Goal: Task Accomplishment & Management: Manage account settings

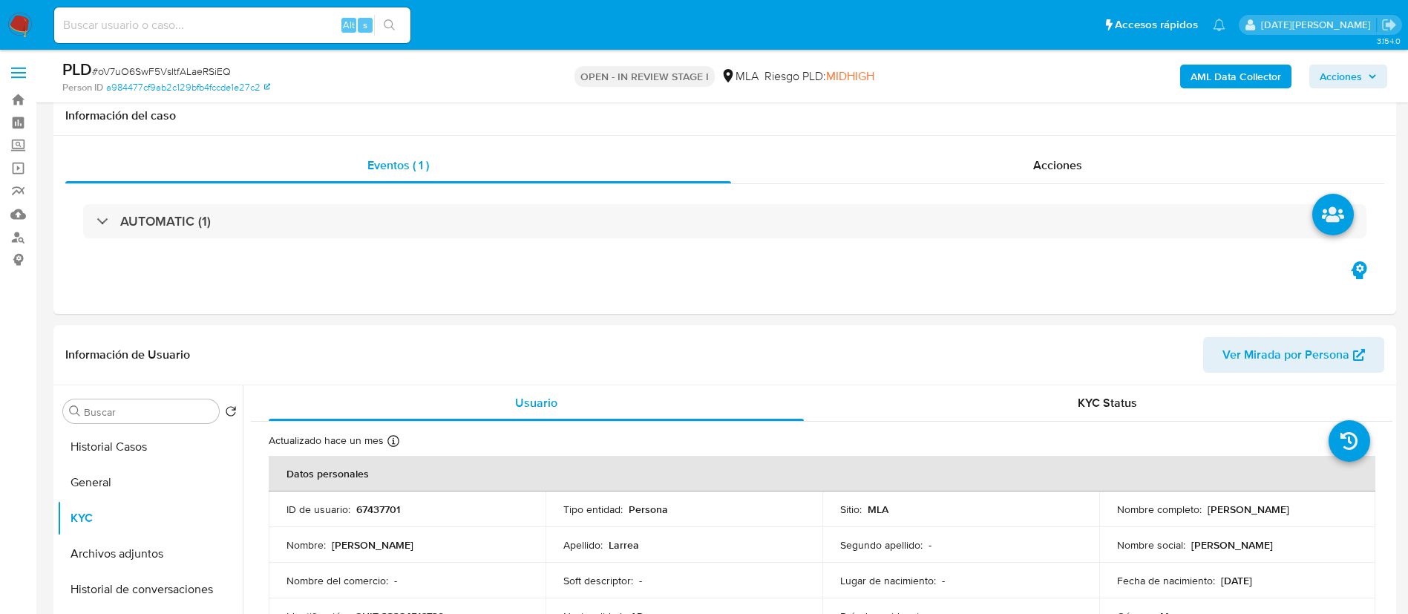
select select "10"
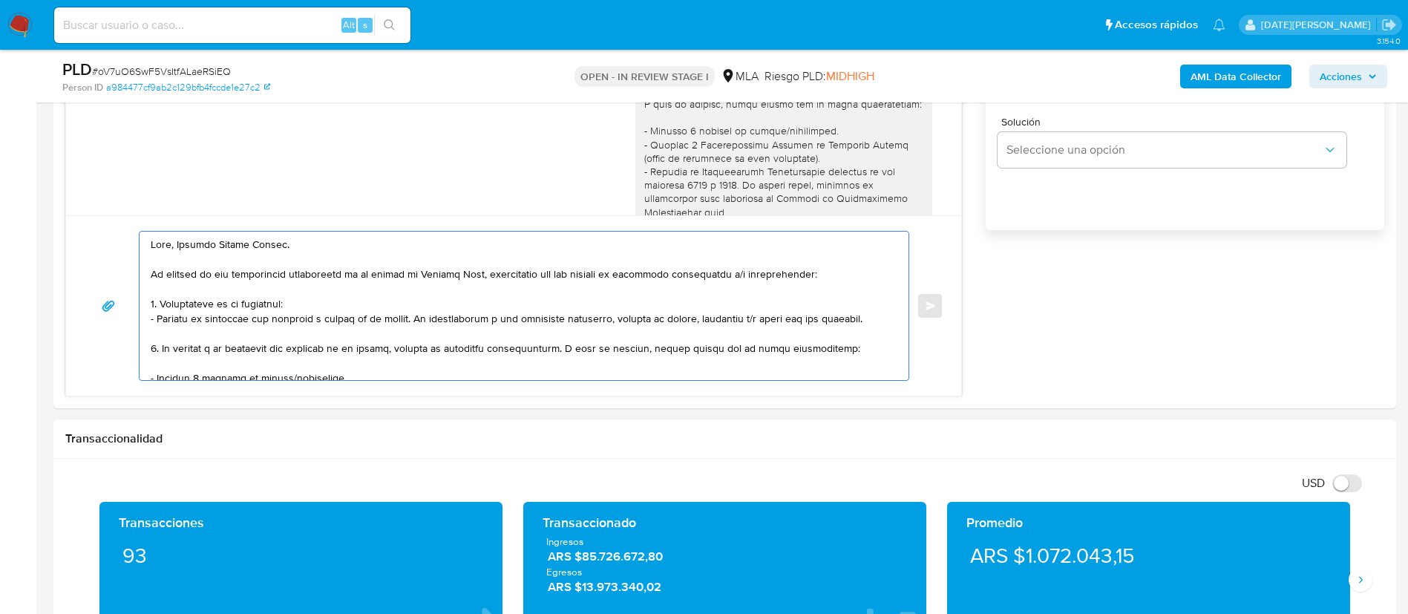
scroll to position [1224, 0]
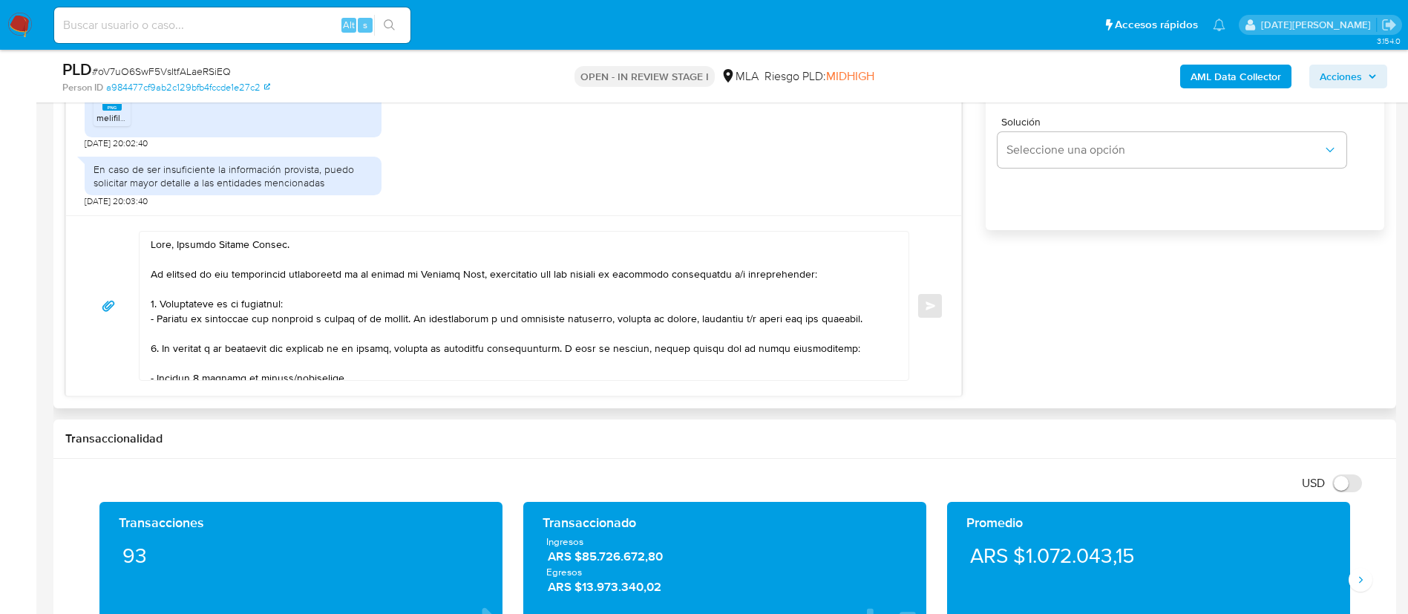
click at [592, 243] on textarea at bounding box center [520, 306] width 739 height 148
click at [569, 329] on textarea at bounding box center [520, 306] width 739 height 148
click at [512, 314] on textarea at bounding box center [520, 306] width 739 height 148
click at [724, 314] on textarea at bounding box center [520, 306] width 739 height 148
click at [585, 284] on textarea at bounding box center [520, 306] width 739 height 148
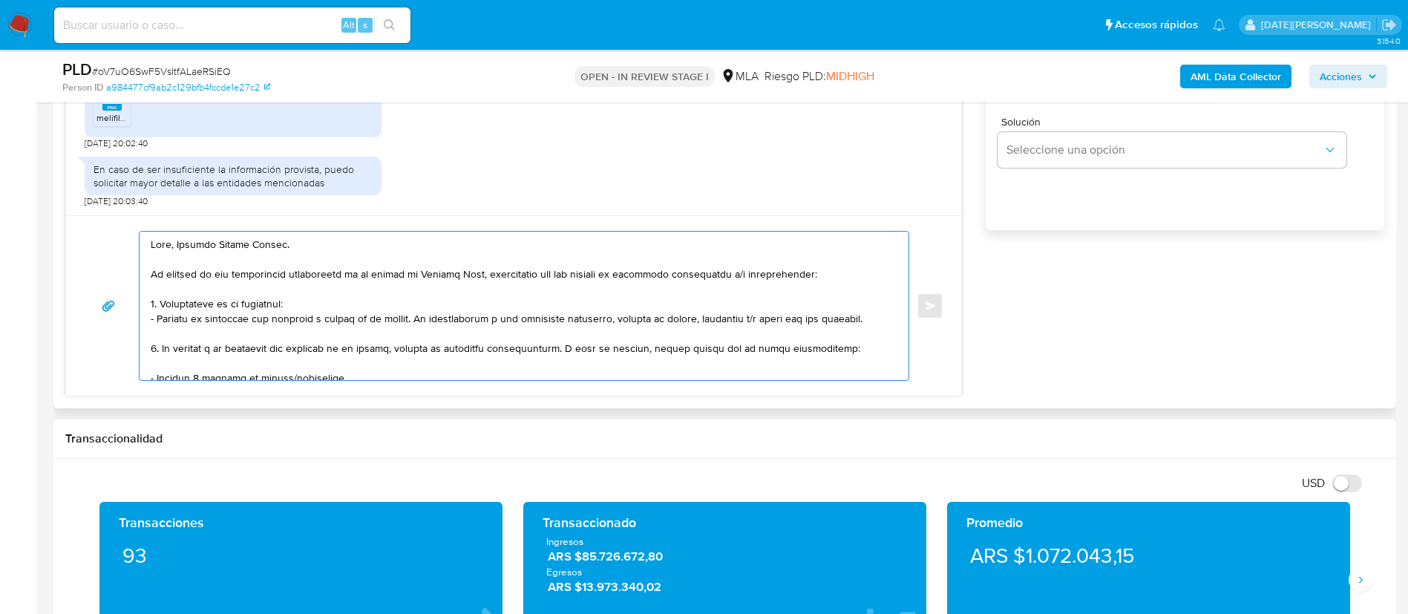
click at [416, 254] on textarea at bounding box center [520, 306] width 739 height 148
click at [430, 245] on textarea at bounding box center [520, 306] width 739 height 148
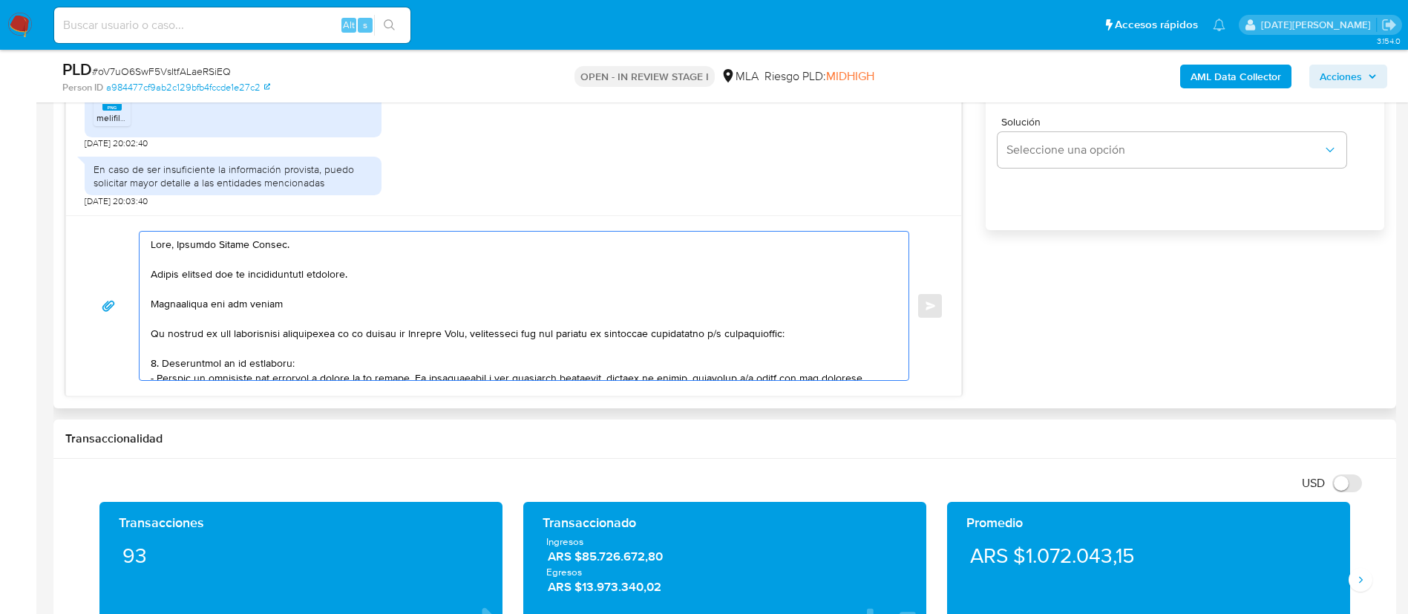
click at [233, 301] on textarea at bounding box center [520, 306] width 739 height 148
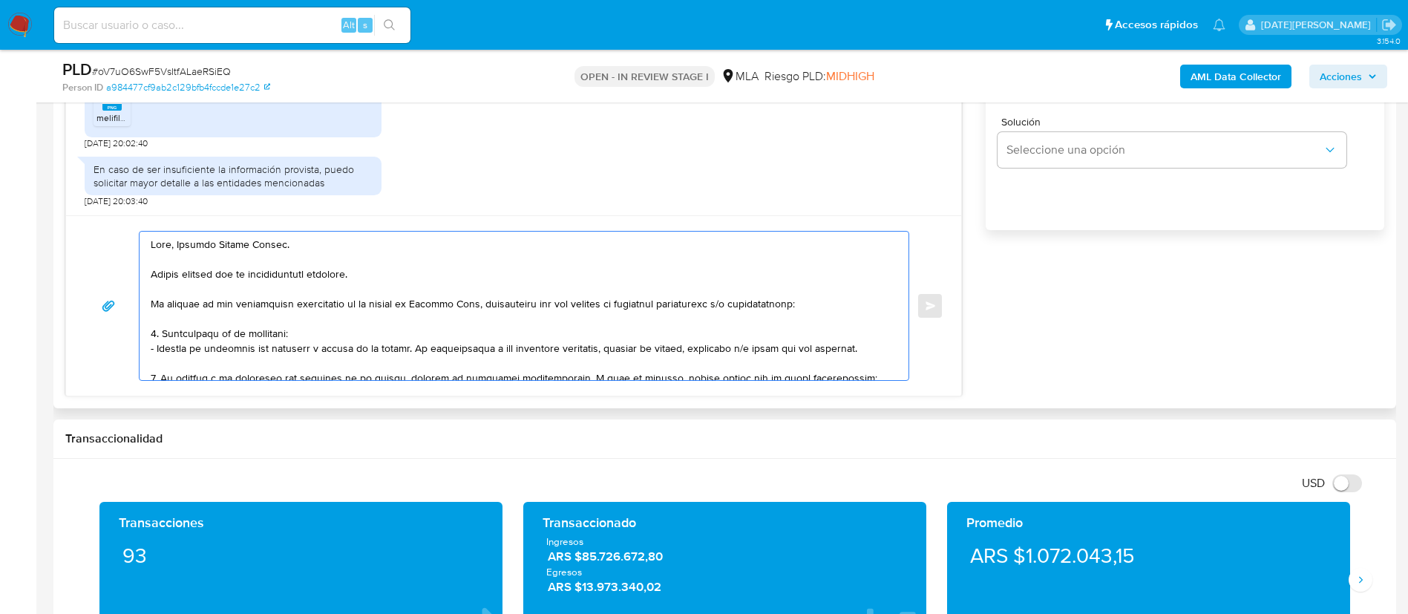
drag, startPoint x: 568, startPoint y: 305, endPoint x: 833, endPoint y: 305, distance: 264.9
click at [833, 305] on textarea at bounding box center [520, 306] width 739 height 148
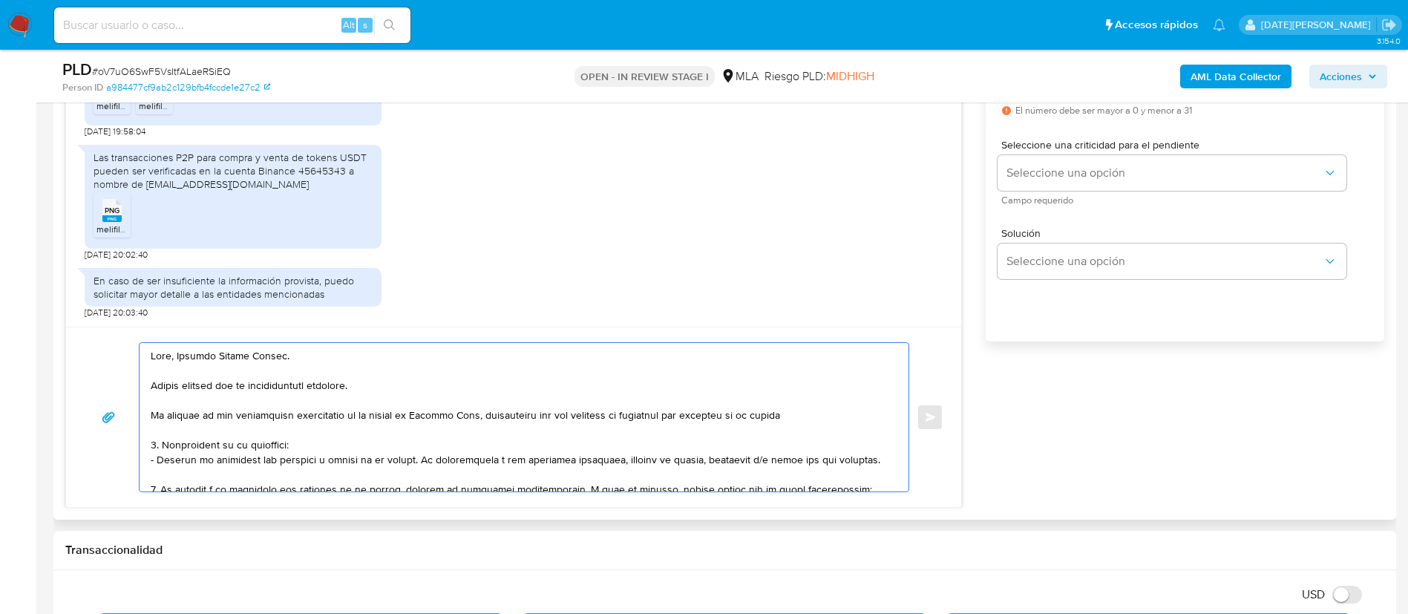
click at [825, 413] on textarea at bounding box center [520, 417] width 739 height 148
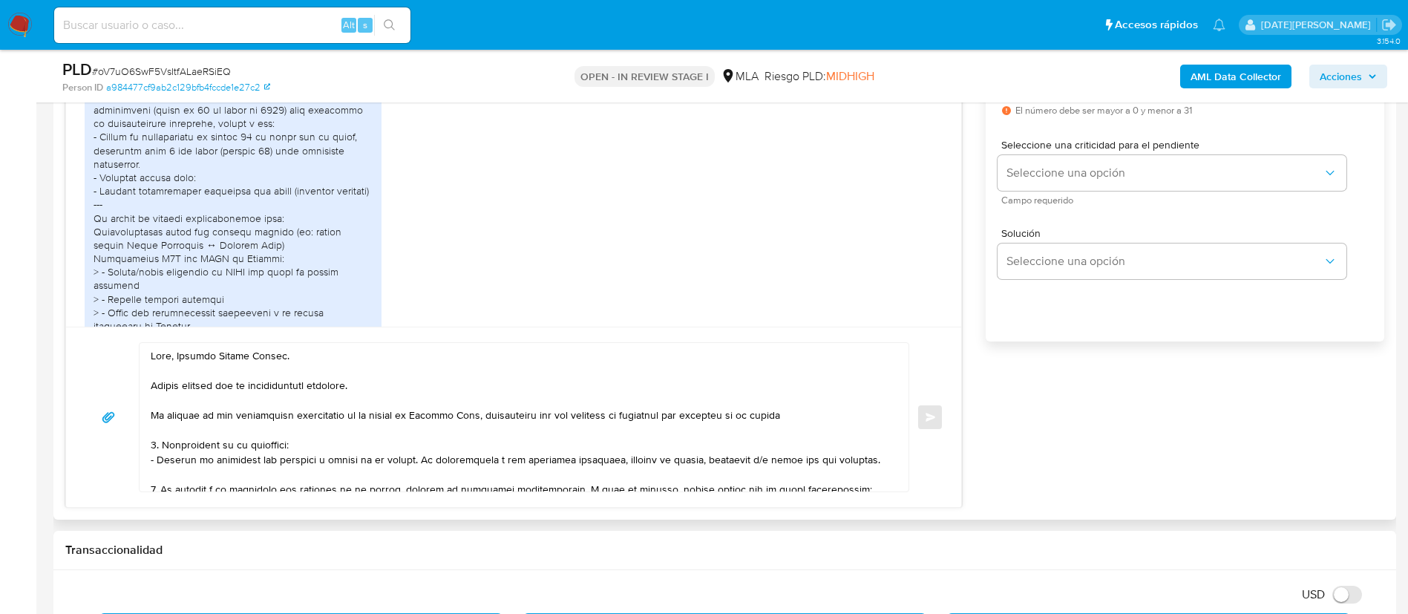
scroll to position [778, 0]
drag, startPoint x: 168, startPoint y: 260, endPoint x: 300, endPoint y: 269, distance: 131.7
click at [300, 269] on div at bounding box center [233, 239] width 279 height 351
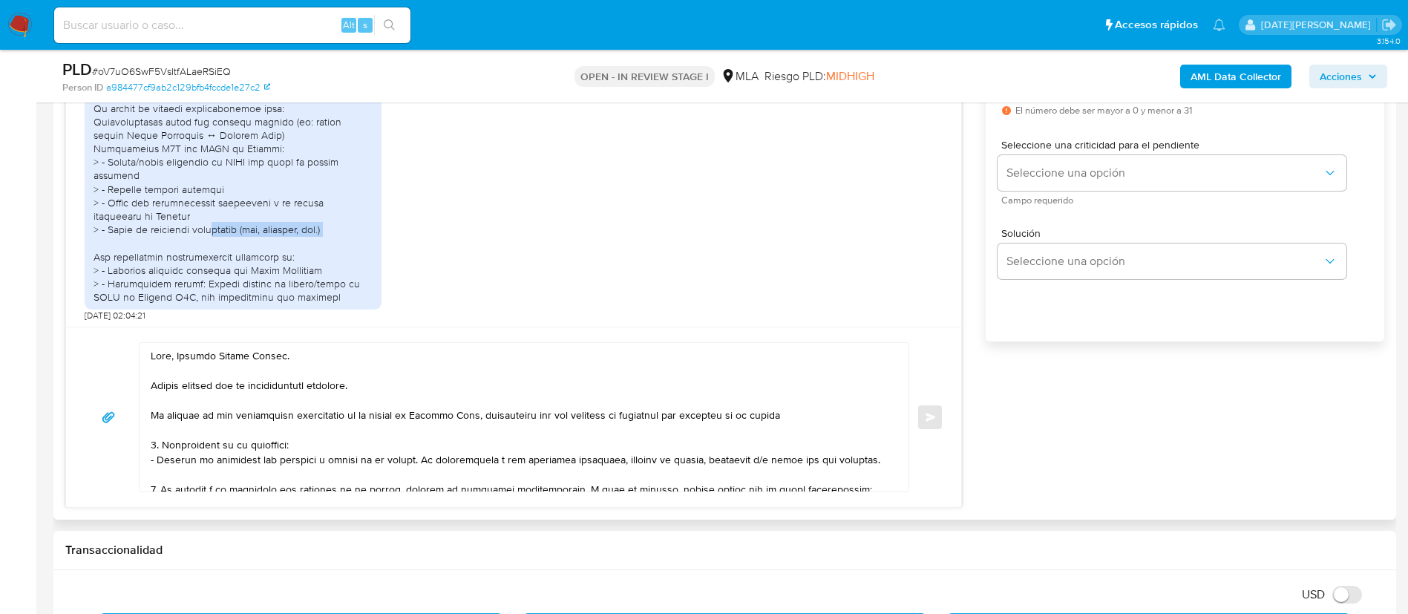
drag, startPoint x: 212, startPoint y: 274, endPoint x: 292, endPoint y: 278, distance: 80.3
click at [292, 278] on div at bounding box center [233, 128] width 279 height 351
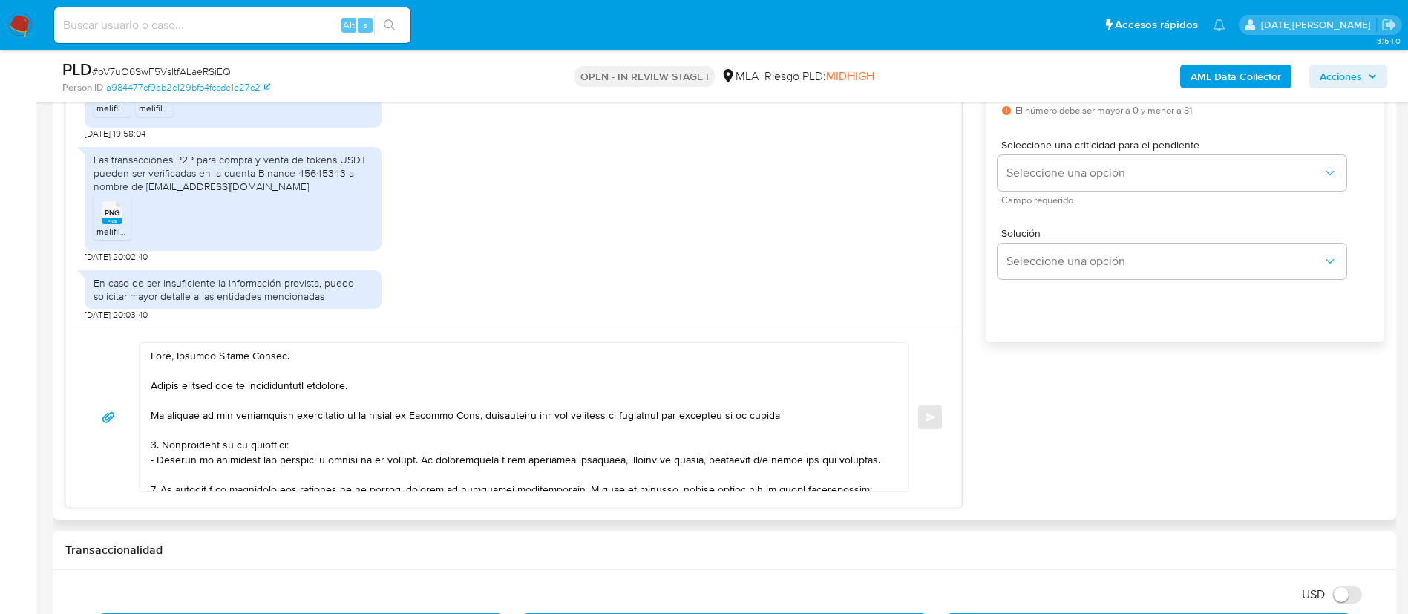
scroll to position [1224, 0]
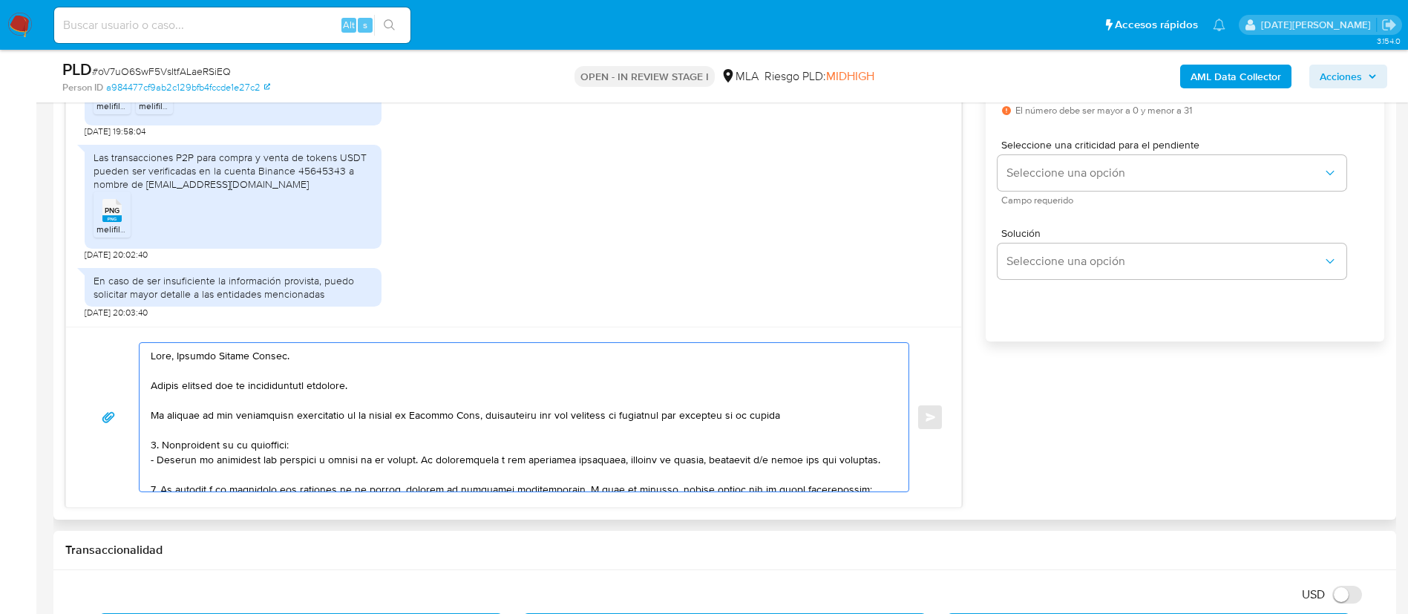
drag, startPoint x: 629, startPoint y: 416, endPoint x: 813, endPoint y: 410, distance: 184.9
click at [813, 410] on textarea at bounding box center [520, 417] width 739 height 148
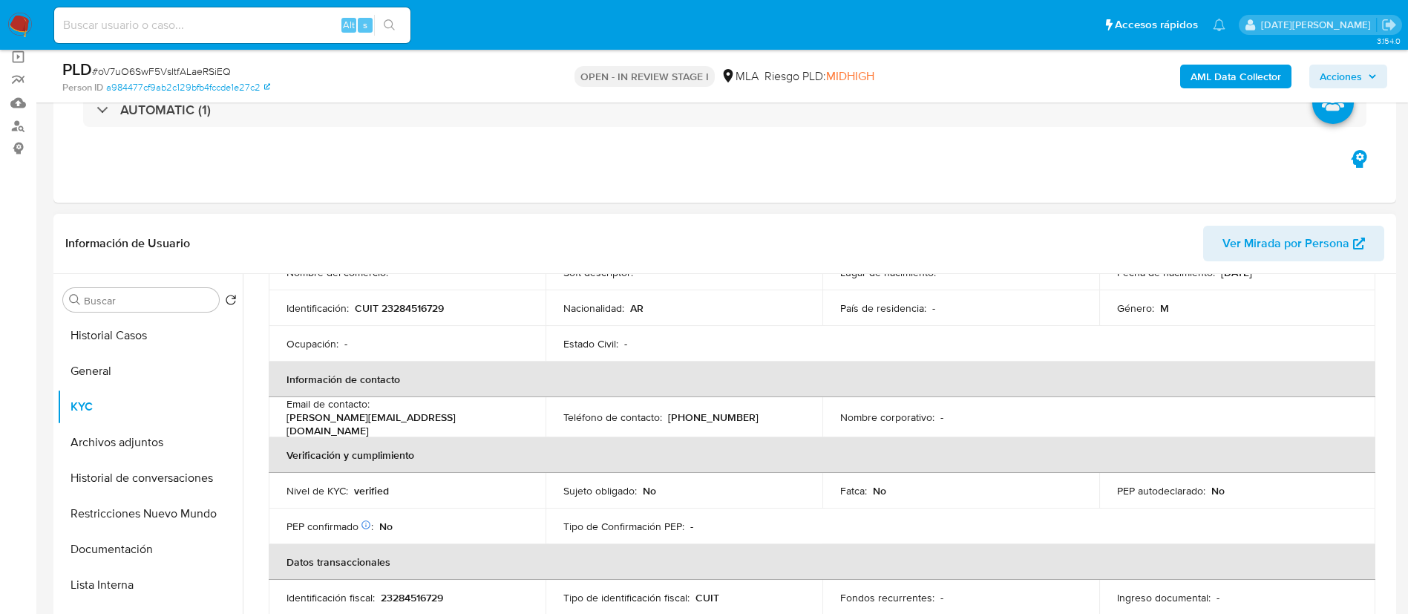
scroll to position [85, 0]
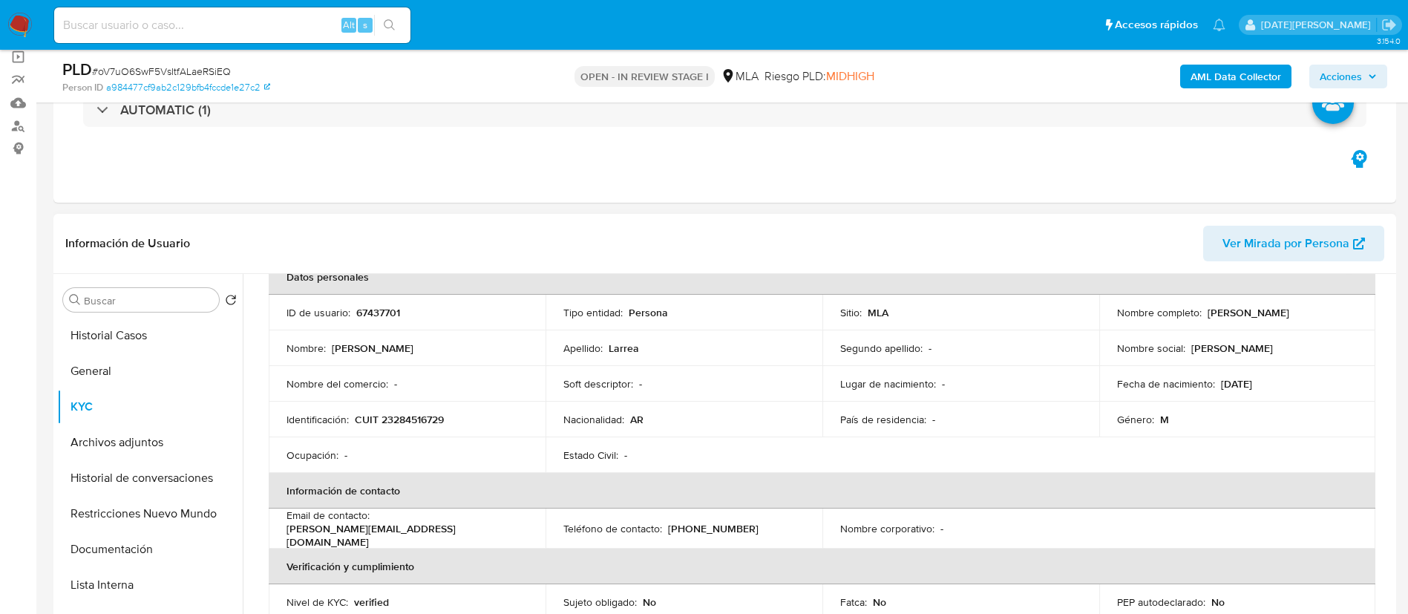
click at [407, 413] on p "CUIT 23284516729" at bounding box center [399, 419] width 89 height 13
copy p "23284516729"
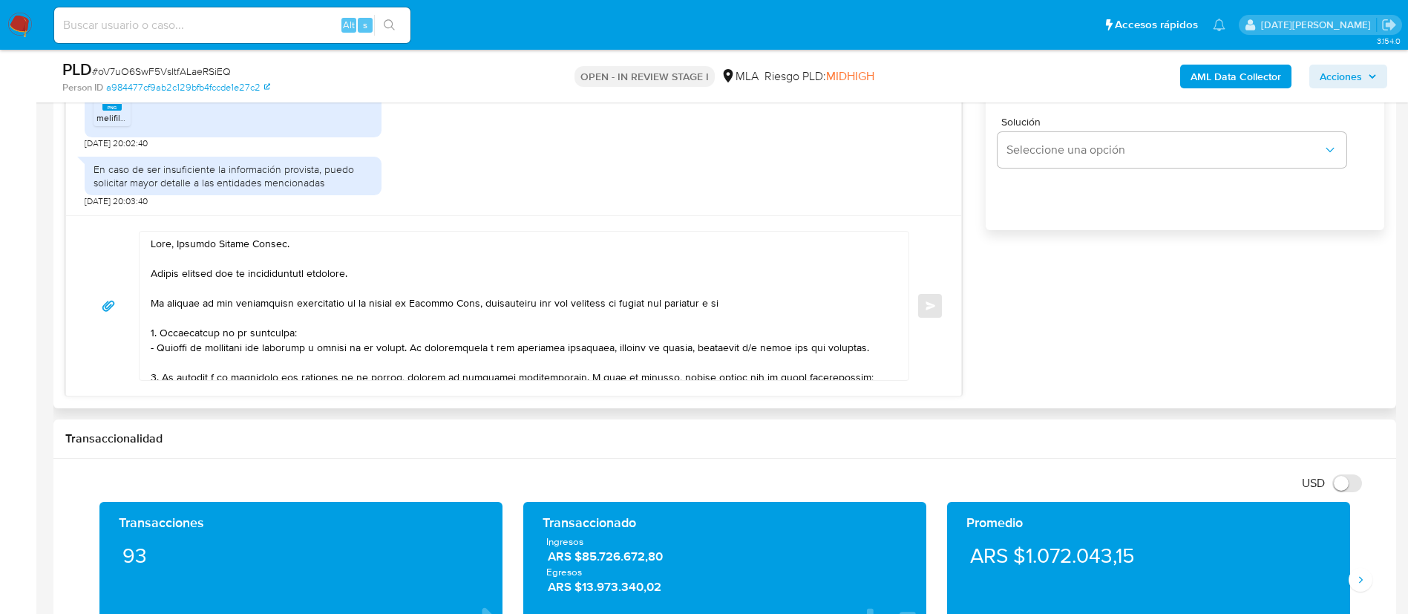
scroll to position [0, 0]
click at [786, 311] on textarea at bounding box center [520, 306] width 739 height 148
click at [777, 308] on textarea at bounding box center [520, 306] width 739 height 148
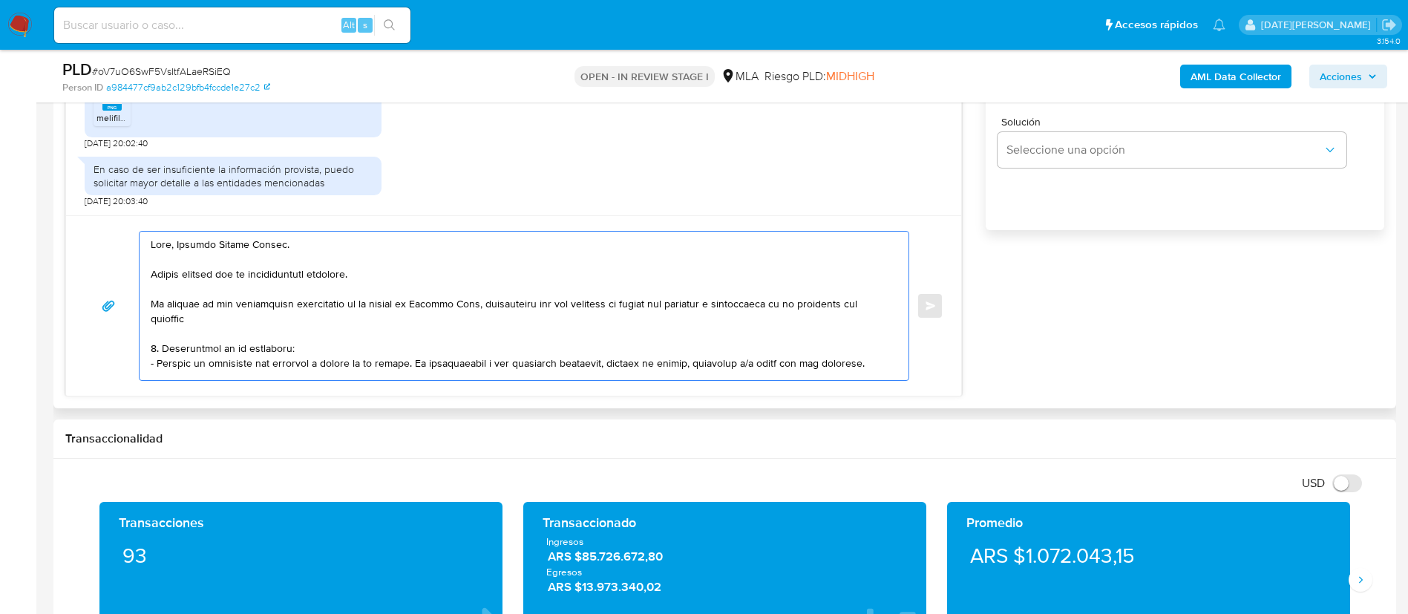
click at [674, 303] on textarea at bounding box center [520, 306] width 739 height 148
click at [359, 317] on textarea at bounding box center [520, 306] width 739 height 148
drag, startPoint x: 401, startPoint y: 361, endPoint x: 151, endPoint y: 346, distance: 250.6
click at [151, 346] on textarea at bounding box center [520, 306] width 739 height 148
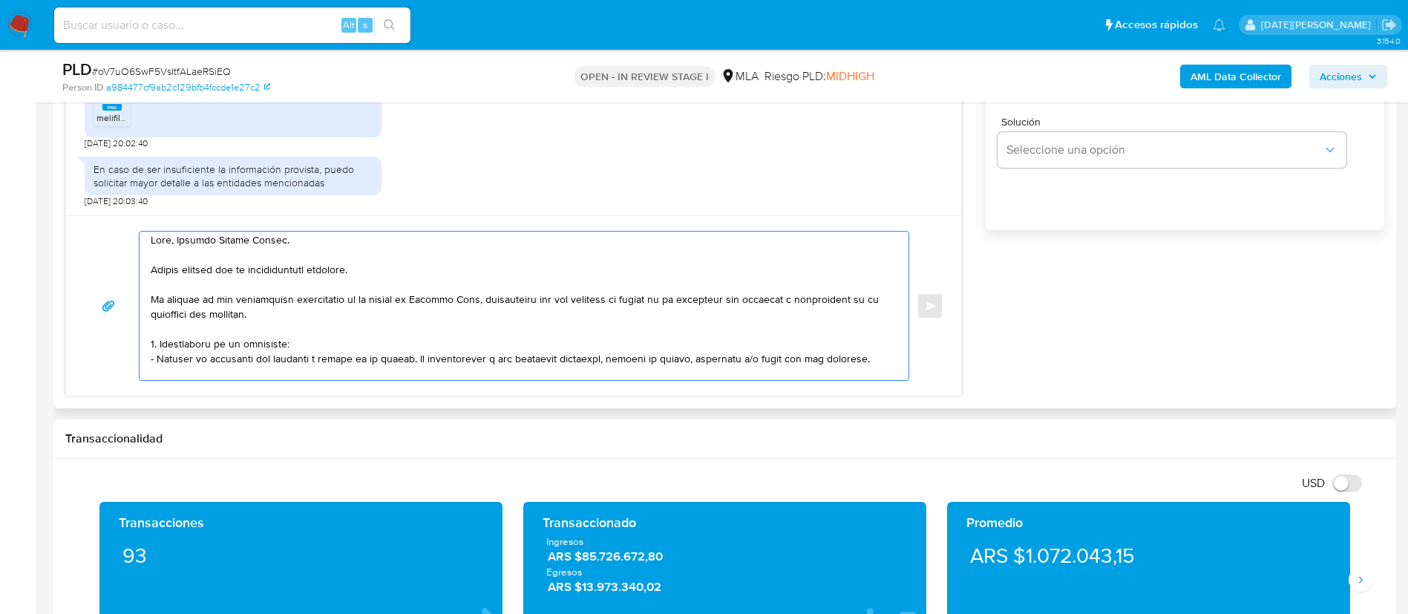
click at [209, 336] on textarea at bounding box center [520, 306] width 739 height 148
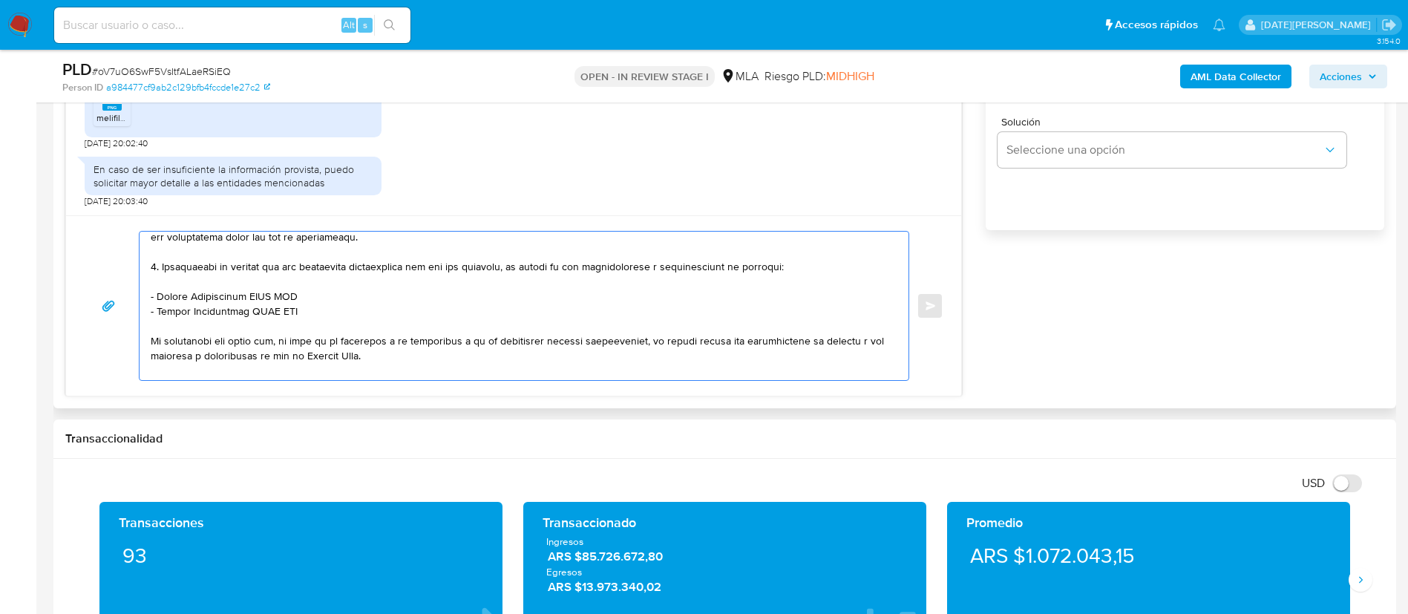
scroll to position [338, 0]
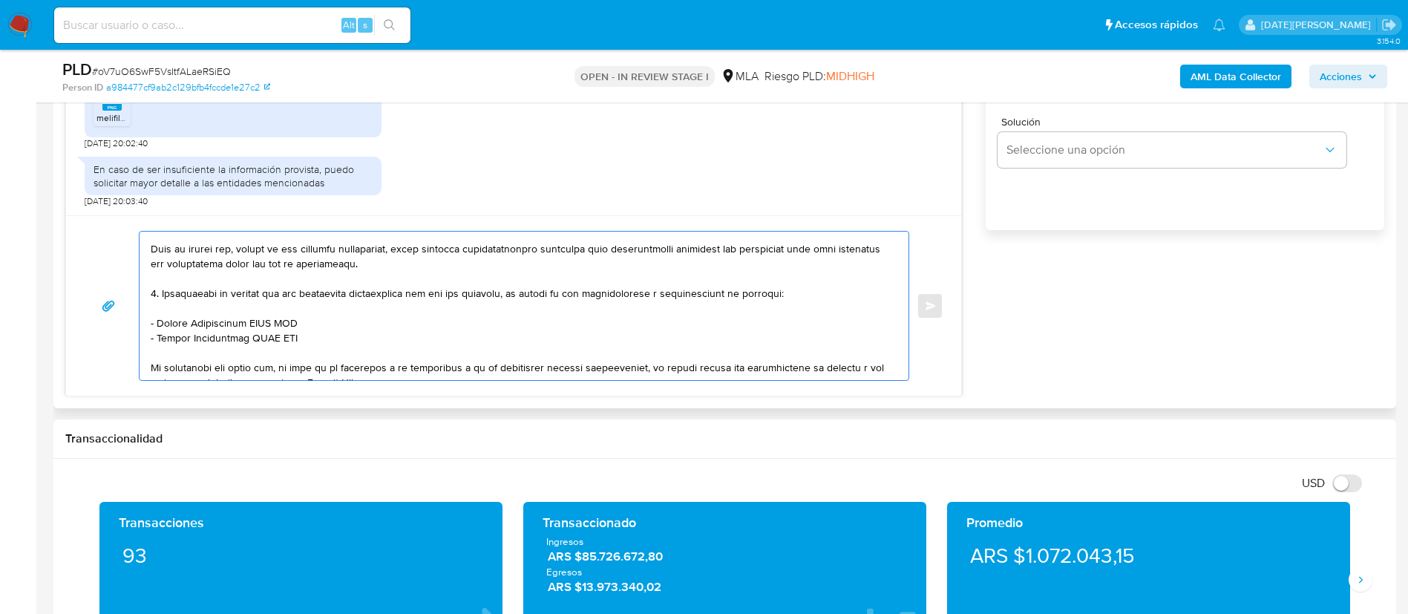
drag, startPoint x: 151, startPoint y: 343, endPoint x: 422, endPoint y: 292, distance: 276.4
click at [422, 292] on textarea at bounding box center [520, 306] width 739 height 148
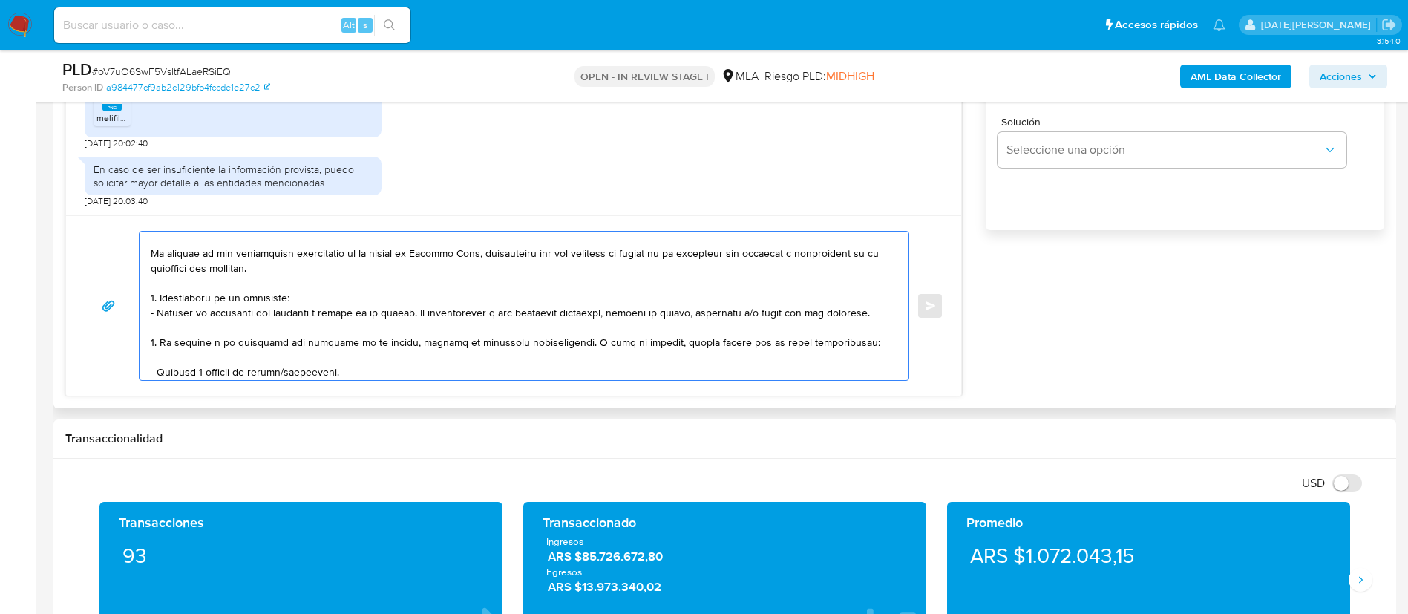
scroll to position [40, 0]
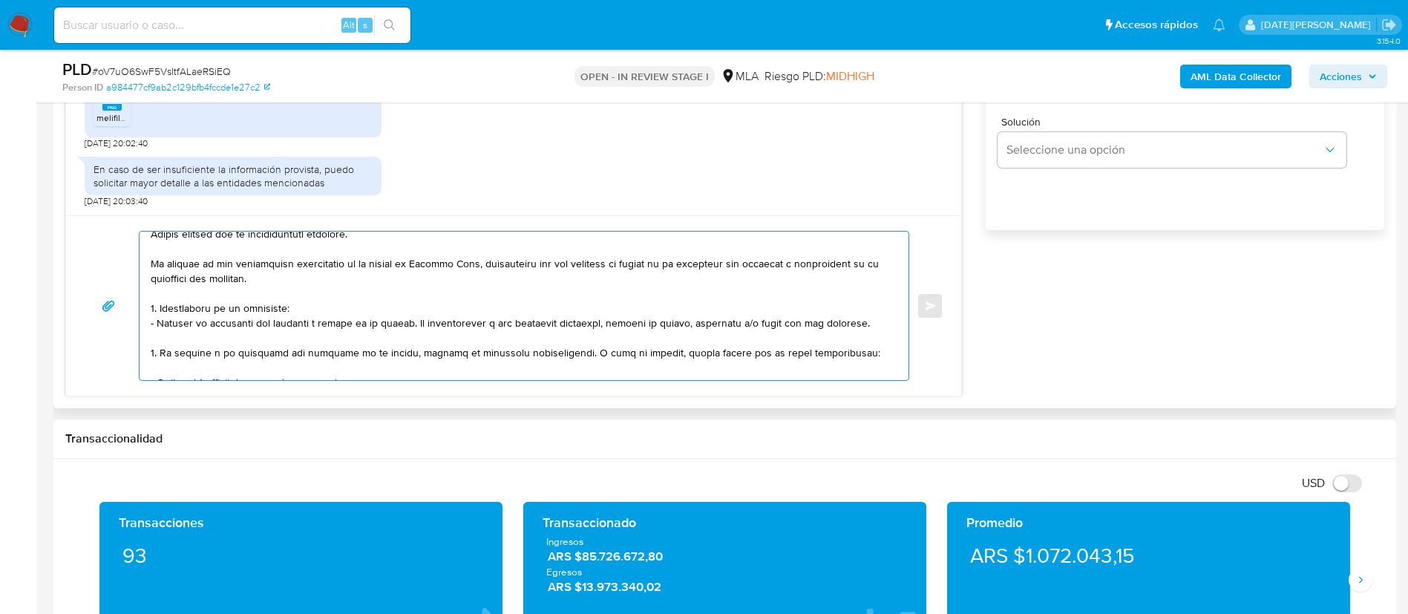
click at [427, 301] on textarea at bounding box center [520, 306] width 739 height 148
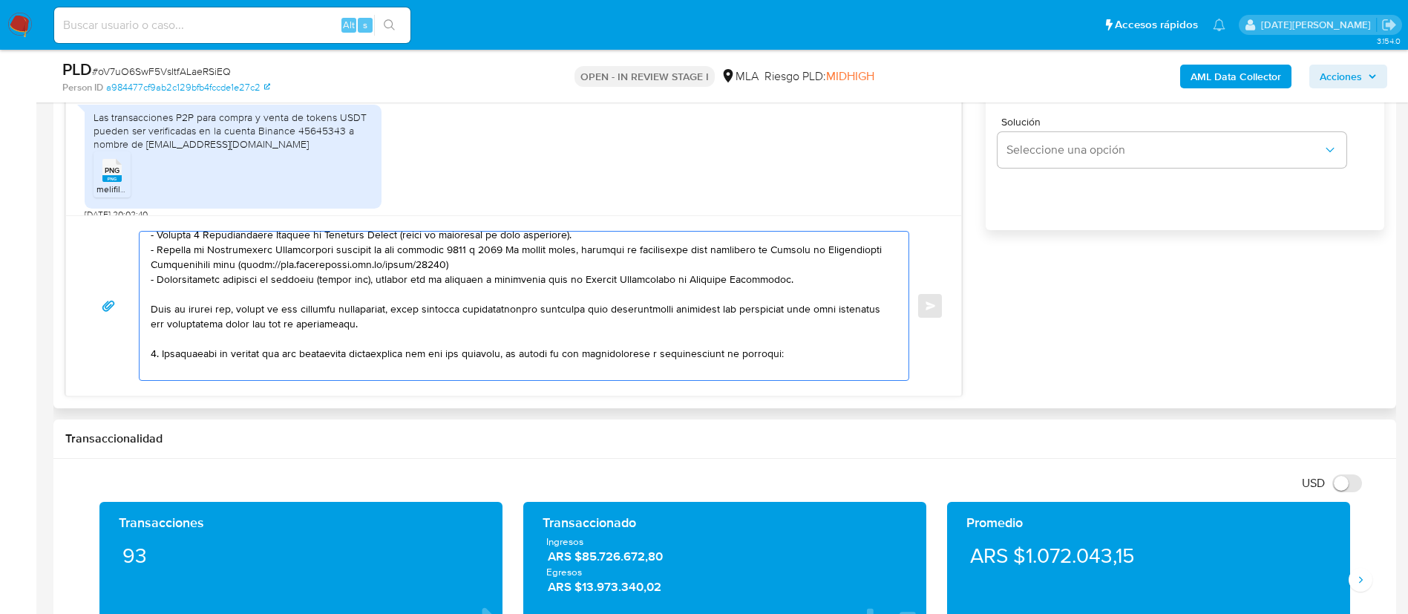
scroll to position [262, 0]
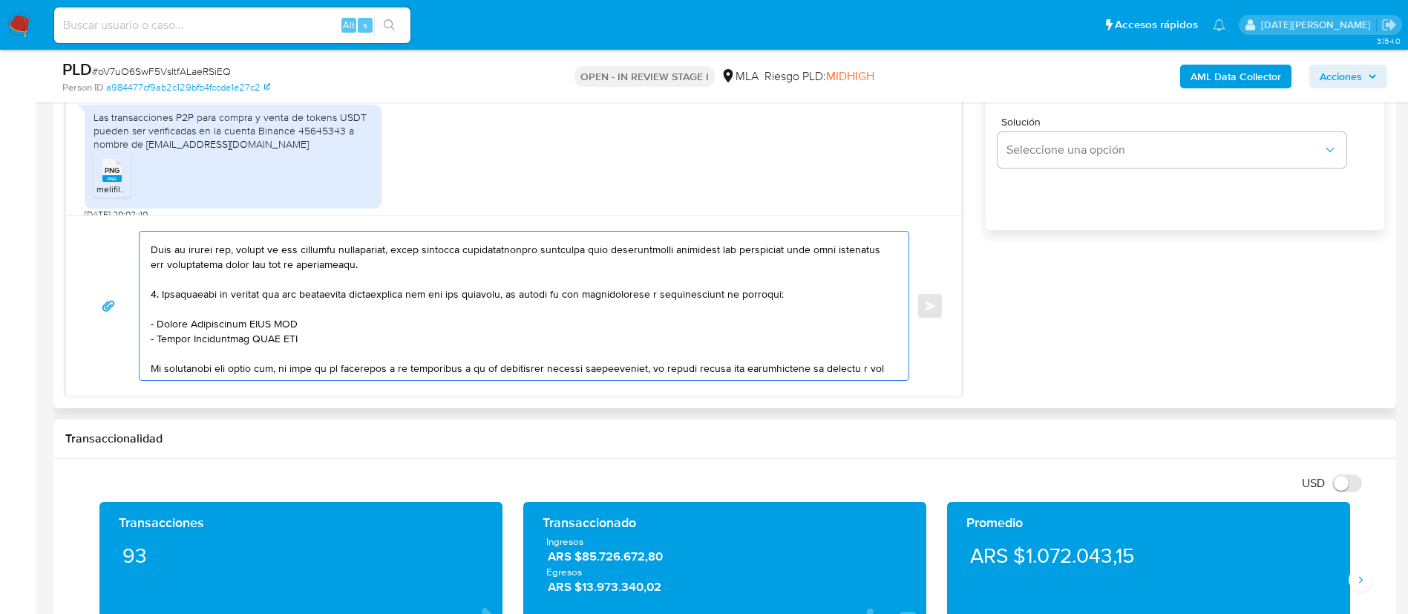
drag, startPoint x: 154, startPoint y: 312, endPoint x: 464, endPoint y: 341, distance: 310.9
click at [464, 341] on textarea at bounding box center [520, 306] width 739 height 148
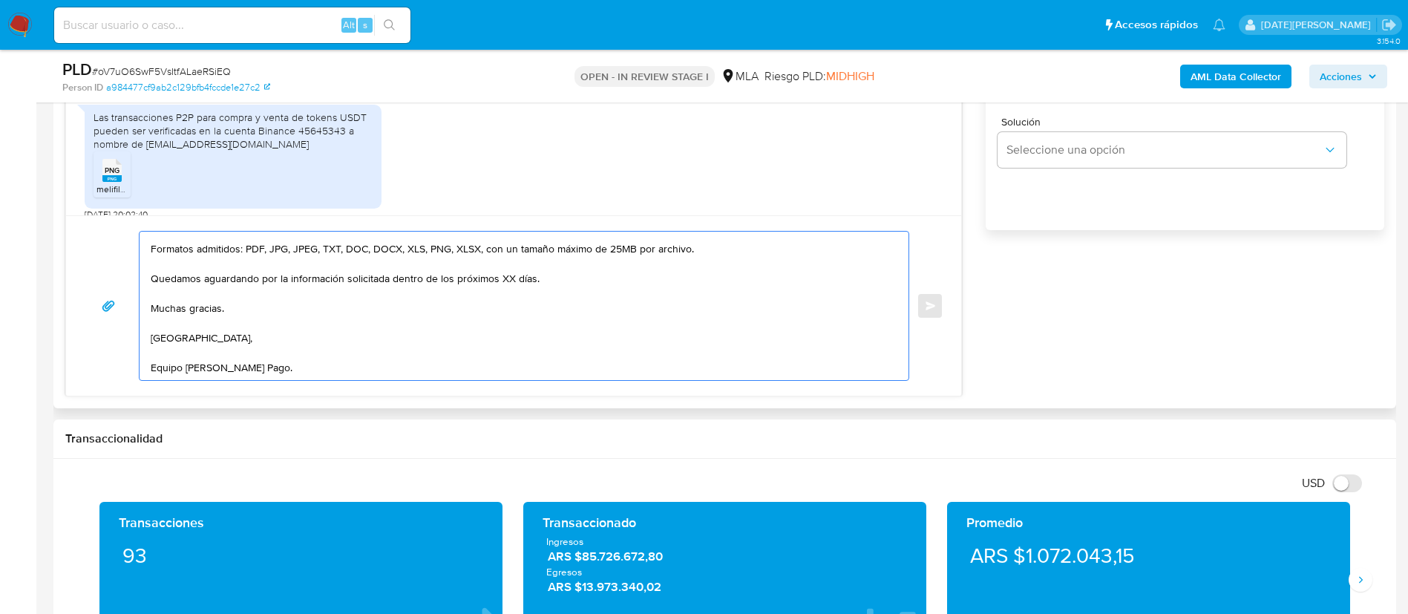
scroll to position [10, 0]
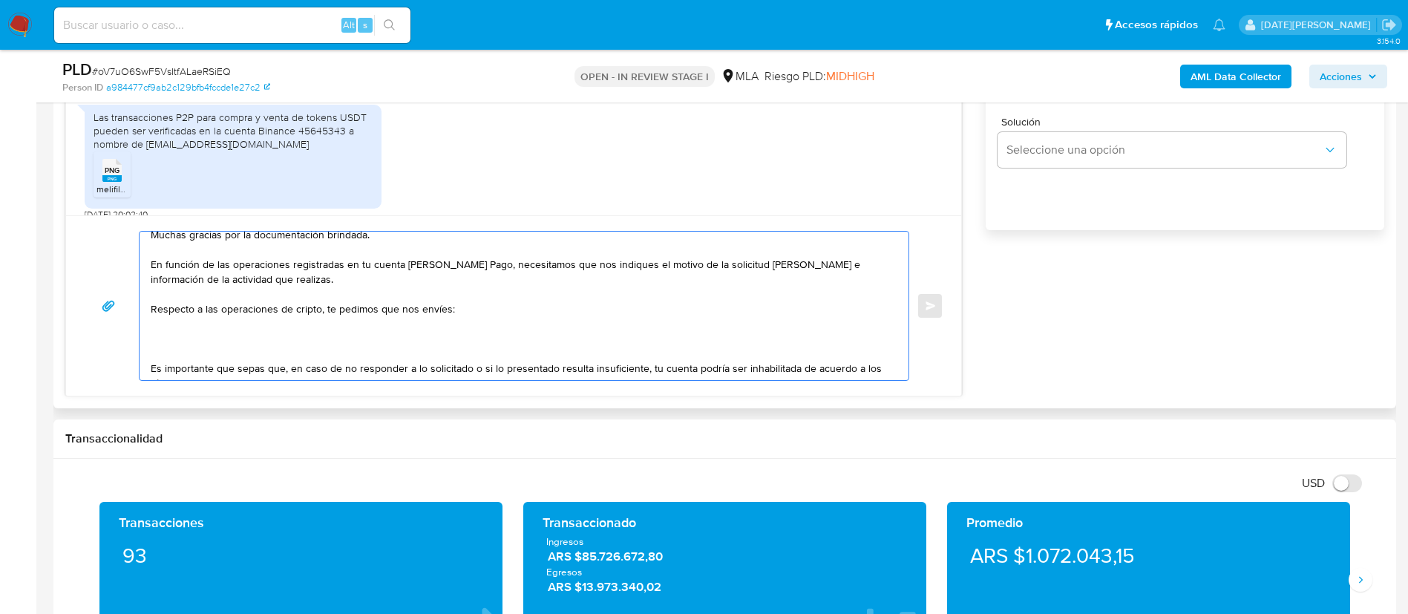
paste textarea "- Certificación contable de ingresos legalizada ante el Consejo Profesional de …"
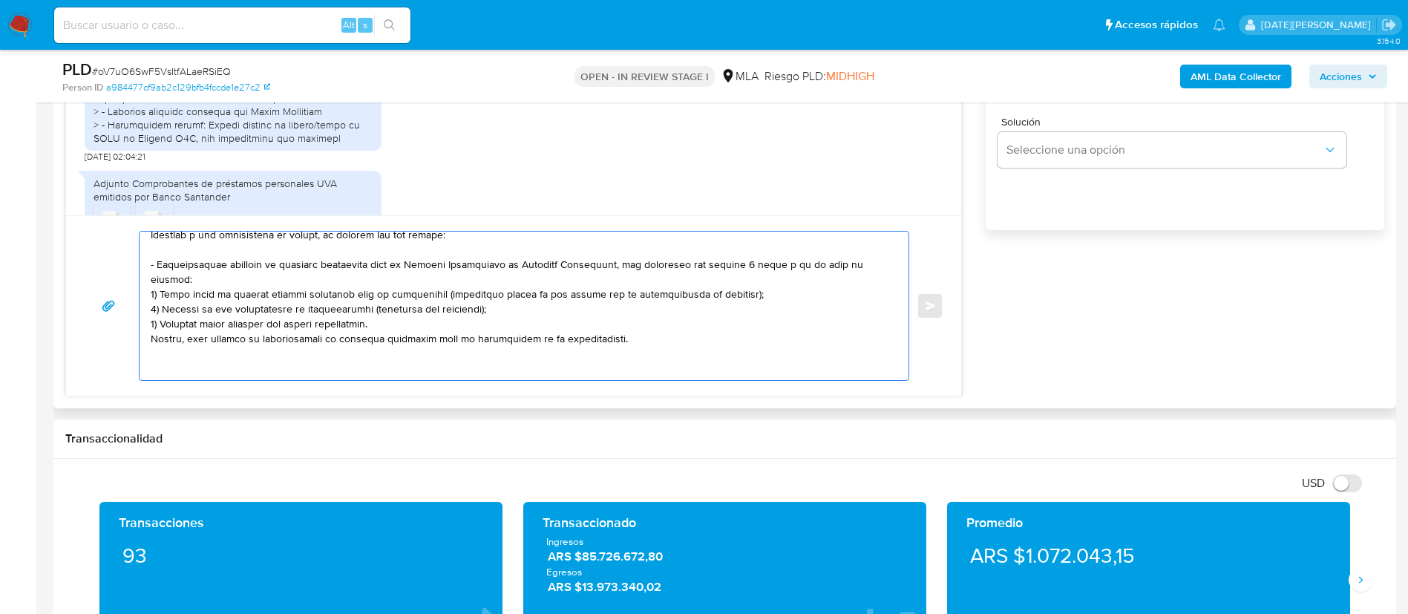
scroll to position [890, 0]
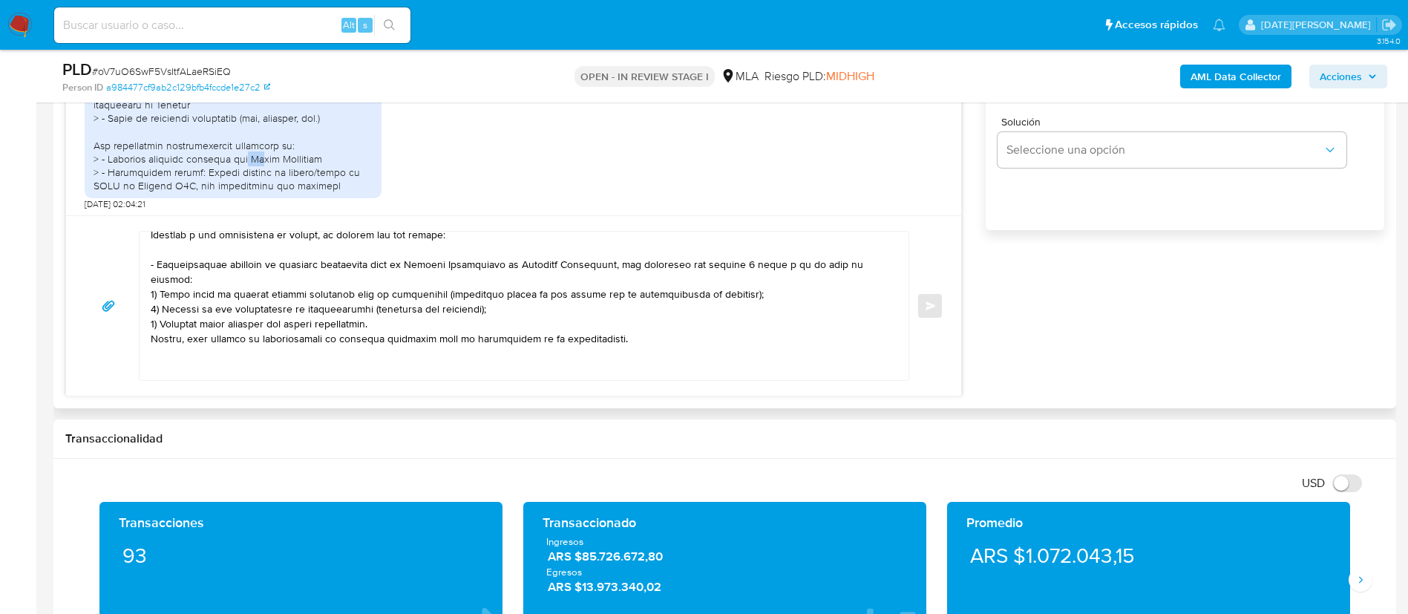
drag, startPoint x: 253, startPoint y: 200, endPoint x: 267, endPoint y: 200, distance: 14.1
click at [267, 192] on div at bounding box center [233, 16] width 279 height 351
click at [291, 232] on textarea at bounding box center [520, 306] width 739 height 148
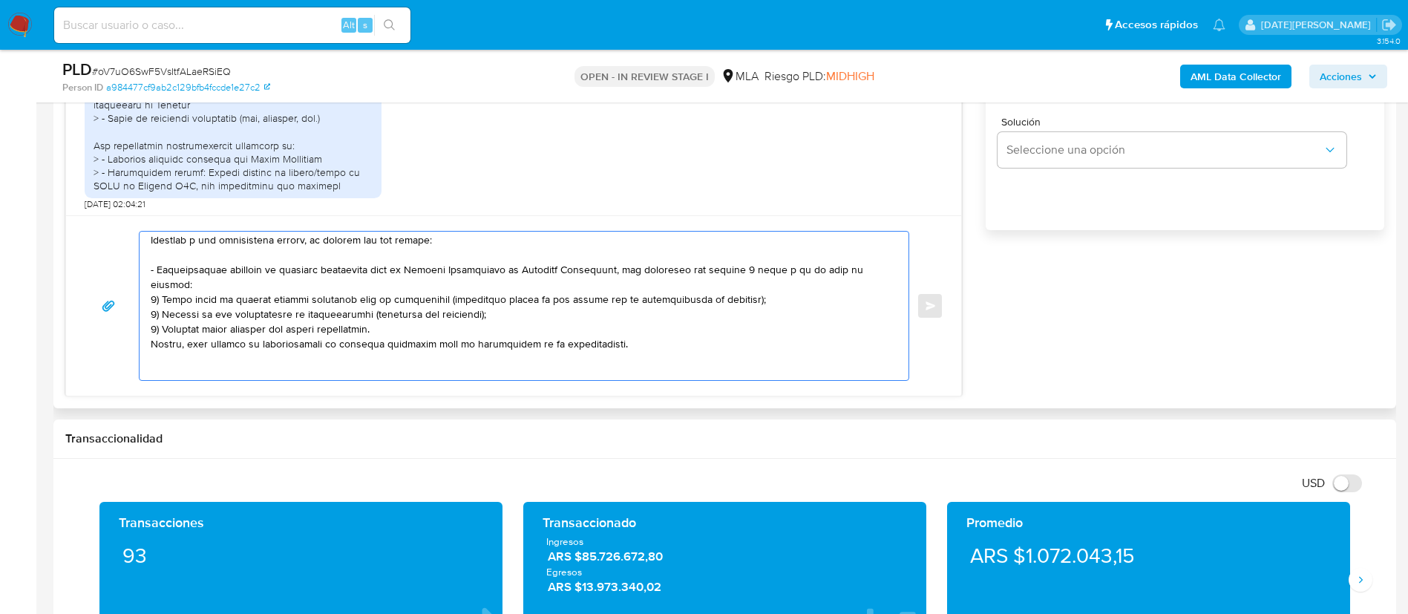
click at [433, 288] on textarea at bounding box center [520, 306] width 739 height 148
click at [534, 290] on textarea at bounding box center [520, 306] width 739 height 148
click at [379, 295] on textarea at bounding box center [520, 306] width 739 height 148
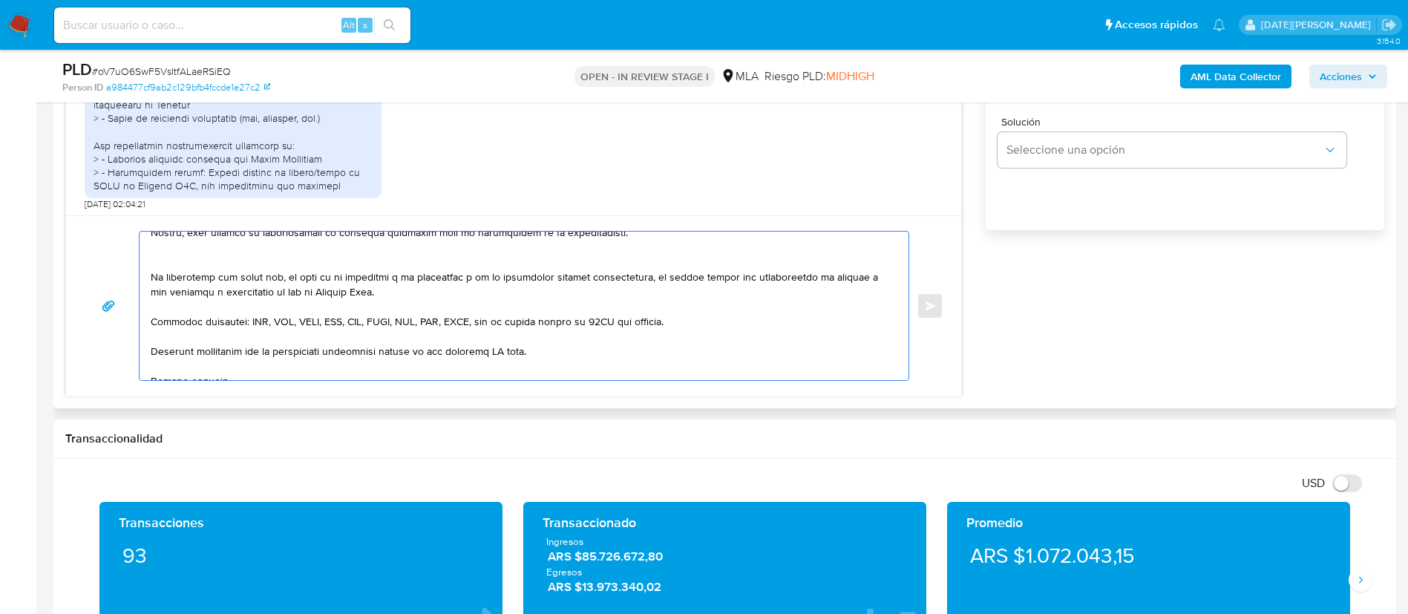
click at [505, 336] on textarea at bounding box center [520, 306] width 739 height 148
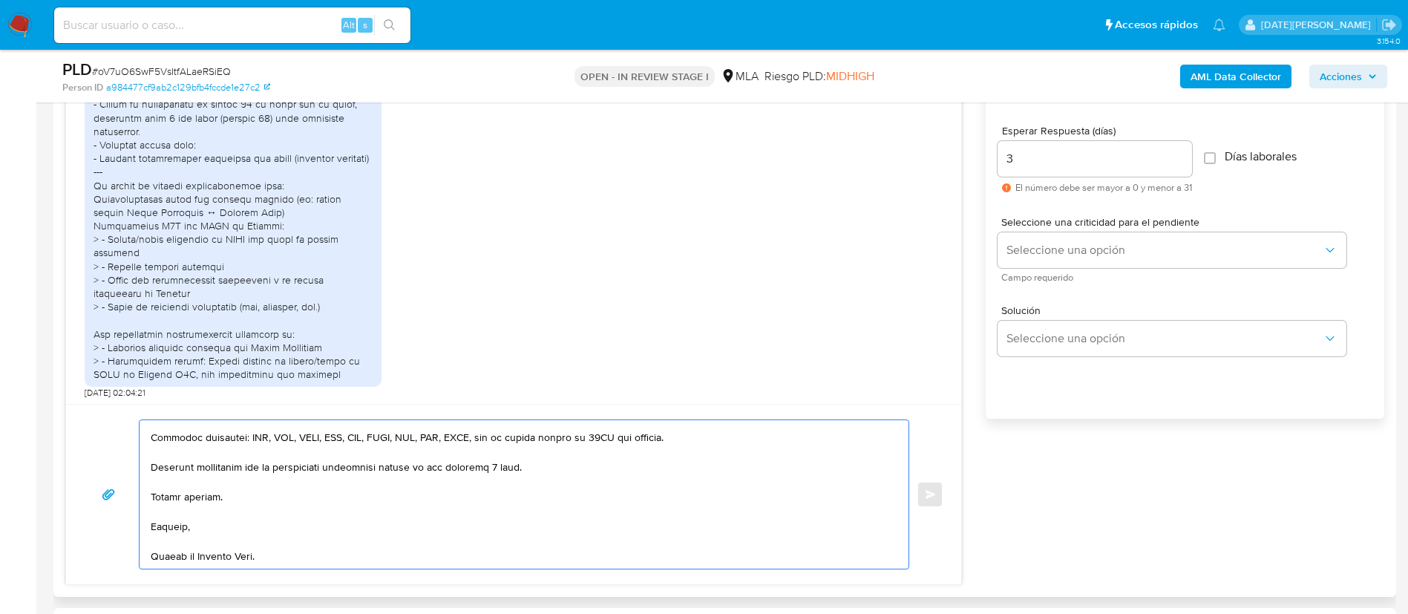
scroll to position [779, 0]
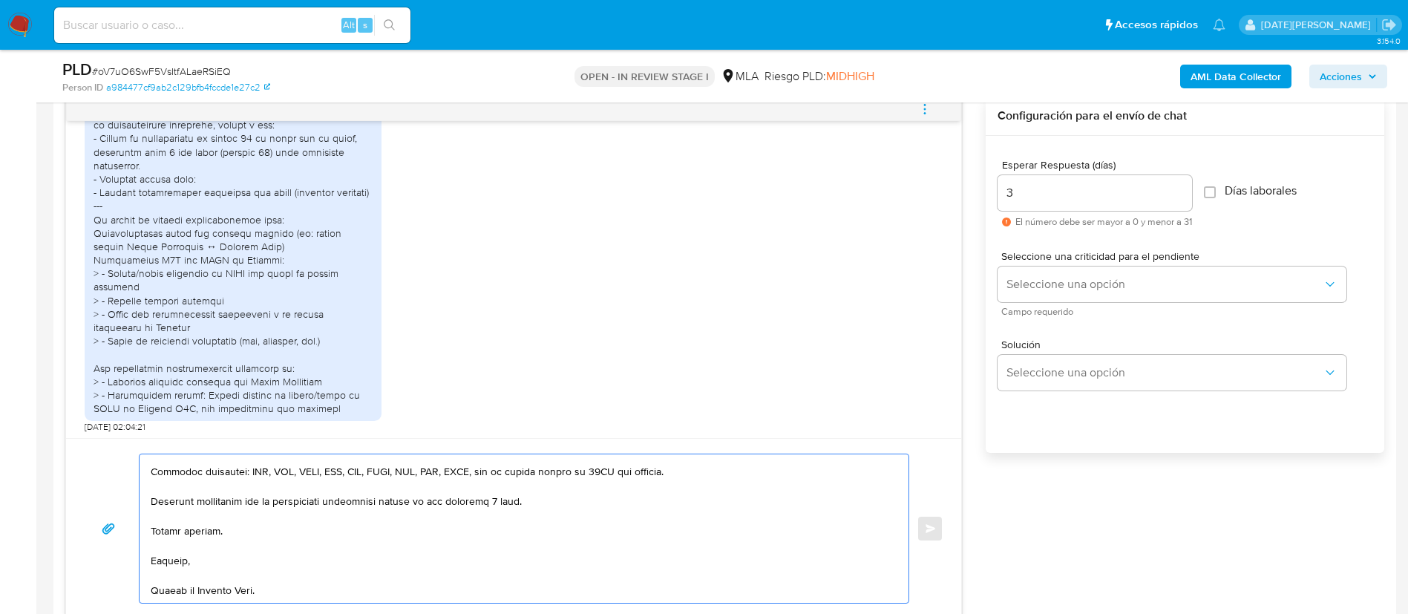
type textarea "Hola, Luciano Gaston Larrea. Muchas gracias por la documentación brindada. En f…"
click at [1040, 191] on input "3" at bounding box center [1094, 192] width 194 height 19
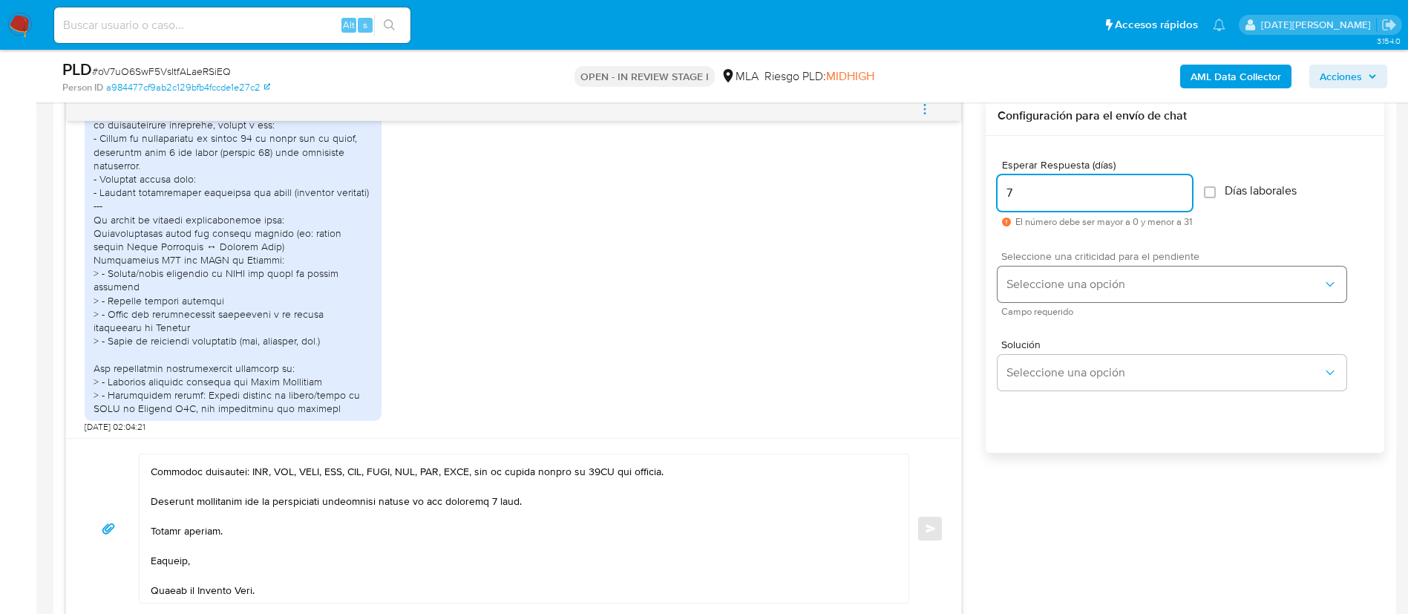
type input "7"
click at [1103, 277] on span "Seleccione una opción" at bounding box center [1164, 284] width 316 height 15
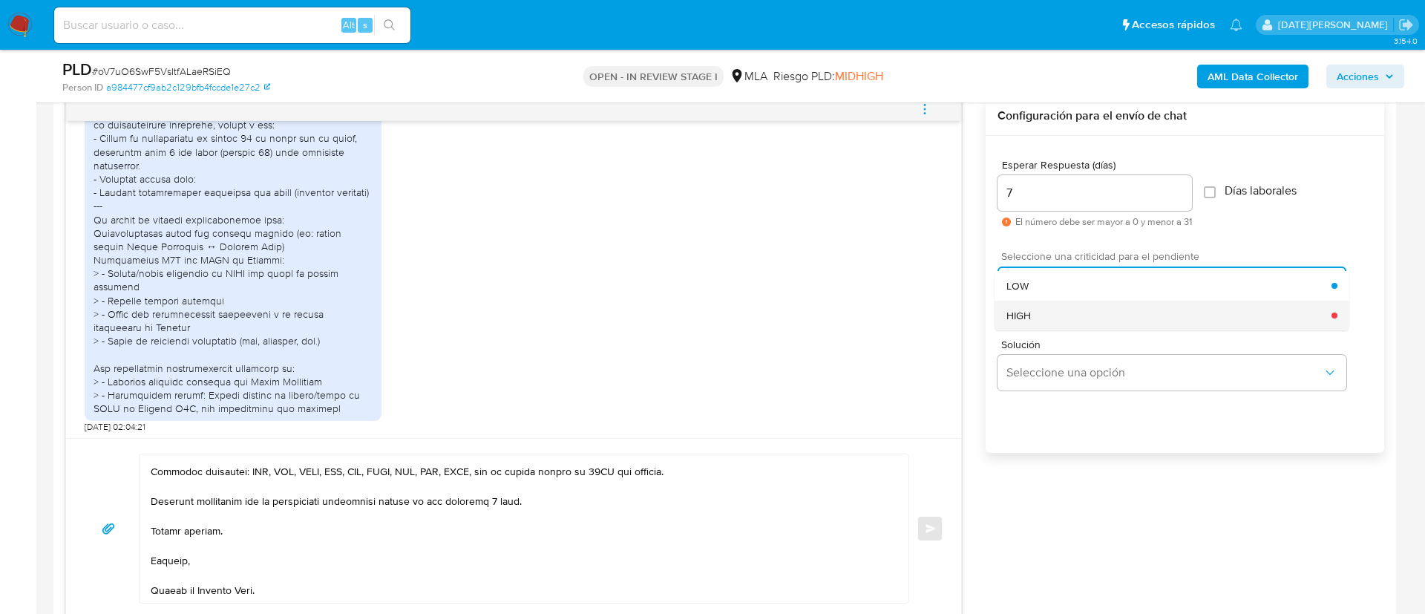
click at [1027, 317] on span "HIGH" at bounding box center [1018, 315] width 24 height 13
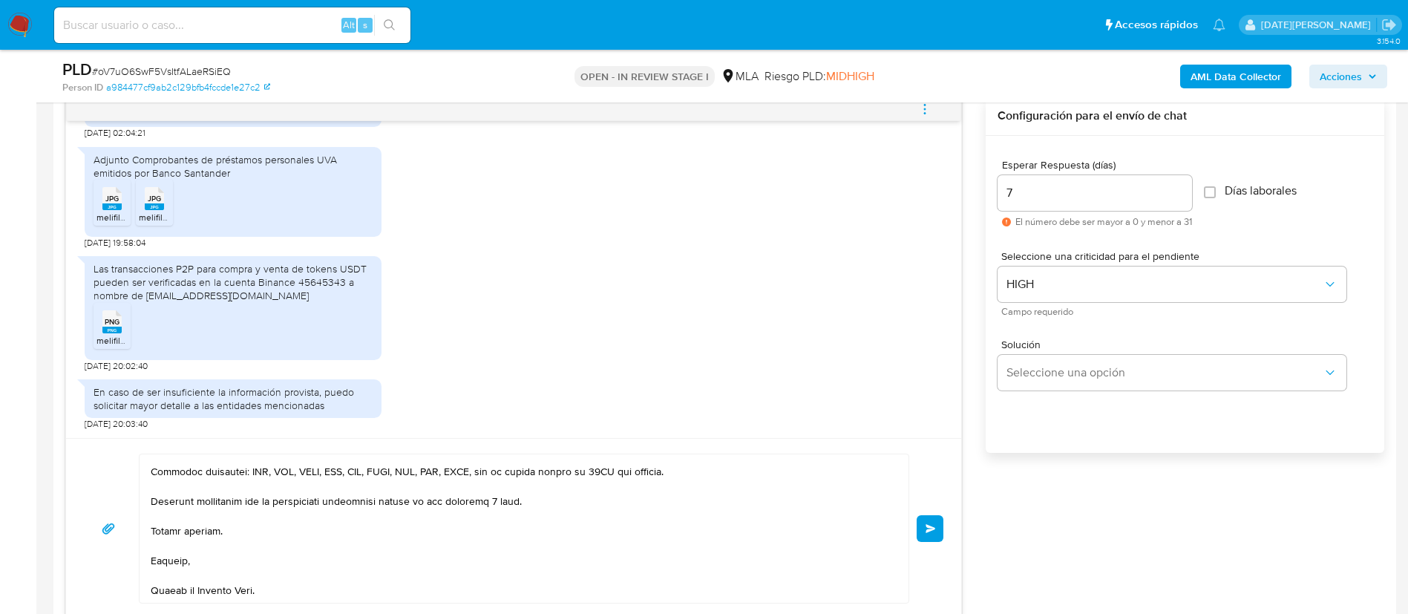
click at [925, 524] on span "Enviar" at bounding box center [930, 528] width 10 height 9
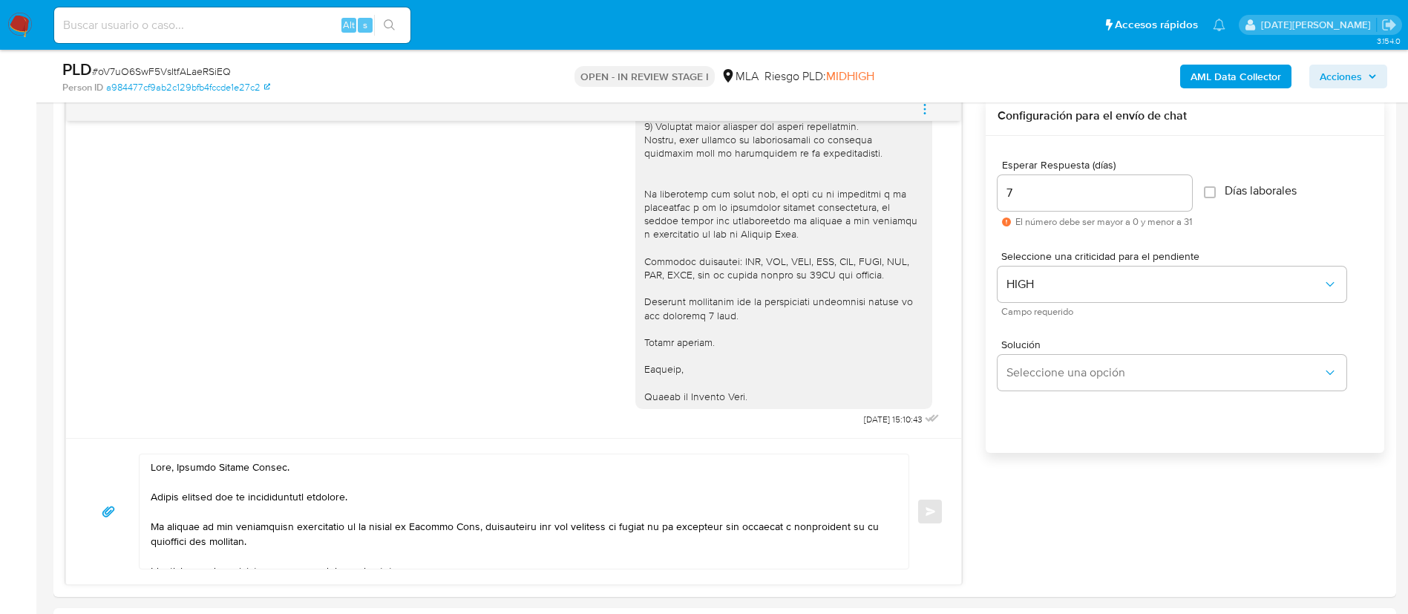
scroll to position [1639, 0]
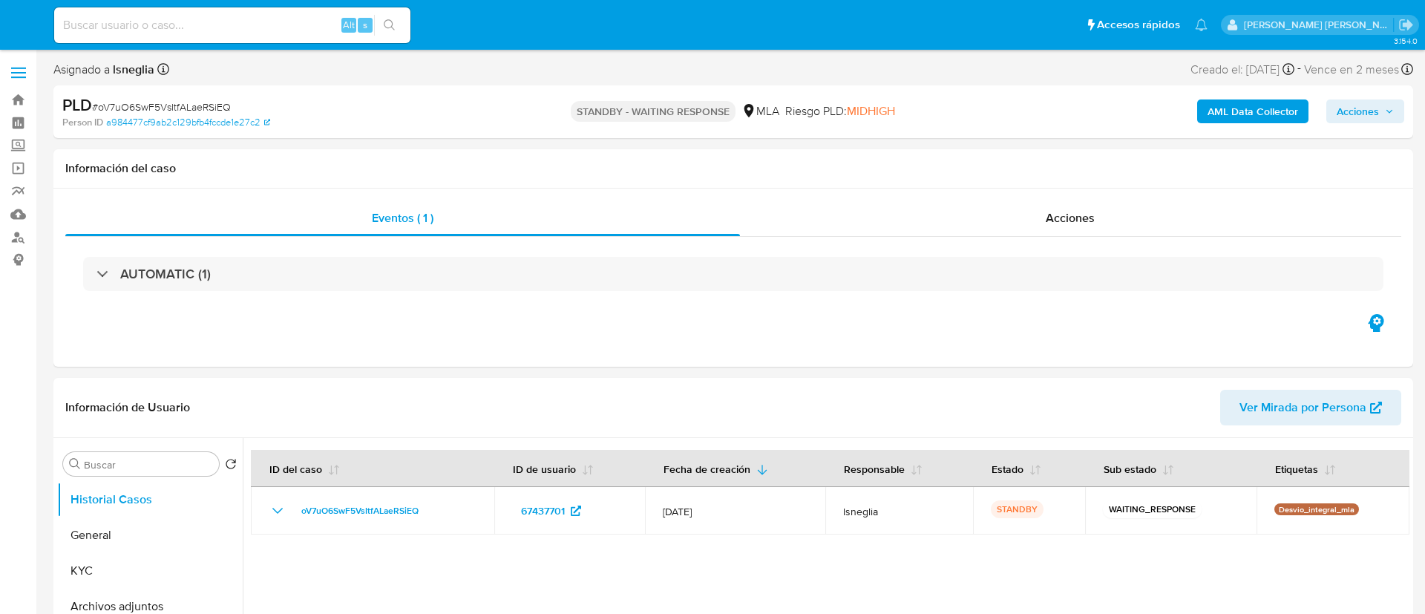
select select "10"
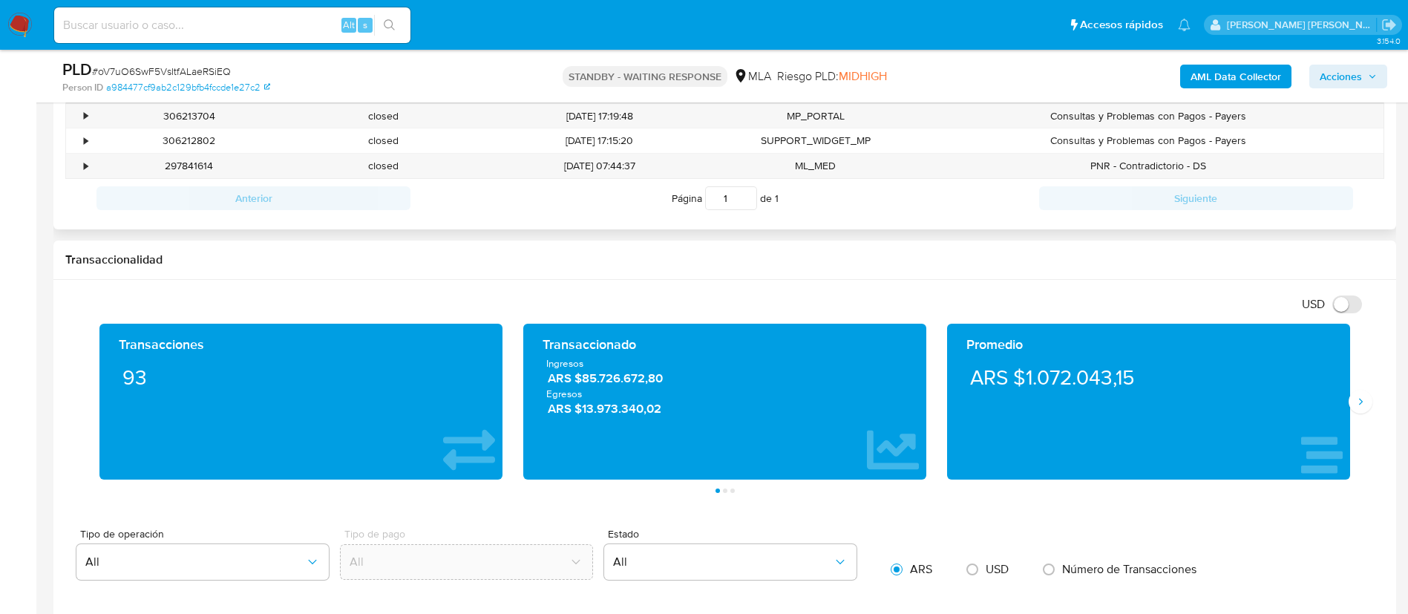
scroll to position [668, 0]
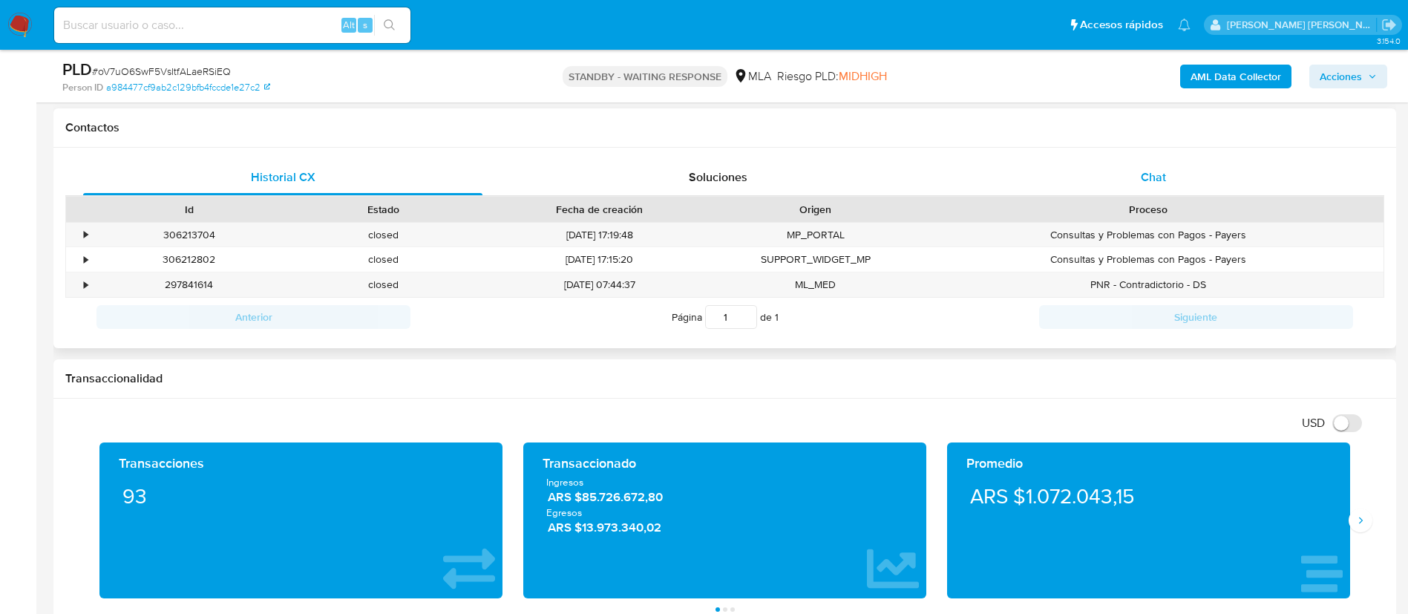
click at [1155, 177] on span "Chat" at bounding box center [1153, 176] width 25 height 17
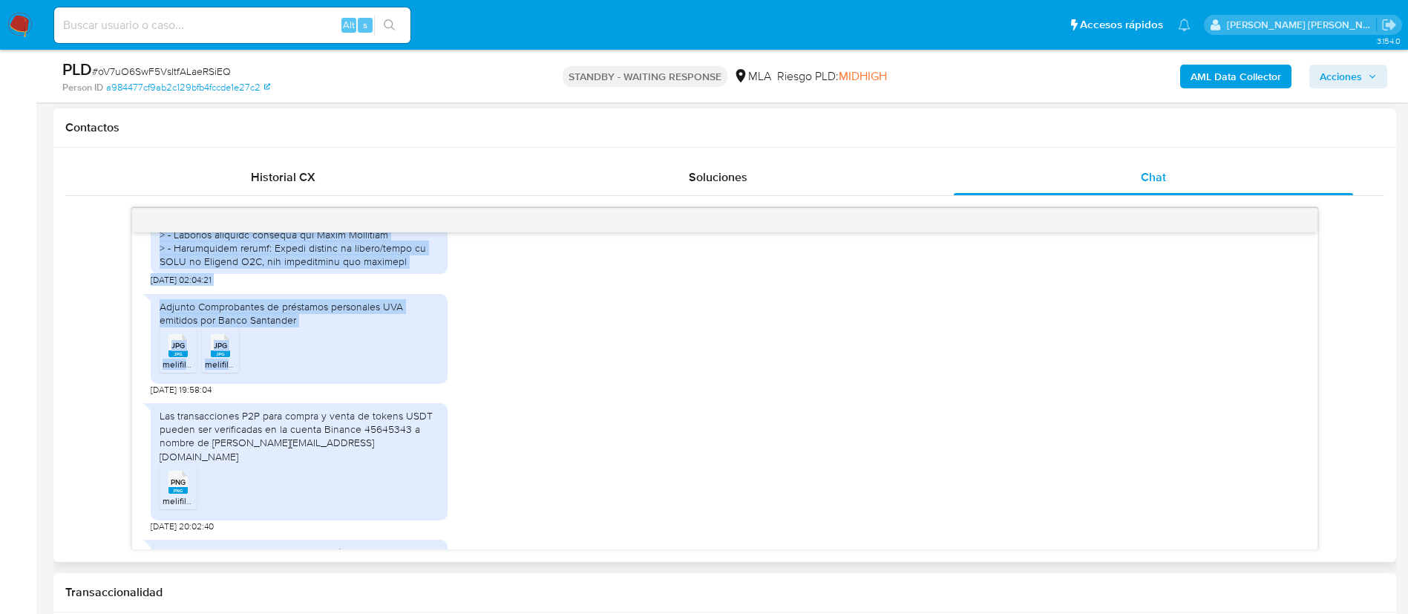
scroll to position [1193, 0]
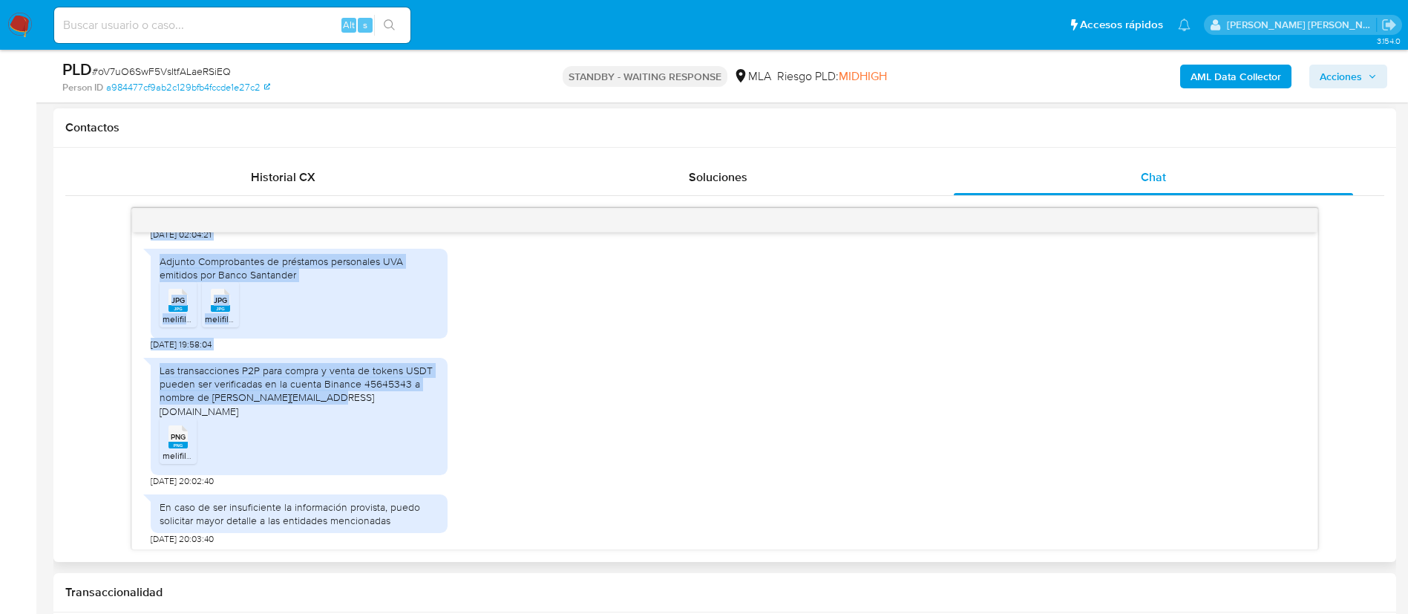
drag, startPoint x: 162, startPoint y: 351, endPoint x: 378, endPoint y: 439, distance: 233.0
click at [378, 439] on div "17/07/2025 19:55:12 18/07/2025 02:04:21 Adjunto Comprobantes de préstamos perso…" at bounding box center [724, 390] width 1185 height 317
copy div "Estimado equipo de Mercado Pago: Solicito formalmente una extensión de 5 días h…"
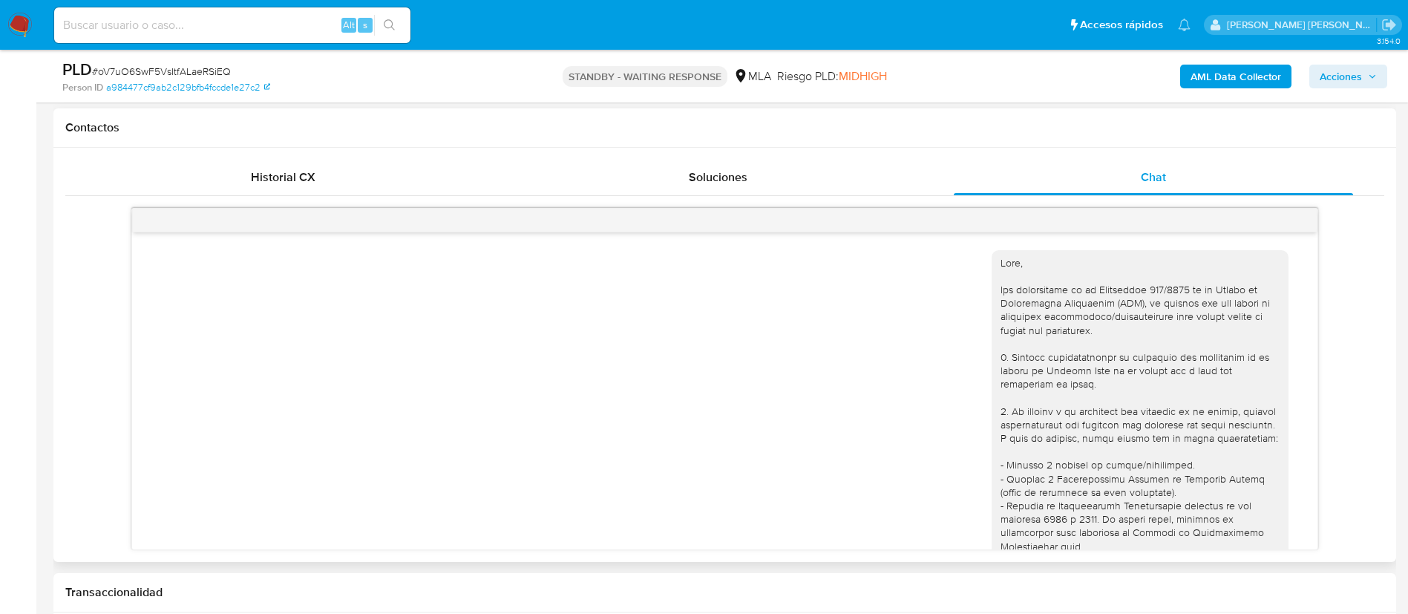
scroll to position [111, 0]
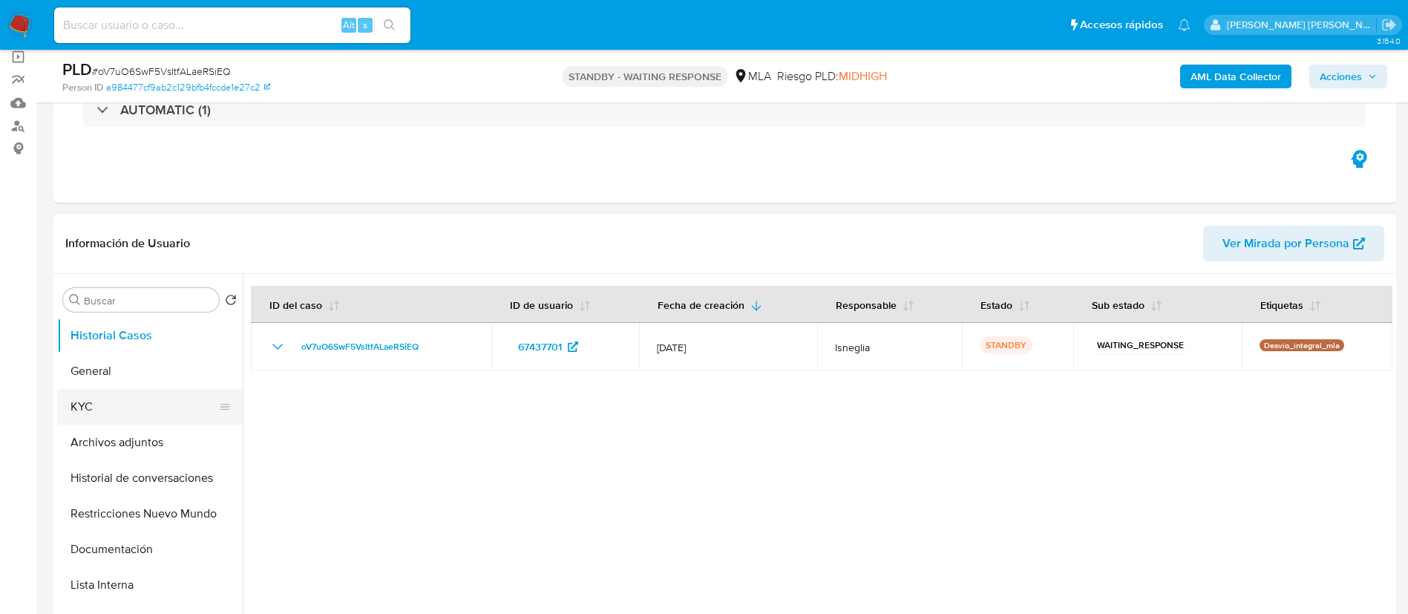
click at [88, 422] on button "KYC" at bounding box center [144, 407] width 174 height 36
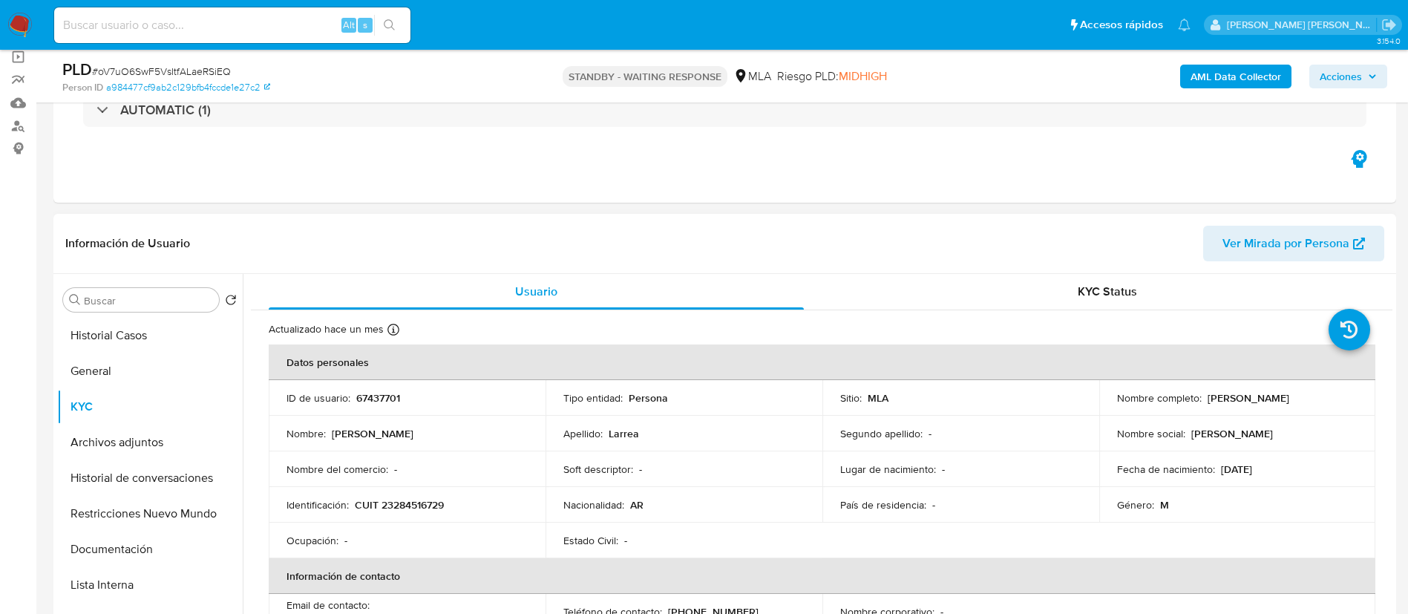
drag, startPoint x: 1203, startPoint y: 398, endPoint x: 1314, endPoint y: 399, distance: 110.6
click at [1314, 399] on div "Nombre completo : Luciano Gaston Larrea" at bounding box center [1237, 397] width 241 height 13
copy p "Luciano Gaston Larrea"
click at [214, 27] on input at bounding box center [232, 25] width 356 height 19
paste input "3CECgbKBTEv8HKjNsqv5BiPD"
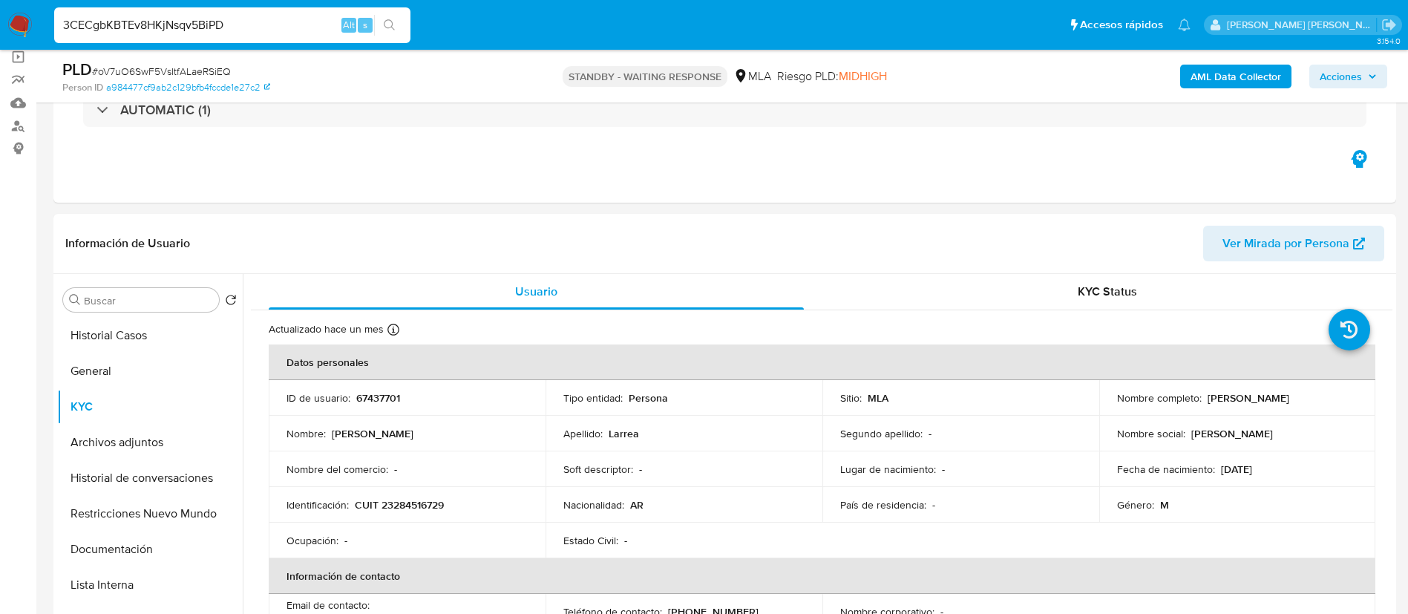
type input "3CECgbKBTEv8HKjNsqv5BiPD"
click at [384, 21] on icon "search-icon" at bounding box center [390, 25] width 12 height 12
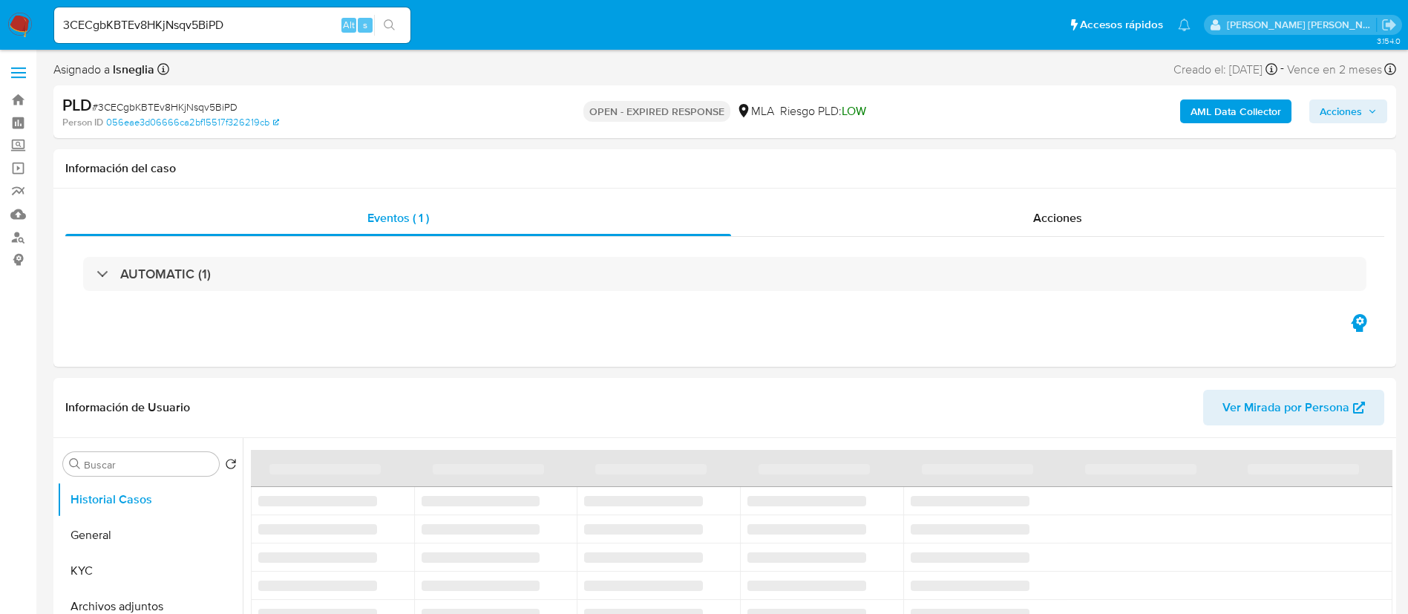
select select "10"
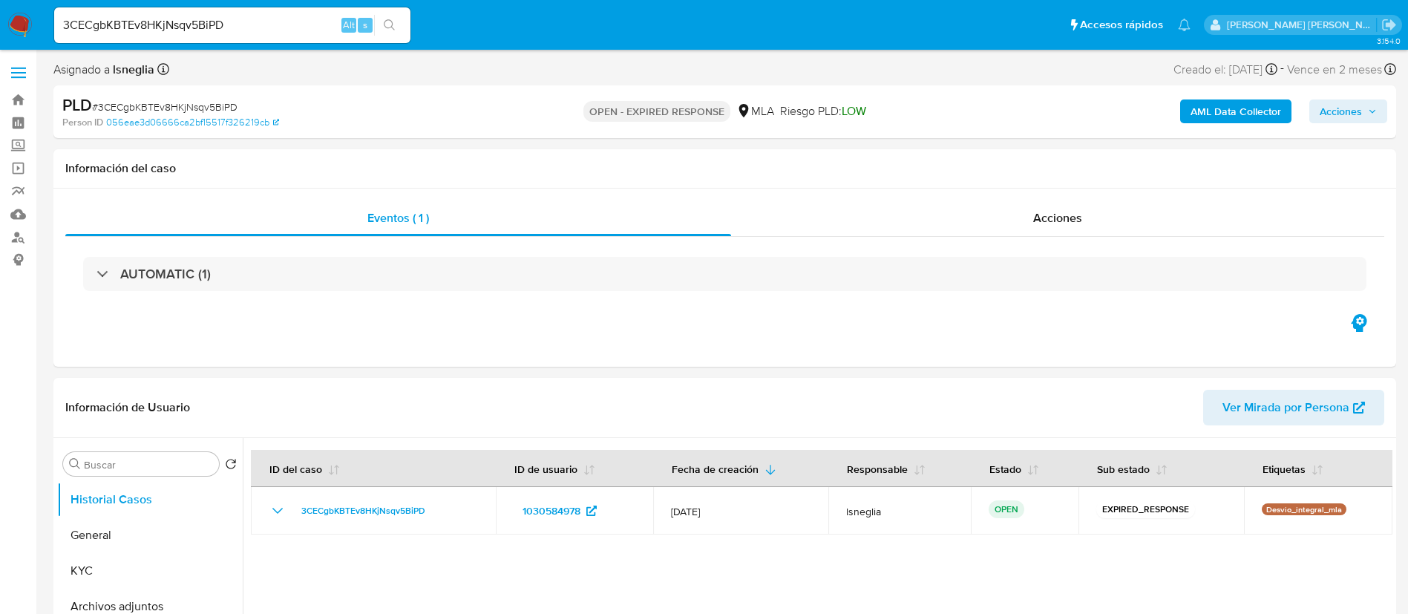
click at [189, 102] on span "# 3CECgbKBTEv8HKjNsqv5BiPD" at bounding box center [164, 106] width 145 height 15
copy span "3CECgbKBTEv8HKjNsqv5BiPD"
click at [13, 24] on img at bounding box center [19, 25] width 25 height 25
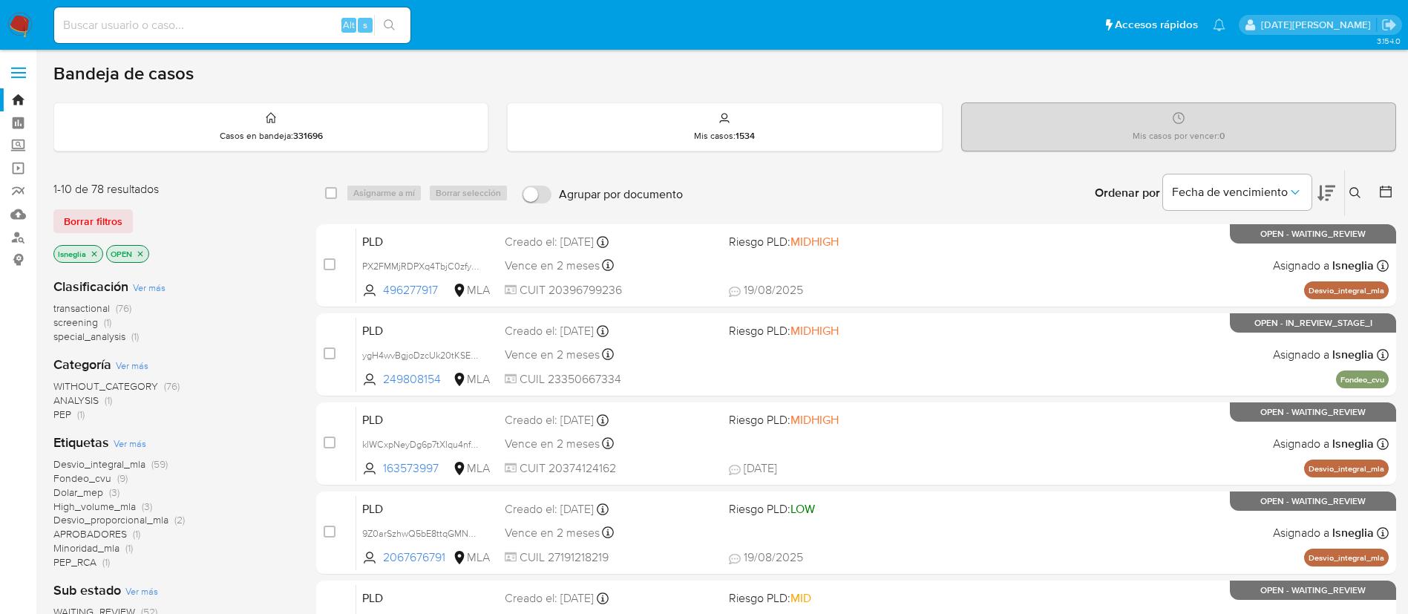
click at [208, 35] on div "Alt s" at bounding box center [232, 25] width 356 height 36
click at [211, 21] on input at bounding box center [232, 25] width 356 height 19
paste input "3CECgbKBTEv8HKjNsqv5BiPD"
type input "3CECgbKBTEv8HKjNsqv5BiPD"
click at [394, 23] on icon "search-icon" at bounding box center [390, 25] width 12 height 12
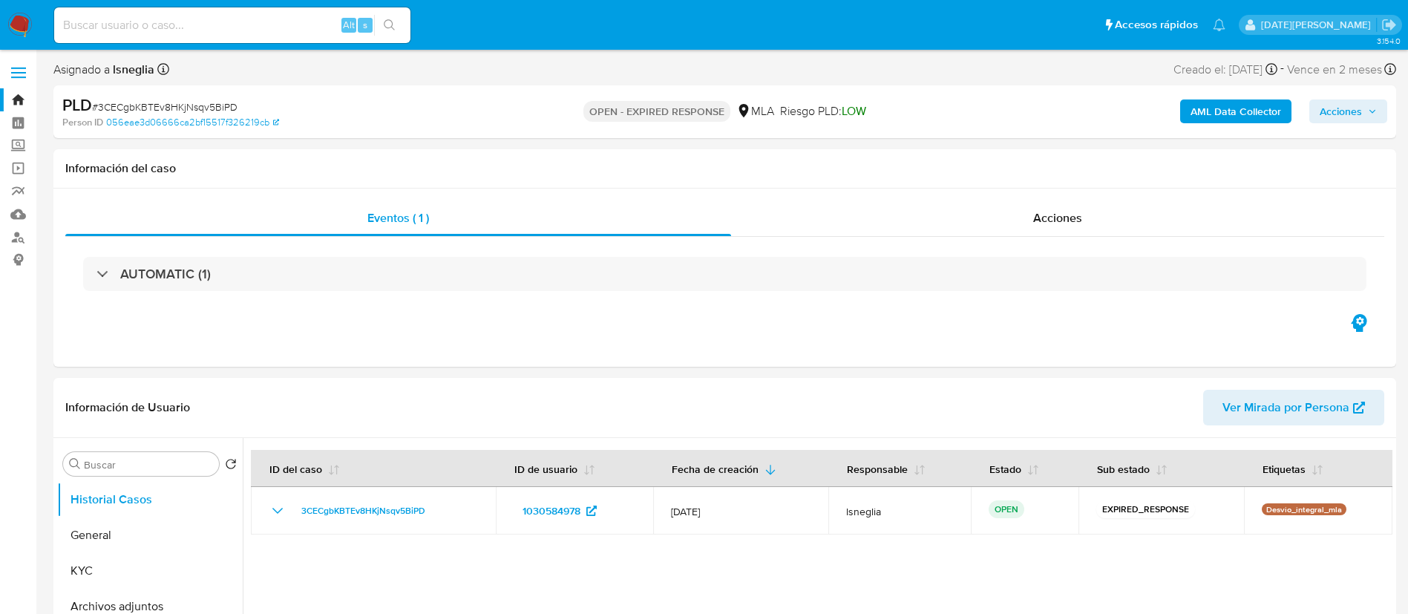
click at [214, 104] on span "# 3CECgbKBTEv8HKjNsqv5BiPD" at bounding box center [164, 106] width 145 height 15
copy span "3CECgbKBTEv8HKjNsqv5BiPD"
click at [24, 26] on img at bounding box center [19, 25] width 25 height 25
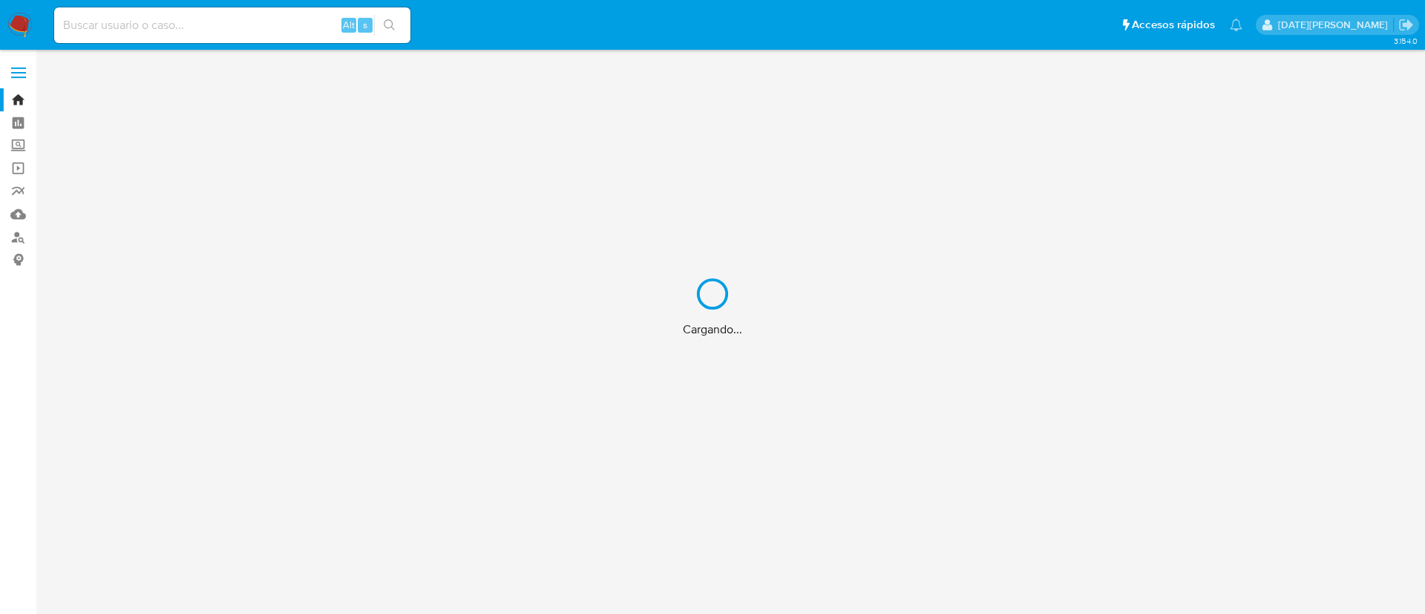
click at [265, 24] on div "Cargando..." at bounding box center [712, 307] width 1425 height 614
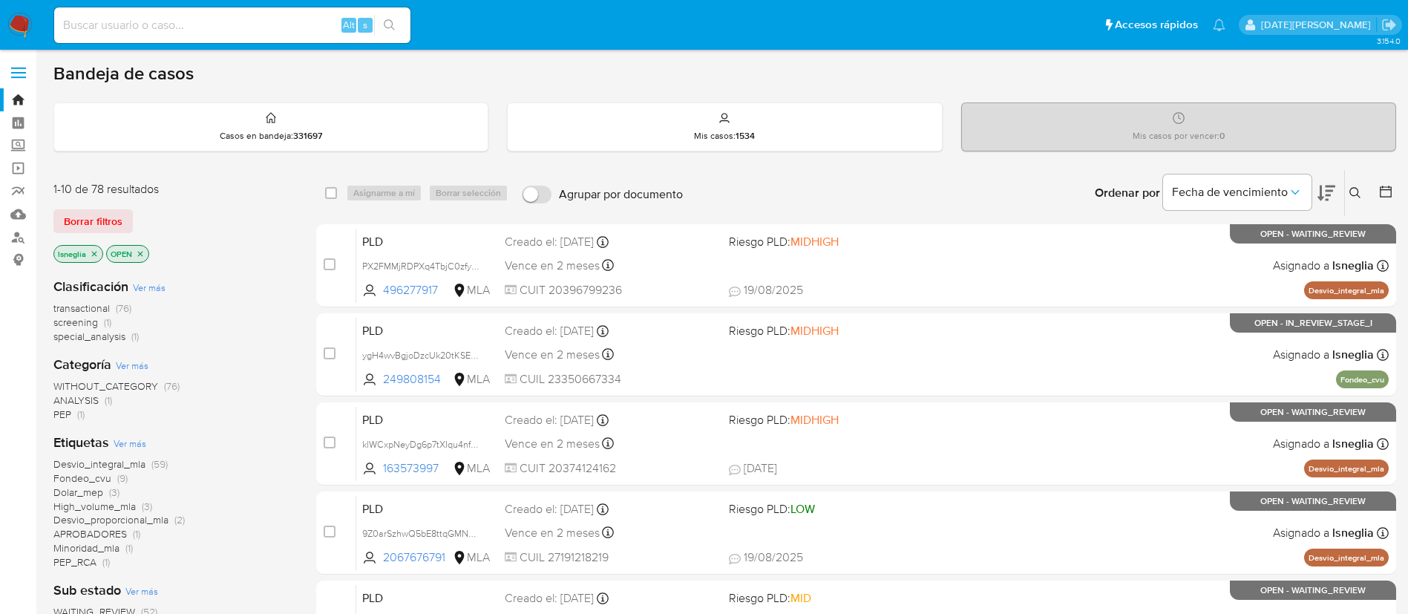
click at [1353, 191] on icon at bounding box center [1355, 193] width 12 height 12
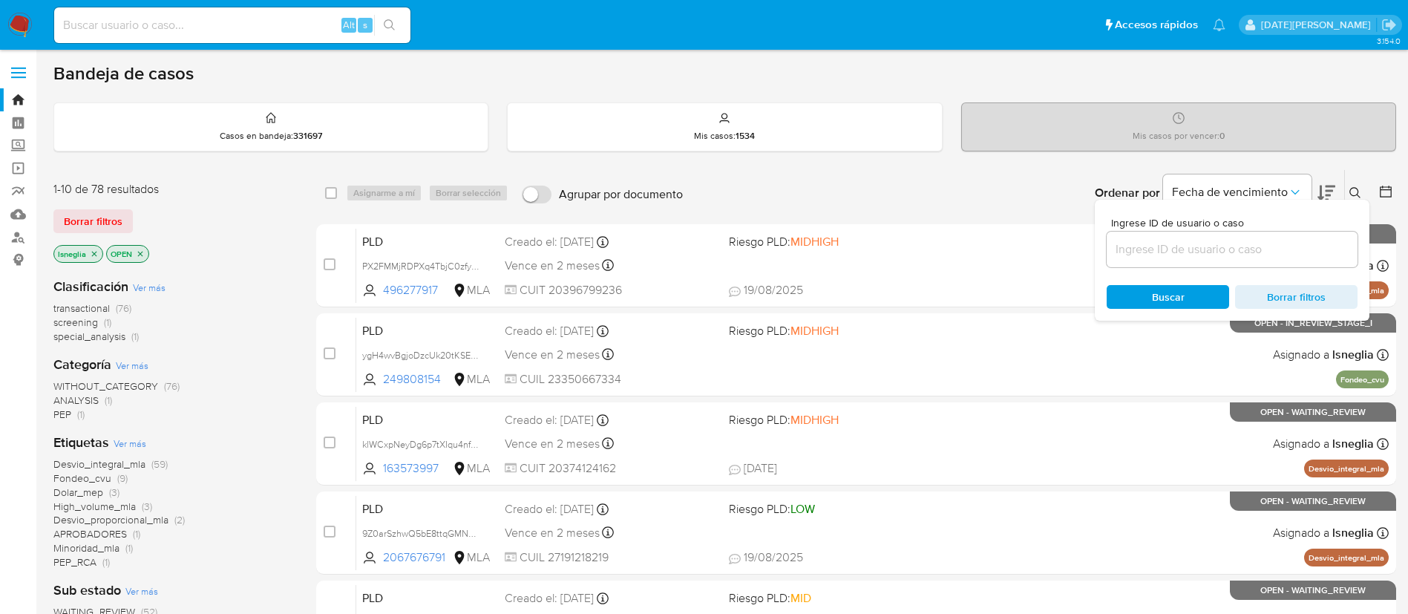
click at [1213, 246] on input at bounding box center [1231, 249] width 251 height 19
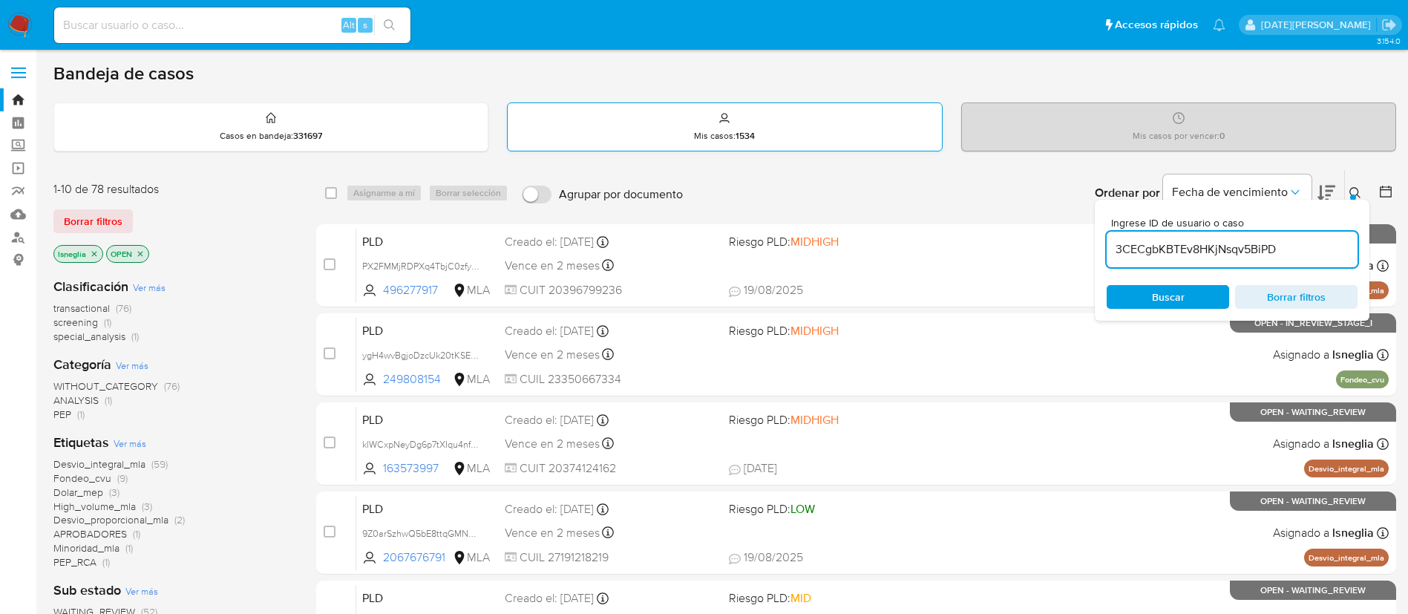
type input "3CECgbKBTEv8HKjNsqv5BiPD"
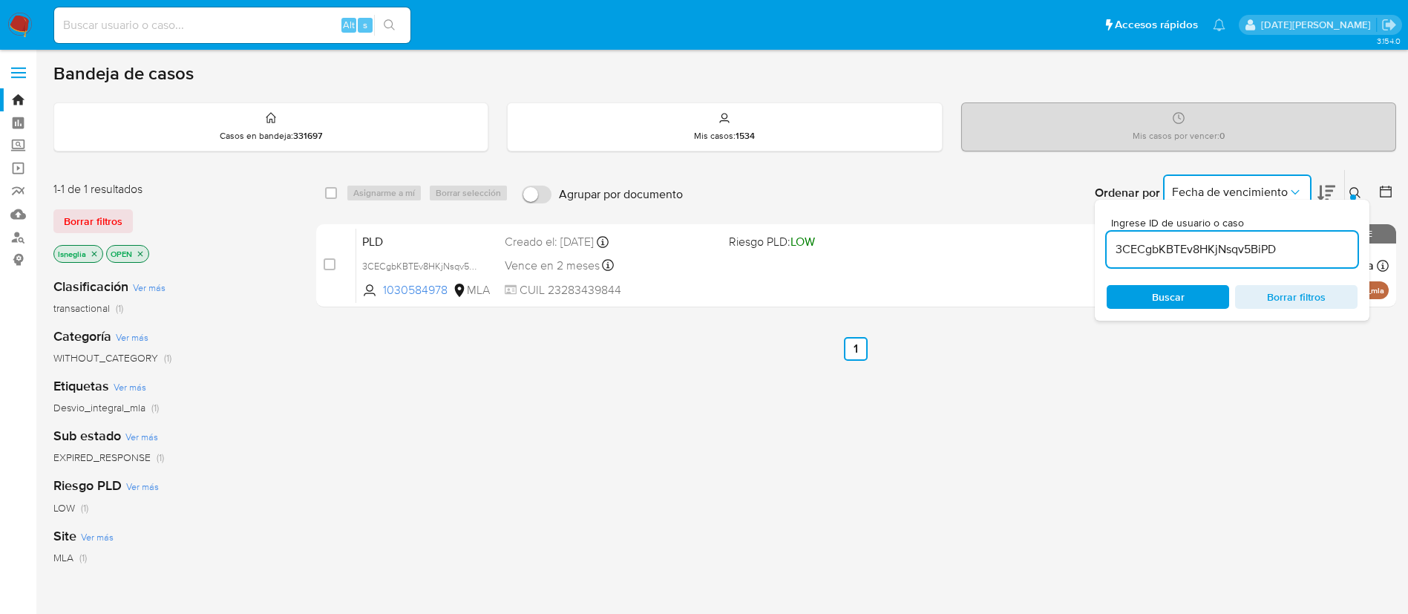
click at [1270, 186] on span "Fecha de vencimiento" at bounding box center [1230, 192] width 116 height 15
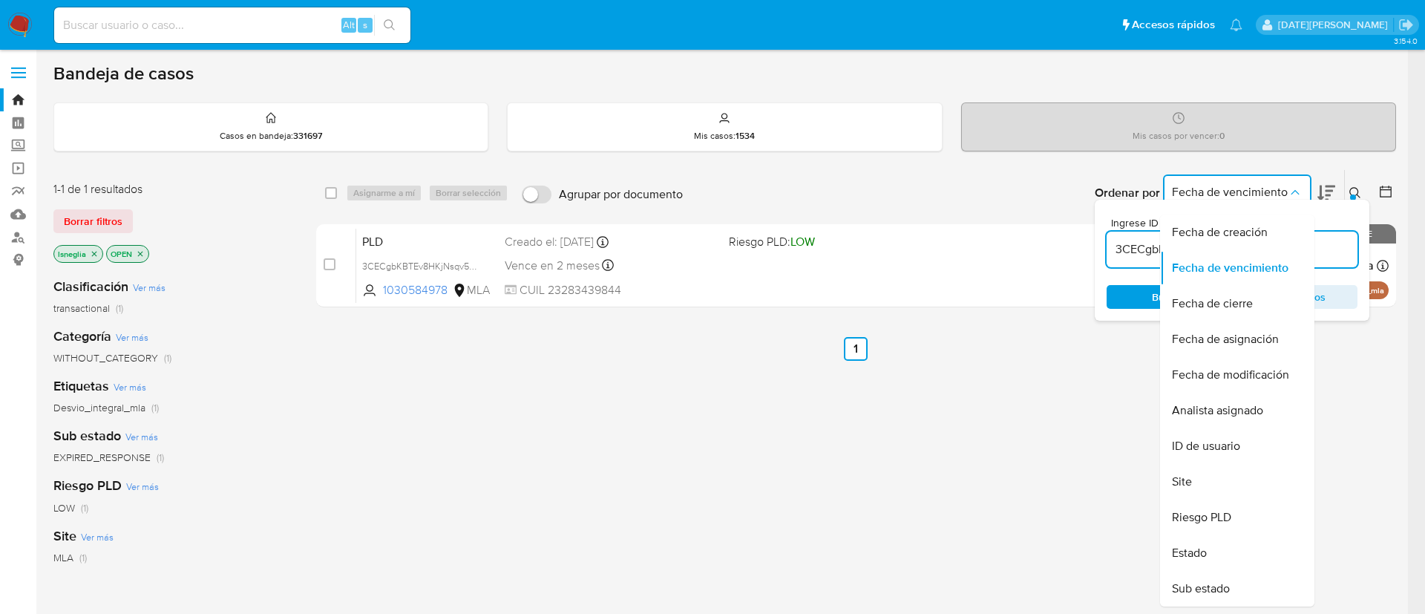
click at [971, 361] on div "select-all-cases-checkbox Asignarme a mí Borrar selección Agrupar por documento…" at bounding box center [856, 505] width 1080 height 672
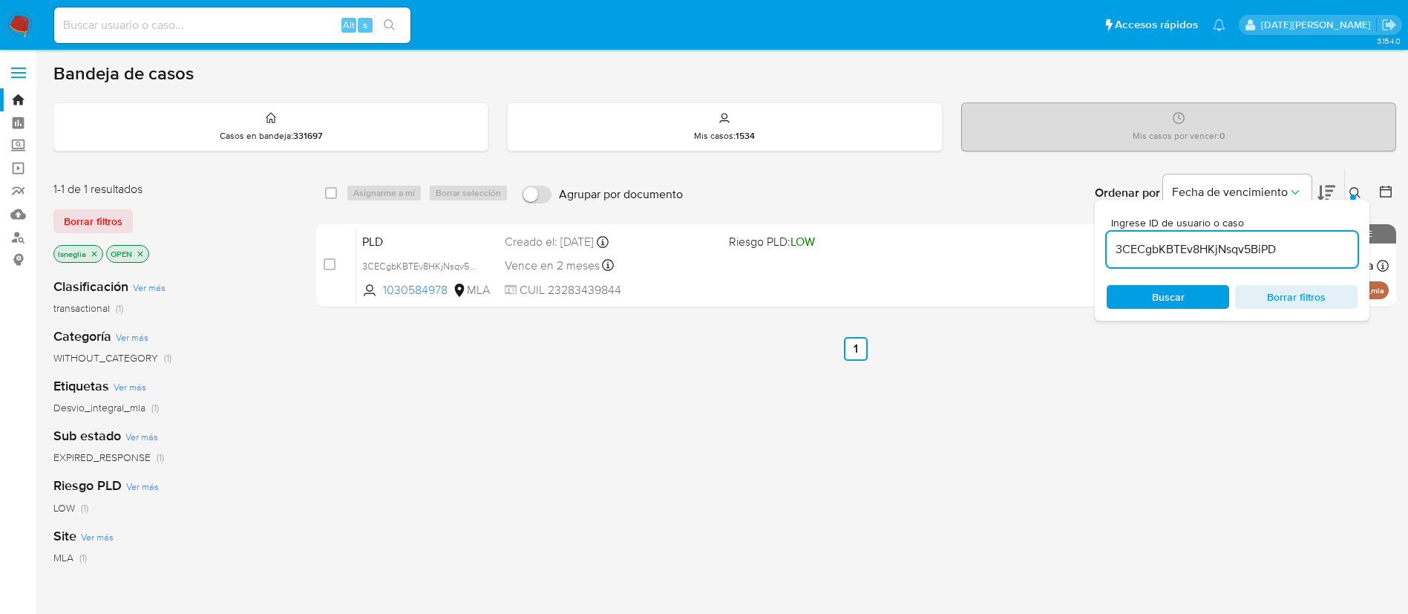
click at [1357, 192] on icon at bounding box center [1355, 193] width 12 height 12
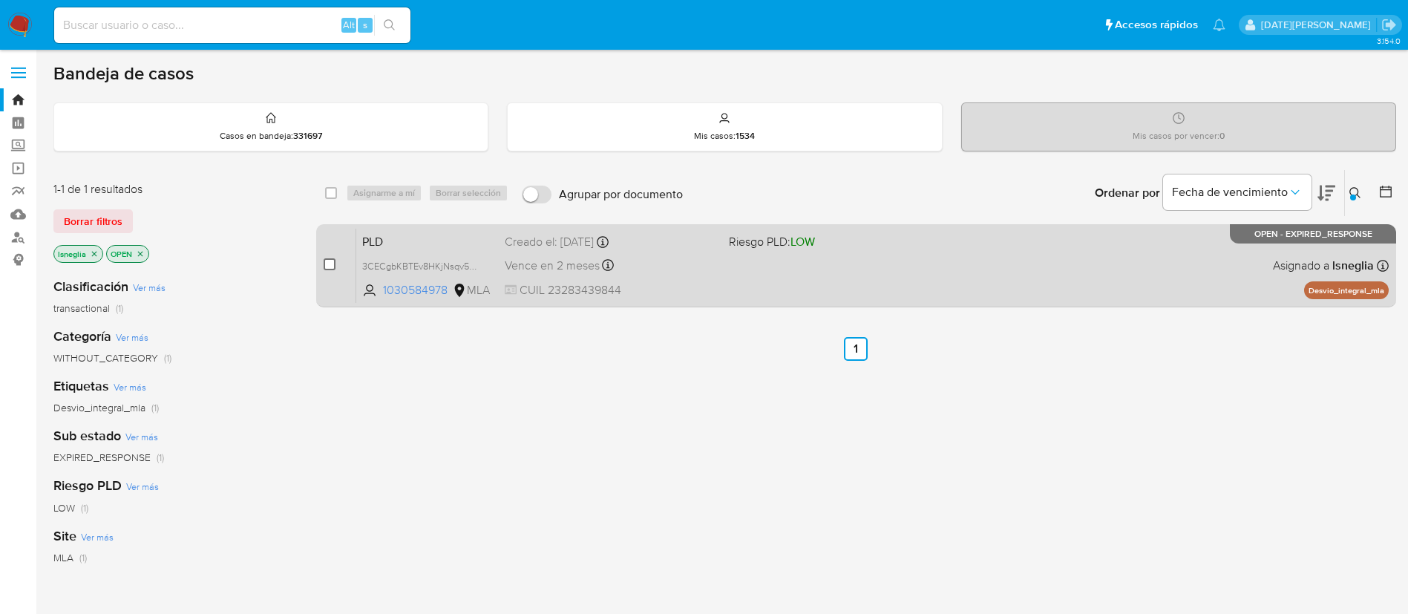
click at [332, 263] on input "checkbox" at bounding box center [330, 264] width 12 height 12
checkbox input "true"
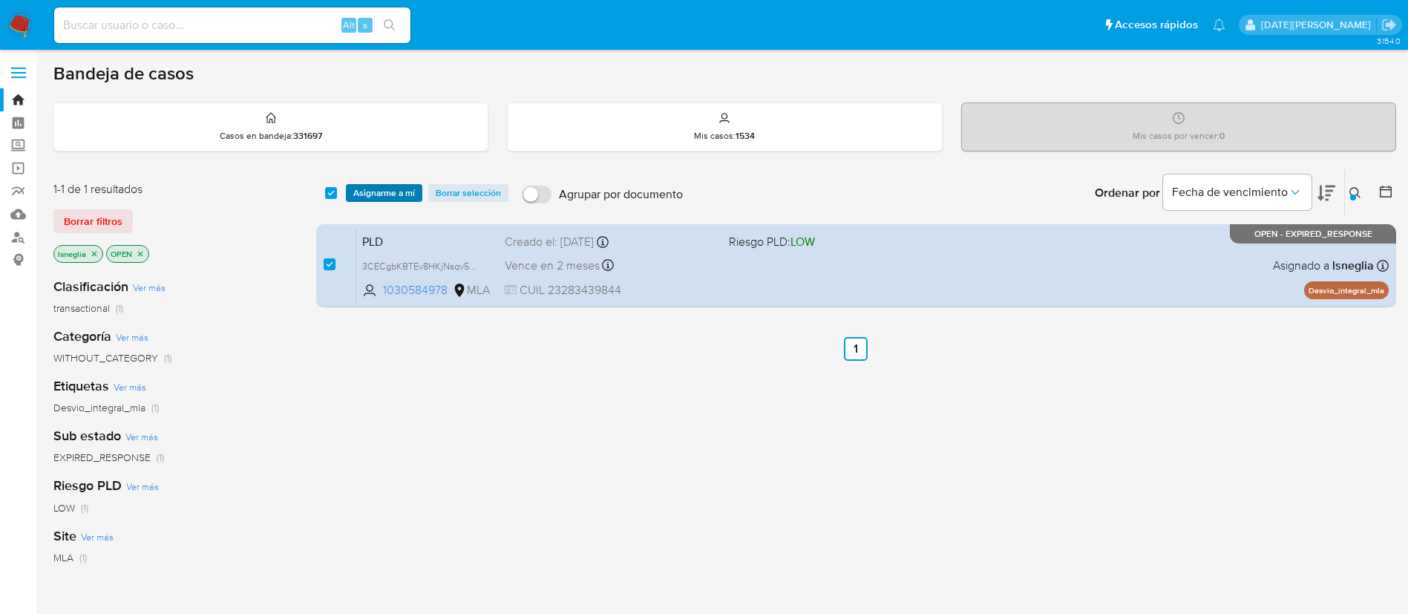
click at [391, 192] on span "Asignarme a mí" at bounding box center [384, 193] width 62 height 15
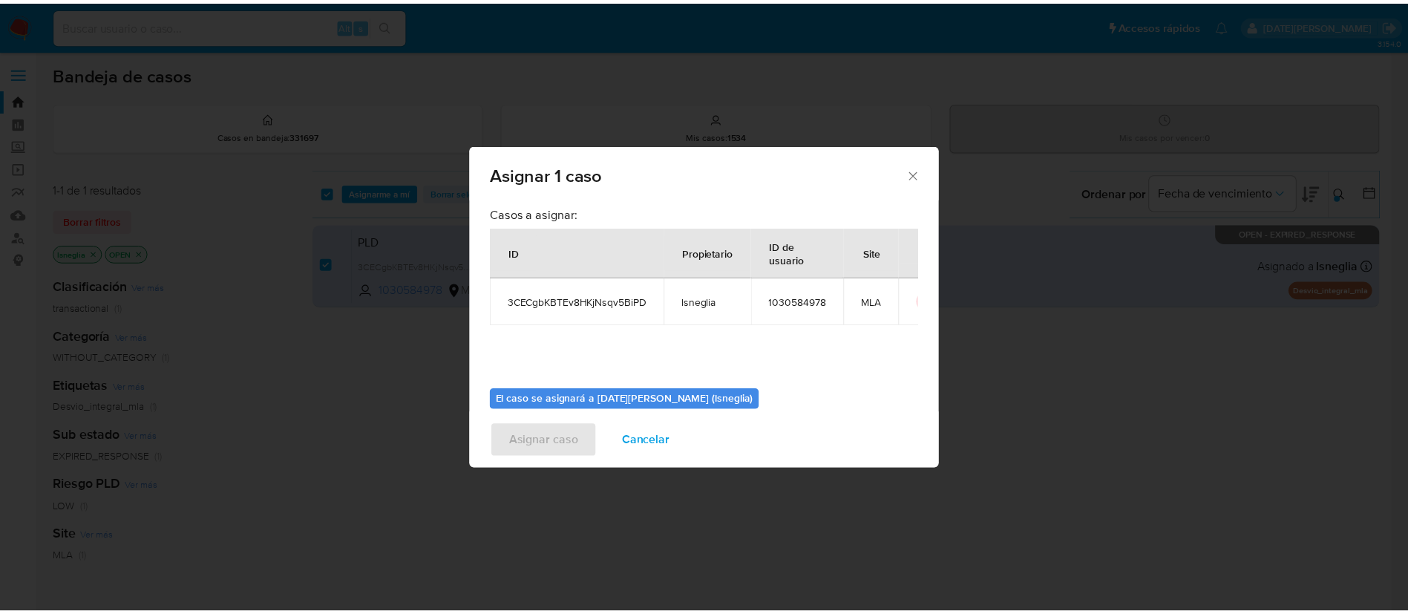
scroll to position [77, 0]
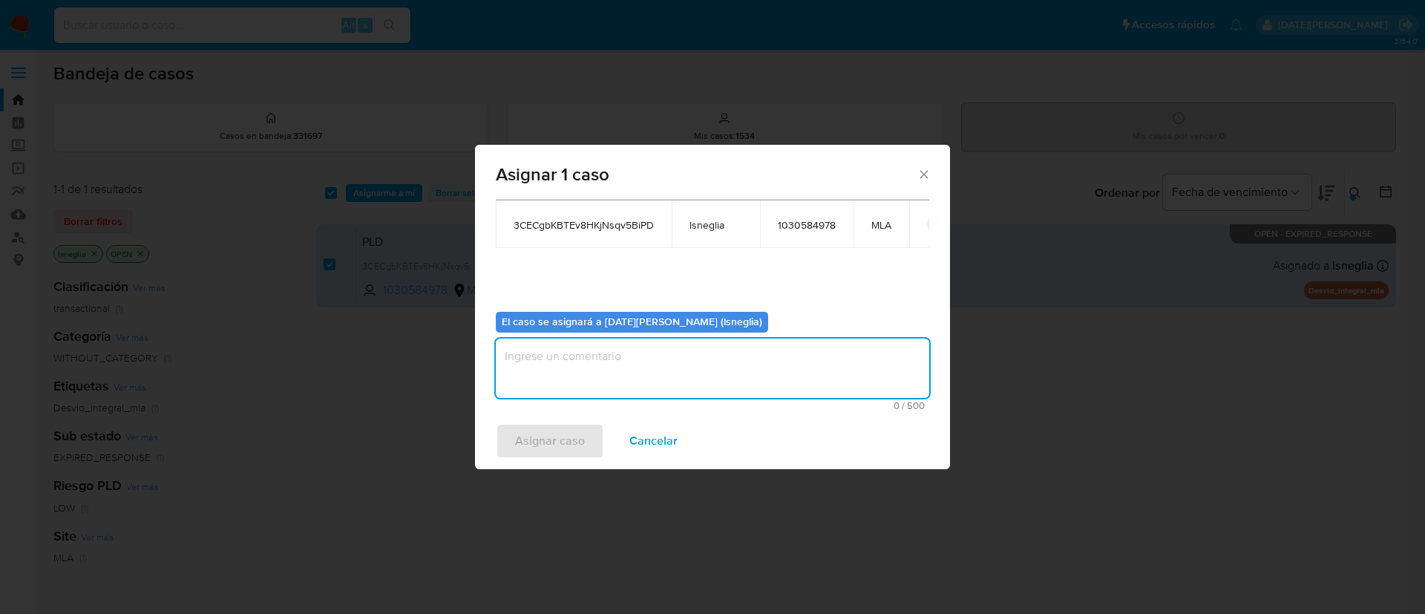
click at [771, 367] on textarea "assign-modal" at bounding box center [712, 367] width 433 height 59
type textarea "."
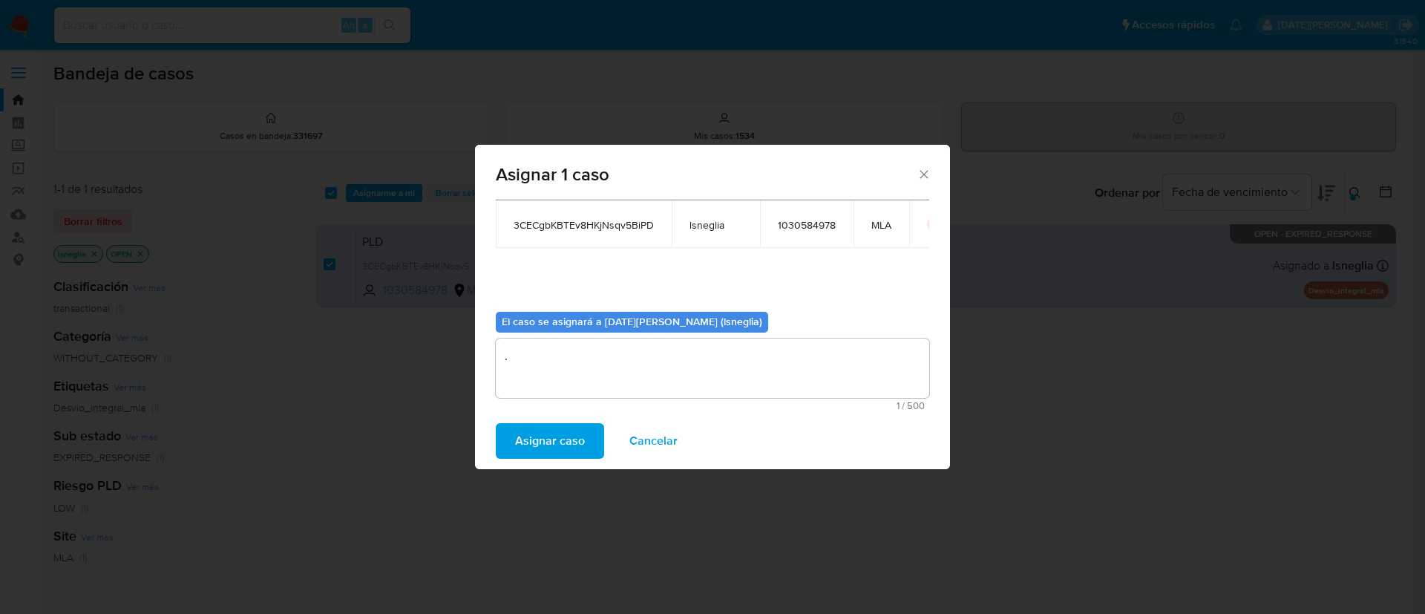
click at [570, 447] on span "Asignar caso" at bounding box center [550, 440] width 70 height 33
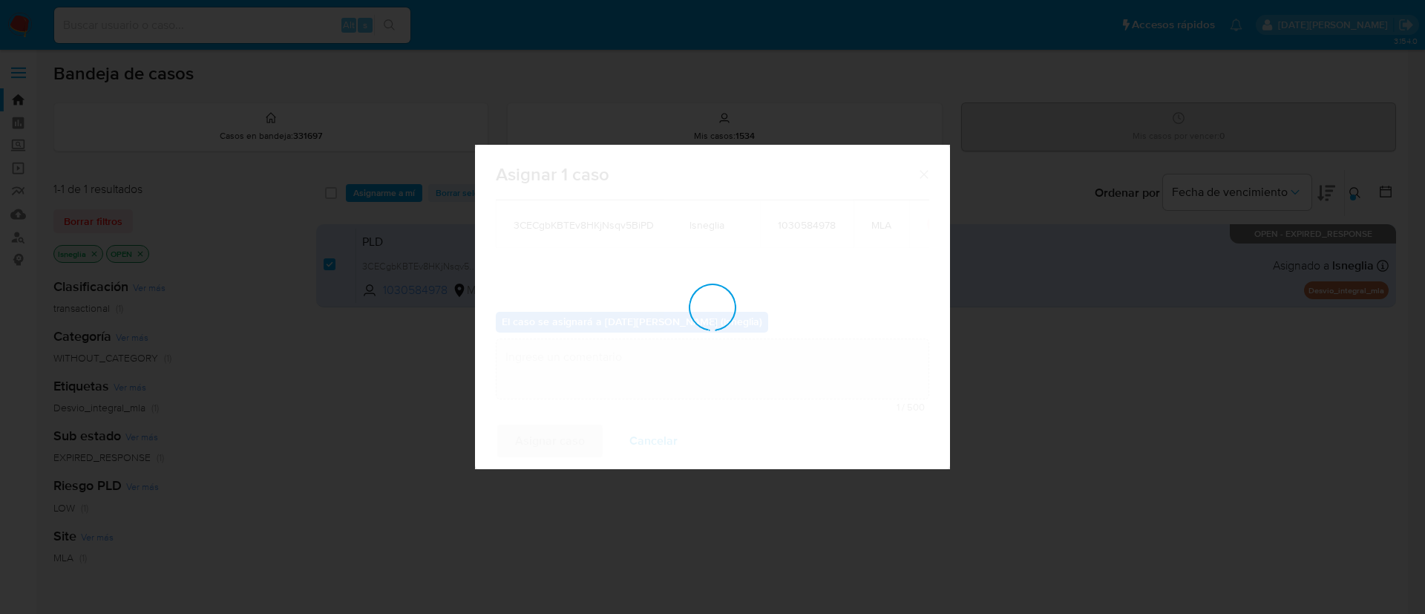
checkbox input "false"
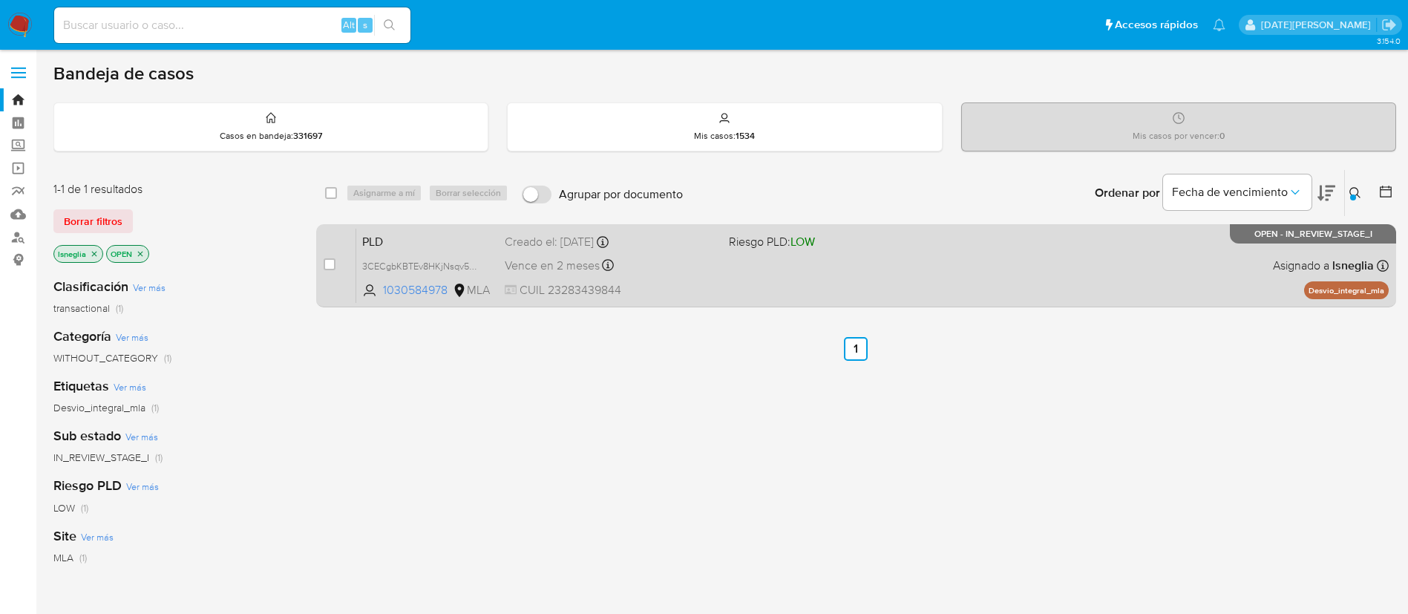
click at [416, 235] on span "PLD" at bounding box center [427, 240] width 131 height 19
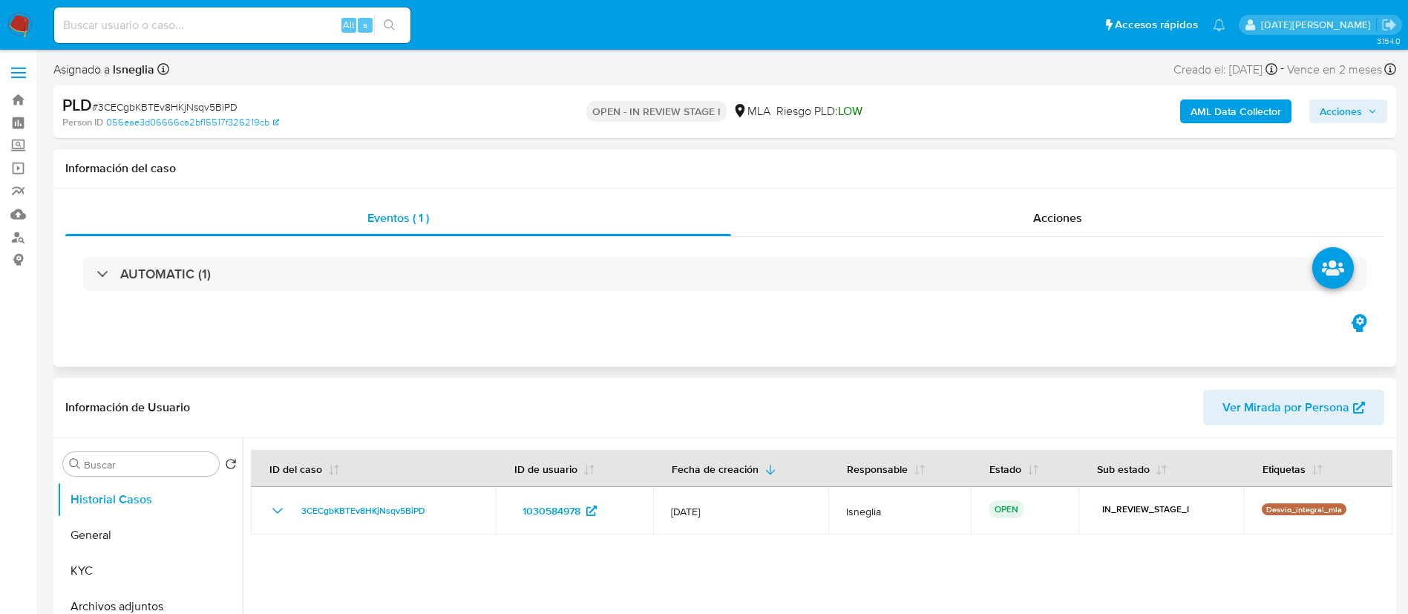
select select "10"
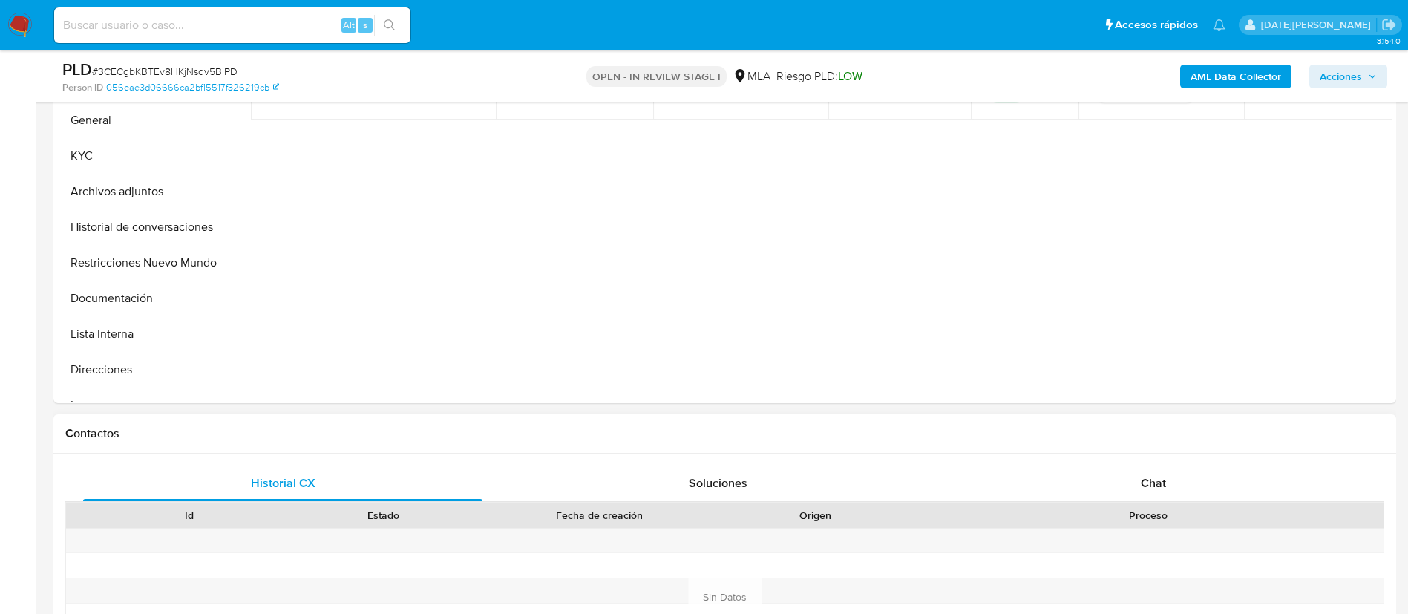
scroll to position [445, 0]
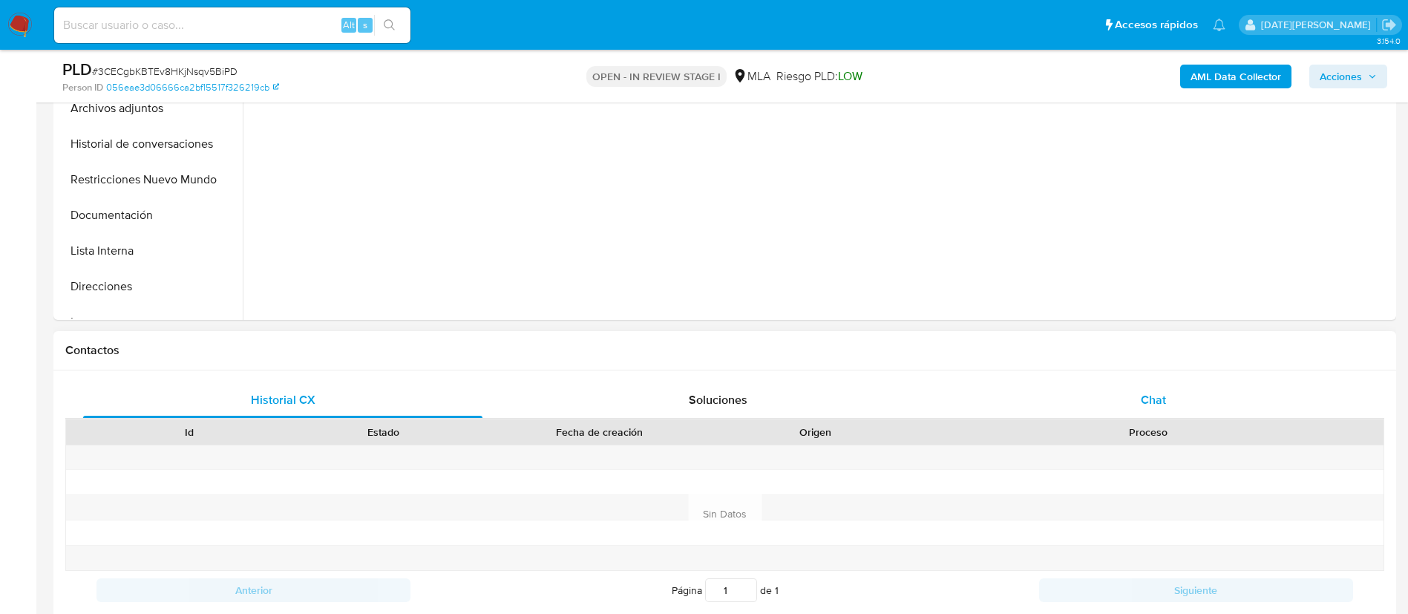
click at [1161, 399] on span "Chat" at bounding box center [1153, 399] width 25 height 17
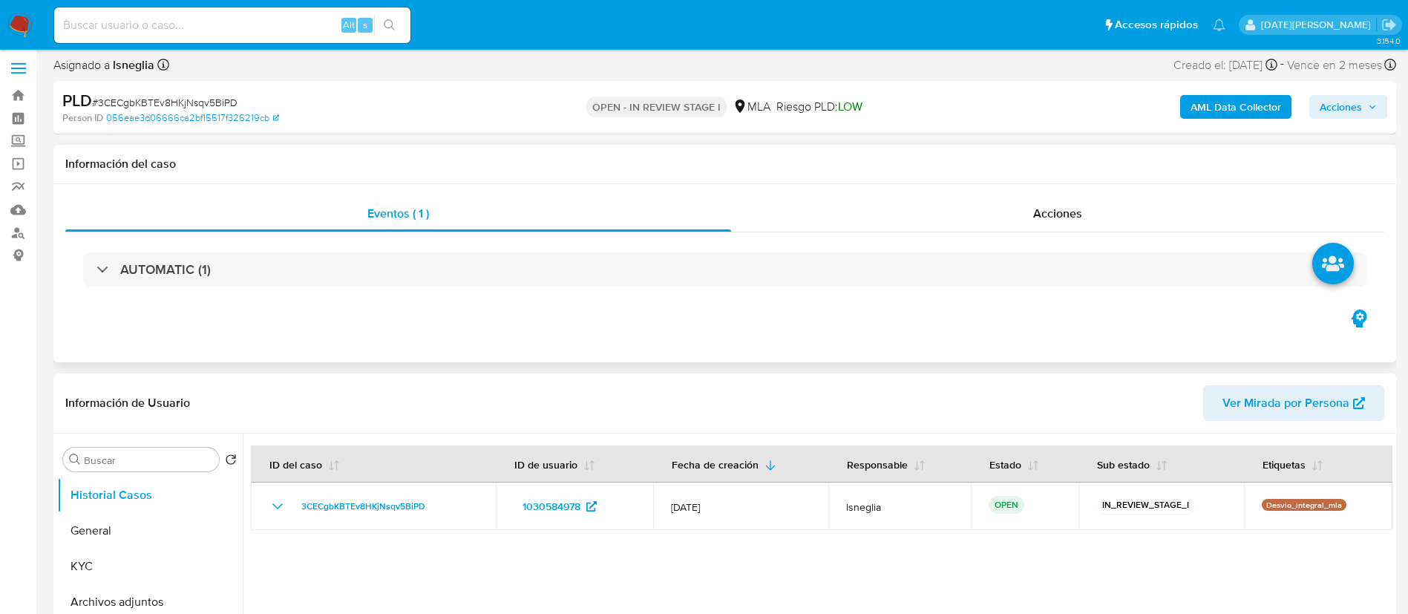
scroll to position [0, 0]
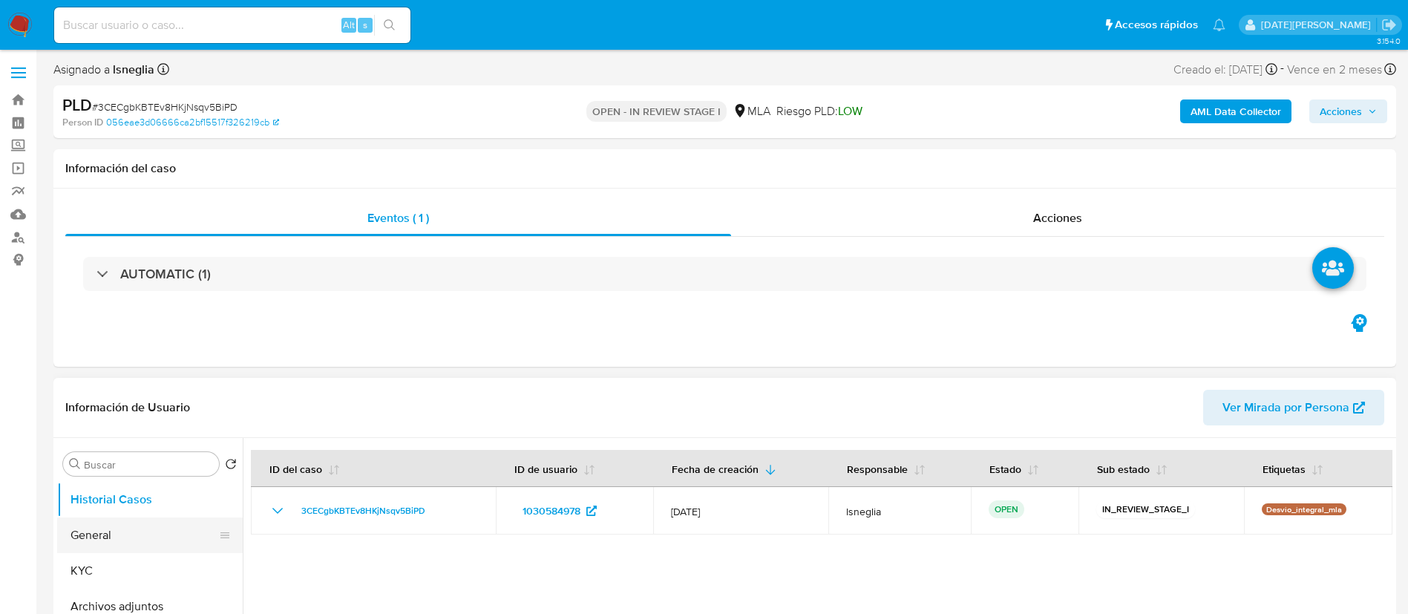
click at [131, 538] on button "General" at bounding box center [144, 535] width 174 height 36
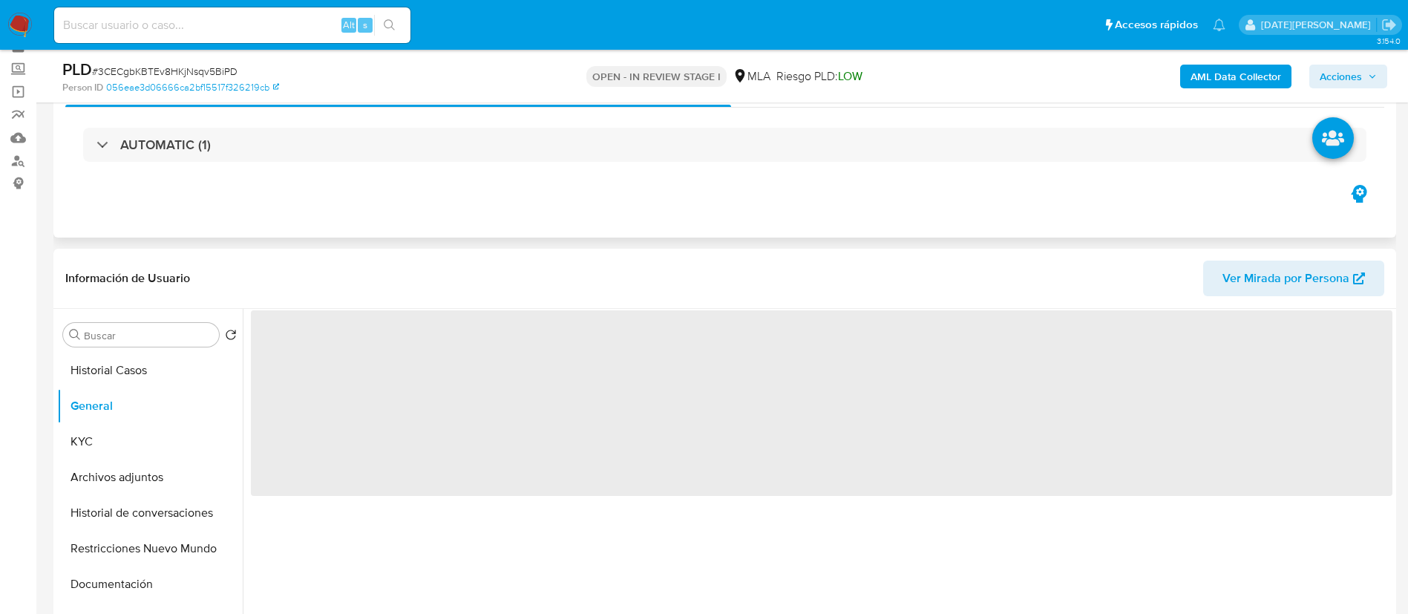
scroll to position [111, 0]
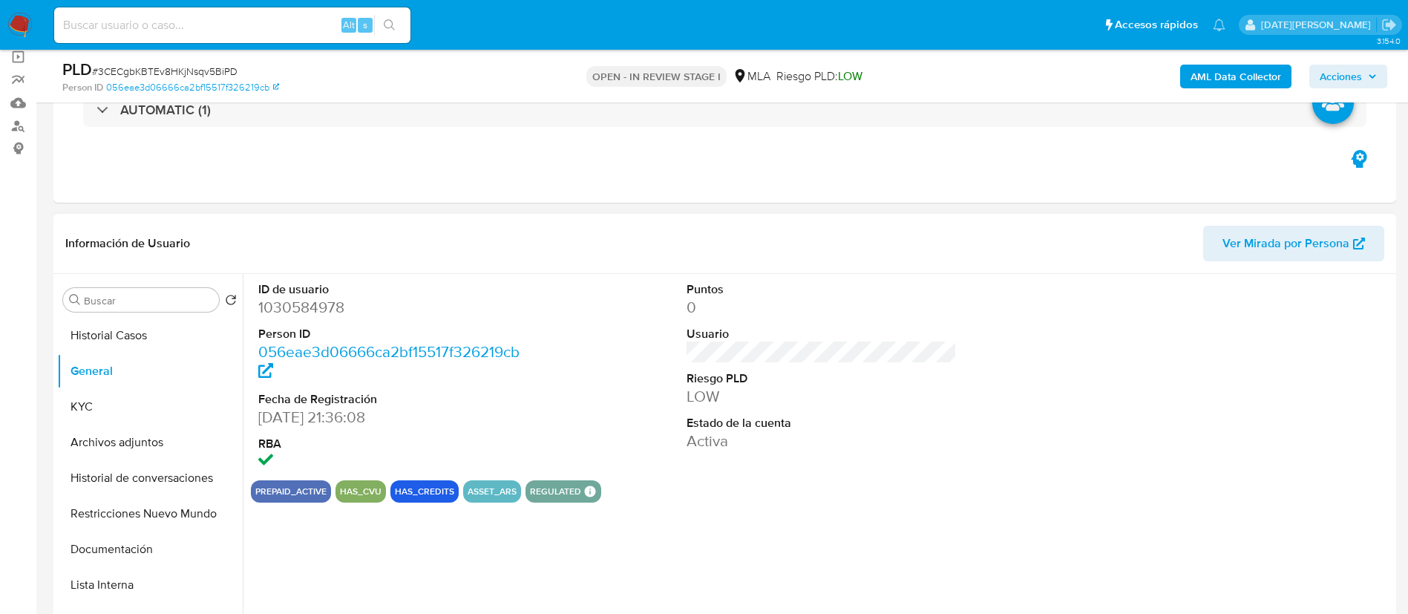
click at [321, 303] on dd "1030584978" at bounding box center [393, 307] width 271 height 21
copy dd "1030584978"
click at [300, 303] on dd "1030584978" at bounding box center [393, 307] width 271 height 21
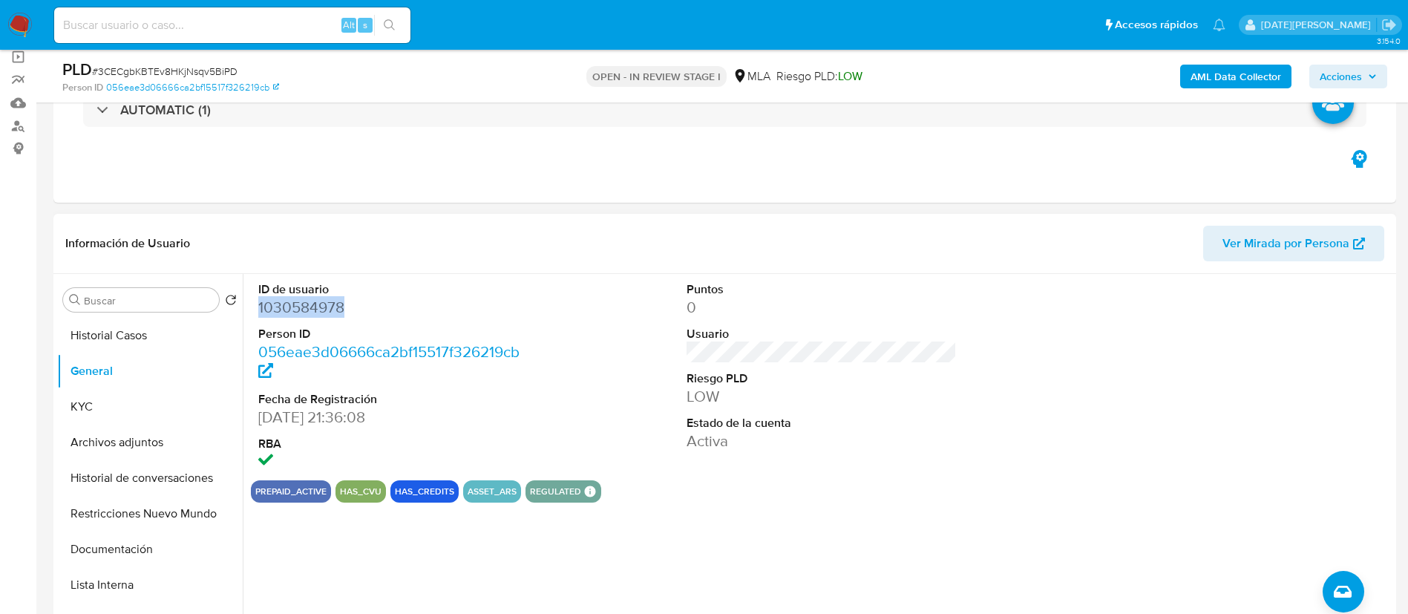
copy dd "1030584978"
click at [114, 403] on button "KYC" at bounding box center [144, 407] width 174 height 36
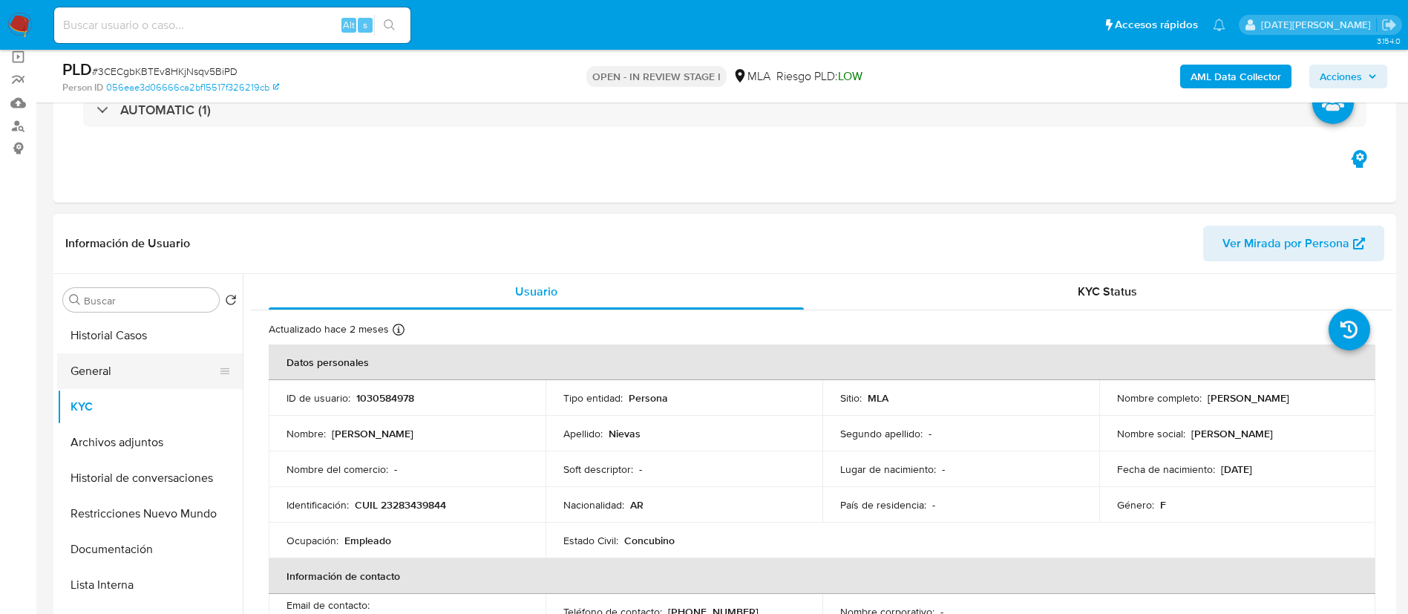
click at [117, 376] on button "General" at bounding box center [144, 371] width 174 height 36
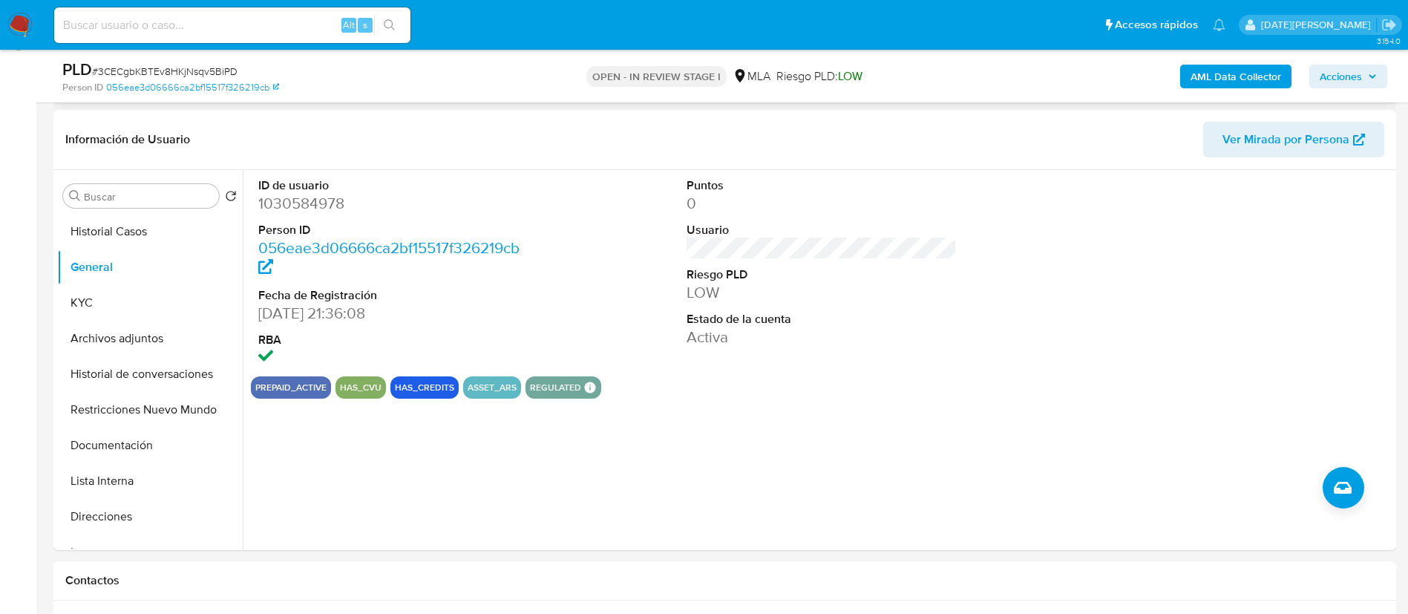
scroll to position [0, 0]
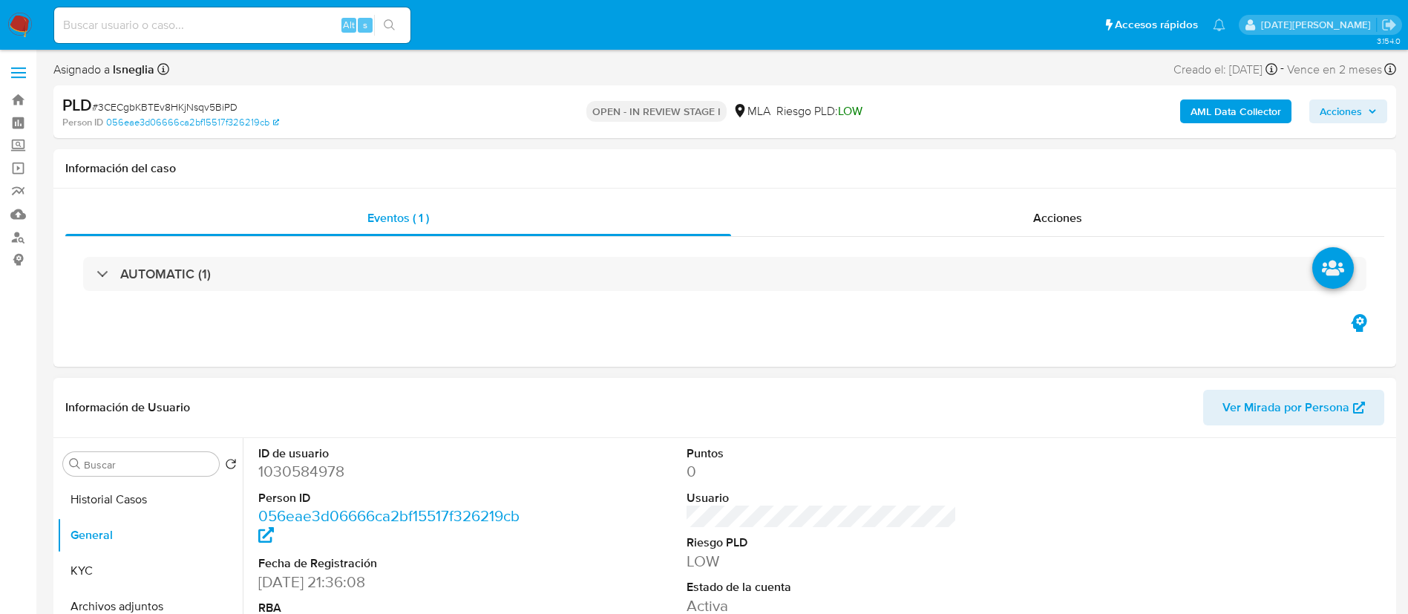
click at [319, 482] on dl "ID de usuario 1030584978 Person ID 056eae3d06666ca2bf15517f326219cb Fecha de Re…" at bounding box center [393, 540] width 271 height 191
click at [318, 470] on dd "1030584978" at bounding box center [393, 471] width 271 height 21
copy dd "1030584978"
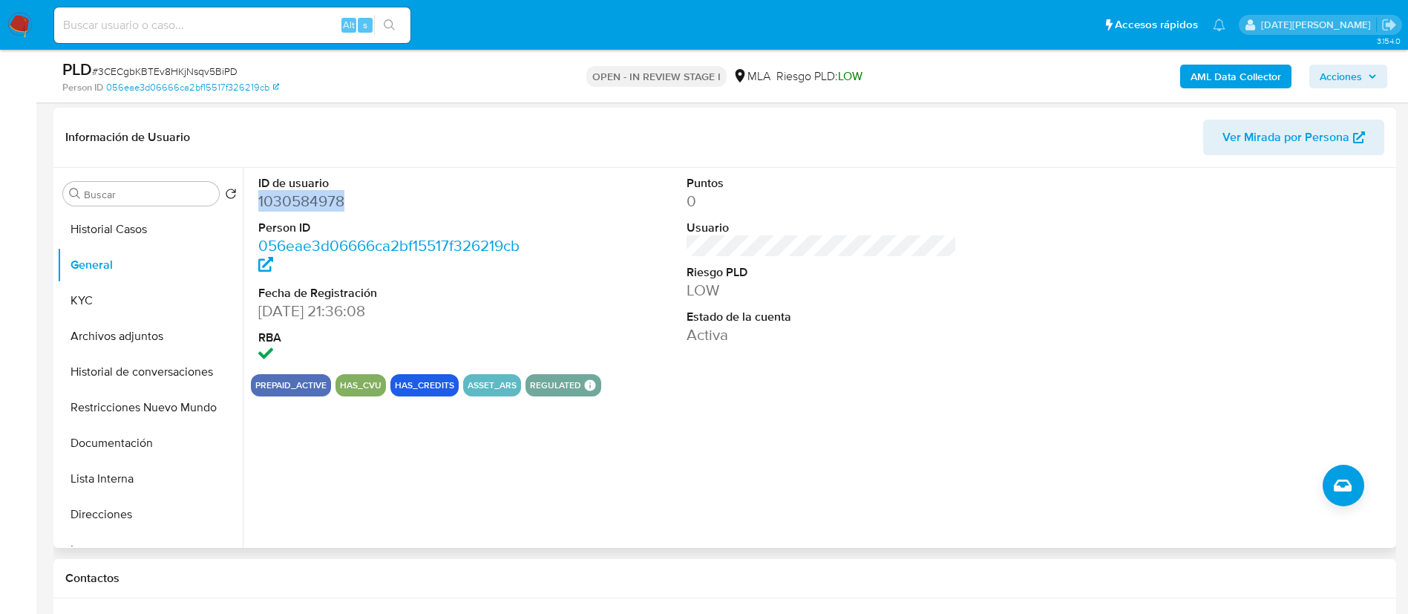
scroll to position [223, 0]
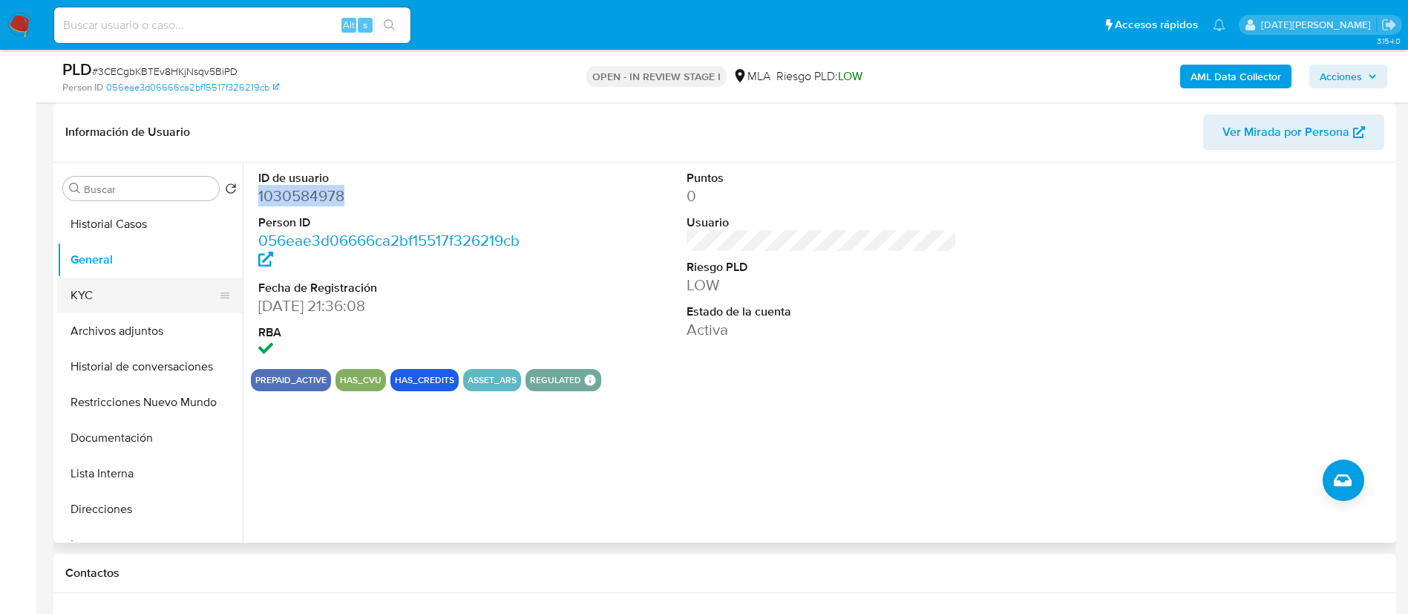
click at [107, 293] on button "KYC" at bounding box center [144, 296] width 174 height 36
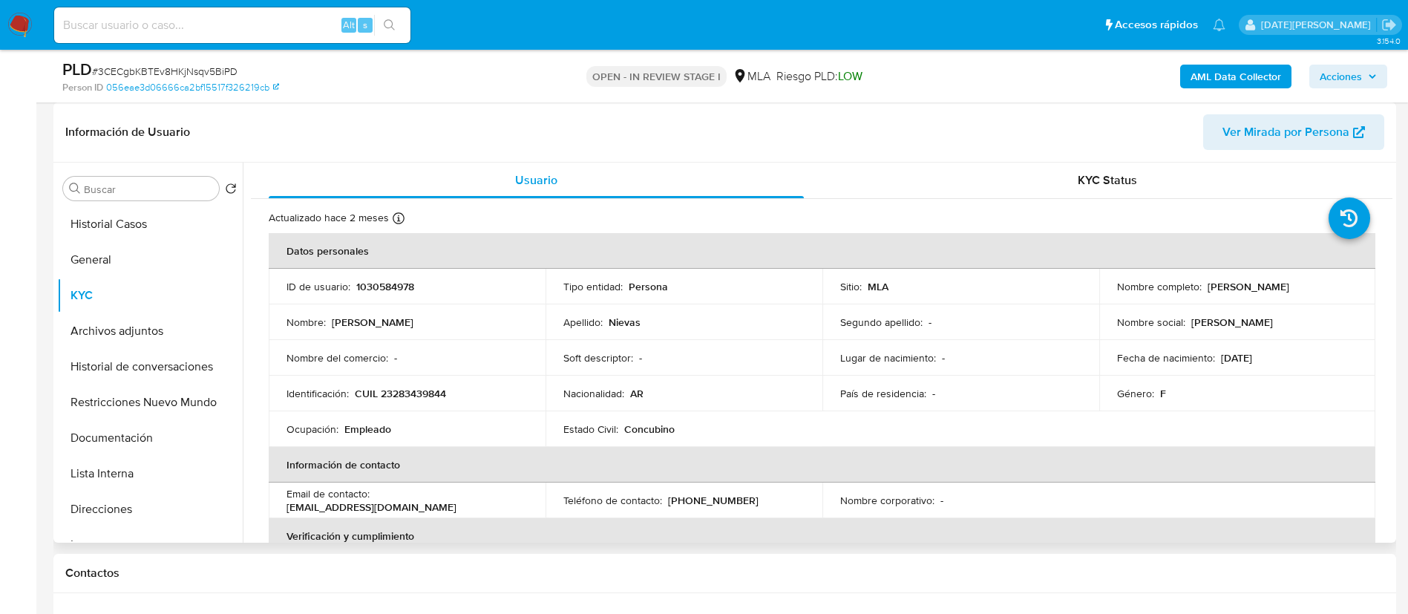
drag, startPoint x: 1204, startPoint y: 288, endPoint x: 1298, endPoint y: 292, distance: 94.3
click at [1298, 292] on div "Nombre completo : Maria Laura Nievas" at bounding box center [1237, 286] width 241 height 13
copy p "Maria Laura Nievas"
drag, startPoint x: 355, startPoint y: 395, endPoint x: 459, endPoint y: 393, distance: 103.9
click at [459, 399] on div "Identificación : CUIL 23283439844" at bounding box center [406, 393] width 241 height 13
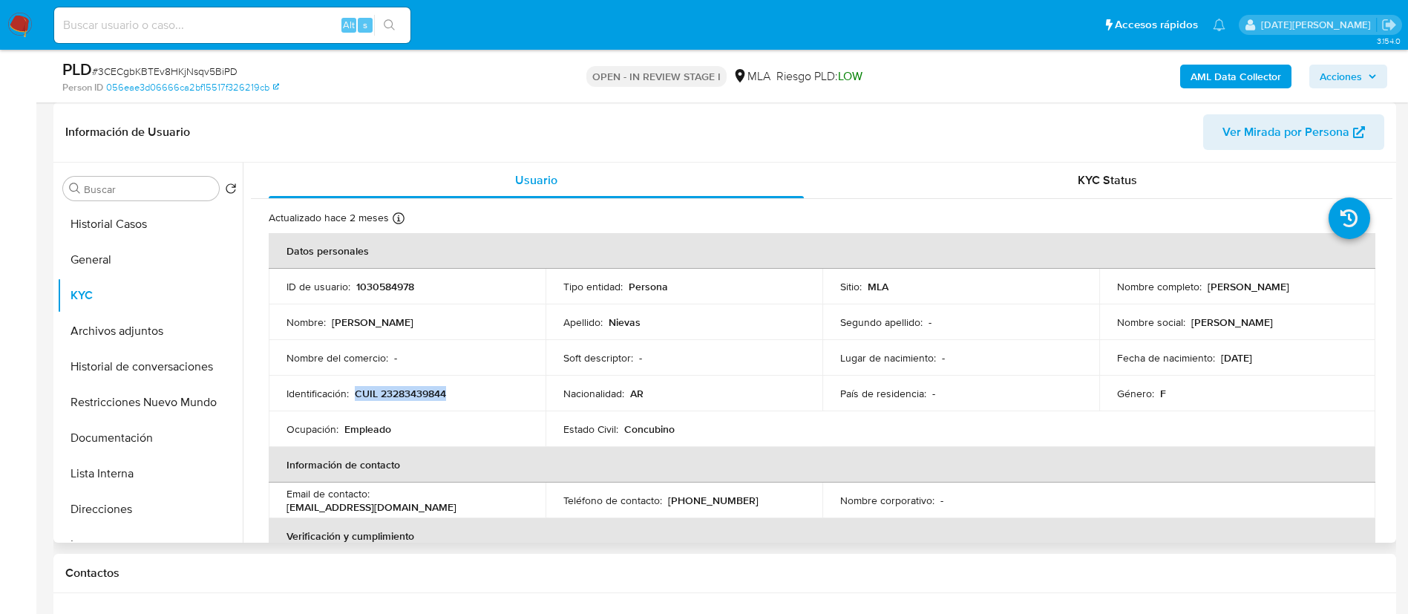
copy p "CUIL 23283439844"
click at [410, 388] on p "CUIL 23283439844" at bounding box center [400, 393] width 91 height 13
drag, startPoint x: 410, startPoint y: 388, endPoint x: 390, endPoint y: 393, distance: 20.7
click at [390, 393] on p "CUIL 23283439844" at bounding box center [400, 393] width 91 height 13
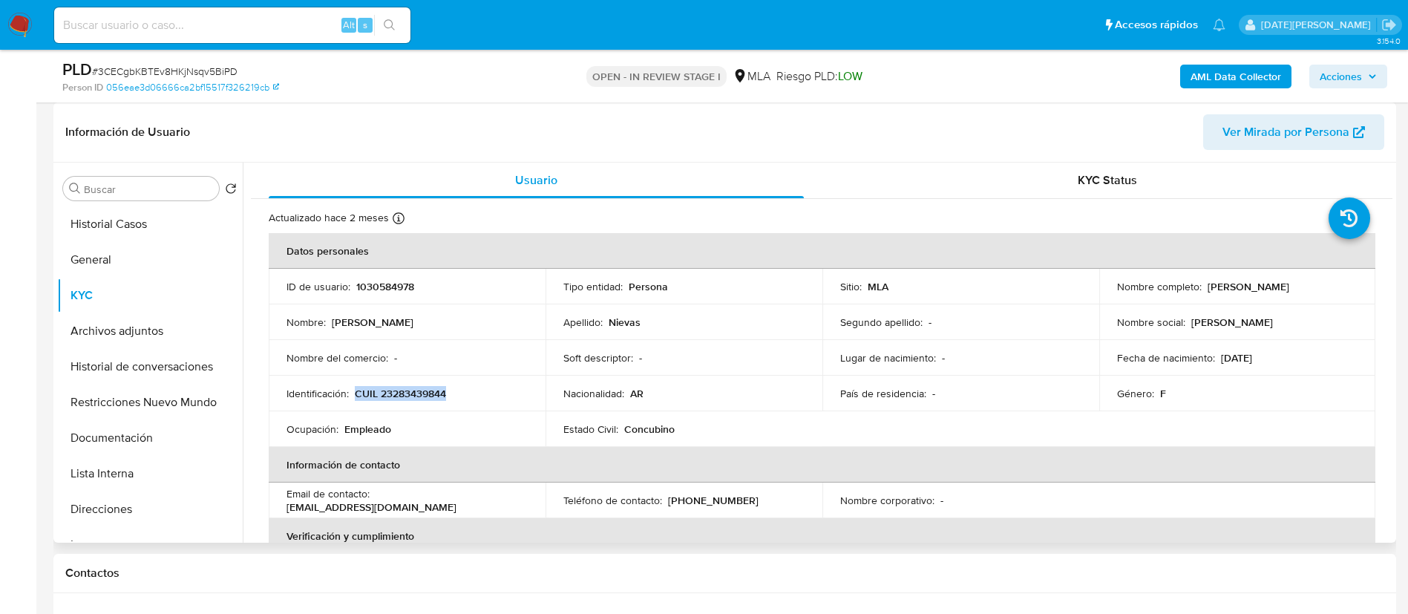
click at [416, 395] on p "CUIL 23283439844" at bounding box center [400, 393] width 91 height 13
click at [399, 393] on p "CUIL 23283439844" at bounding box center [400, 393] width 91 height 13
copy p "23283439844"
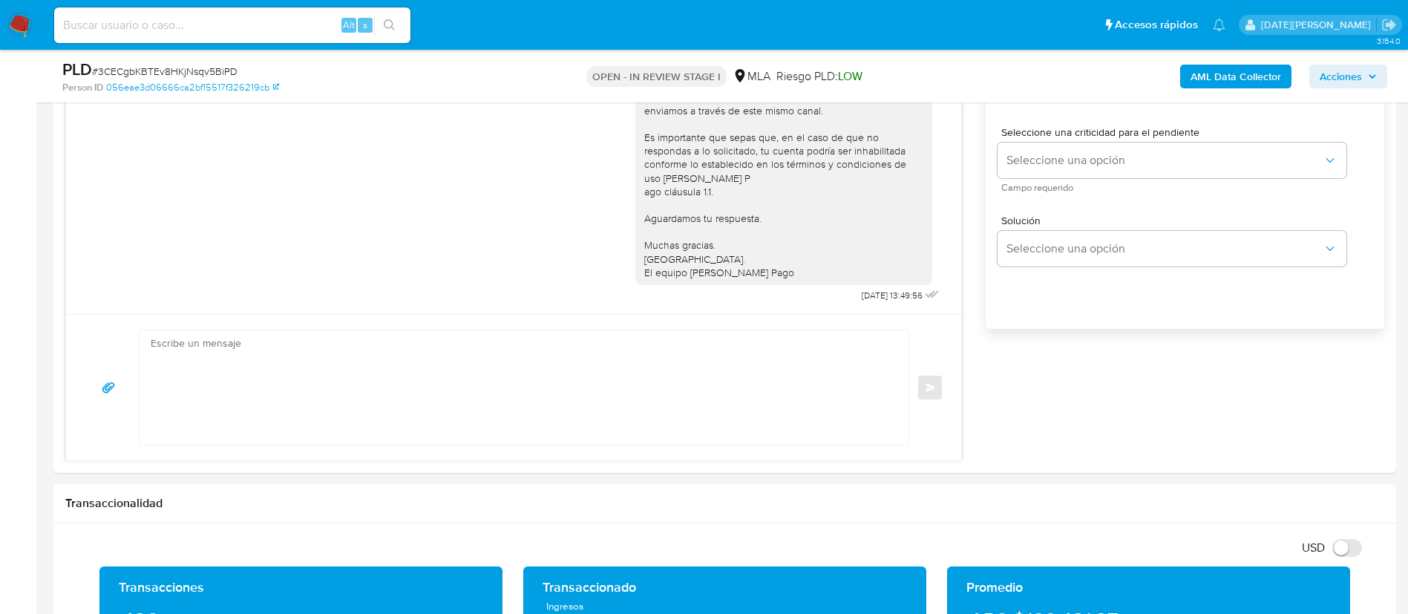
scroll to position [1002, 0]
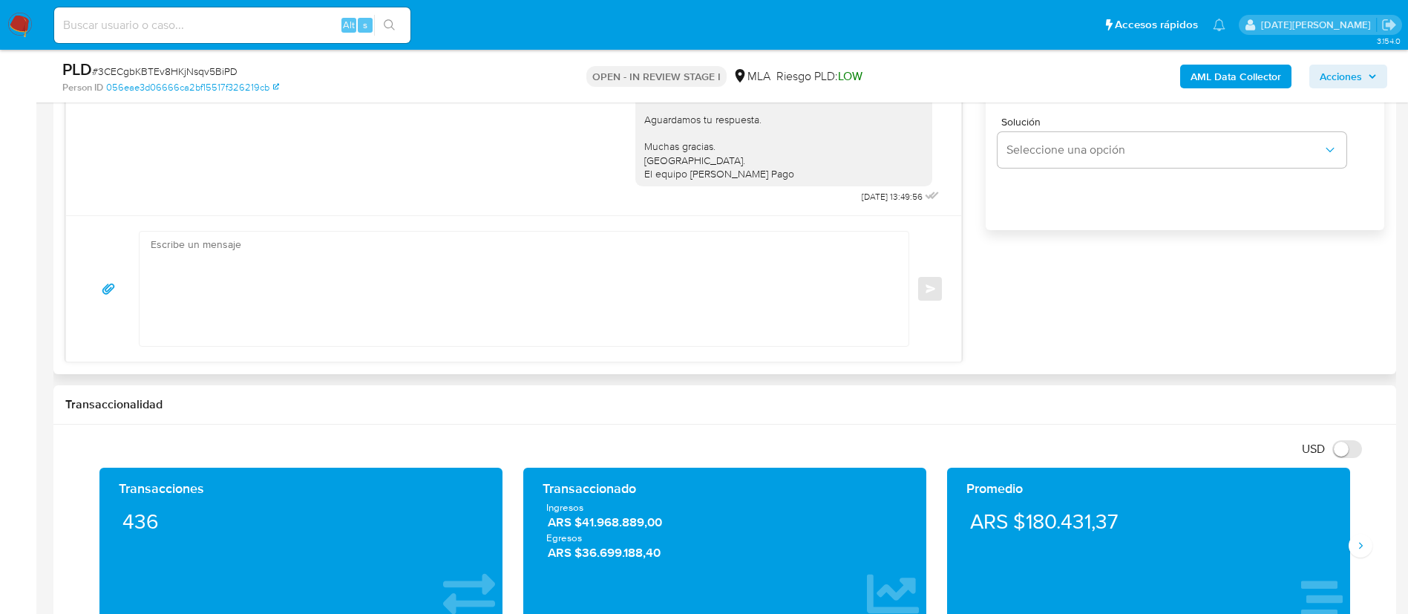
drag, startPoint x: 327, startPoint y: 292, endPoint x: 499, endPoint y: 246, distance: 178.0
click at [327, 292] on textarea at bounding box center [520, 289] width 739 height 114
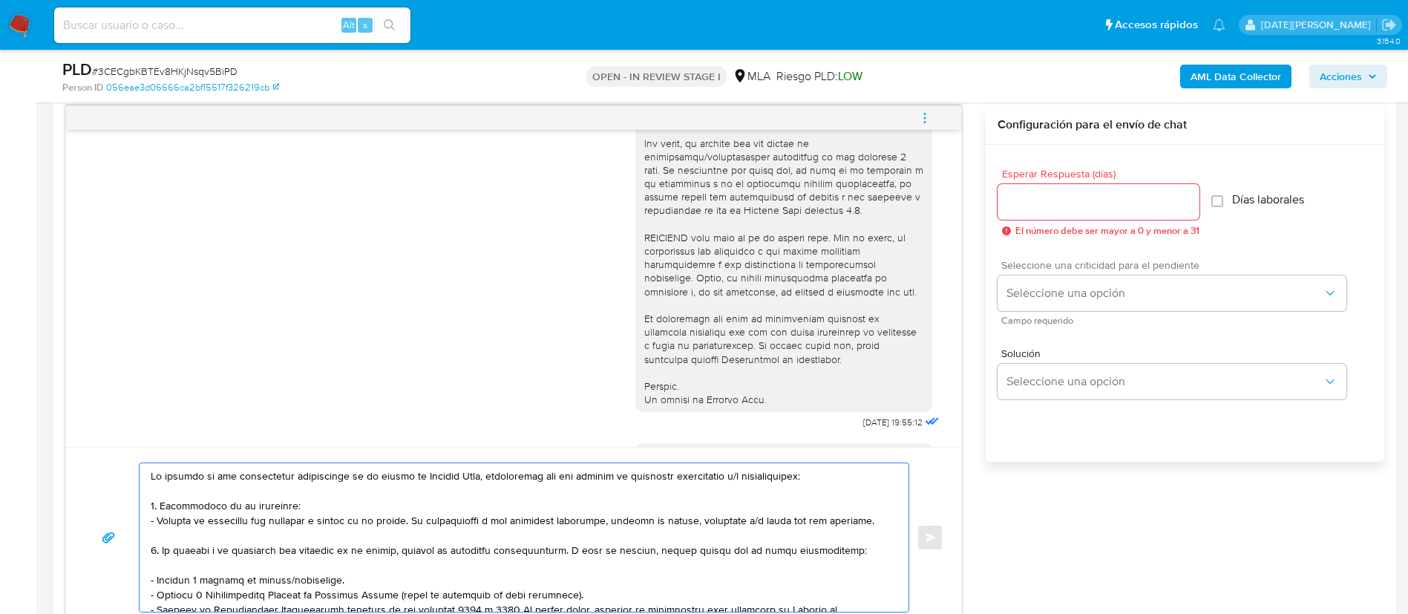
scroll to position [668, 0]
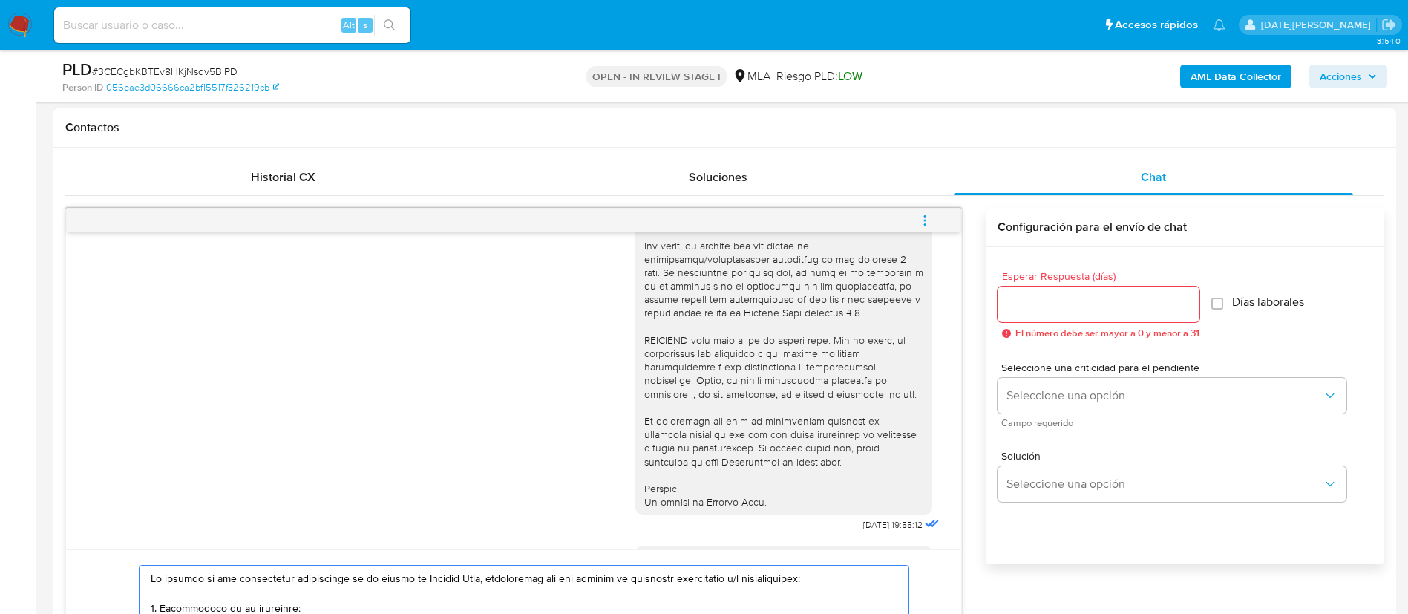
type textarea "En función de las operaciones registradas en tu cuenta de Mercado Pago, necesit…"
click at [1025, 314] on div at bounding box center [1098, 304] width 202 height 36
click at [1026, 308] on input "Esperar Respuesta (días)" at bounding box center [1098, 304] width 202 height 19
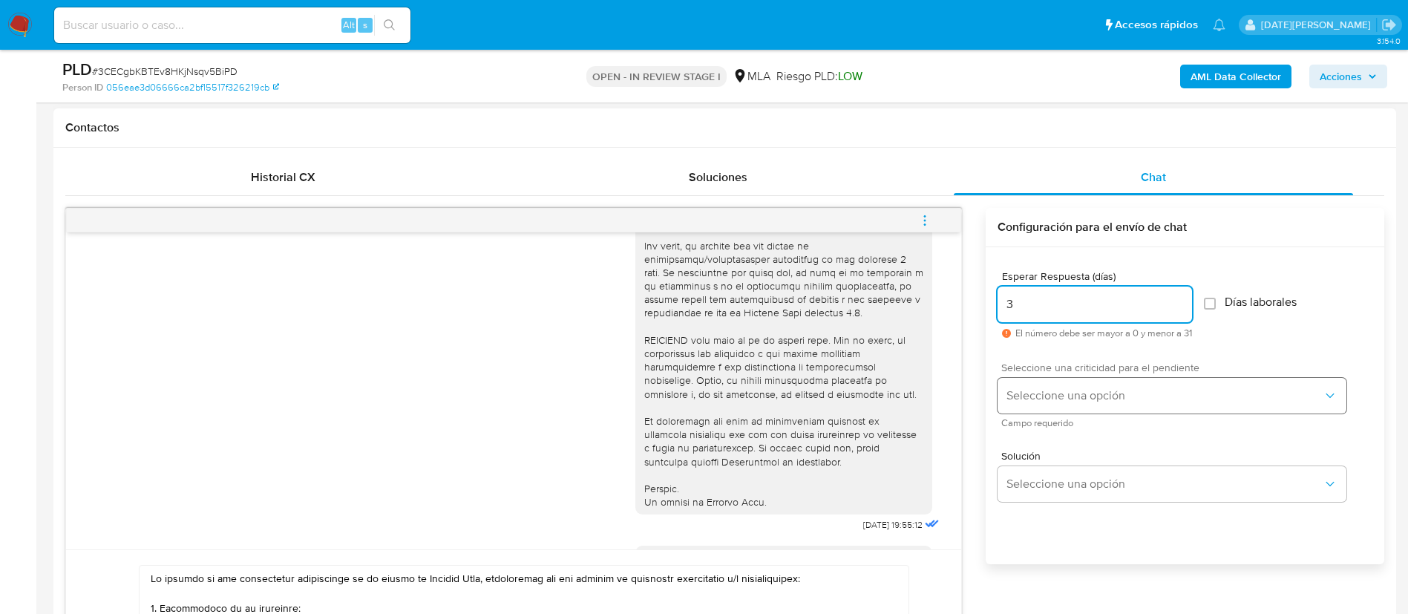
type input "3"
click at [1084, 407] on button "Seleccione una opción" at bounding box center [1171, 396] width 349 height 36
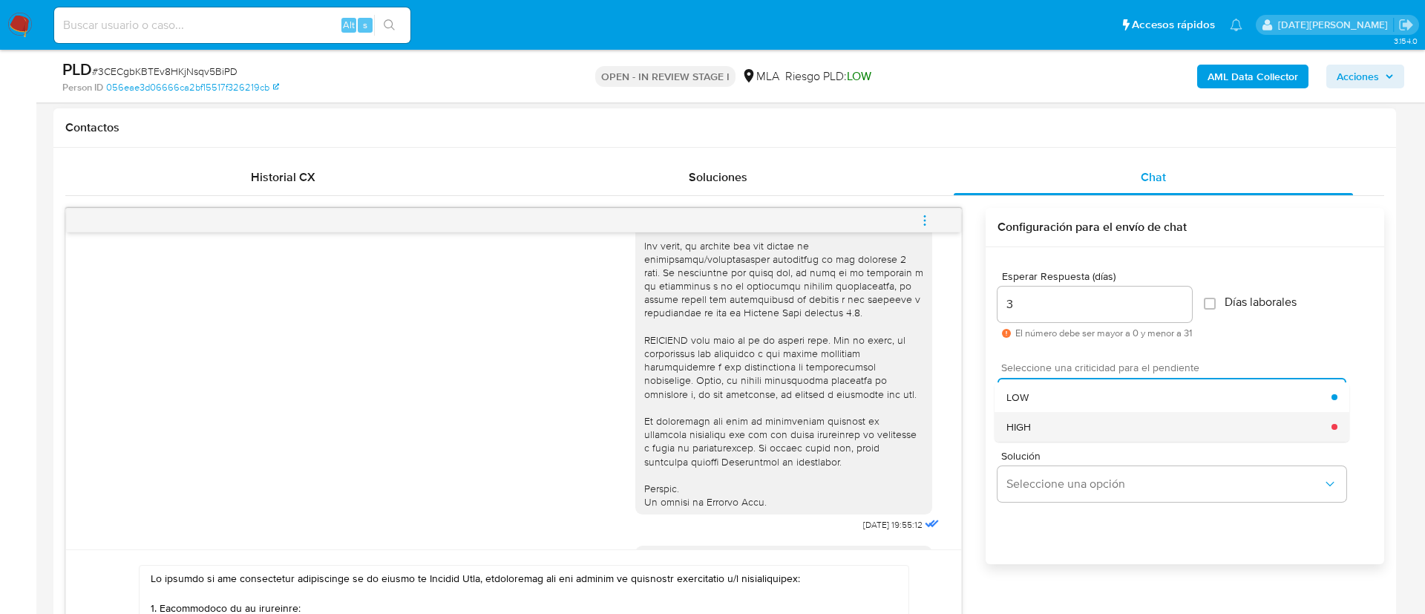
click at [1068, 431] on div "HIGH" at bounding box center [1168, 427] width 325 height 30
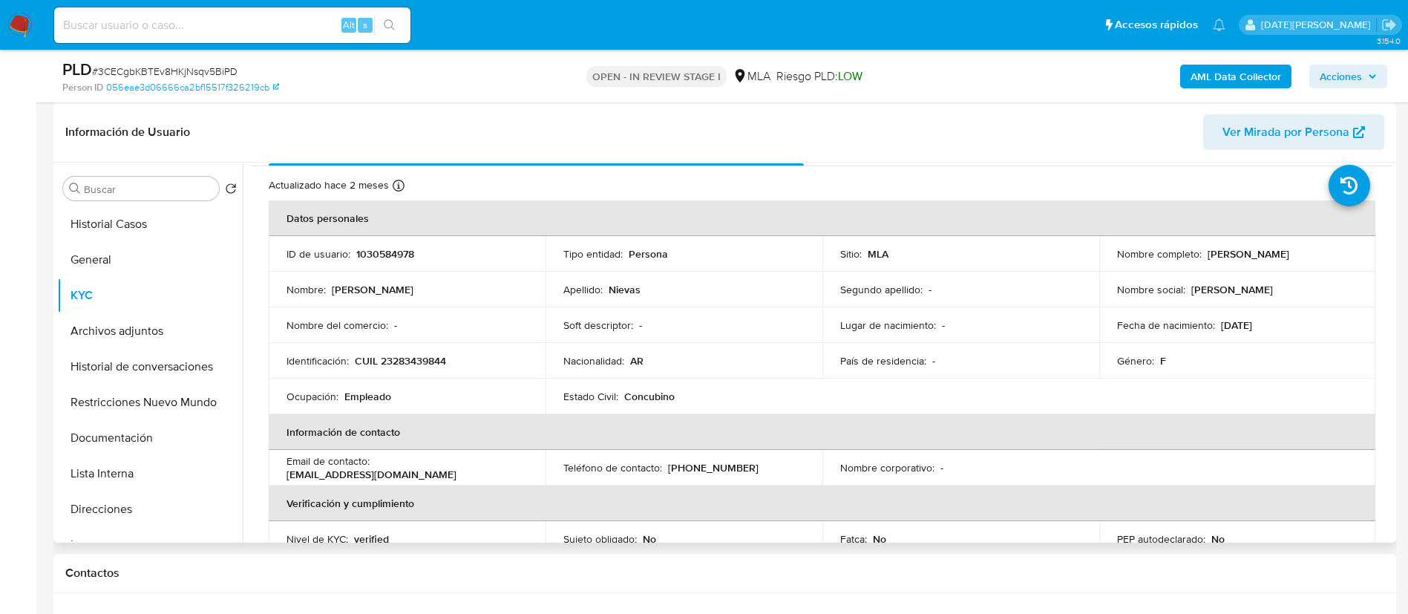
scroll to position [0, 0]
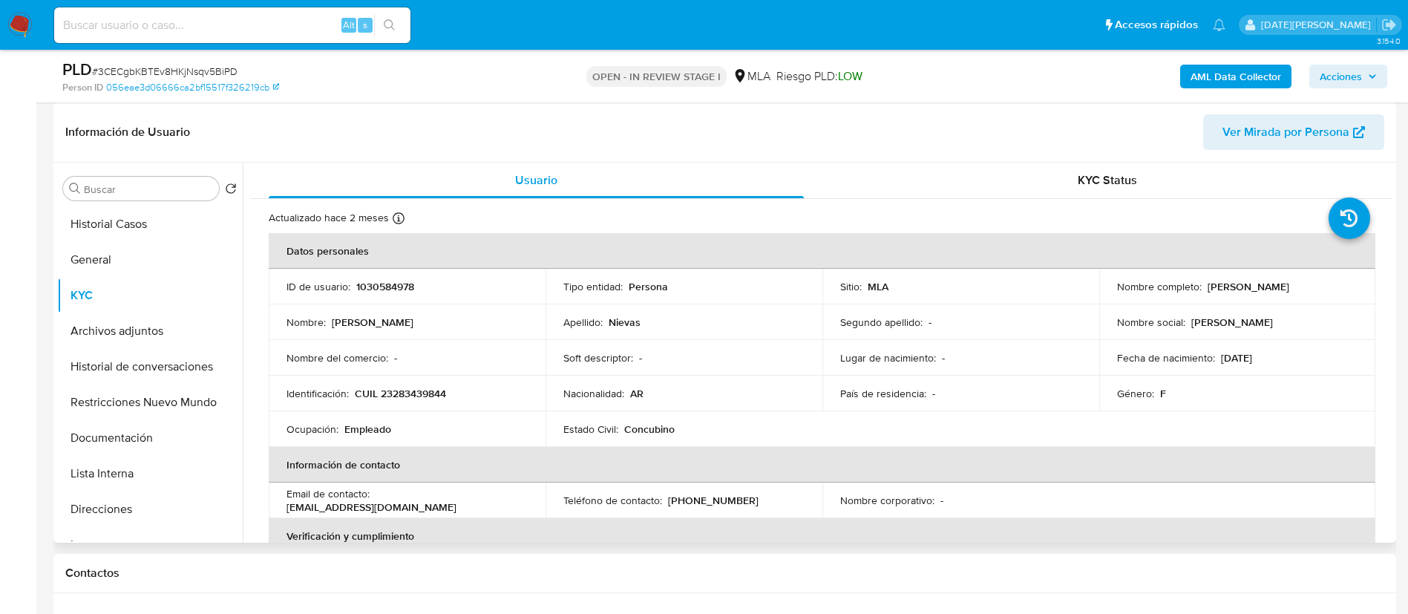
drag, startPoint x: 1205, startPoint y: 286, endPoint x: 1300, endPoint y: 287, distance: 95.0
click at [1300, 287] on div "Nombre completo : Maria Laura Nievas" at bounding box center [1237, 286] width 241 height 13
copy p "Maria Laura Nievas"
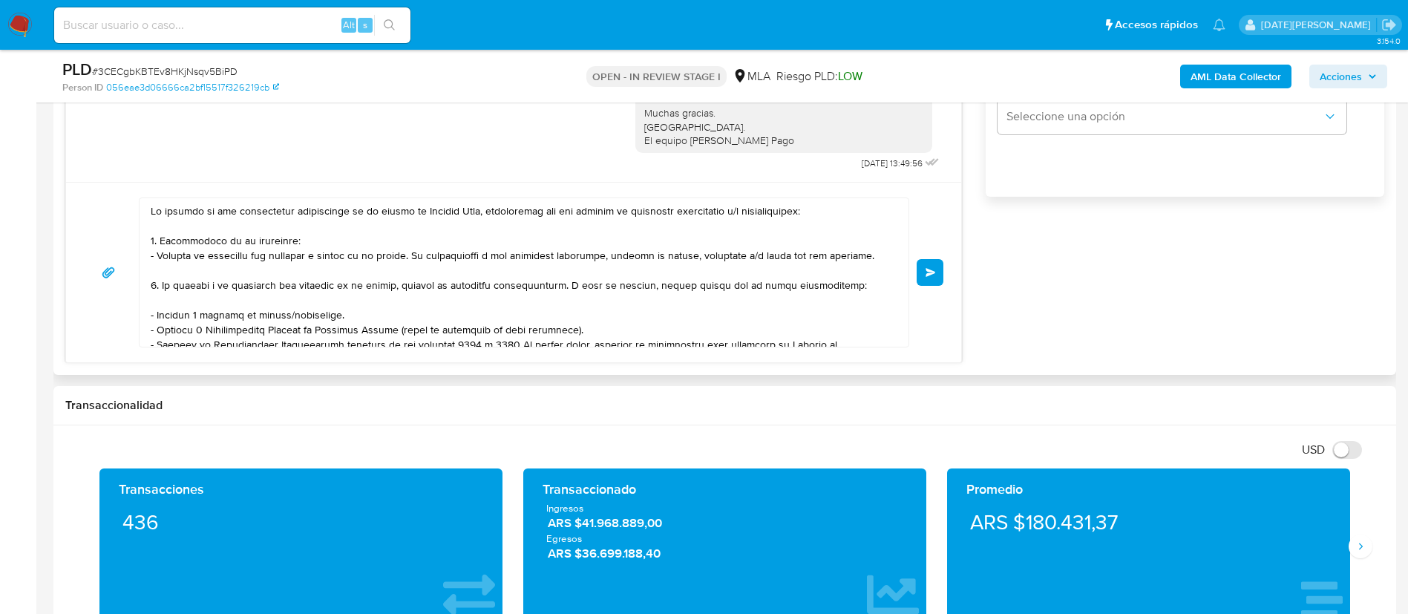
scroll to position [1002, 0]
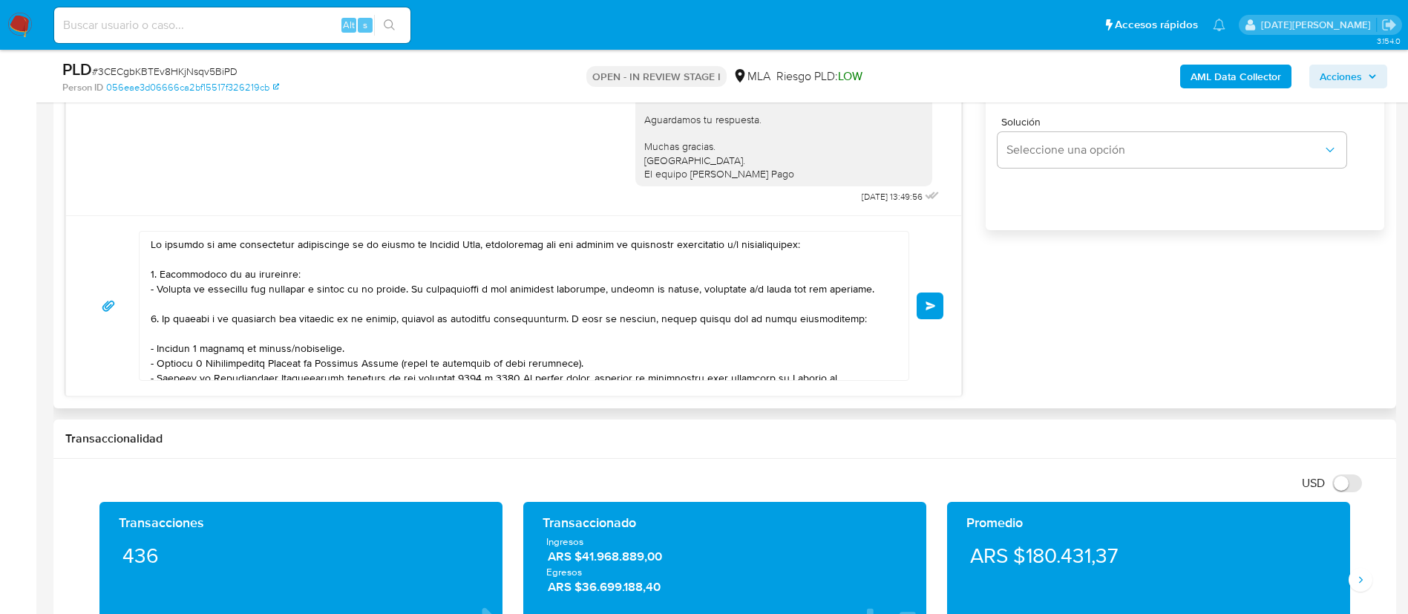
click at [154, 246] on textarea at bounding box center [520, 306] width 739 height 148
paste textarea "Maria Laura Nievas"
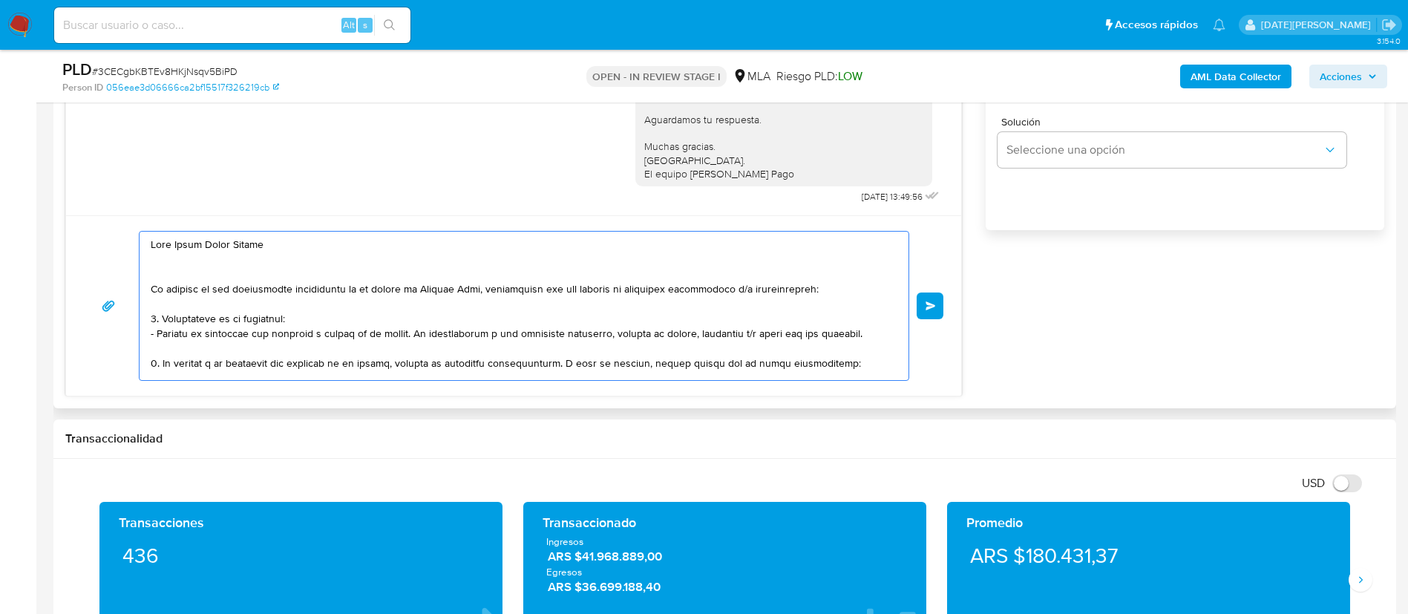
click at [194, 258] on textarea at bounding box center [520, 306] width 739 height 148
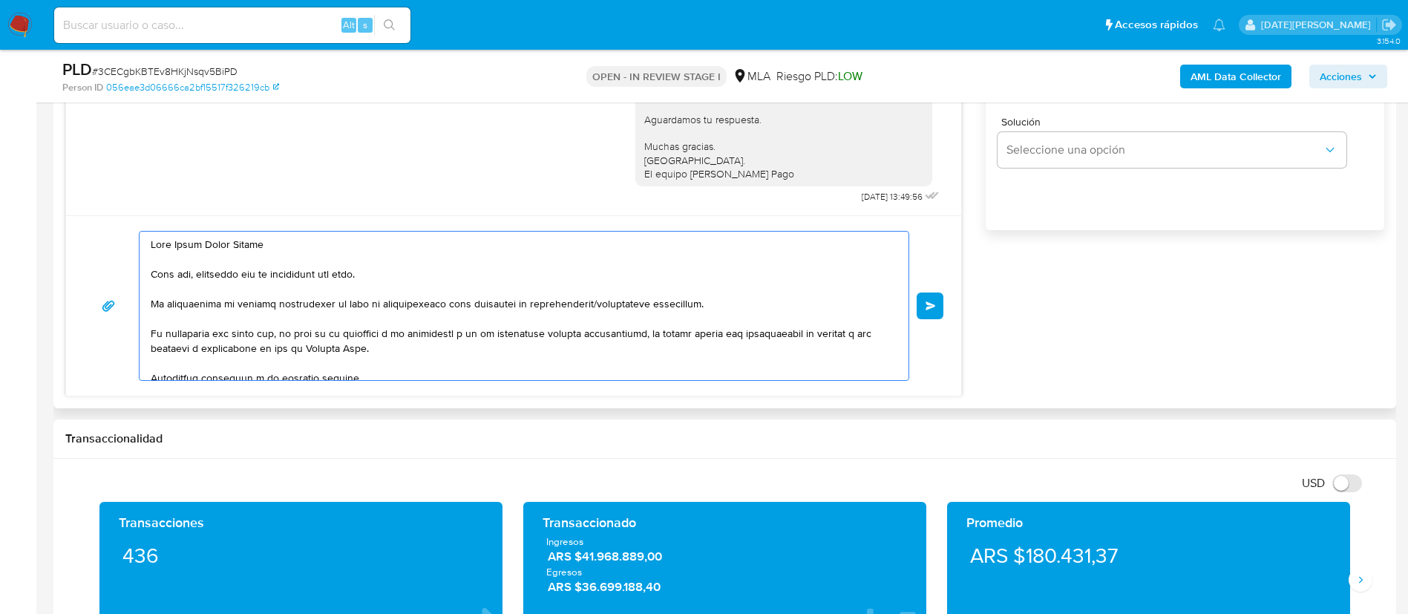
click at [282, 272] on textarea at bounding box center [520, 306] width 739 height 148
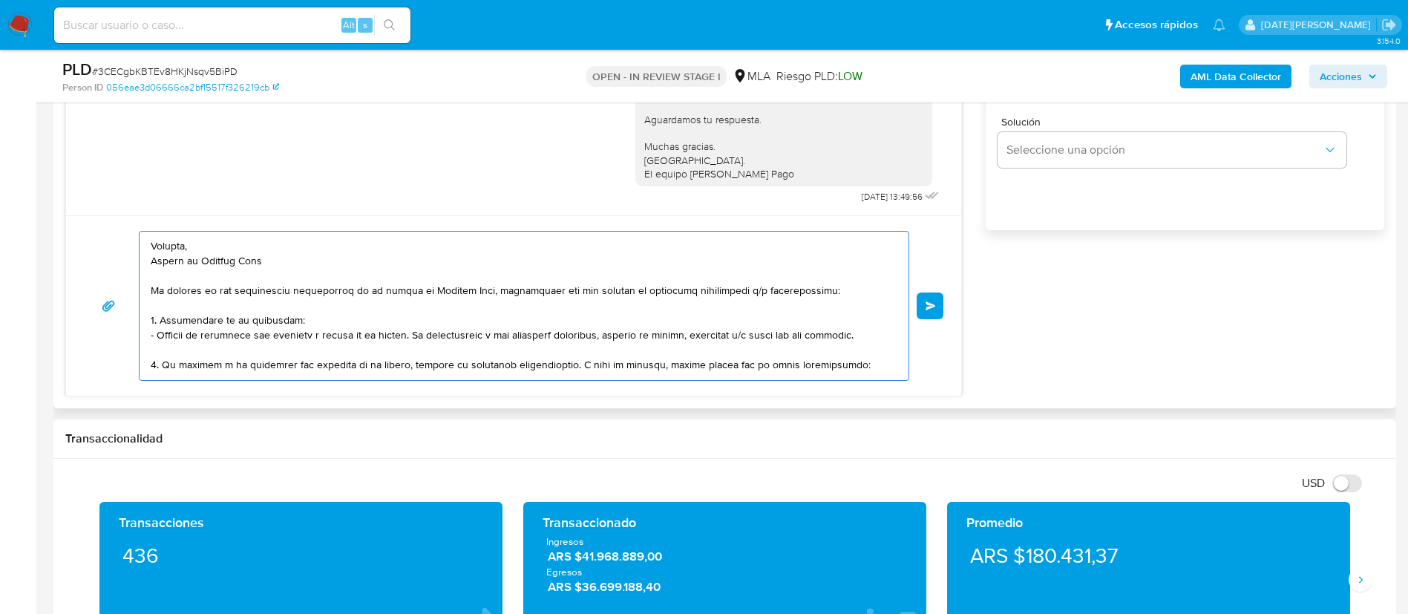
scroll to position [154, 0]
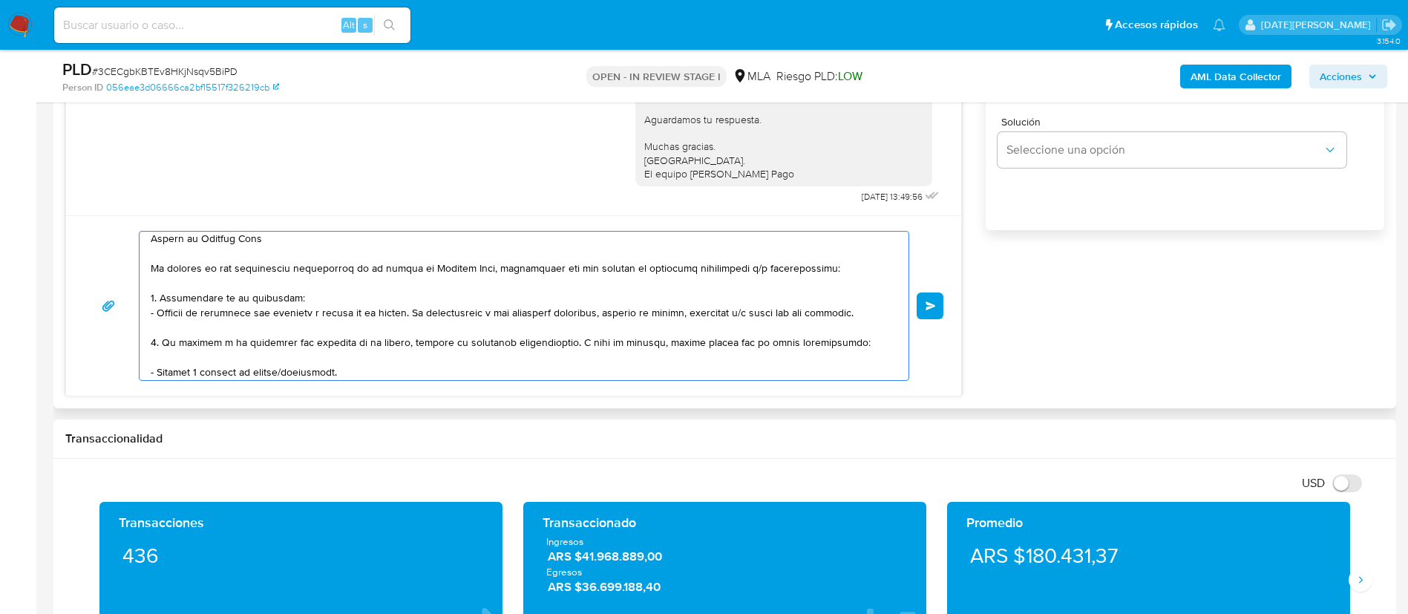
drag, startPoint x: 153, startPoint y: 302, endPoint x: 271, endPoint y: 251, distance: 128.6
click at [271, 251] on textarea at bounding box center [520, 306] width 739 height 148
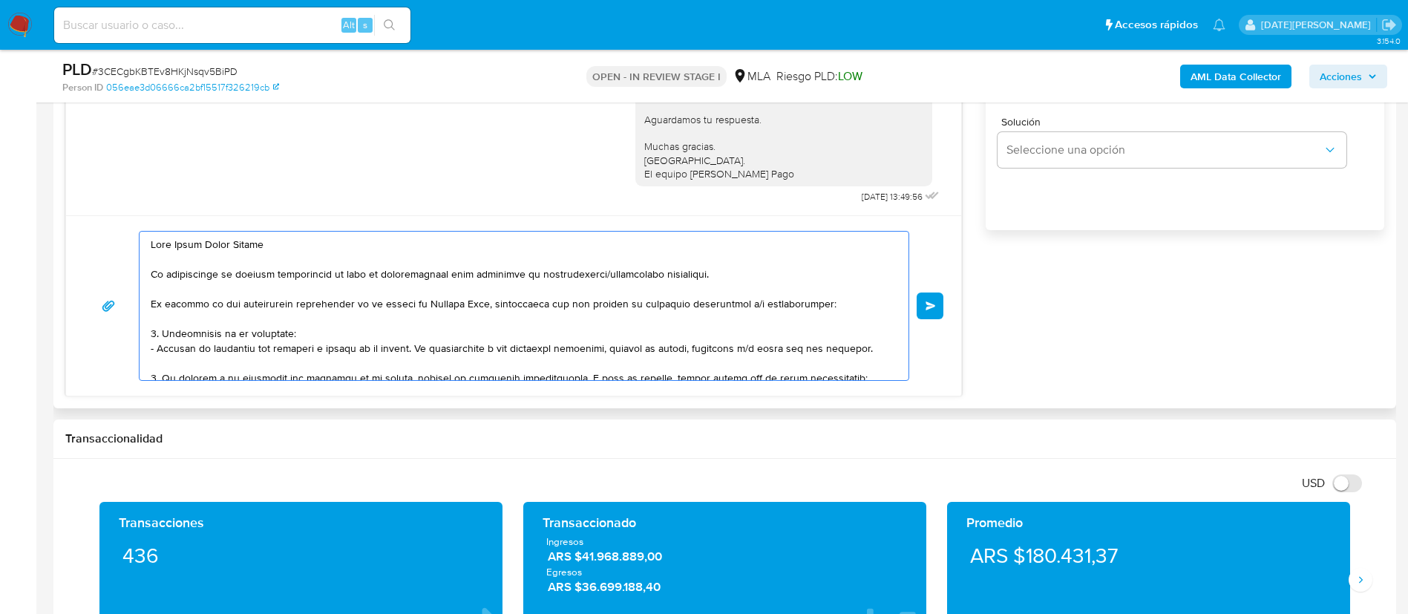
click at [171, 243] on textarea at bounding box center [520, 306] width 739 height 148
click at [298, 246] on textarea at bounding box center [520, 306] width 739 height 148
click at [632, 256] on textarea at bounding box center [520, 306] width 739 height 148
click at [629, 306] on textarea at bounding box center [520, 306] width 739 height 148
click at [479, 340] on textarea at bounding box center [520, 306] width 739 height 148
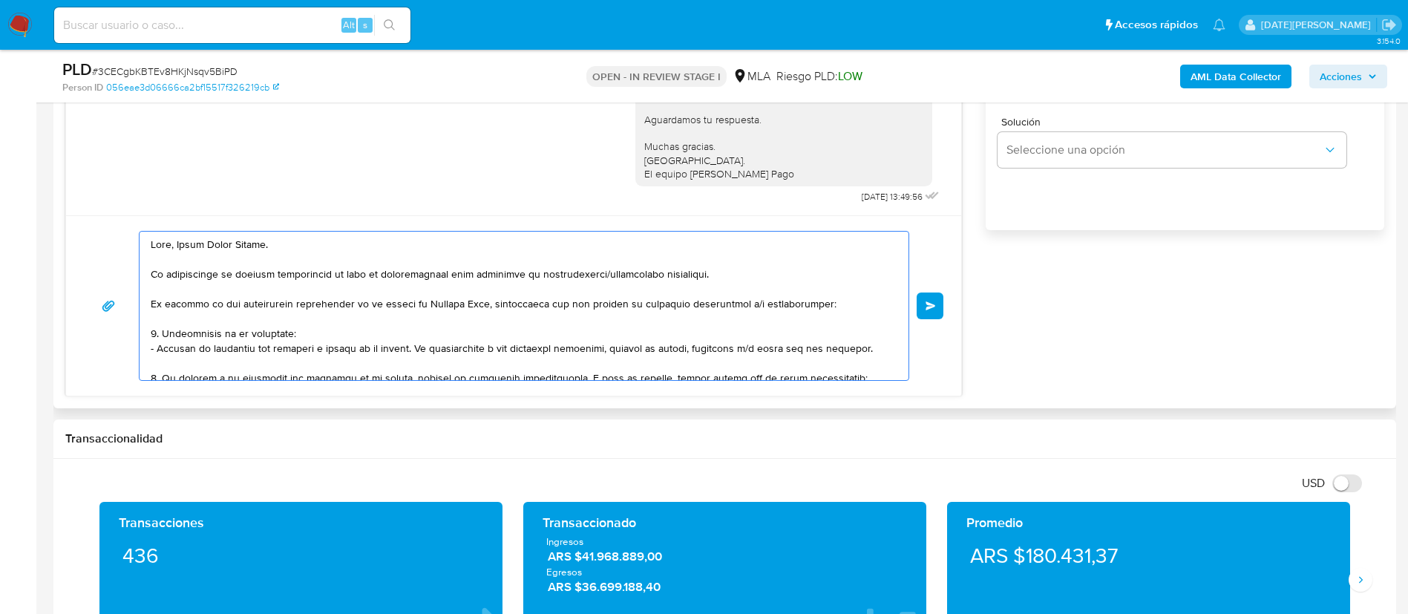
click at [473, 324] on textarea at bounding box center [520, 306] width 739 height 148
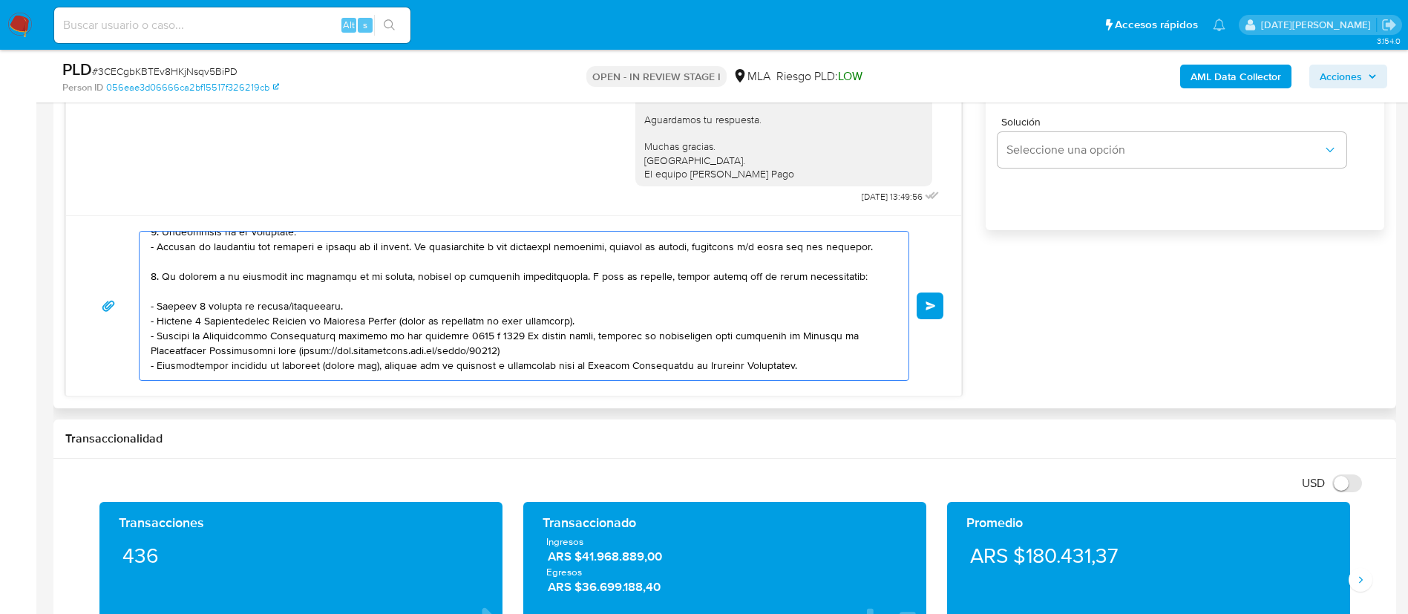
scroll to position [106, 0]
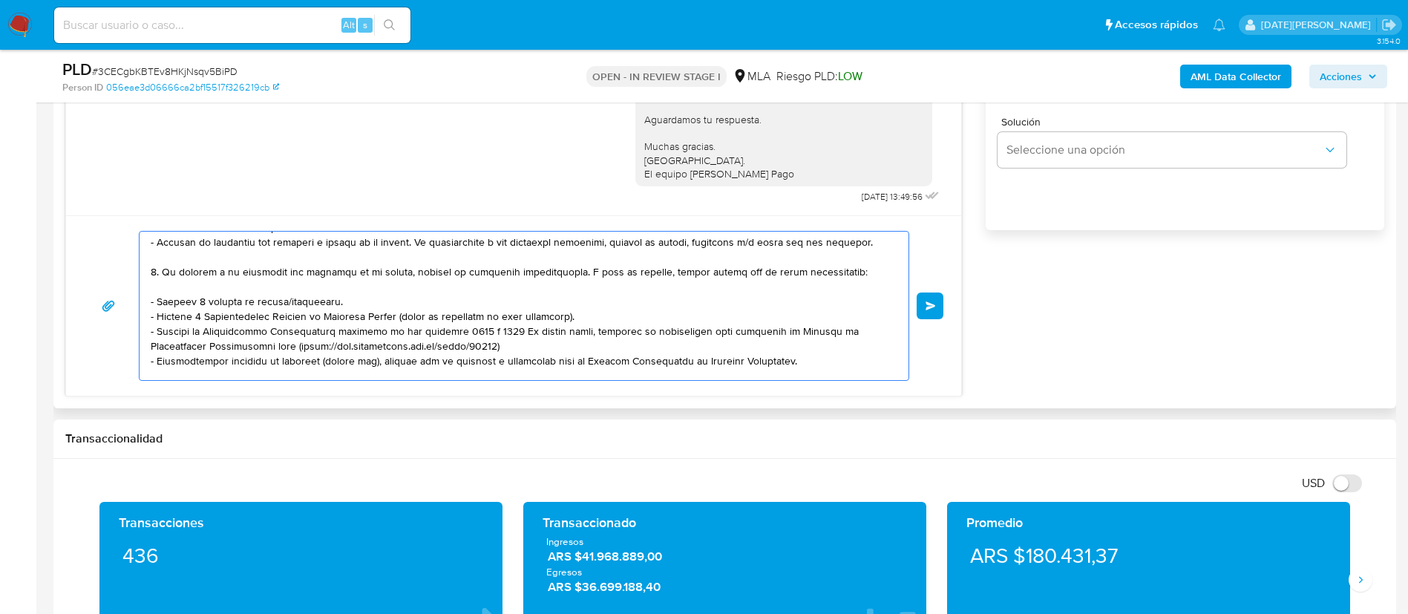
drag, startPoint x: 153, startPoint y: 319, endPoint x: 789, endPoint y: 364, distance: 637.6
click at [789, 364] on textarea at bounding box center [520, 306] width 739 height 148
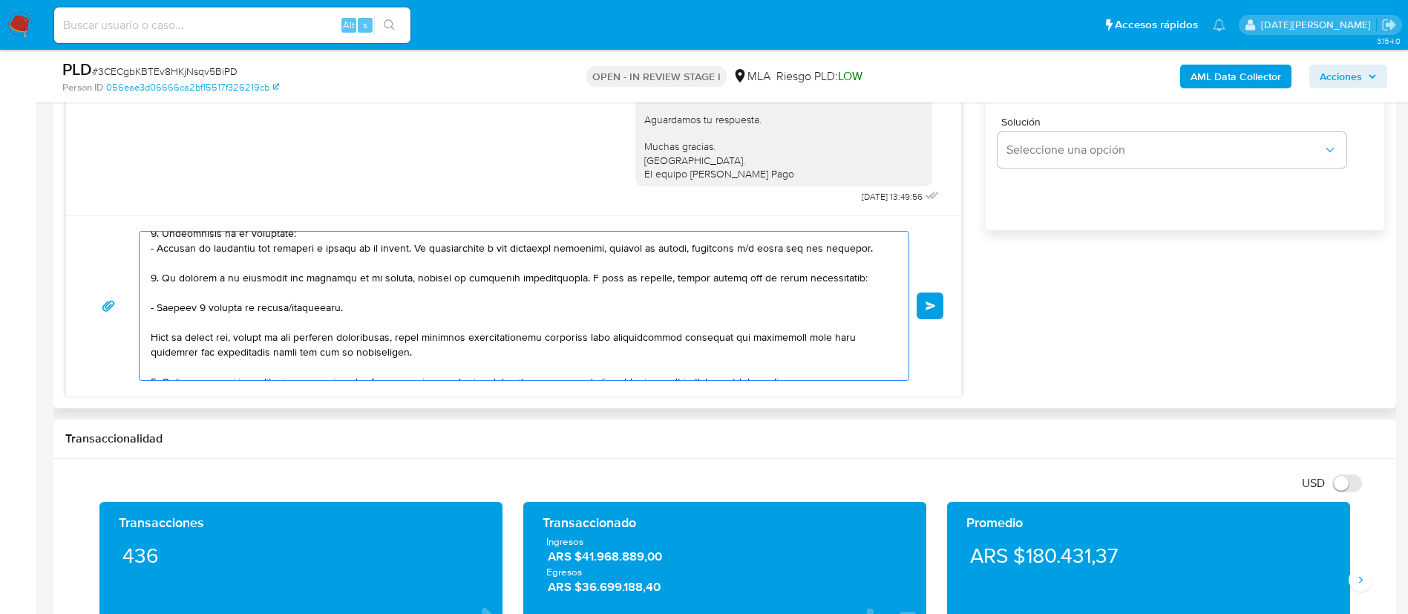
scroll to position [96, 0]
drag, startPoint x: 729, startPoint y: 280, endPoint x: 854, endPoint y: 281, distance: 125.4
click at [854, 281] on textarea at bounding box center [520, 306] width 739 height 148
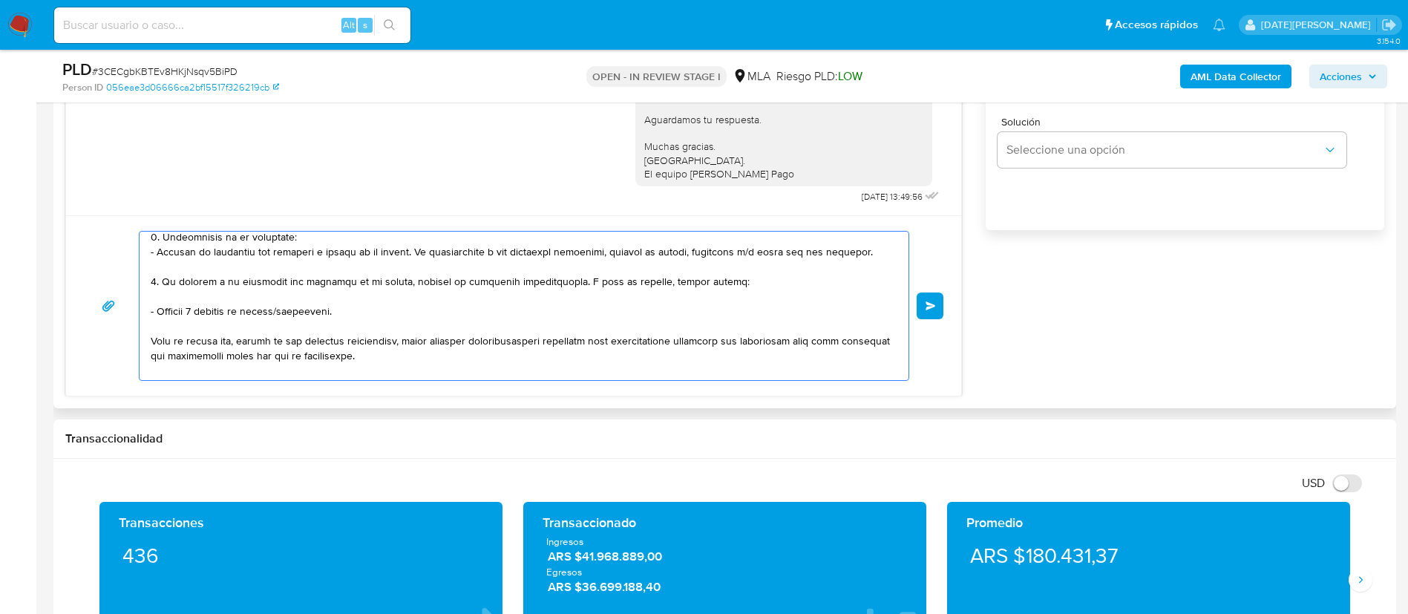
click at [375, 342] on textarea at bounding box center [520, 306] width 739 height 148
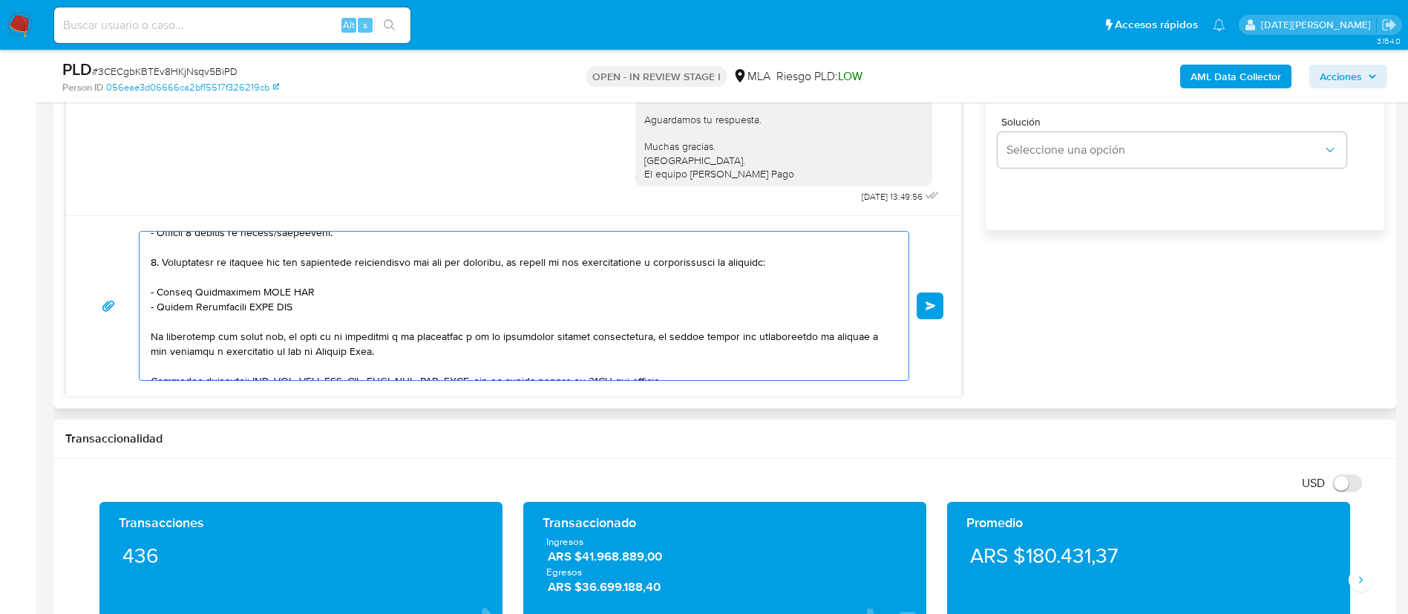
scroll to position [208, 0]
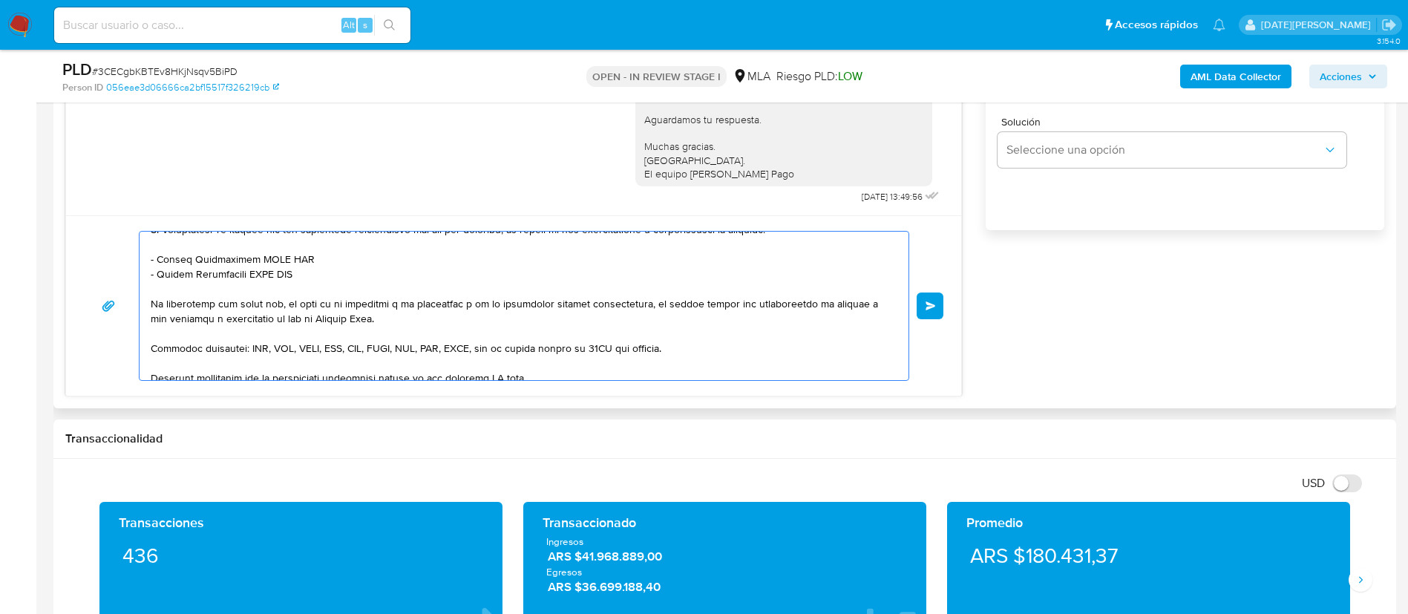
drag, startPoint x: 157, startPoint y: 263, endPoint x: 301, endPoint y: 264, distance: 143.2
click at [301, 264] on textarea at bounding box center [520, 306] width 739 height 148
paste textarea "Yohana Beatriz Nievas"
drag, startPoint x: 157, startPoint y: 275, endPoint x: 310, endPoint y: 275, distance: 152.9
click at [310, 275] on textarea at bounding box center [520, 306] width 739 height 148
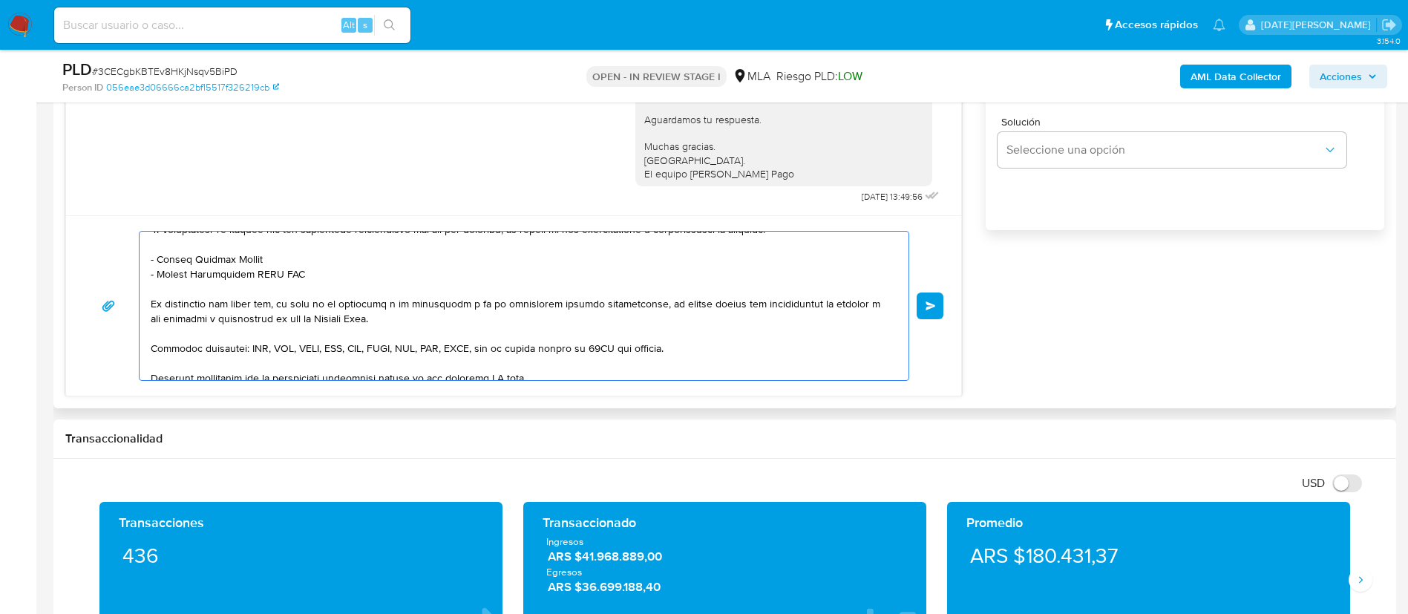
paste textarea "Diego Gabriel Varela"
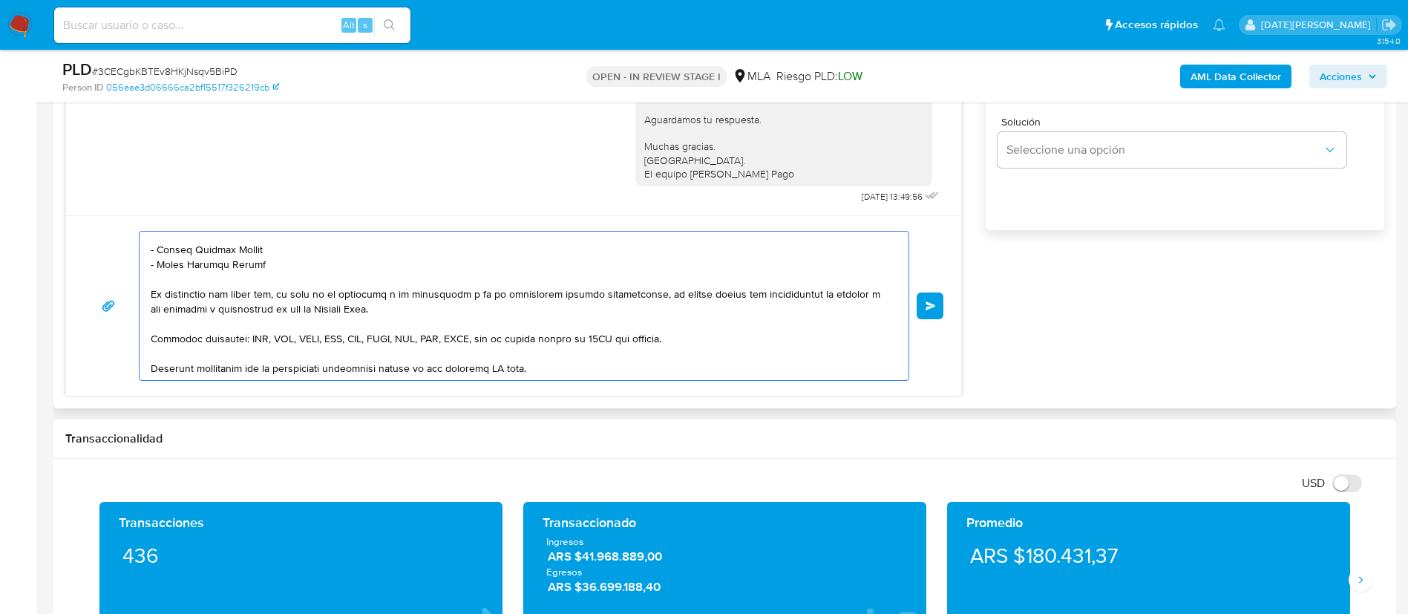
scroll to position [223, 0]
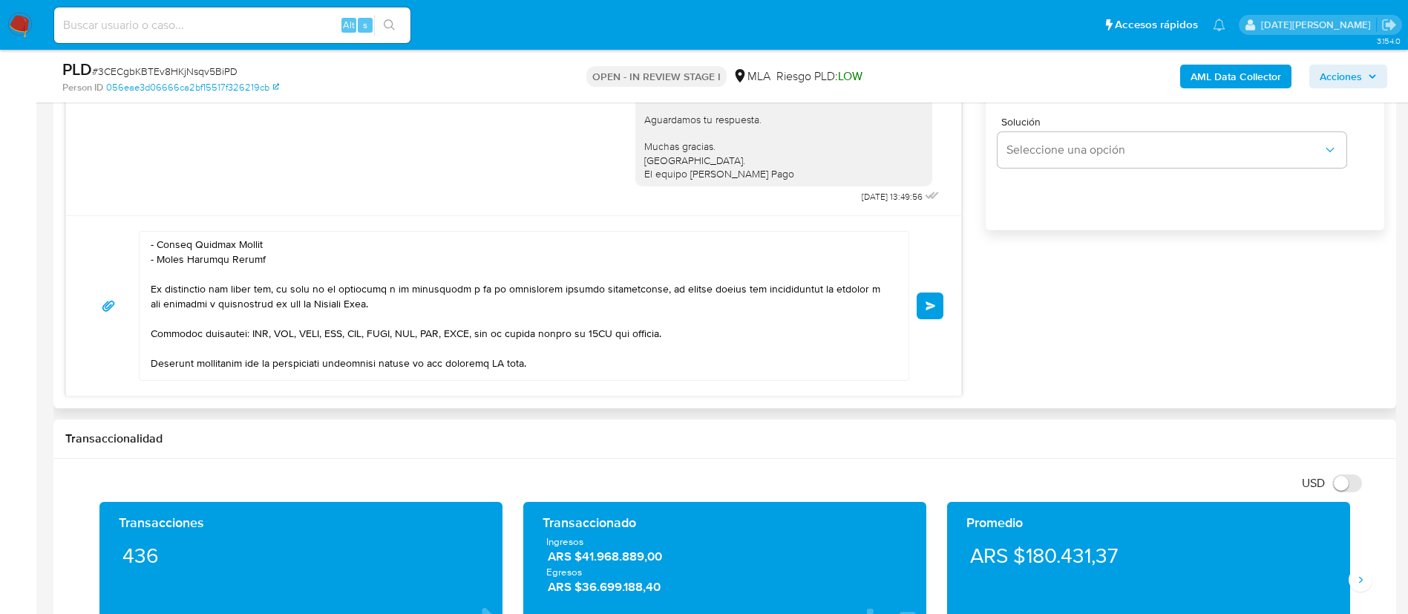
click at [289, 260] on textarea at bounding box center [520, 306] width 739 height 148
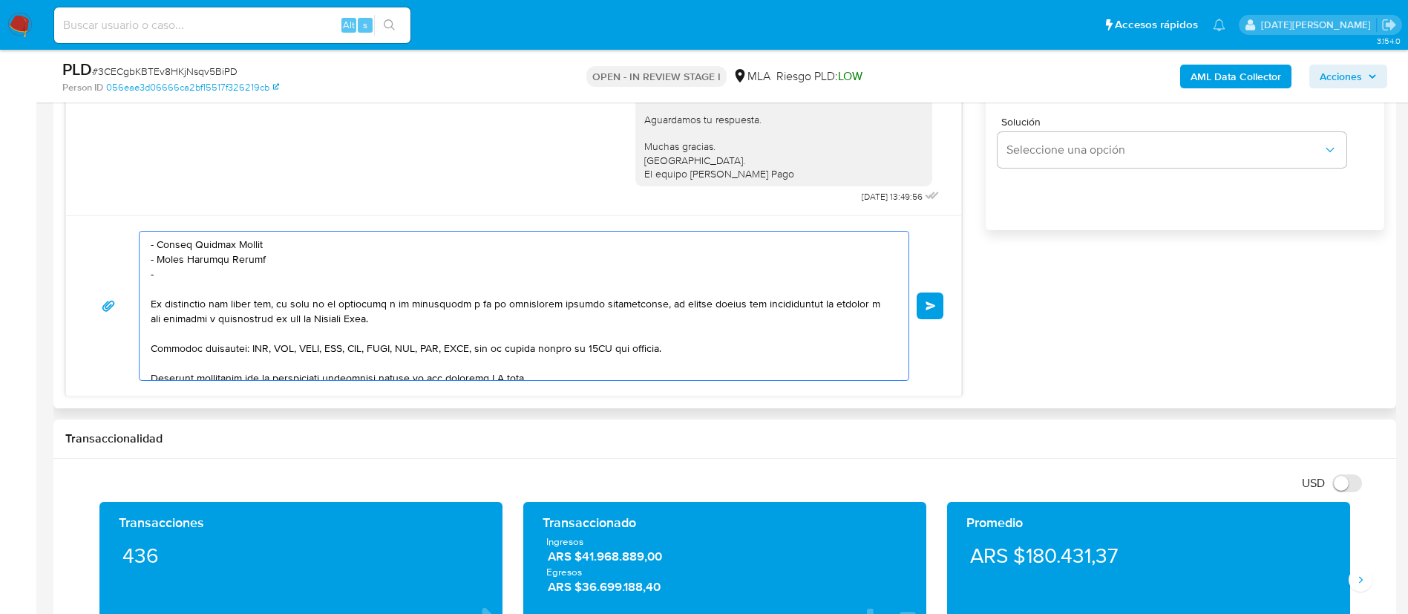
paste textarea "ONLINE CORDOBA BETSSON MALTA HOLDING LIMITED CASINO DE VICTORIA T E SAU"
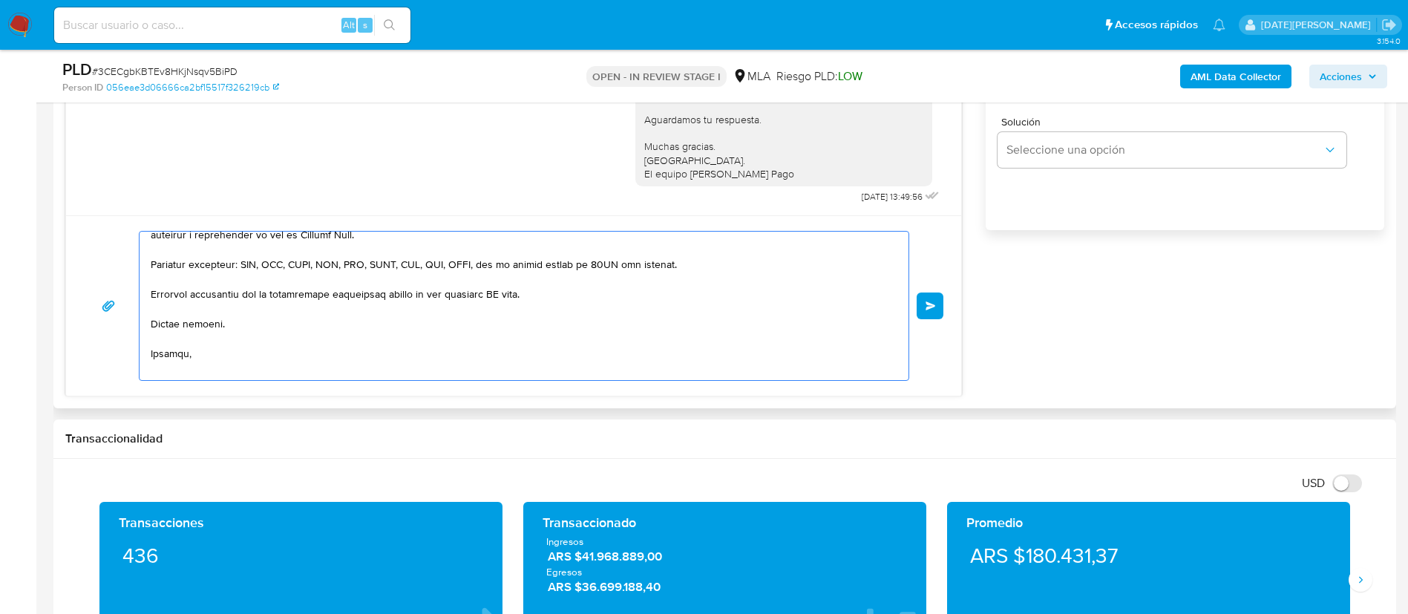
scroll to position [334, 0]
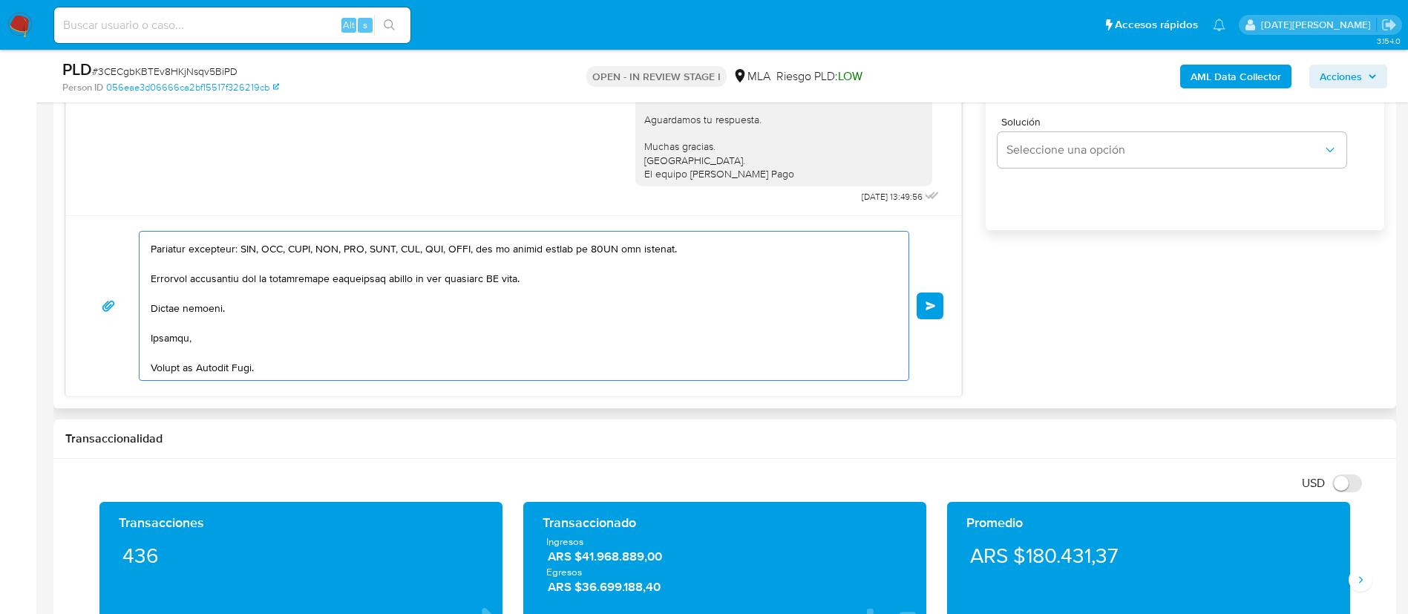
click at [503, 268] on textarea at bounding box center [520, 306] width 739 height 148
click at [504, 268] on textarea at bounding box center [520, 306] width 739 height 148
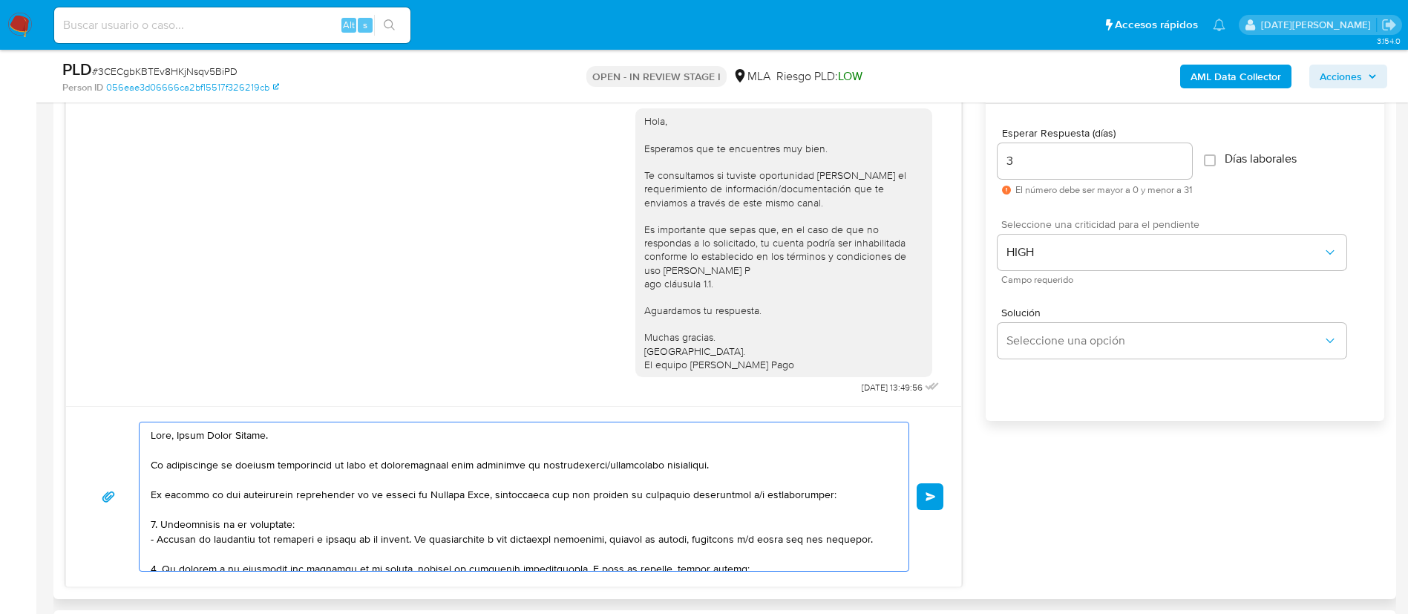
scroll to position [779, 0]
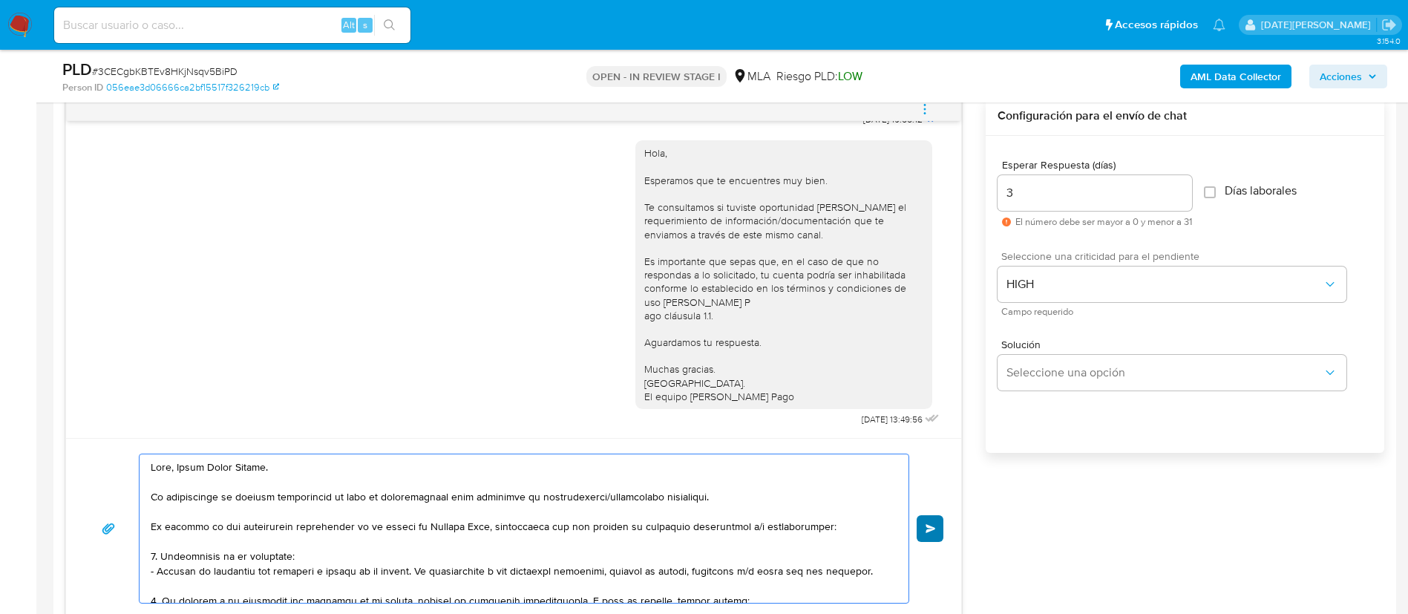
type textarea "Hola, Maria Laura Nievas. Te consultamos si tuviste oportunidad de leer el requ…"
click at [937, 534] on button "Enviar" at bounding box center [929, 528] width 27 height 27
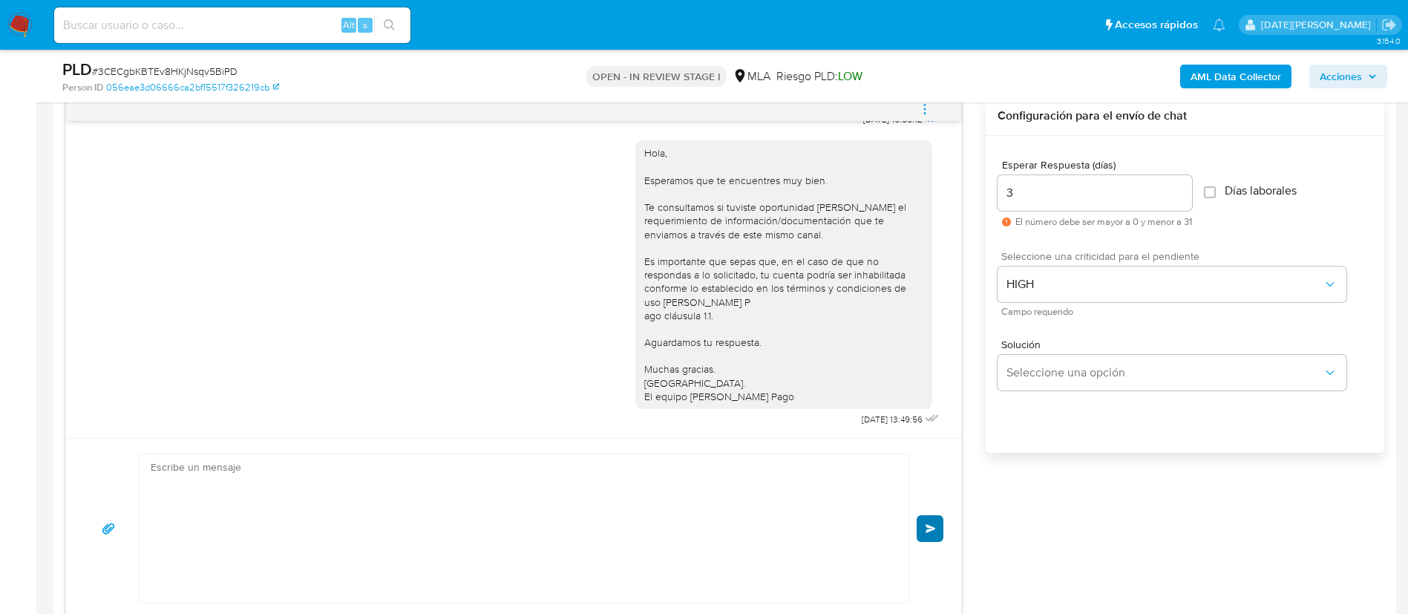
scroll to position [1555, 0]
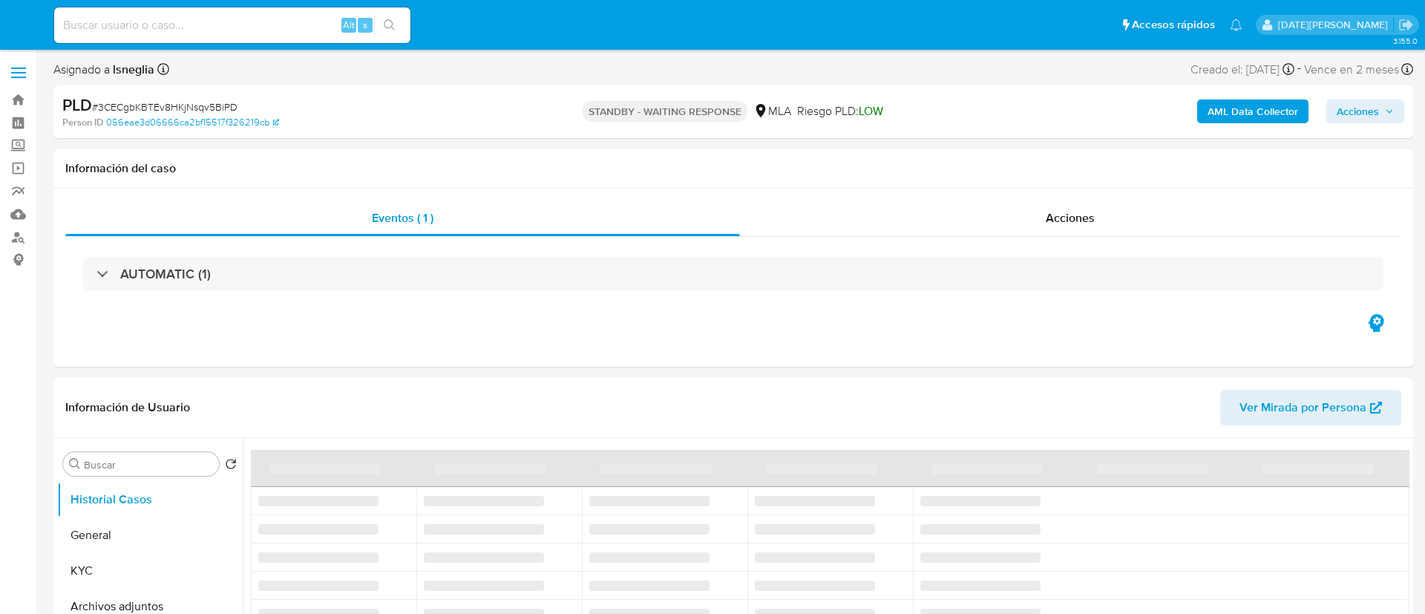
select select "10"
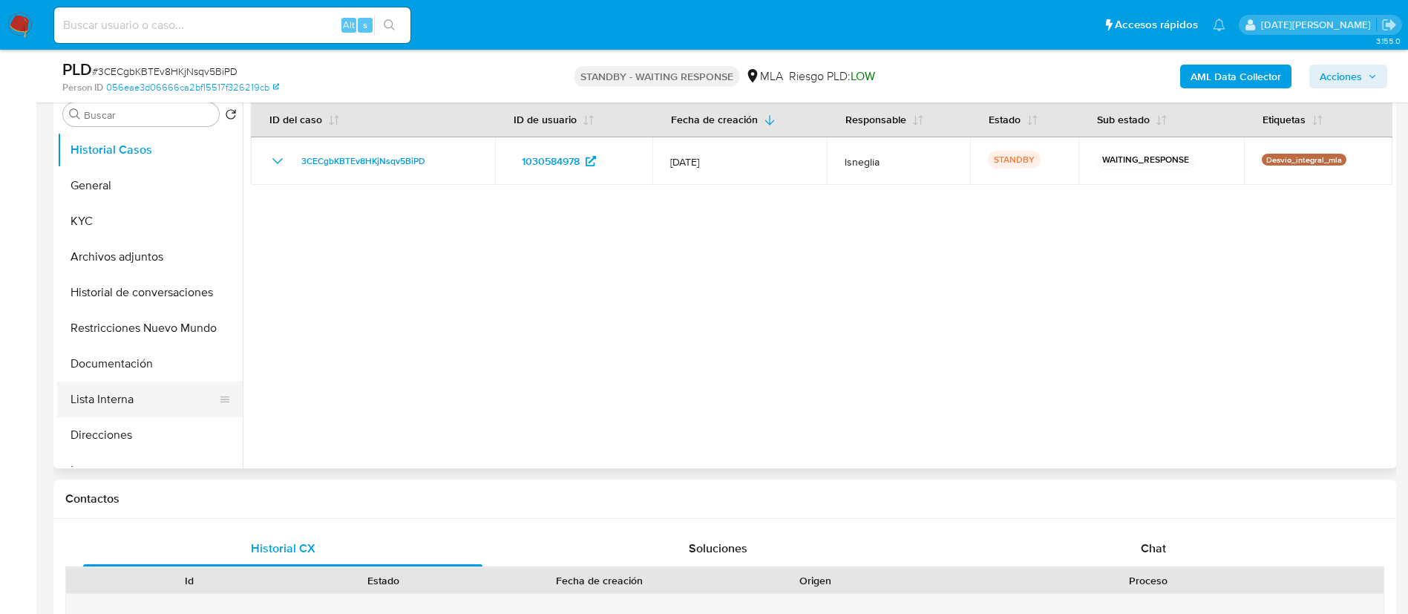
scroll to position [334, 0]
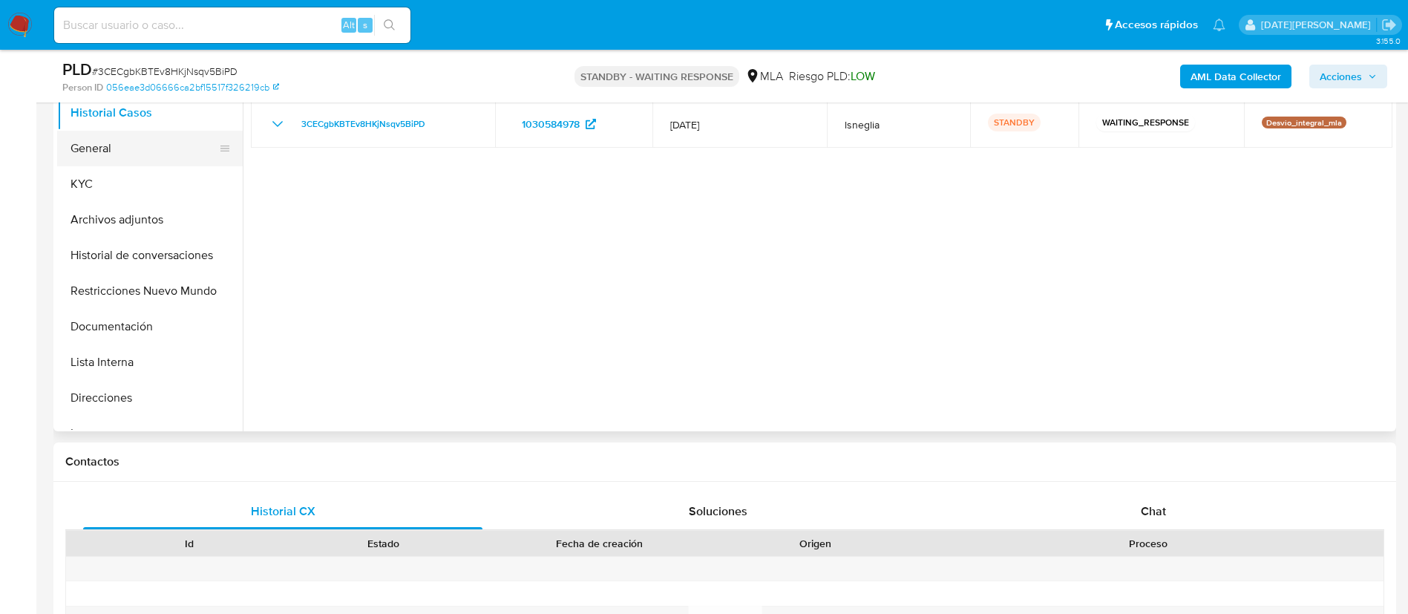
click at [119, 154] on button "General" at bounding box center [144, 149] width 174 height 36
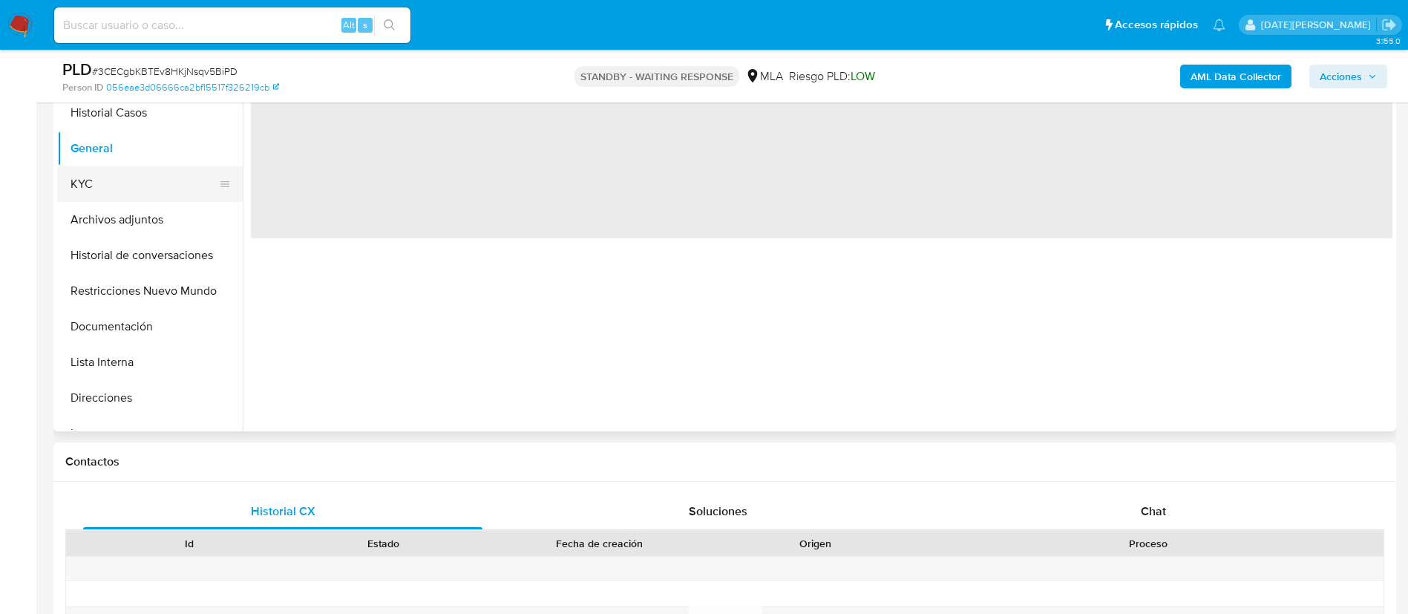
click at [110, 175] on button "KYC" at bounding box center [144, 184] width 174 height 36
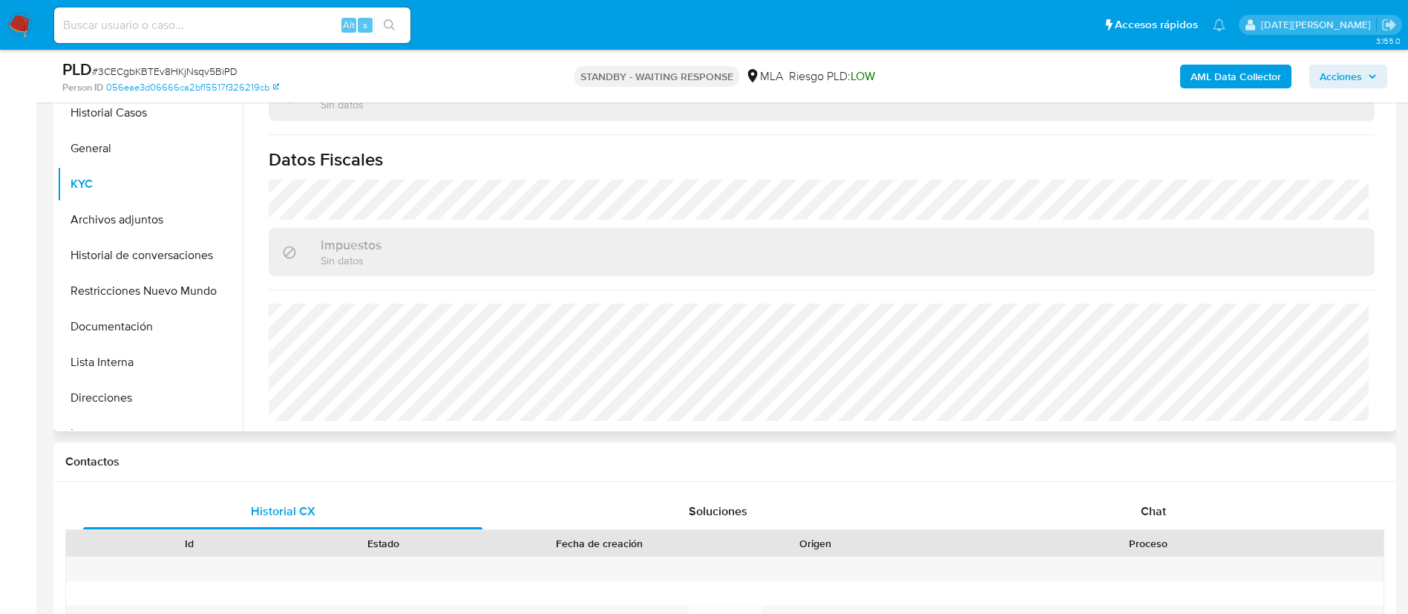
scroll to position [768, 0]
click at [128, 330] on button "Documentación" at bounding box center [144, 327] width 174 height 36
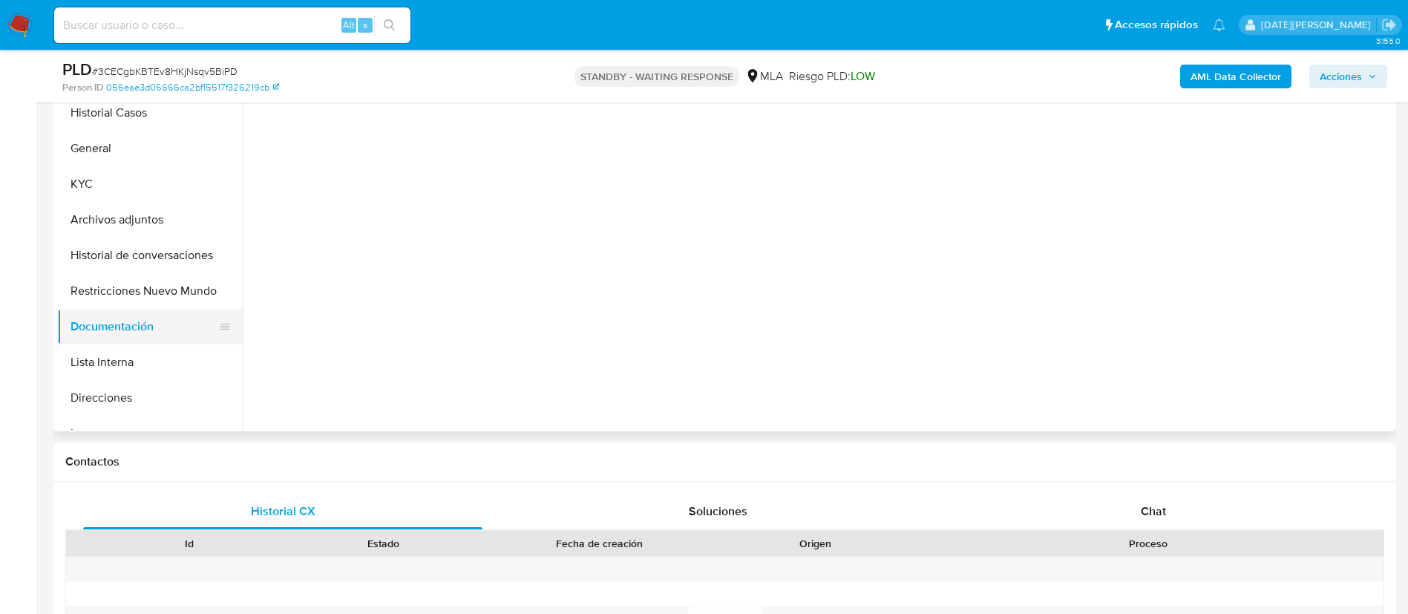
scroll to position [0, 0]
click at [106, 403] on button "Direcciones" at bounding box center [144, 398] width 174 height 36
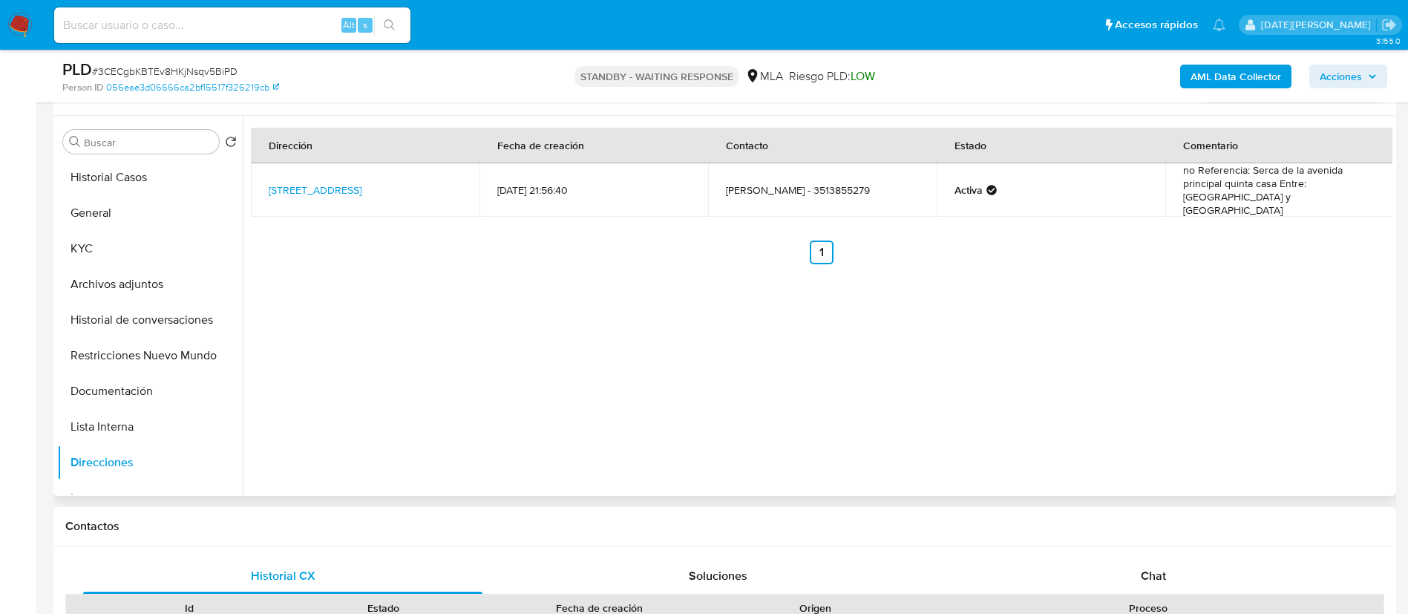
scroll to position [223, 0]
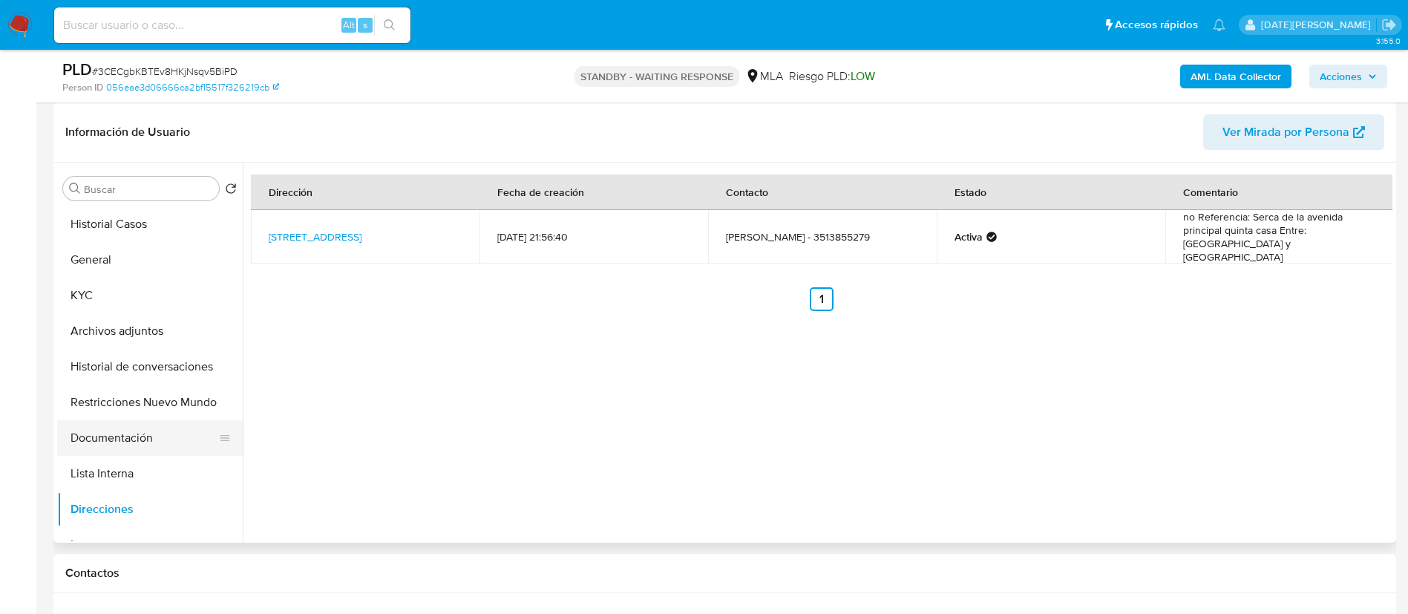
click at [123, 442] on button "Documentación" at bounding box center [144, 438] width 174 height 36
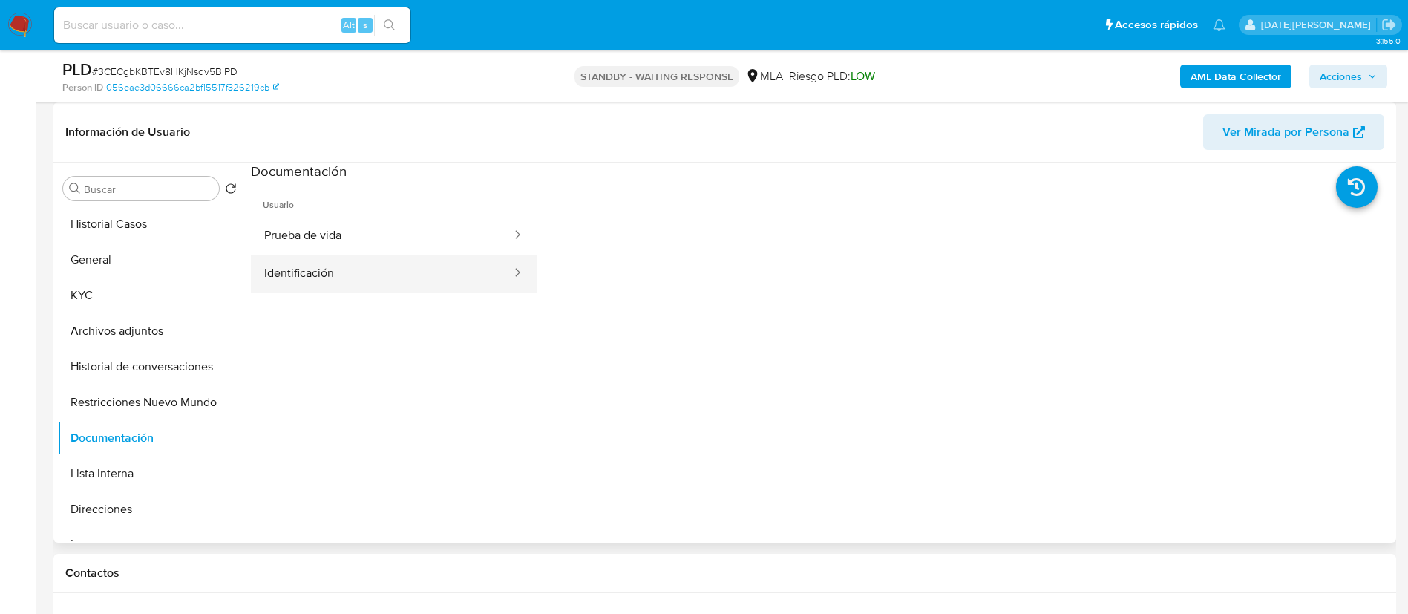
click at [326, 270] on button "Identificación" at bounding box center [382, 274] width 262 height 38
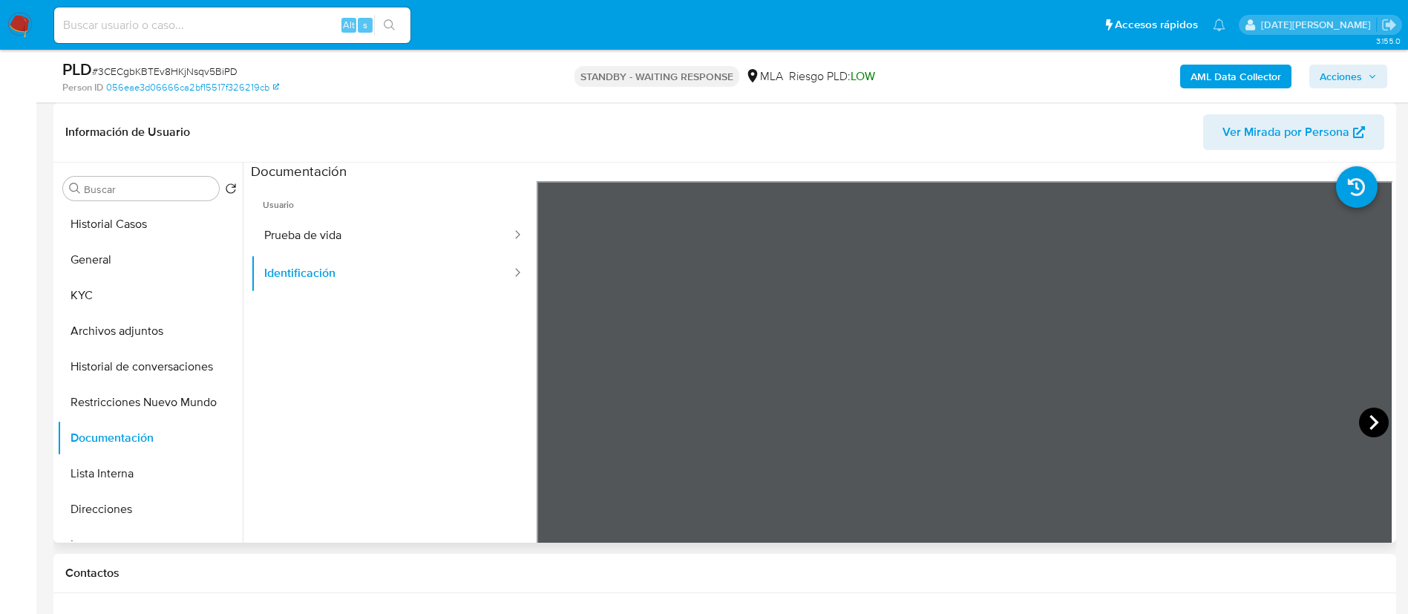
click at [1359, 419] on icon at bounding box center [1374, 422] width 30 height 30
click at [104, 281] on button "KYC" at bounding box center [144, 296] width 174 height 36
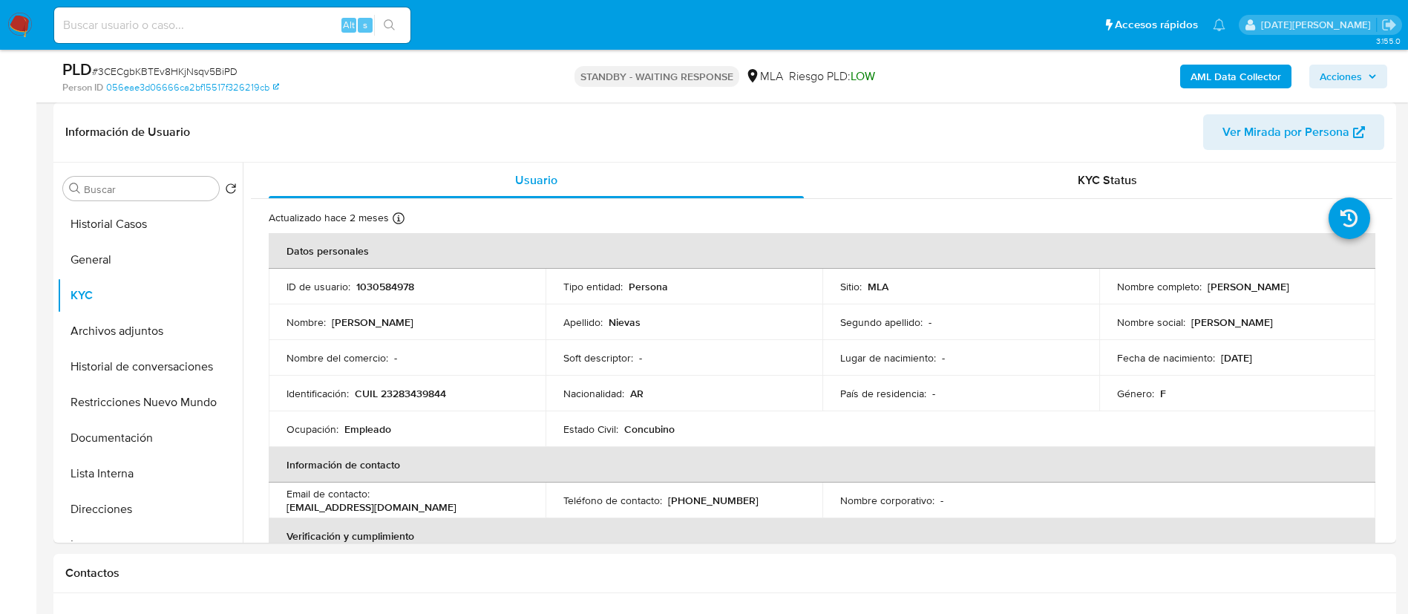
drag, startPoint x: 1203, startPoint y: 285, endPoint x: 1288, endPoint y: 287, distance: 85.4
click at [1288, 287] on p "Maria Laura Nievas" at bounding box center [1248, 286] width 82 height 13
drag, startPoint x: 1276, startPoint y: 285, endPoint x: 1309, endPoint y: 285, distance: 32.7
click at [1309, 285] on div "Nombre completo : Maria Laura Nievas" at bounding box center [1237, 286] width 241 height 13
drag, startPoint x: 1201, startPoint y: 286, endPoint x: 1299, endPoint y: 286, distance: 98.0
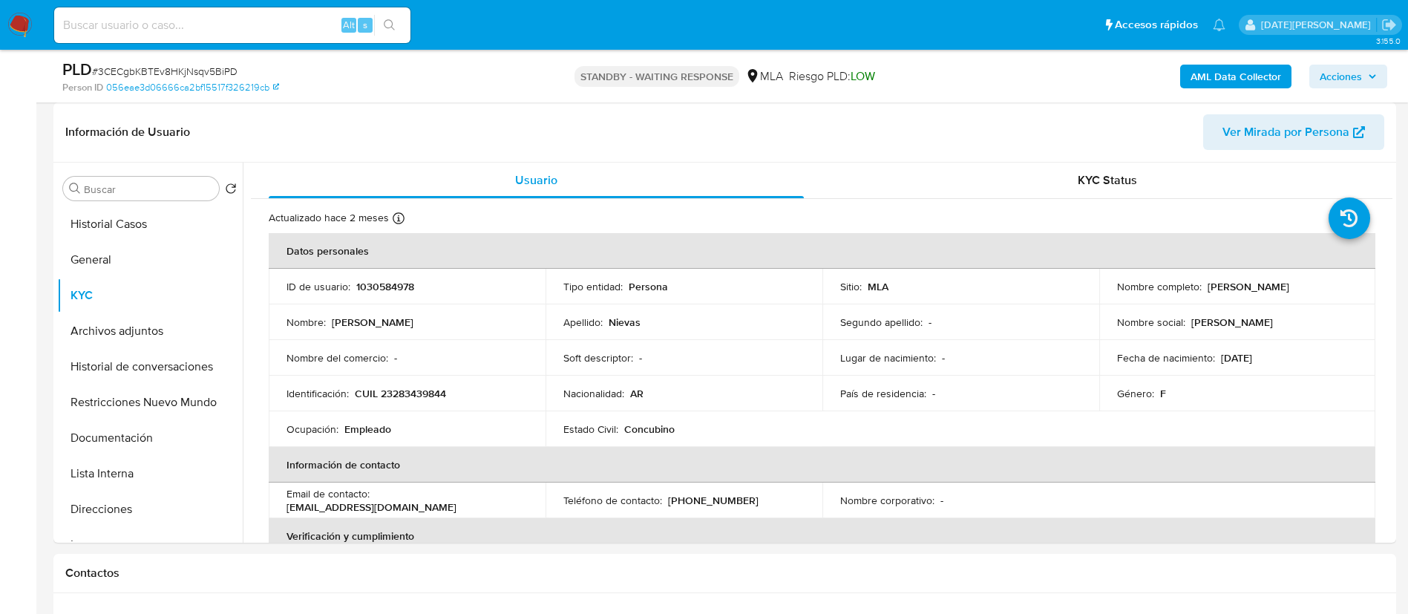
click at [1299, 286] on div "Nombre completo : Maria Laura Nievas" at bounding box center [1237, 286] width 241 height 13
copy p "Maria Laura Nievas"
click at [140, 439] on button "Documentación" at bounding box center [144, 438] width 174 height 36
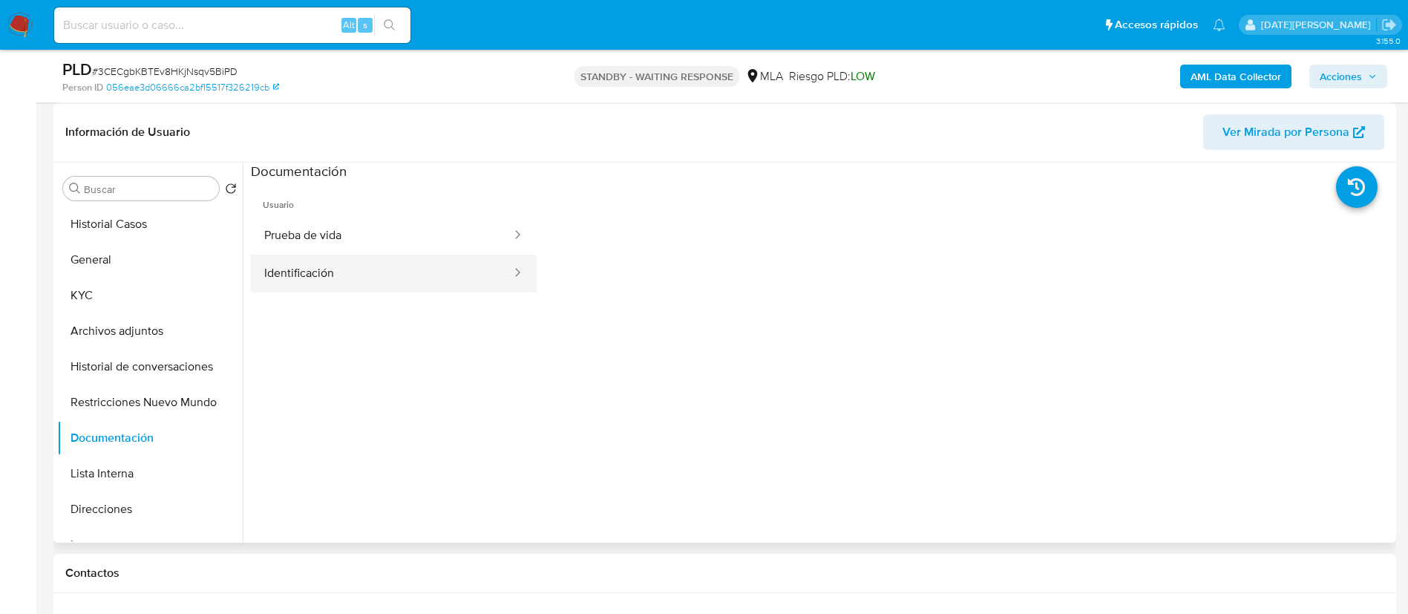
click at [382, 278] on button "Identificación" at bounding box center [382, 274] width 262 height 38
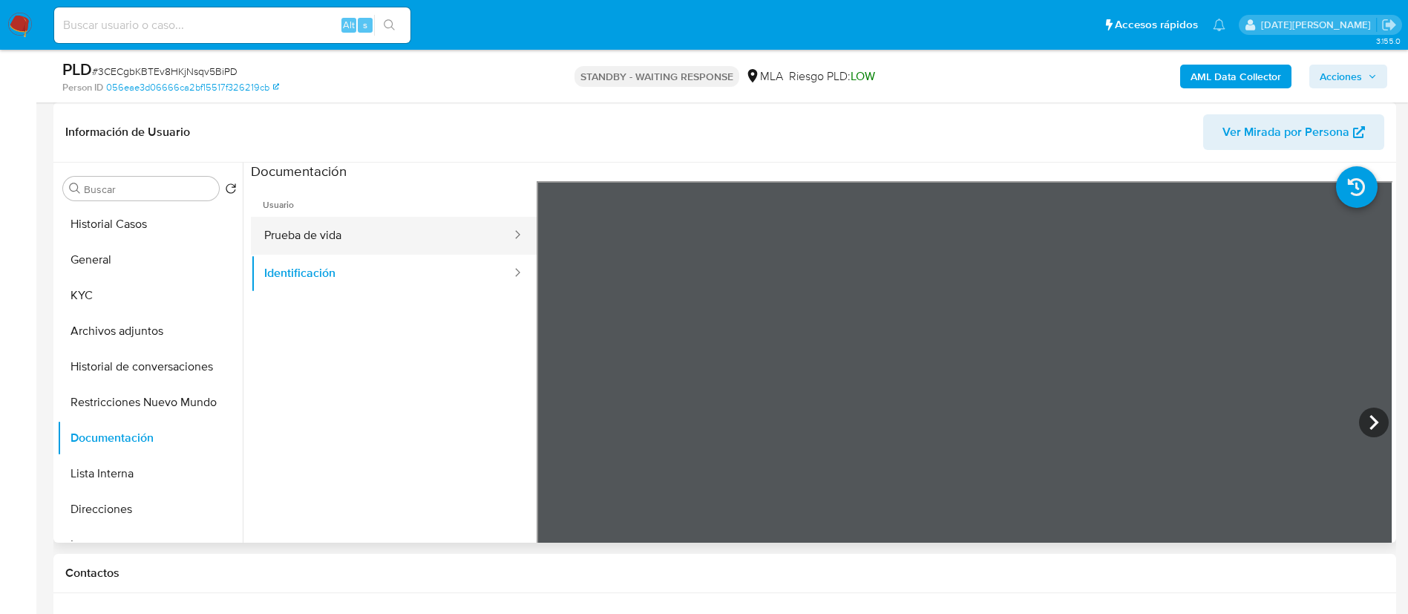
click at [283, 229] on button "Prueba de vida" at bounding box center [382, 236] width 262 height 38
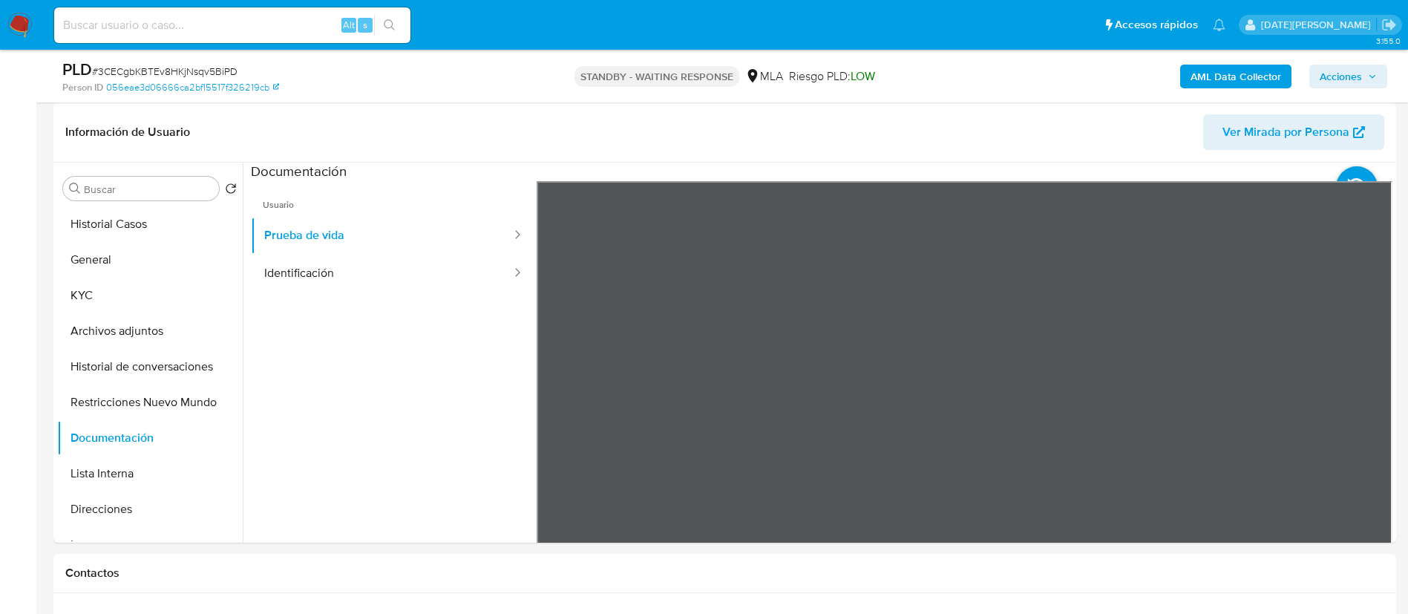
click at [216, 25] on input at bounding box center [232, 25] width 356 height 19
paste input "s216DK2KnIyXM3DqBW8aRujj"
type input "s216DK2KnIyXM3DqBW8aRujj"
click at [386, 22] on icon "search-icon" at bounding box center [390, 25] width 12 height 12
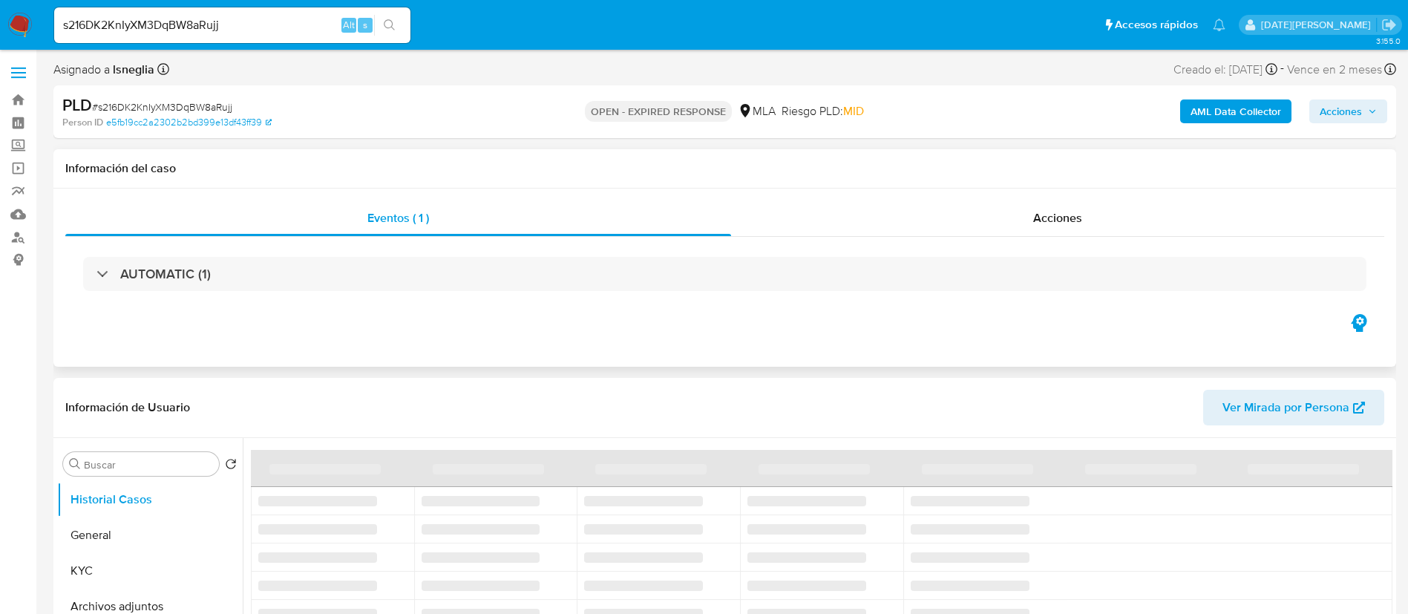
click at [969, 301] on div "AUTOMATIC (1)" at bounding box center [724, 274] width 1319 height 74
select select "10"
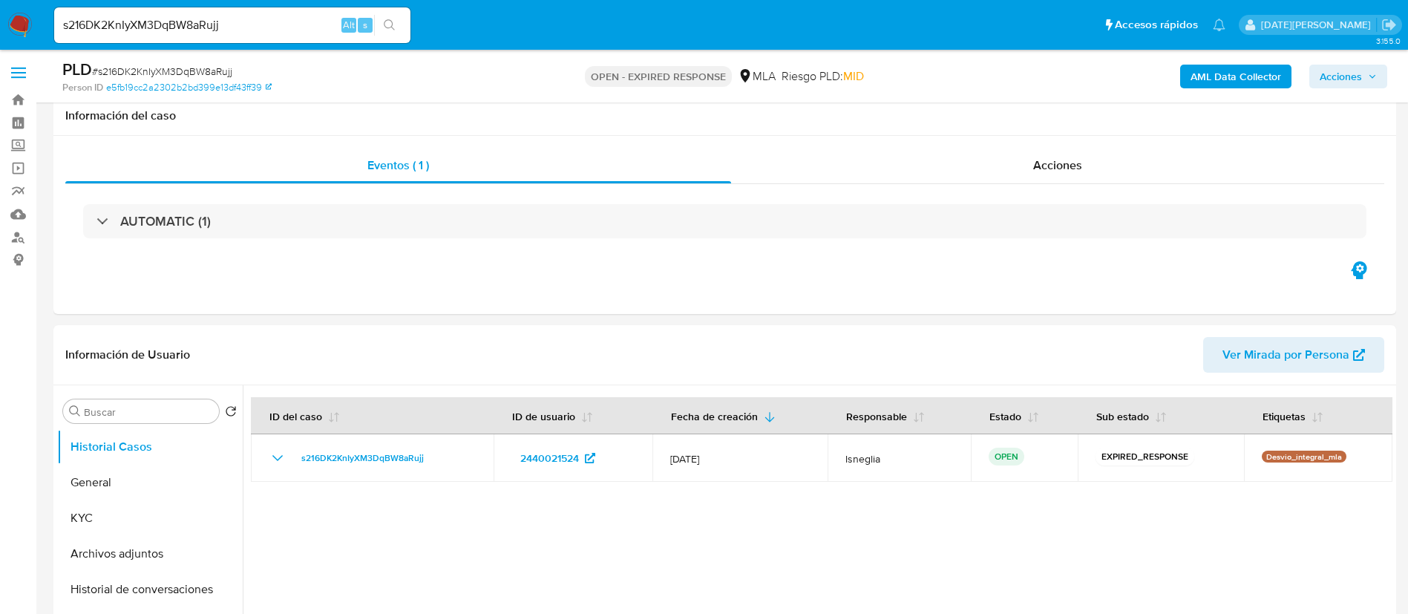
scroll to position [111, 0]
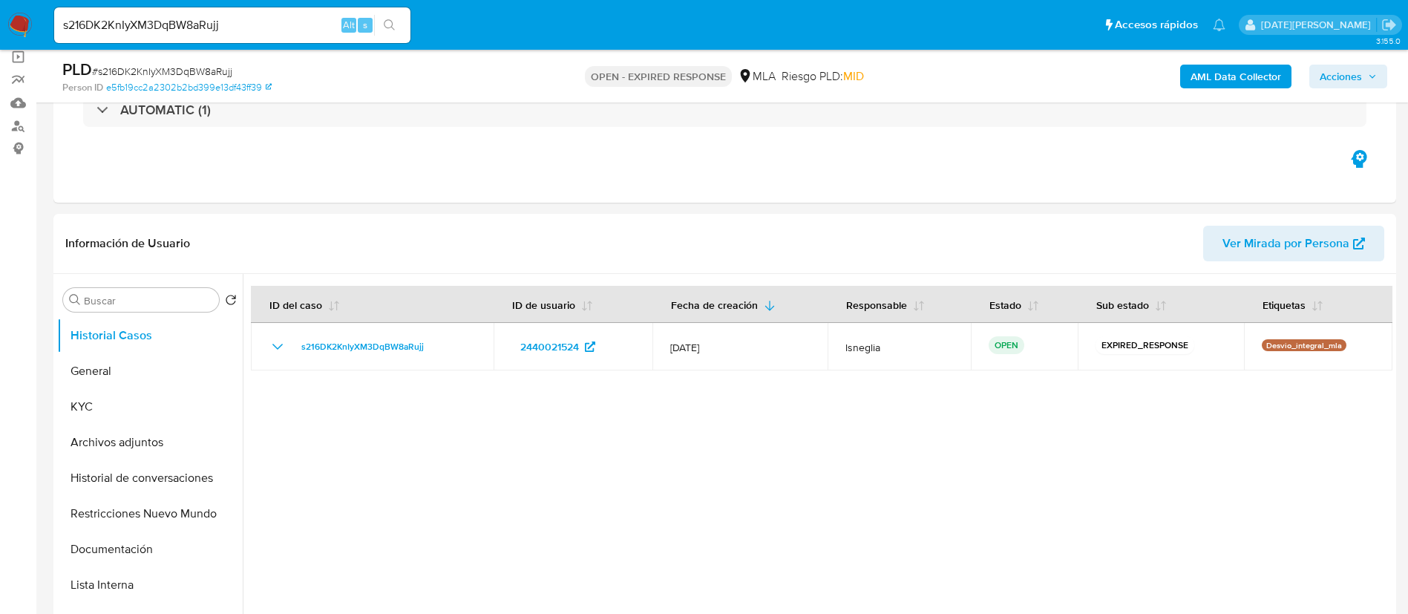
click at [140, 70] on span "# s216DK2KnIyXM3DqBW8aRujj" at bounding box center [162, 71] width 140 height 15
drag, startPoint x: 140, startPoint y: 70, endPoint x: 209, endPoint y: 74, distance: 68.4
click at [209, 74] on span "# s216DK2KnIyXM3DqBW8aRujj" at bounding box center [162, 71] width 140 height 15
copy span "s216DK2KnIyXM3DqBW8aRujj"
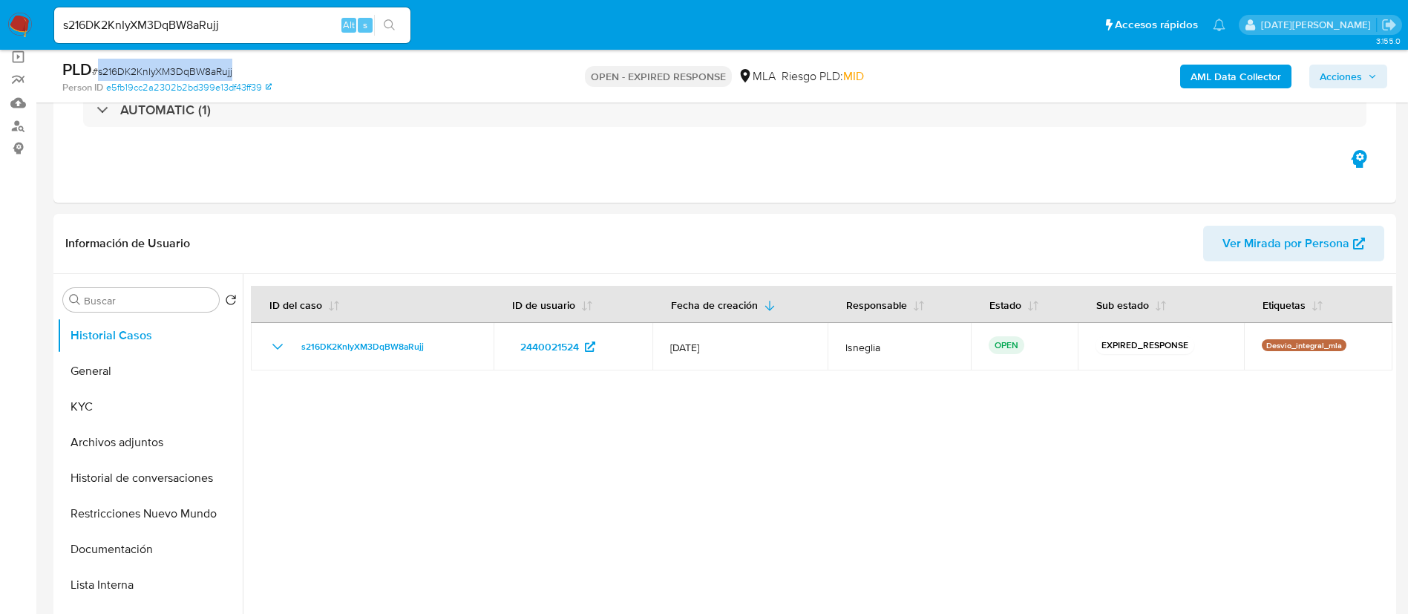
click at [27, 26] on img at bounding box center [19, 25] width 25 height 25
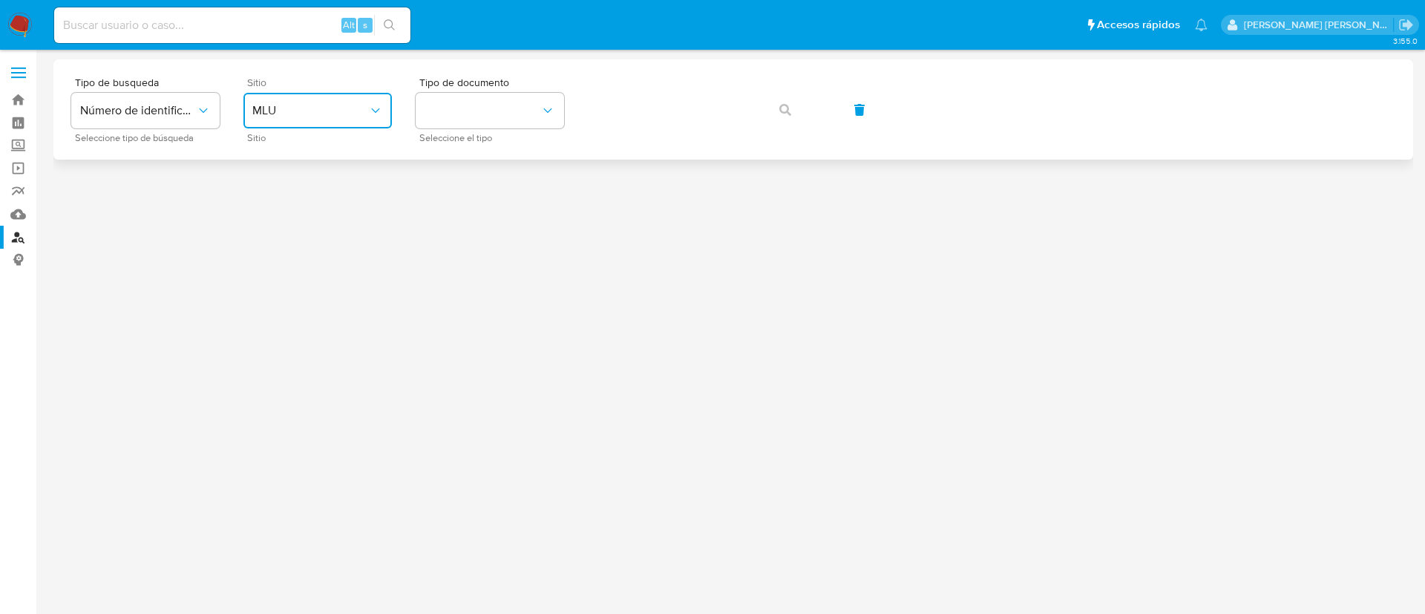
click at [330, 116] on span "MLU" at bounding box center [310, 110] width 116 height 15
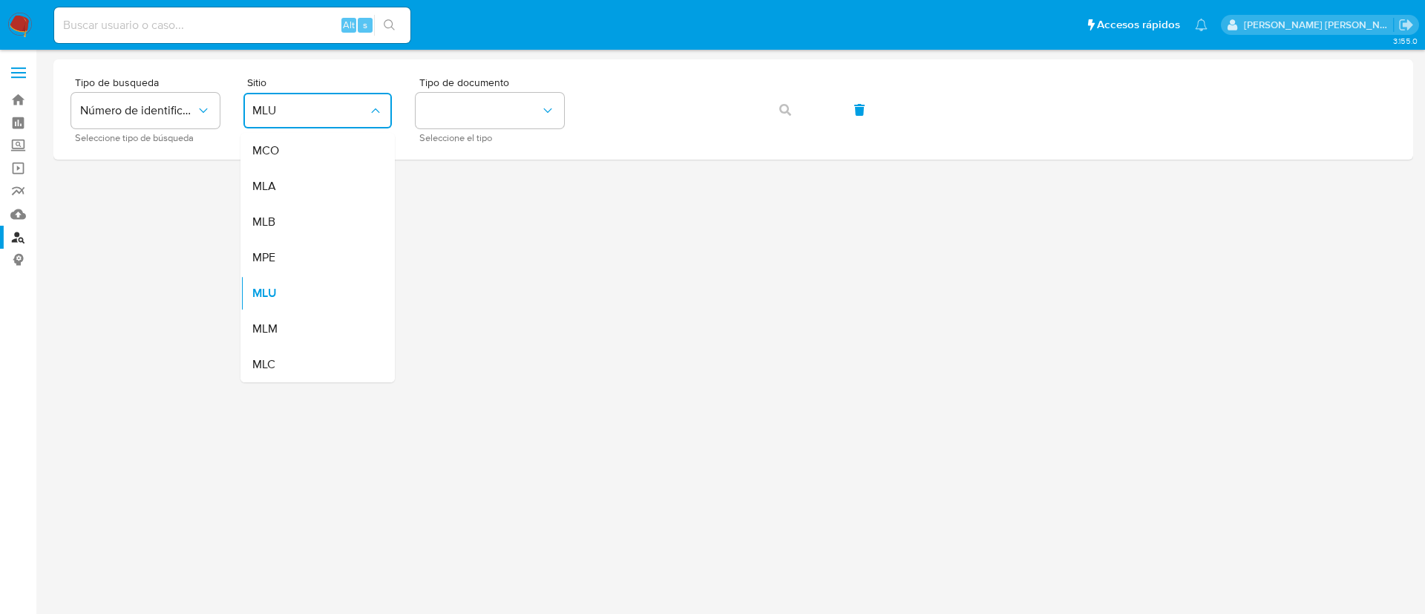
click at [322, 195] on div "MLA" at bounding box center [313, 186] width 122 height 36
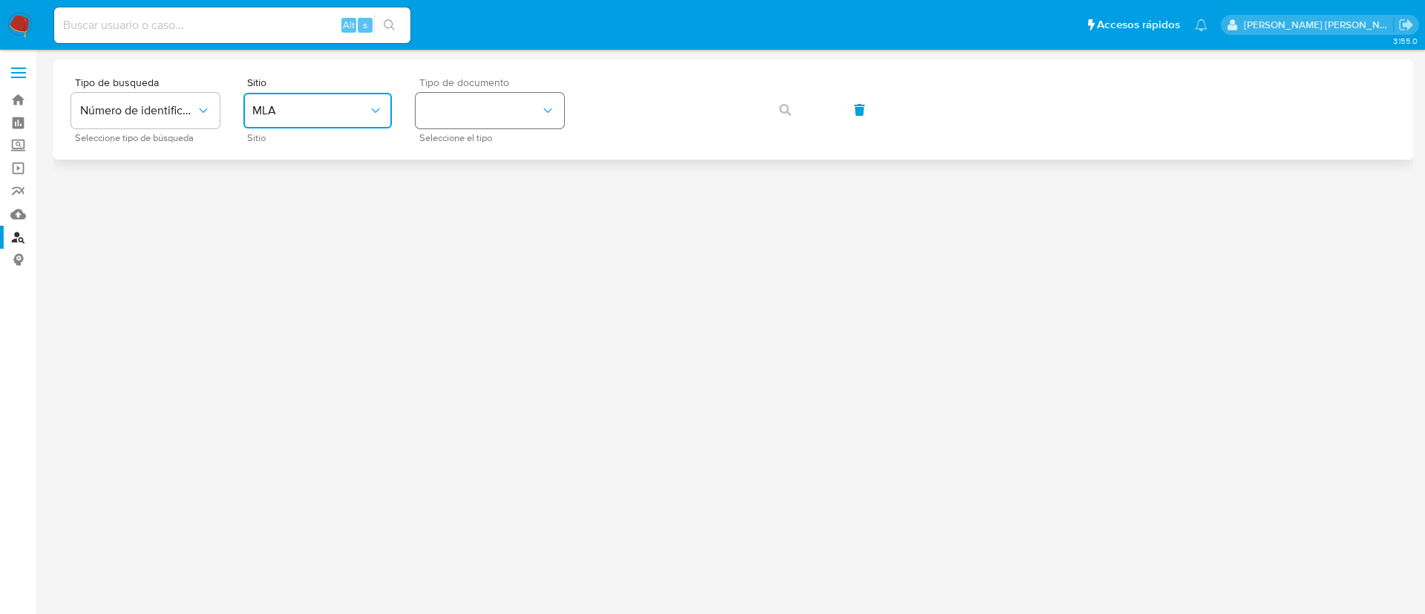
click at [487, 105] on button "identificationType" at bounding box center [490, 111] width 148 height 36
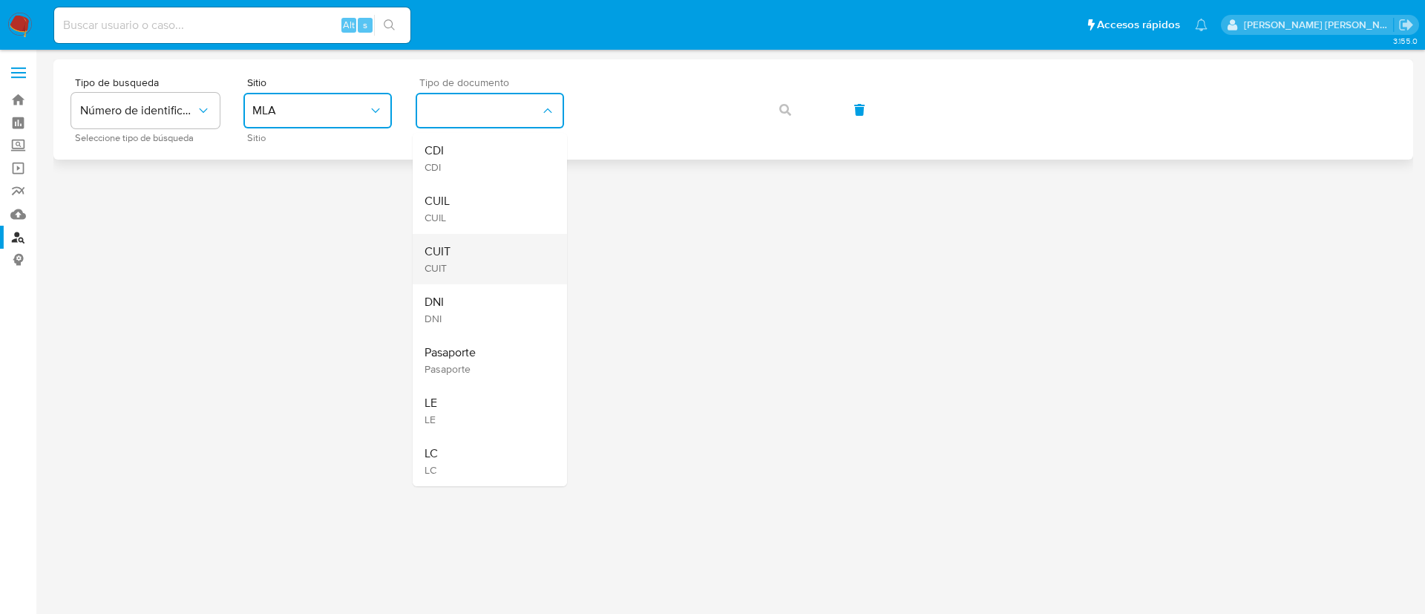
click at [505, 254] on div "CUIT CUIT" at bounding box center [485, 259] width 122 height 50
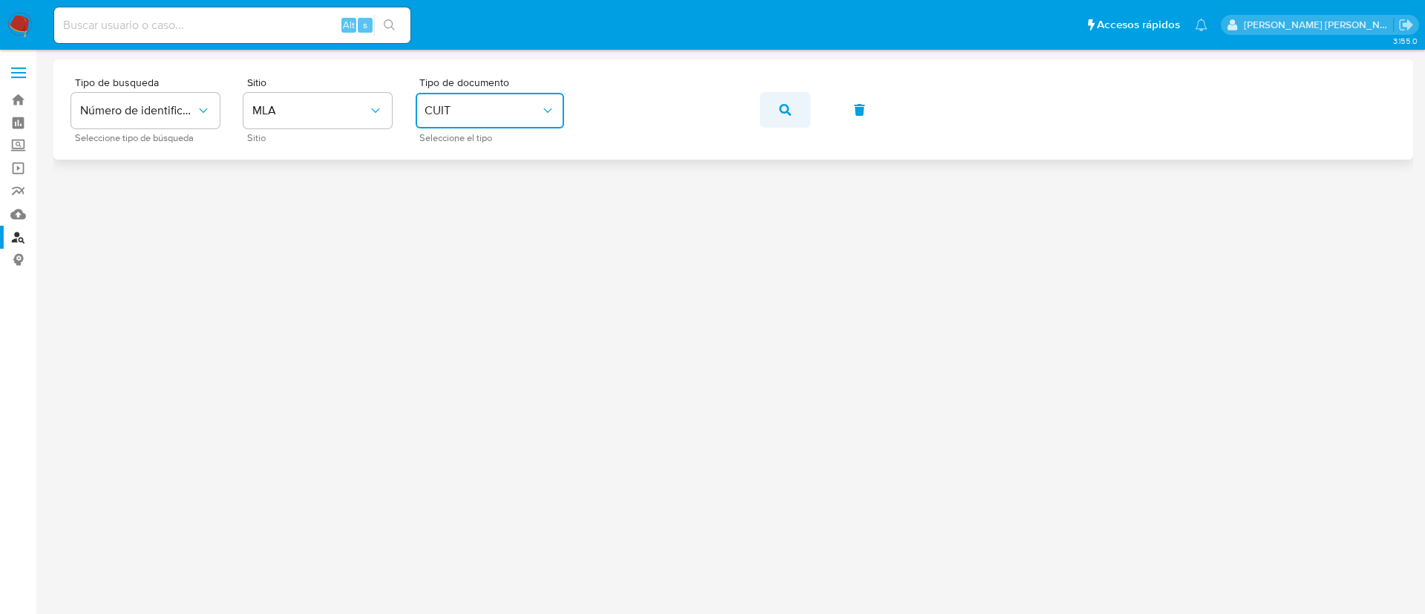
click at [791, 110] on button "button" at bounding box center [785, 110] width 50 height 36
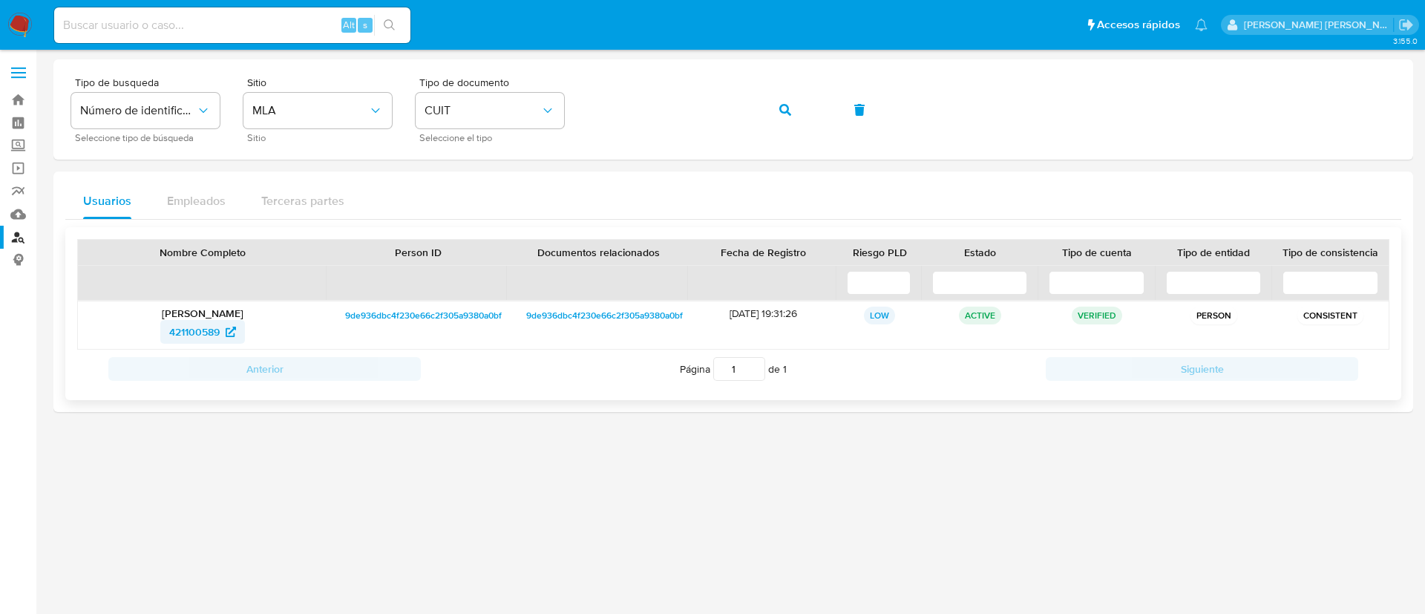
click at [213, 331] on span "421100589" at bounding box center [194, 332] width 50 height 24
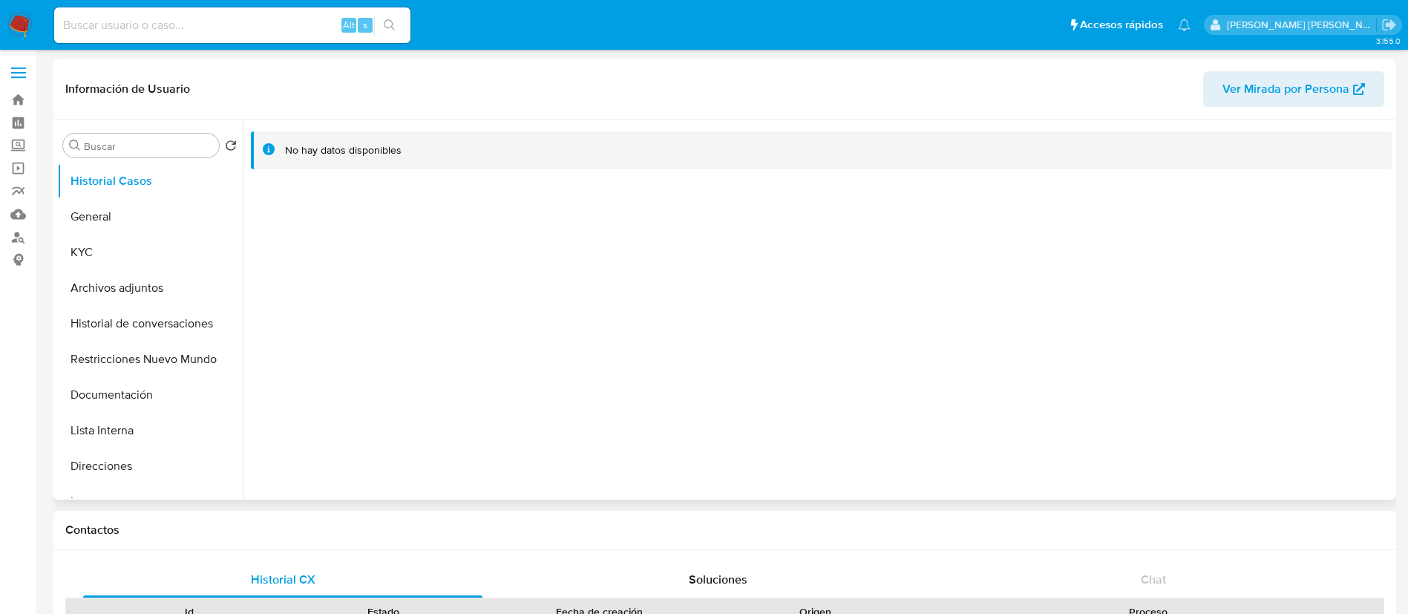
select select "10"
click at [104, 249] on button "KYC" at bounding box center [144, 253] width 174 height 36
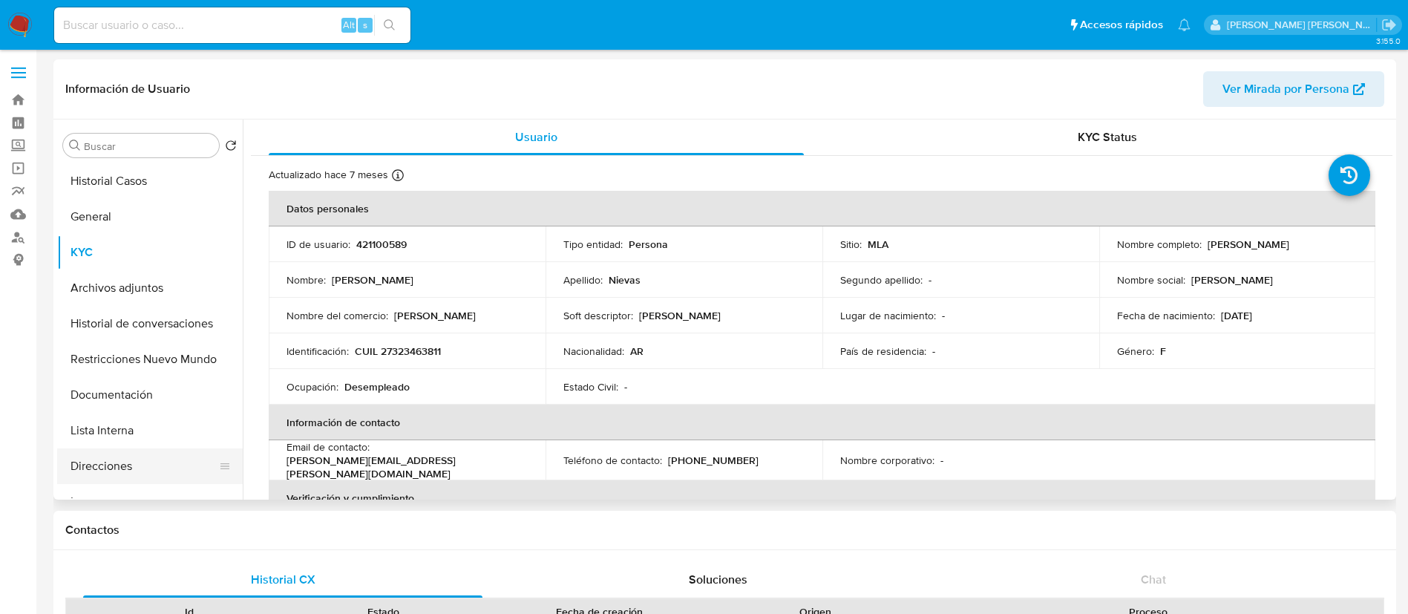
click at [122, 453] on button "Direcciones" at bounding box center [144, 466] width 174 height 36
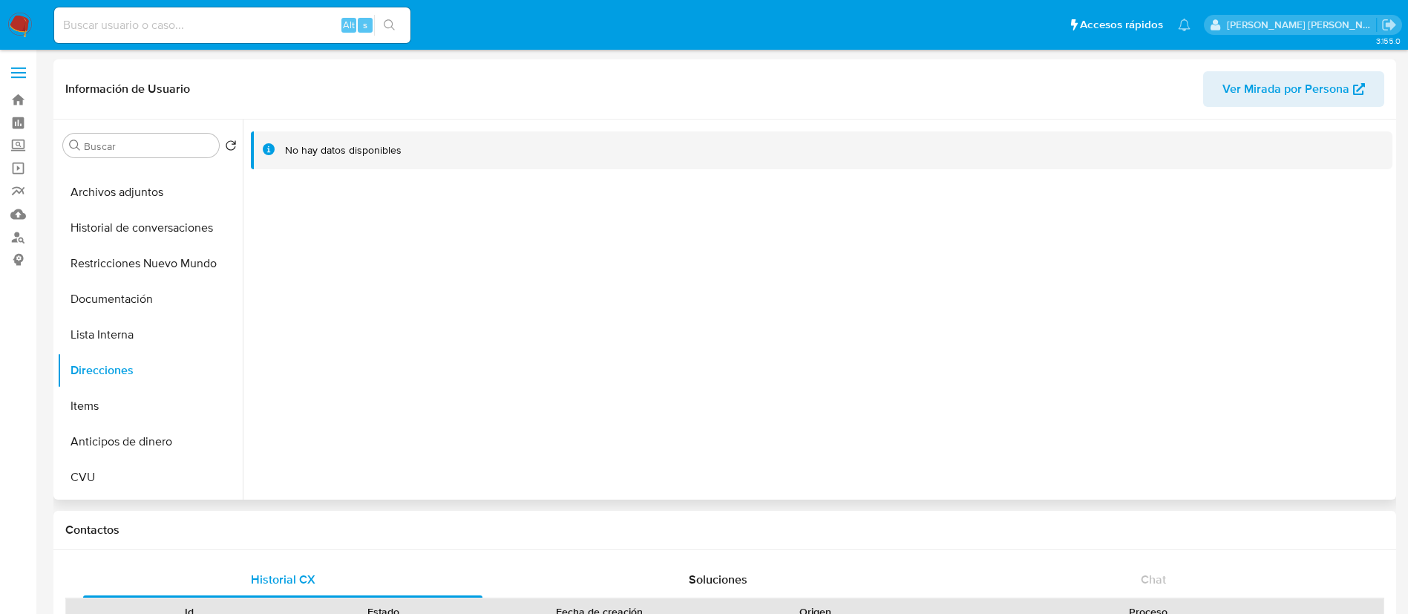
scroll to position [91, 0]
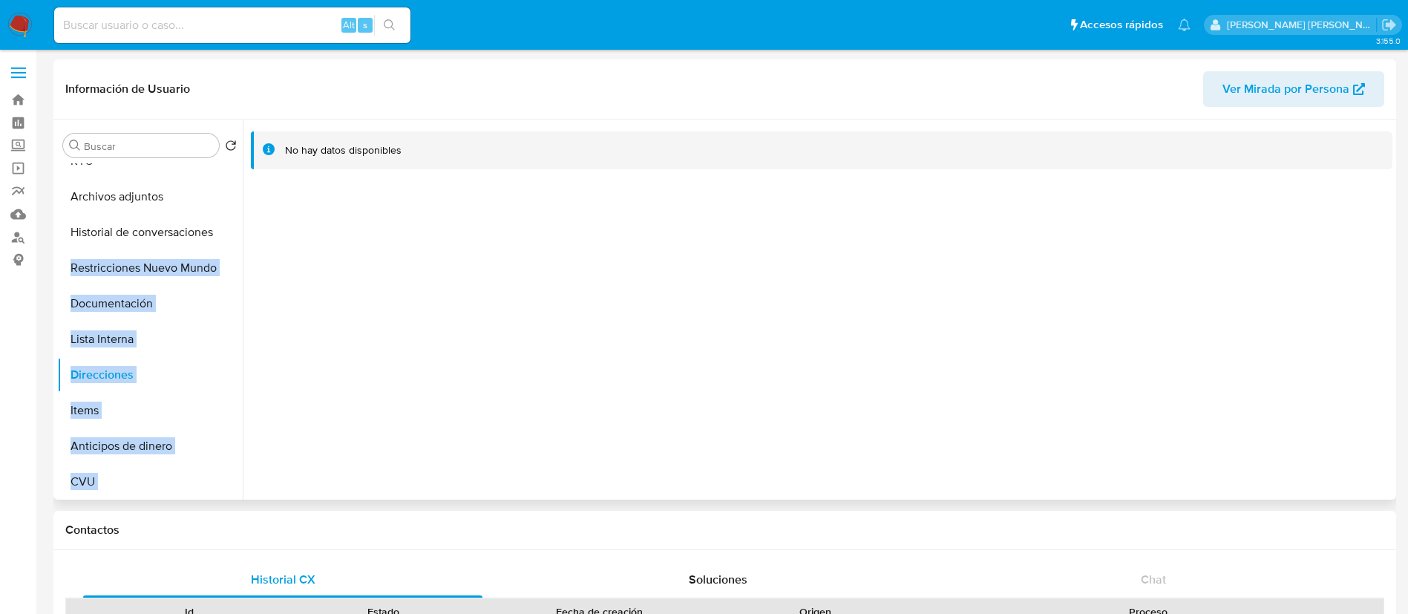
drag, startPoint x: 243, startPoint y: 255, endPoint x: 241, endPoint y: 236, distance: 18.6
click at [241, 236] on div "Buscar Volver al orden por defecto Historial Casos General KYC Archivos adjunto…" at bounding box center [724, 309] width 1335 height 380
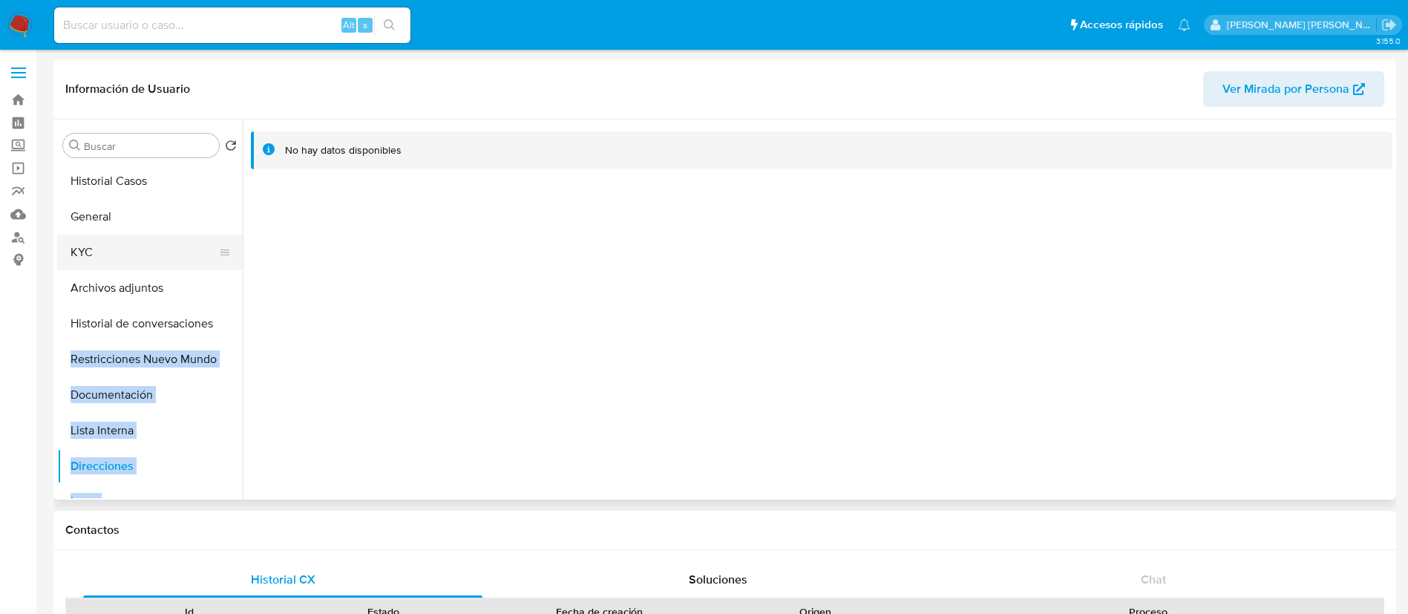
click at [103, 249] on button "KYC" at bounding box center [144, 253] width 174 height 36
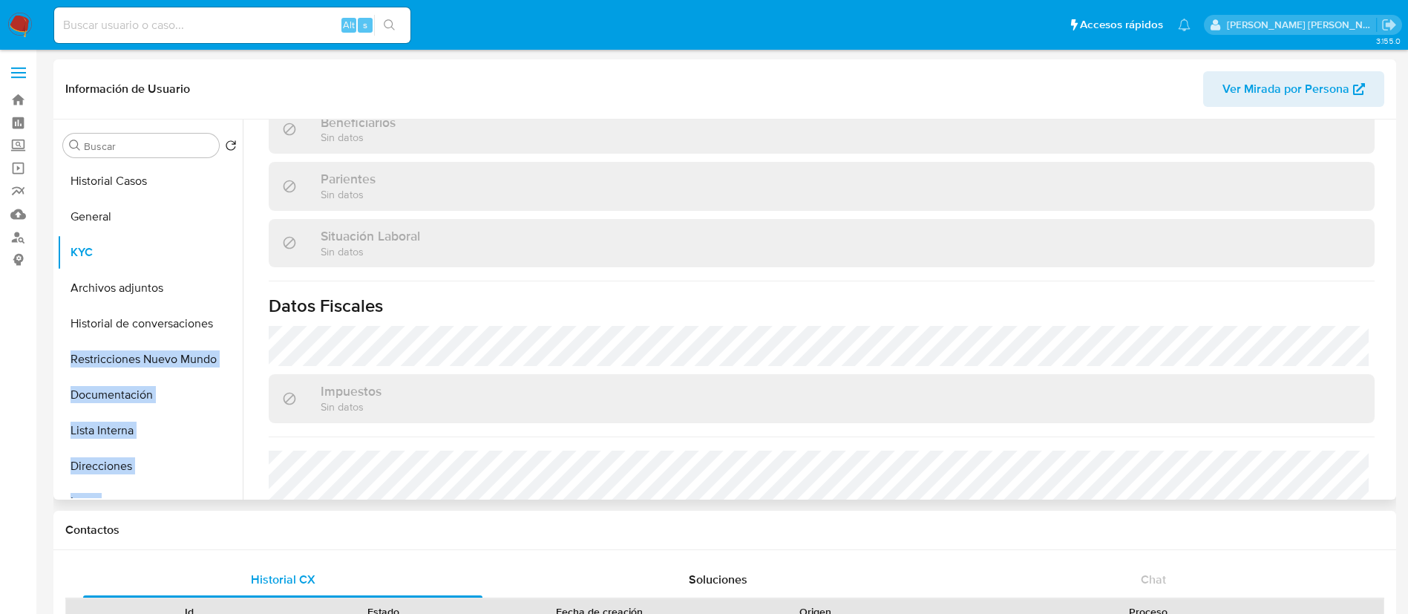
scroll to position [768, 0]
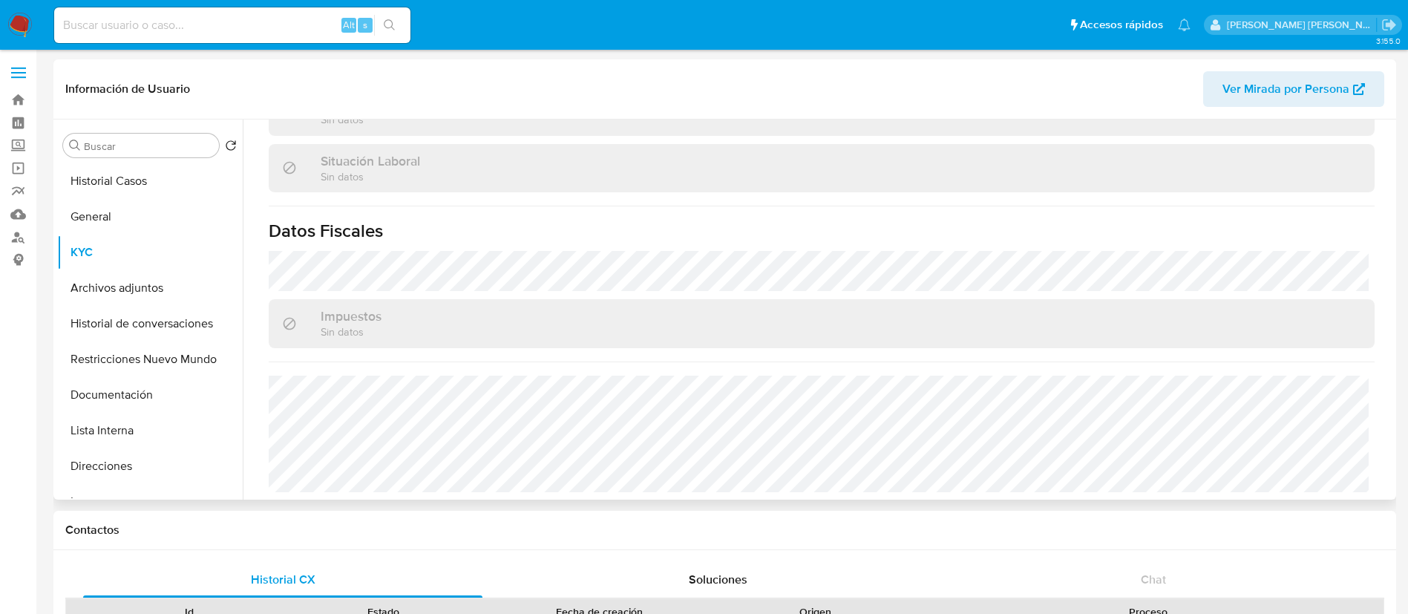
click at [633, 319] on div "Impuestos Sin datos" at bounding box center [822, 323] width 1106 height 48
click at [104, 388] on button "Documentación" at bounding box center [144, 395] width 174 height 36
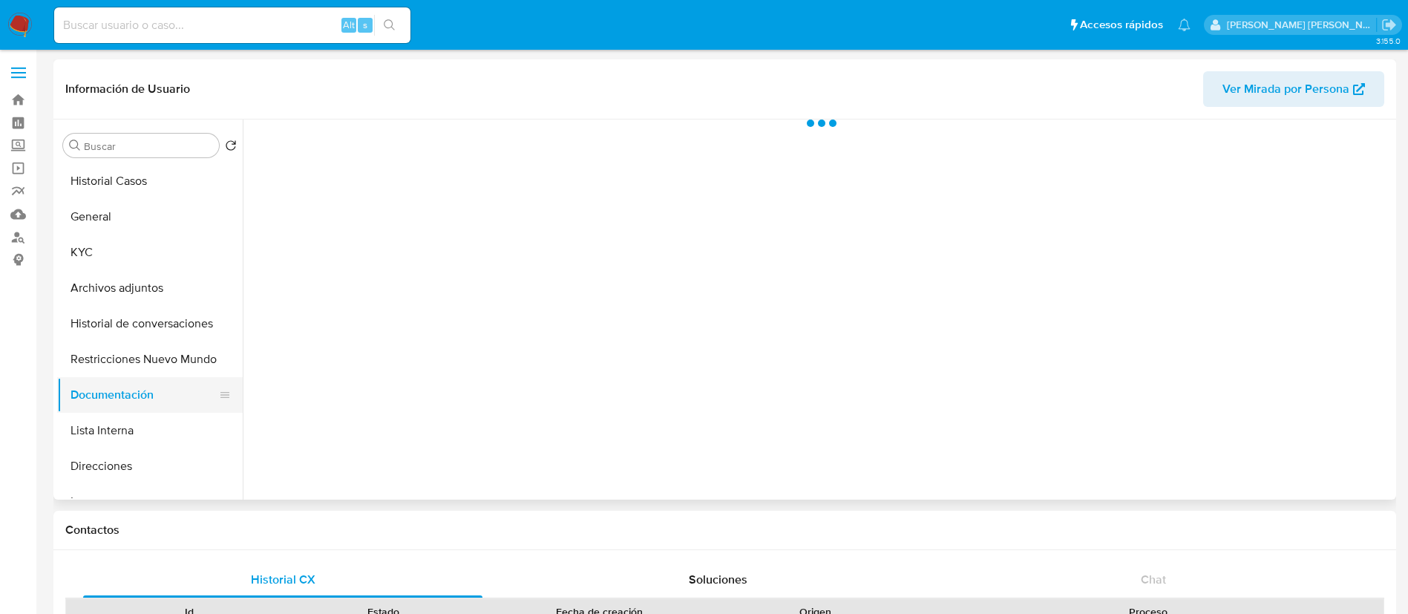
scroll to position [0, 0]
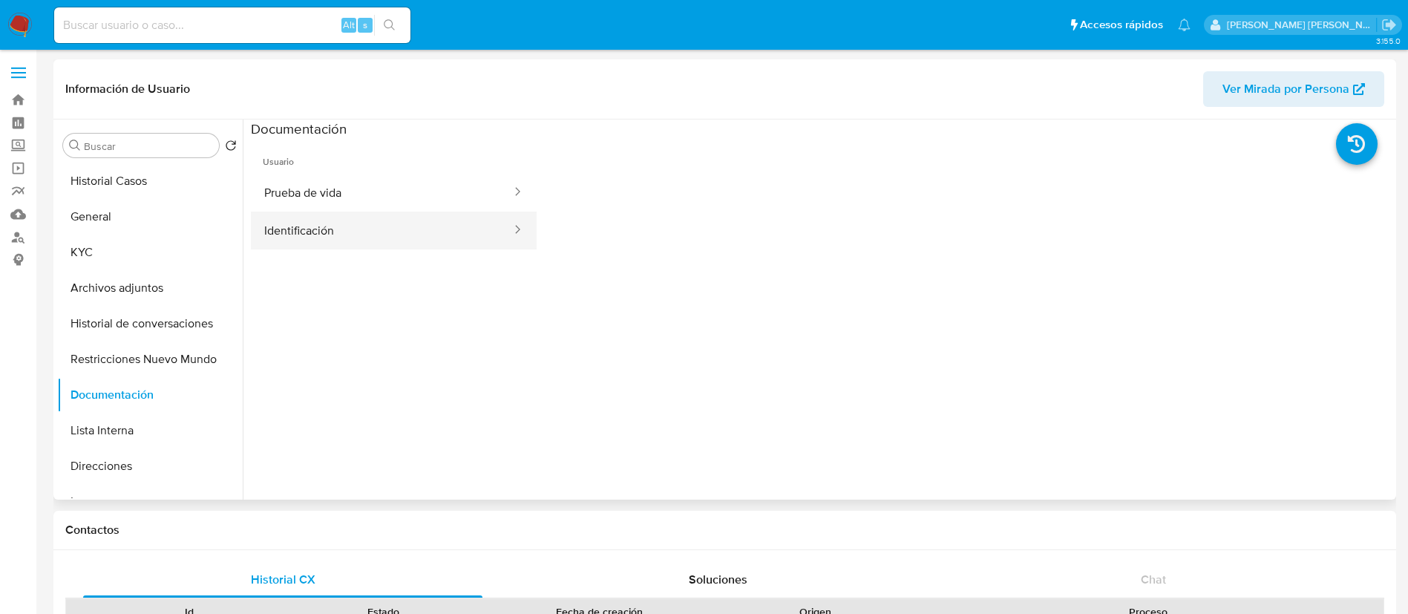
click at [399, 237] on button "Identificación" at bounding box center [382, 230] width 262 height 38
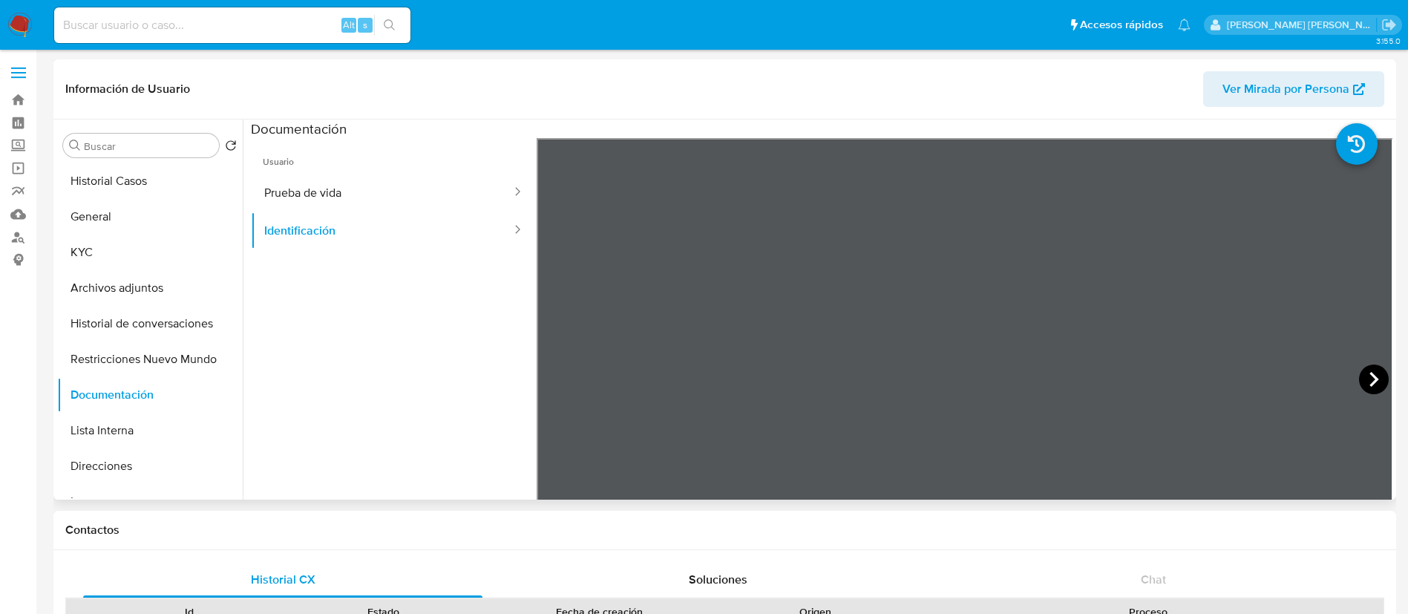
click at [1366, 377] on icon at bounding box center [1374, 379] width 30 height 30
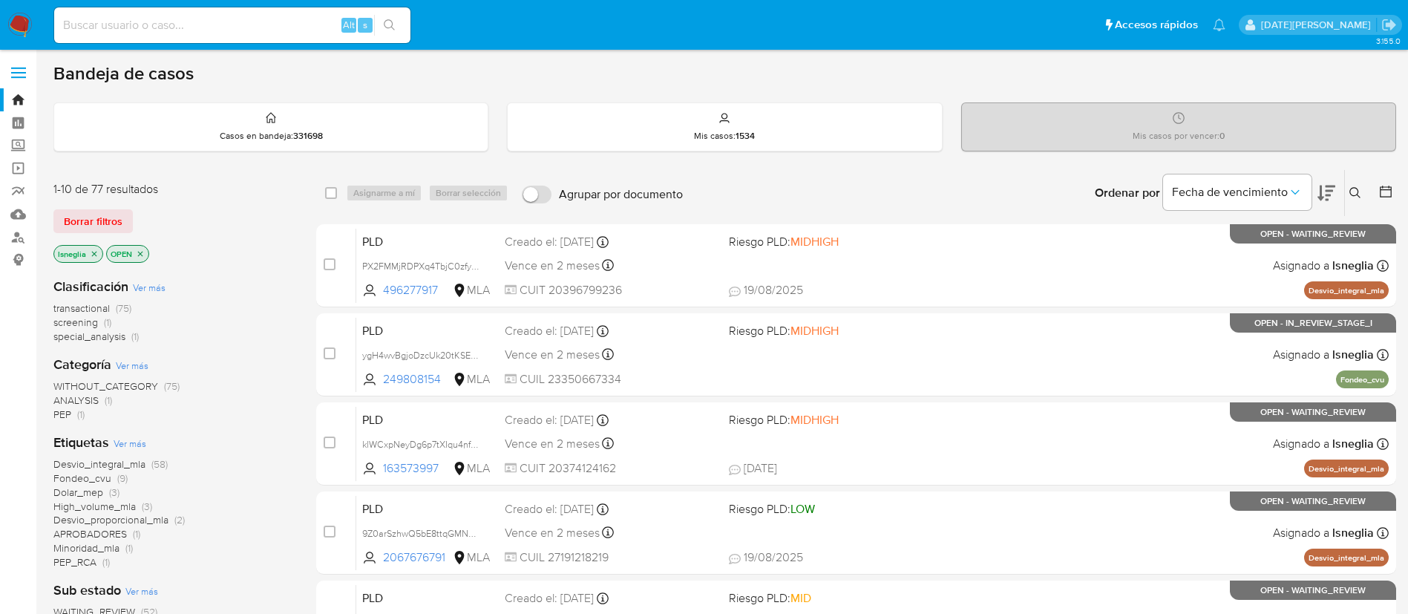
click at [1359, 195] on icon at bounding box center [1355, 193] width 12 height 12
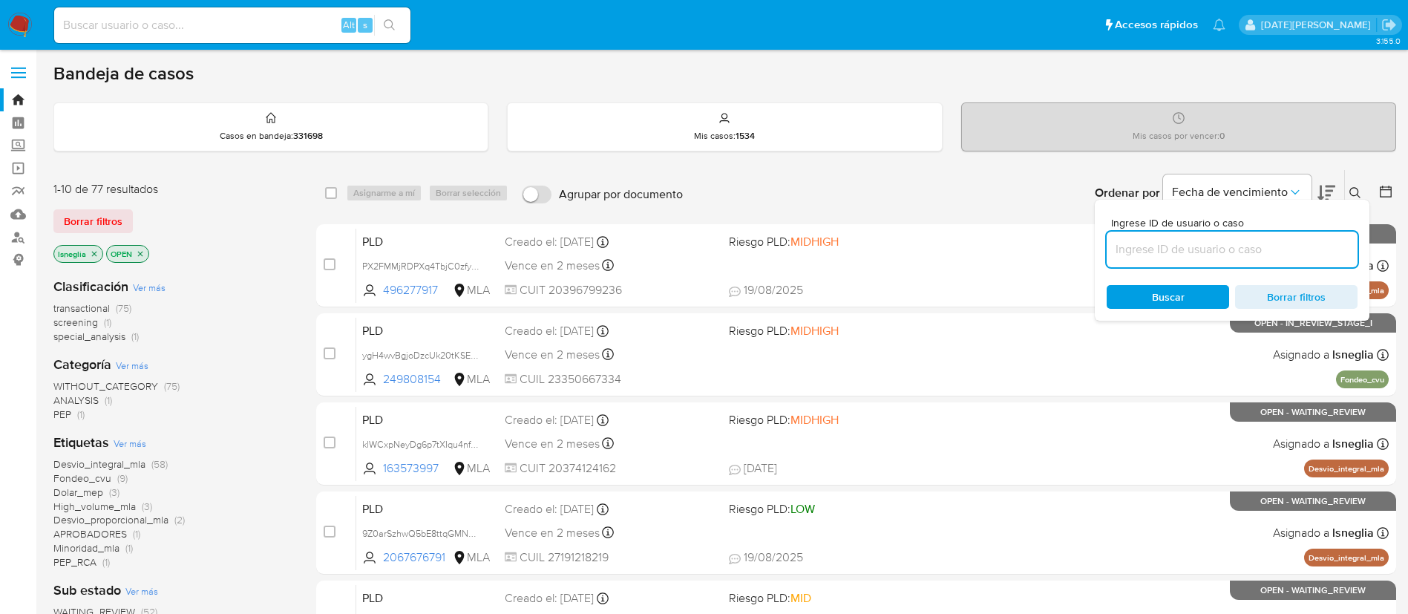
click at [1224, 256] on input at bounding box center [1231, 249] width 251 height 19
type input "s216DK2KnIyXM3DqBW8aRujj"
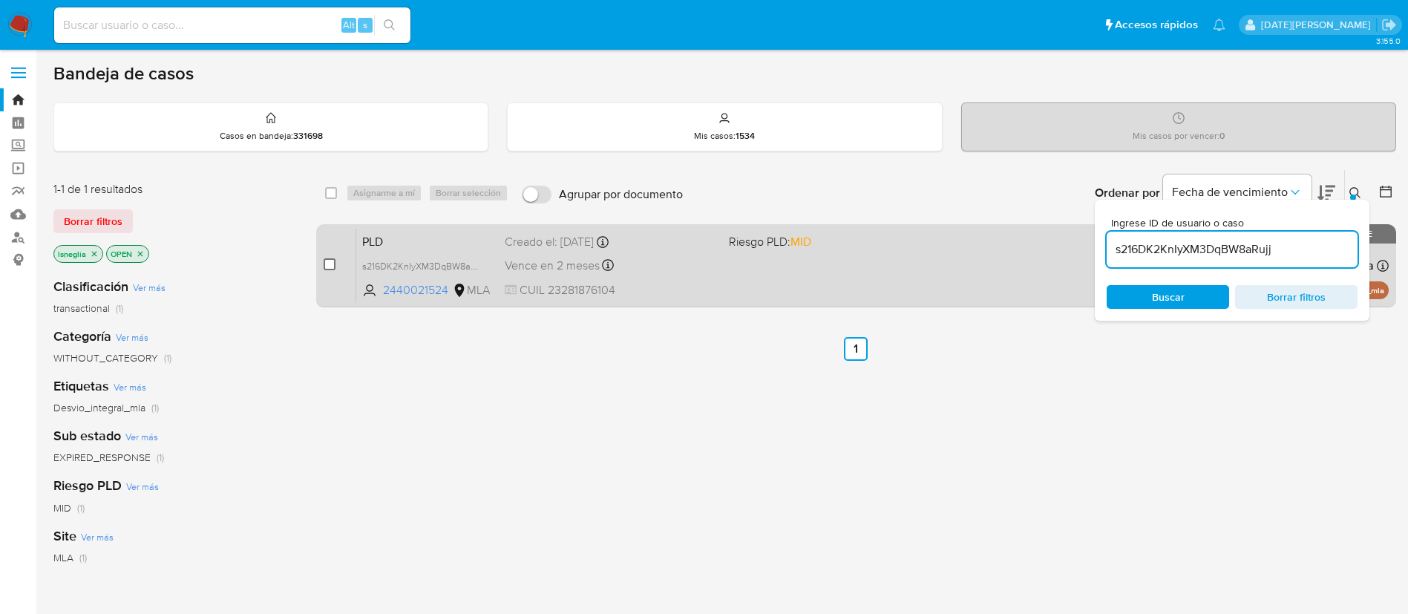
click at [329, 266] on input "checkbox" at bounding box center [330, 264] width 12 height 12
checkbox input "true"
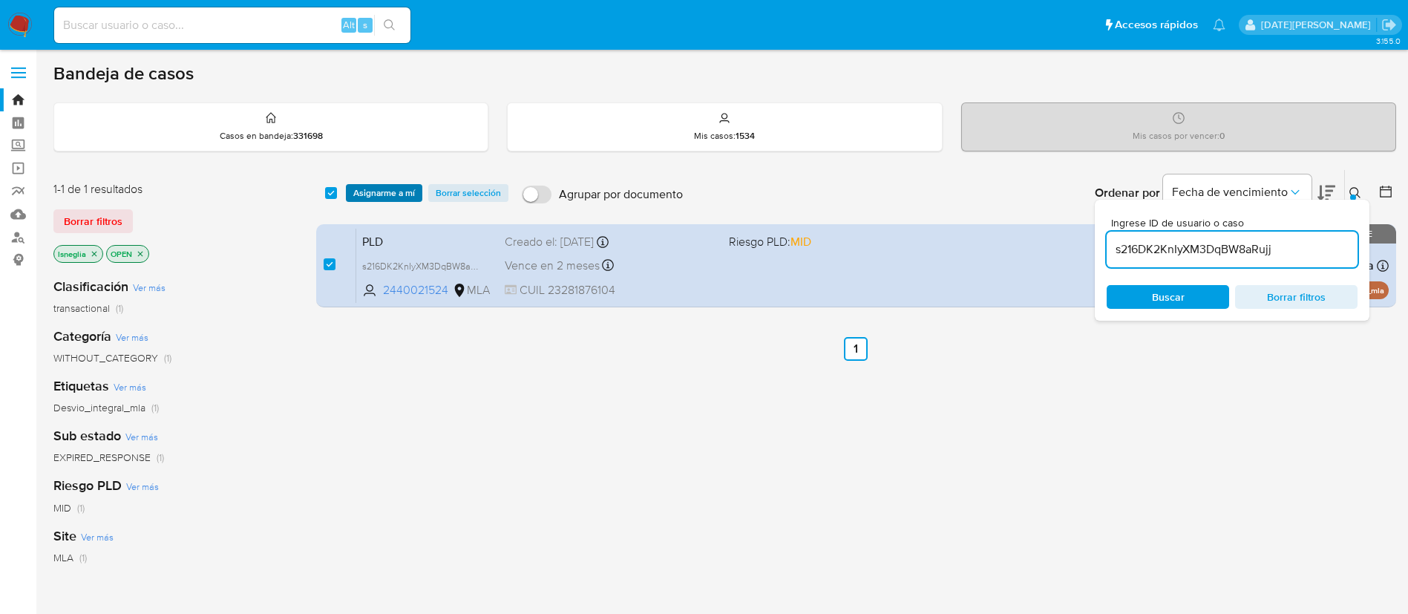
click at [387, 195] on span "Asignarme a mí" at bounding box center [384, 193] width 62 height 15
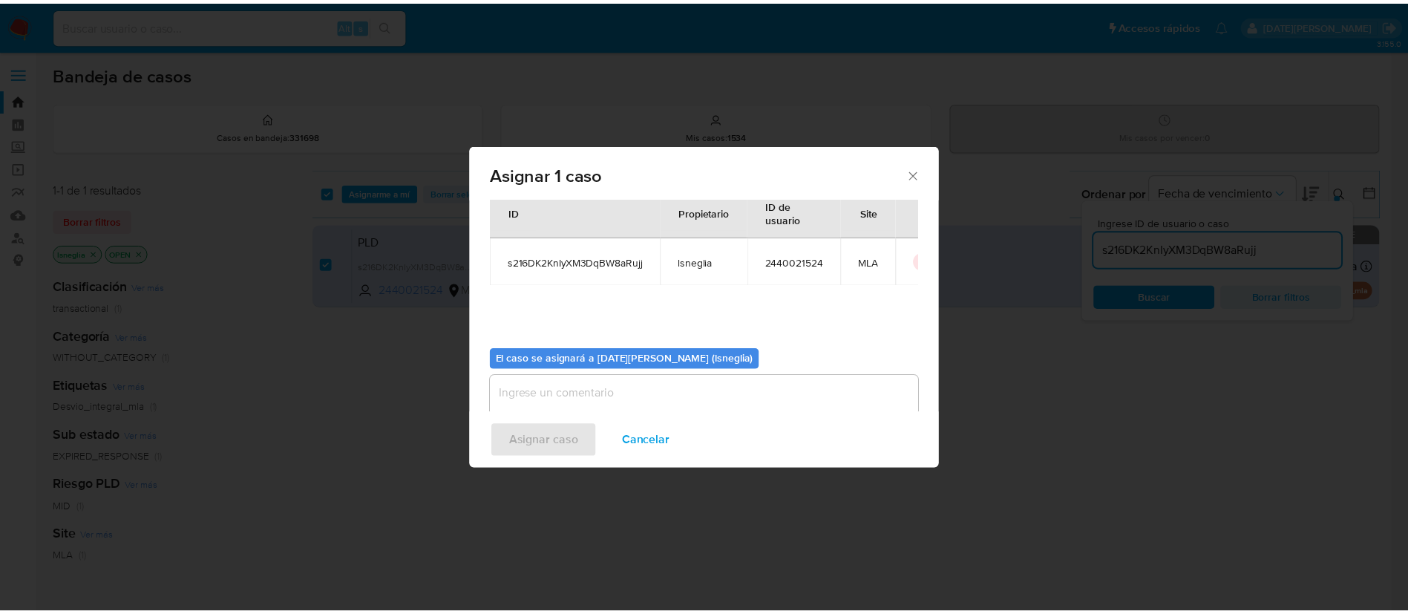
scroll to position [77, 0]
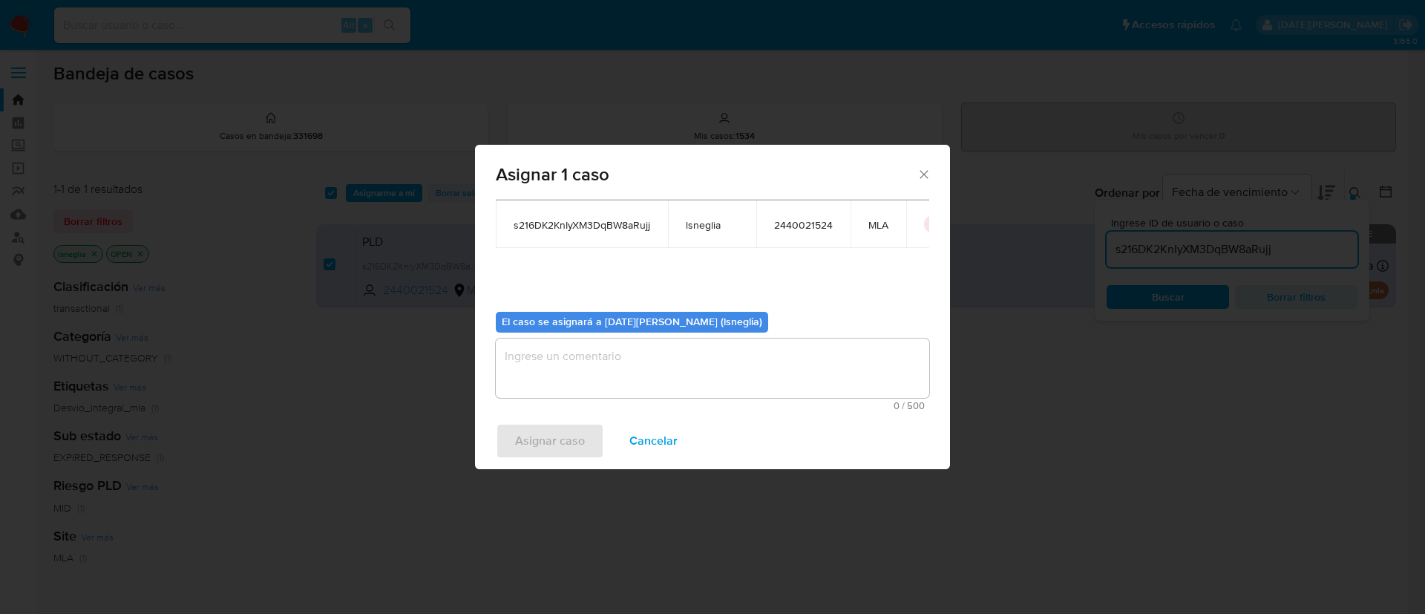
click at [641, 384] on textarea "assign-modal" at bounding box center [712, 367] width 433 height 59
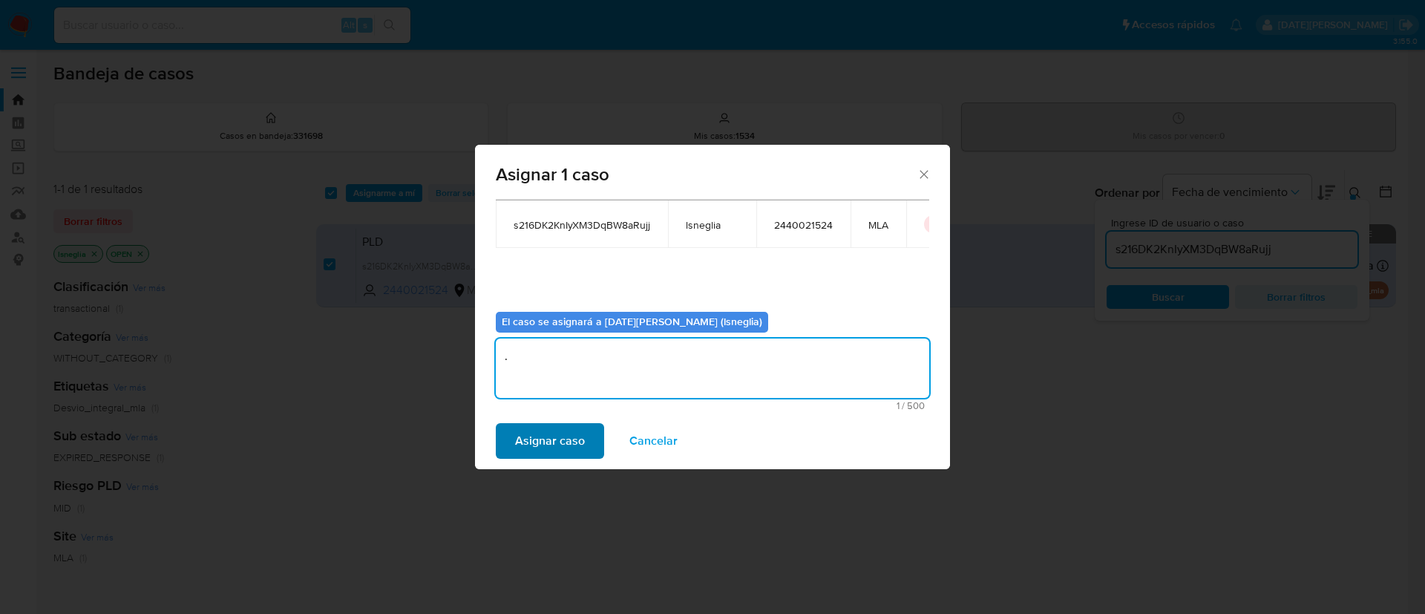
type textarea "."
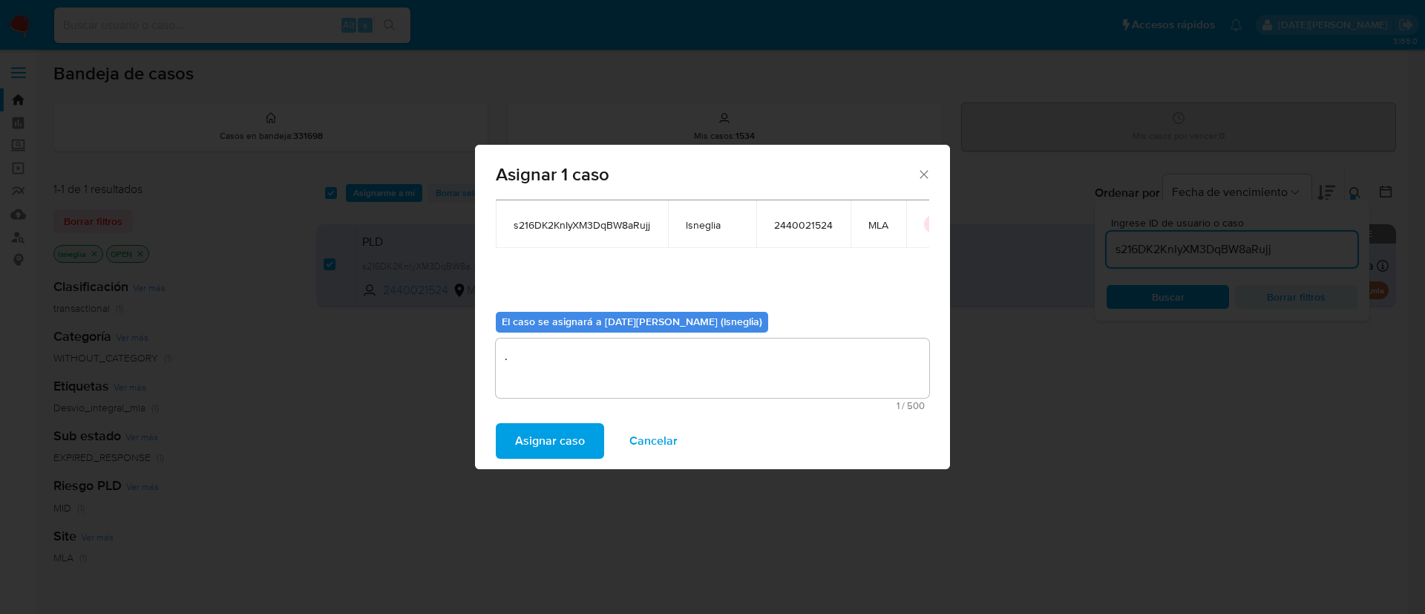
click at [551, 439] on span "Asignar caso" at bounding box center [550, 440] width 70 height 33
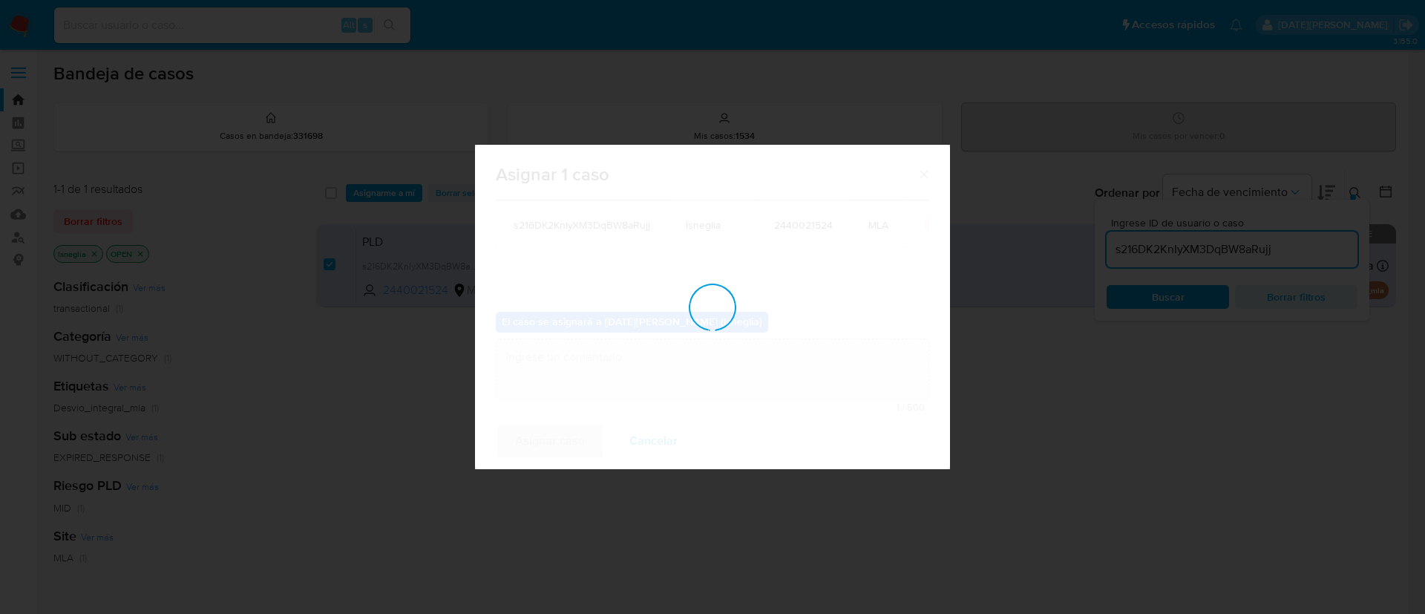
checkbox input "false"
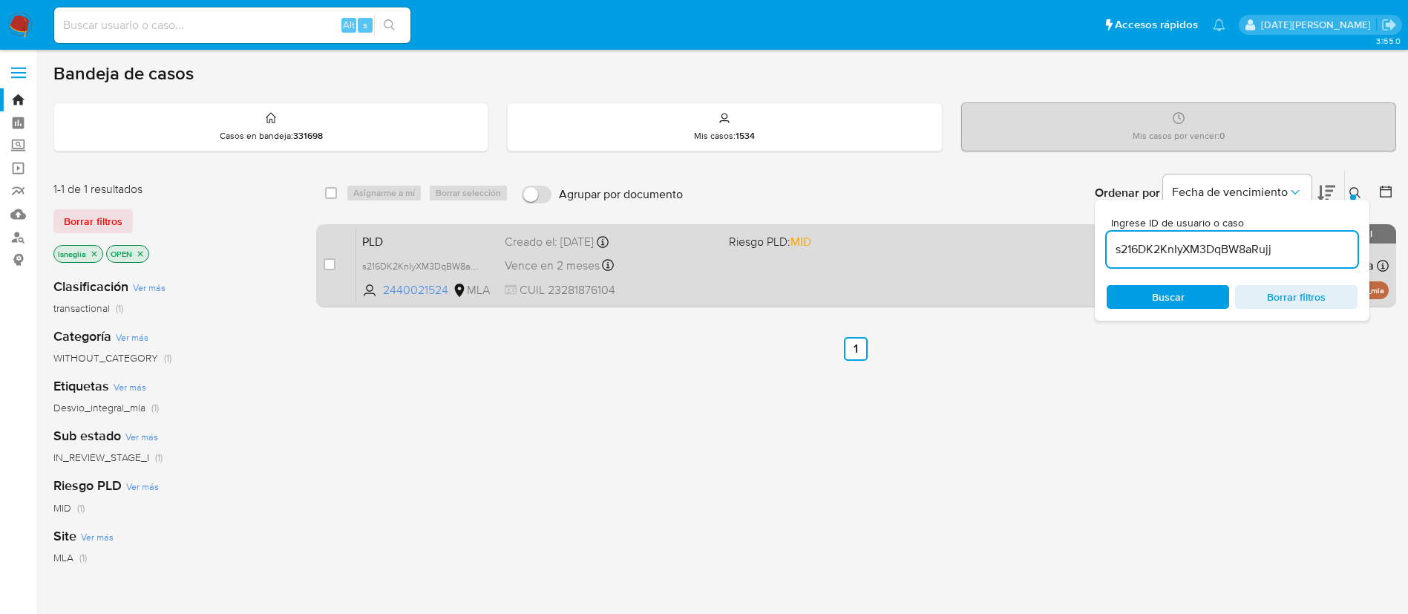
click at [437, 241] on span "PLD" at bounding box center [427, 240] width 131 height 19
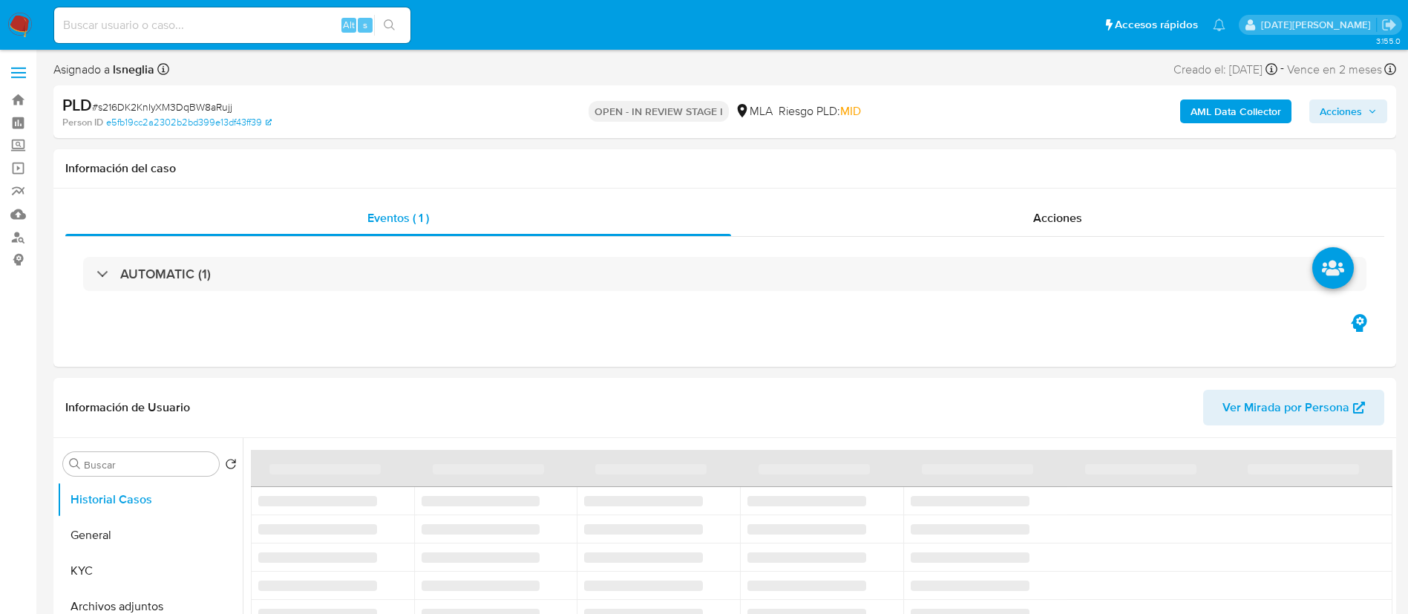
select select "10"
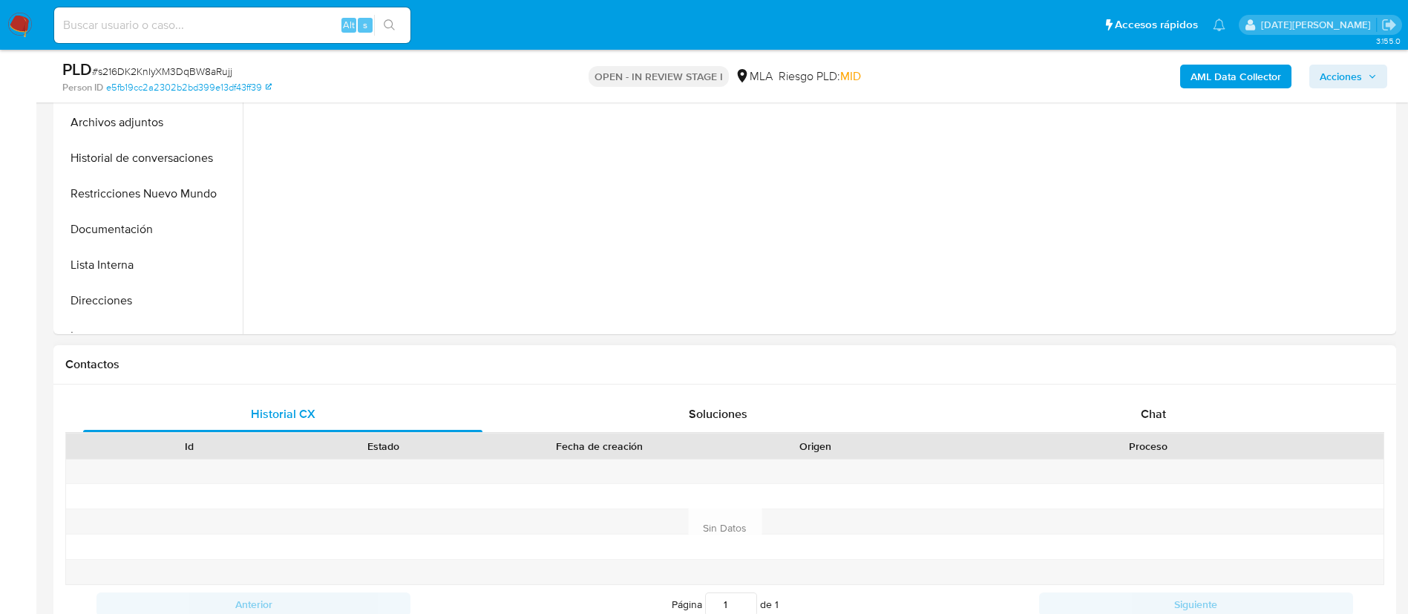
scroll to position [557, 0]
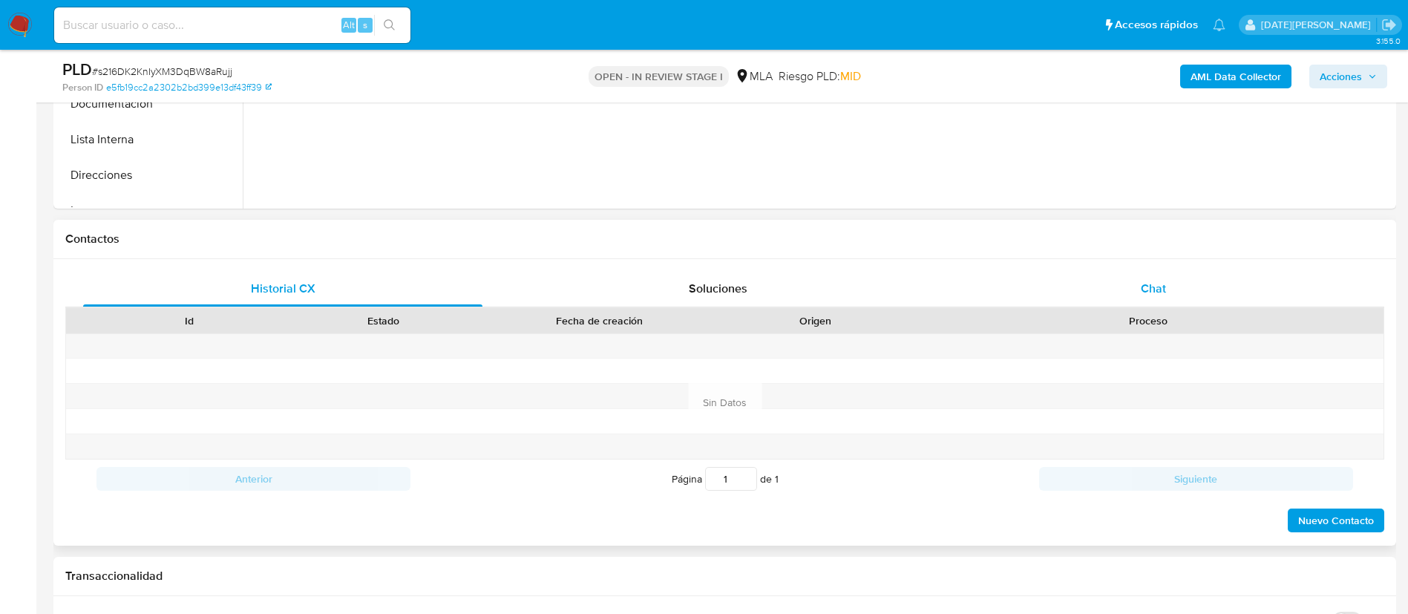
click at [1157, 281] on span "Chat" at bounding box center [1153, 288] width 25 height 17
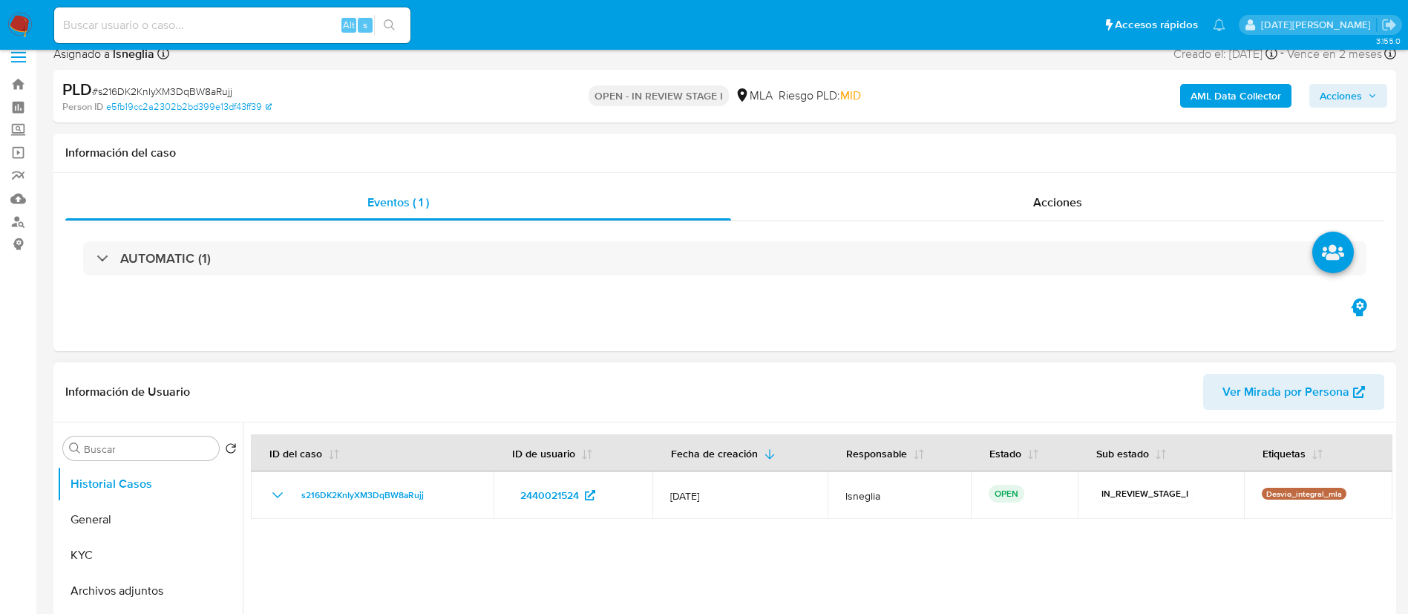
scroll to position [111, 0]
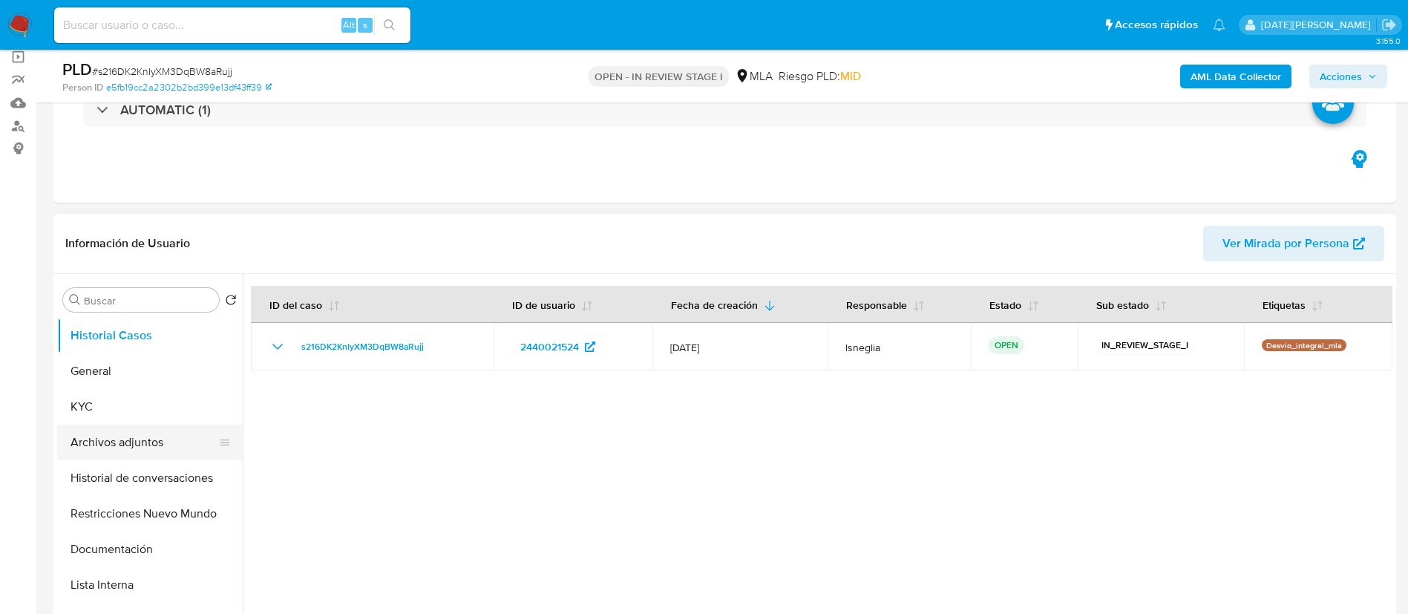
click at [142, 439] on button "Archivos adjuntos" at bounding box center [144, 442] width 174 height 36
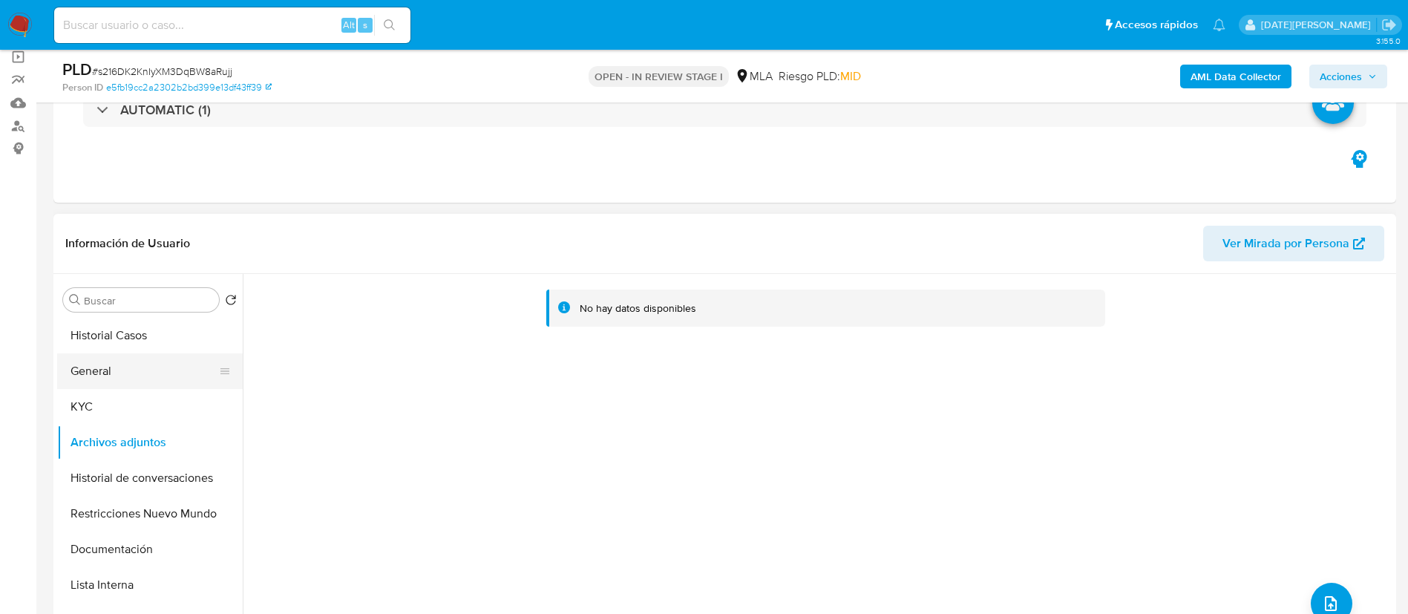
click at [163, 370] on button "General" at bounding box center [144, 371] width 174 height 36
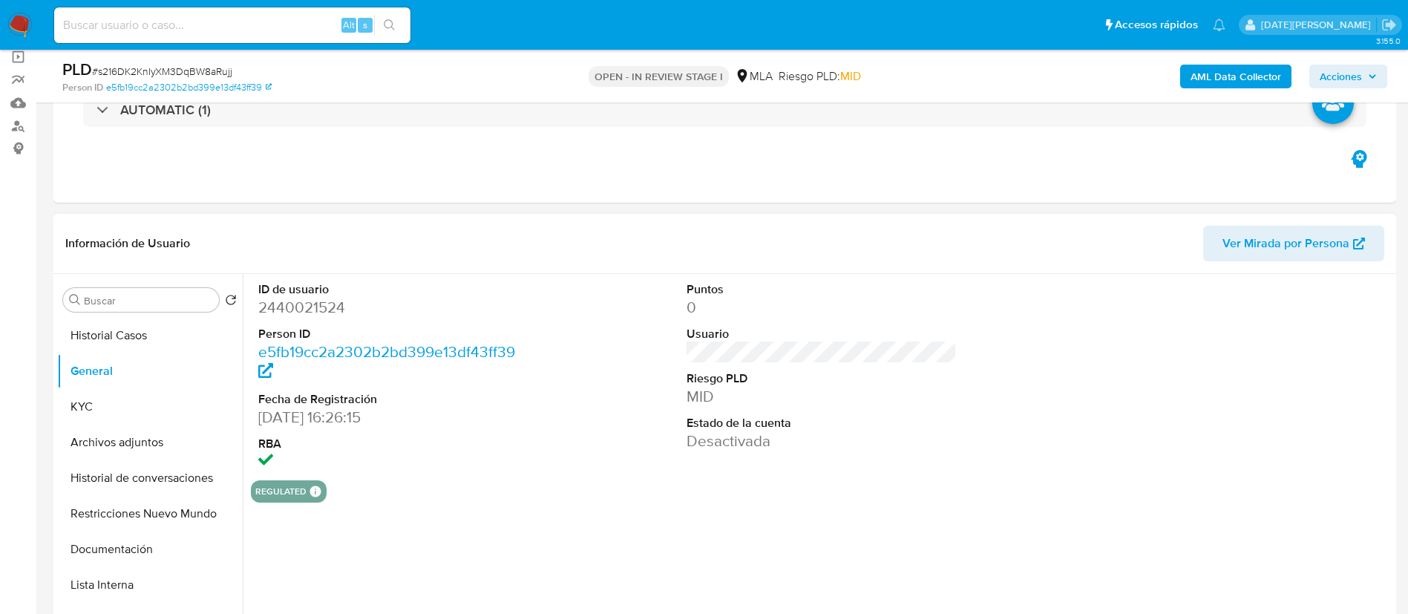
click at [312, 308] on dd "2440021524" at bounding box center [393, 307] width 271 height 21
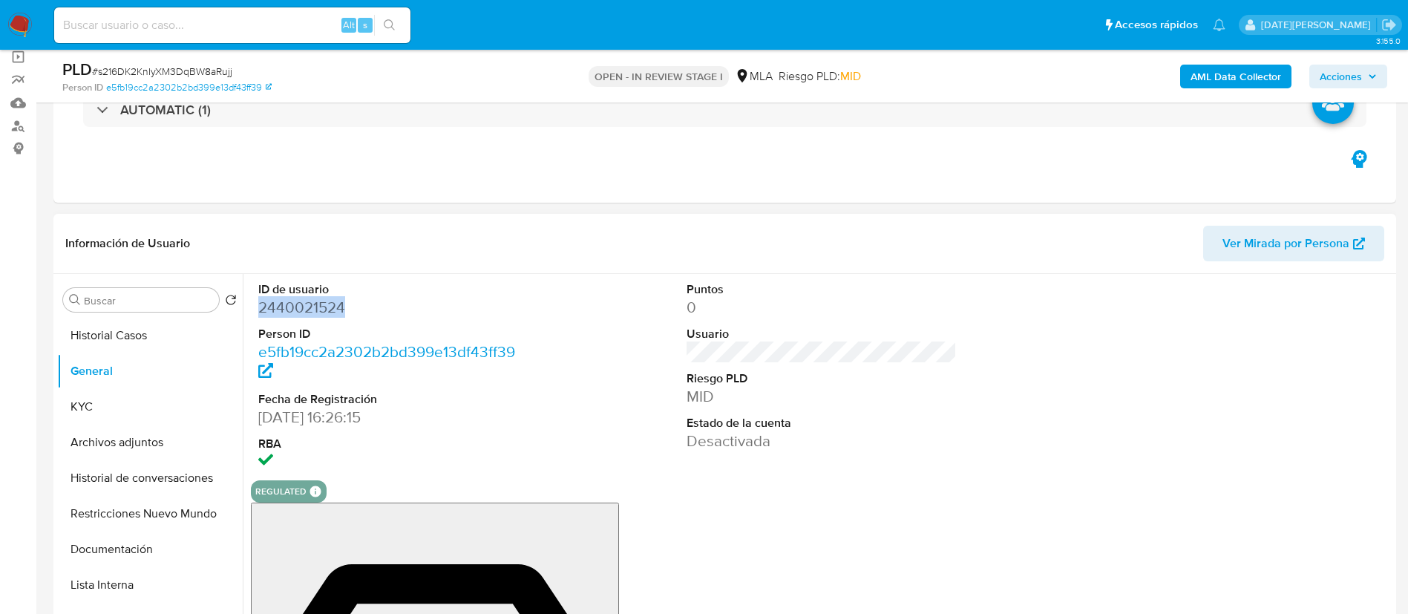
copy dd "2440021524"
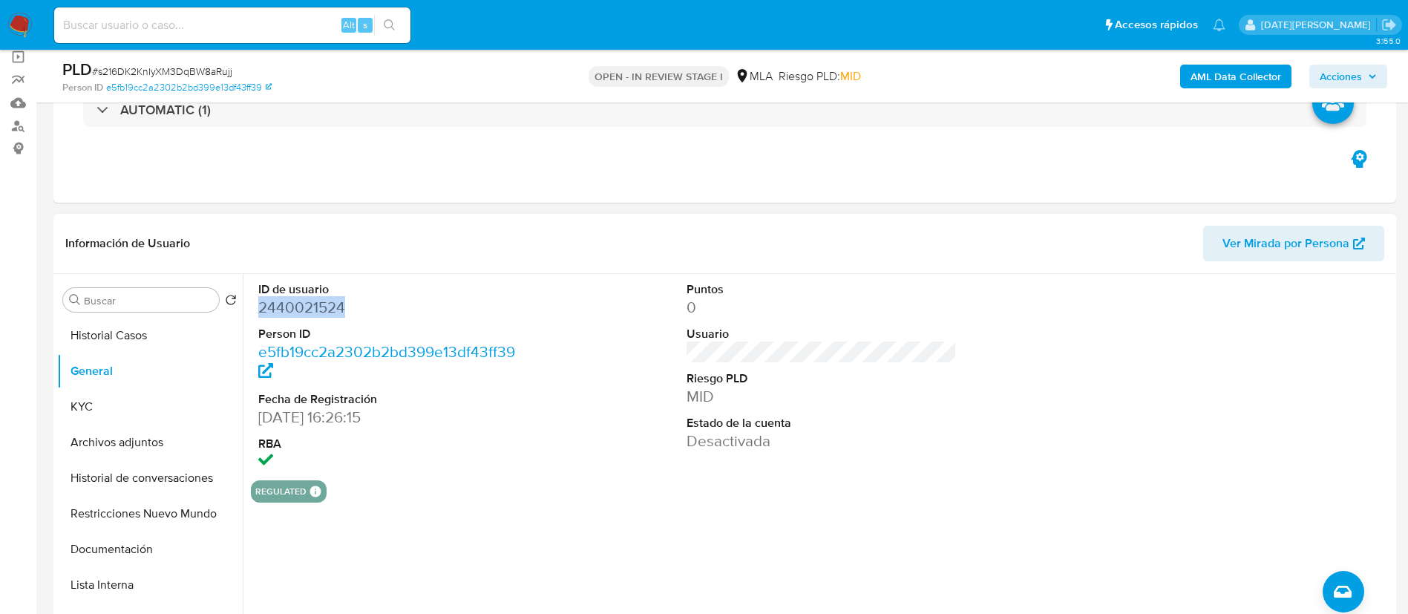
click at [307, 300] on dd "2440021524" at bounding box center [393, 307] width 271 height 21
copy dd "2440021524"
click at [137, 393] on button "KYC" at bounding box center [144, 407] width 174 height 36
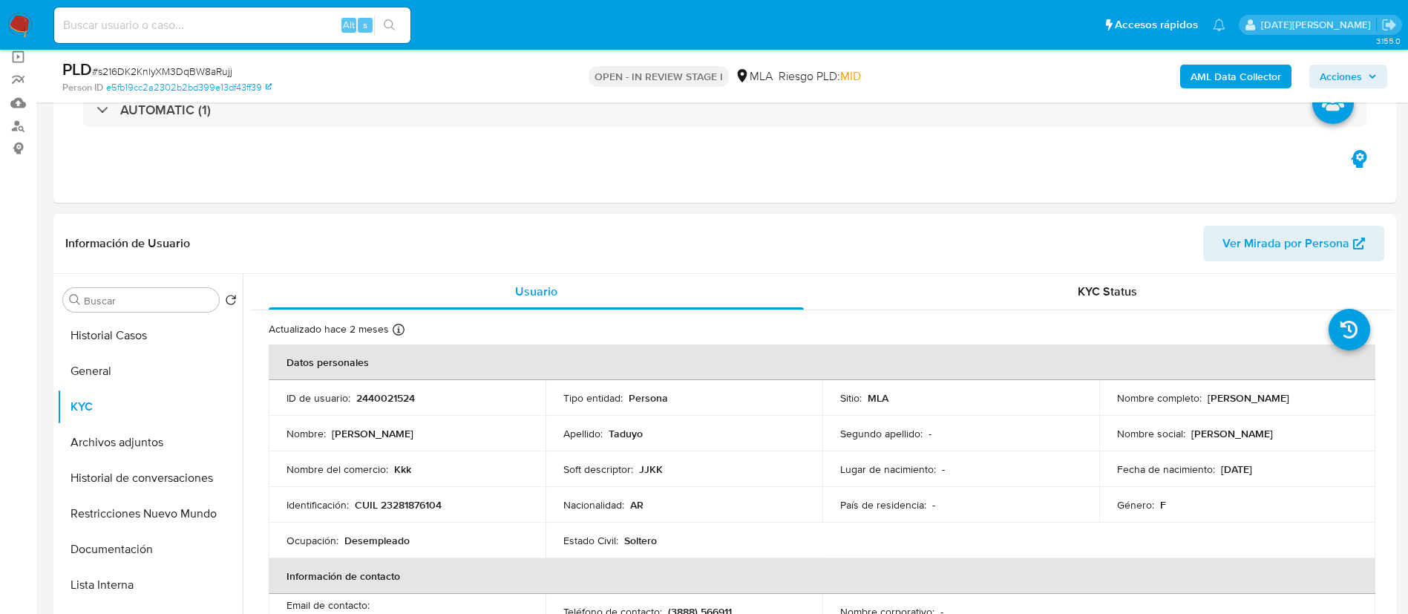
drag, startPoint x: 1202, startPoint y: 401, endPoint x: 1316, endPoint y: 403, distance: 113.6
click at [1316, 403] on div "Nombre completo : Marina Soledad Taduyo" at bounding box center [1237, 397] width 241 height 13
copy p "Marina Soledad Taduyo"
drag, startPoint x: 356, startPoint y: 506, endPoint x: 459, endPoint y: 507, distance: 102.4
click at [459, 507] on div "Identificación : CUIL 23281876104" at bounding box center [406, 504] width 241 height 13
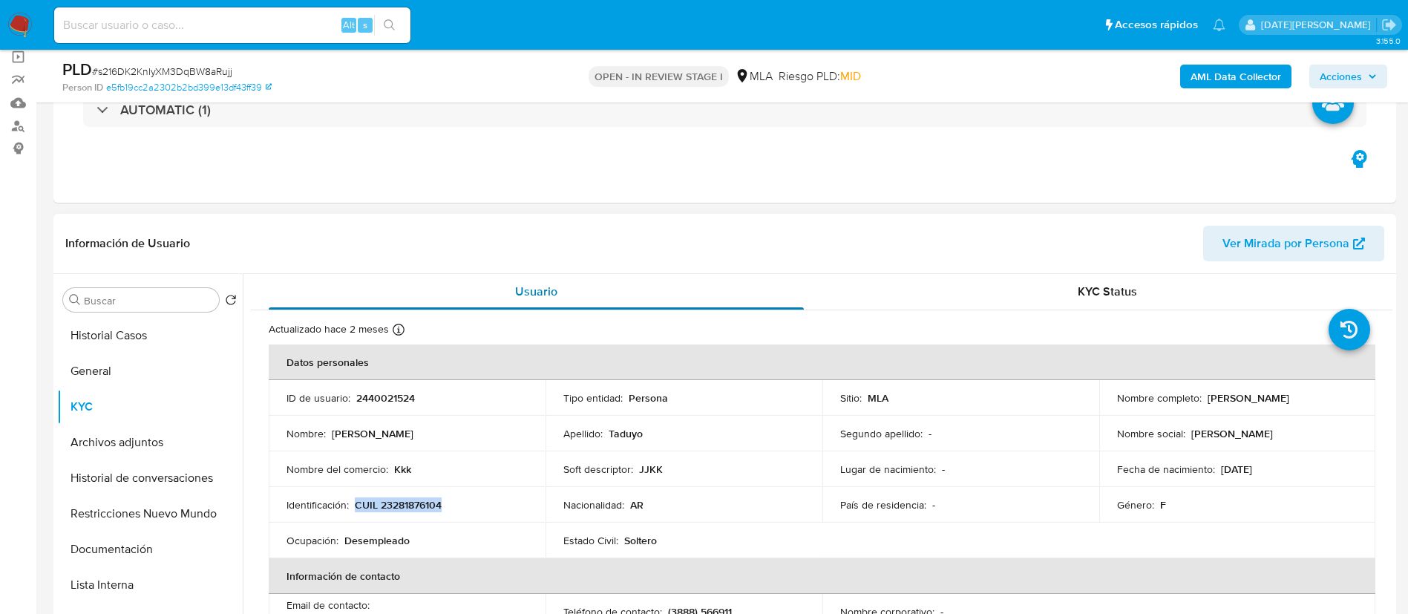
copy p "CUIL 23281876104"
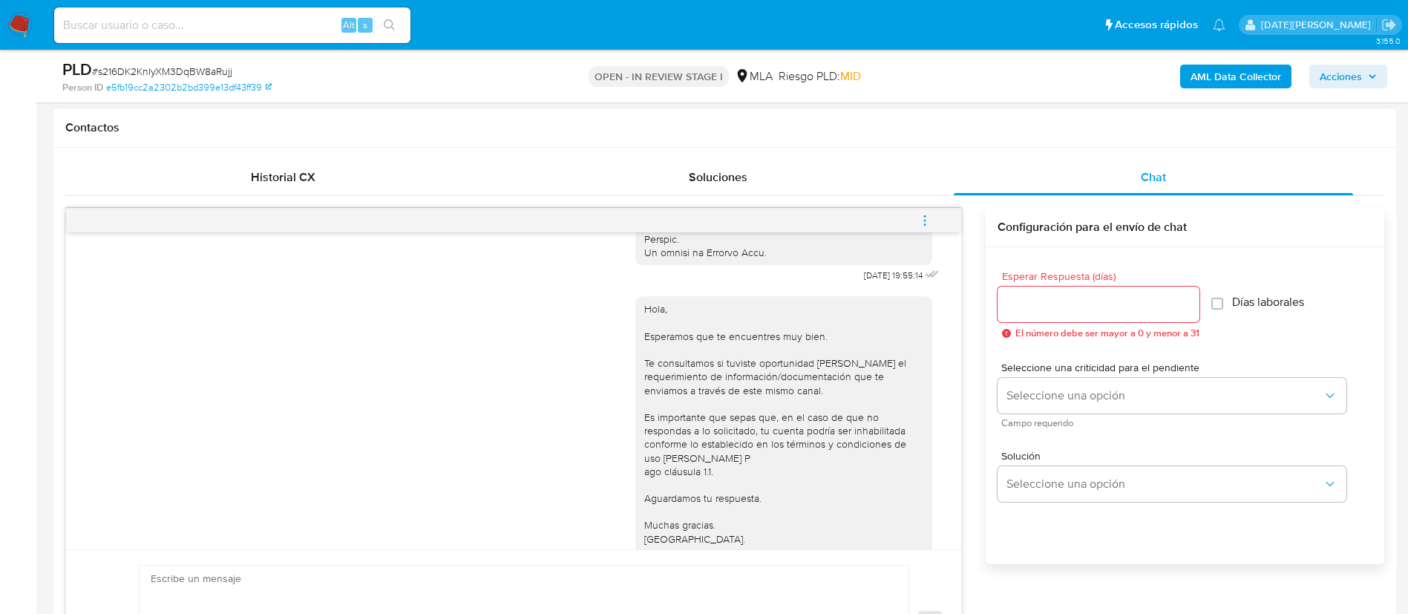
scroll to position [628, 0]
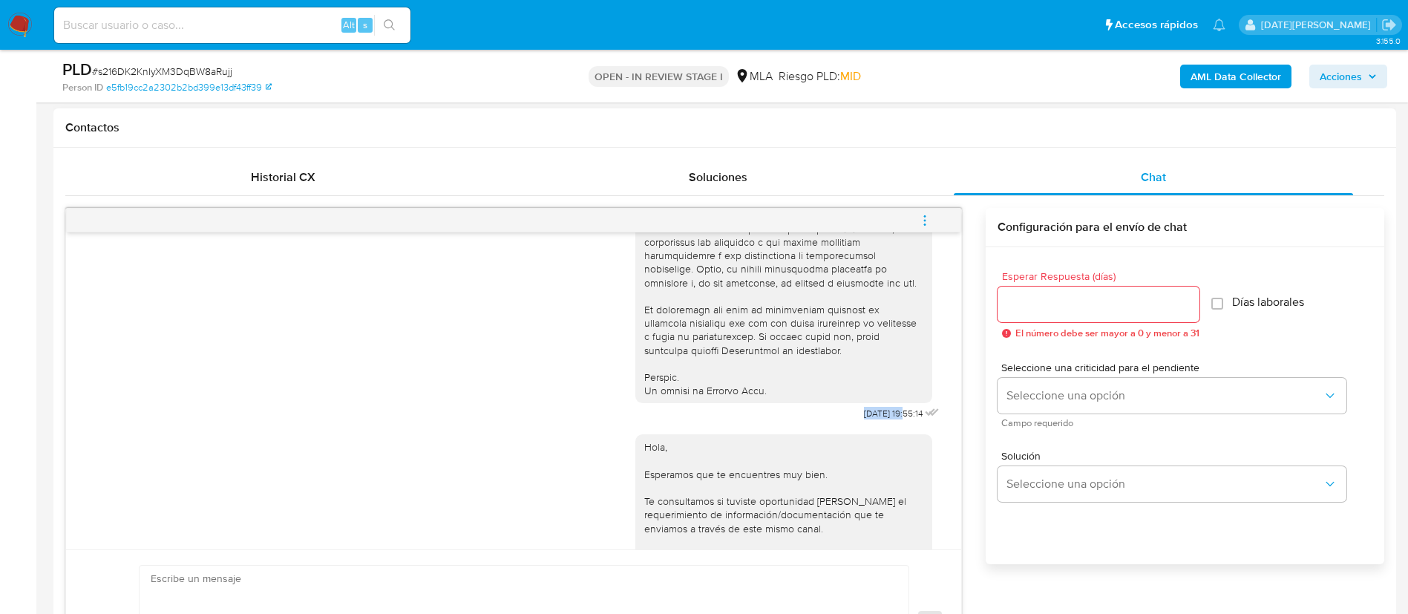
drag, startPoint x: 824, startPoint y: 440, endPoint x: 874, endPoint y: 443, distance: 49.8
click at [874, 424] on div "17/07/2025 19:55:14" at bounding box center [788, 18] width 307 height 813
copy span "17/07/2025"
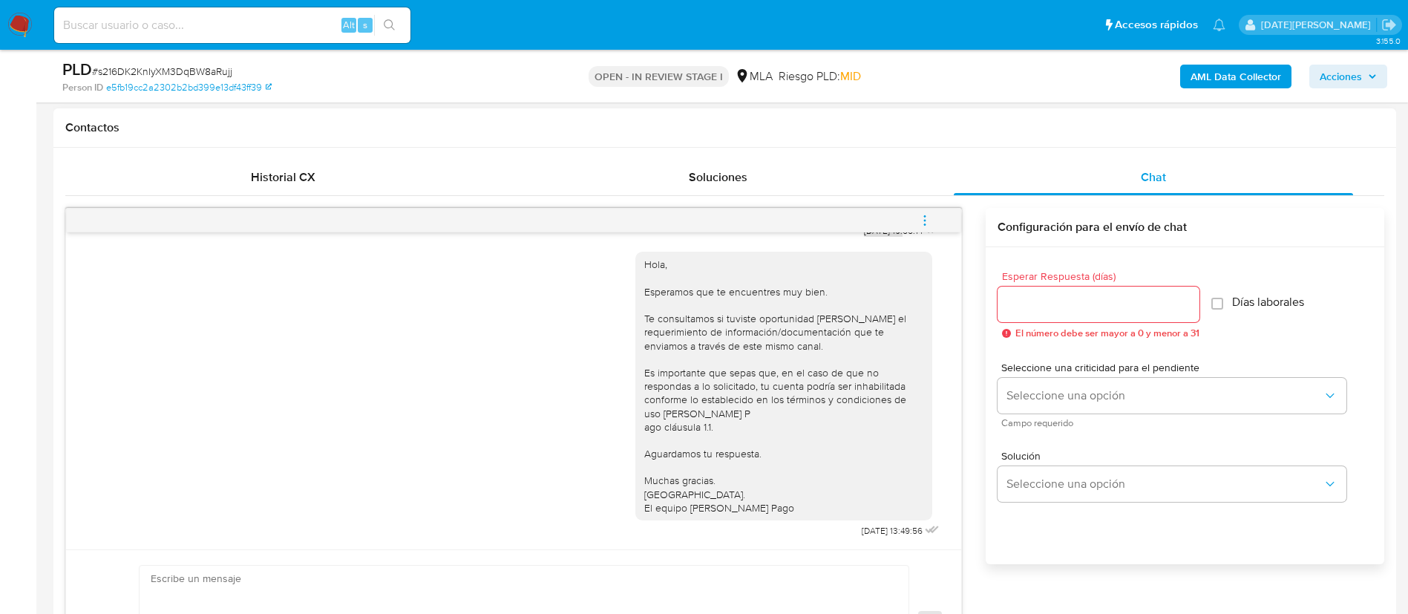
scroll to position [850, 0]
drag, startPoint x: 826, startPoint y: 531, endPoint x: 871, endPoint y: 531, distance: 45.3
click at [871, 531] on div "Hola, Esperamos que te encuentres muy bien. Te consultamos si tuviste oportunid…" at bounding box center [788, 391] width 307 height 300
copy span "21/07/2025"
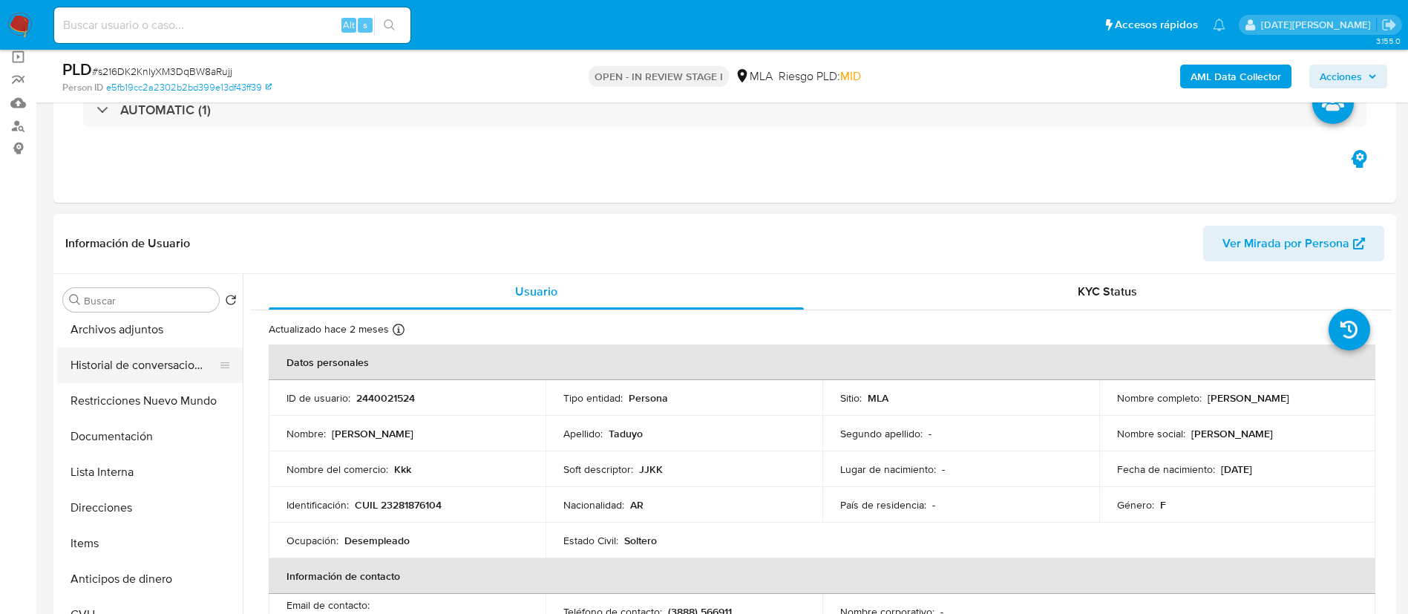
scroll to position [223, 0]
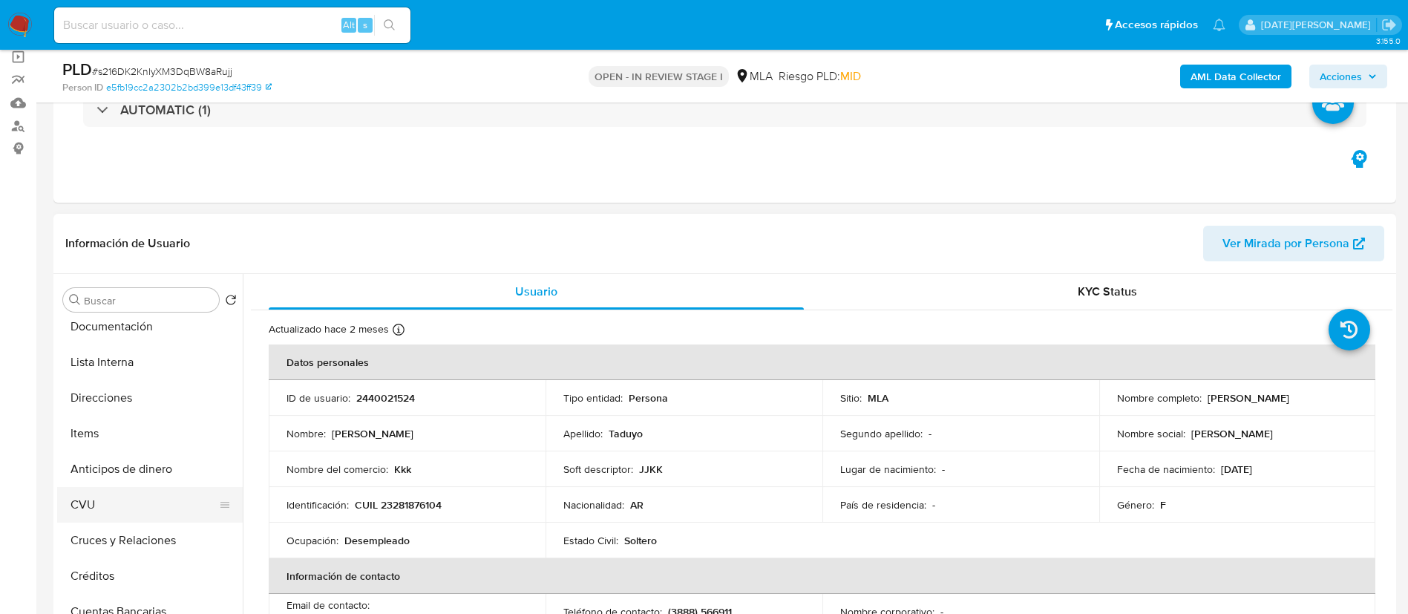
click at [106, 494] on button "CVU" at bounding box center [144, 505] width 174 height 36
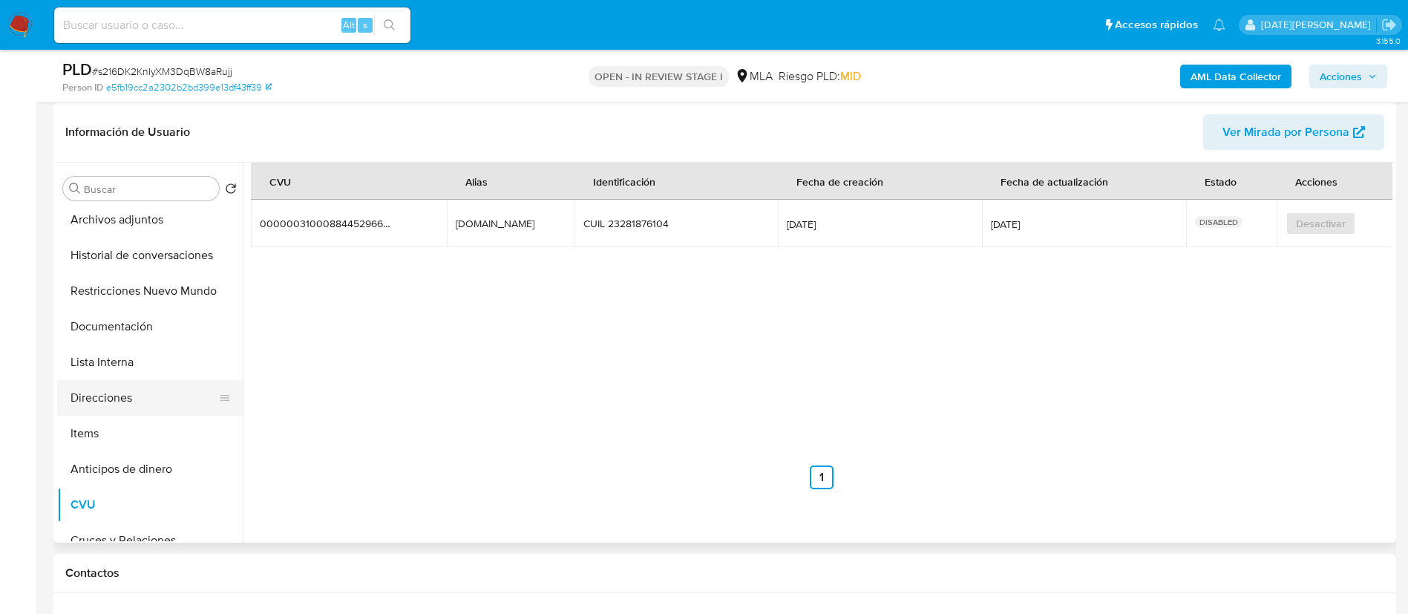
scroll to position [0, 0]
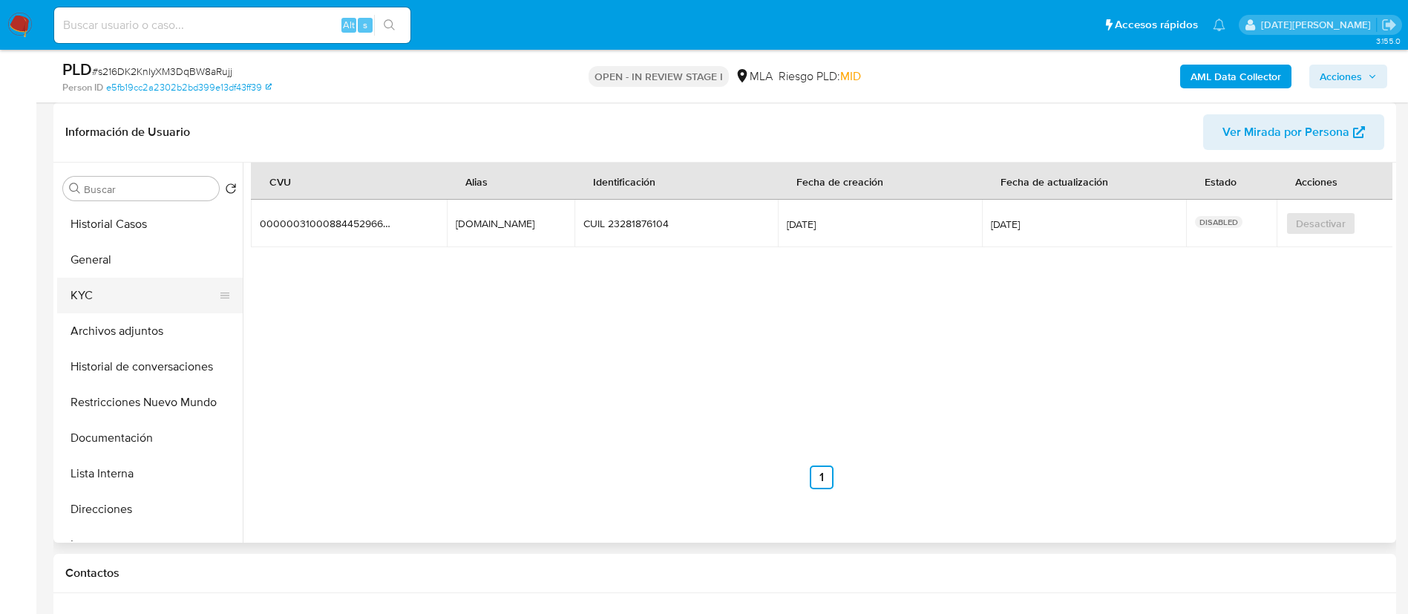
click at [102, 298] on button "KYC" at bounding box center [144, 296] width 174 height 36
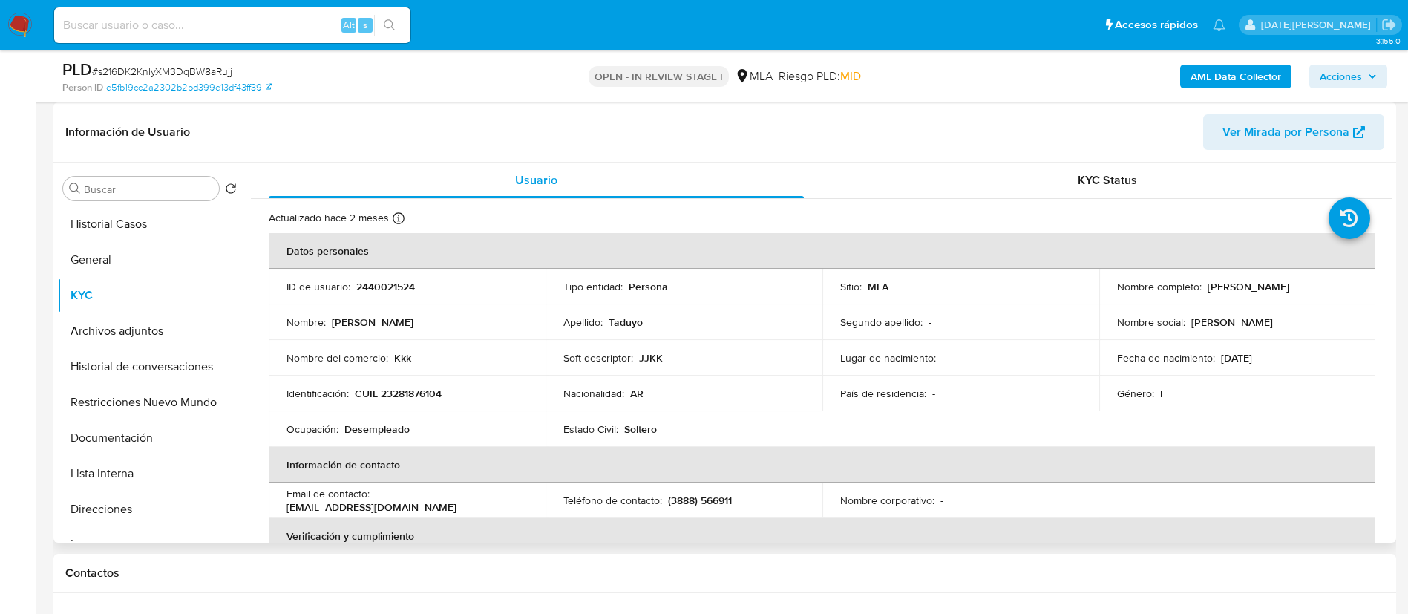
drag, startPoint x: 1202, startPoint y: 285, endPoint x: 1322, endPoint y: 284, distance: 120.2
click at [1322, 284] on div "Nombre completo : Marina Soledad Taduyo" at bounding box center [1237, 286] width 241 height 13
copy p "Marina Soledad Taduyo"
click at [139, 361] on button "Historial de conversaciones" at bounding box center [144, 367] width 174 height 36
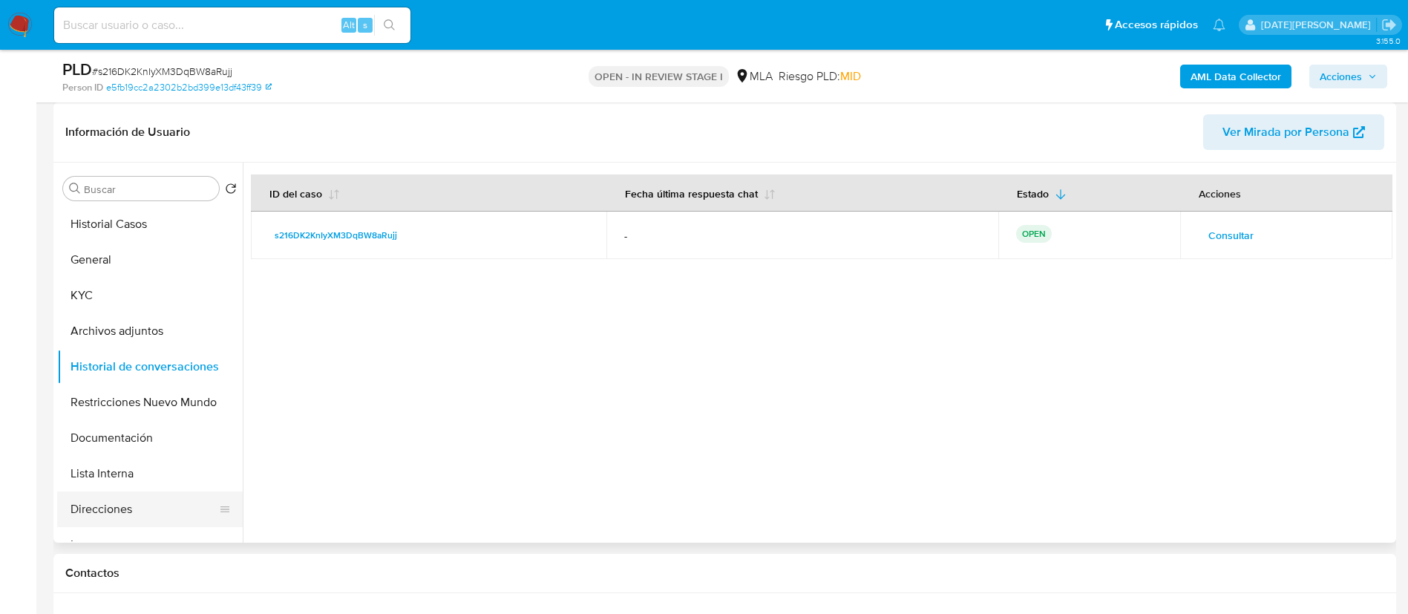
click at [108, 502] on button "Direcciones" at bounding box center [144, 509] width 174 height 36
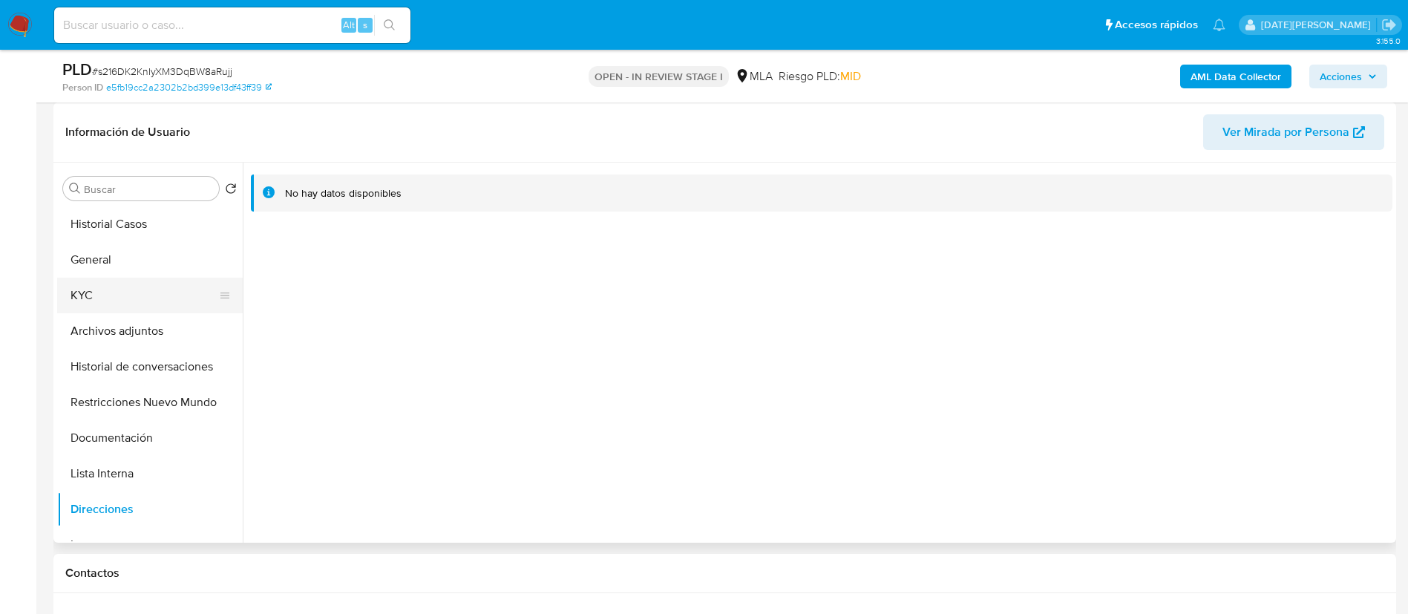
click at [163, 283] on button "KYC" at bounding box center [144, 296] width 174 height 36
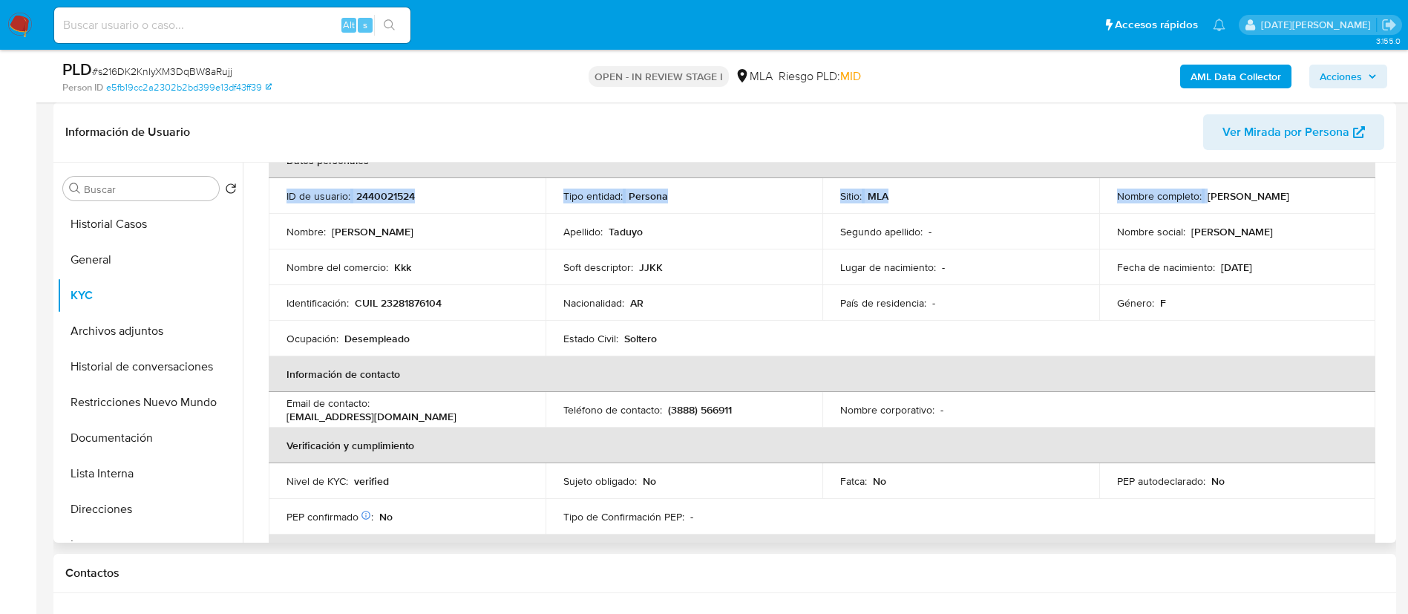
scroll to position [87, 0]
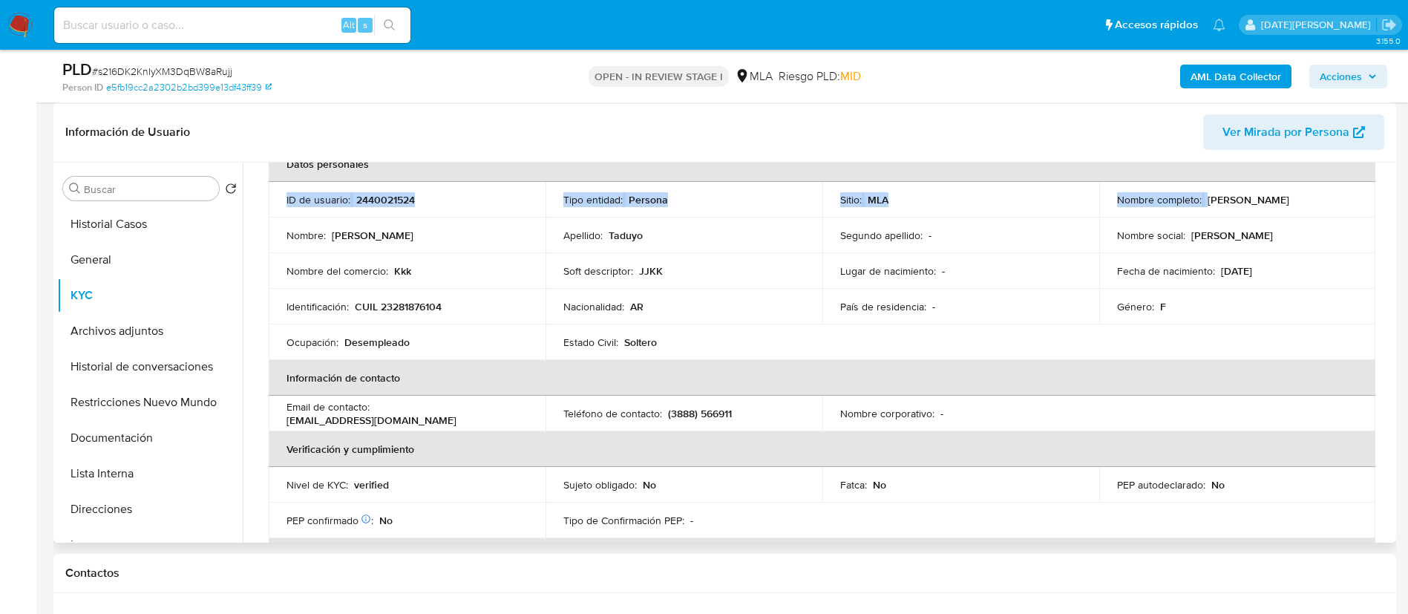
drag, startPoint x: 1204, startPoint y: 172, endPoint x: 1322, endPoint y: 196, distance: 119.6
click at [1322, 196] on div "Nombre completo : Marina Soledad Taduyo" at bounding box center [1237, 199] width 241 height 13
copy p "Marina Soledad Taduyo"
click at [127, 258] on button "General" at bounding box center [144, 260] width 174 height 36
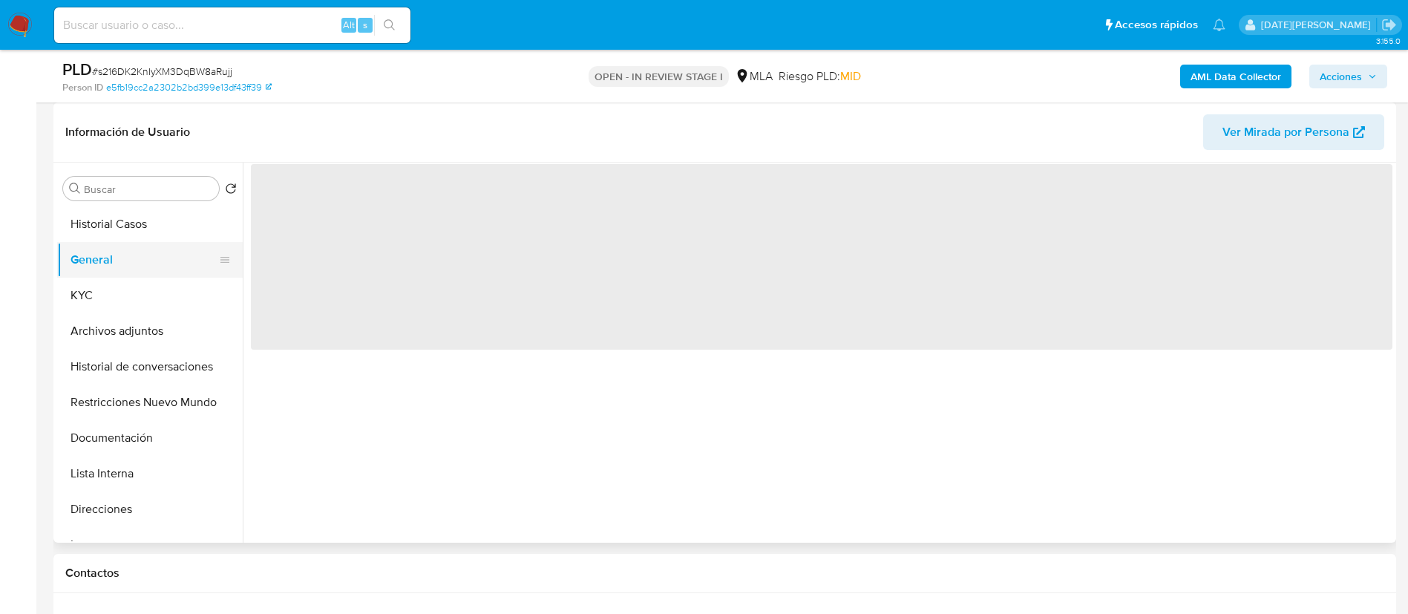
scroll to position [0, 0]
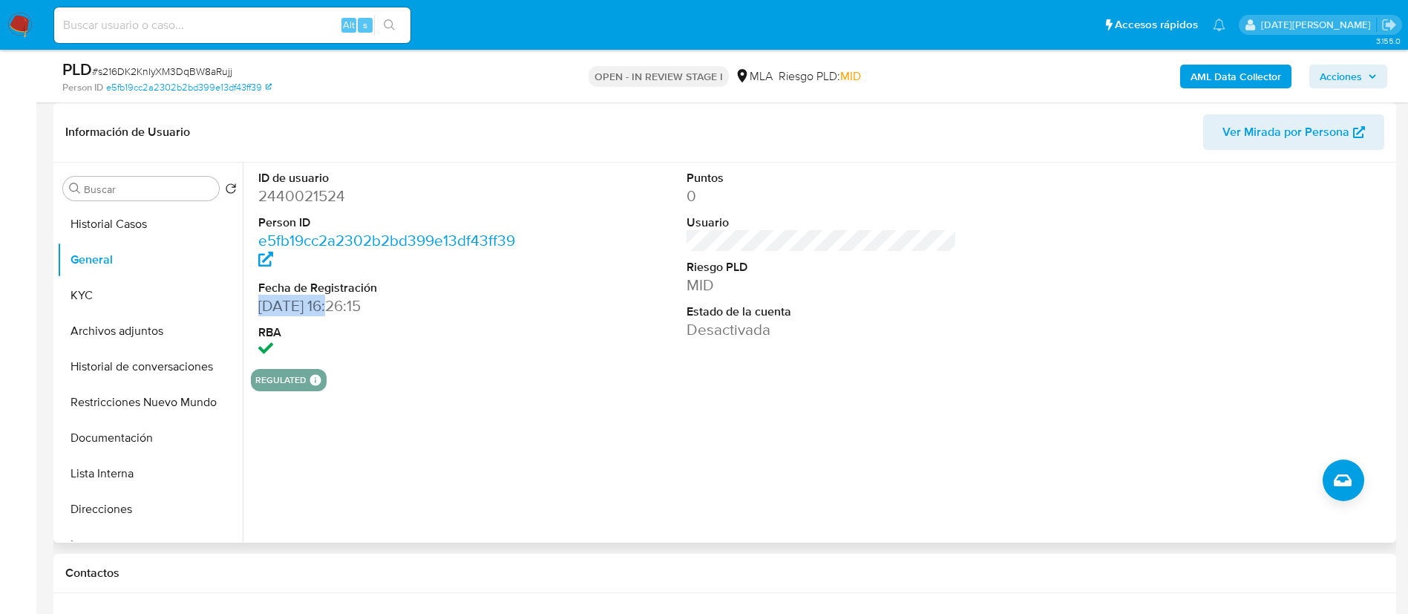
drag, startPoint x: 260, startPoint y: 304, endPoint x: 333, endPoint y: 300, distance: 73.6
click at [333, 300] on dd "13/05/2025 16:26:15" at bounding box center [393, 305] width 271 height 21
copy dd "13/05/2025"
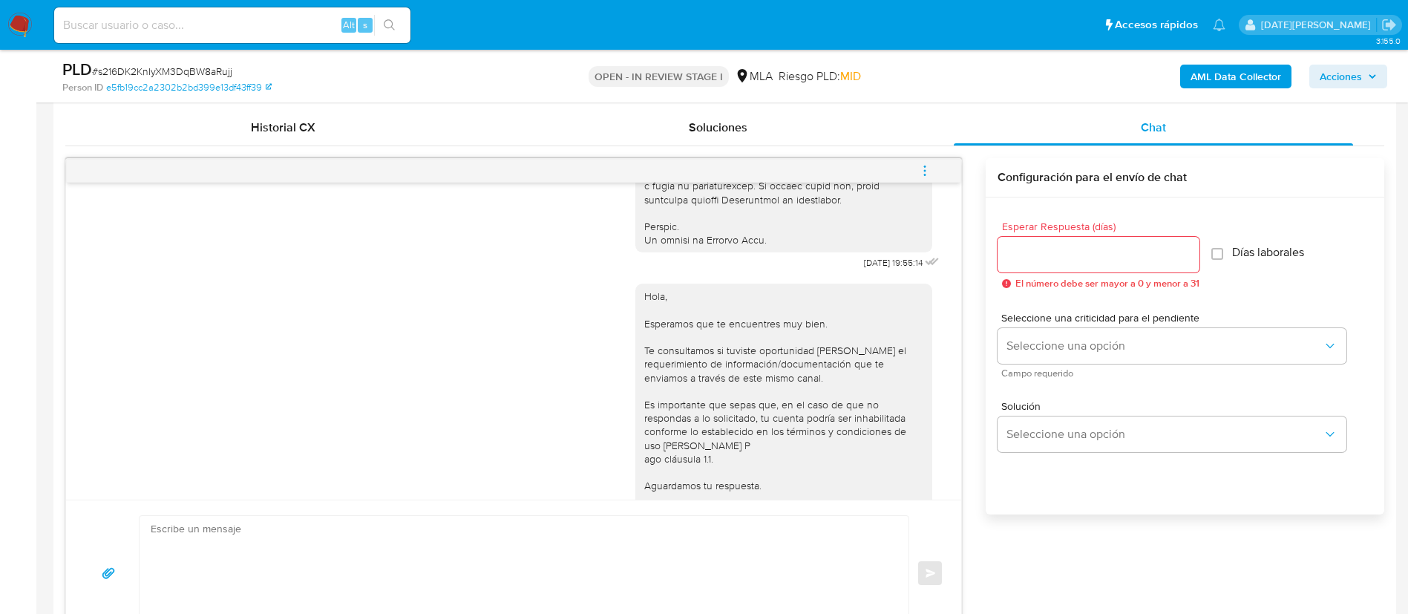
scroll to position [850, 0]
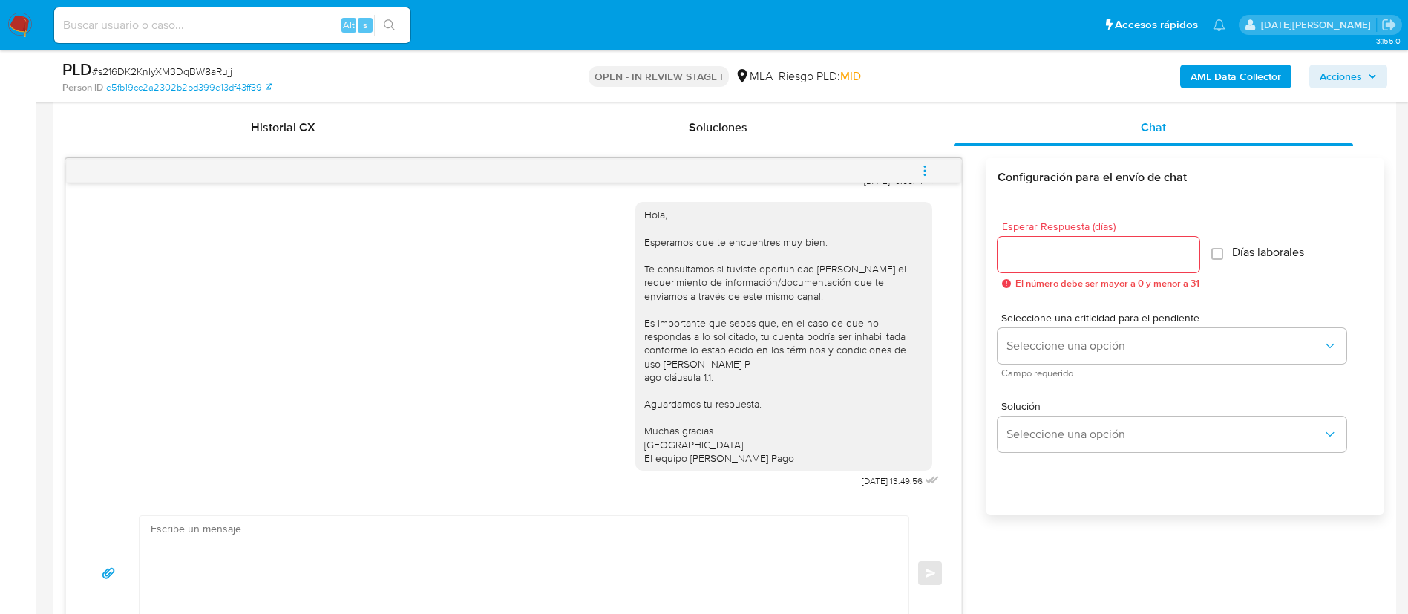
click at [927, 163] on span "menu-action" at bounding box center [924, 171] width 13 height 36
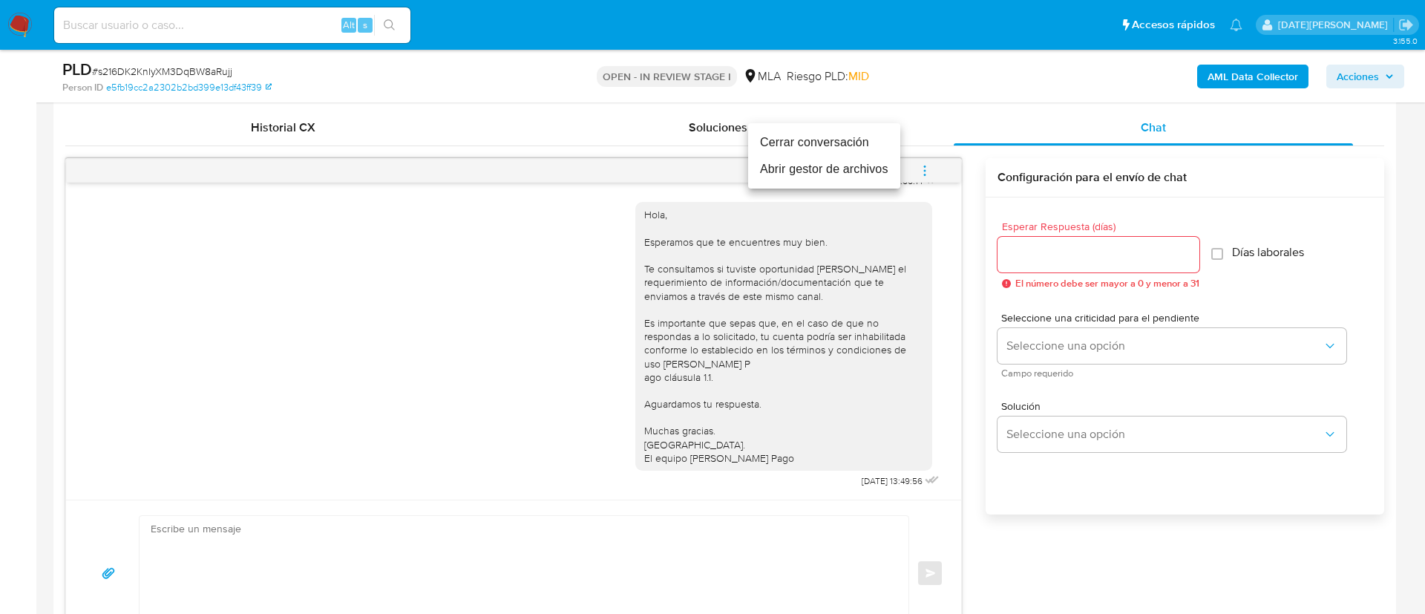
click at [824, 142] on li "Cerrar conversación" at bounding box center [824, 142] width 152 height 27
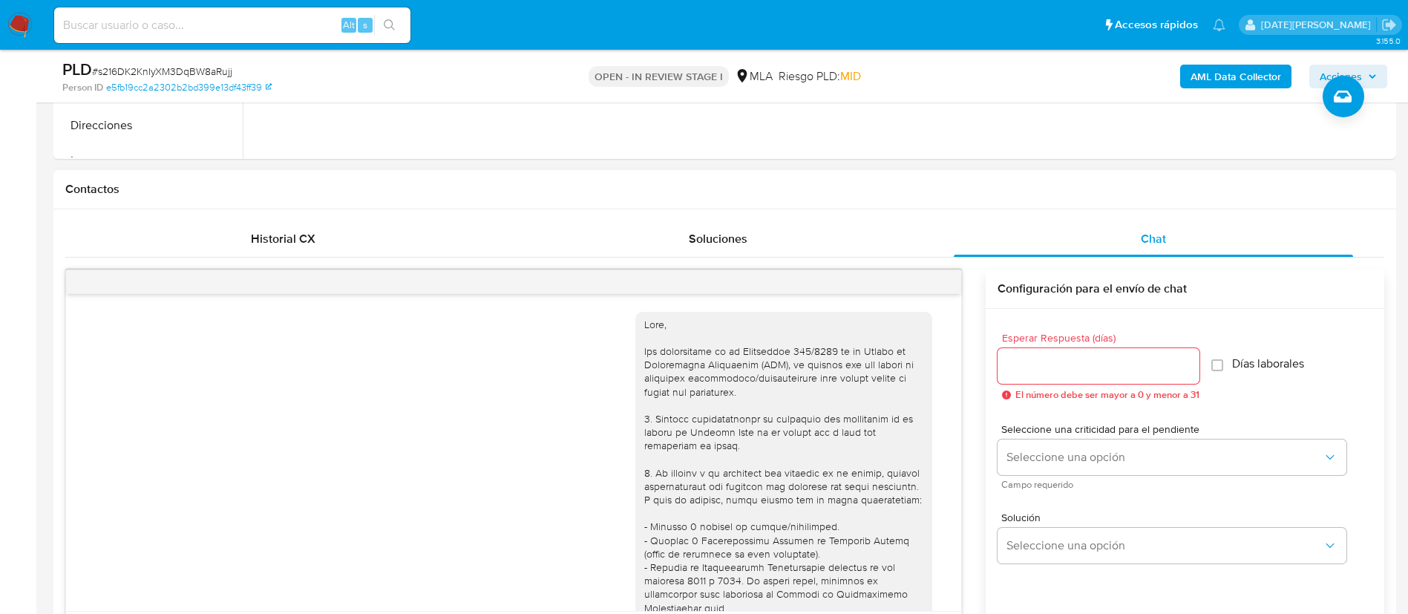
scroll to position [161, 0]
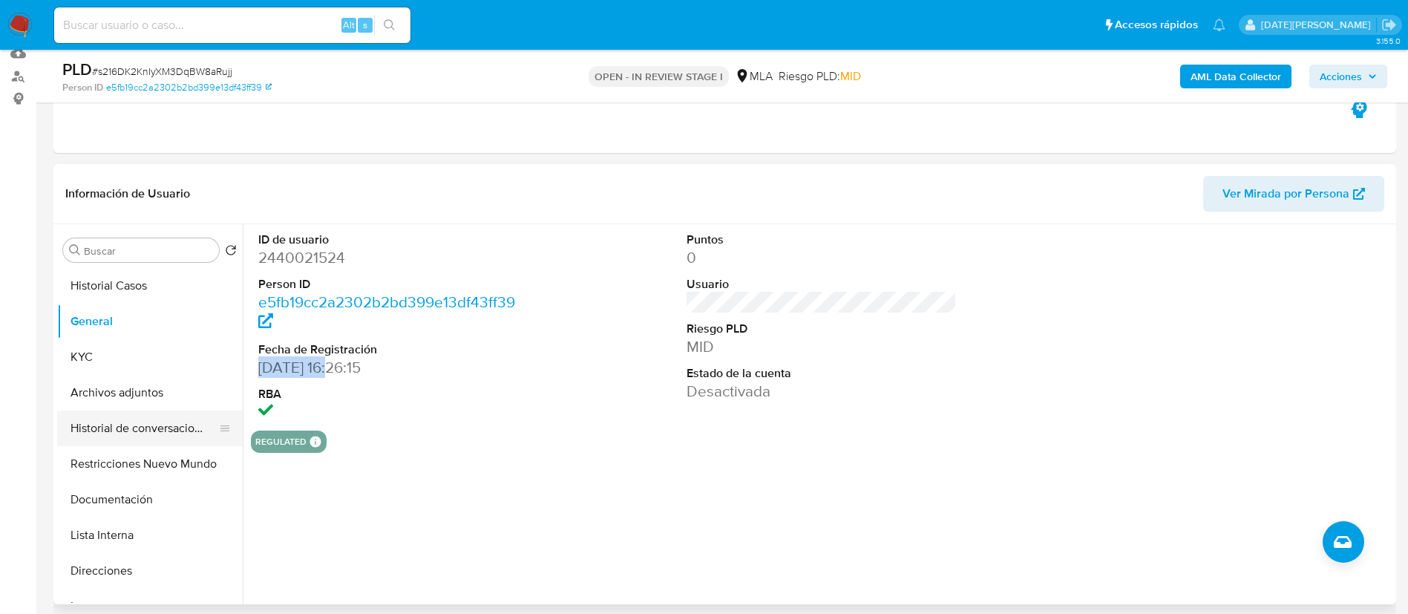
click at [122, 436] on button "Historial de conversaciones" at bounding box center [144, 428] width 174 height 36
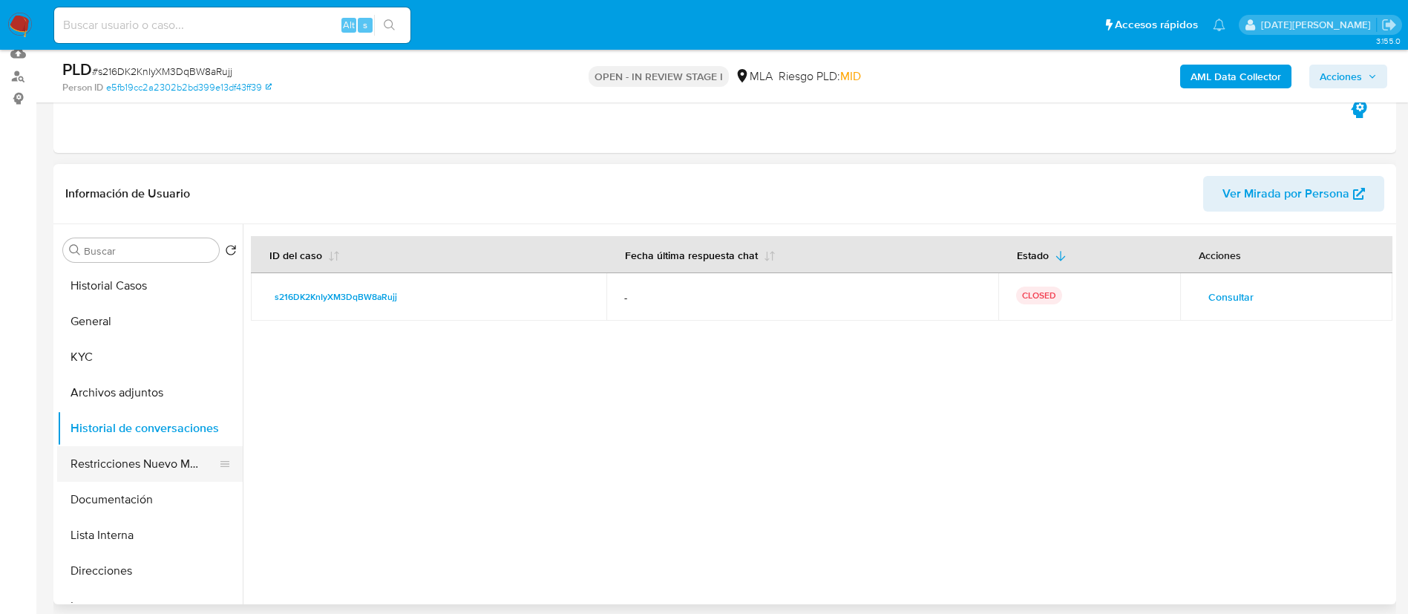
click at [119, 465] on button "Restricciones Nuevo Mundo" at bounding box center [144, 464] width 174 height 36
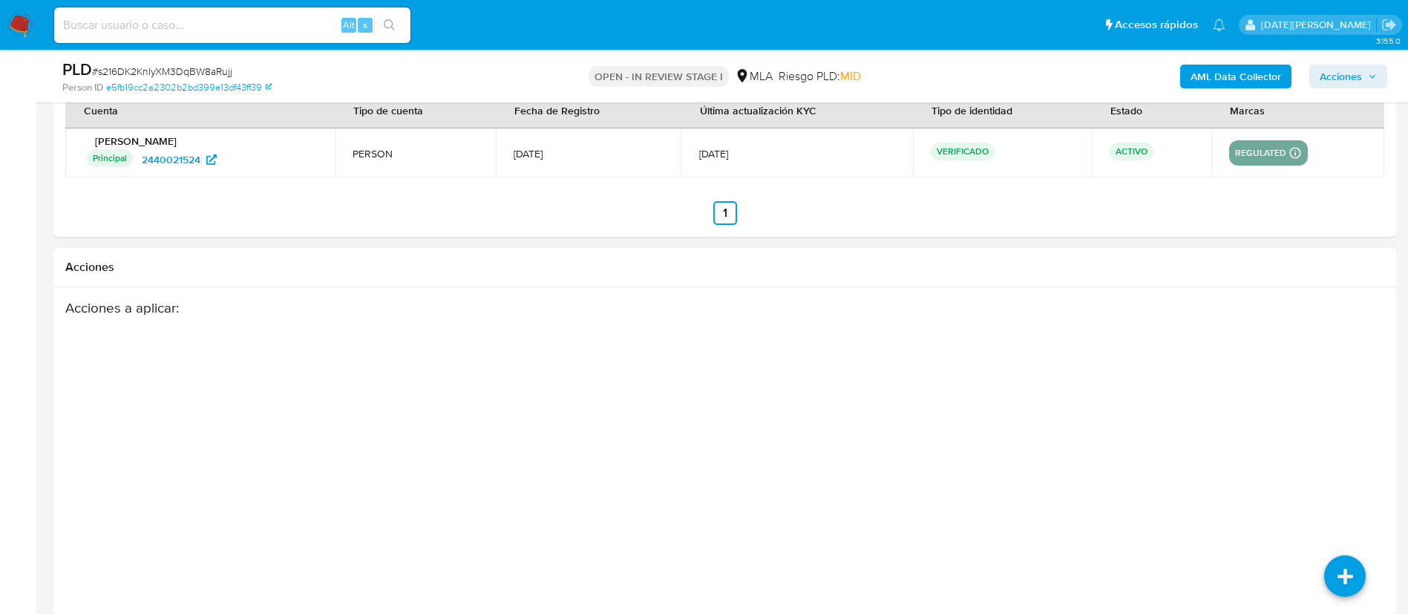
scroll to position [2610, 0]
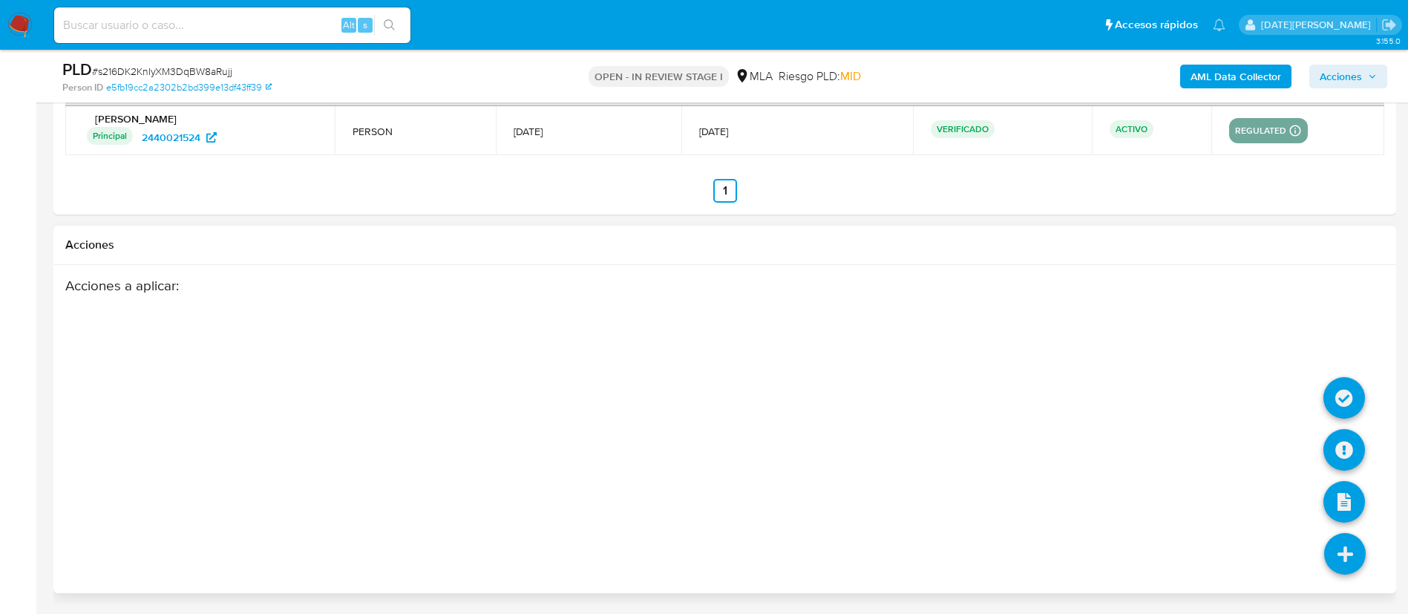
click at [1349, 540] on icon at bounding box center [1345, 554] width 42 height 42
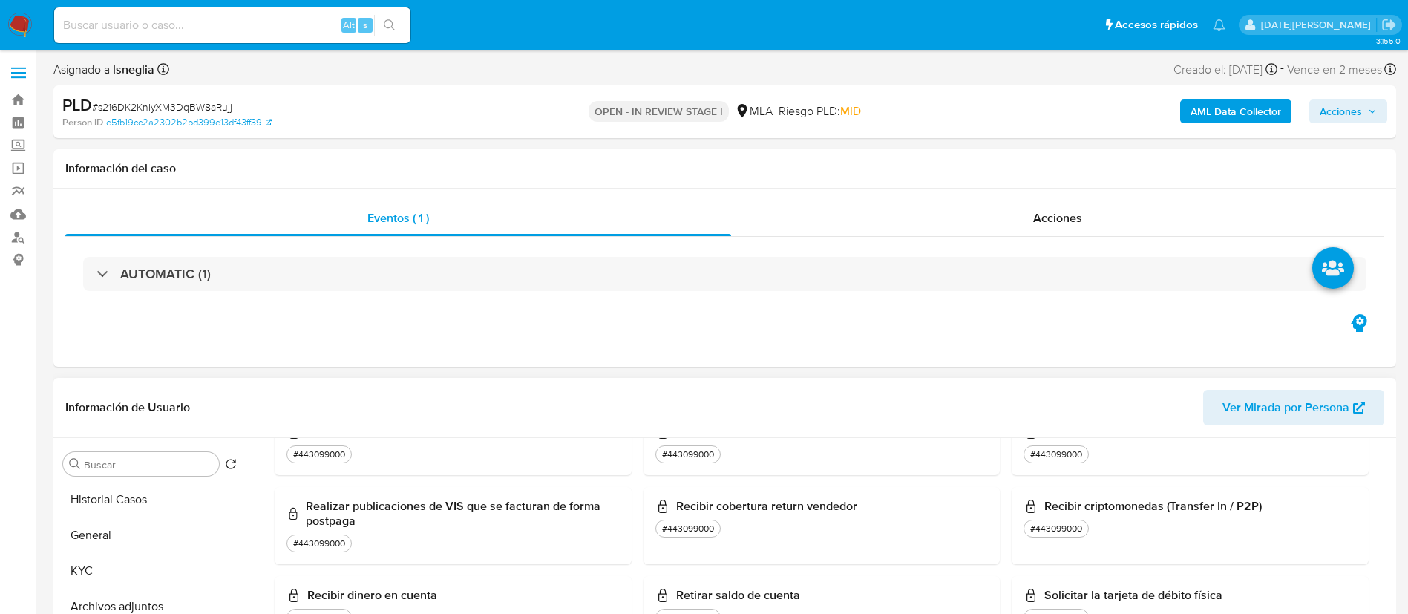
scroll to position [223, 0]
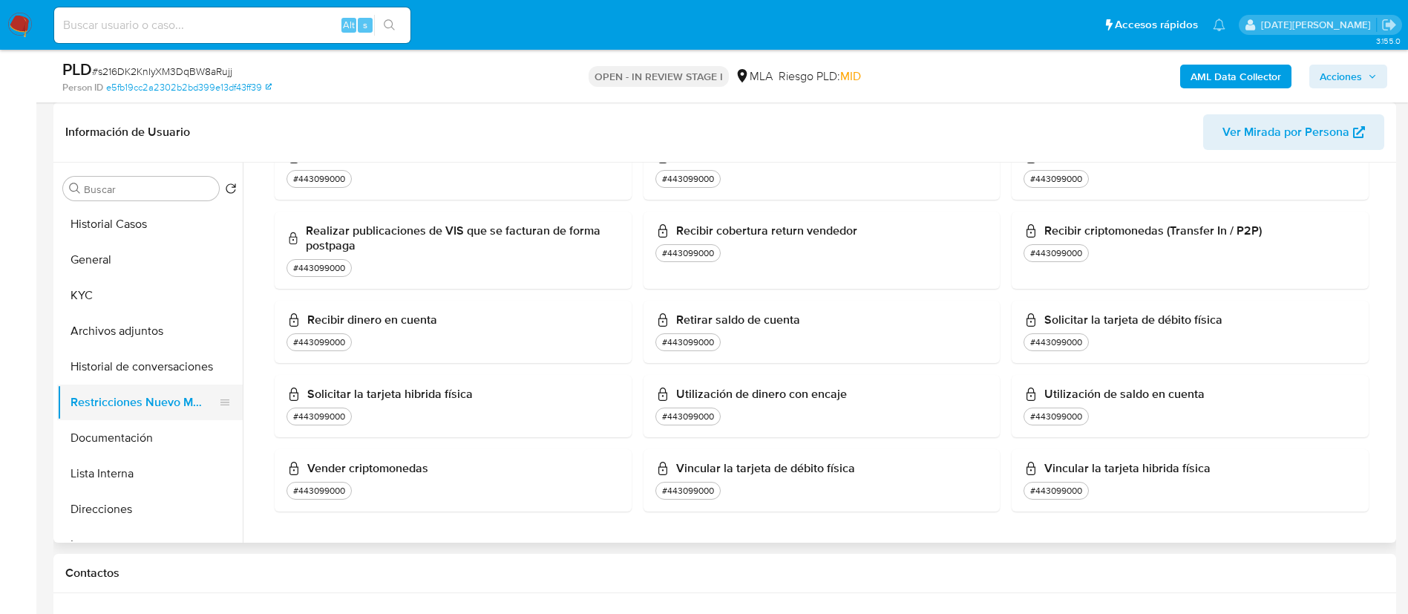
click at [117, 402] on button "Restricciones Nuevo Mundo" at bounding box center [144, 402] width 174 height 36
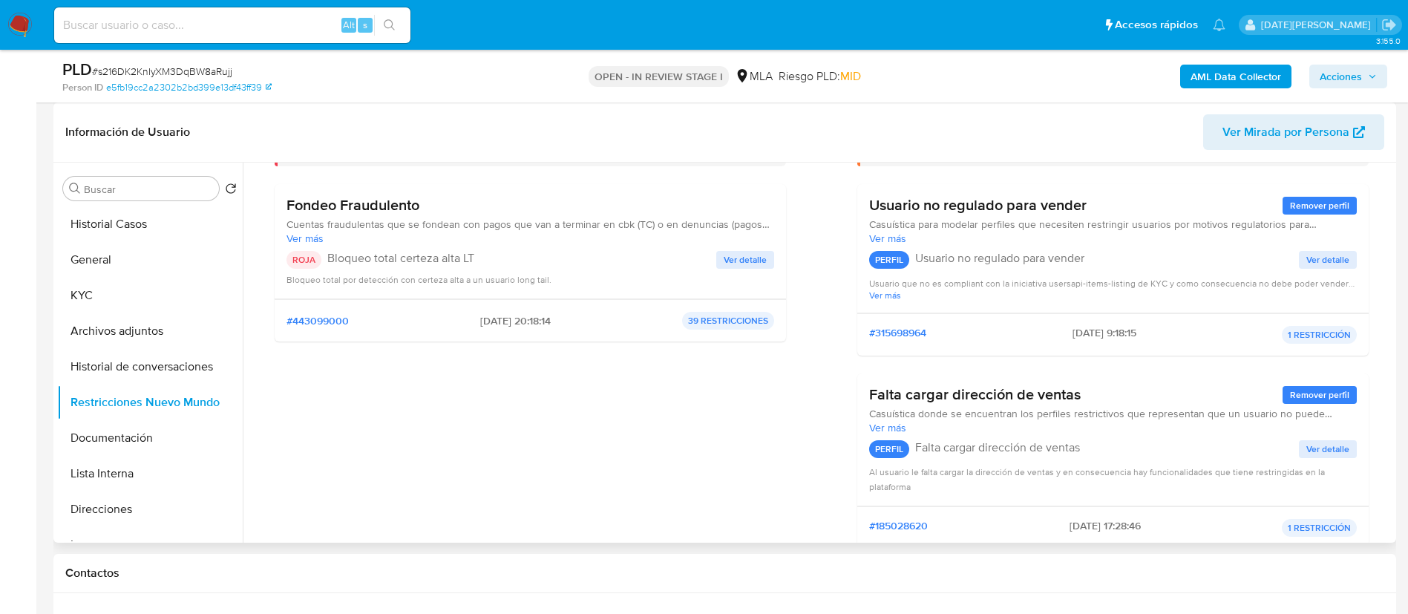
scroll to position [0, 0]
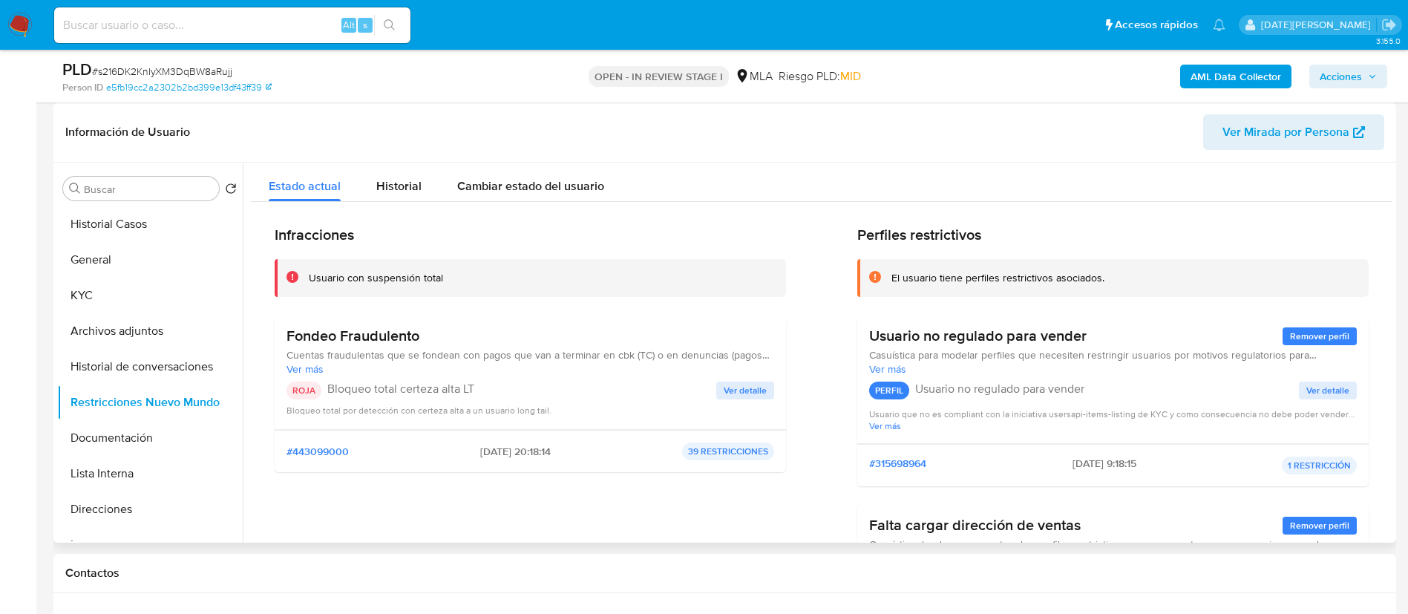
drag, startPoint x: 516, startPoint y: 450, endPoint x: 456, endPoint y: 447, distance: 59.4
click at [456, 447] on div "#443099000 2025-06-25 - 20:18:14 39 RESTRICCIONES" at bounding box center [530, 451] width 488 height 18
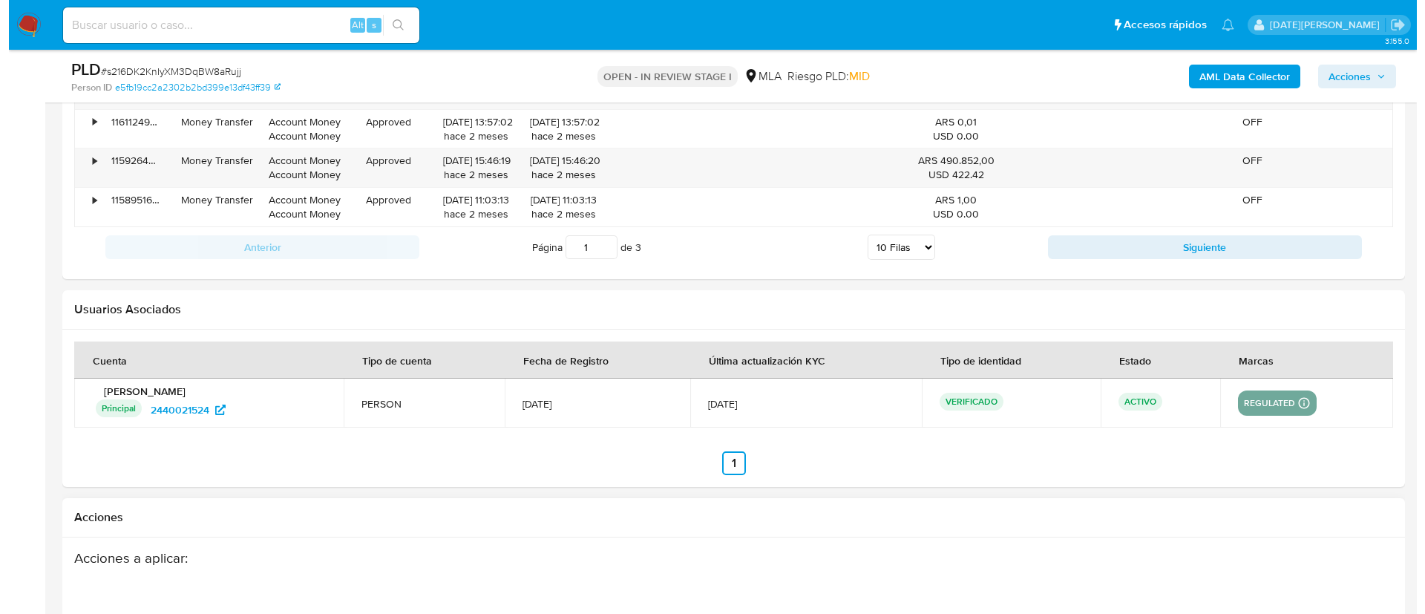
scroll to position [2610, 0]
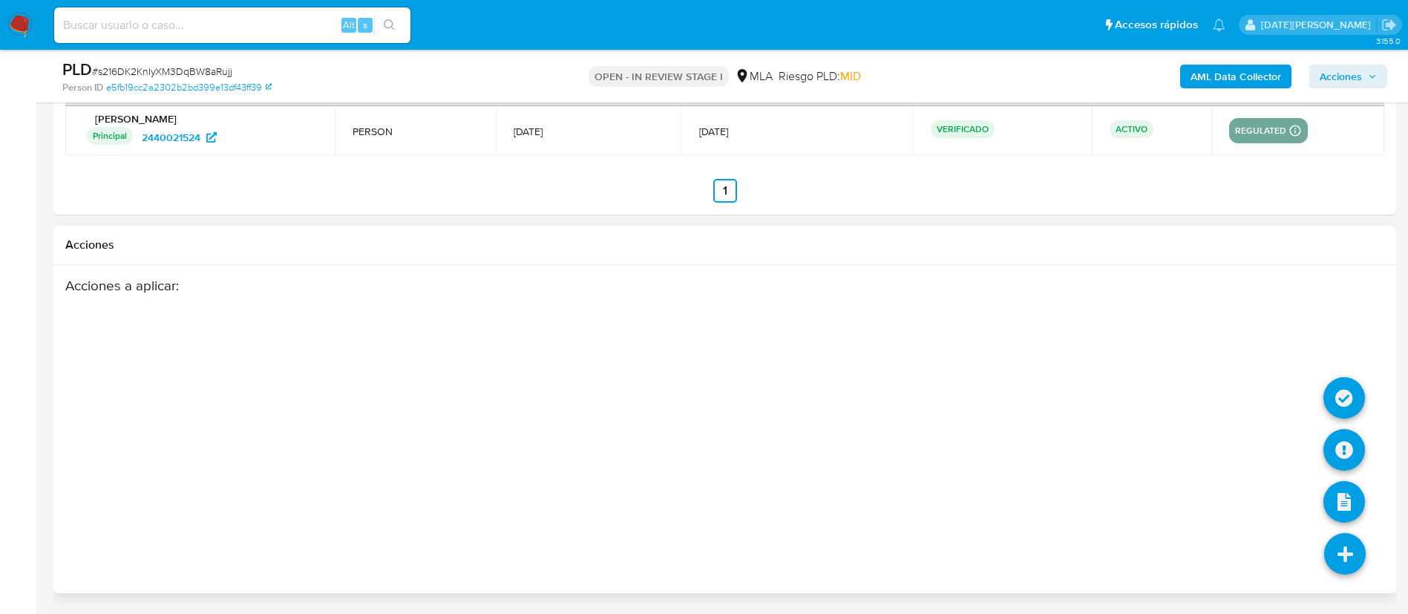
drag, startPoint x: 1313, startPoint y: 536, endPoint x: 1350, endPoint y: 528, distance: 37.8
click at [1313, 536] on li at bounding box center [1344, 555] width 79 height 83
click at [1352, 442] on icon at bounding box center [1344, 450] width 42 height 42
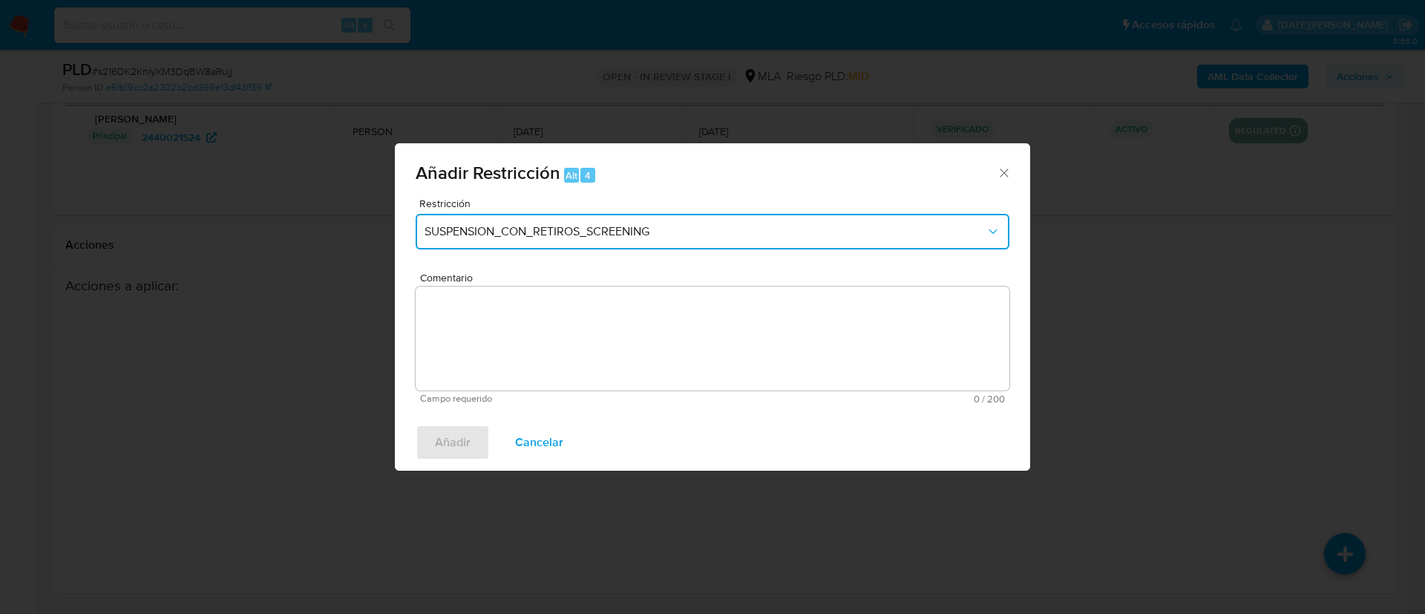
click at [604, 228] on span "SUSPENSION_CON_RETIROS_SCREENING" at bounding box center [704, 231] width 561 height 15
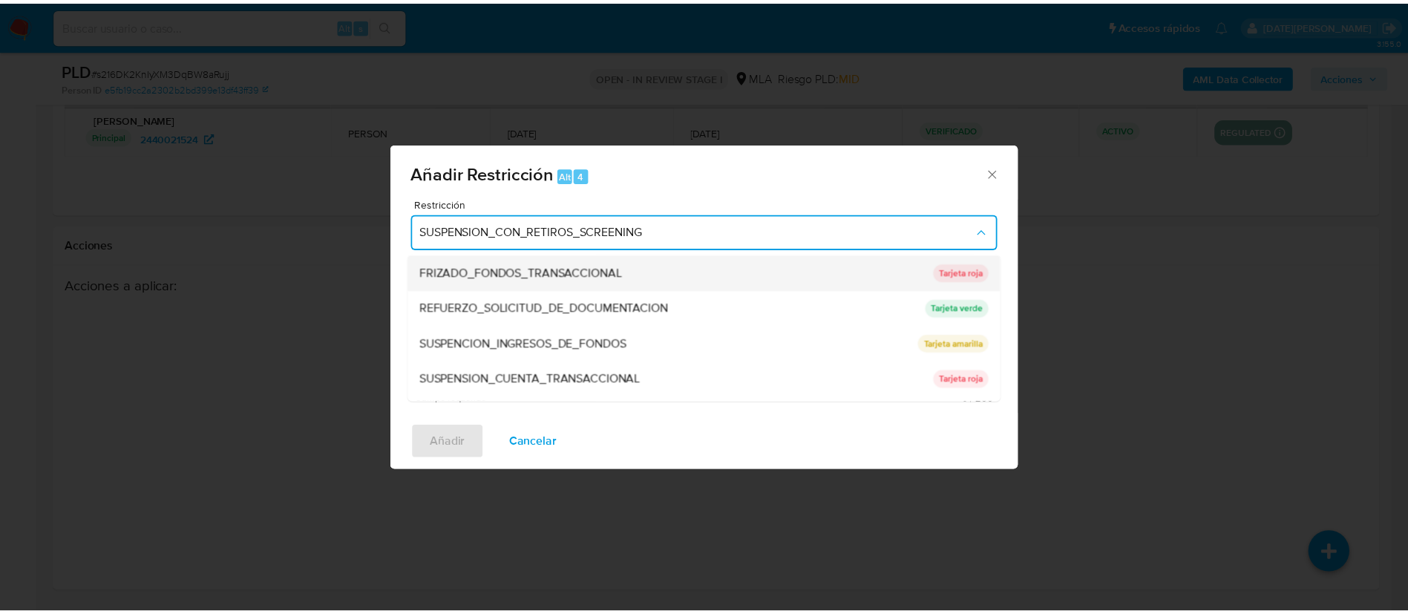
scroll to position [315, 0]
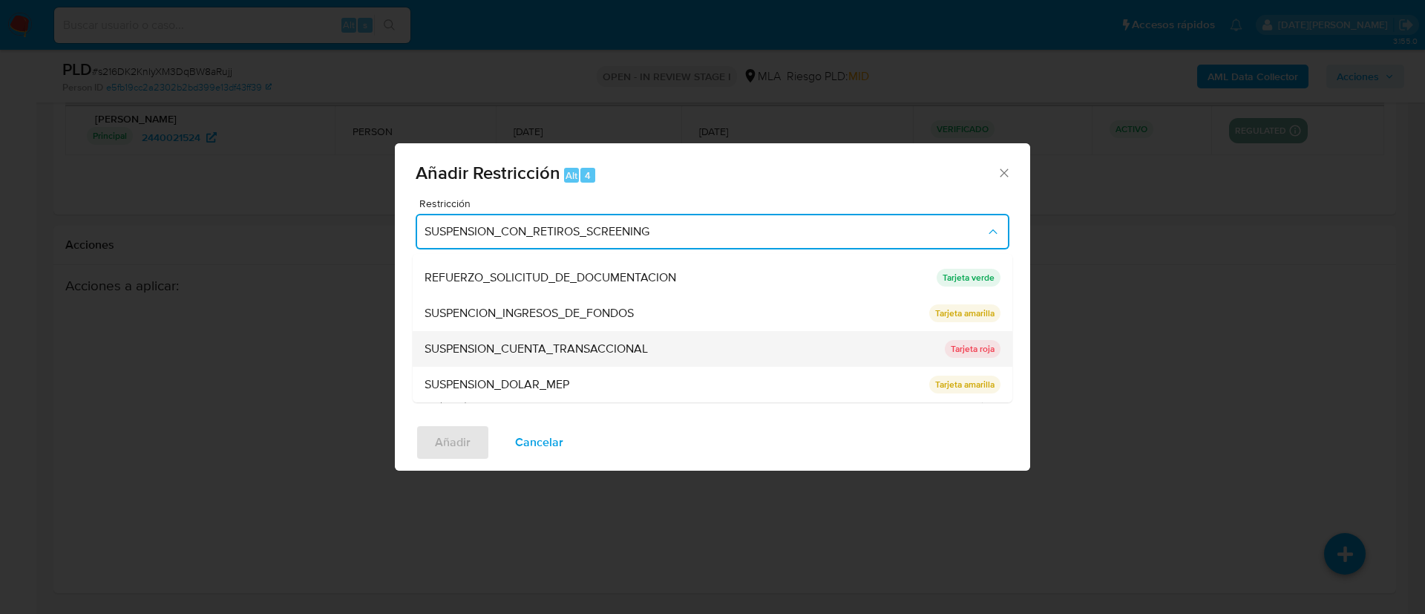
click at [572, 347] on span "SUSPENSION_CUENTA_TRANSACCIONAL" at bounding box center [535, 348] width 223 height 15
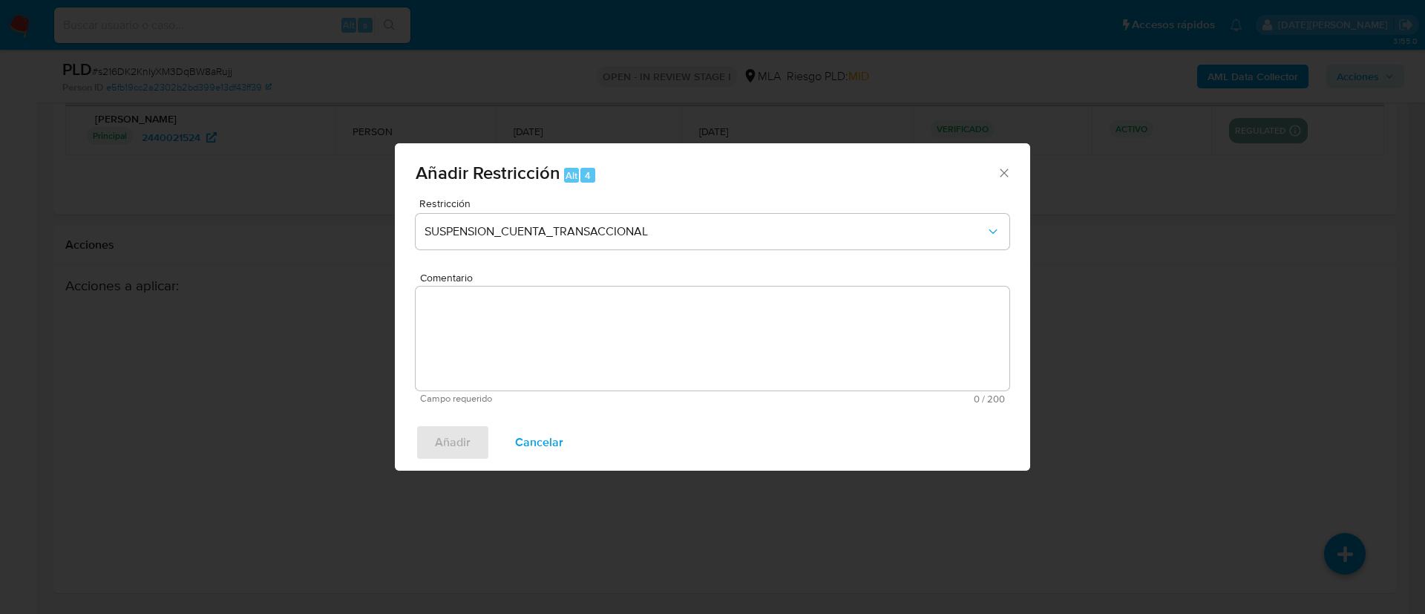
click at [583, 358] on textarea "Comentario" at bounding box center [713, 338] width 594 height 104
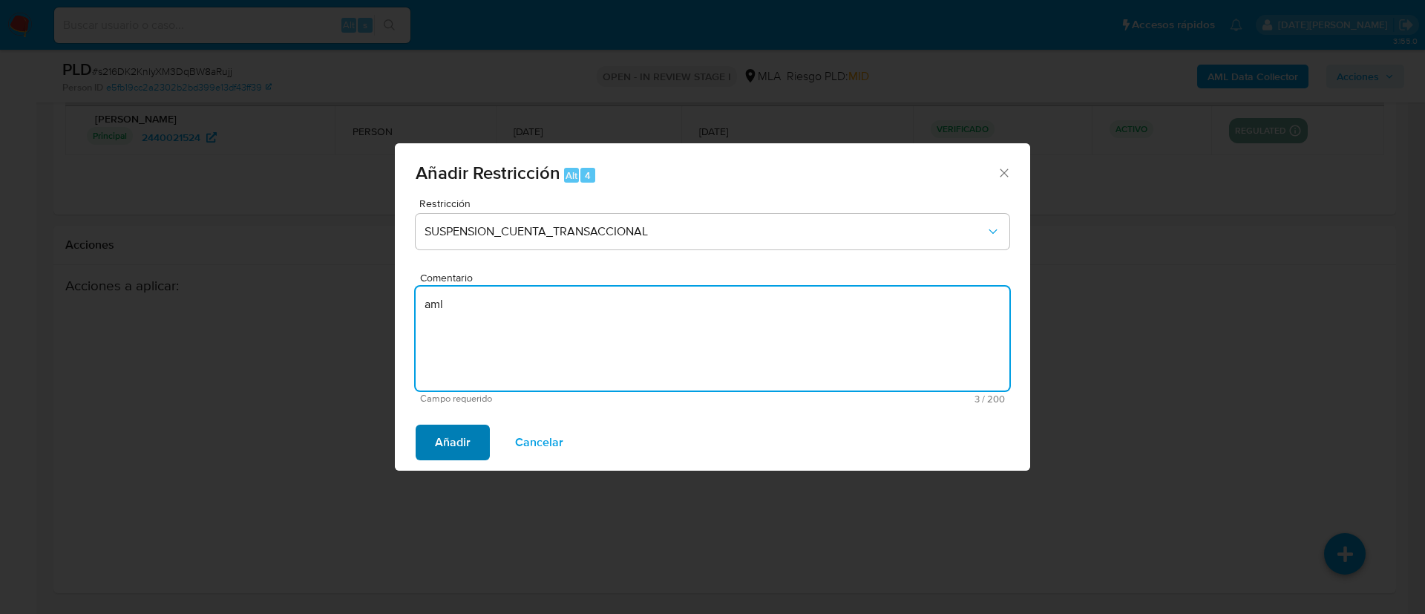
type textarea "aml"
click at [442, 436] on span "Añadir" at bounding box center [453, 442] width 36 height 33
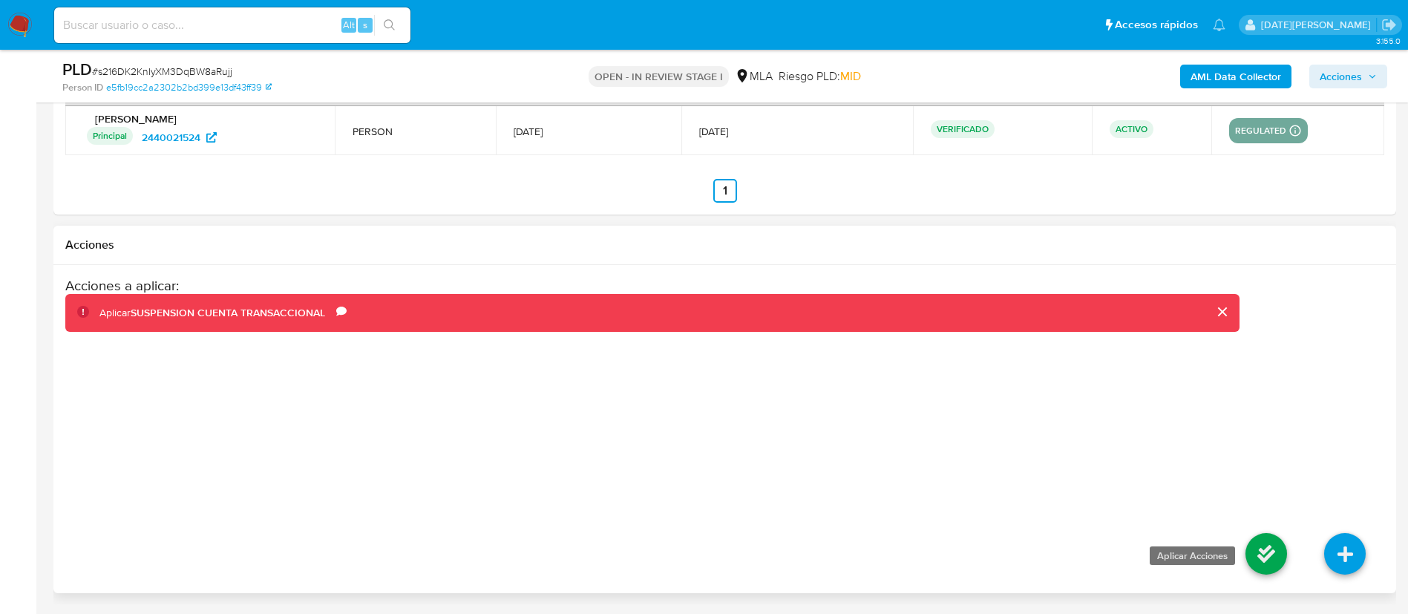
click at [1263, 551] on icon at bounding box center [1266, 554] width 42 height 42
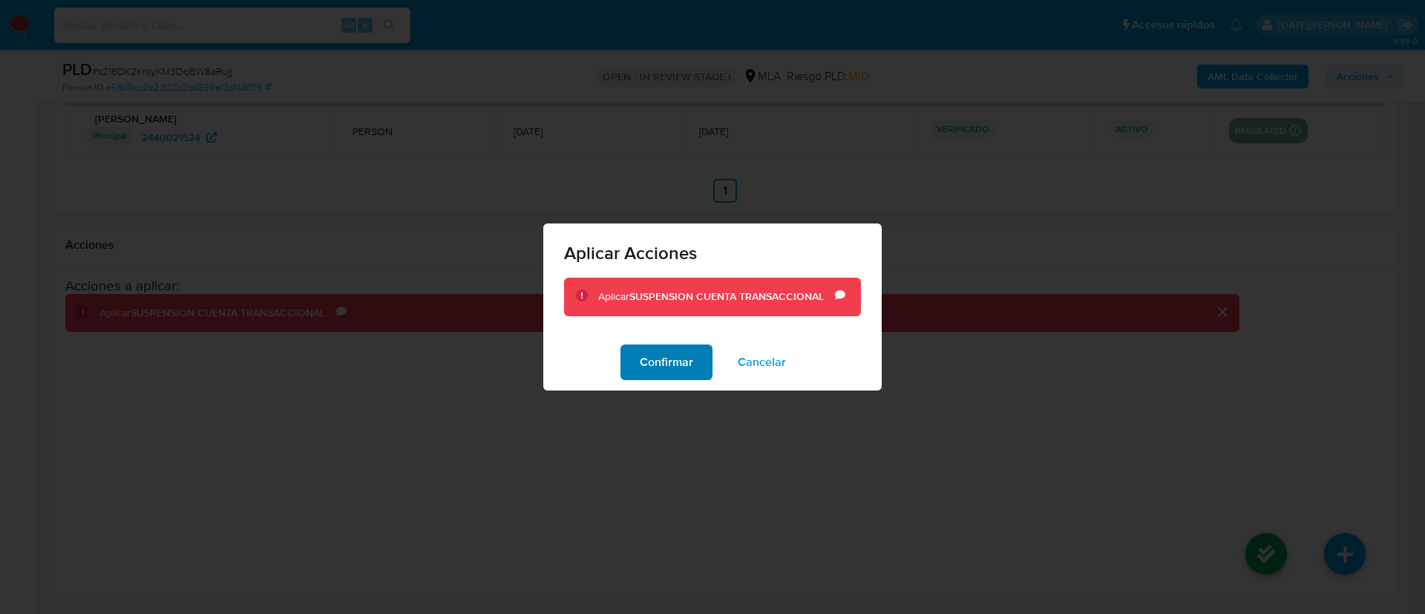
click at [659, 355] on span "Confirmar" at bounding box center [666, 362] width 53 height 33
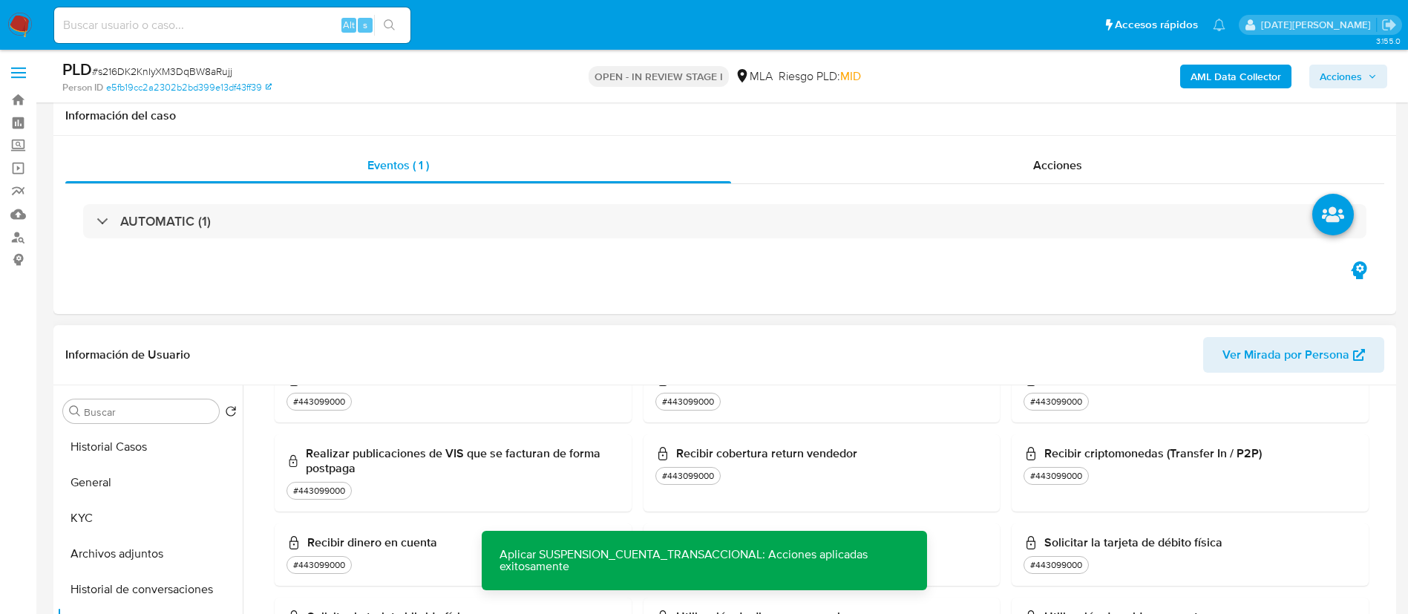
scroll to position [223, 0]
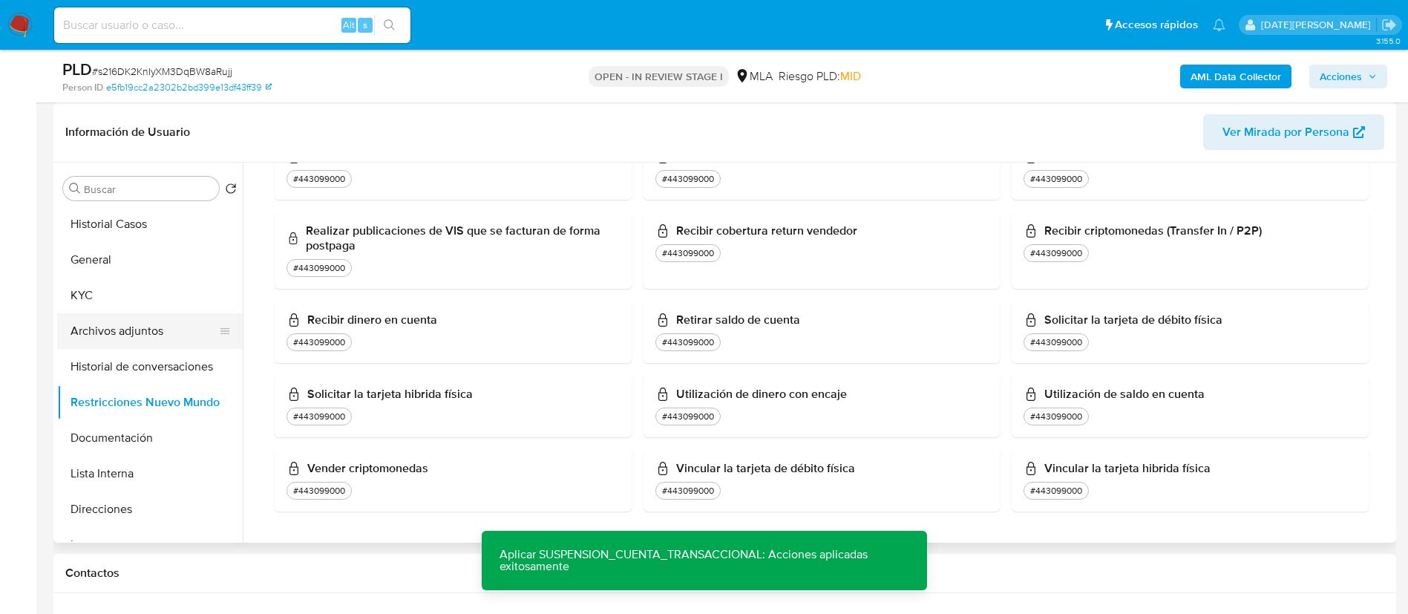
click at [149, 329] on button "Archivos adjuntos" at bounding box center [144, 331] width 174 height 36
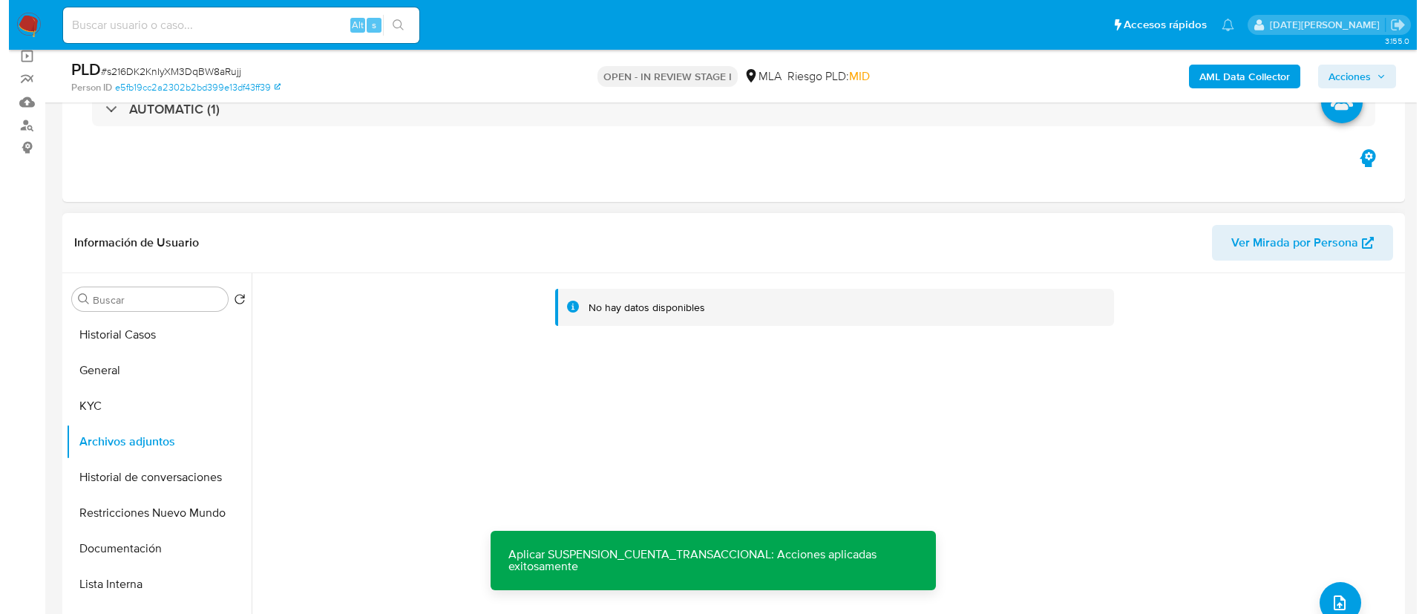
scroll to position [0, 0]
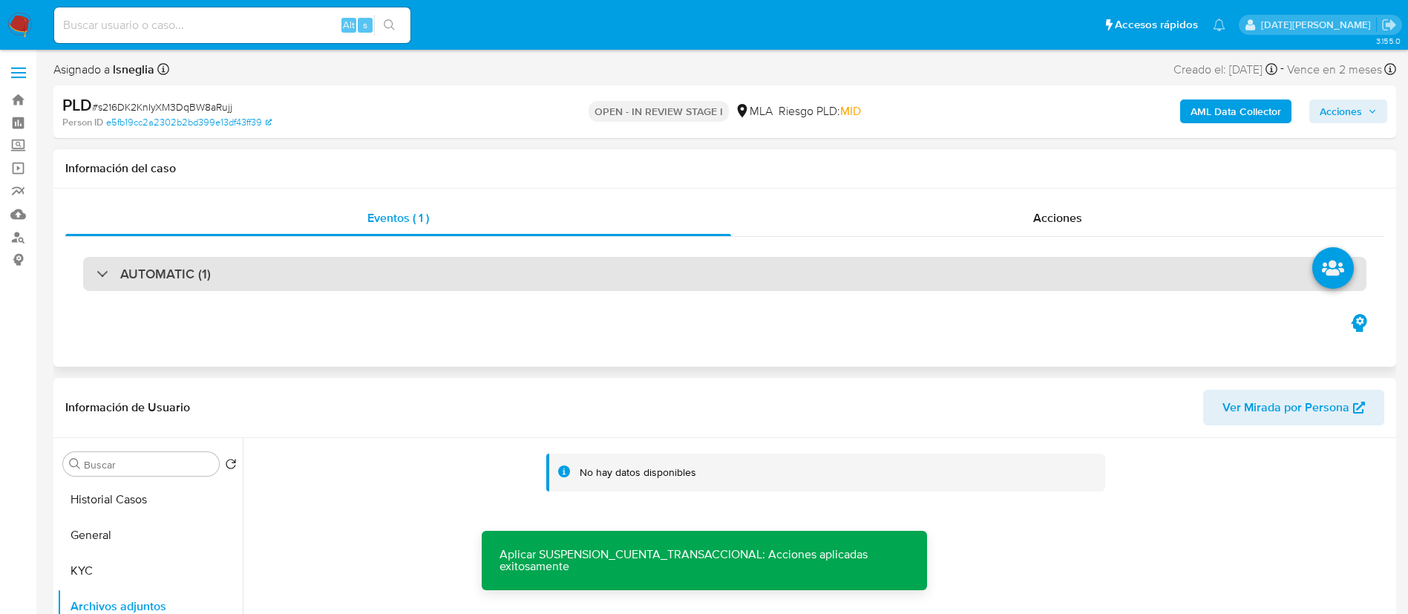
click at [183, 258] on div "AUTOMATIC (1)" at bounding box center [724, 274] width 1283 height 34
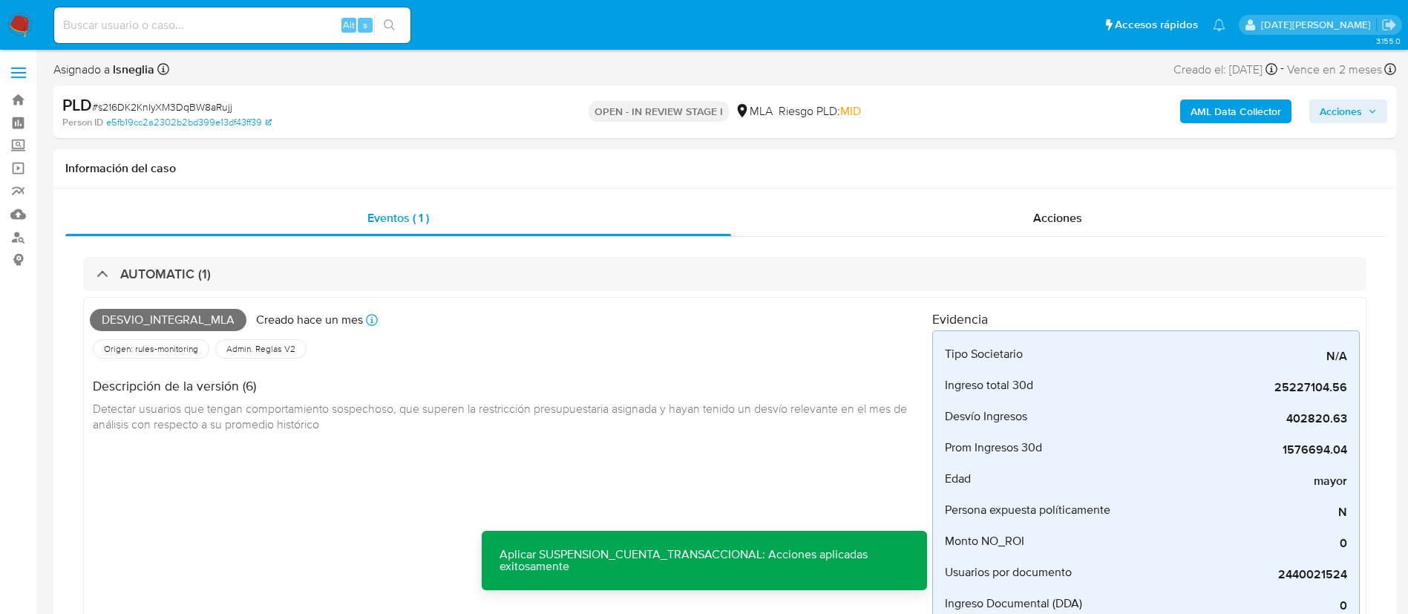
click at [1220, 115] on b "AML Data Collector" at bounding box center [1235, 111] width 91 height 24
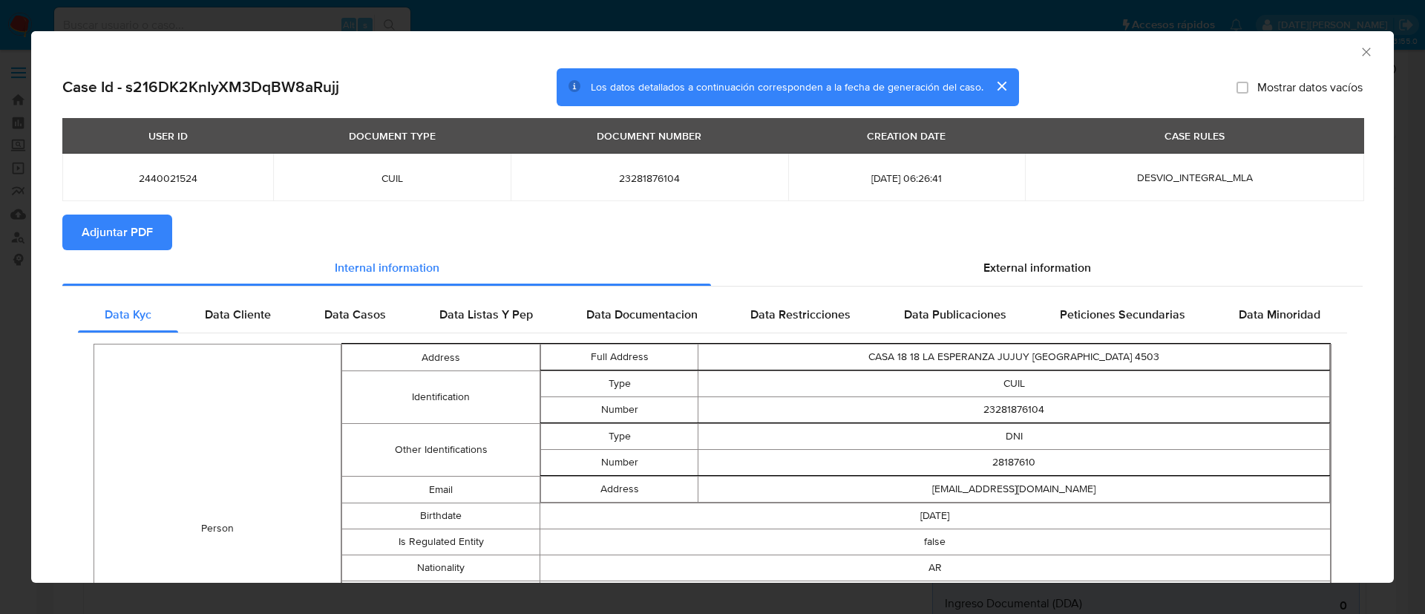
click at [128, 217] on span "Adjuntar PDF" at bounding box center [117, 232] width 71 height 33
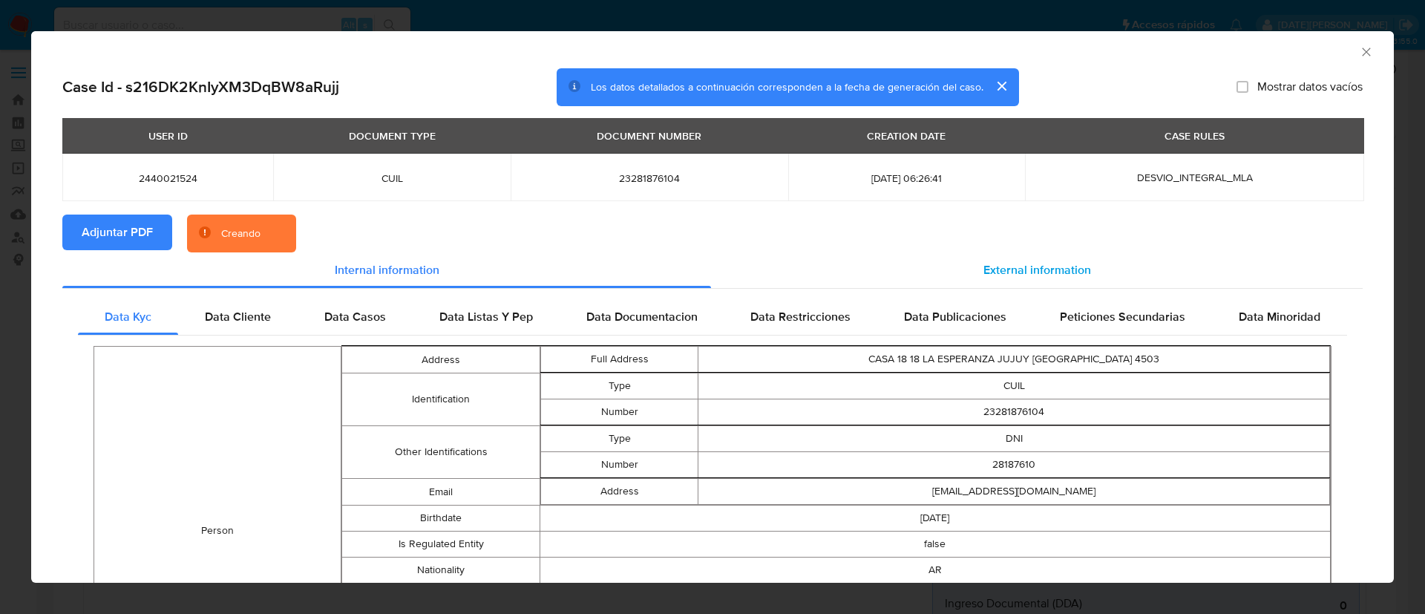
click at [968, 255] on div "External information" at bounding box center [1037, 270] width 652 height 36
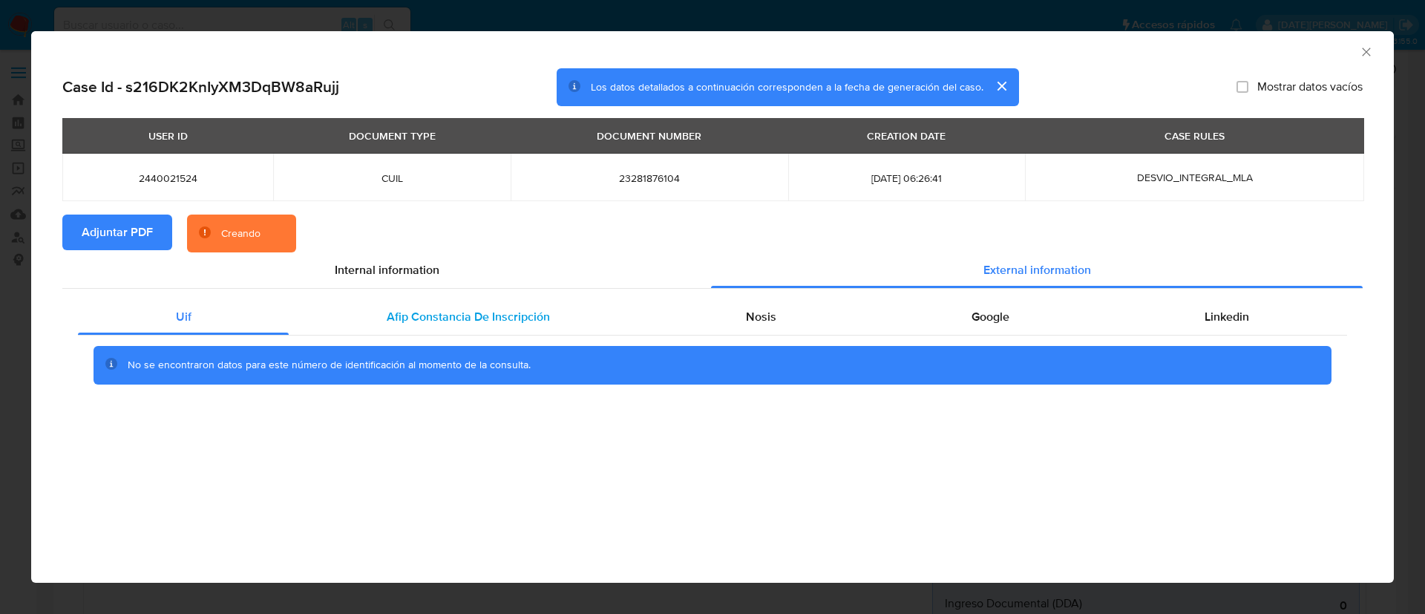
click at [520, 318] on span "Afip Constancia De Inscripción" at bounding box center [468, 316] width 163 height 17
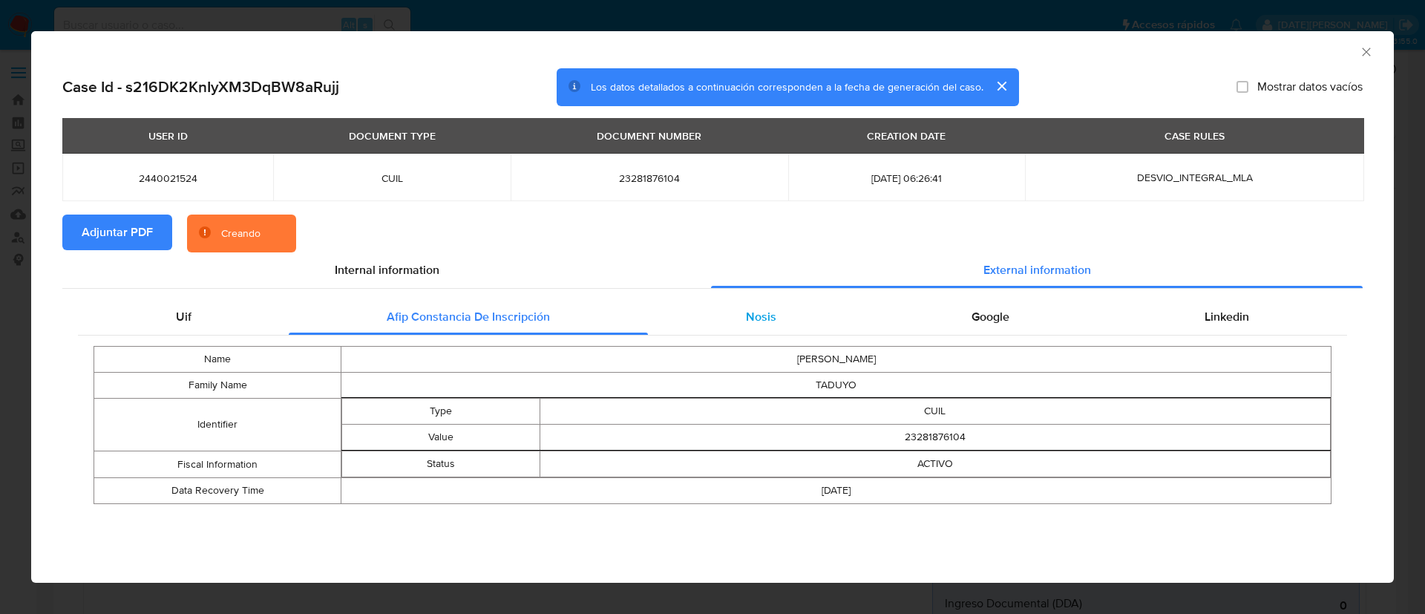
click at [765, 305] on div "Nosis" at bounding box center [761, 317] width 226 height 36
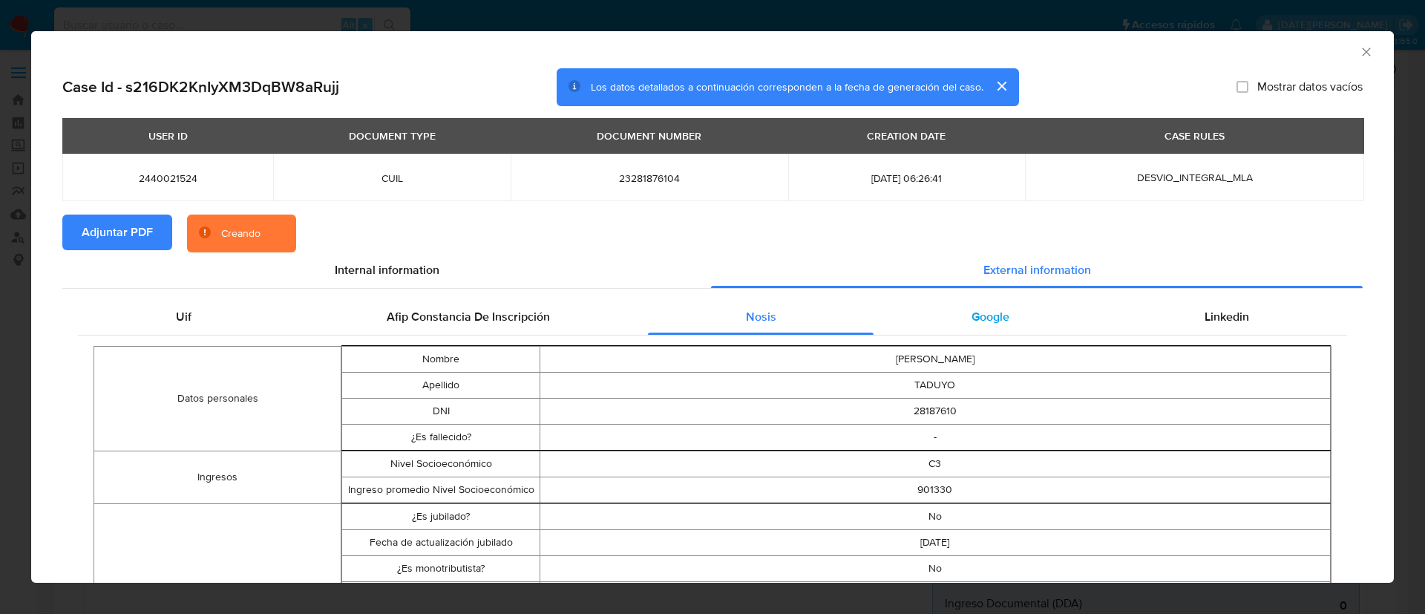
click at [938, 309] on div "Google" at bounding box center [989, 317] width 233 height 36
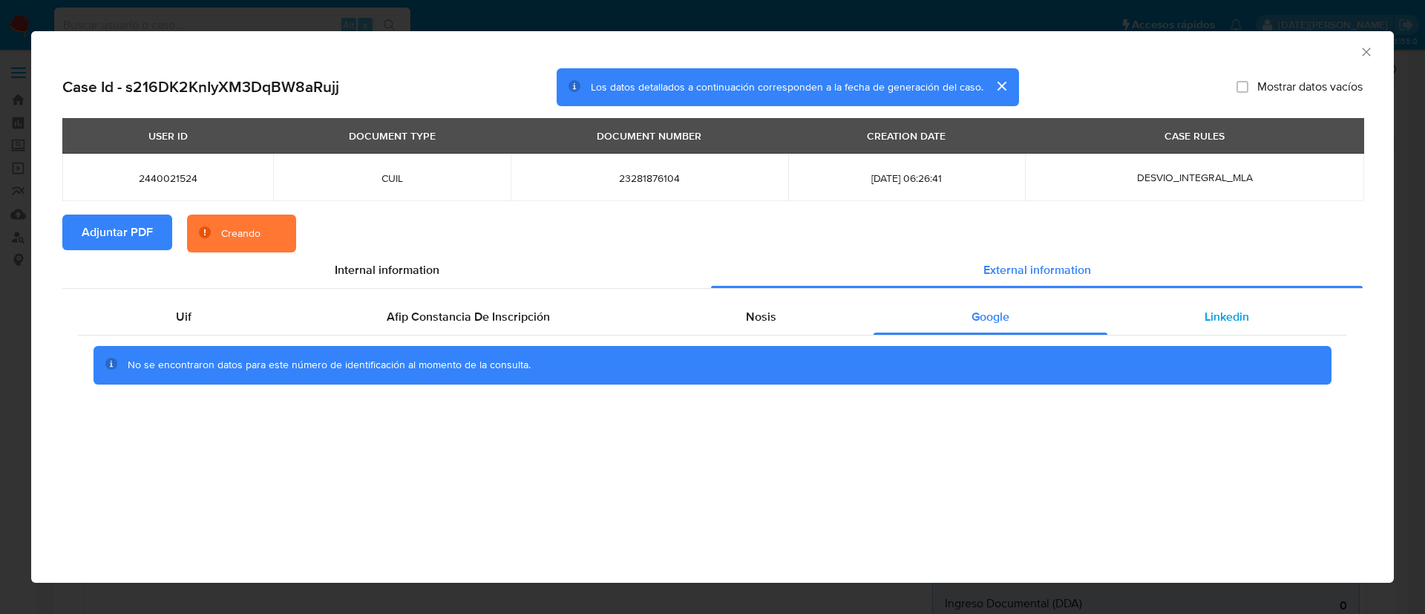
click at [1156, 311] on div "Linkedin" at bounding box center [1227, 317] width 240 height 36
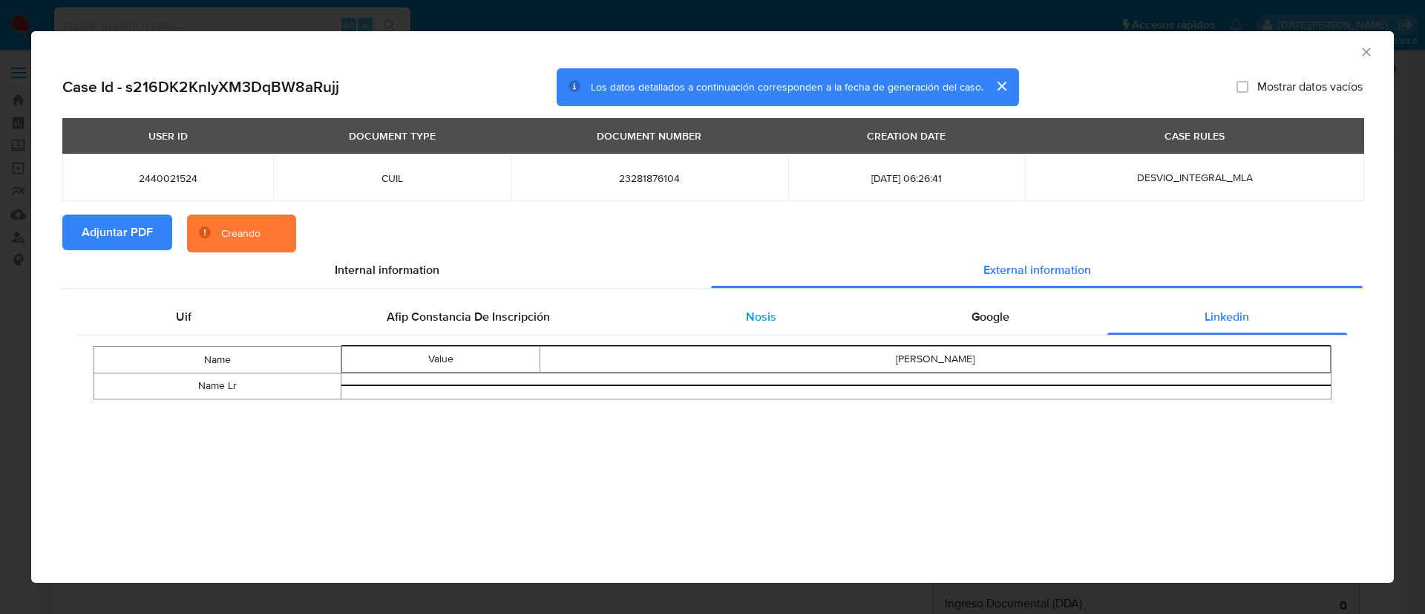
click at [801, 323] on div "Nosis" at bounding box center [761, 317] width 226 height 36
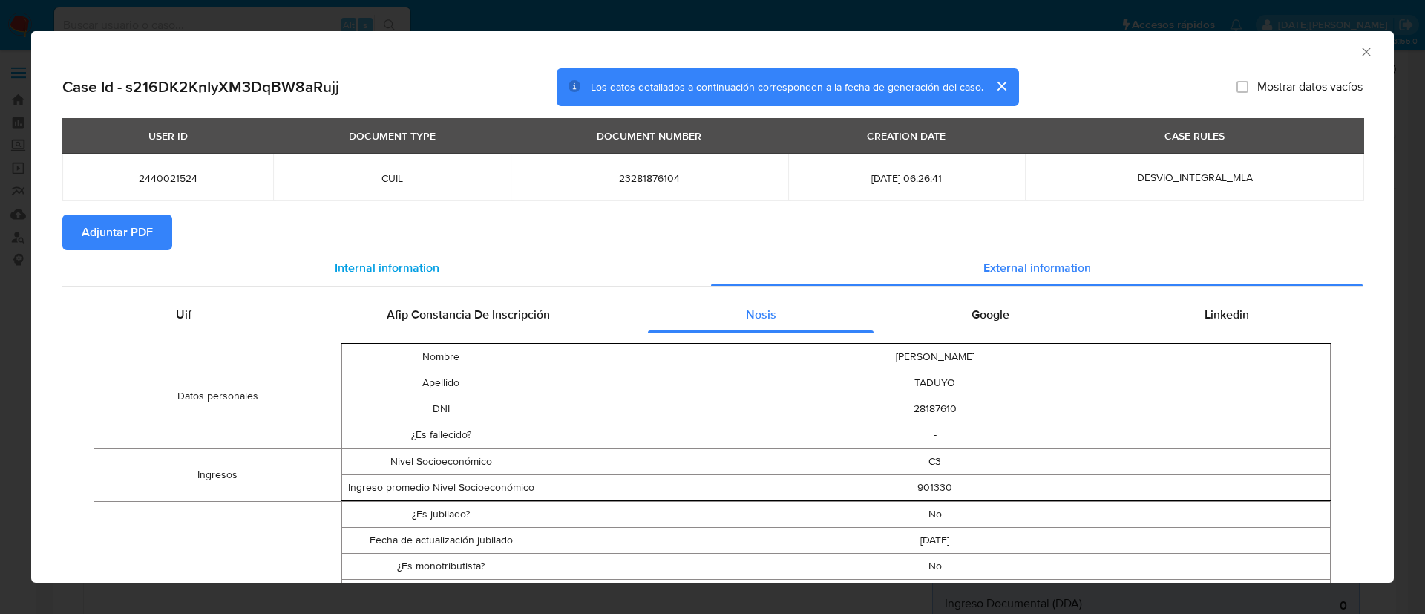
click at [480, 265] on div "Internal information" at bounding box center [386, 268] width 649 height 36
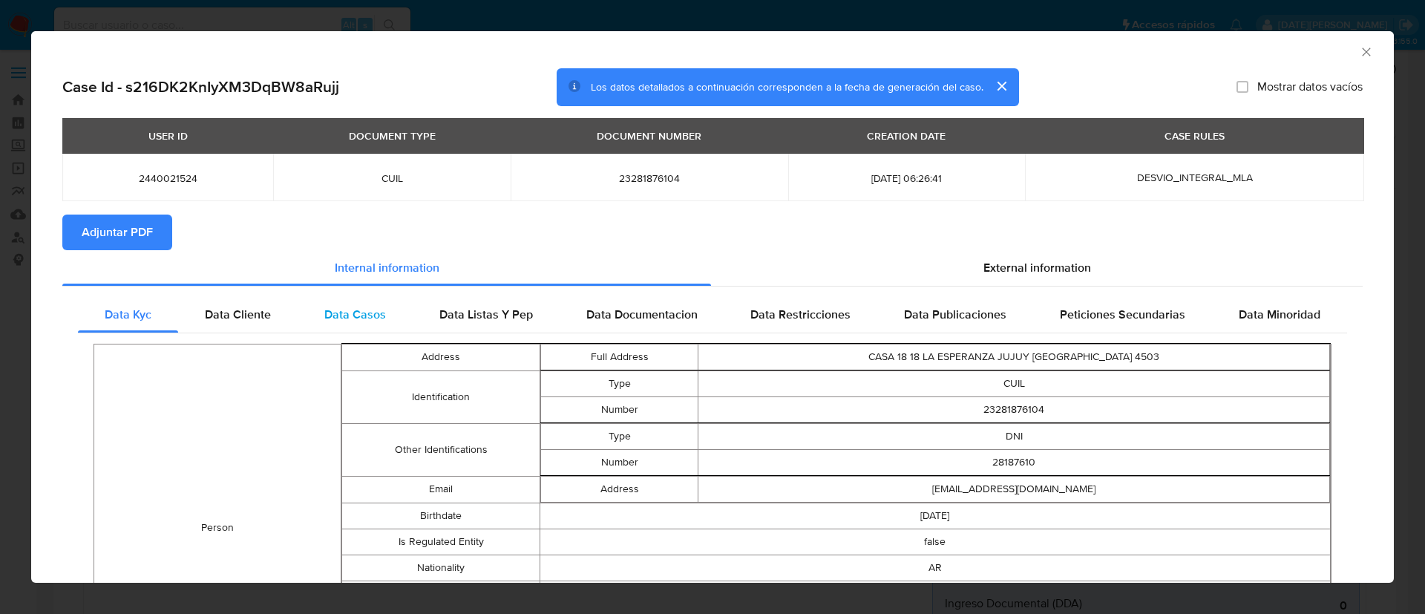
click at [364, 319] on span "Data Casos" at bounding box center [355, 314] width 62 height 17
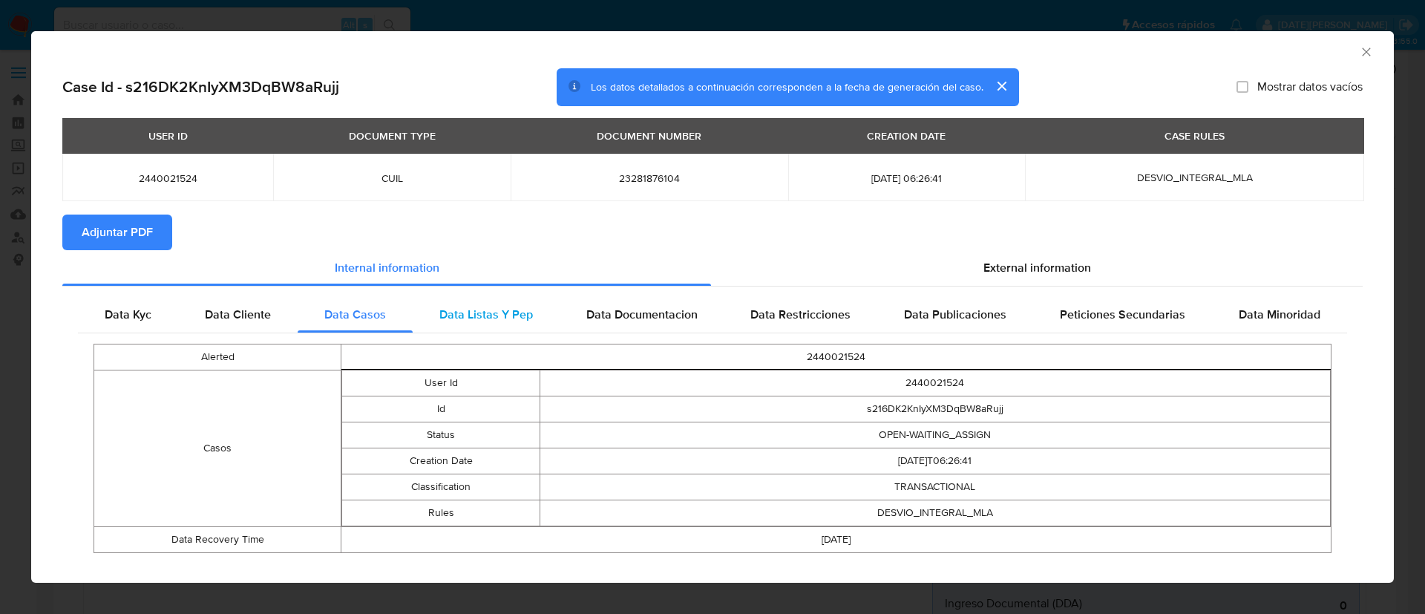
click at [478, 308] on span "Data Listas Y Pep" at bounding box center [486, 314] width 94 height 17
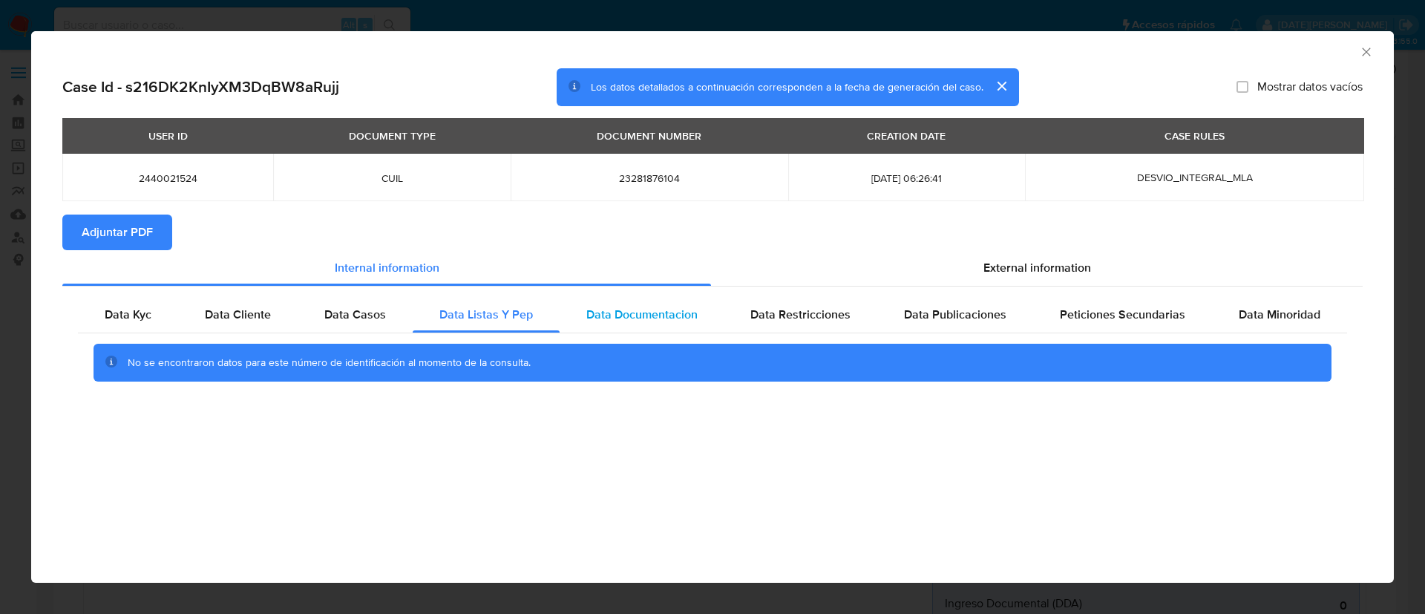
click at [625, 300] on div "Data Documentacion" at bounding box center [642, 315] width 165 height 36
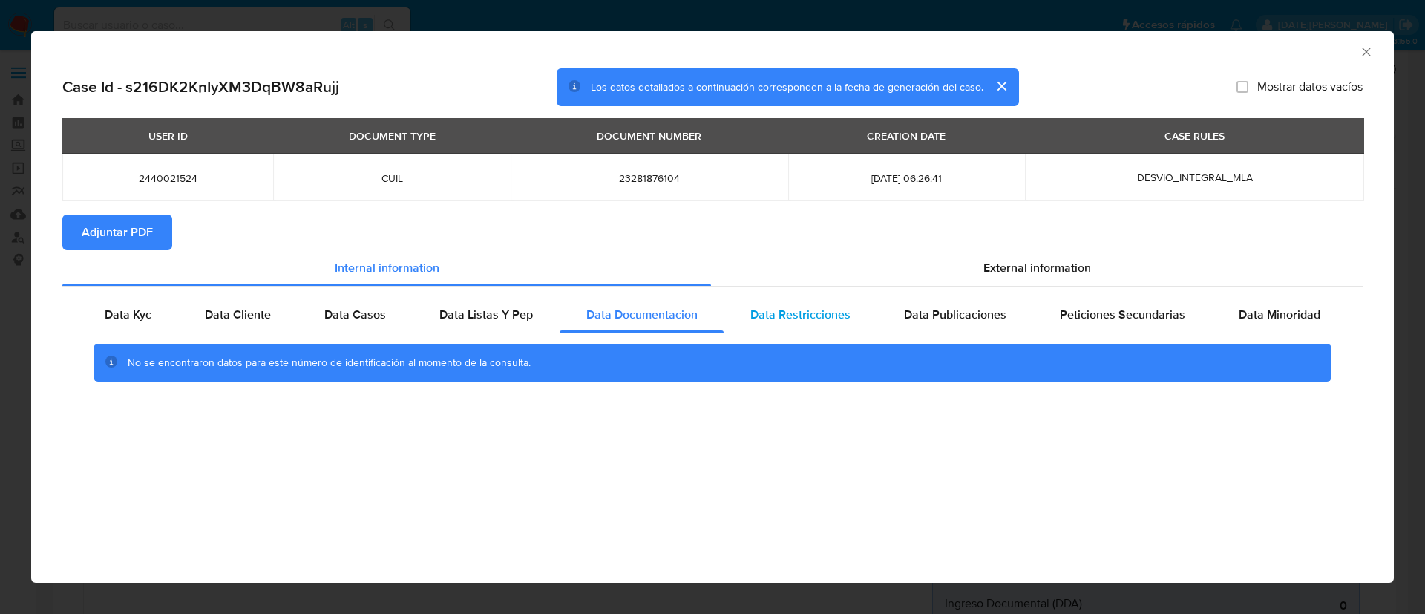
click at [791, 304] on div "Data Restricciones" at bounding box center [801, 315] width 154 height 36
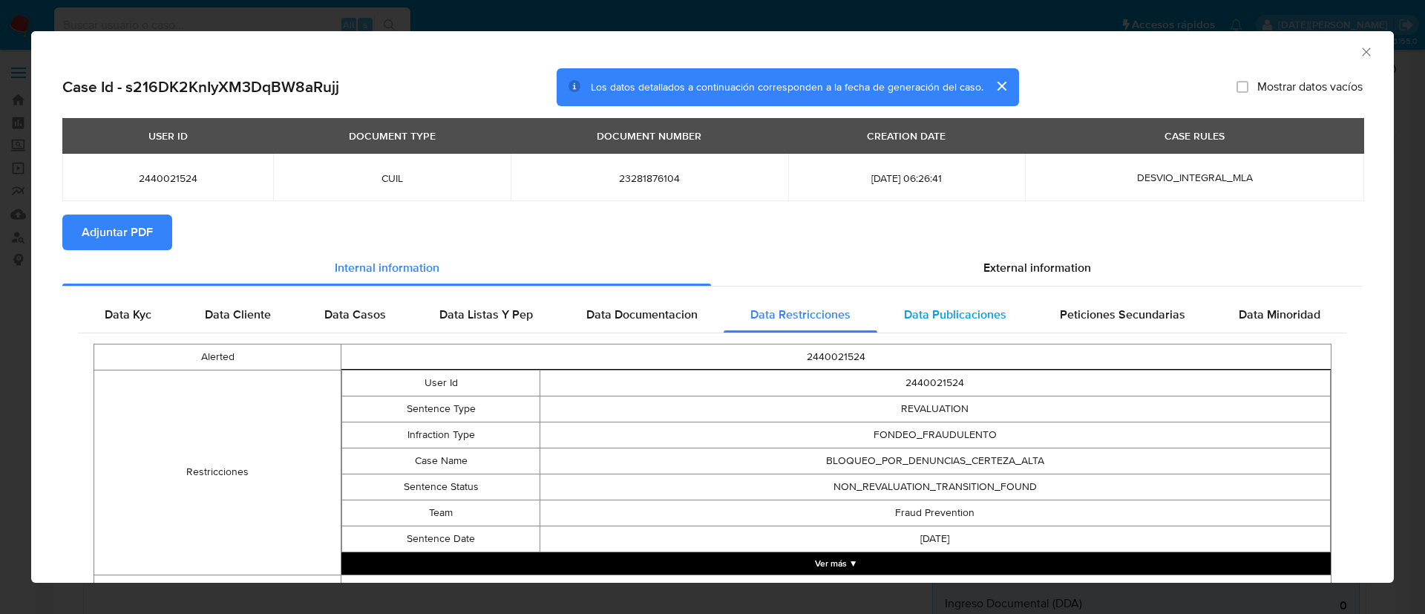
click at [913, 306] on span "Data Publicaciones" at bounding box center [955, 314] width 102 height 17
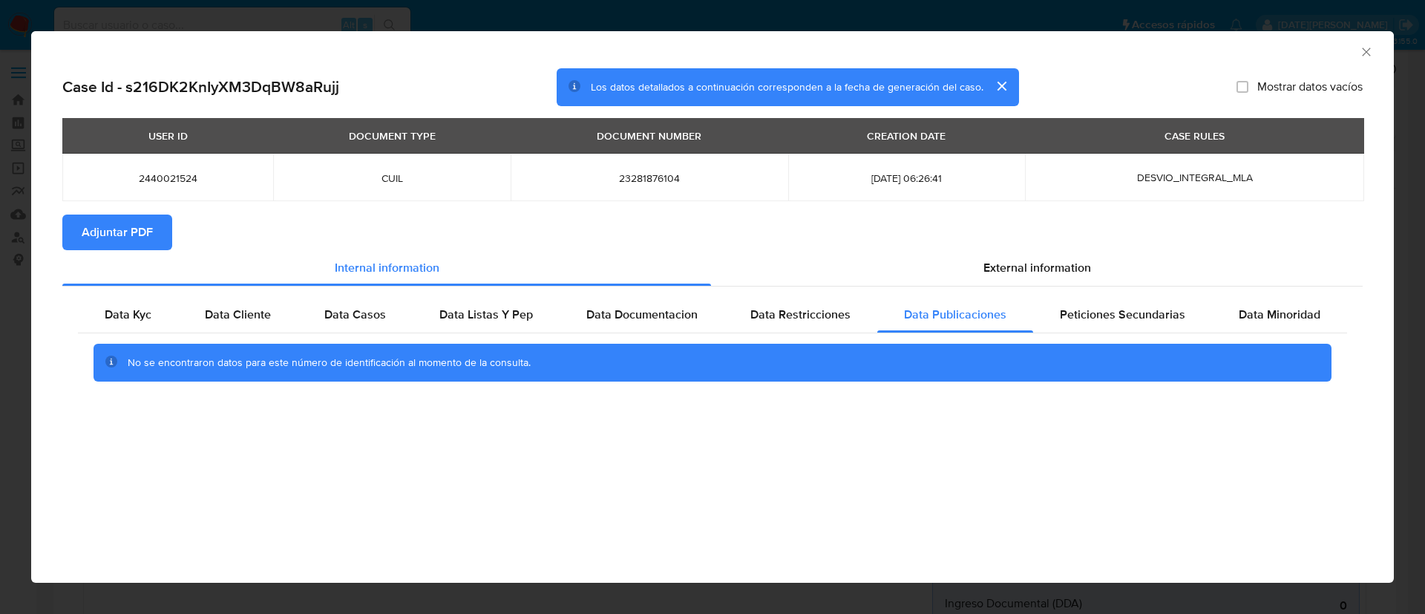
click at [1085, 294] on div "Data Kyc Data Cliente Data Casos Data Listas Y Pep Data Documentacion Data Rest…" at bounding box center [712, 344] width 1300 height 117
click at [1112, 306] on span "Peticiones Secundarias" at bounding box center [1122, 314] width 125 height 17
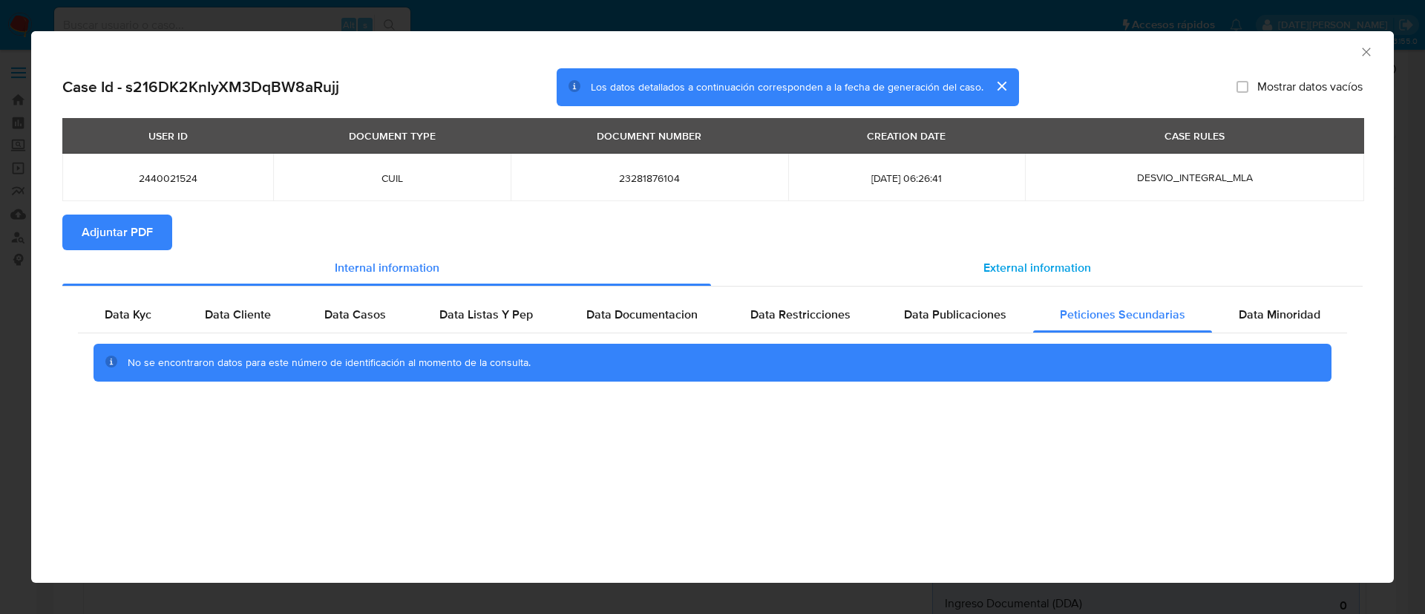
click at [1010, 266] on span "External information" at bounding box center [1037, 267] width 108 height 17
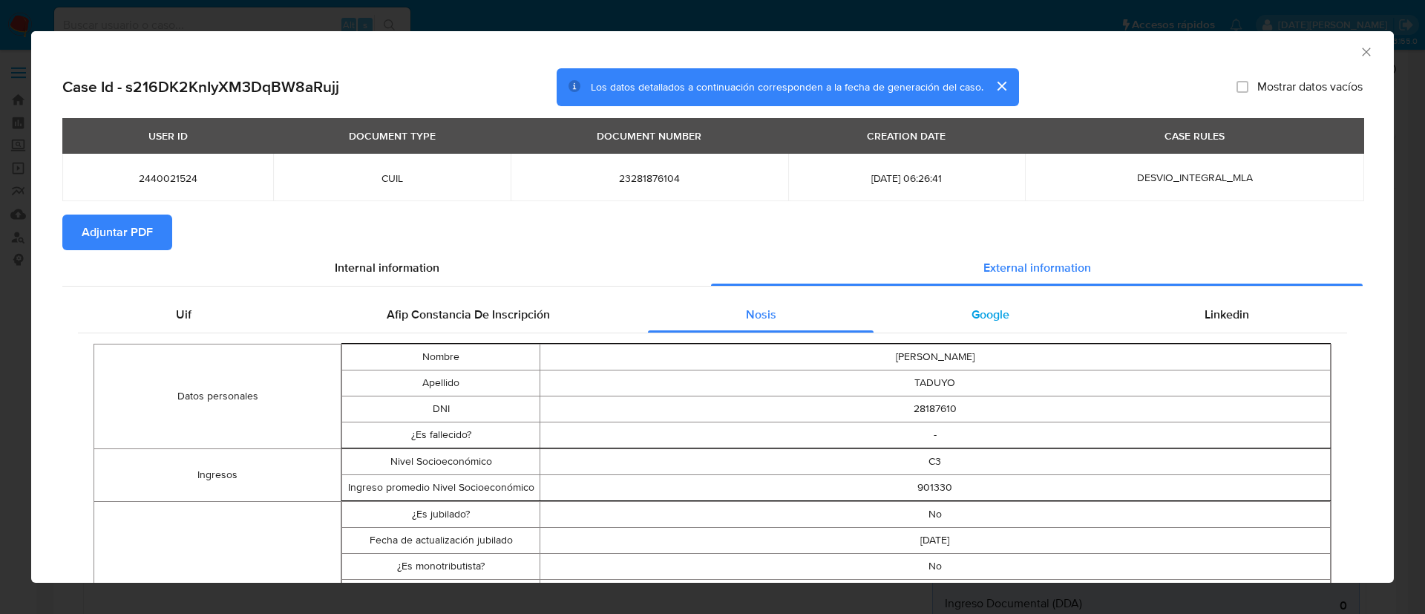
click at [950, 311] on div "Google" at bounding box center [989, 315] width 233 height 36
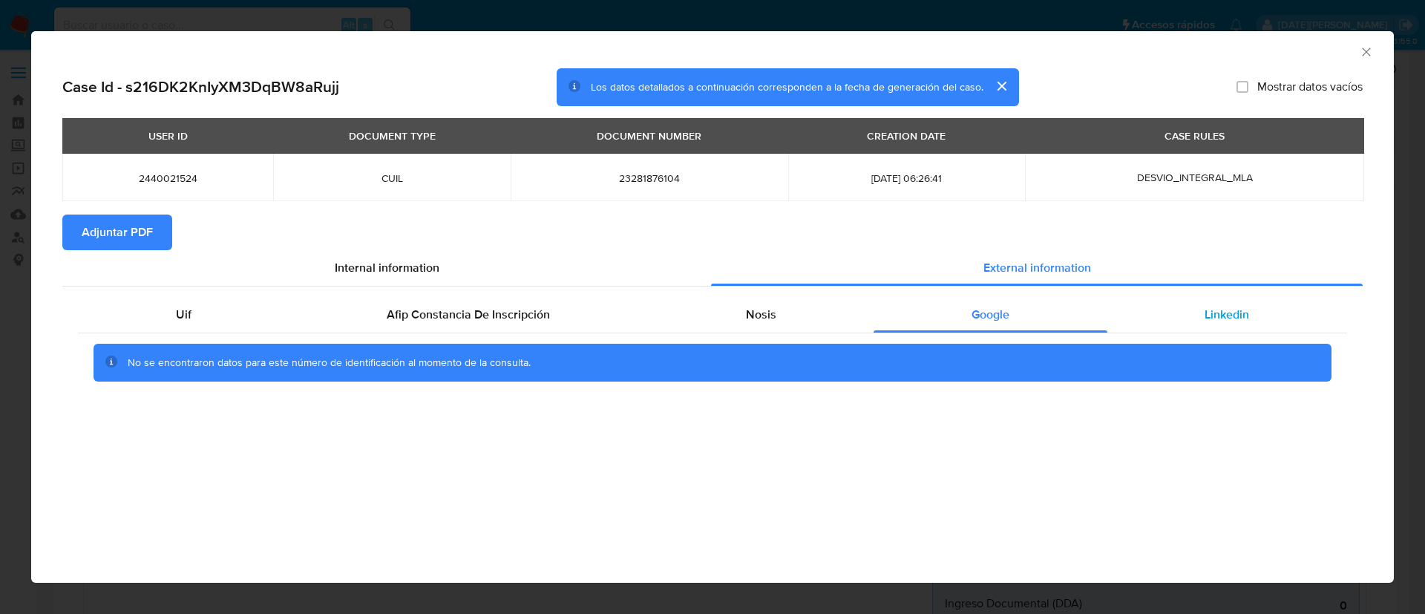
click at [1205, 307] on span "Linkedin" at bounding box center [1226, 314] width 45 height 17
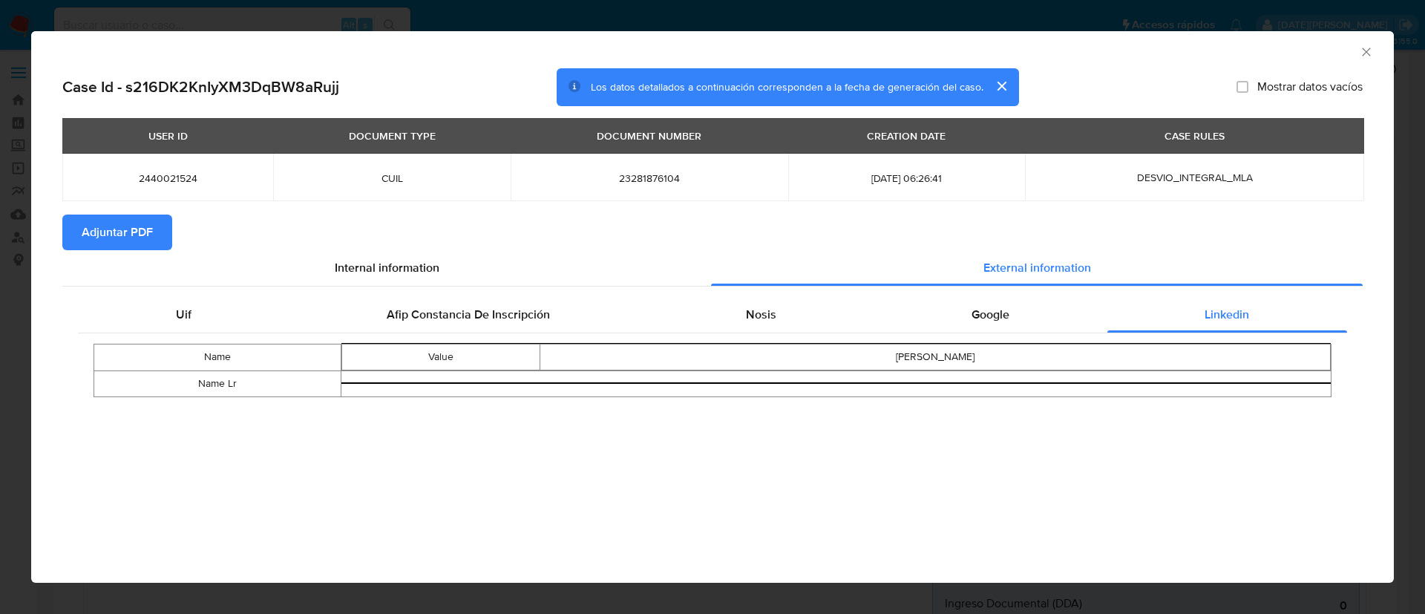
click at [1362, 51] on icon "Cerrar ventana" at bounding box center [1366, 52] width 15 height 15
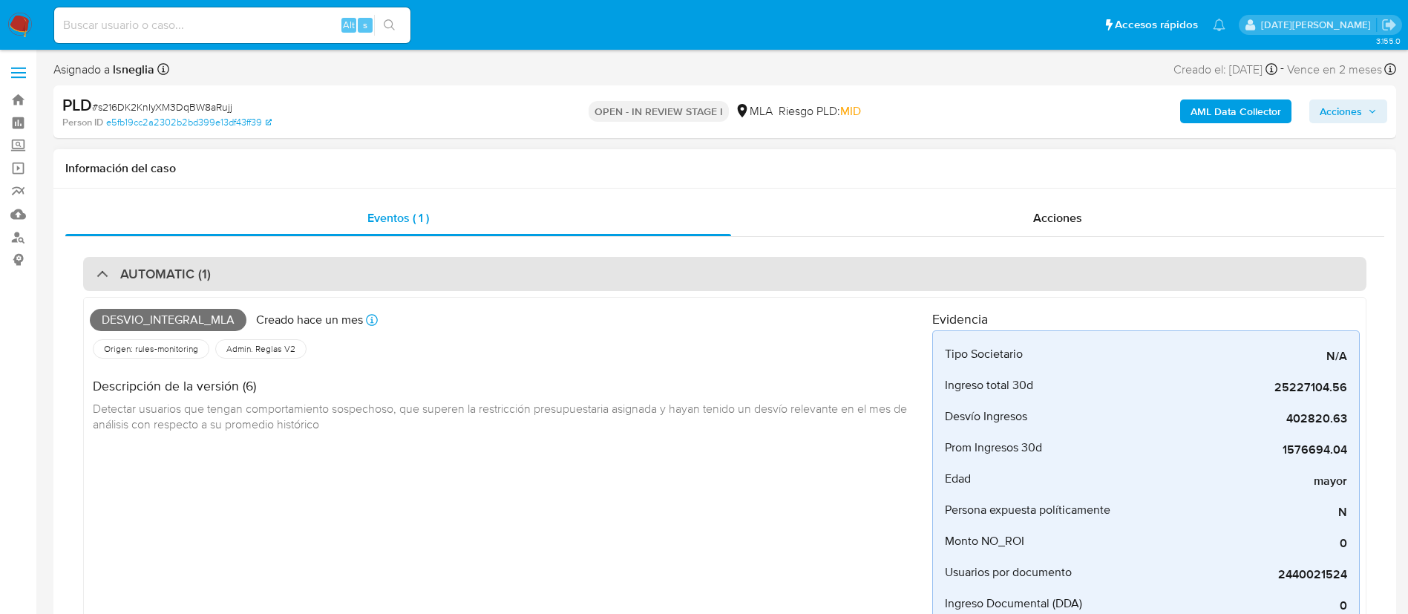
click at [269, 275] on div "AUTOMATIC (1)" at bounding box center [724, 274] width 1283 height 34
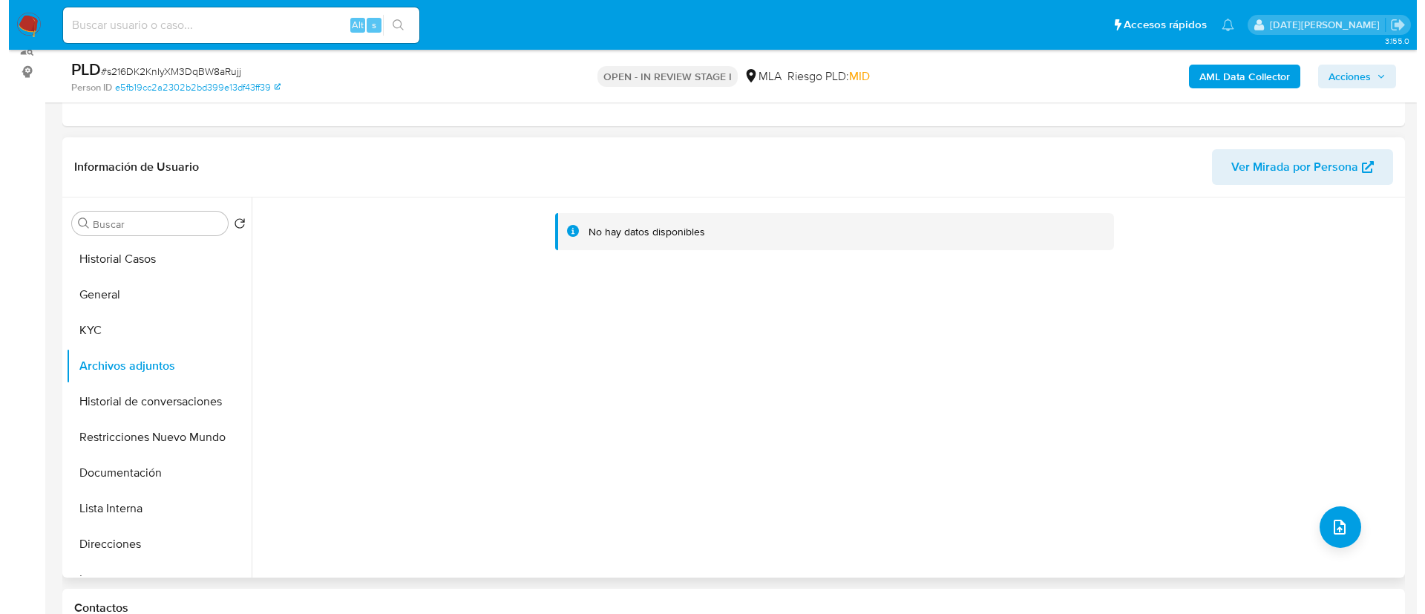
scroll to position [223, 0]
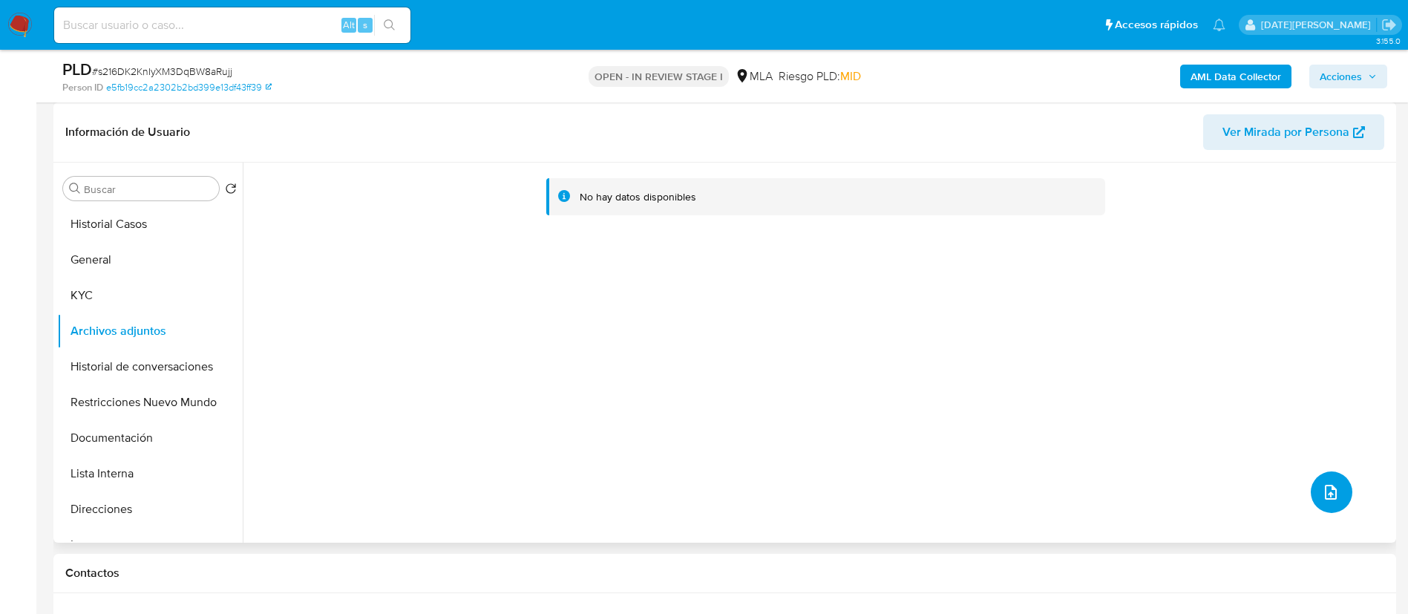
click at [1325, 489] on icon "upload-file" at bounding box center [1331, 492] width 12 height 15
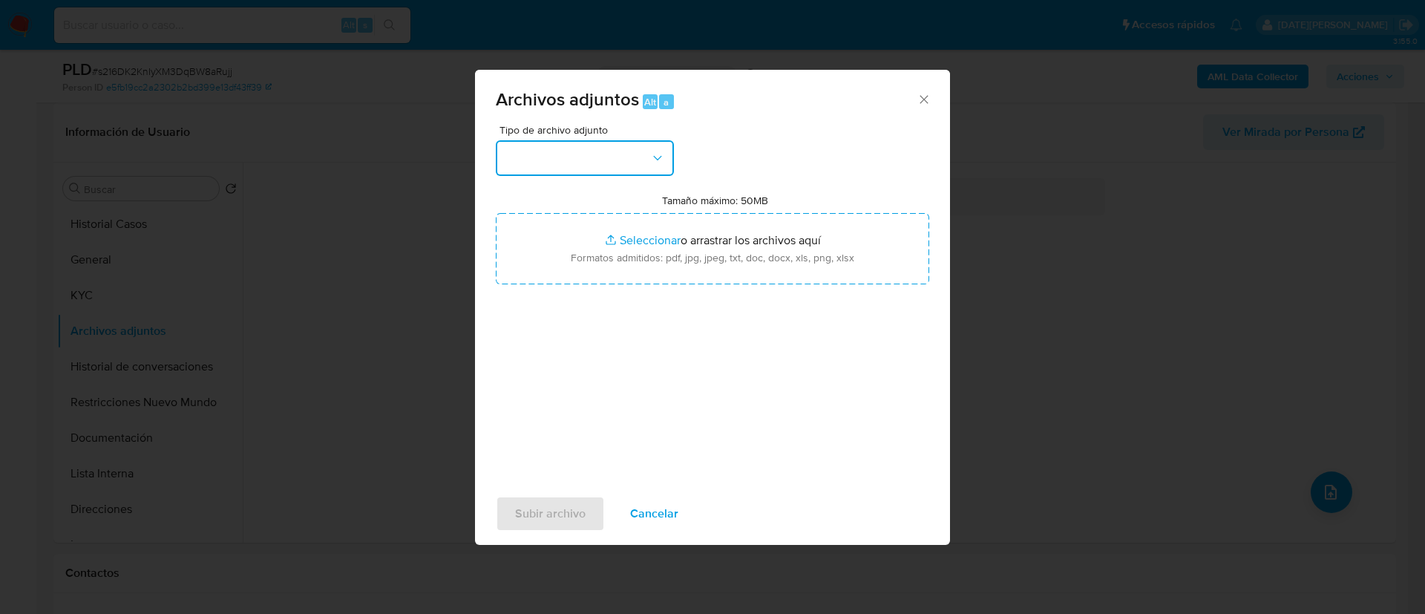
click at [632, 157] on button "button" at bounding box center [585, 158] width 178 height 36
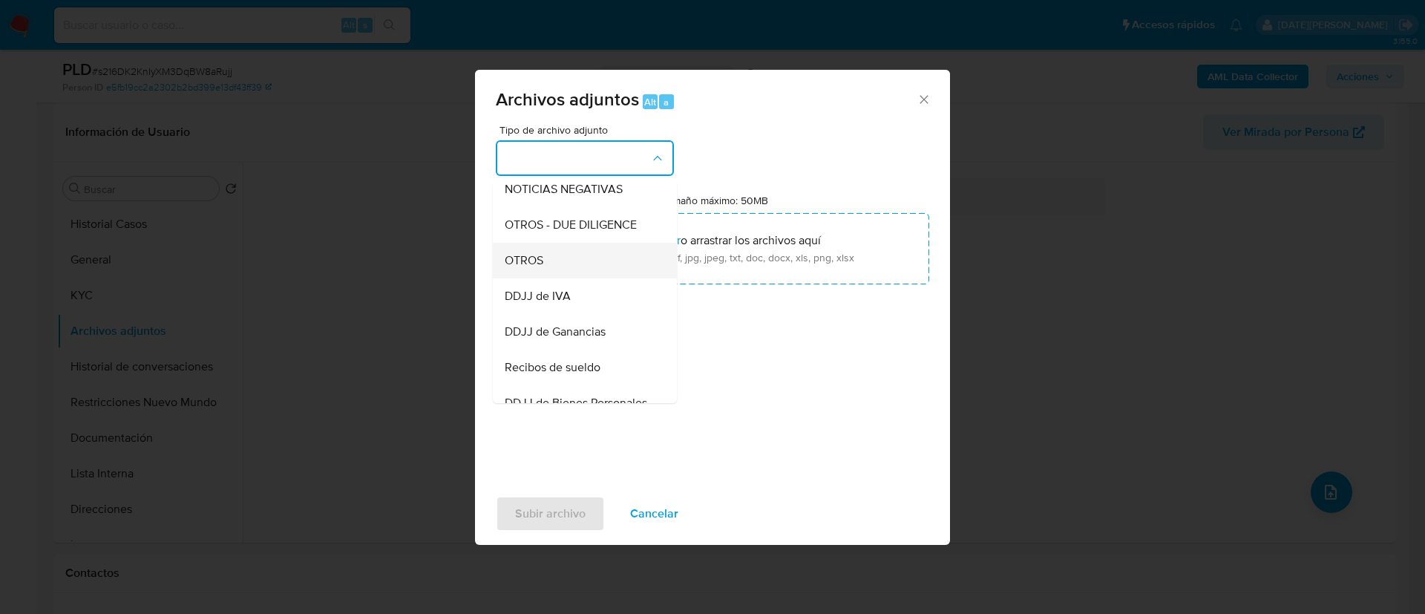
click at [542, 268] on span "OTROS" at bounding box center [524, 260] width 39 height 15
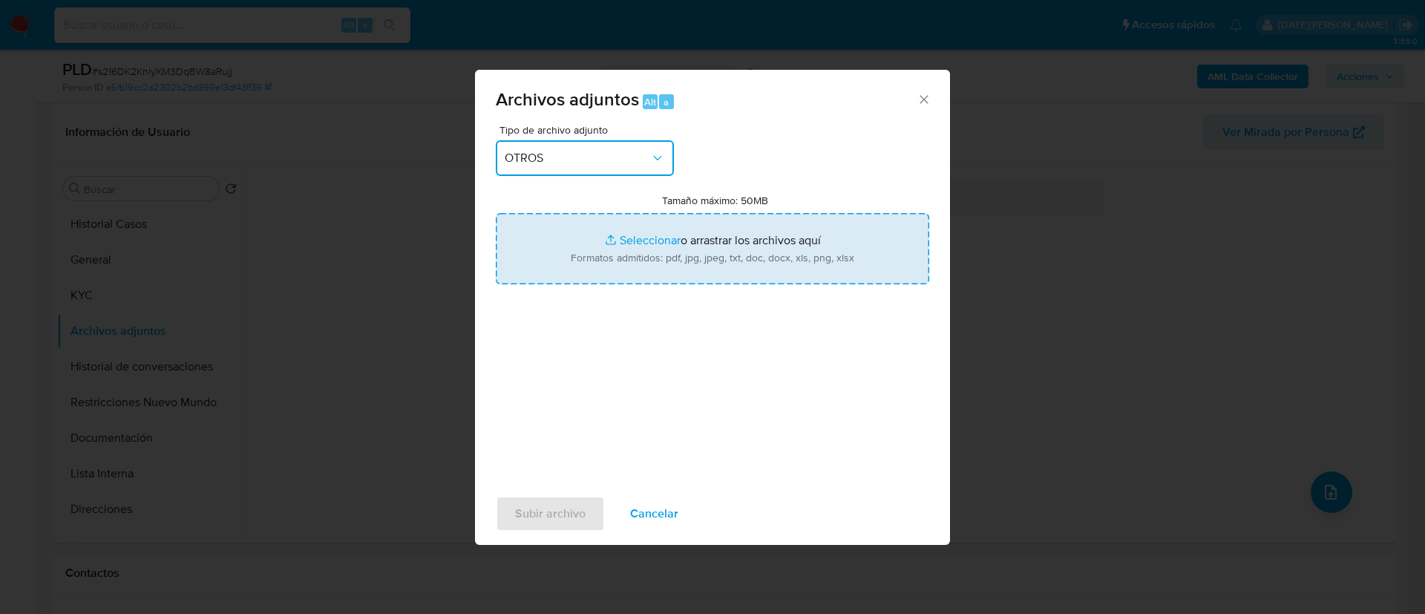
type input "C:\fakepath\Caselog s216DK2KnIyXM3DqBW8aRujj.docx"
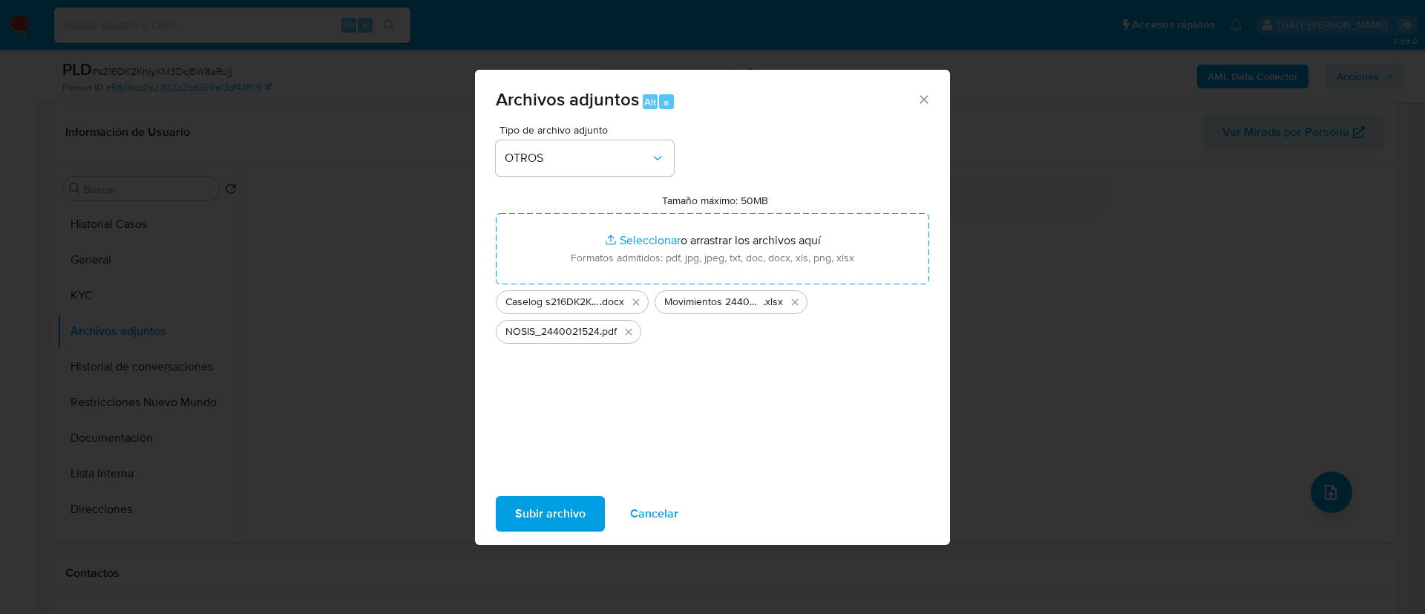
click at [573, 511] on span "Subir archivo" at bounding box center [550, 513] width 70 height 33
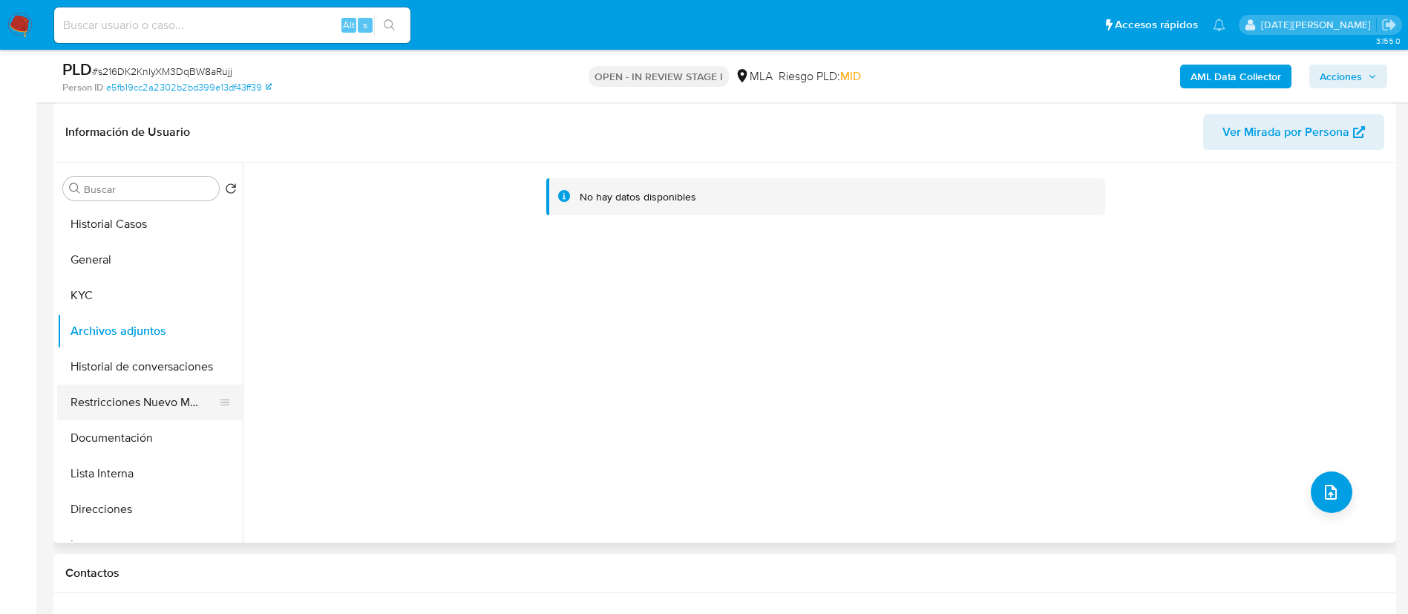
click at [156, 405] on button "Restricciones Nuevo Mundo" at bounding box center [144, 402] width 174 height 36
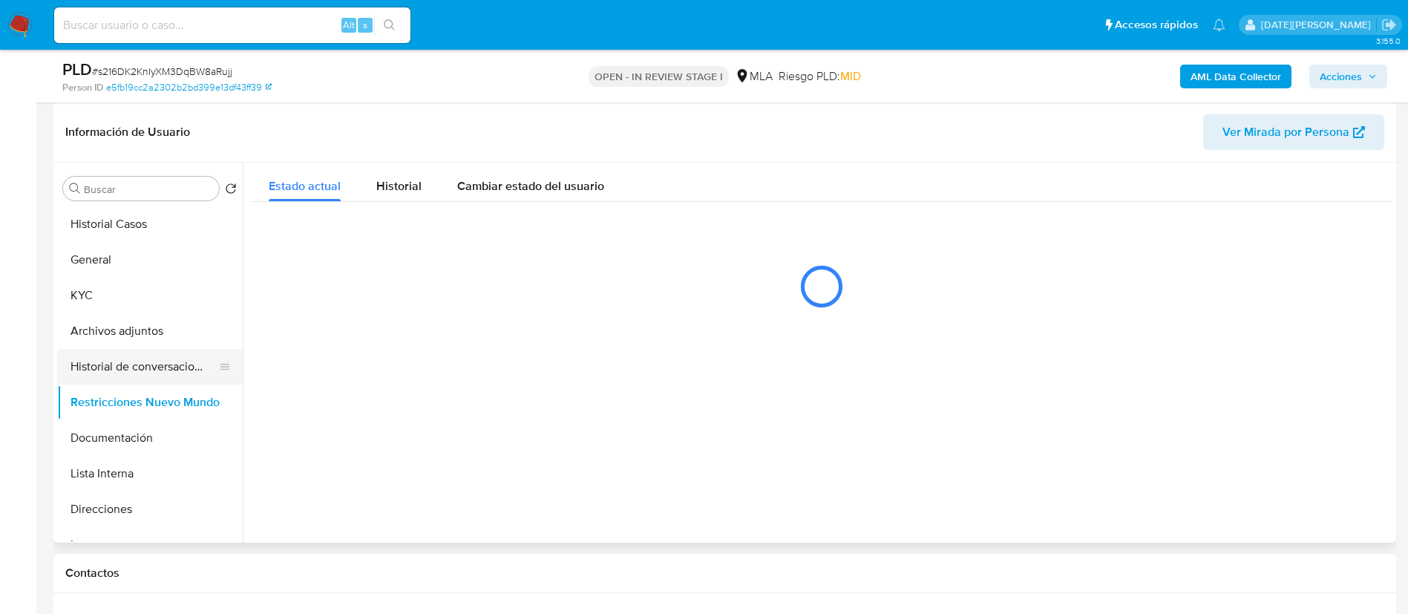
click at [158, 367] on button "Historial de conversaciones" at bounding box center [144, 367] width 174 height 36
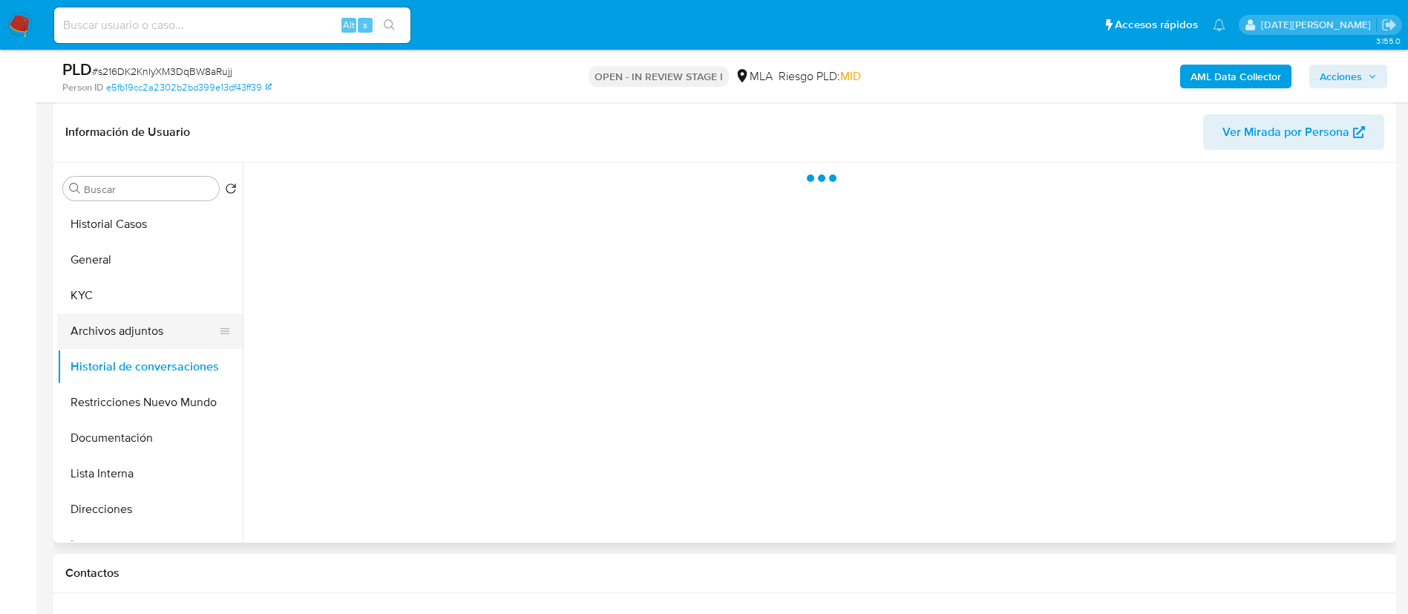
click at [163, 326] on button "Archivos adjuntos" at bounding box center [144, 331] width 174 height 36
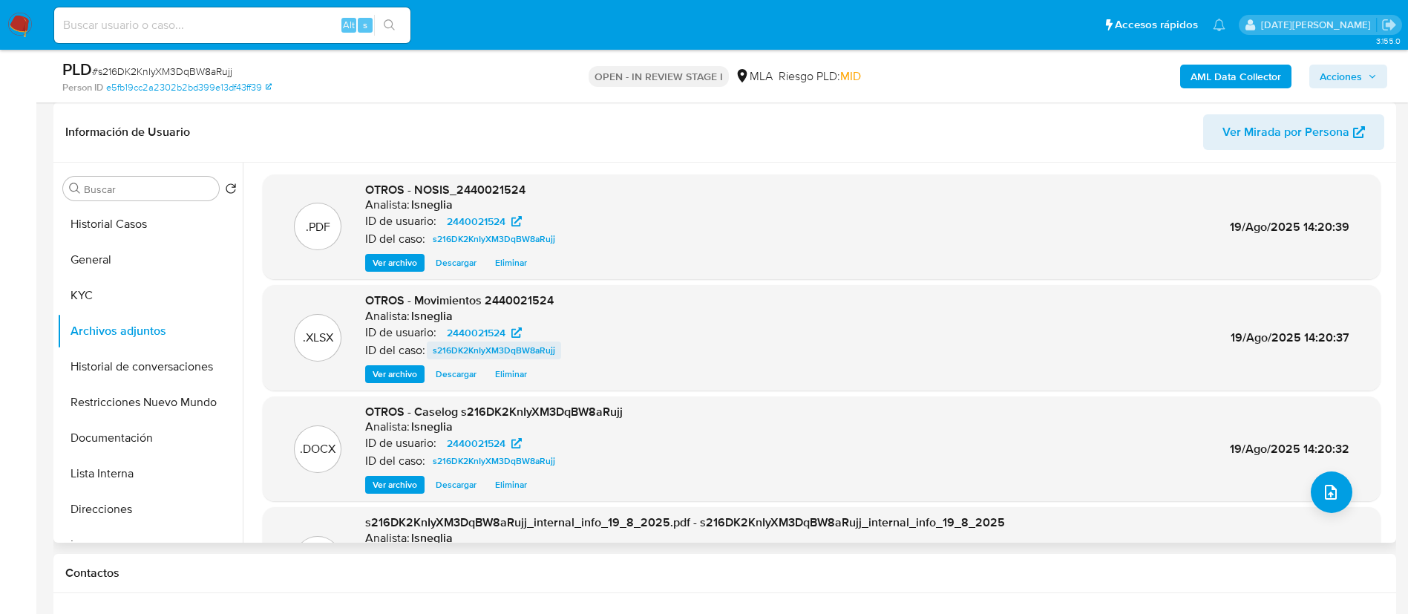
scroll to position [111, 0]
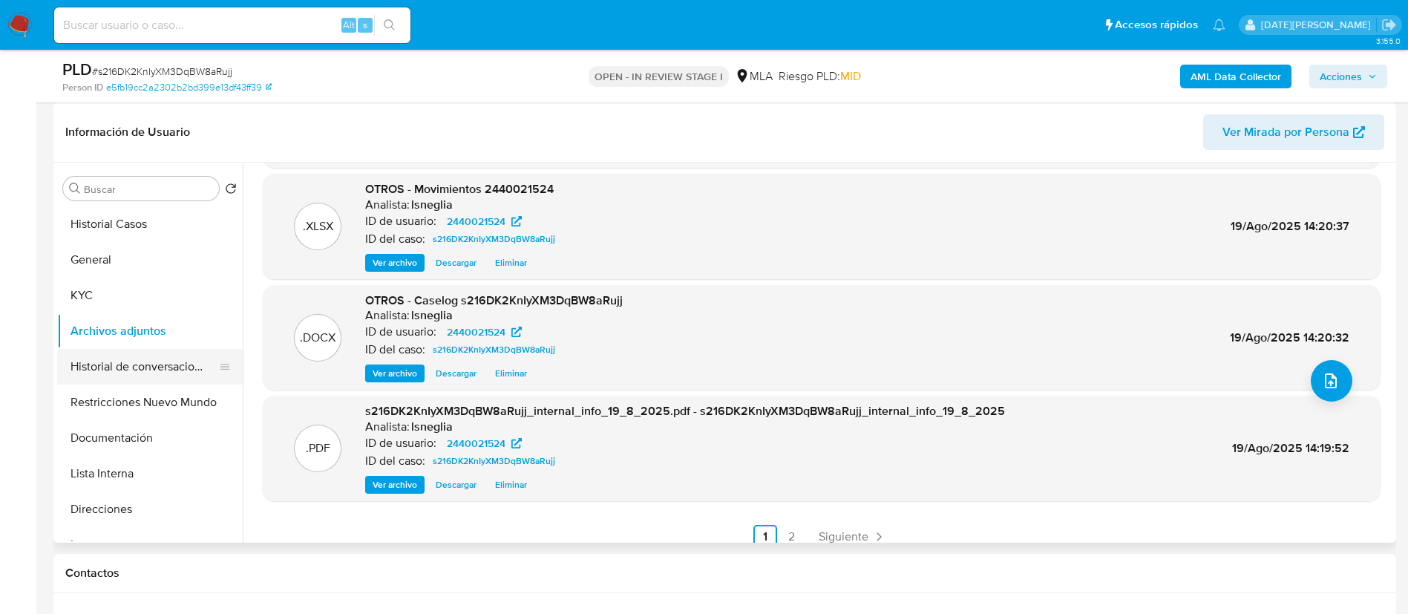
click at [130, 387] on button "Restricciones Nuevo Mundo" at bounding box center [150, 402] width 186 height 36
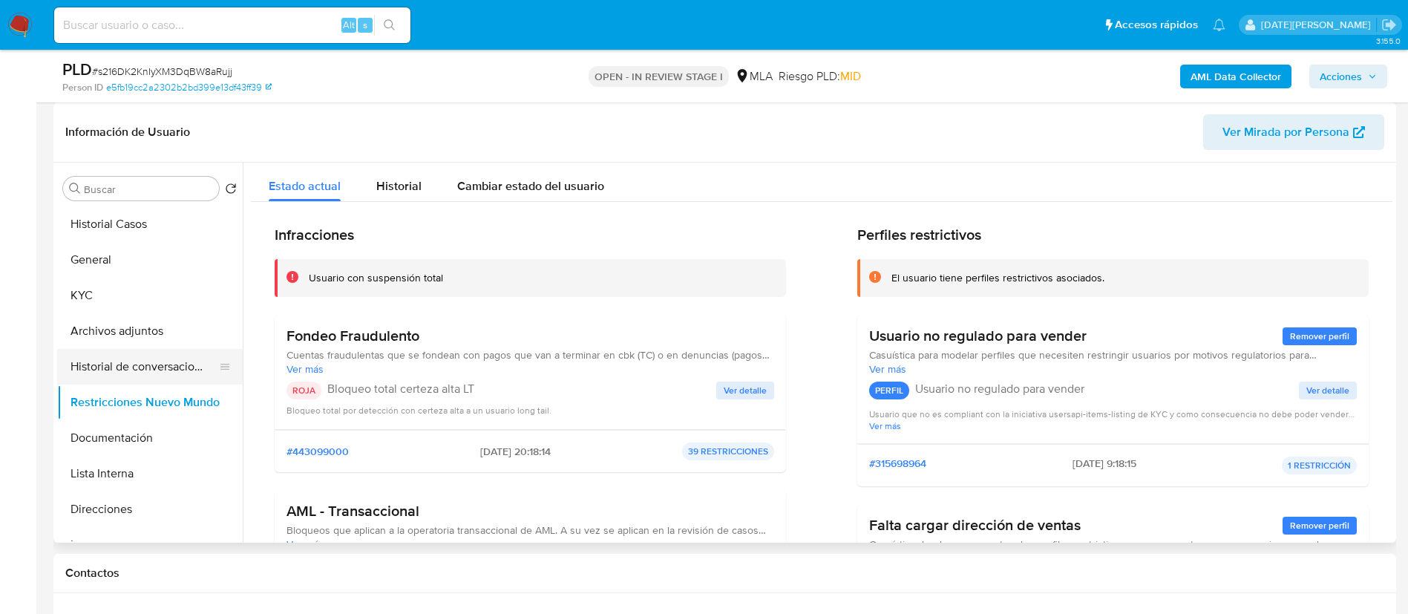
click at [147, 364] on button "Historial de conversaciones" at bounding box center [144, 367] width 174 height 36
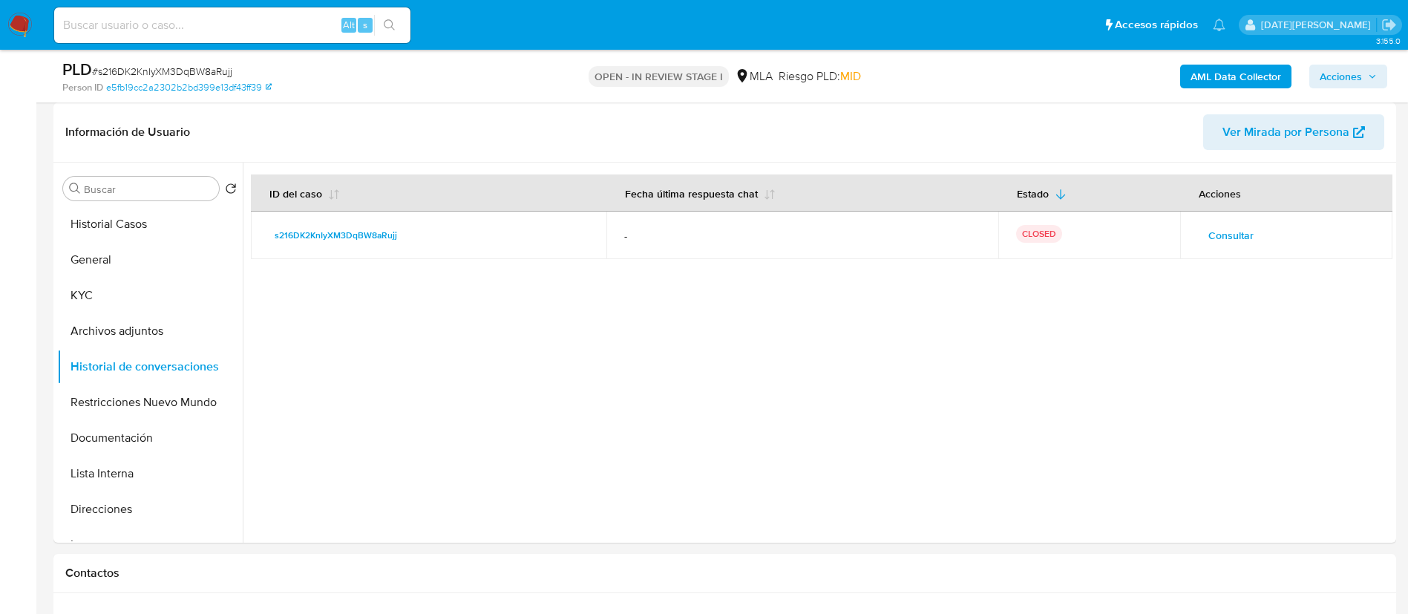
click at [1336, 76] on span "Acciones" at bounding box center [1340, 77] width 42 height 24
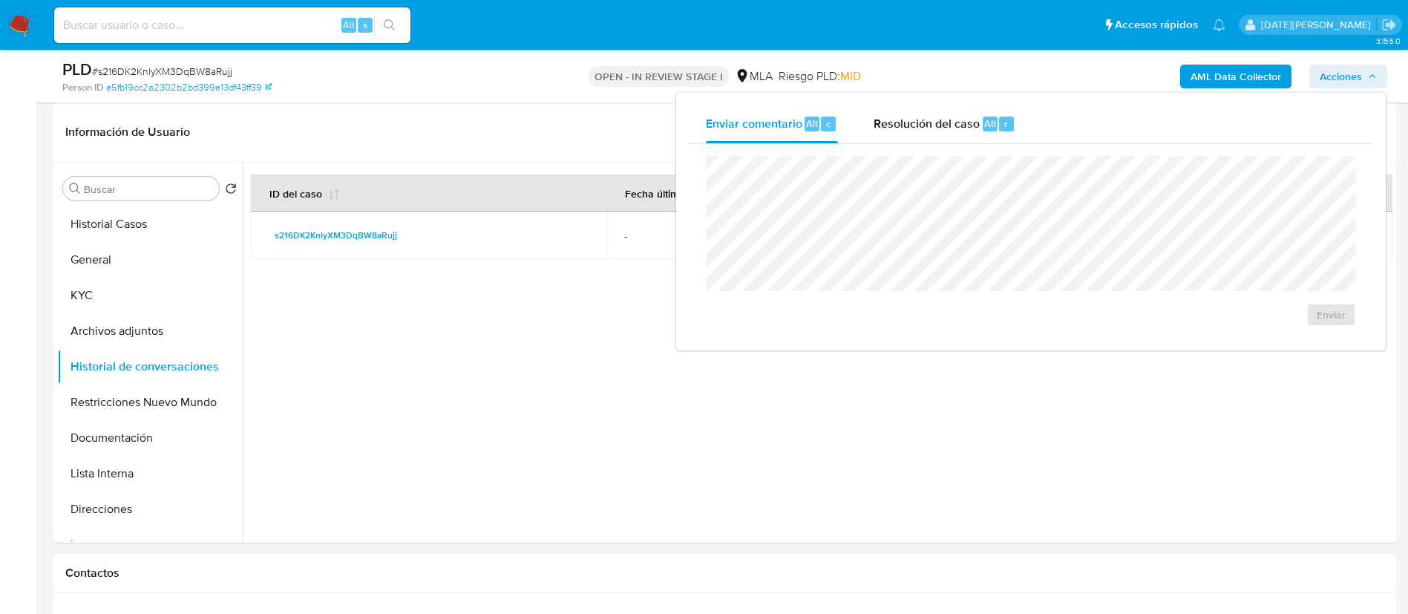
drag, startPoint x: 937, startPoint y: 119, endPoint x: 936, endPoint y: 148, distance: 29.0
click at [941, 118] on span "Resolución del caso" at bounding box center [926, 122] width 106 height 17
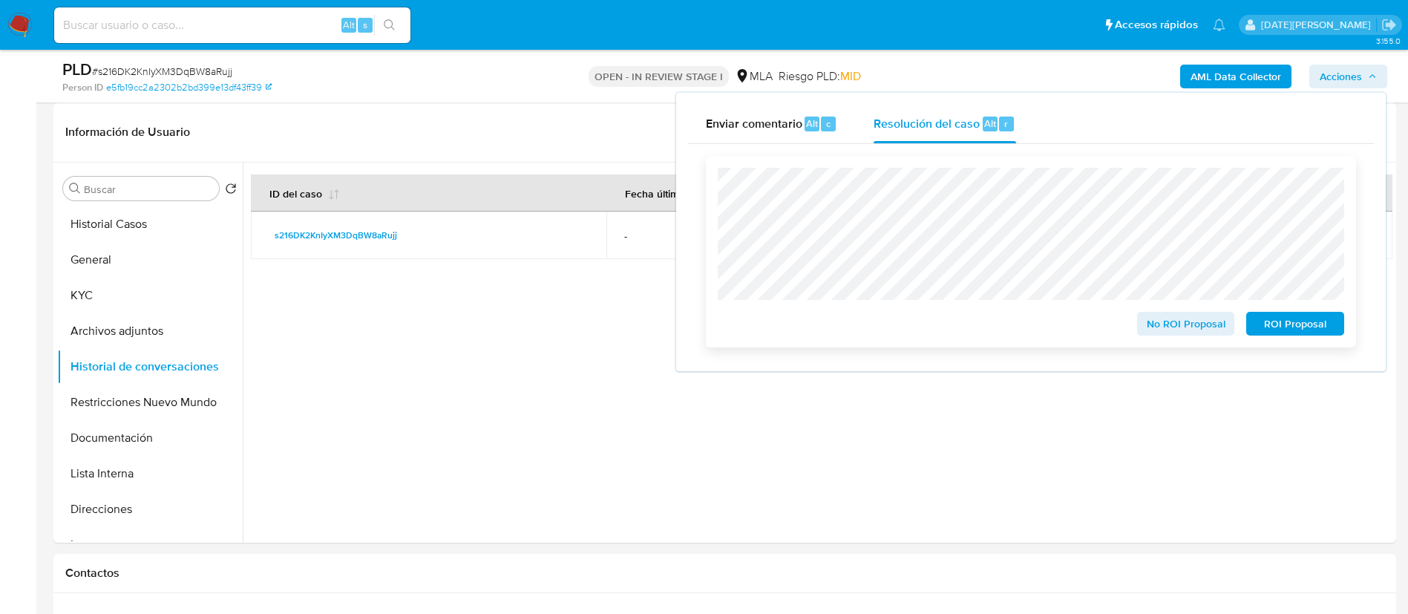
click at [1288, 327] on span "ROI Proposal" at bounding box center [1294, 323] width 77 height 21
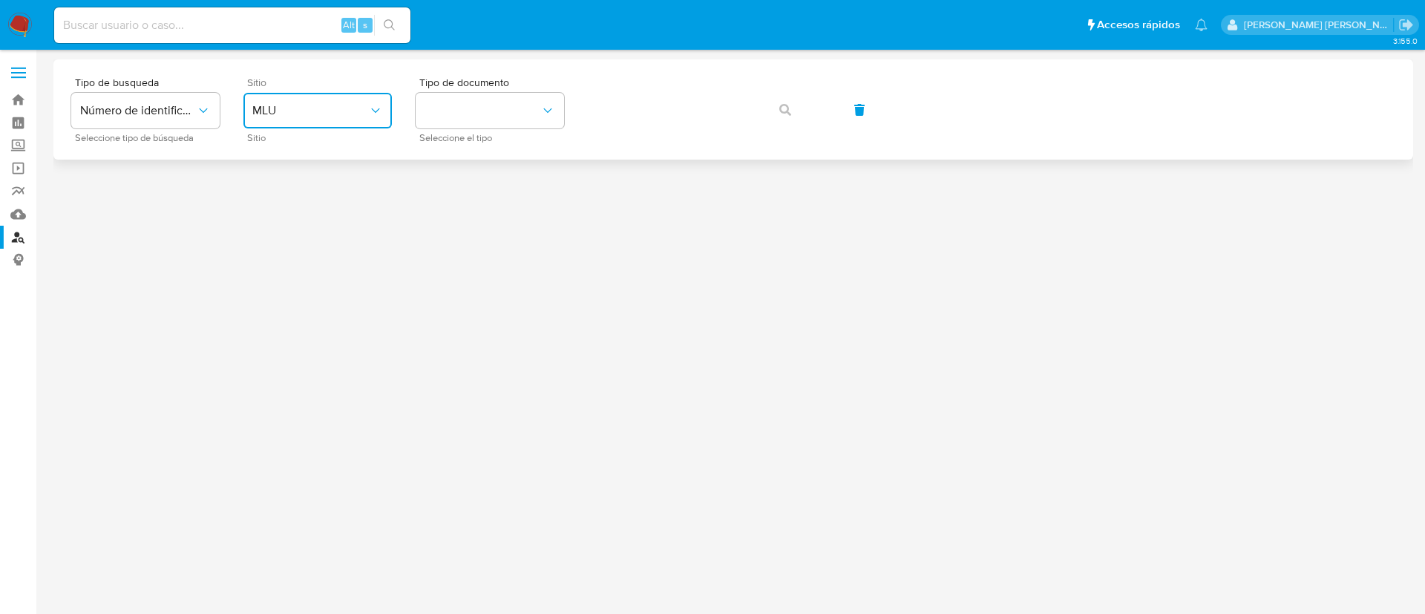
click at [350, 98] on button "MLU" at bounding box center [317, 111] width 148 height 36
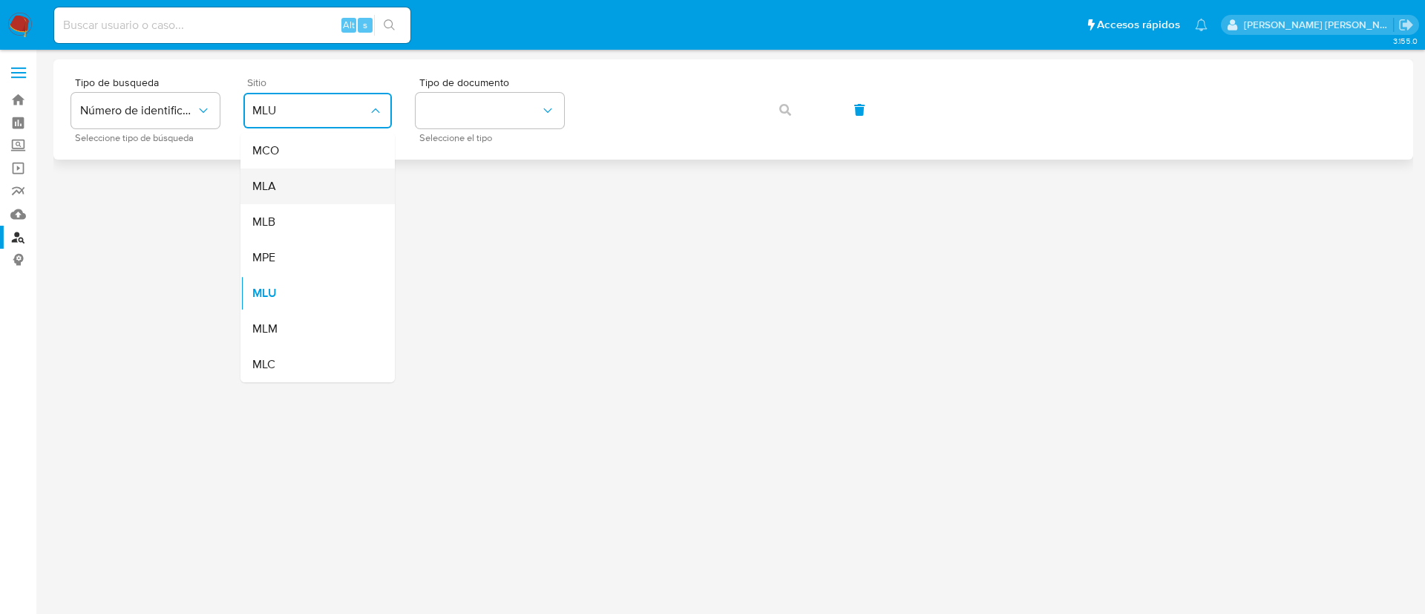
click at [320, 183] on div "MLA" at bounding box center [313, 186] width 122 height 36
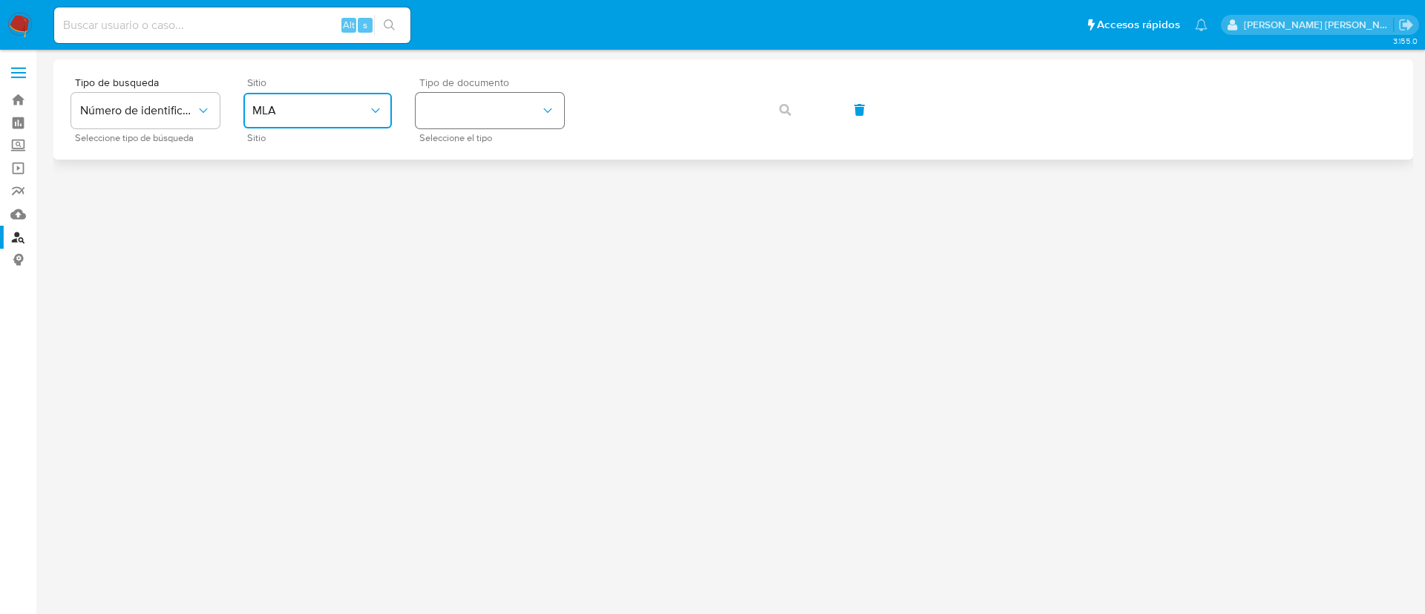
click at [499, 122] on button "identificationType" at bounding box center [490, 111] width 148 height 36
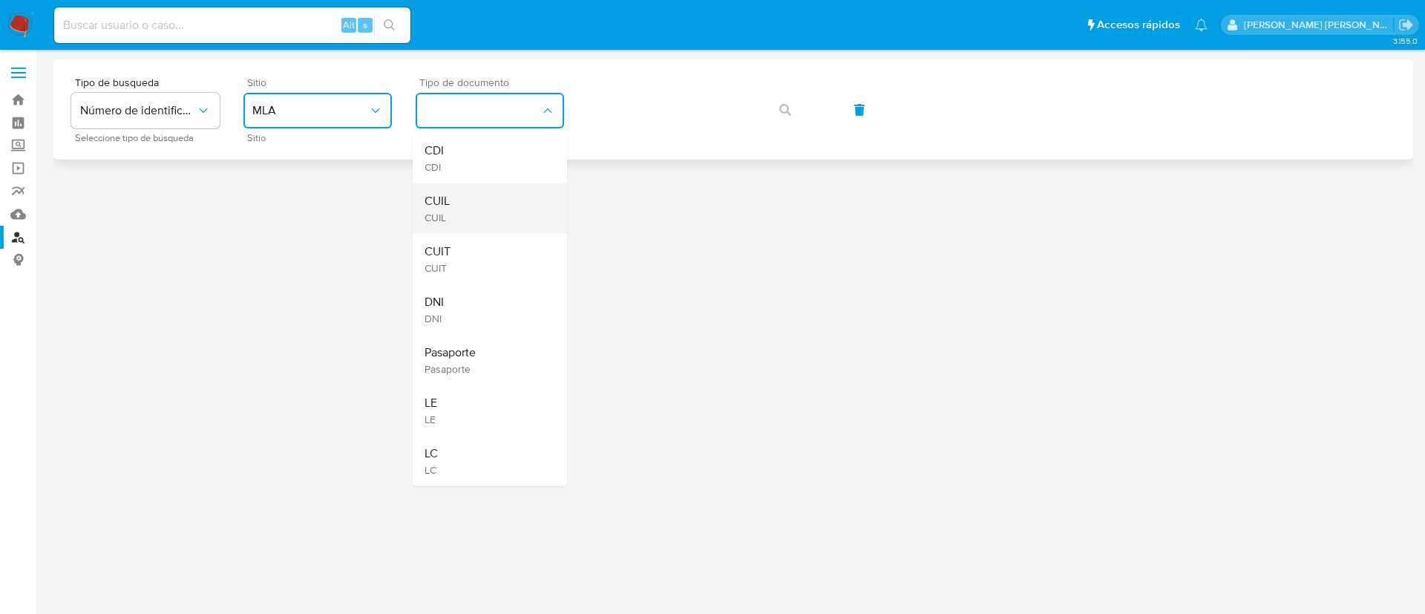
click at [494, 206] on div "CUIL CUIL" at bounding box center [485, 208] width 122 height 50
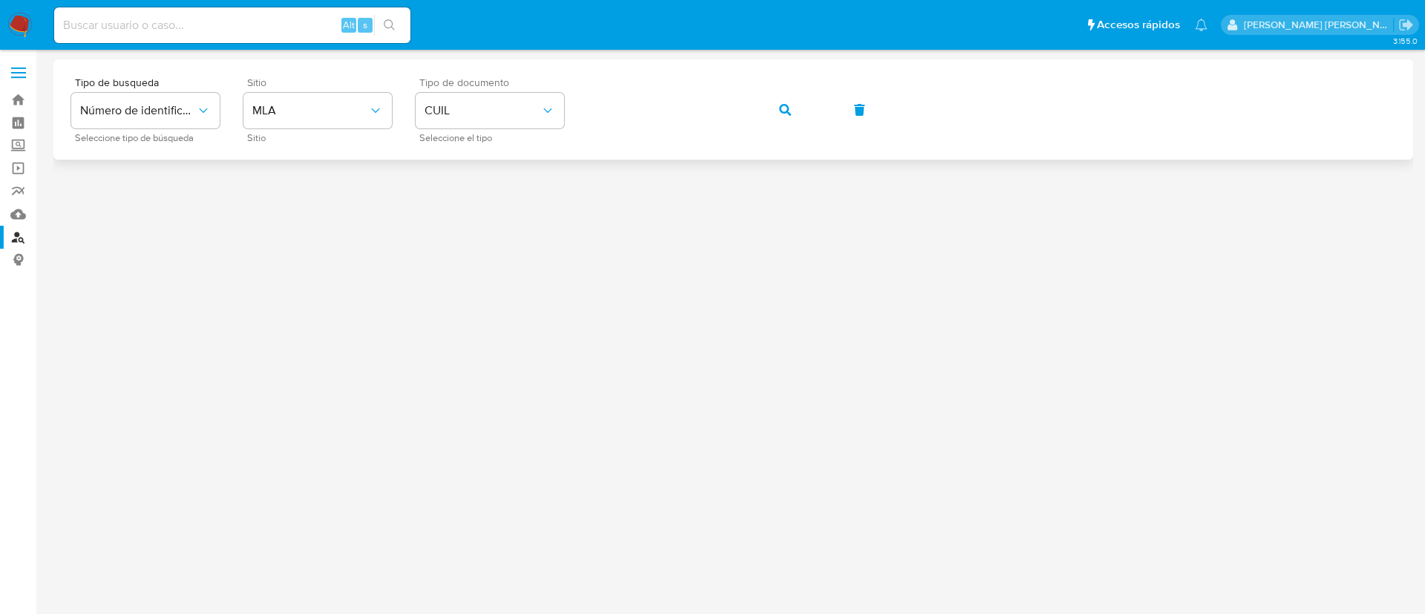
click at [790, 107] on icon "button" at bounding box center [785, 110] width 12 height 12
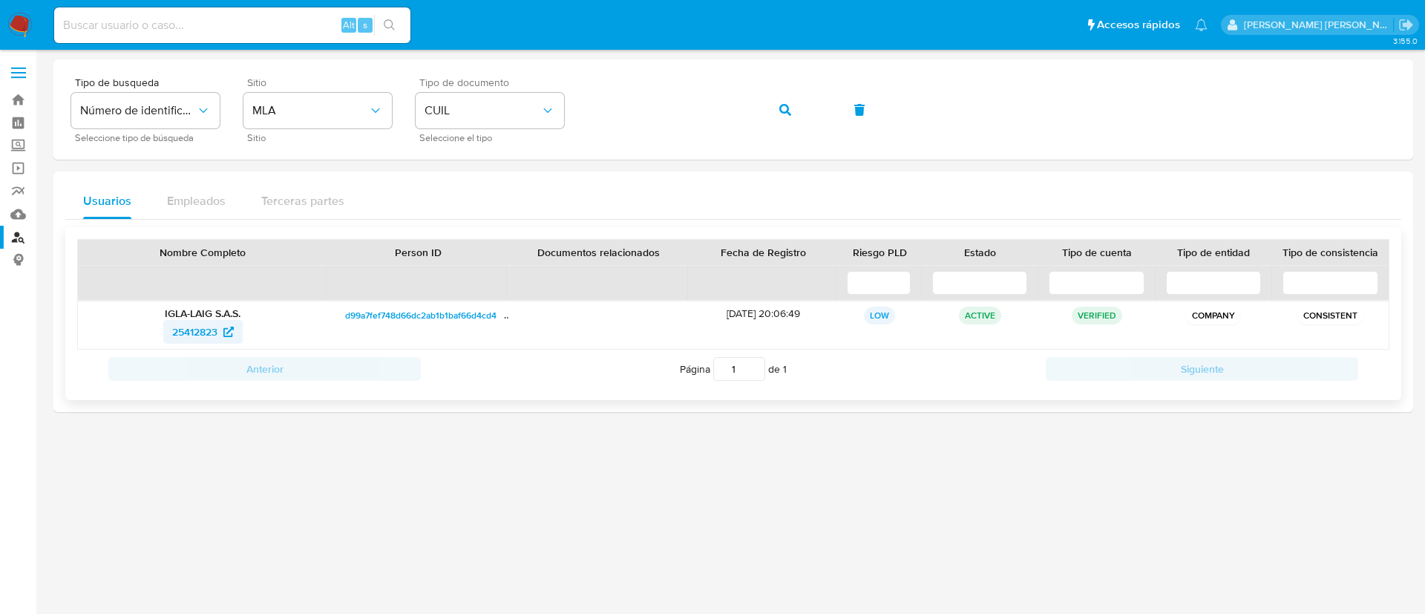
click at [215, 328] on span "25412823" at bounding box center [194, 332] width 45 height 24
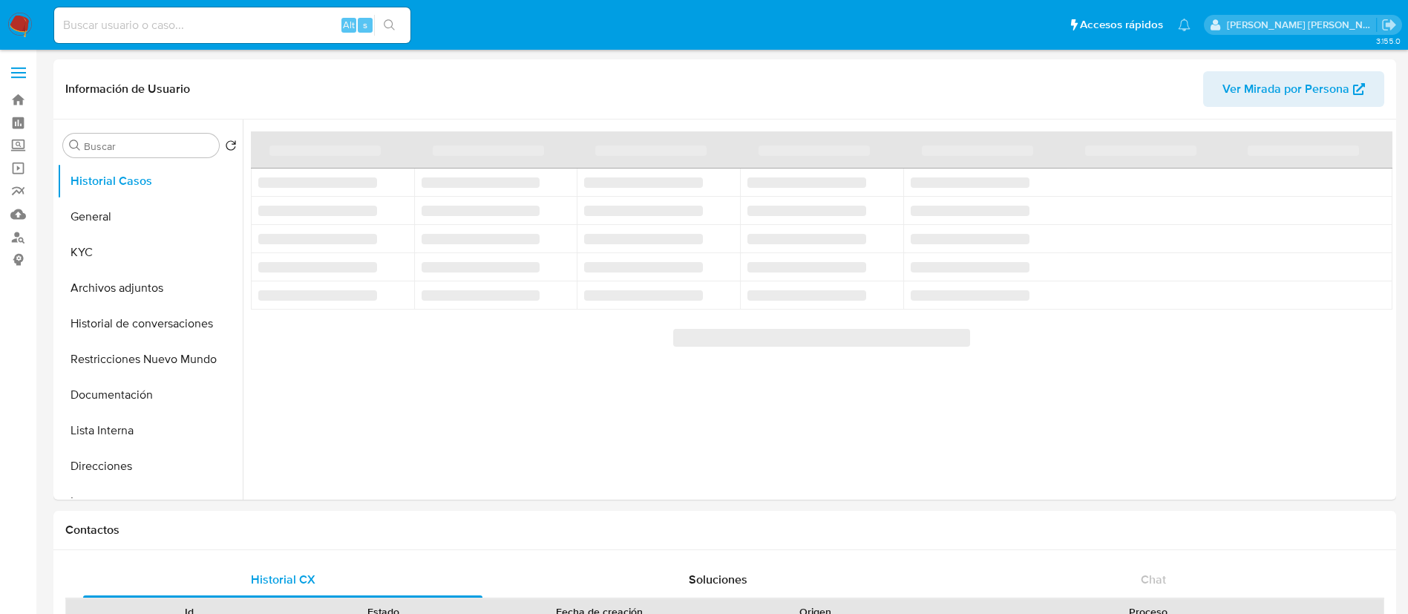
select select "10"
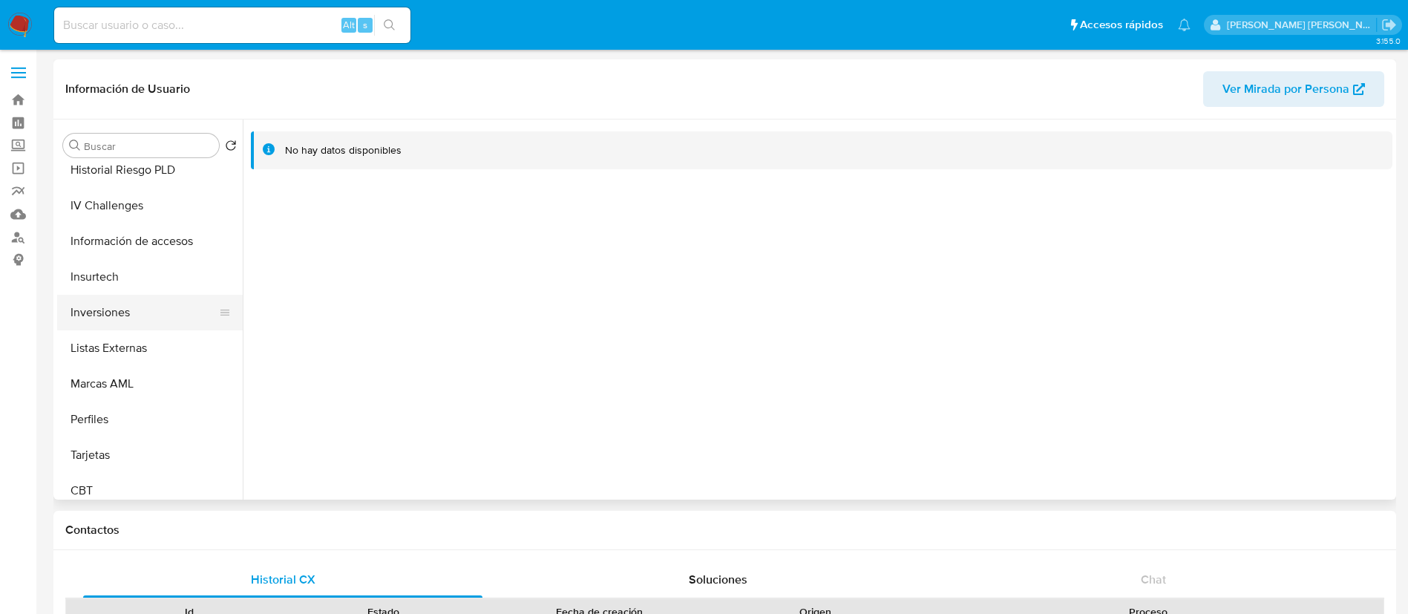
scroll to position [698, 0]
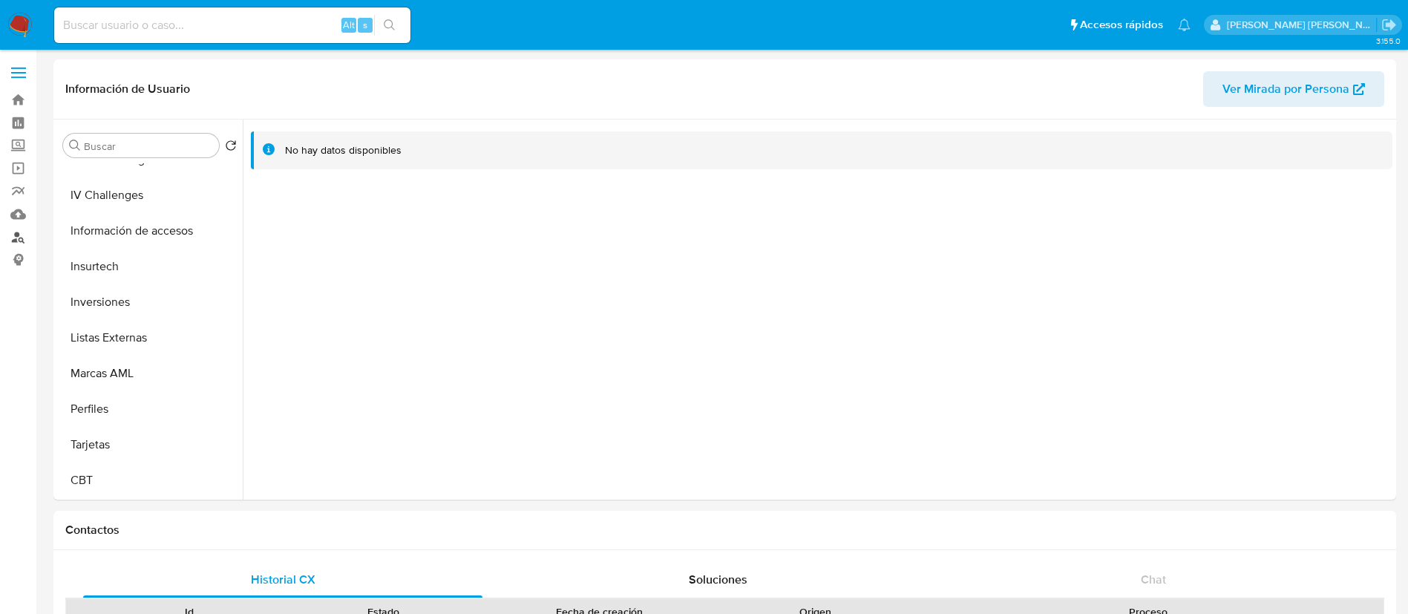
click at [22, 237] on link "Buscador de personas" at bounding box center [88, 237] width 177 height 23
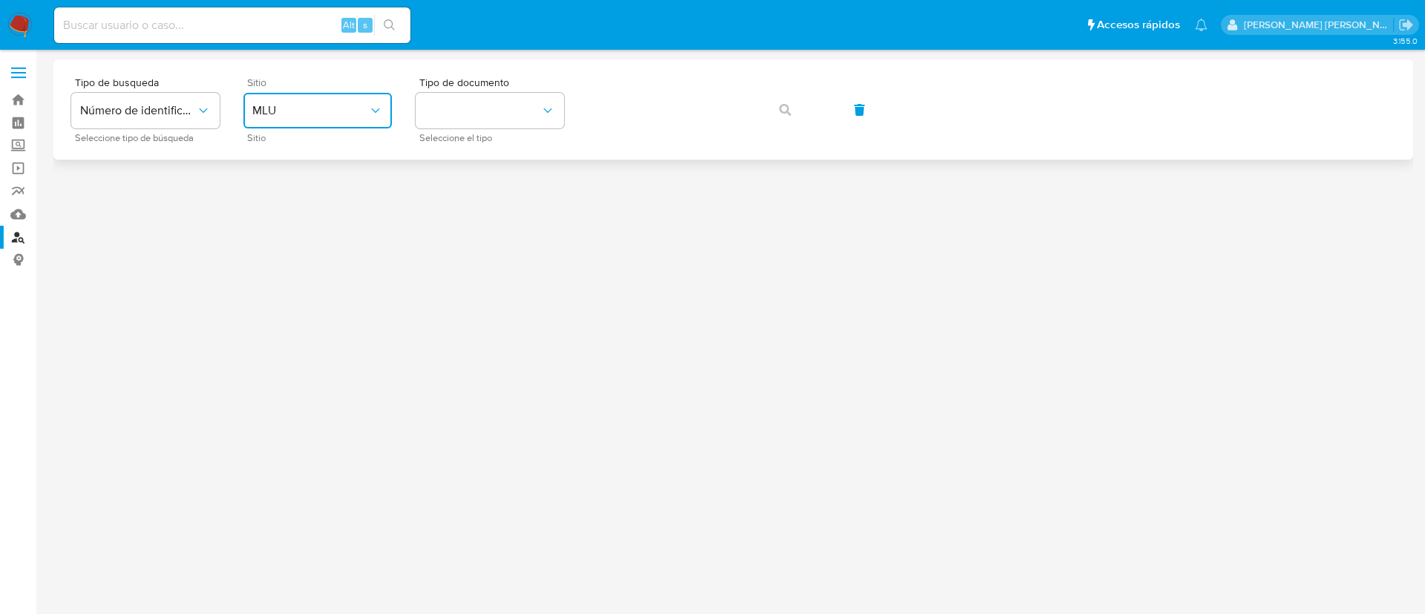
click at [345, 103] on span "MLU" at bounding box center [310, 110] width 116 height 15
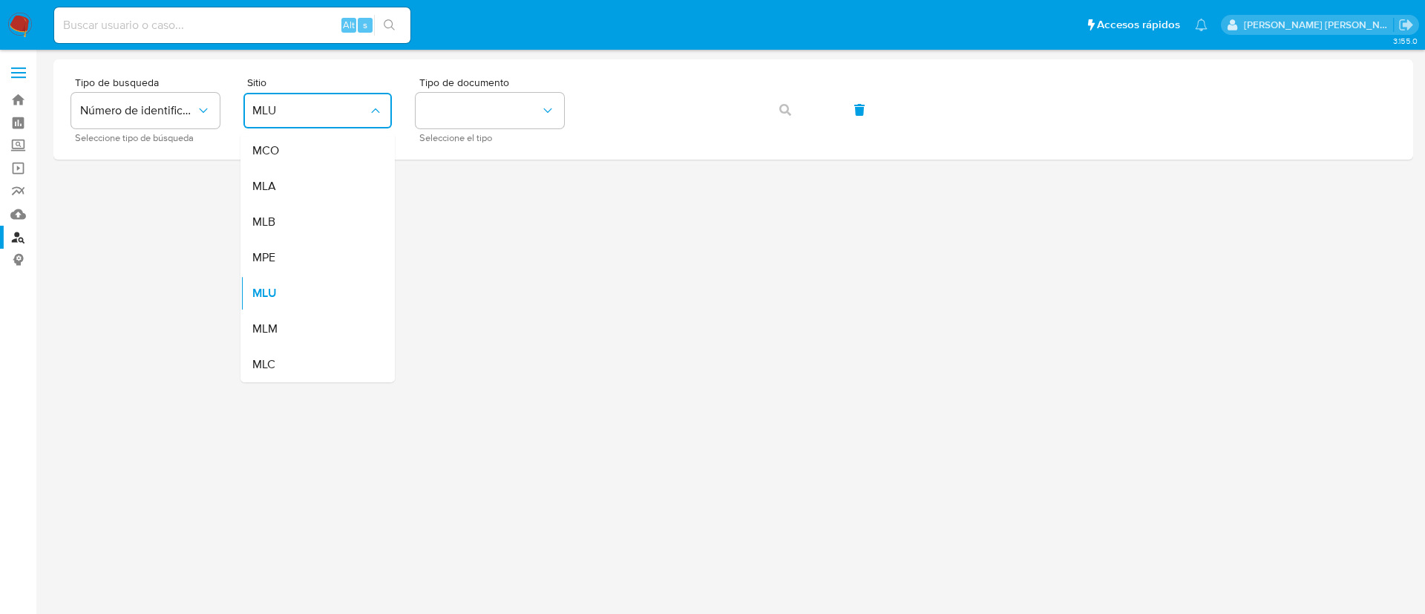
drag, startPoint x: 304, startPoint y: 188, endPoint x: 338, endPoint y: 170, distance: 37.8
click at [304, 188] on div "MLA" at bounding box center [313, 186] width 122 height 36
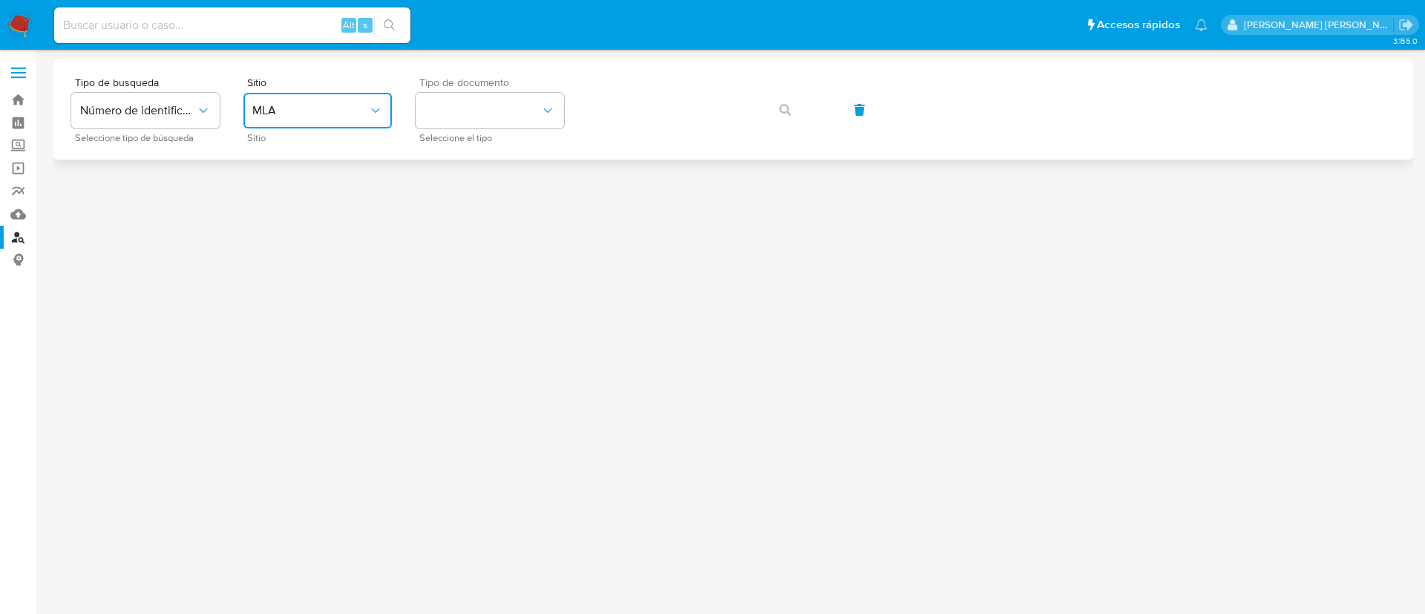
click at [458, 128] on button "identificationType" at bounding box center [490, 111] width 148 height 36
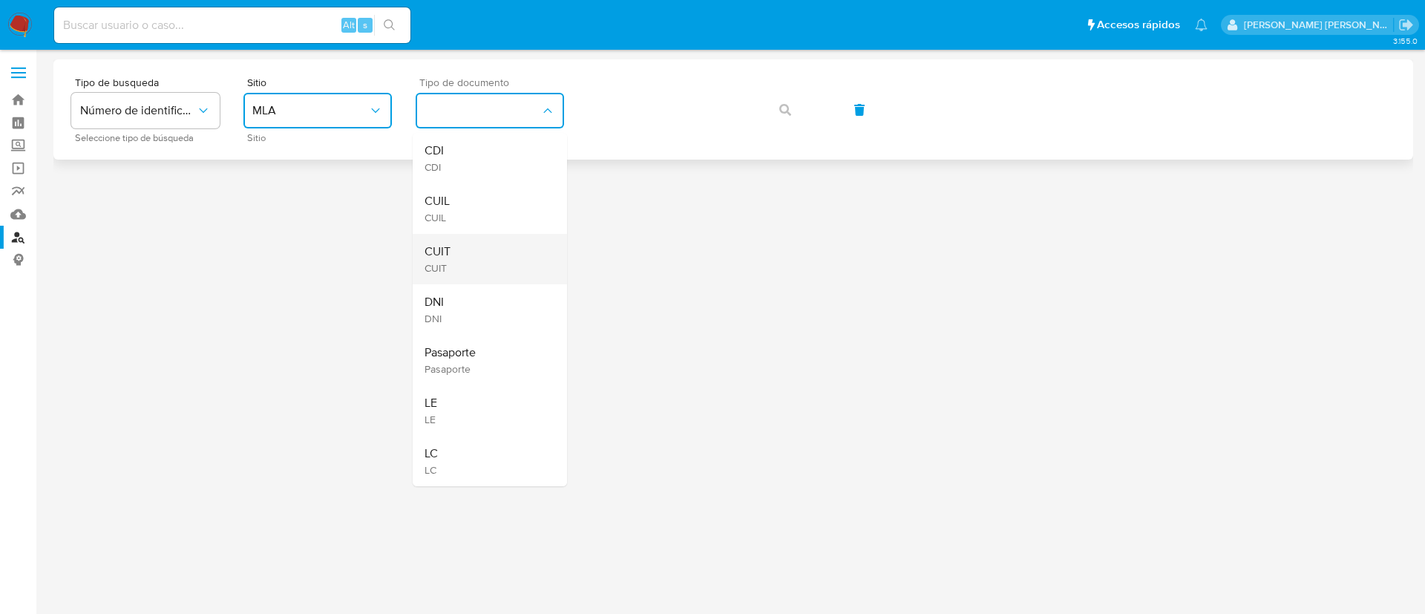
click at [467, 258] on div "CUIT CUIT" at bounding box center [485, 259] width 122 height 50
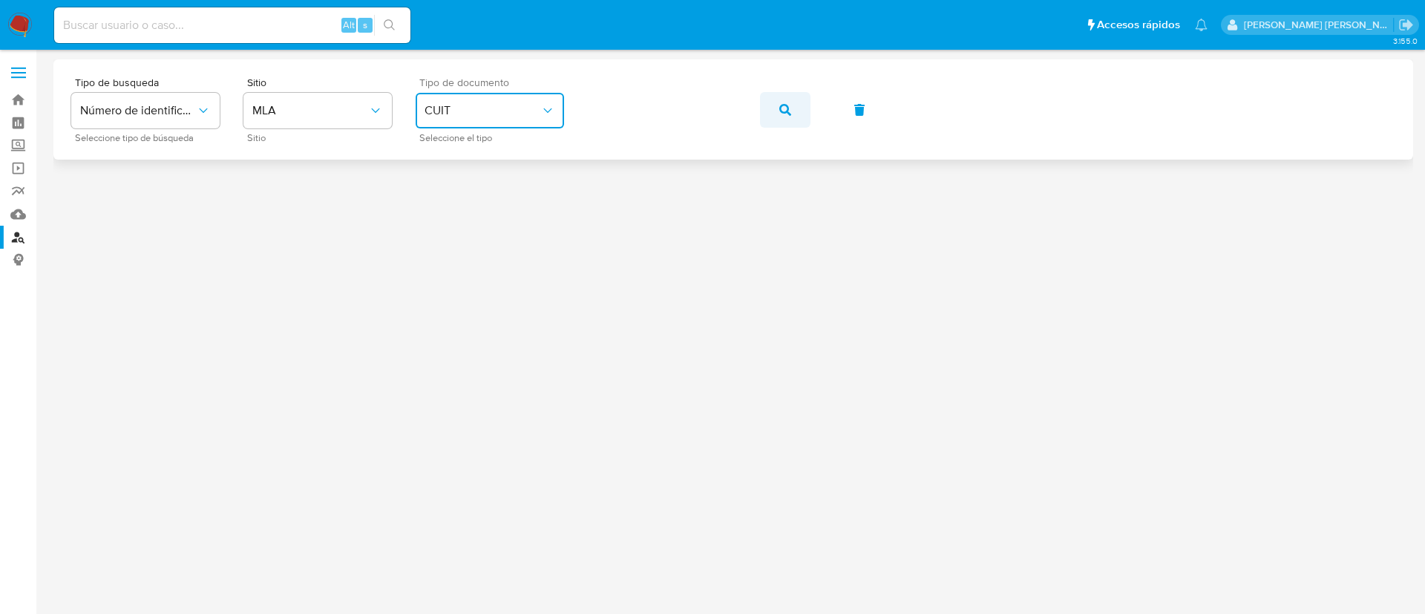
click at [780, 104] on icon "button" at bounding box center [785, 110] width 12 height 12
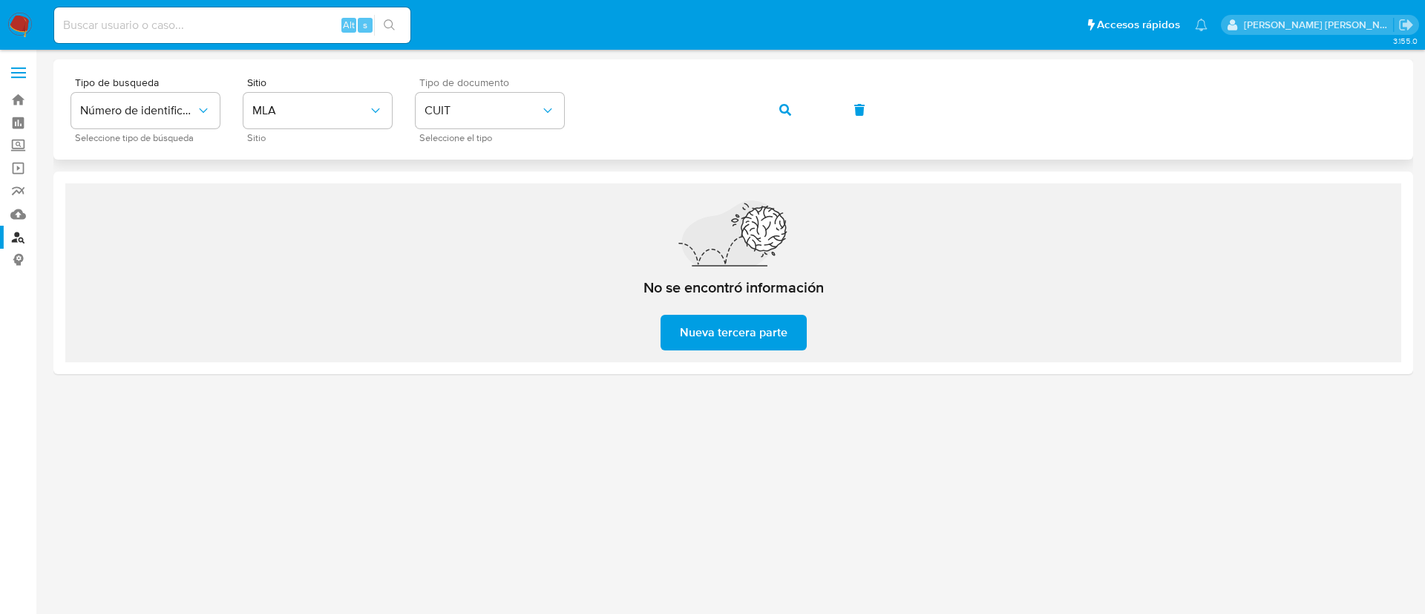
click at [789, 105] on icon "button" at bounding box center [785, 110] width 12 height 12
click at [547, 112] on icon "identificationType" at bounding box center [547, 110] width 15 height 15
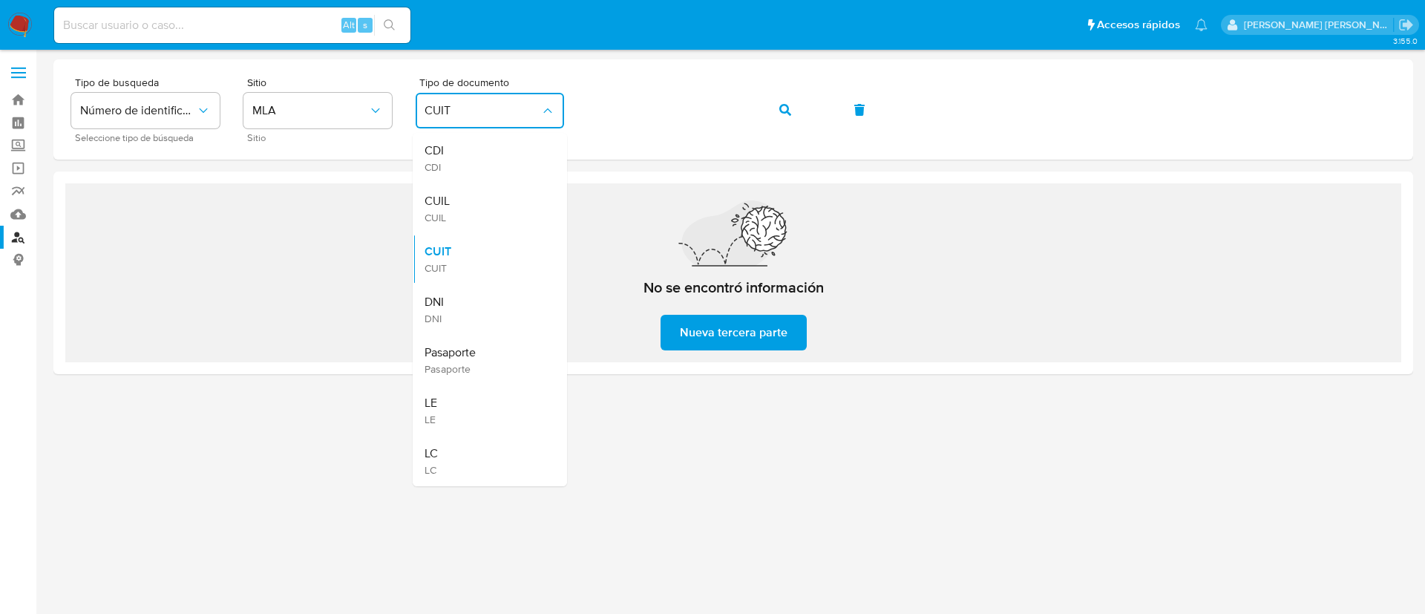
click at [1001, 278] on div "No se encontró información Nueva tercera parte" at bounding box center [733, 272] width 1336 height 179
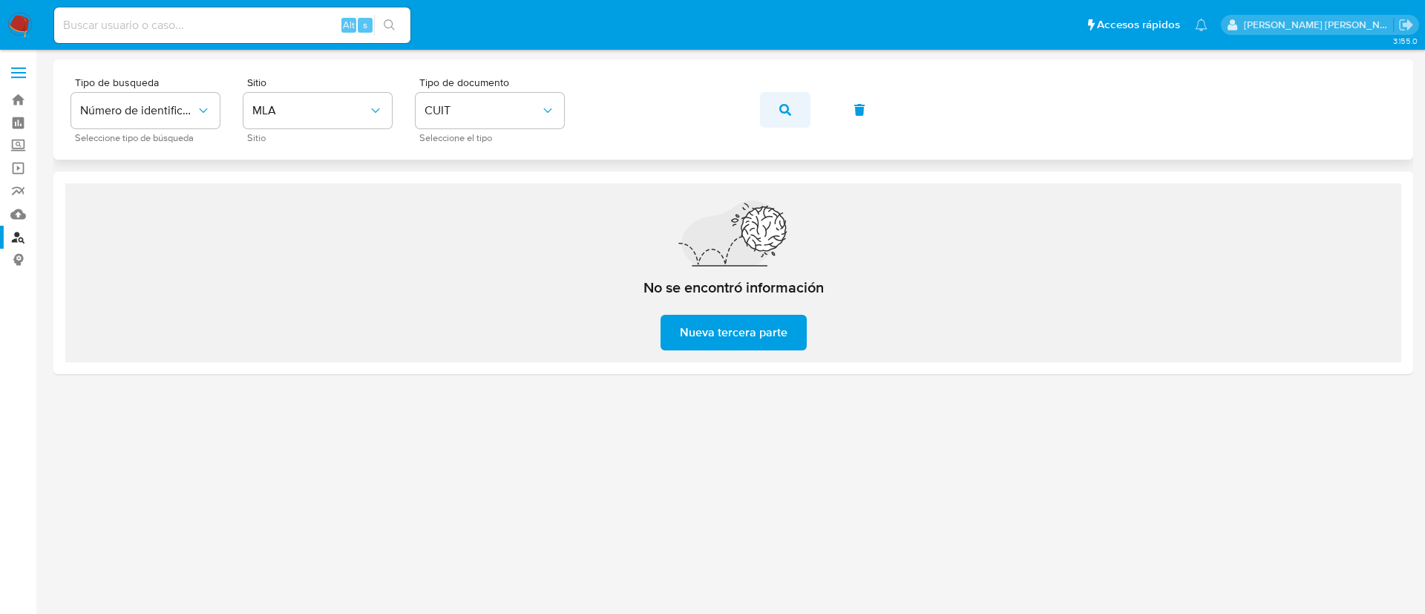
click at [782, 105] on icon "button" at bounding box center [785, 110] width 12 height 12
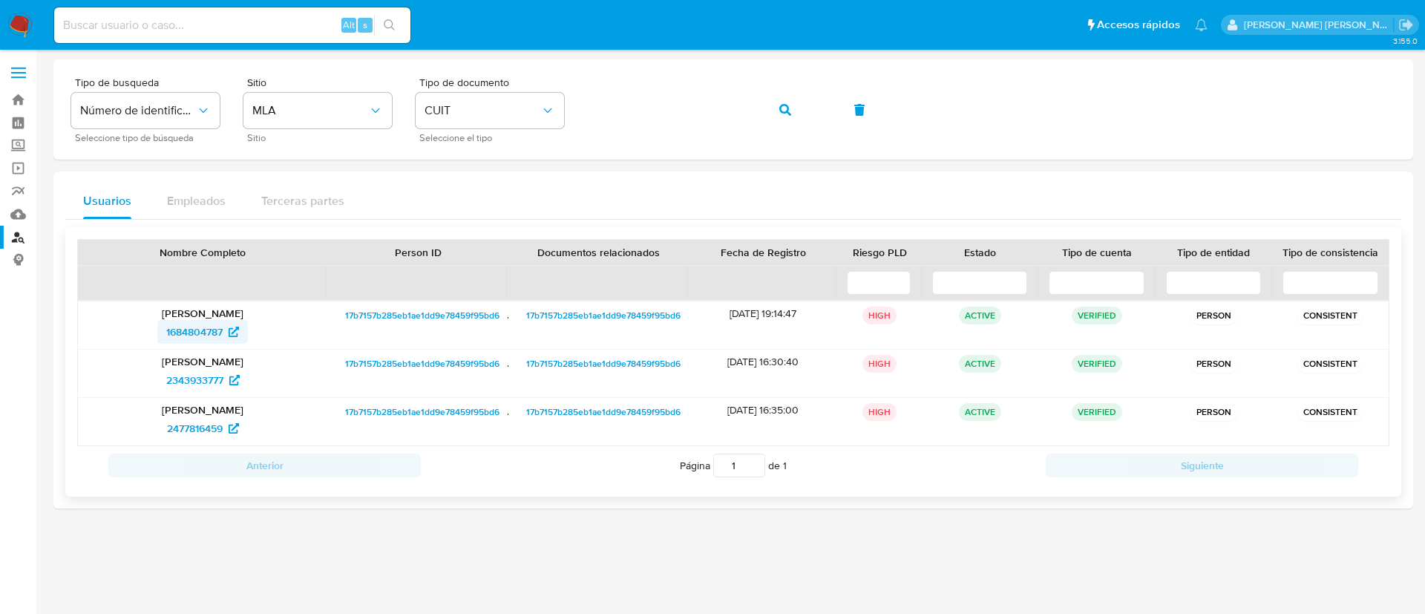
click at [197, 329] on span "1684804787" at bounding box center [194, 332] width 56 height 24
click at [792, 102] on button "button" at bounding box center [785, 110] width 50 height 36
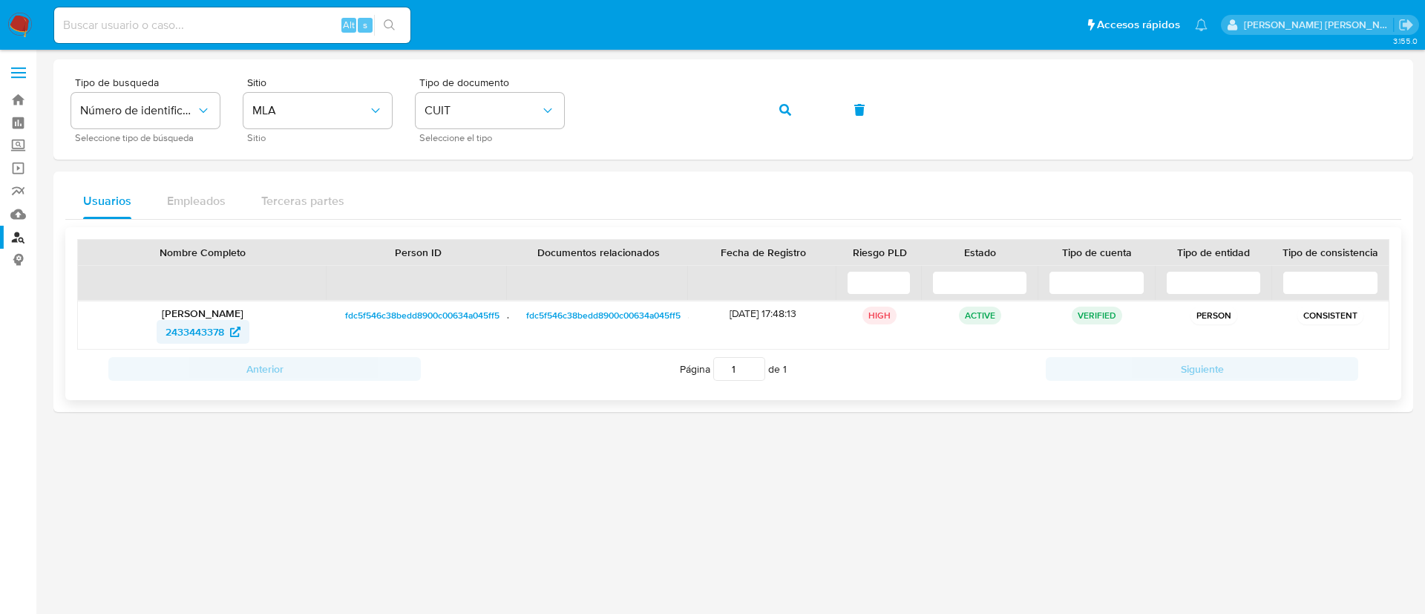
click at [197, 335] on span "2433443378" at bounding box center [194, 332] width 59 height 24
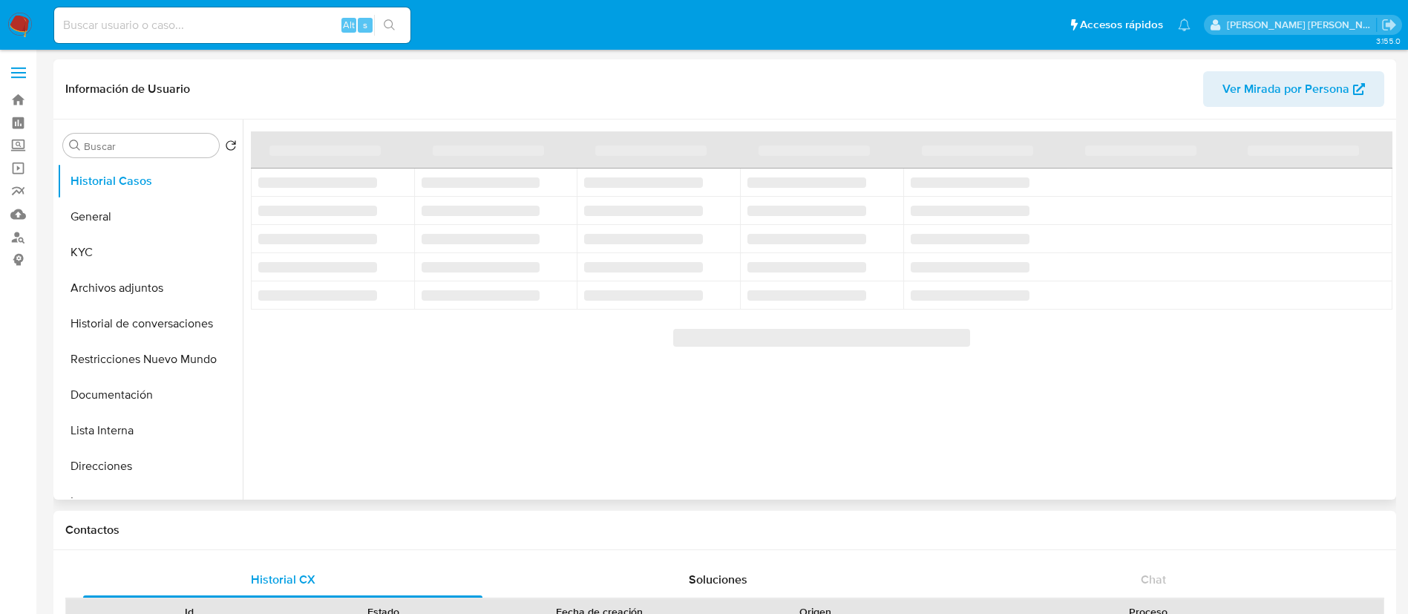
select select "10"
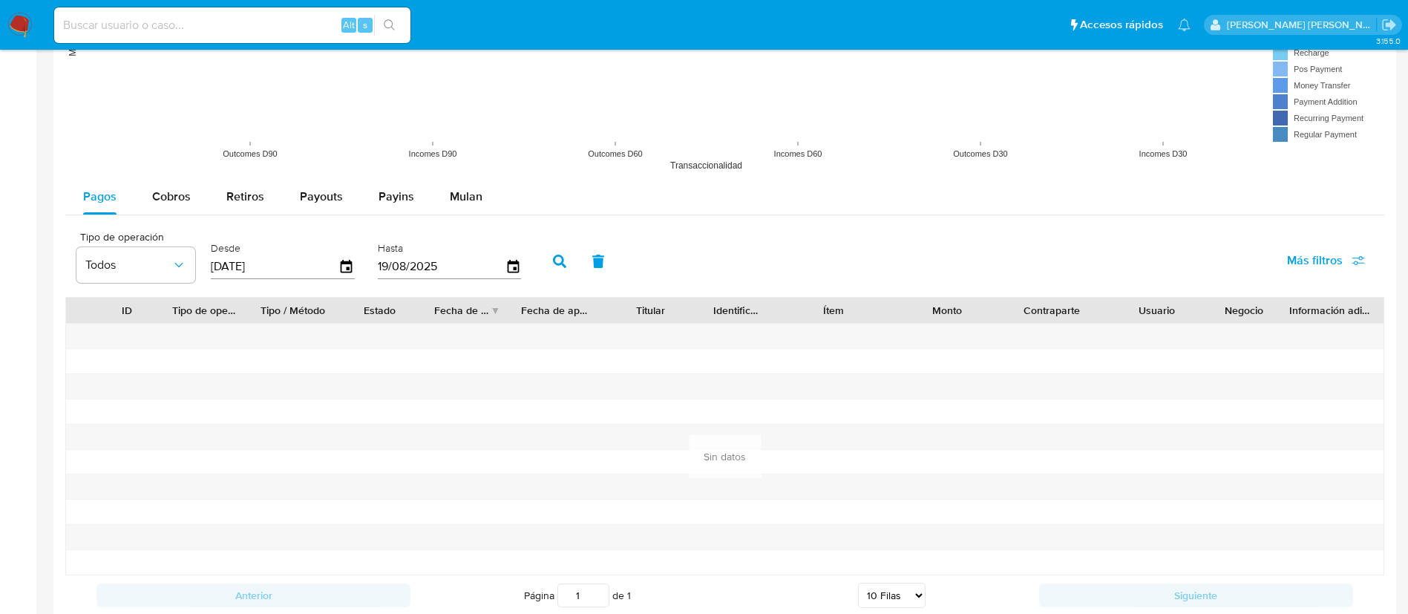
scroll to position [1615, 0]
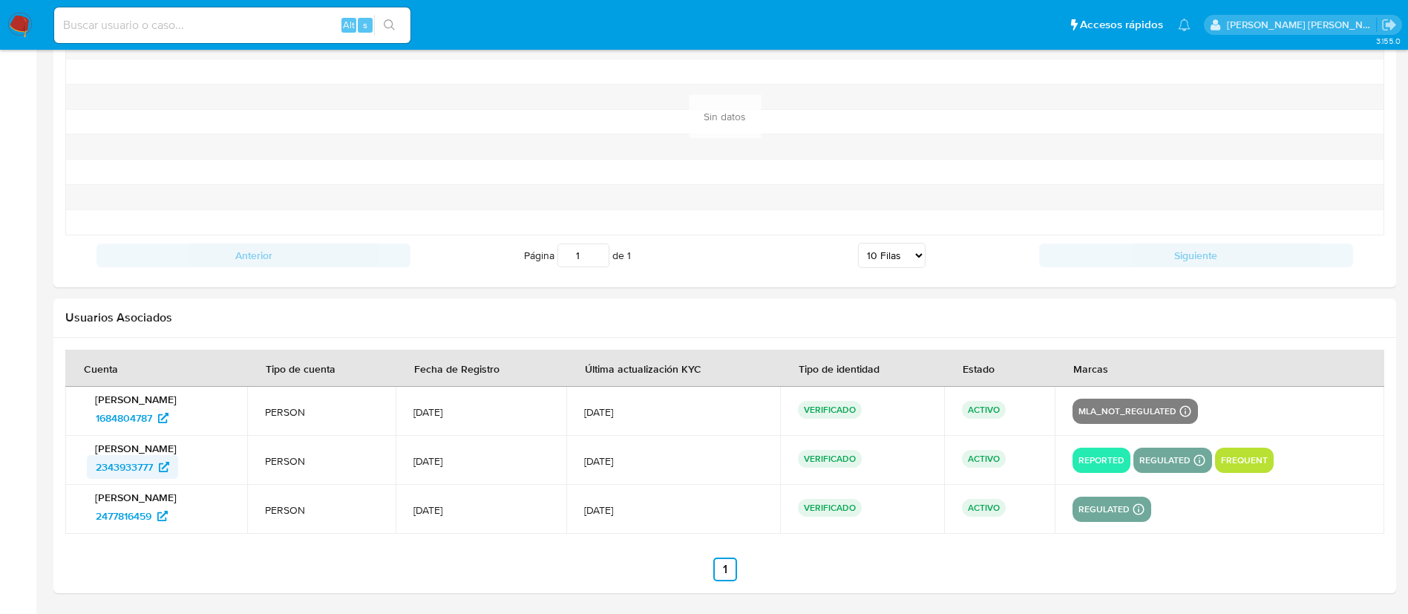
click at [113, 468] on span "2343933777" at bounding box center [124, 467] width 57 height 24
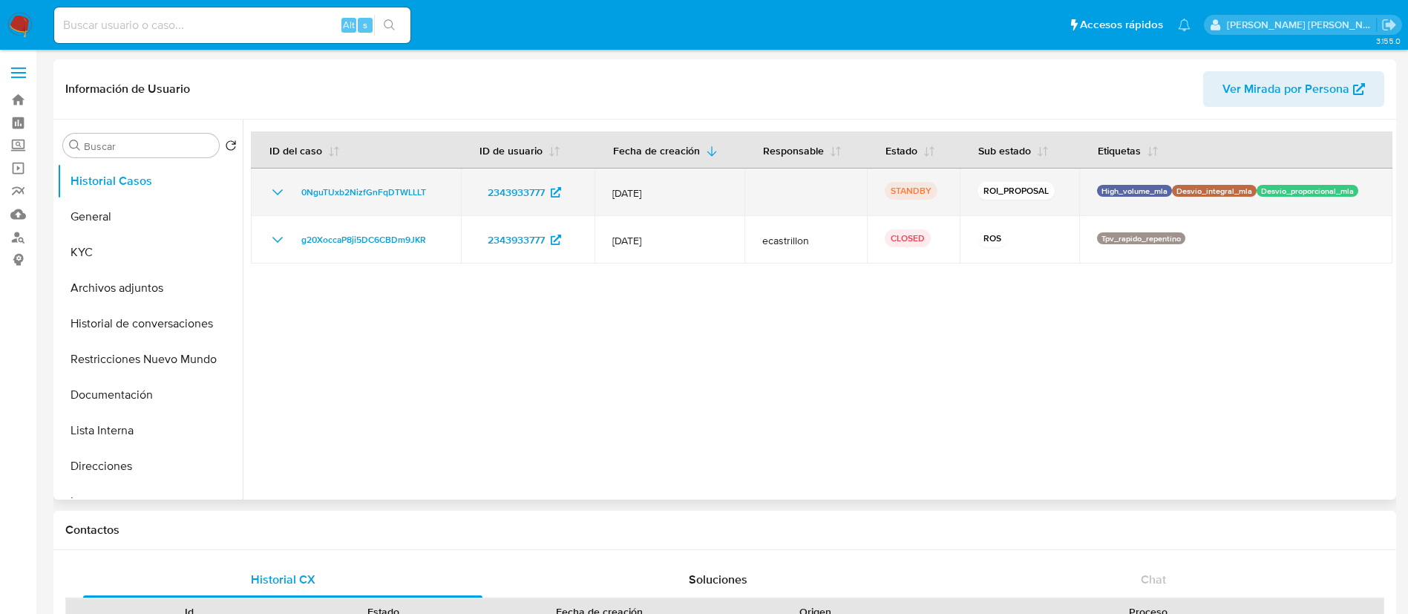
select select "10"
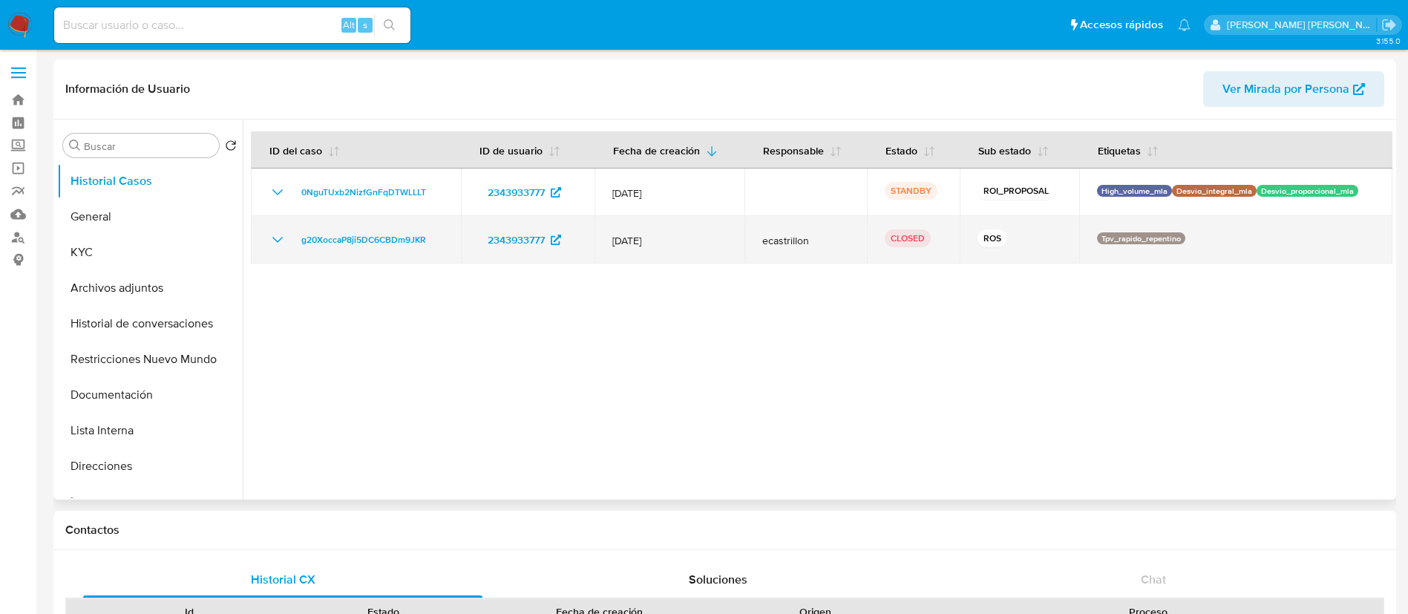
click at [272, 237] on icon "Mostrar/Ocultar" at bounding box center [278, 240] width 18 height 18
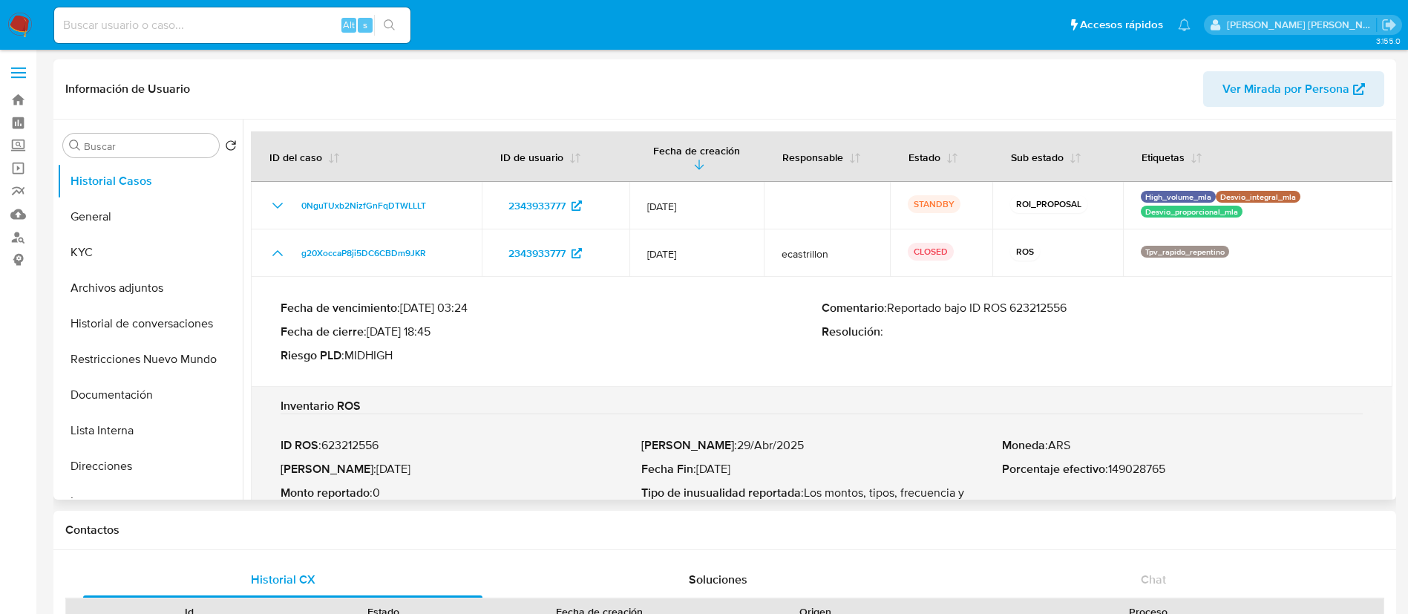
drag, startPoint x: 891, startPoint y: 308, endPoint x: 1082, endPoint y: 295, distance: 191.9
click at [1082, 295] on div "Fecha de vencimiento : [DATE] 03:24 Fecha de cierre : [DATE] 18:45 Riesgo PLD :…" at bounding box center [822, 332] width 1082 height 86
click at [113, 255] on button "KYC" at bounding box center [144, 253] width 174 height 36
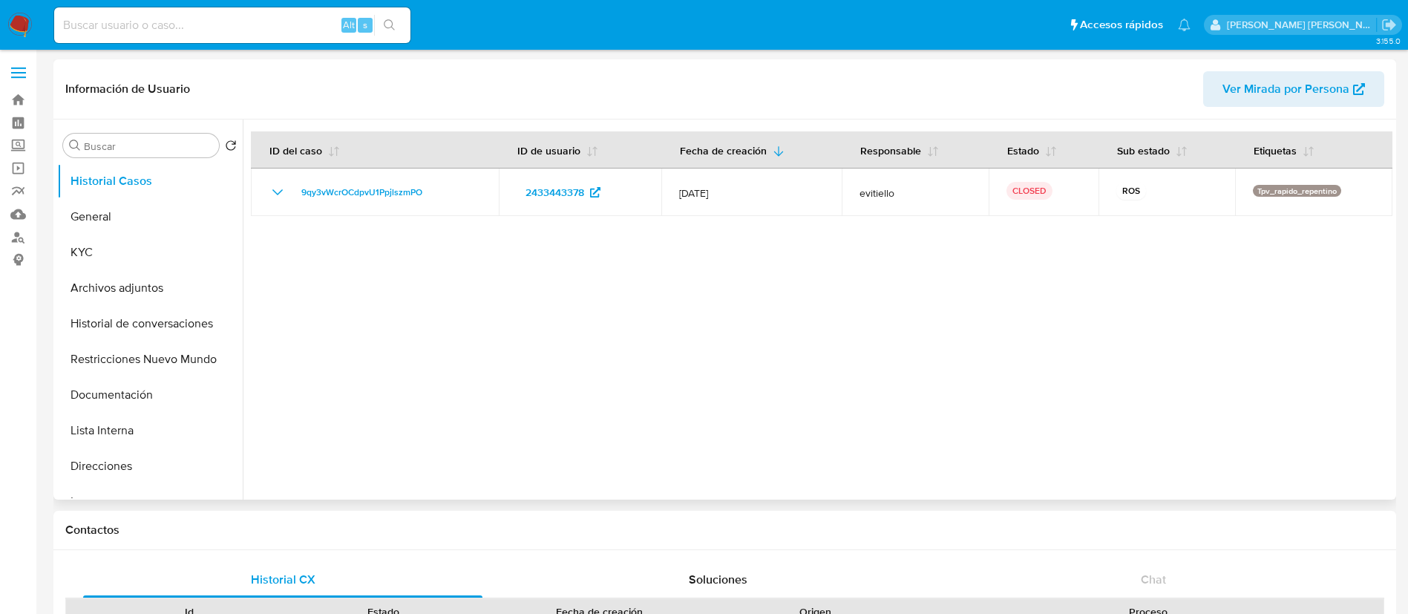
select select "10"
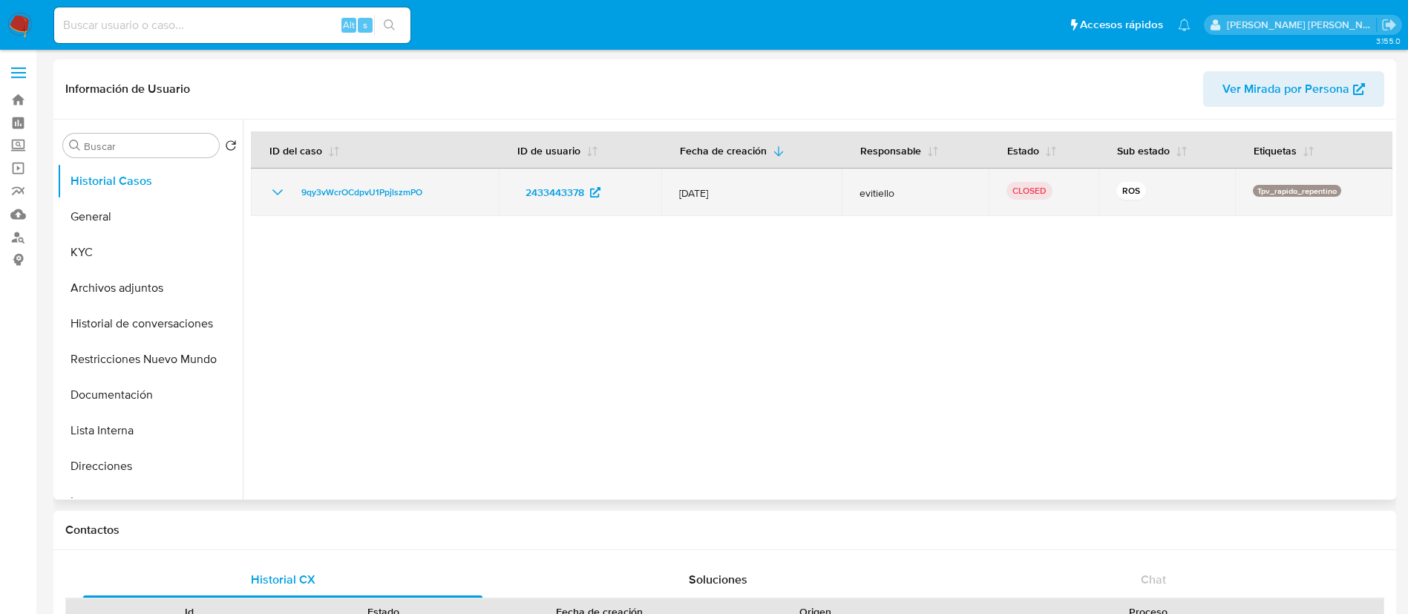
drag, startPoint x: 281, startPoint y: 188, endPoint x: 364, endPoint y: 205, distance: 84.1
click at [281, 188] on icon "Mostrar/Ocultar" at bounding box center [278, 192] width 18 height 18
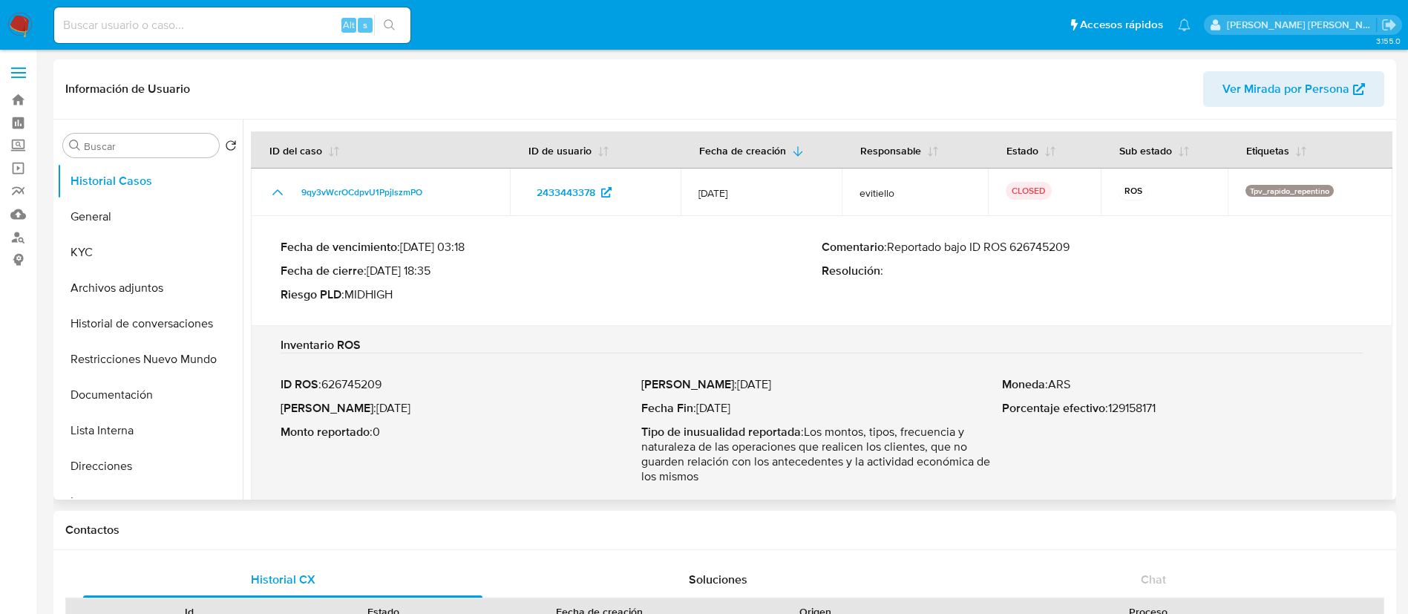
drag, startPoint x: 889, startPoint y: 243, endPoint x: 1072, endPoint y: 242, distance: 182.6
click at [1072, 242] on p "Comentario : Reportado bajo ID ROS 626745209" at bounding box center [1092, 247] width 541 height 15
drag, startPoint x: 1075, startPoint y: 246, endPoint x: 893, endPoint y: 246, distance: 182.6
click at [893, 246] on p "Comentario : Reportado bajo ID ROS 626745209" at bounding box center [1092, 247] width 541 height 15
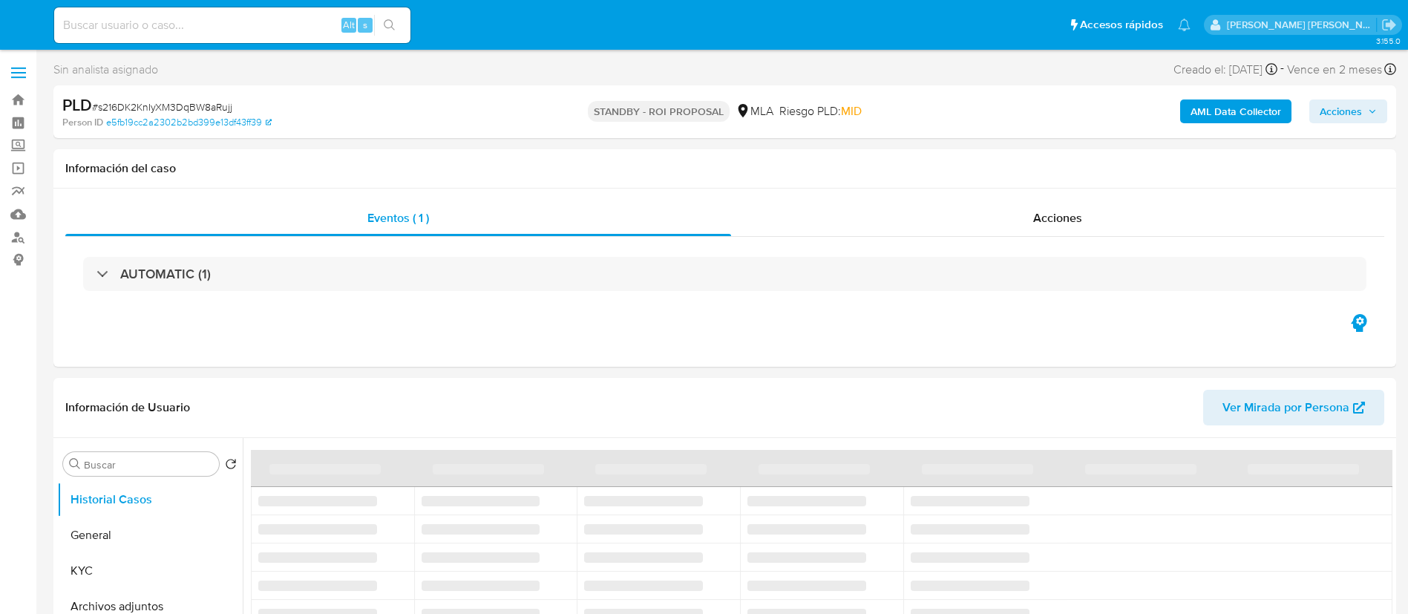
select select "10"
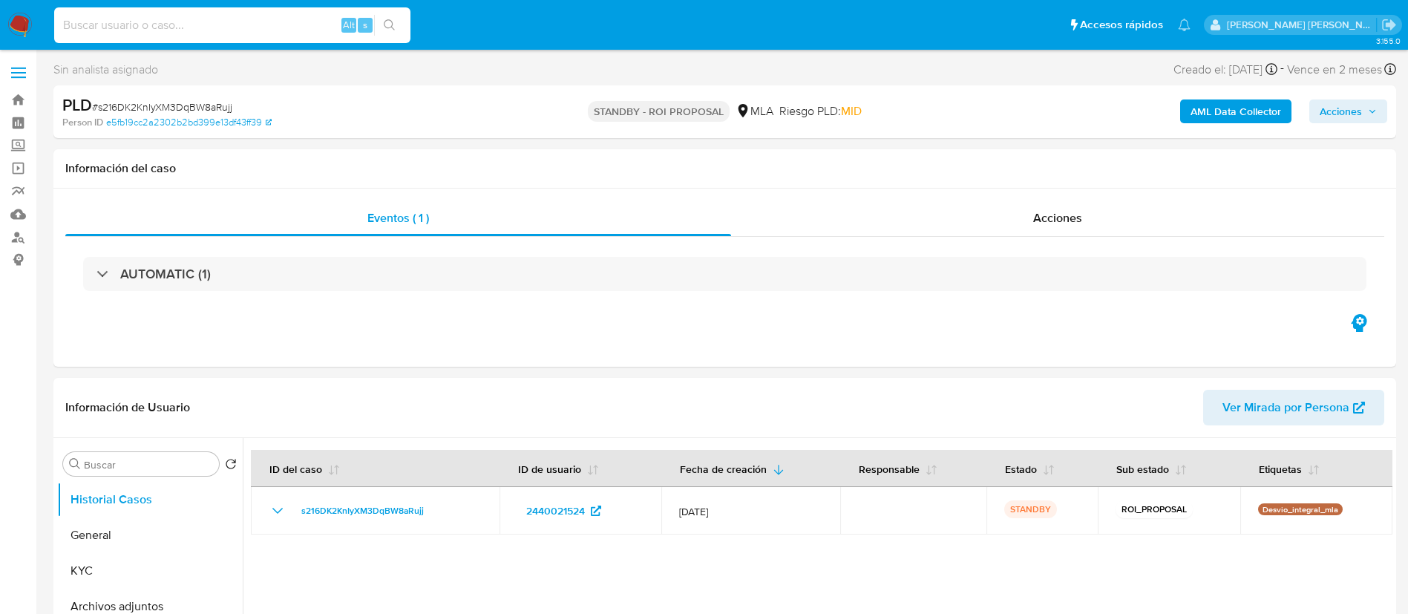
click at [181, 23] on input at bounding box center [232, 25] width 356 height 19
paste input "sdyjMPcEB5rBqHE1mx7xoNJv"
type input "sdyjMPcEB5rBqHE1mx7xoNJv"
click at [394, 23] on icon "search-icon" at bounding box center [390, 25] width 12 height 12
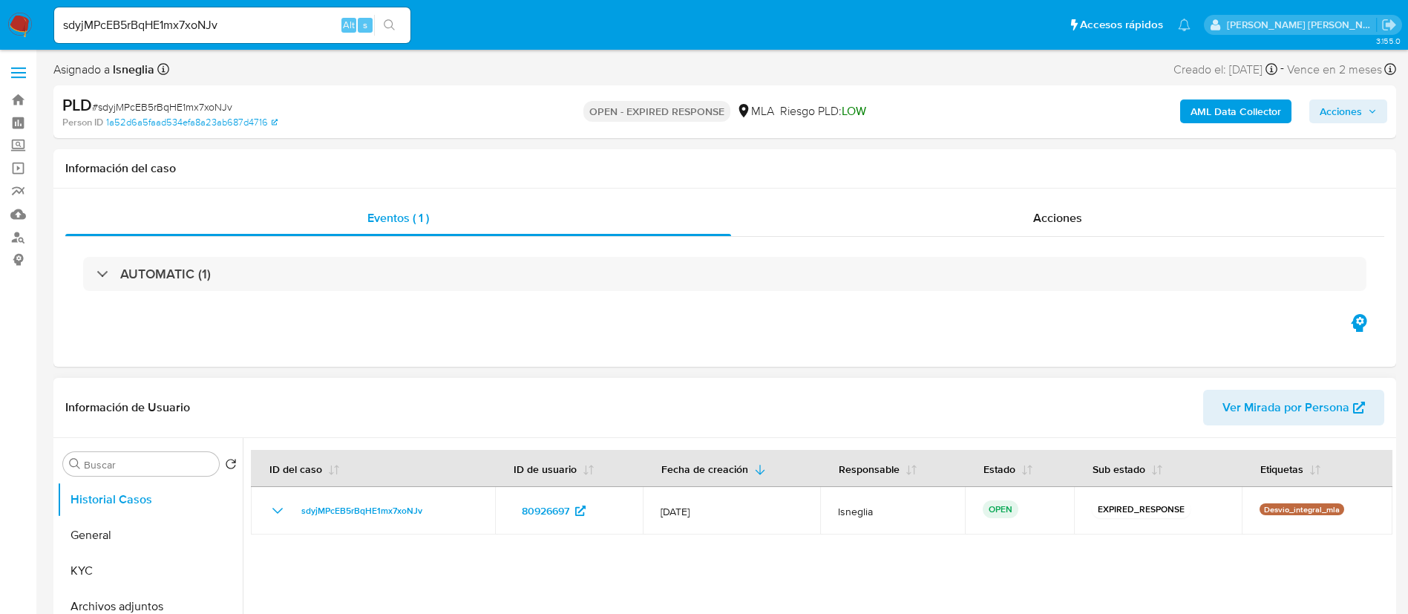
select select "10"
click at [148, 108] on span "# sdyjMPcEB5rBqHE1mx7xoNJv" at bounding box center [162, 106] width 140 height 15
copy span "sdyjMPcEB5rBqHE1mx7xoNJv"
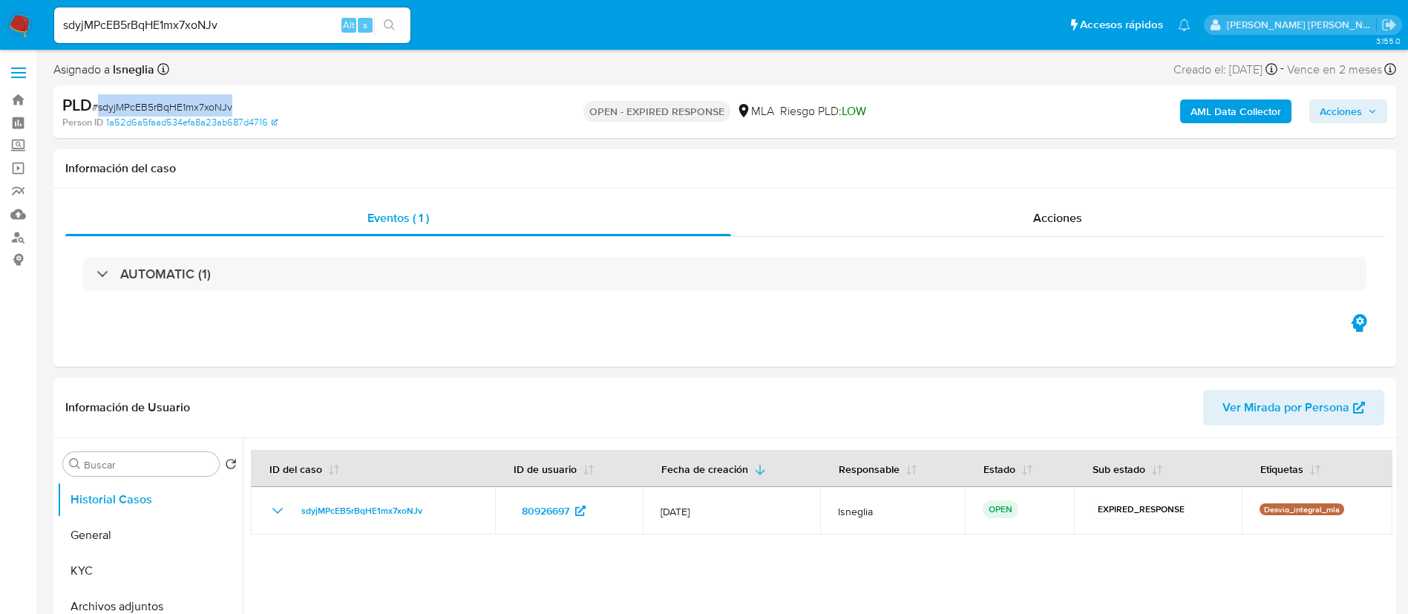
copy span "sdyjMPcEB5rBqHE1mx7xoNJv"
click at [28, 19] on img at bounding box center [19, 25] width 25 height 25
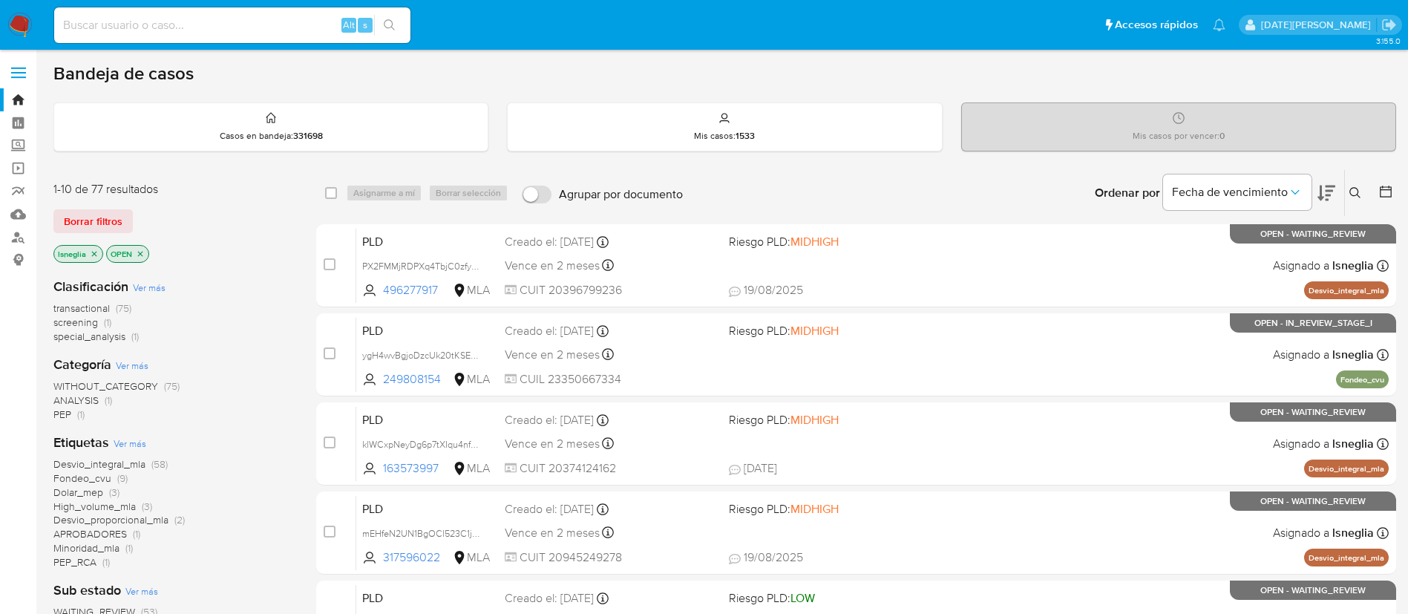
click at [1358, 188] on icon at bounding box center [1355, 193] width 12 height 12
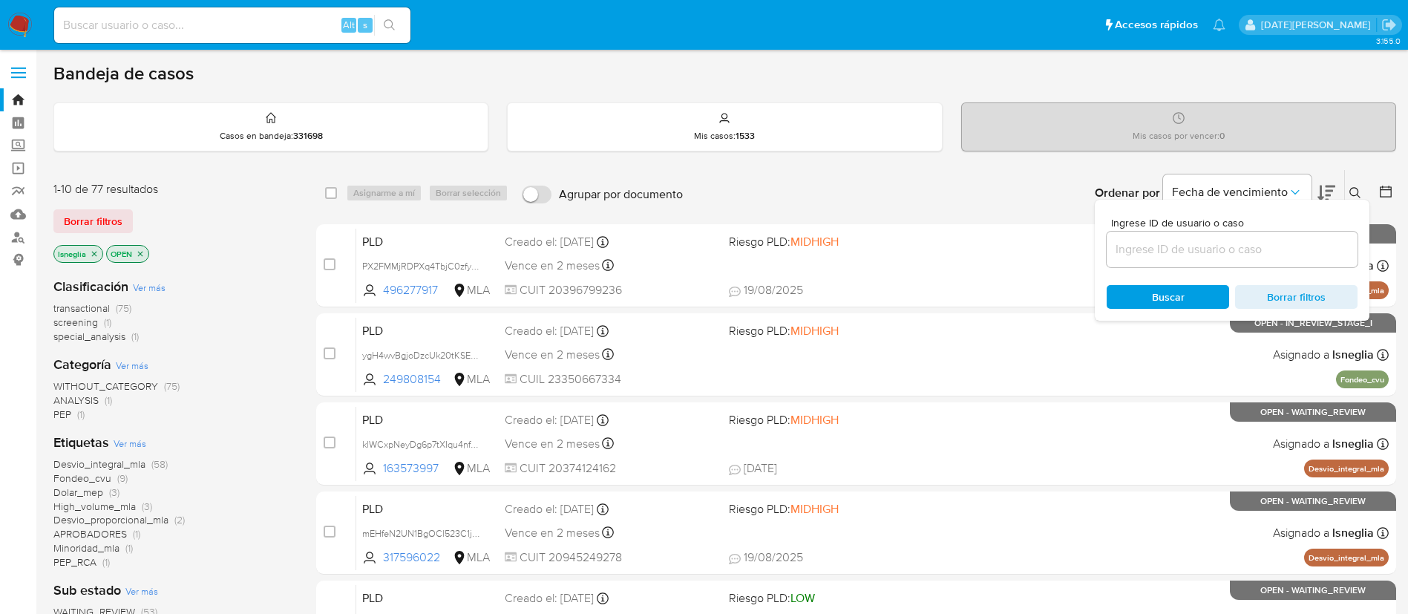
click at [1352, 192] on icon at bounding box center [1355, 193] width 12 height 12
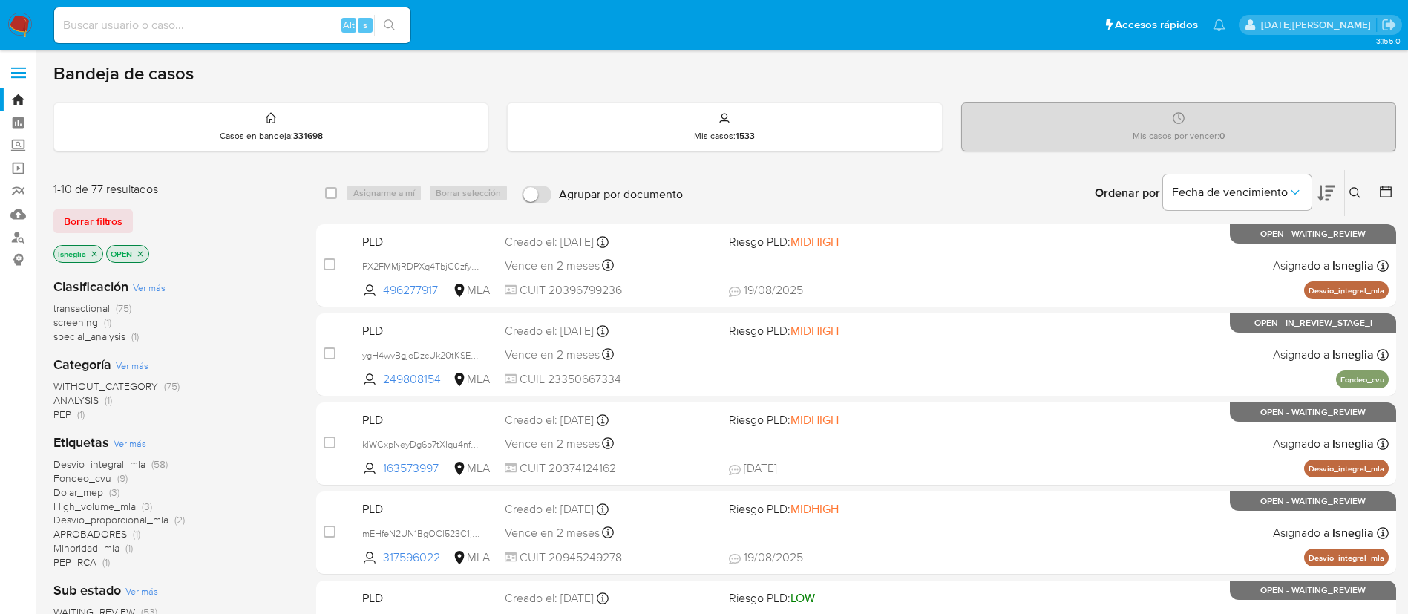
click at [1360, 187] on icon at bounding box center [1355, 193] width 12 height 12
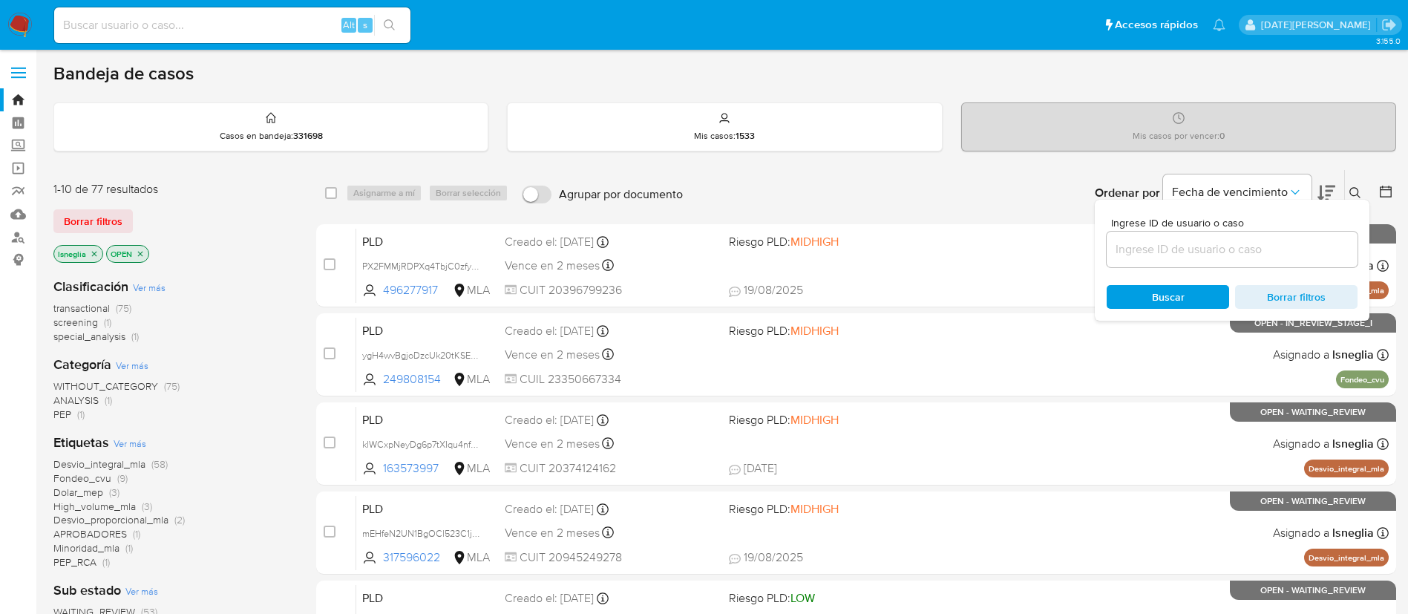
click at [1213, 252] on input at bounding box center [1231, 249] width 251 height 19
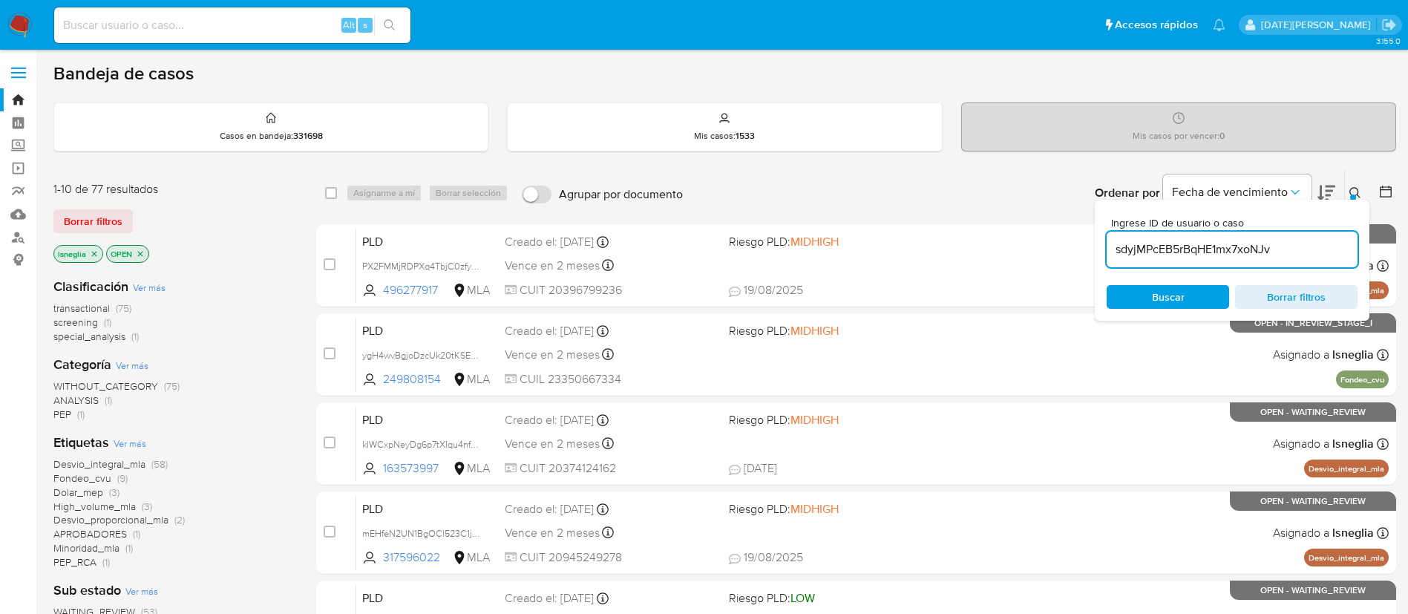
type input "sdyjMPcEB5rBqHE1mx7xoNJv"
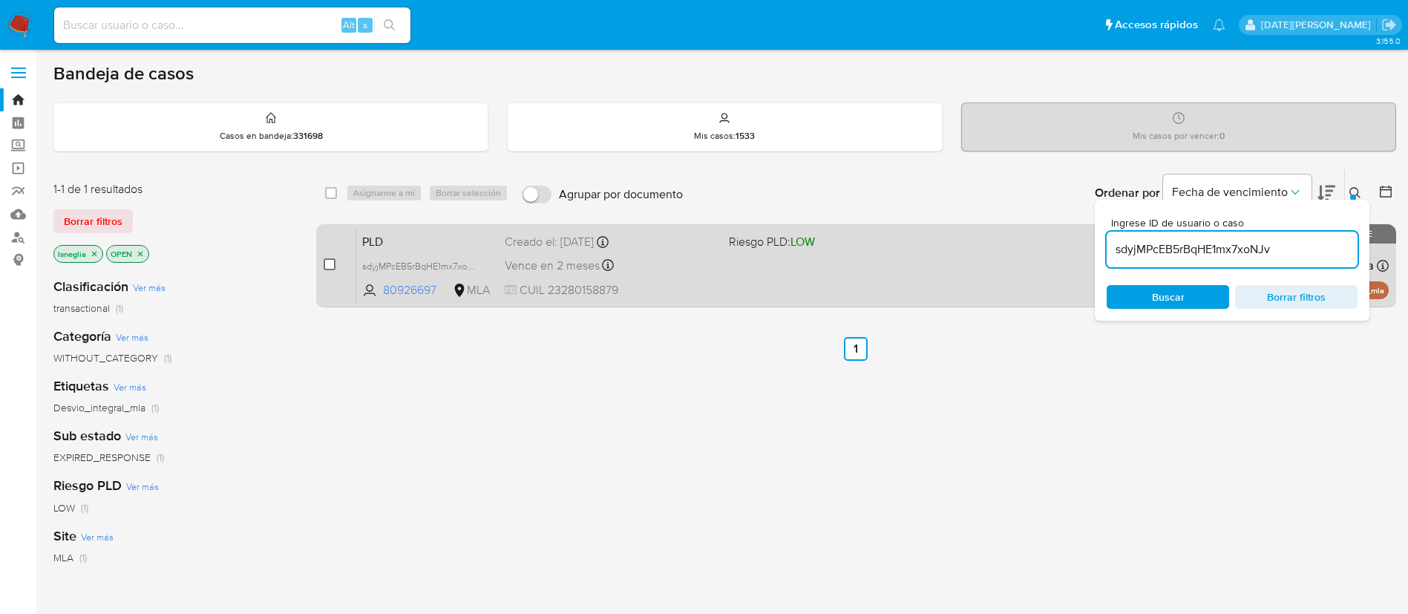
click at [327, 264] on input "checkbox" at bounding box center [330, 264] width 12 height 12
checkbox input "true"
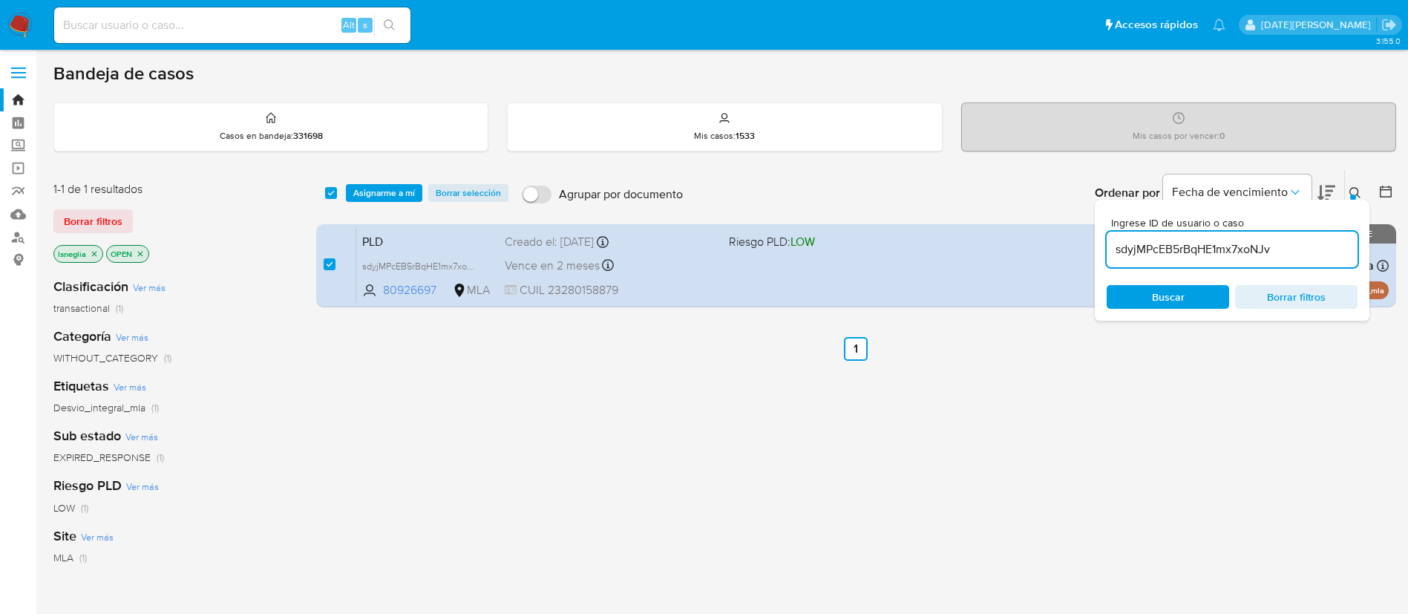
click at [385, 183] on div "select-all-cases-checkbox Asignarme a mí Borrar selección Agrupar por documento…" at bounding box center [856, 193] width 1080 height 46
click at [385, 180] on div "select-all-cases-checkbox Asignarme a mí Borrar selección Agrupar por documento…" at bounding box center [856, 193] width 1080 height 46
click at [390, 187] on span "Asignarme a mí" at bounding box center [384, 193] width 62 height 15
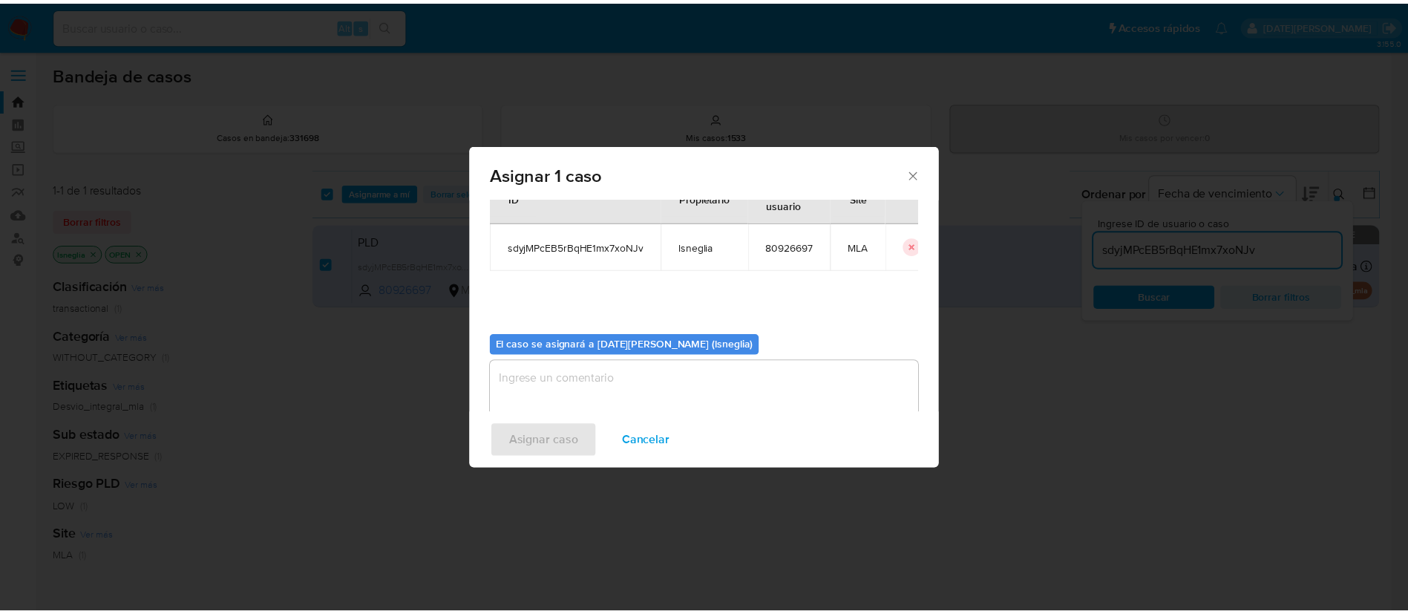
scroll to position [77, 0]
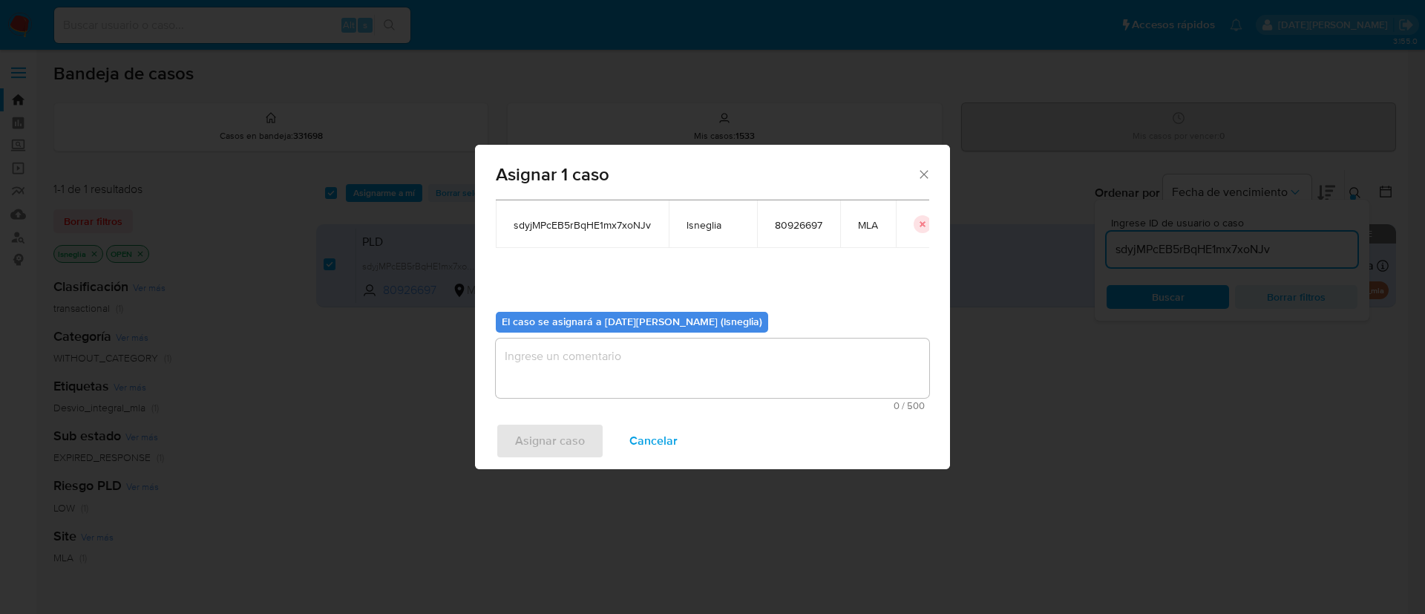
click at [675, 364] on textarea "assign-modal" at bounding box center [712, 367] width 433 height 59
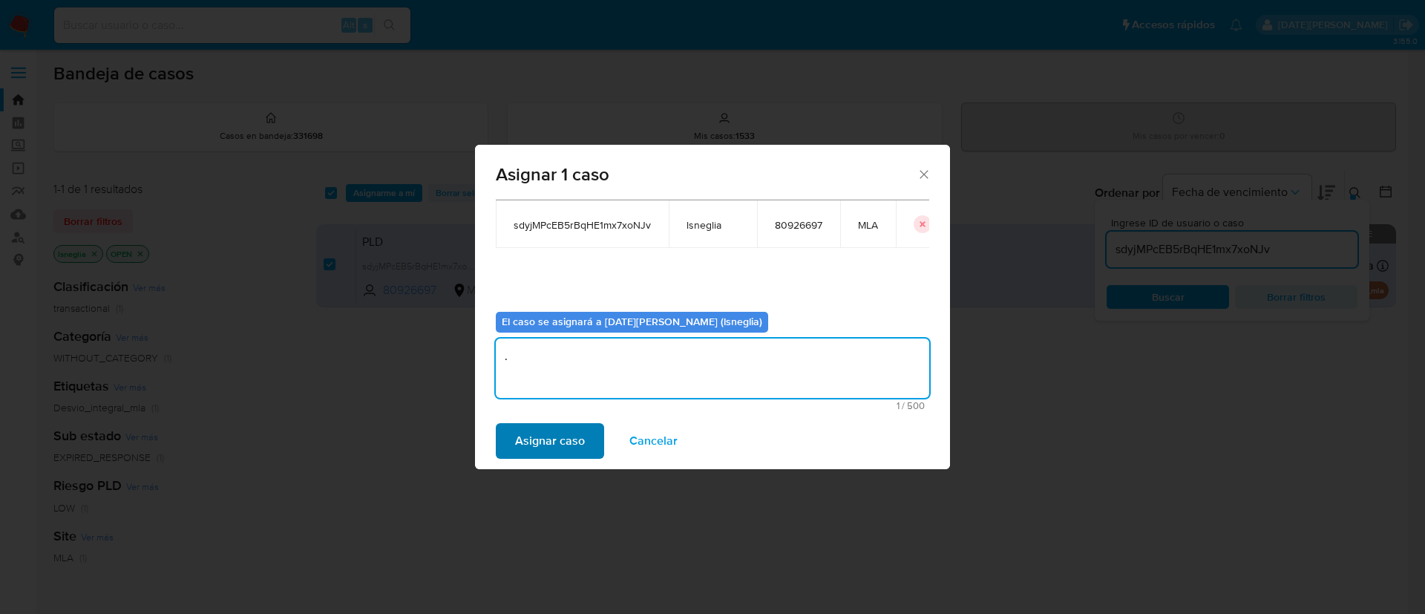
type textarea "."
click at [547, 445] on span "Asignar caso" at bounding box center [550, 440] width 70 height 33
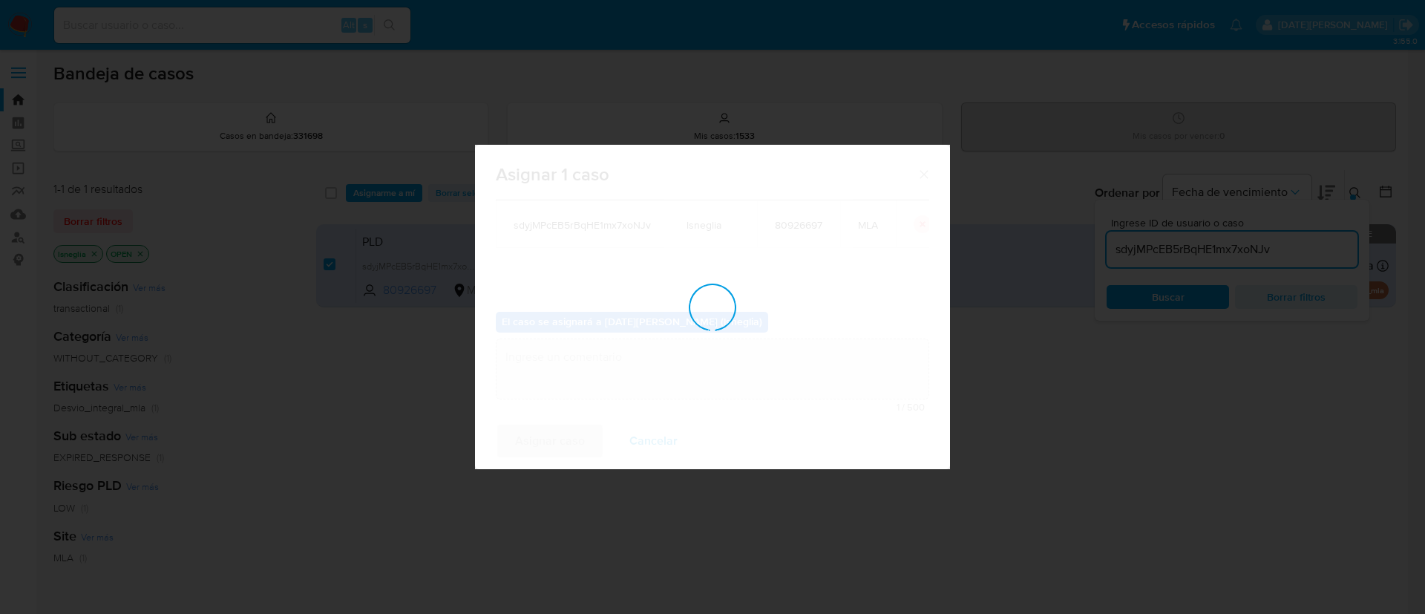
checkbox input "false"
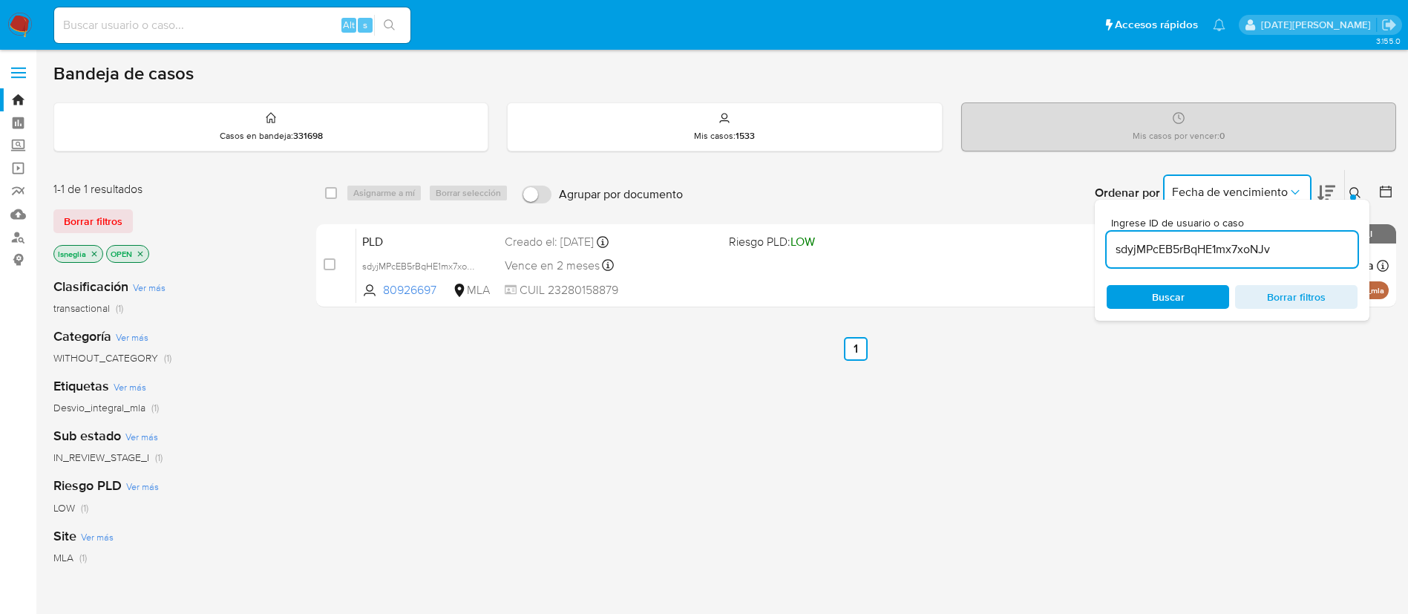
click at [1293, 192] on icon "Ordenar por" at bounding box center [1295, 192] width 15 height 15
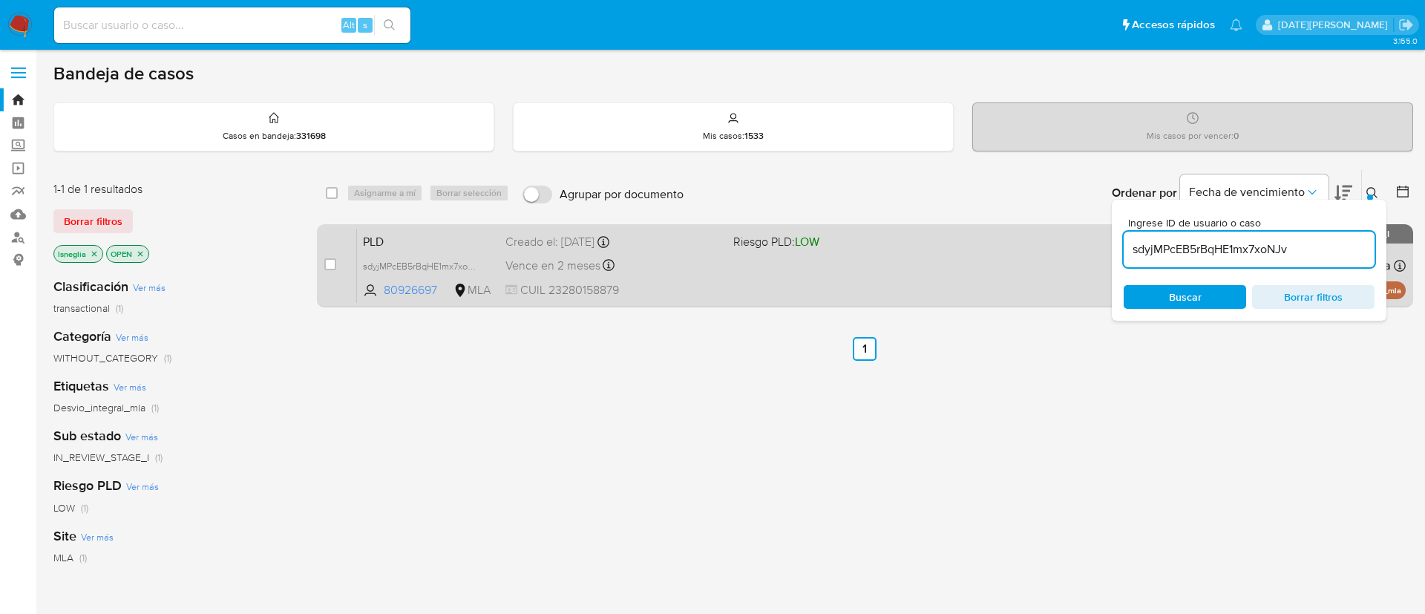
click at [398, 252] on div "PLD sdyjMPcEB5rBqHE1mx7xoNJv 80926697 MLA Riesgo PLD: LOW Creado el: [DATE] Cre…" at bounding box center [881, 265] width 1049 height 75
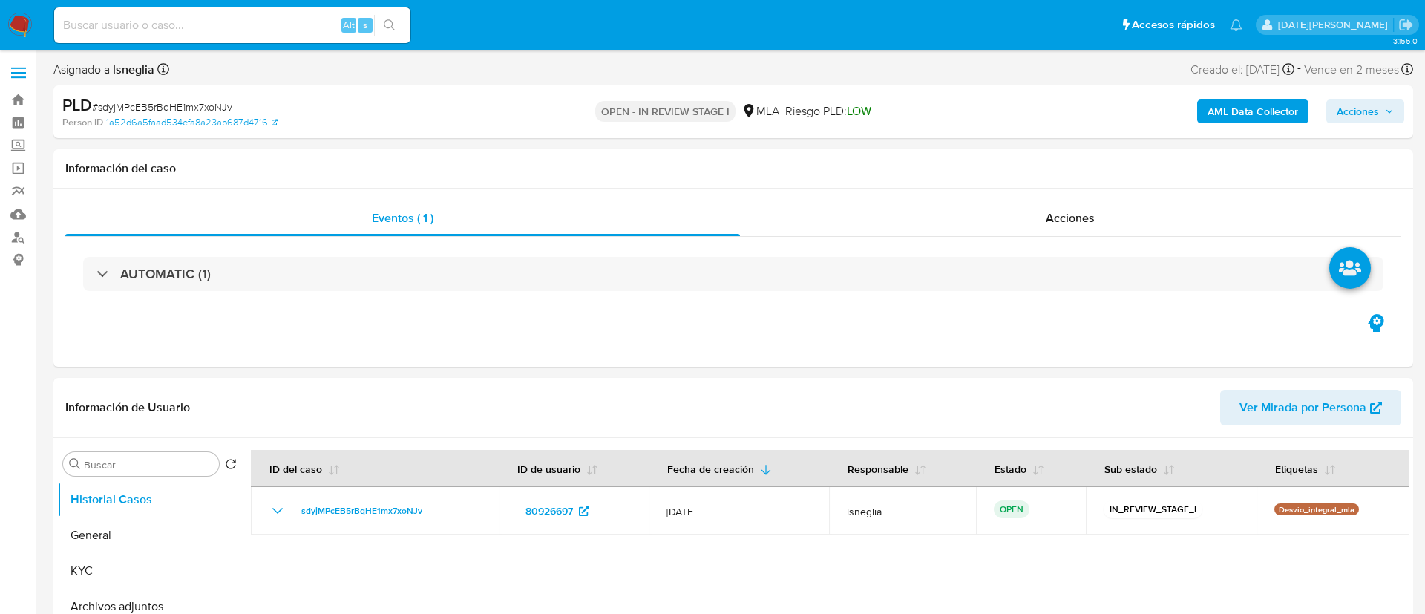
select select "10"
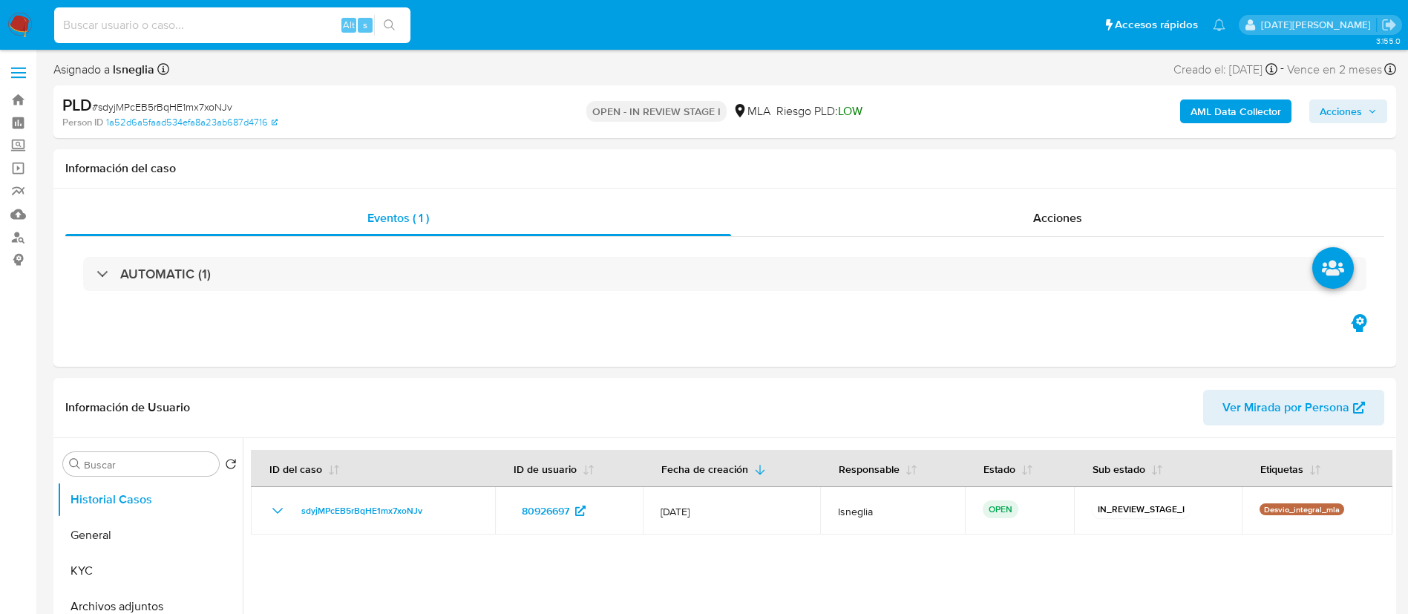
click at [253, 19] on input at bounding box center [232, 25] width 356 height 19
click at [506, 104] on div "OPEN - IN REVIEW STAGE I MLA Riesgo PLD: LOW" at bounding box center [725, 111] width 438 height 35
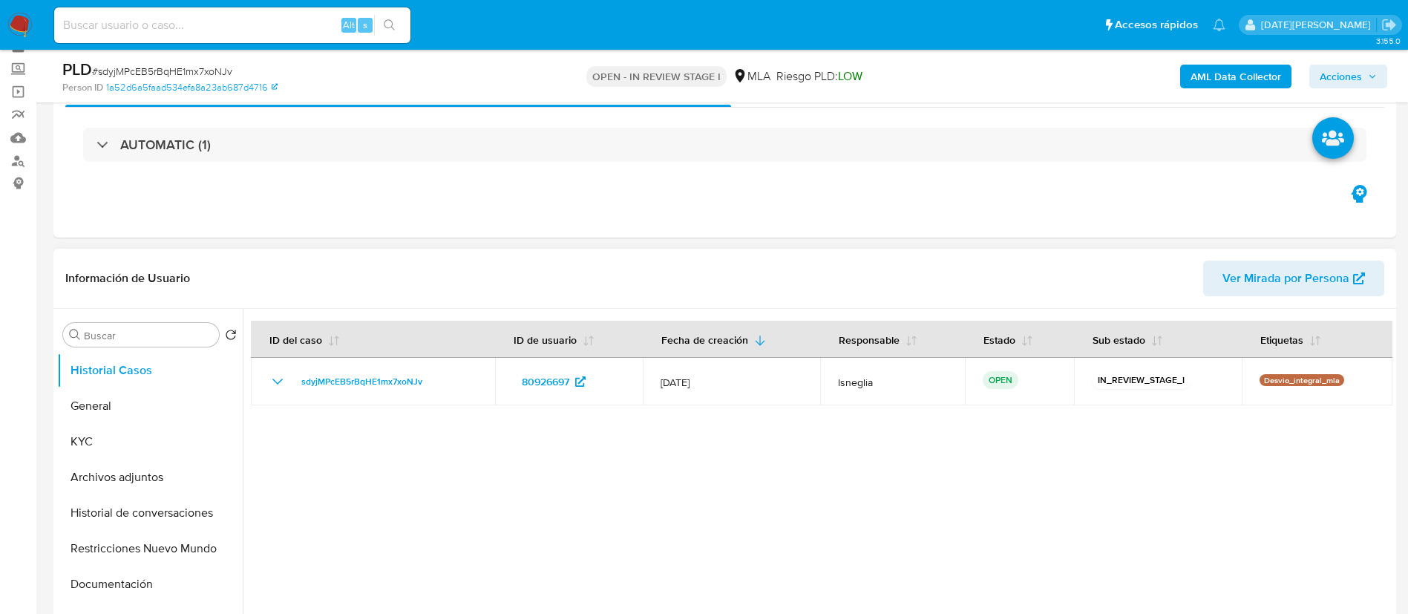
scroll to position [111, 0]
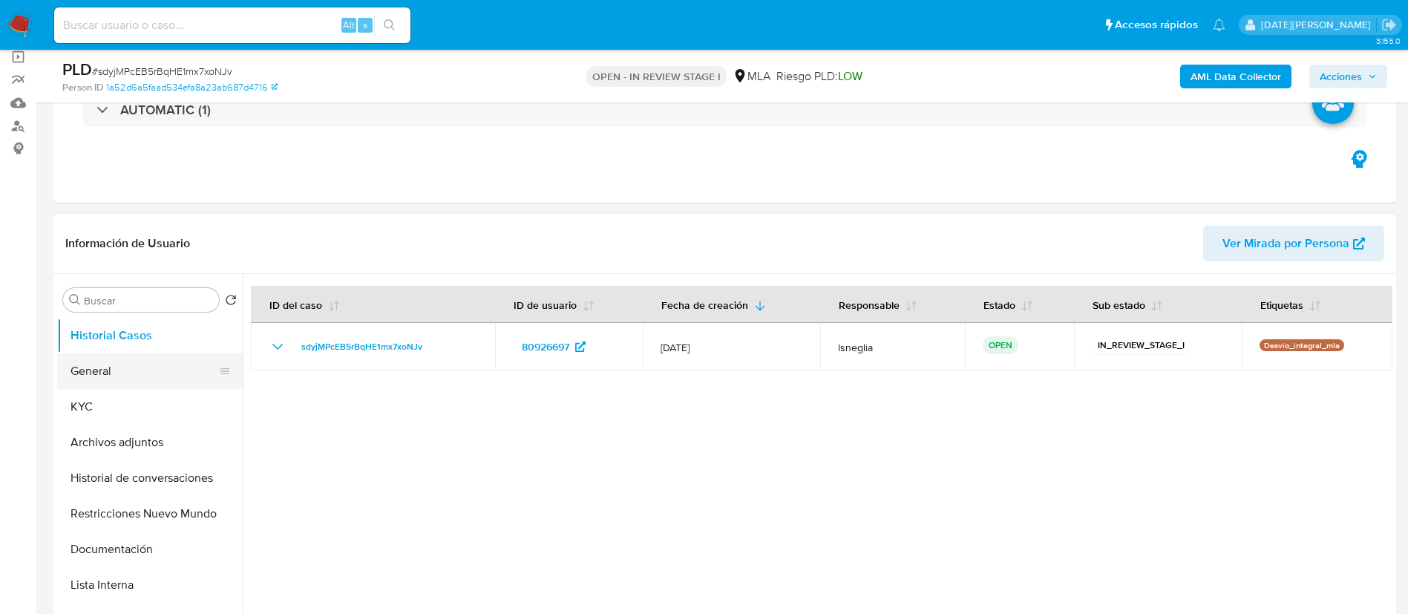
click at [119, 386] on button "General" at bounding box center [144, 371] width 174 height 36
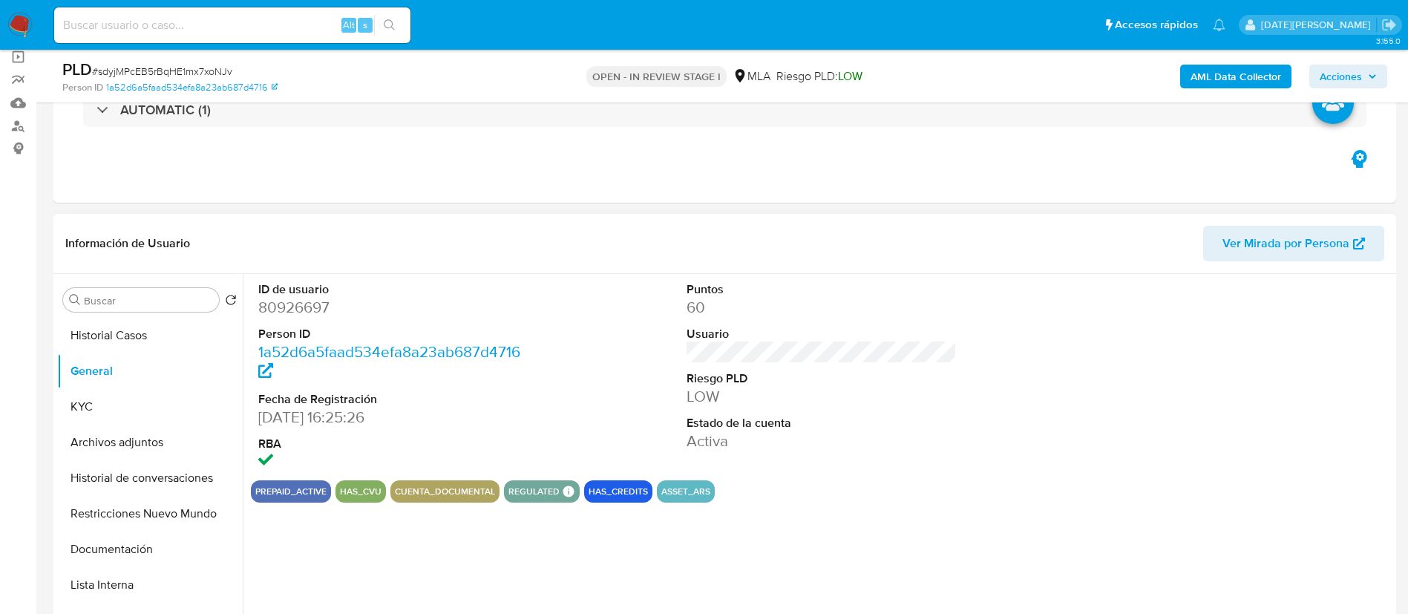
click at [319, 311] on dd "80926697" at bounding box center [393, 307] width 271 height 21
copy dd "80926697"
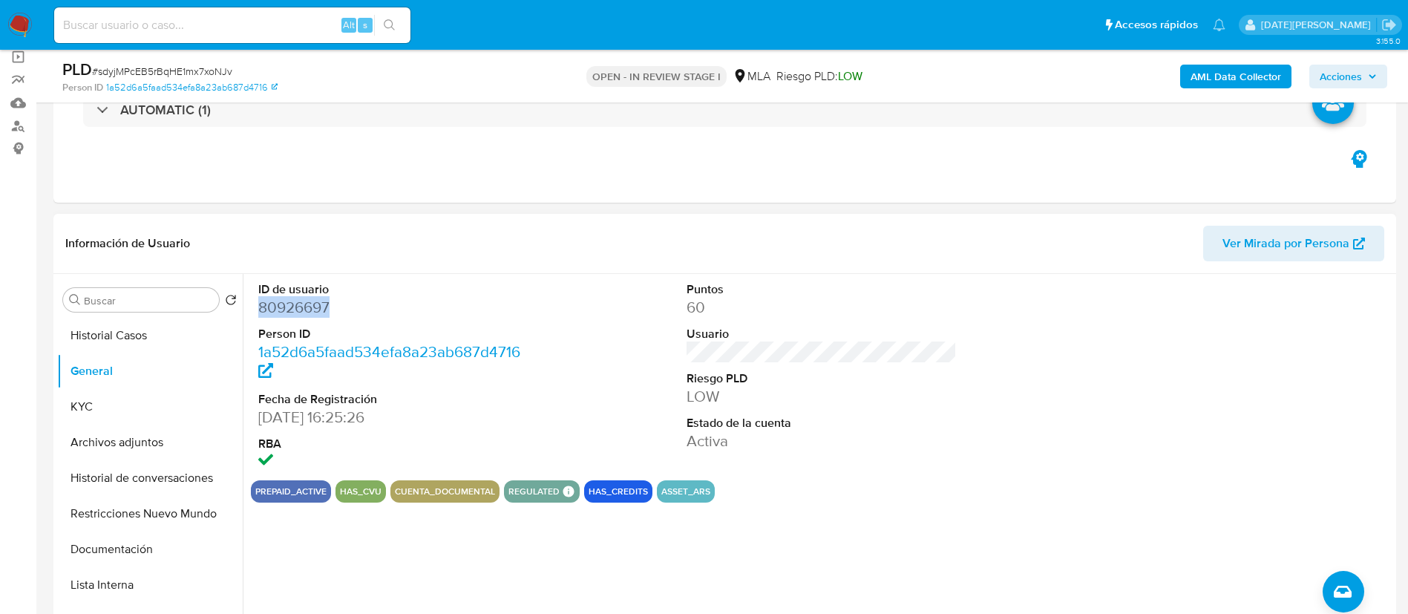
copy dd "80926697"
click at [111, 417] on button "KYC" at bounding box center [144, 407] width 174 height 36
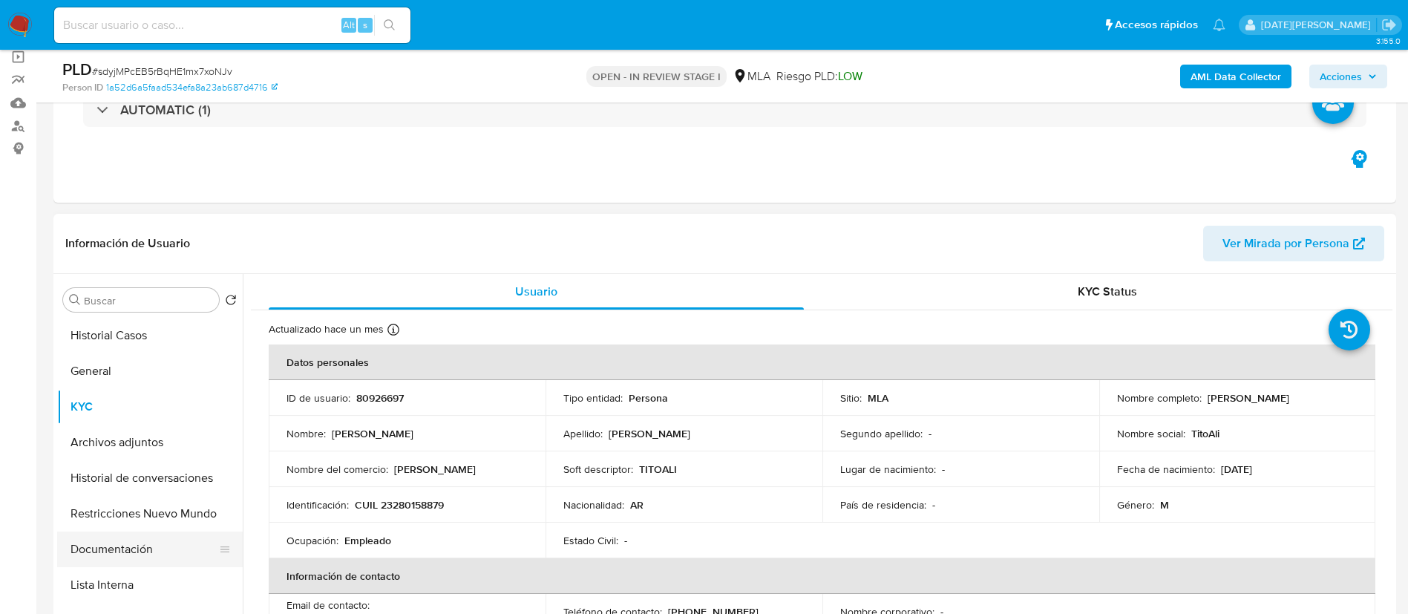
click at [127, 540] on button "Documentación" at bounding box center [144, 549] width 174 height 36
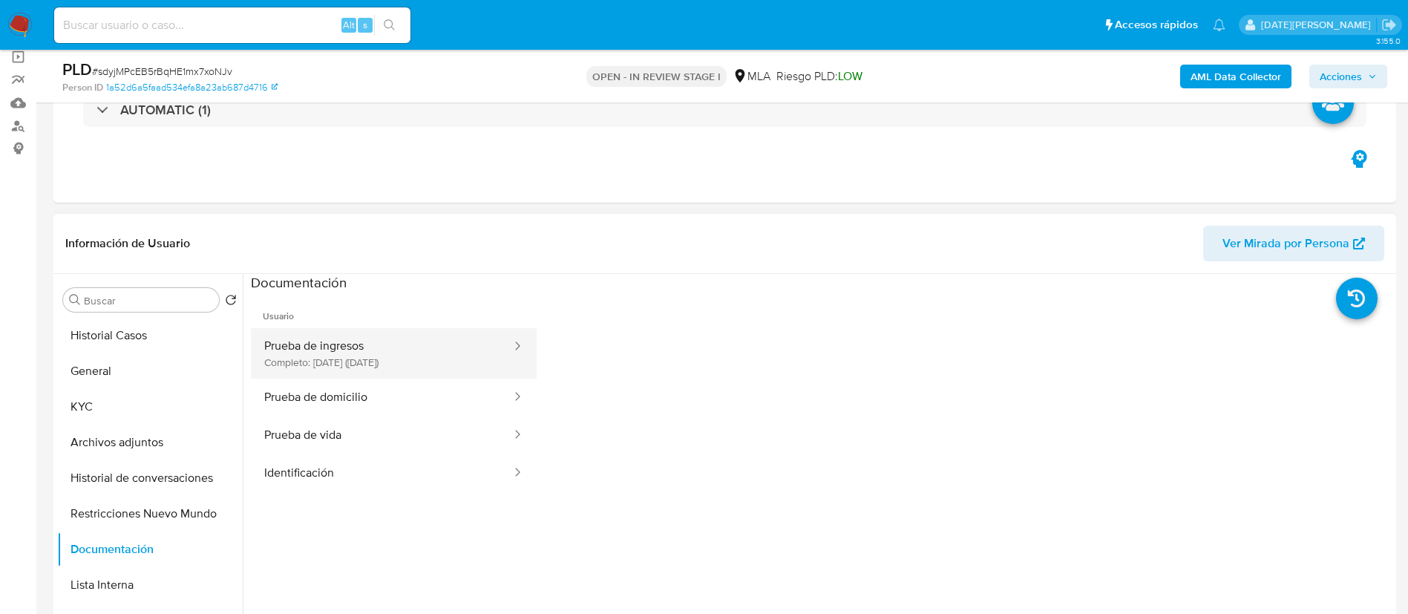
click at [402, 362] on button "Prueba de ingresos Completo: 05/06/2024 (hace un año)" at bounding box center [382, 353] width 262 height 50
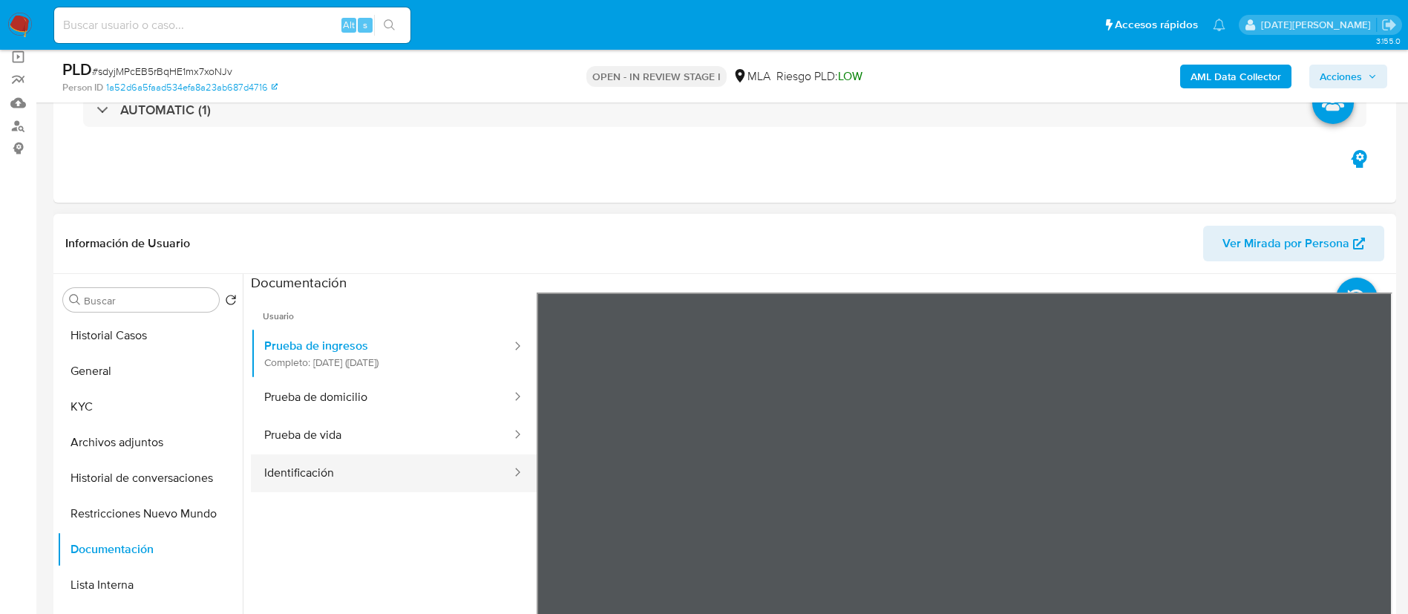
click at [317, 482] on button "Identificación" at bounding box center [382, 473] width 262 height 38
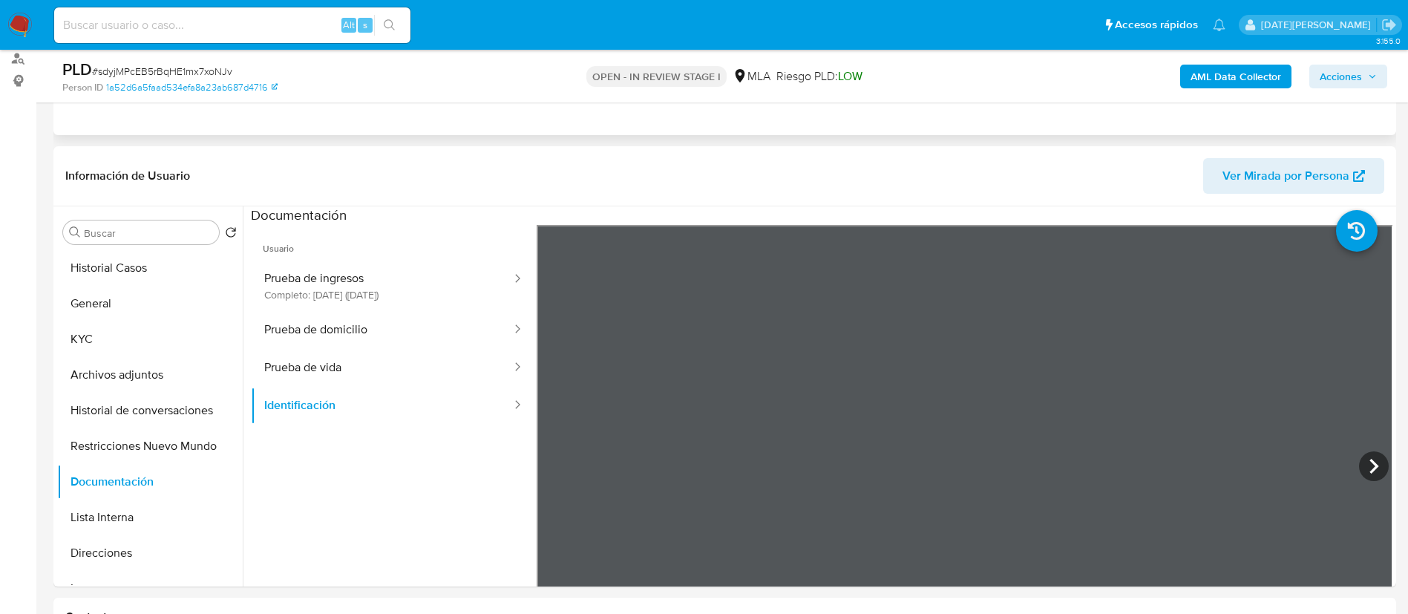
scroll to position [223, 0]
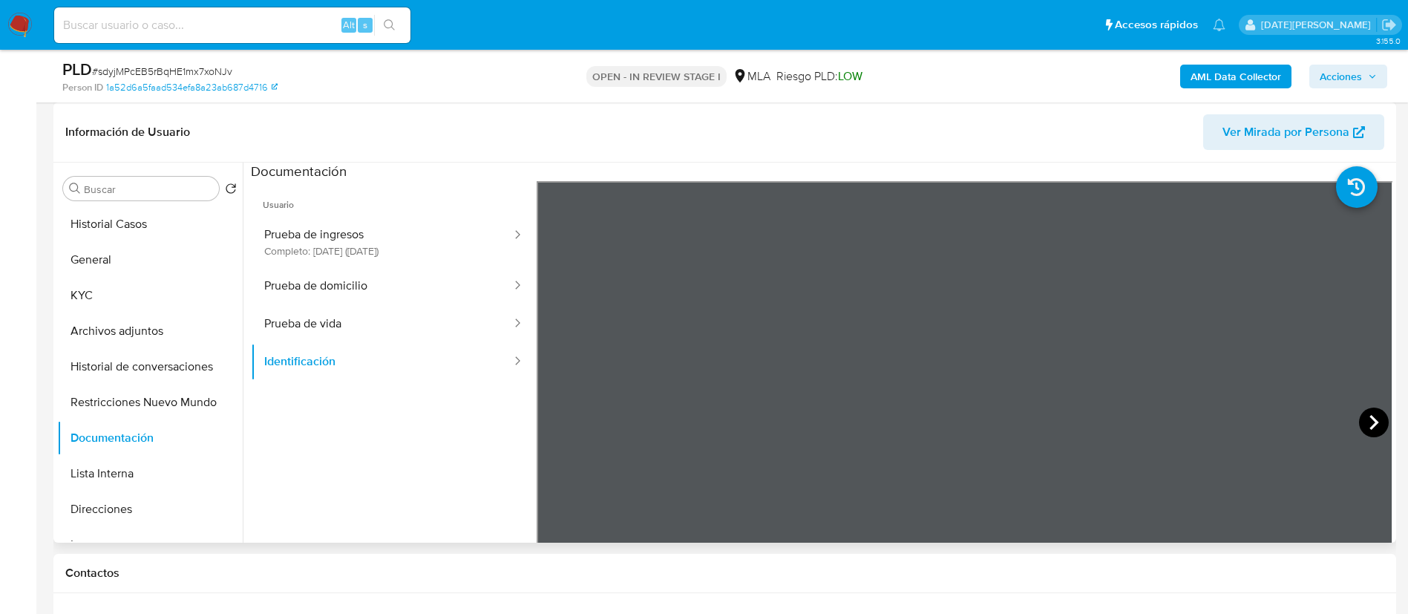
click at [1359, 413] on icon at bounding box center [1374, 422] width 30 height 30
click at [97, 289] on button "KYC" at bounding box center [144, 296] width 174 height 36
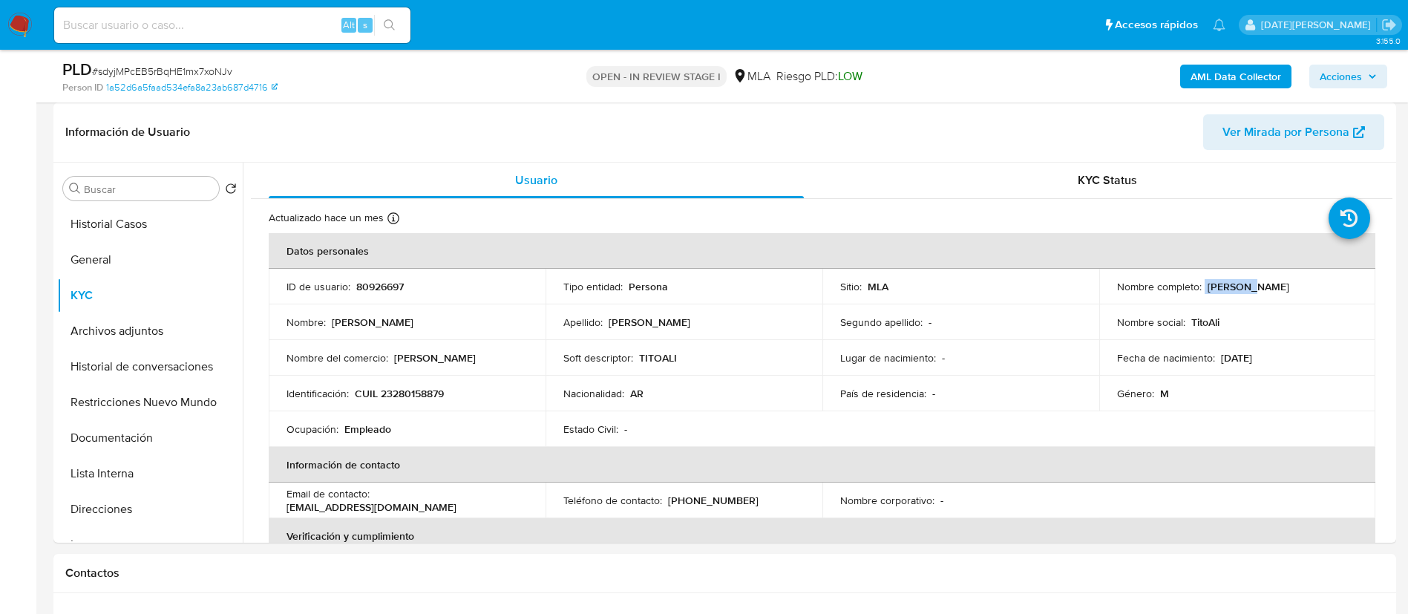
drag, startPoint x: 1201, startPoint y: 288, endPoint x: 1250, endPoint y: 287, distance: 49.7
click at [1250, 287] on div "Nombre completo : Tito Ali" at bounding box center [1237, 286] width 241 height 13
copy div "Tito Ali"
click at [358, 393] on p "CUIL 23280158879" at bounding box center [399, 393] width 89 height 13
drag, startPoint x: 357, startPoint y: 393, endPoint x: 464, endPoint y: 387, distance: 107.0
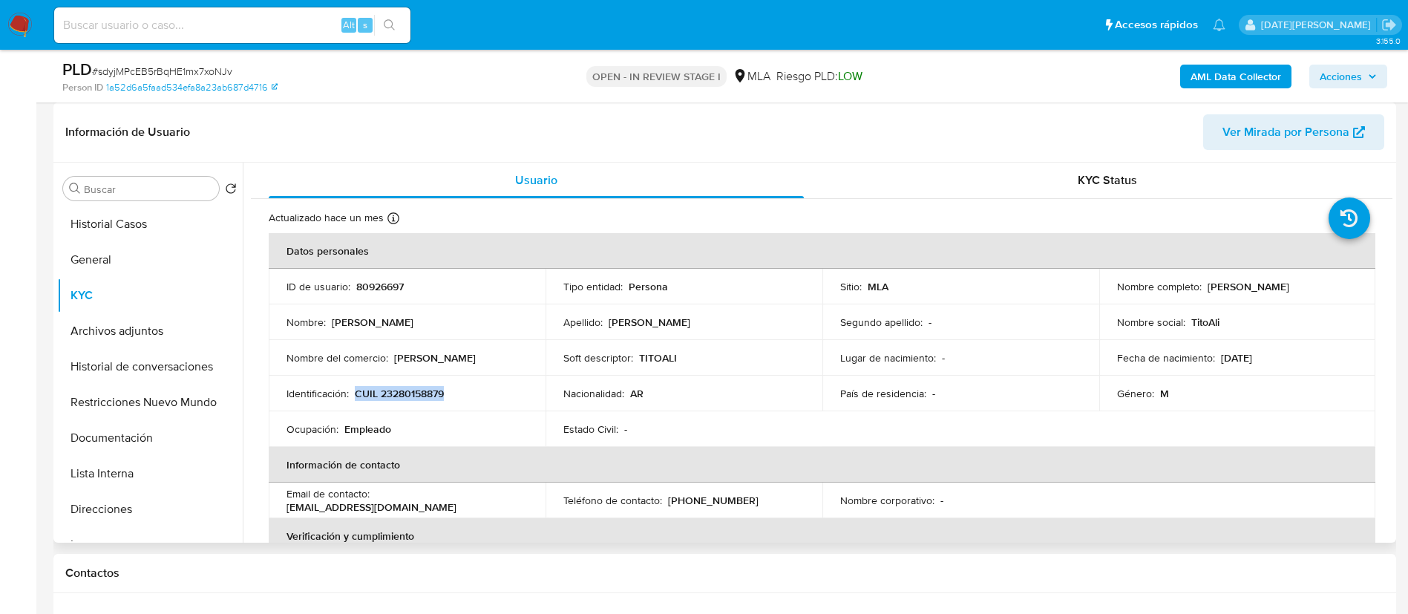
click at [464, 387] on div "Identificación : CUIL 23280158879" at bounding box center [406, 393] width 241 height 13
copy p "CUIL 23280158879"
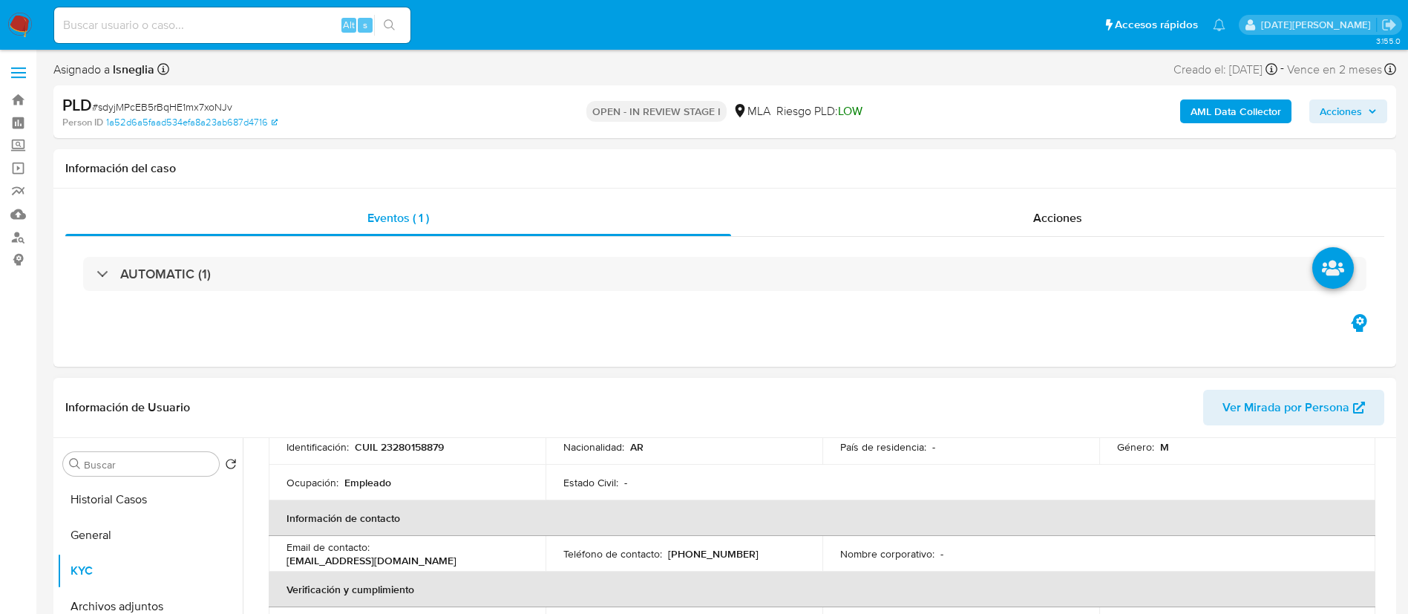
click at [447, 482] on div "Ocupación : Empleado" at bounding box center [406, 482] width 241 height 13
click at [422, 446] on p "CUIL 23280158879" at bounding box center [399, 446] width 89 height 13
copy p "23280158879"
click at [114, 536] on button "General" at bounding box center [144, 535] width 174 height 36
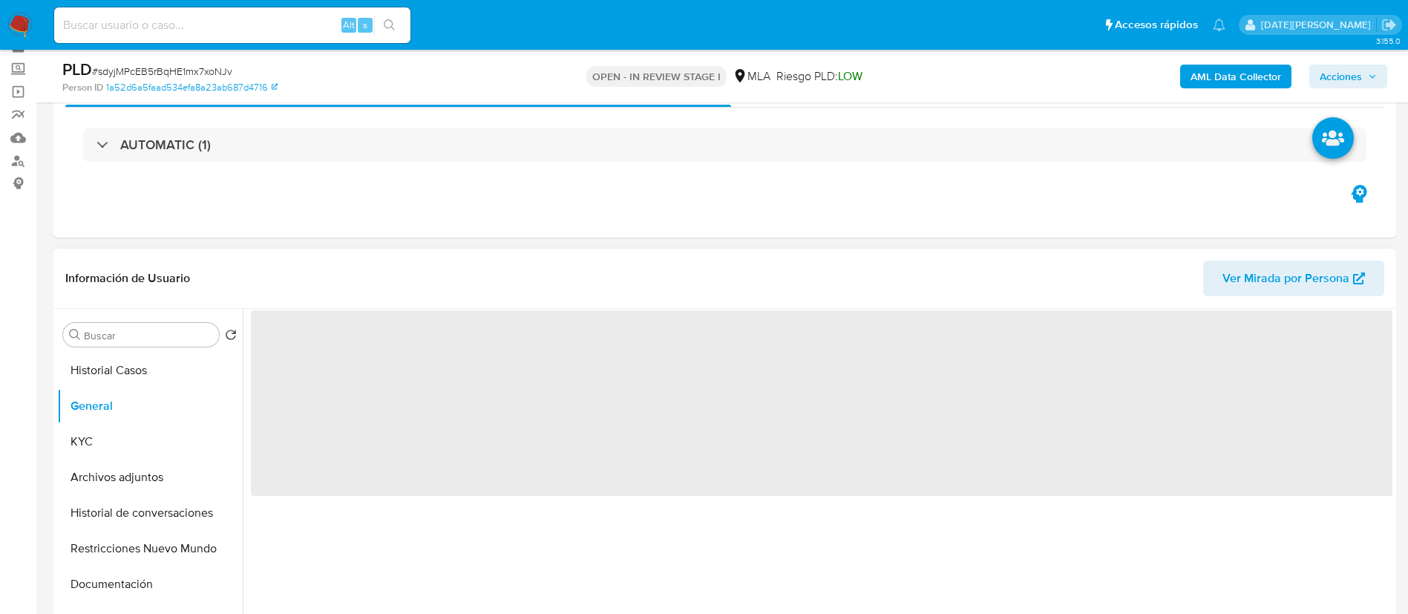
scroll to position [111, 0]
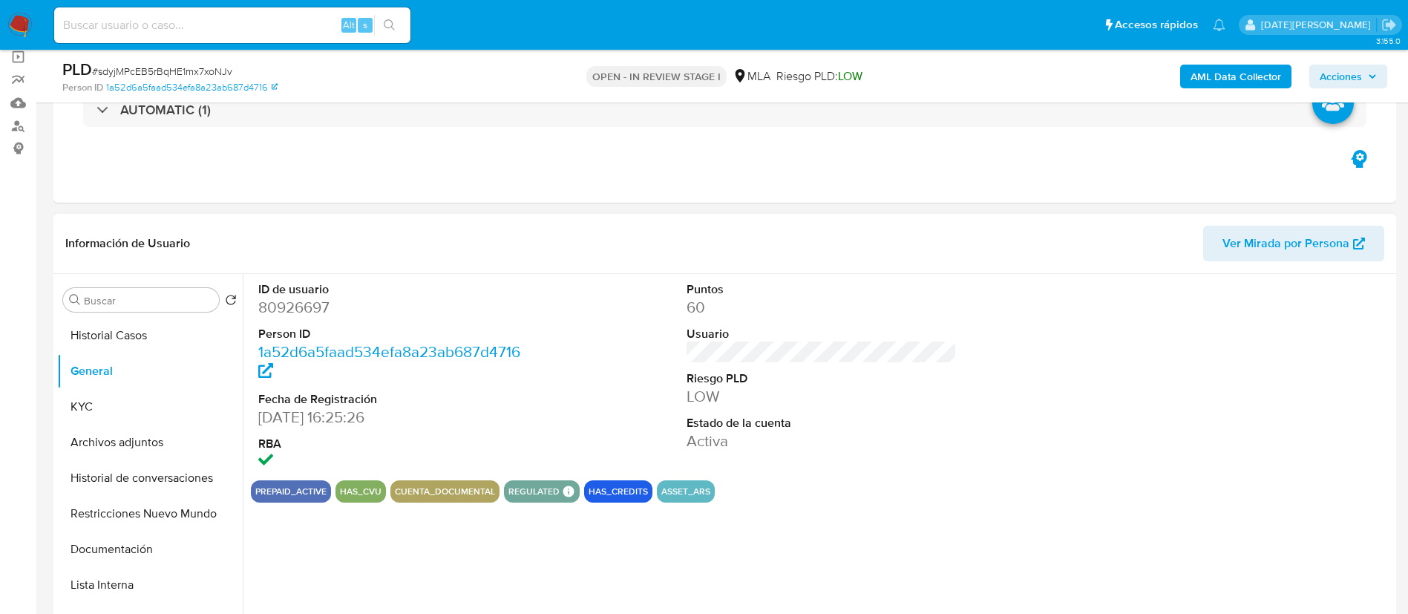
click at [319, 308] on dd "80926697" at bounding box center [393, 307] width 271 height 21
copy dd "80926697"
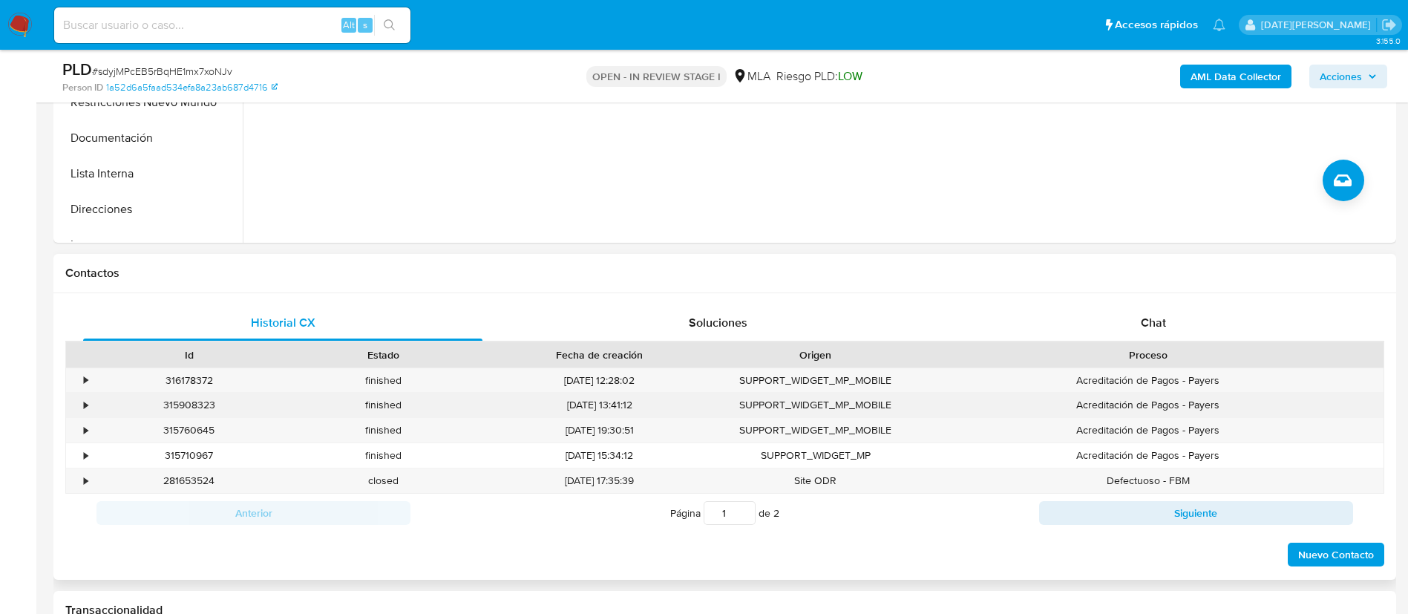
scroll to position [557, 0]
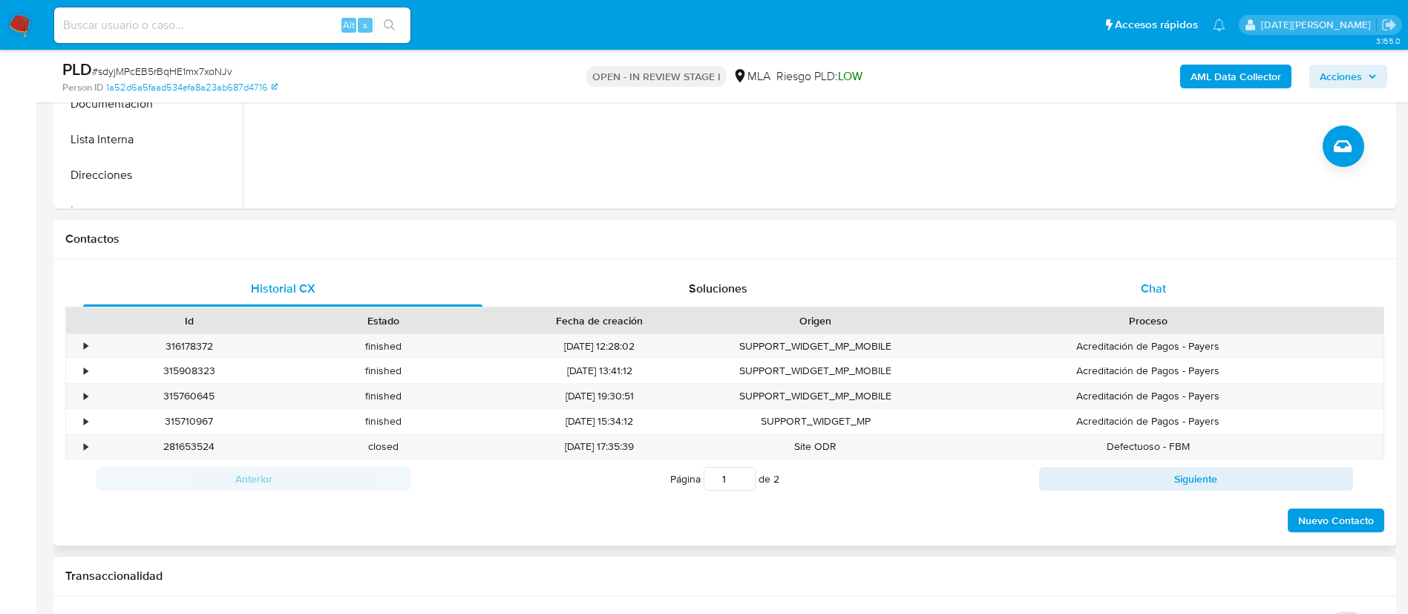
click at [1124, 285] on div "Chat" at bounding box center [1153, 289] width 399 height 36
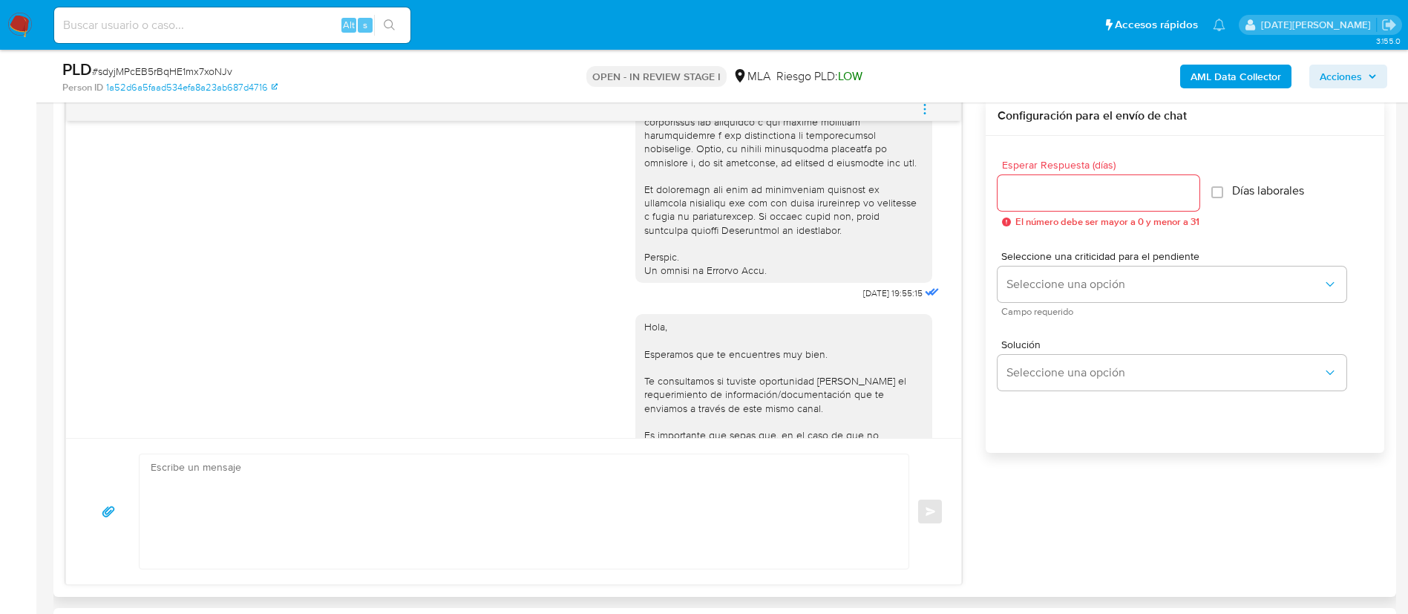
scroll to position [668, 0]
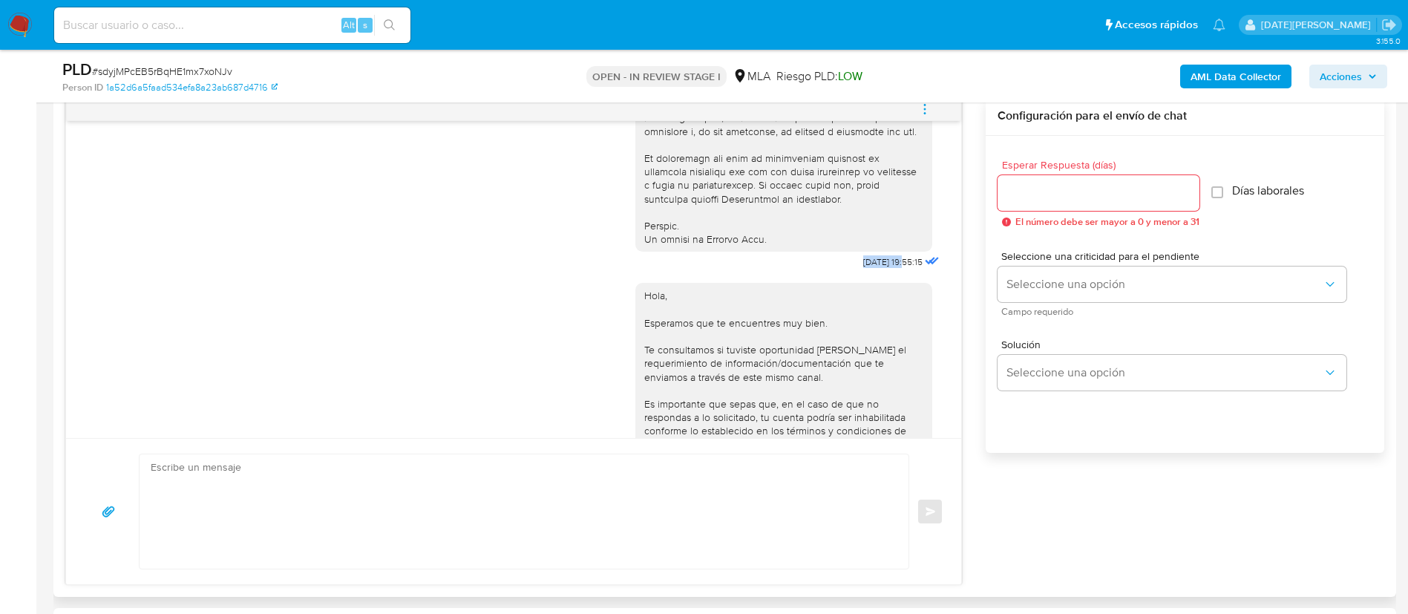
drag, startPoint x: 823, startPoint y: 291, endPoint x: 874, endPoint y: 289, distance: 51.3
copy span "17/07/2025"
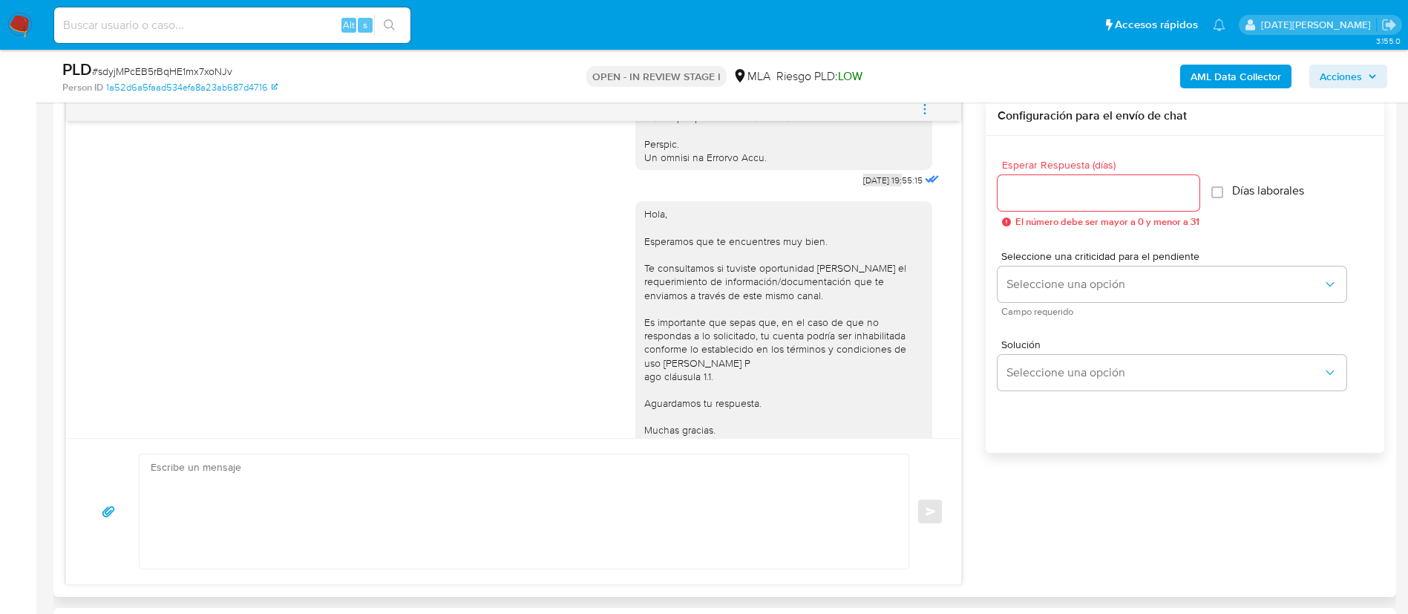
scroll to position [850, 0]
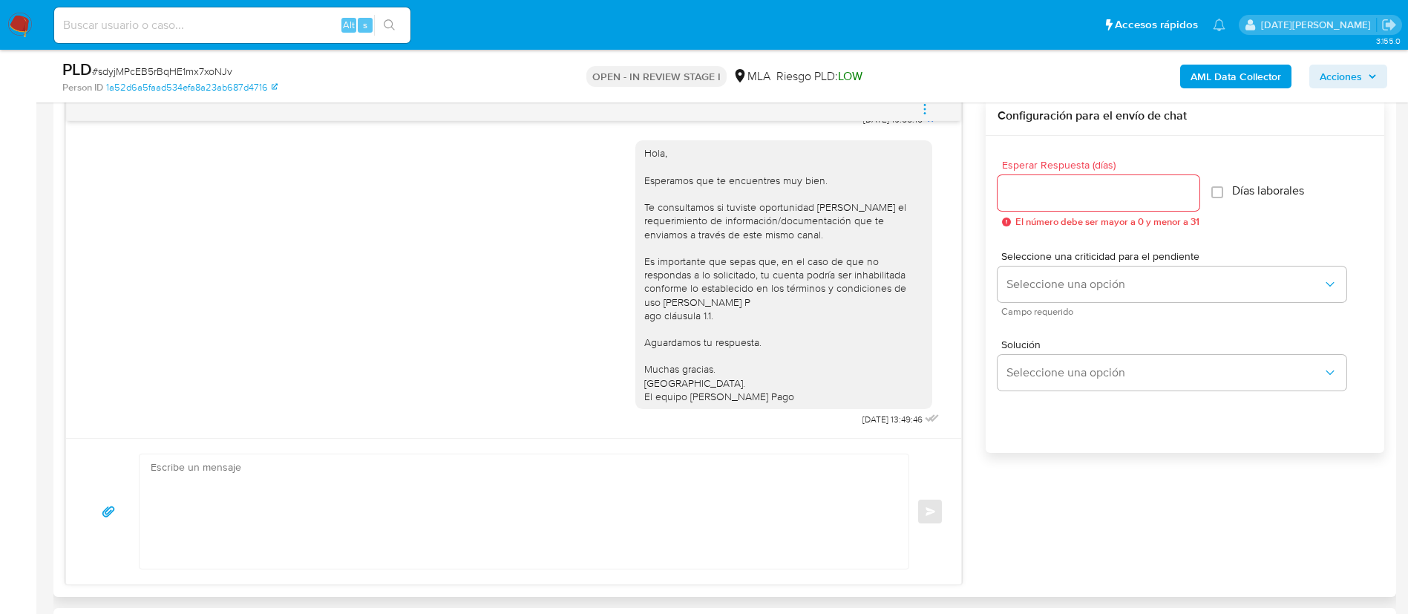
click at [862, 420] on span "21/07/2025 13:49:46" at bounding box center [892, 419] width 60 height 12
drag, startPoint x: 827, startPoint y: 419, endPoint x: 870, endPoint y: 418, distance: 43.8
click at [870, 418] on div "Hola, Esperamos que te encuentres muy bien. Te consultamos si tuviste oportunid…" at bounding box center [788, 280] width 307 height 300
copy span "21/07/2025"
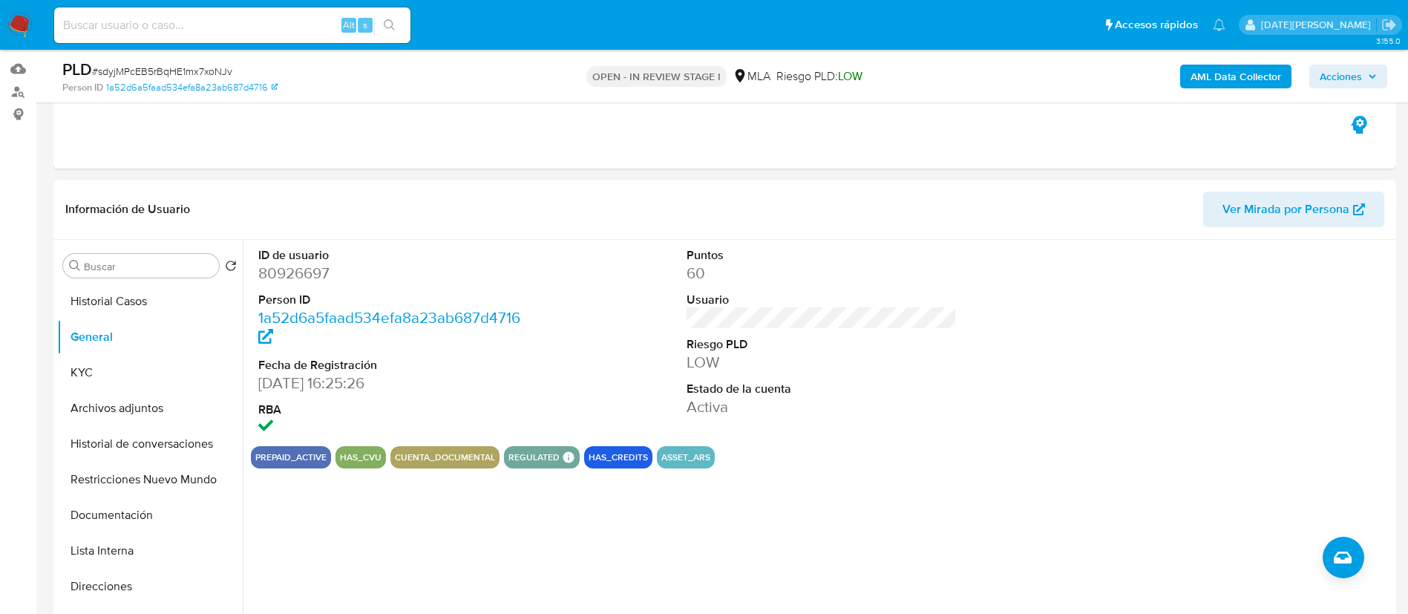
scroll to position [111, 0]
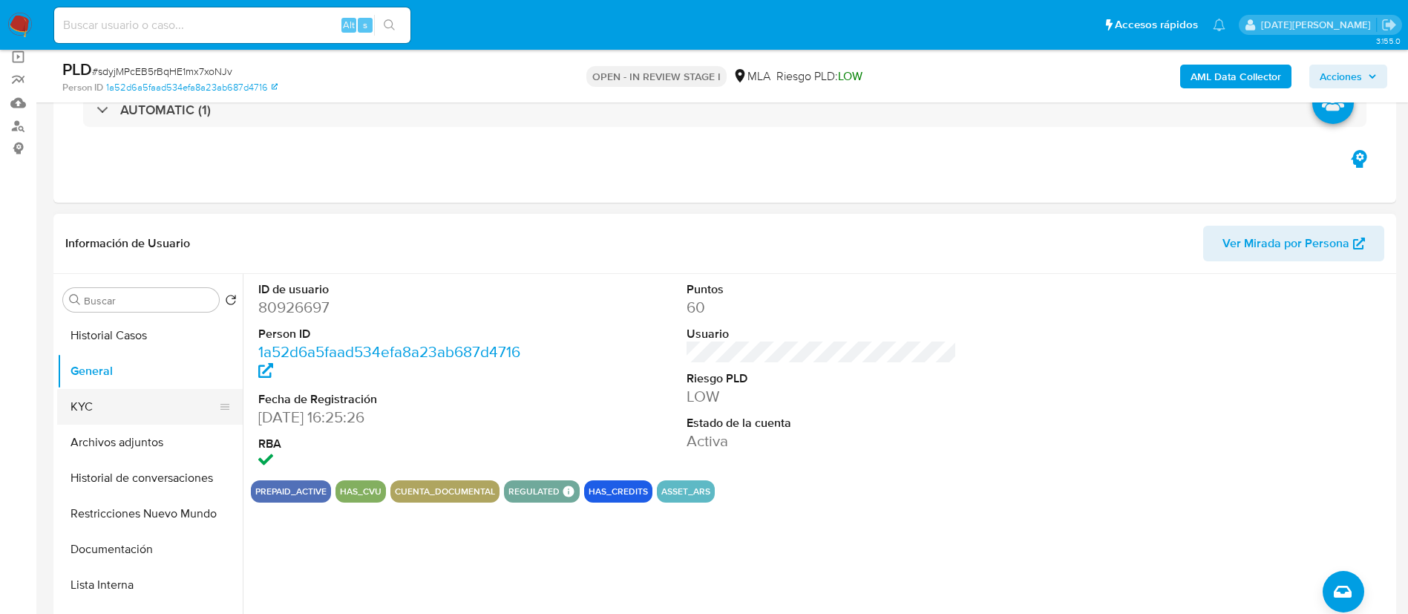
click at [140, 397] on button "KYC" at bounding box center [144, 407] width 174 height 36
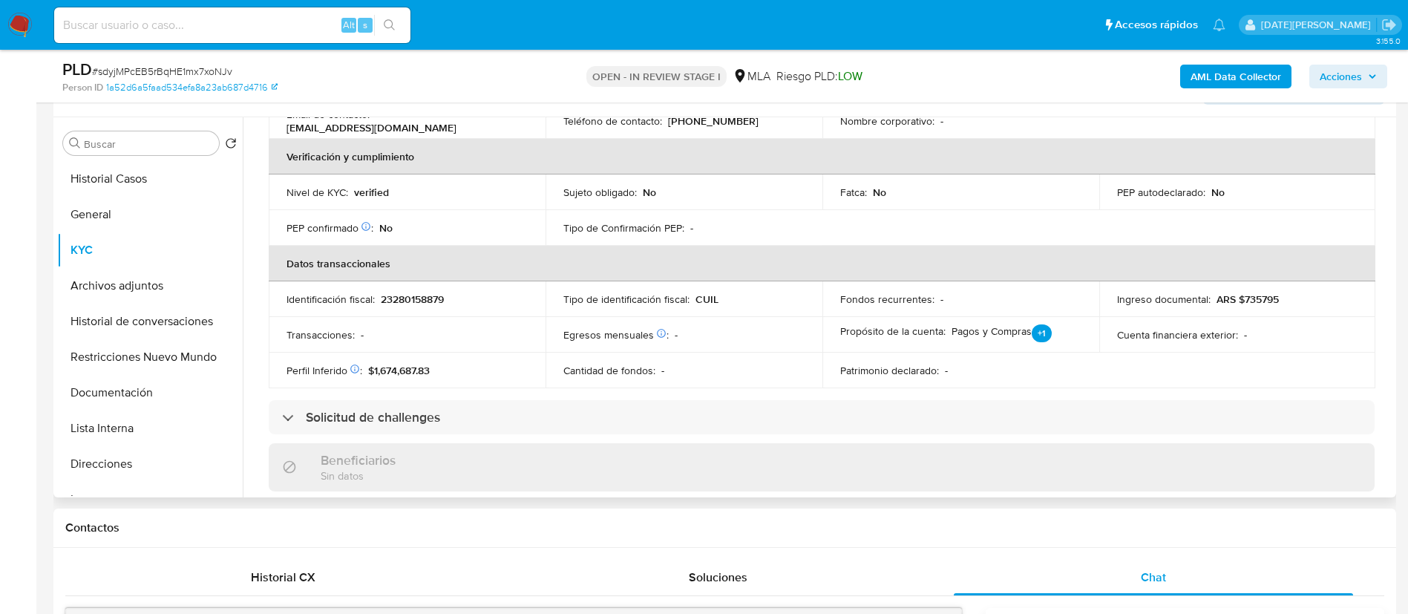
scroll to position [6, 0]
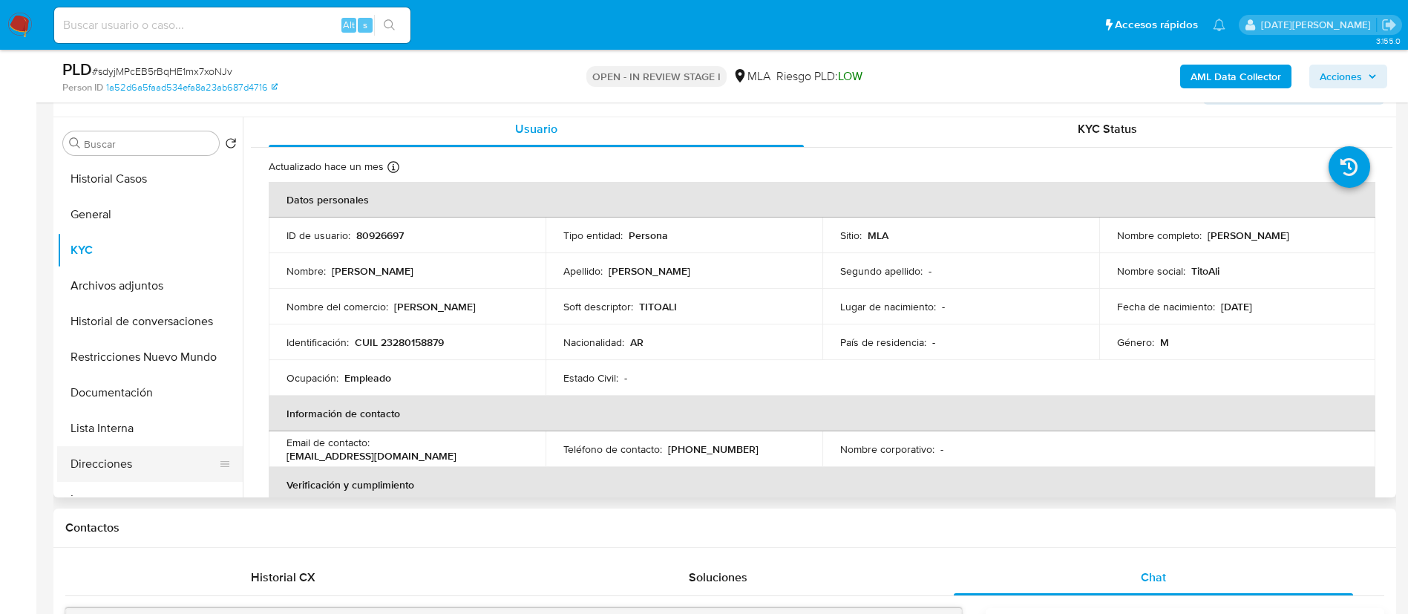
click at [122, 460] on button "Direcciones" at bounding box center [144, 464] width 174 height 36
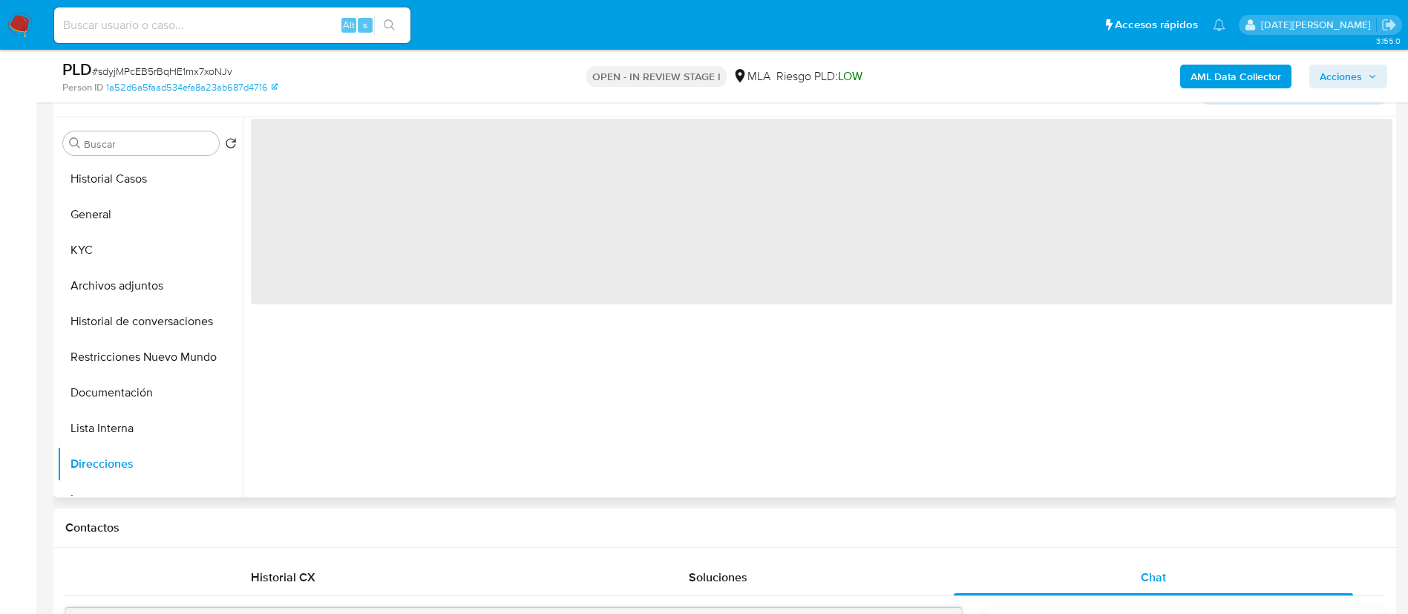
scroll to position [0, 0]
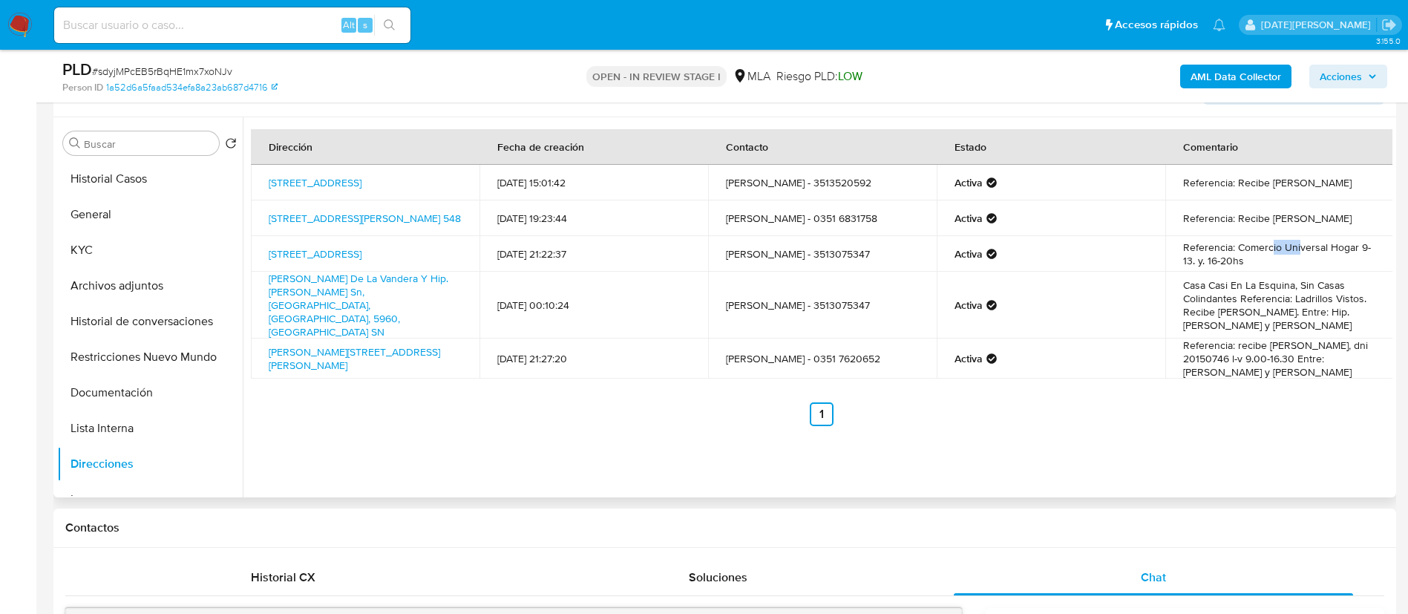
drag, startPoint x: 1266, startPoint y: 248, endPoint x: 1294, endPoint y: 248, distance: 28.2
click at [1294, 248] on td "Referencia: Comercio Universal Hogar 9-13. y. 16-20hs" at bounding box center [1279, 254] width 229 height 36
click at [342, 257] on link "24 De Setiembre 2474, Córdoba, Córdoba, 5004, Argentina 2474" at bounding box center [315, 253] width 93 height 15
click at [96, 230] on button "General" at bounding box center [144, 215] width 174 height 36
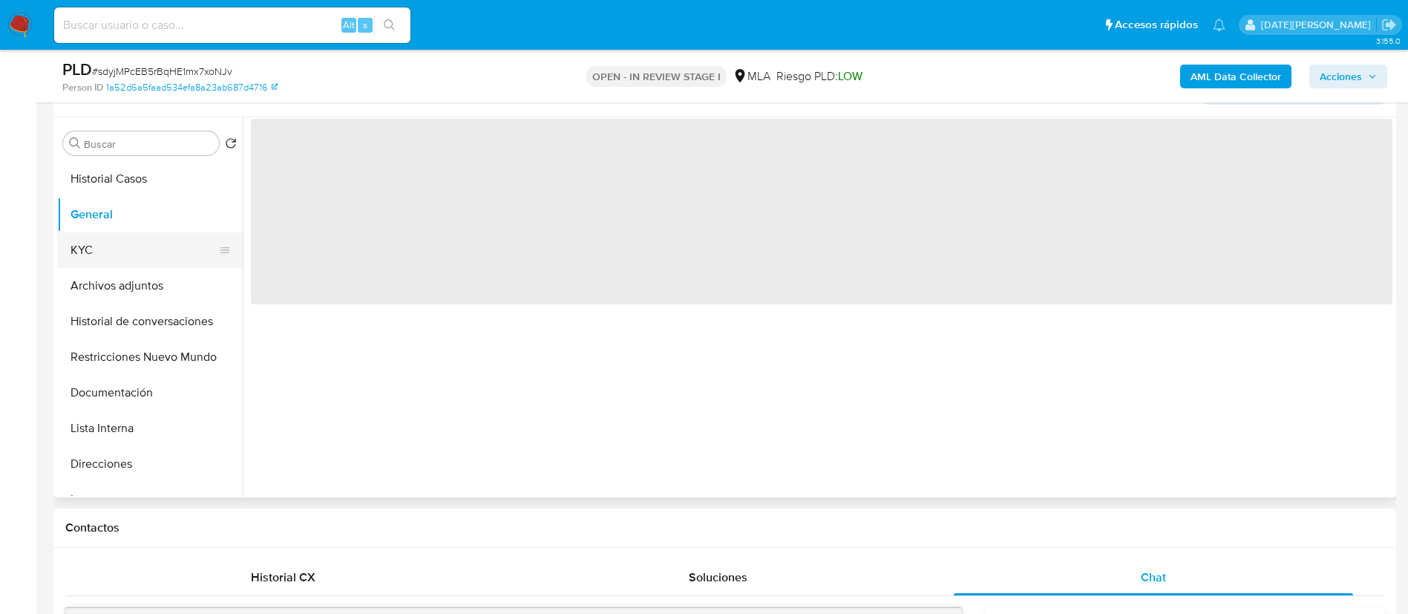
click at [102, 238] on button "KYC" at bounding box center [144, 250] width 174 height 36
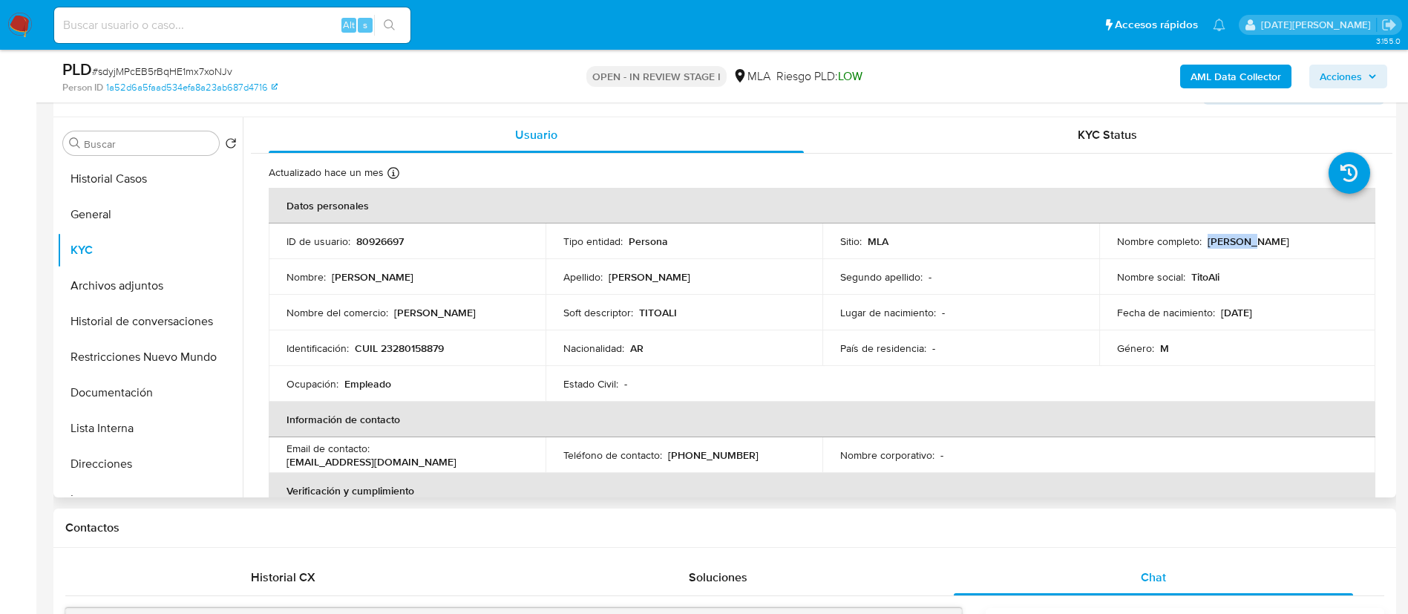
drag, startPoint x: 1203, startPoint y: 240, endPoint x: 1255, endPoint y: 246, distance: 52.4
click at [1255, 246] on div "Nombre completo : Tito Ali" at bounding box center [1237, 241] width 241 height 13
click at [83, 393] on button "Documentación" at bounding box center [144, 393] width 174 height 36
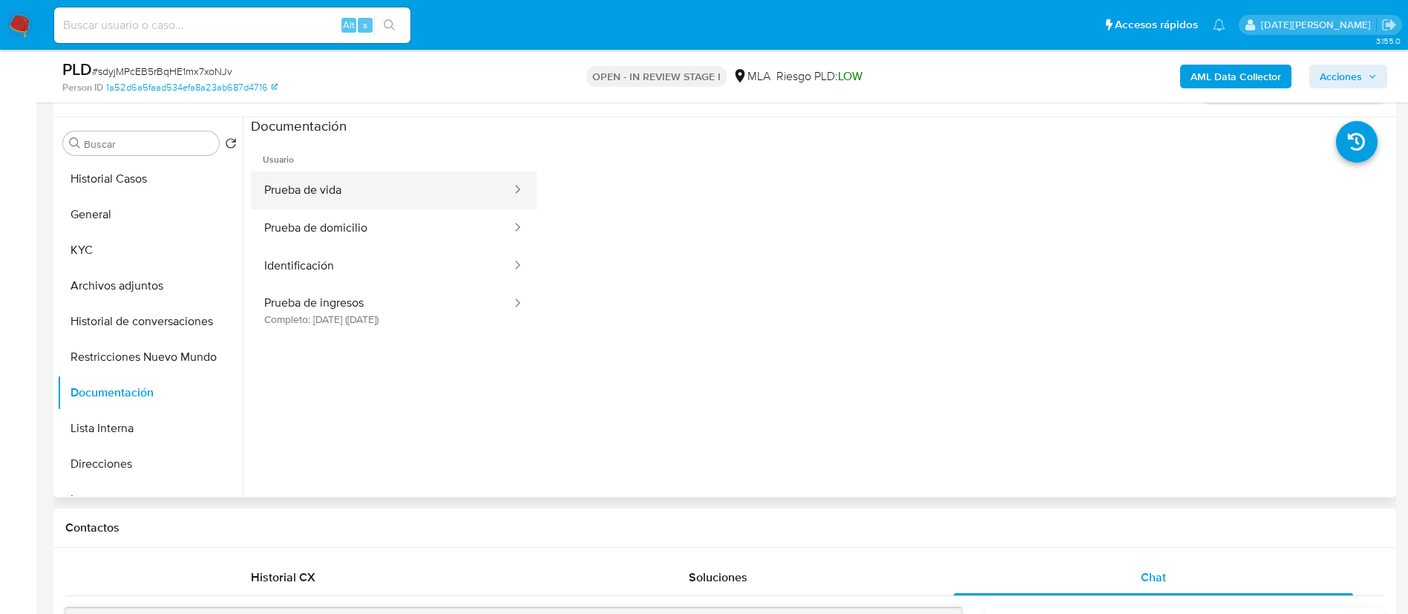
click at [367, 188] on button "Prueba de vida" at bounding box center [382, 190] width 262 height 38
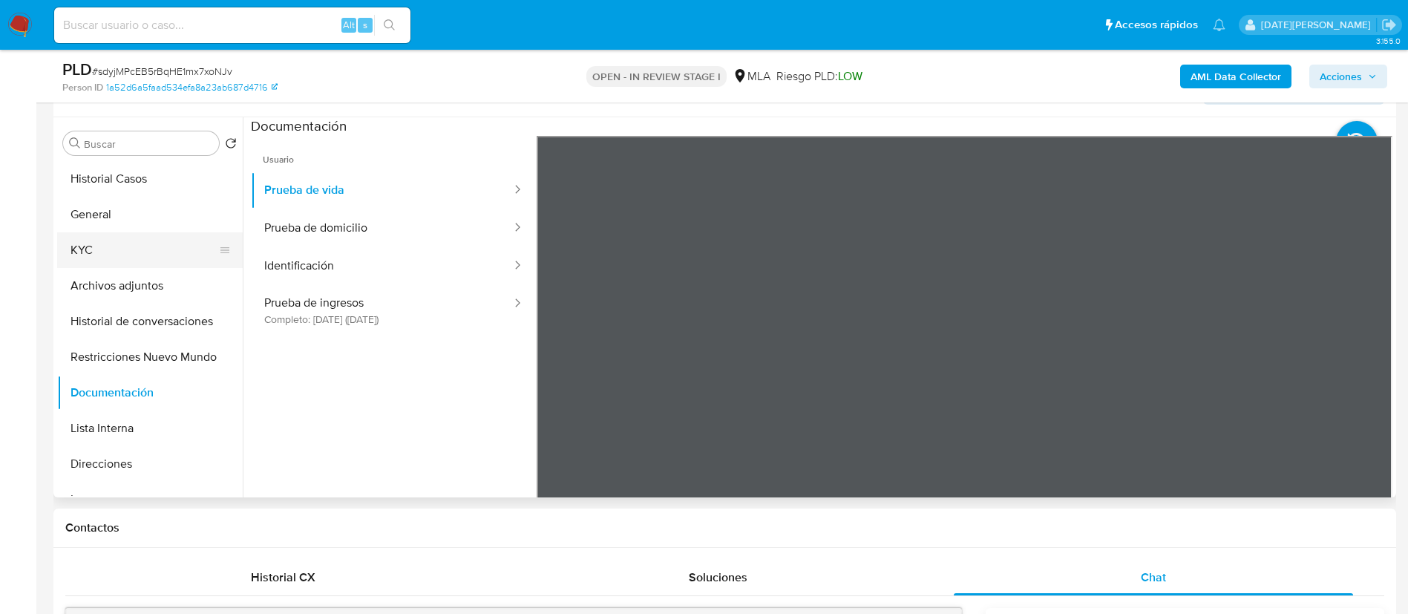
click at [99, 258] on button "KYC" at bounding box center [144, 250] width 174 height 36
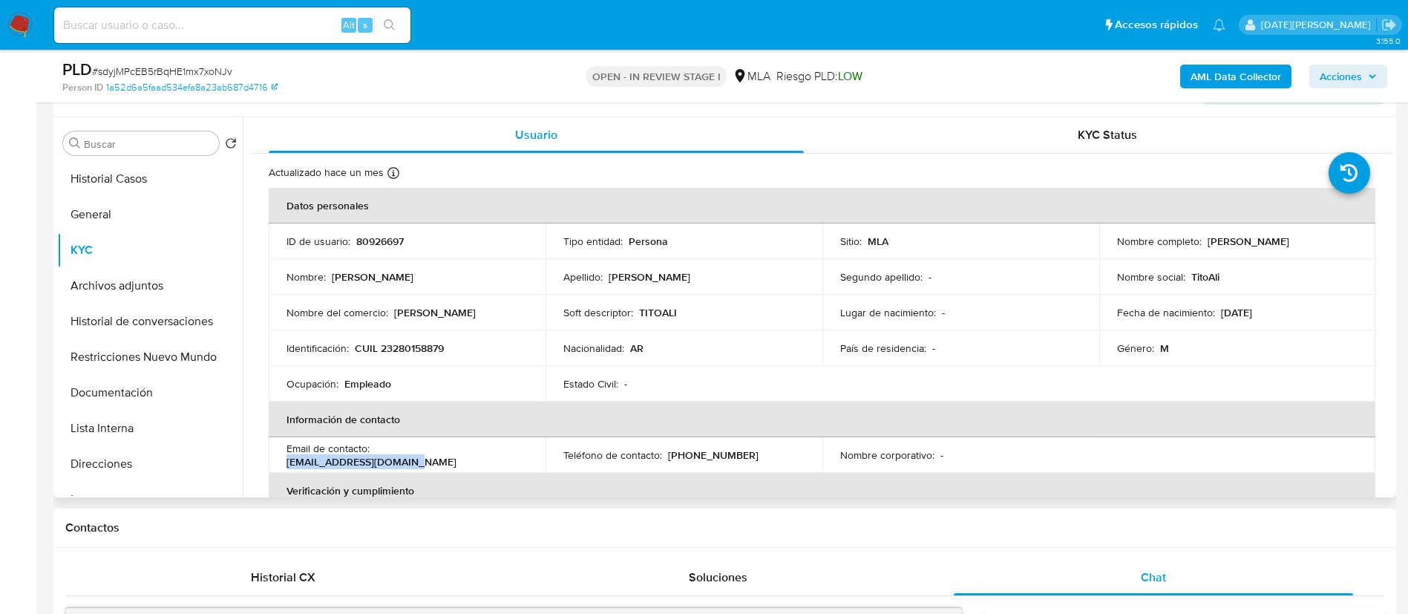
drag, startPoint x: 375, startPoint y: 457, endPoint x: 486, endPoint y: 454, distance: 111.4
click at [493, 459] on div "Email de contacto : titoali_cba@hotmail.com" at bounding box center [406, 455] width 241 height 27
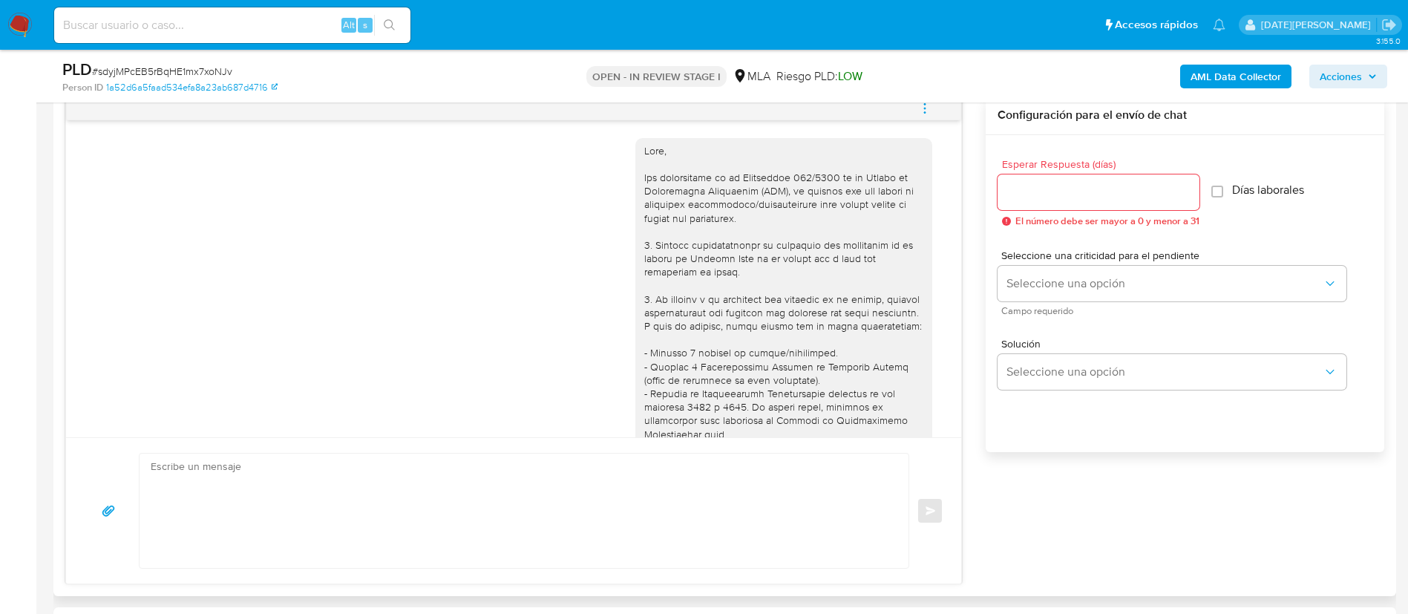
scroll to position [602, 0]
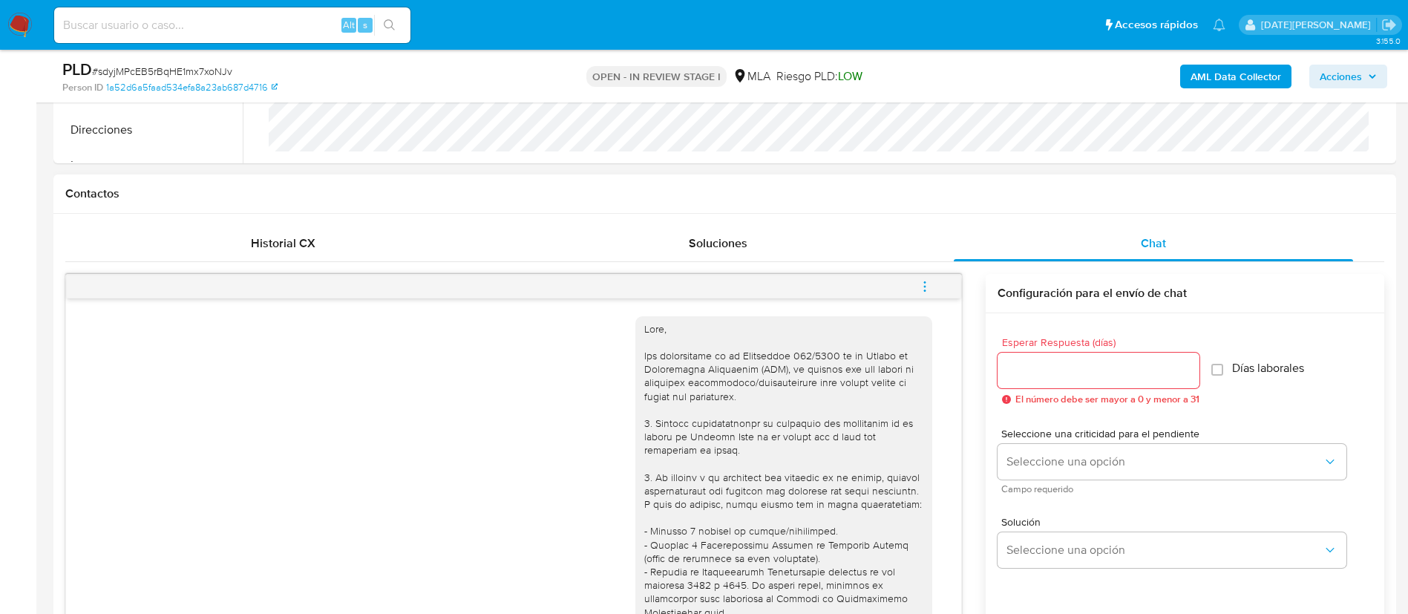
click at [926, 284] on icon "menu-action" at bounding box center [924, 286] width 13 height 13
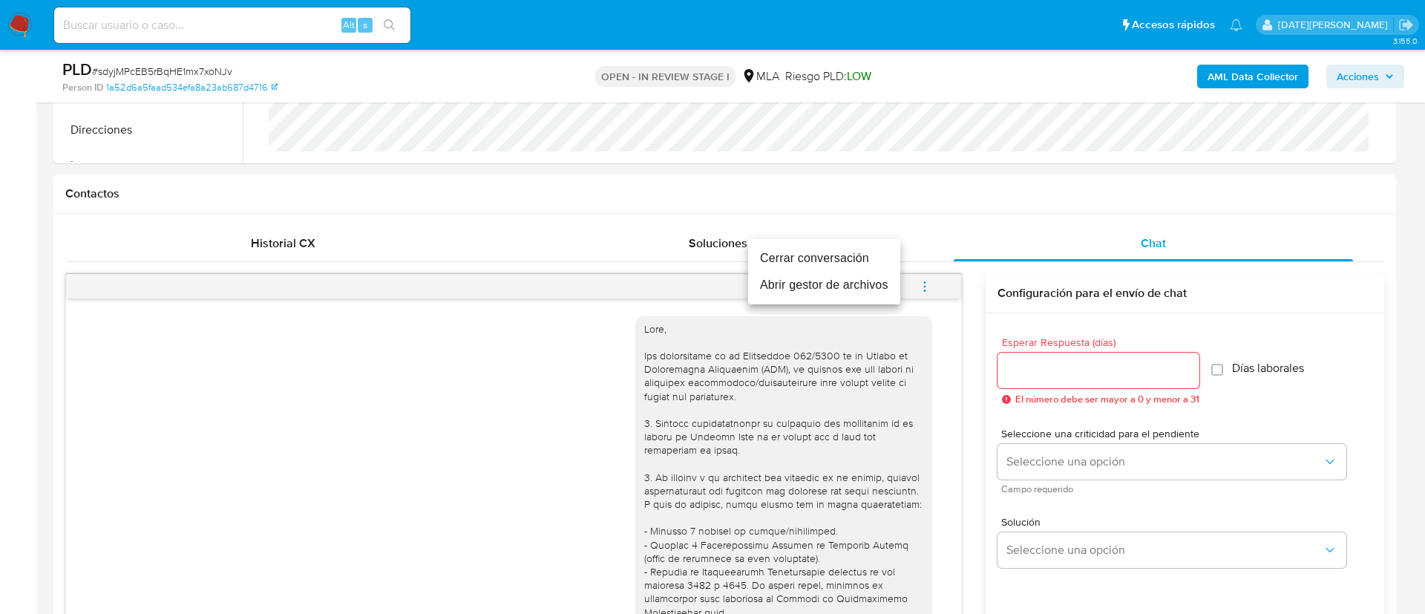
click at [865, 257] on li "Cerrar conversación" at bounding box center [824, 258] width 152 height 27
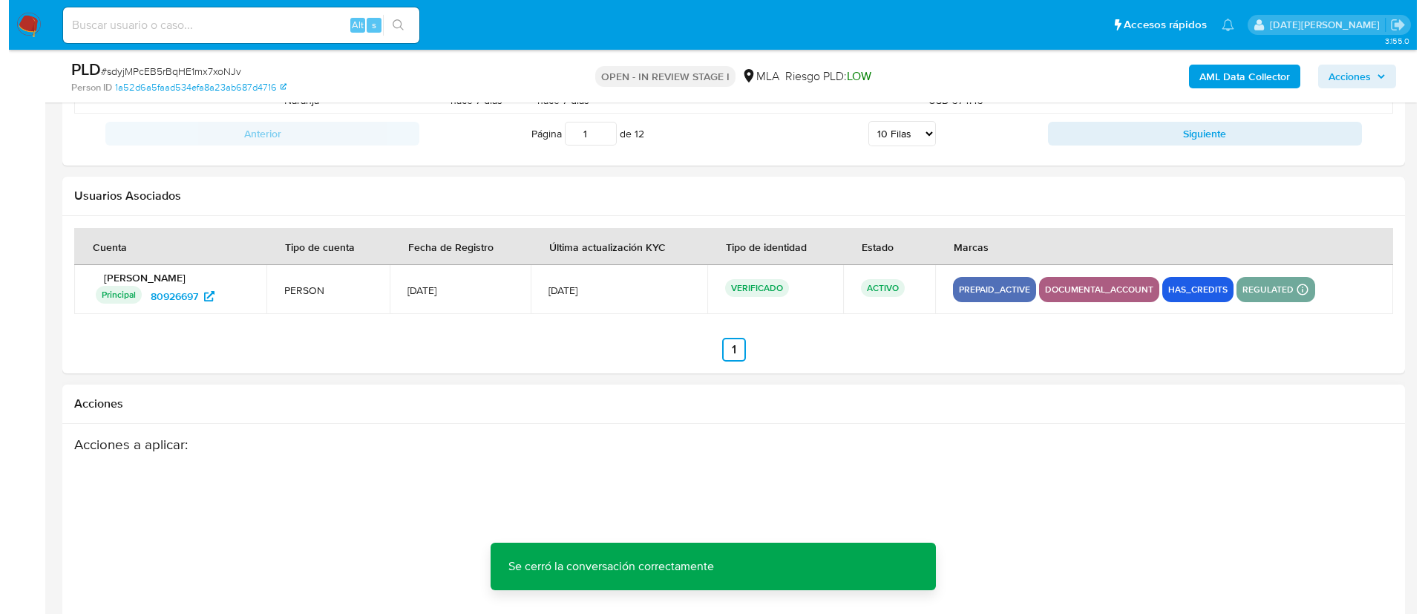
scroll to position [2610, 0]
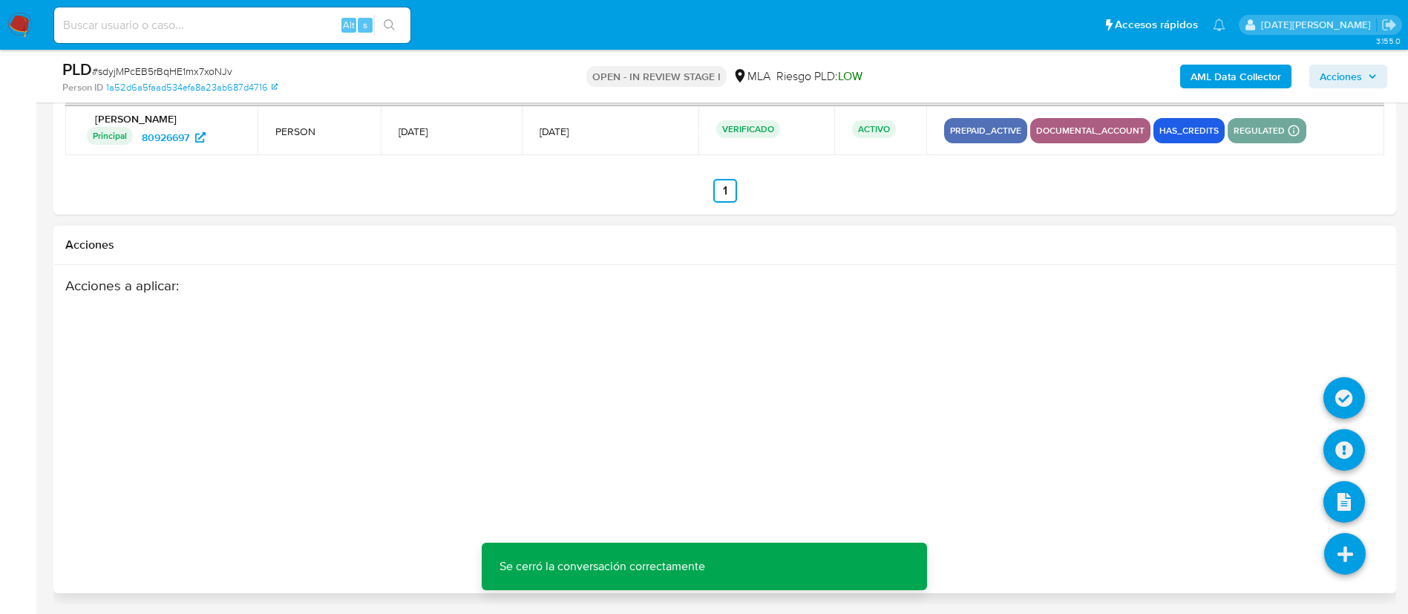
click at [1337, 549] on icon at bounding box center [1345, 554] width 42 height 42
click at [1340, 436] on icon at bounding box center [1344, 450] width 42 height 42
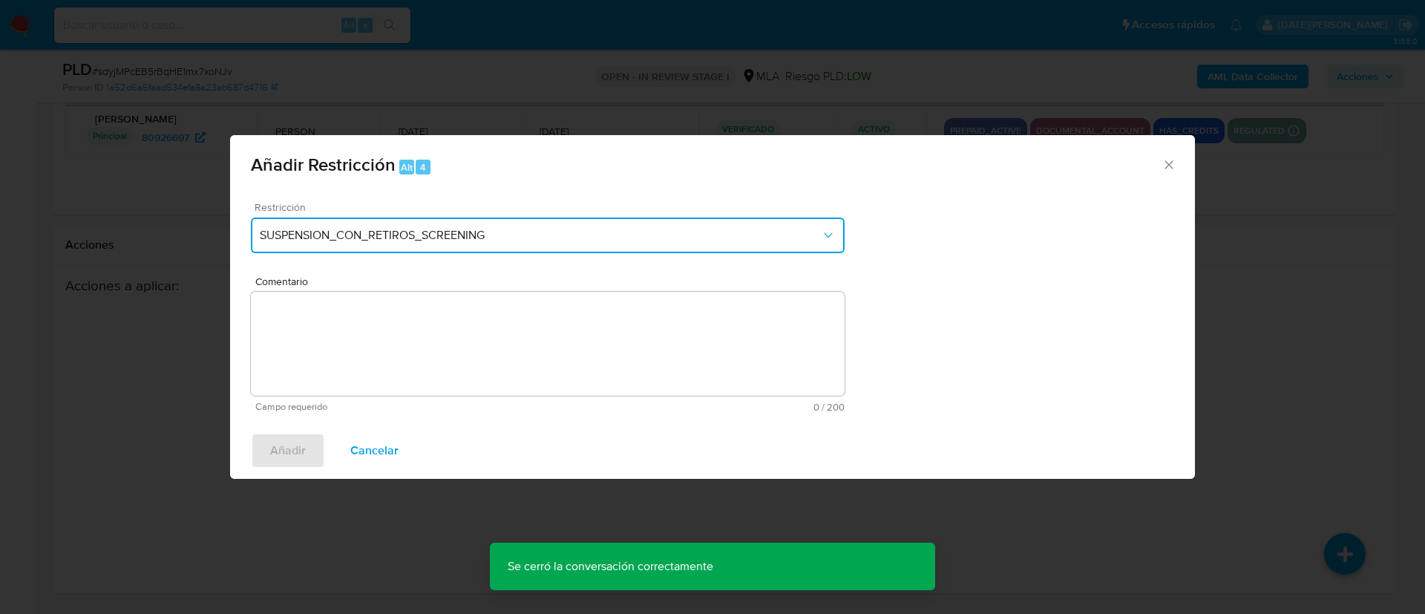
click at [509, 226] on button "SUSPENSION_CON_RETIROS_SCREENING" at bounding box center [548, 235] width 594 height 36
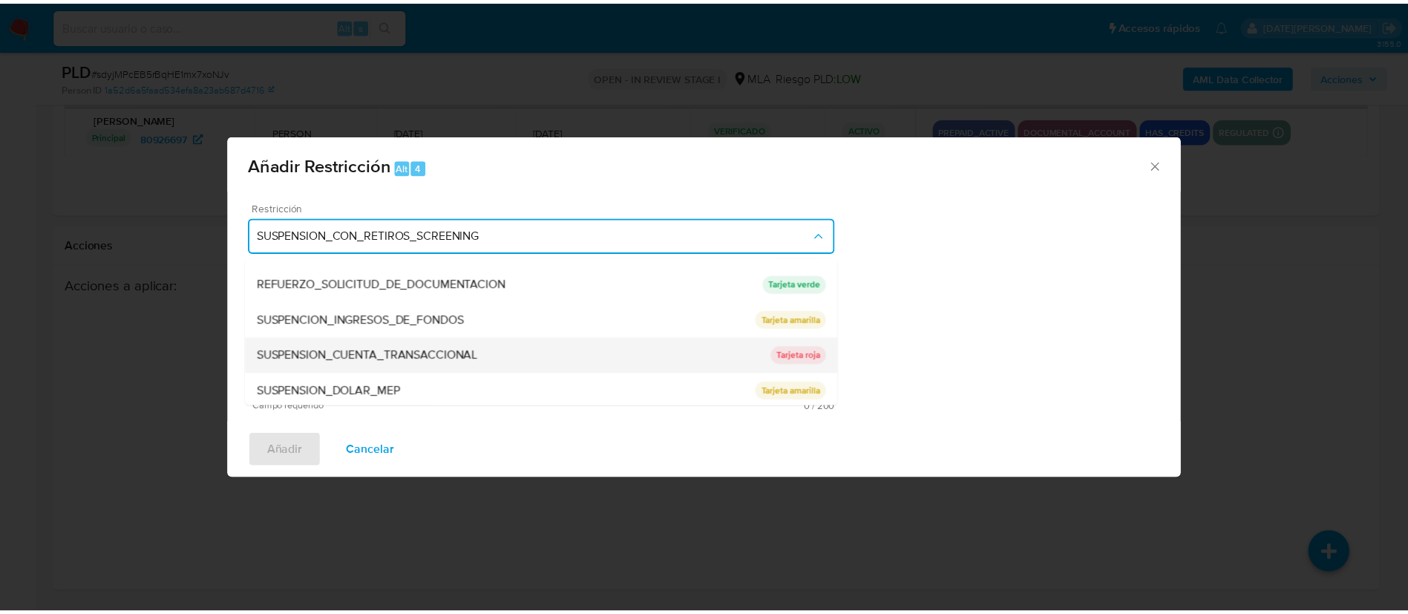
scroll to position [315, 0]
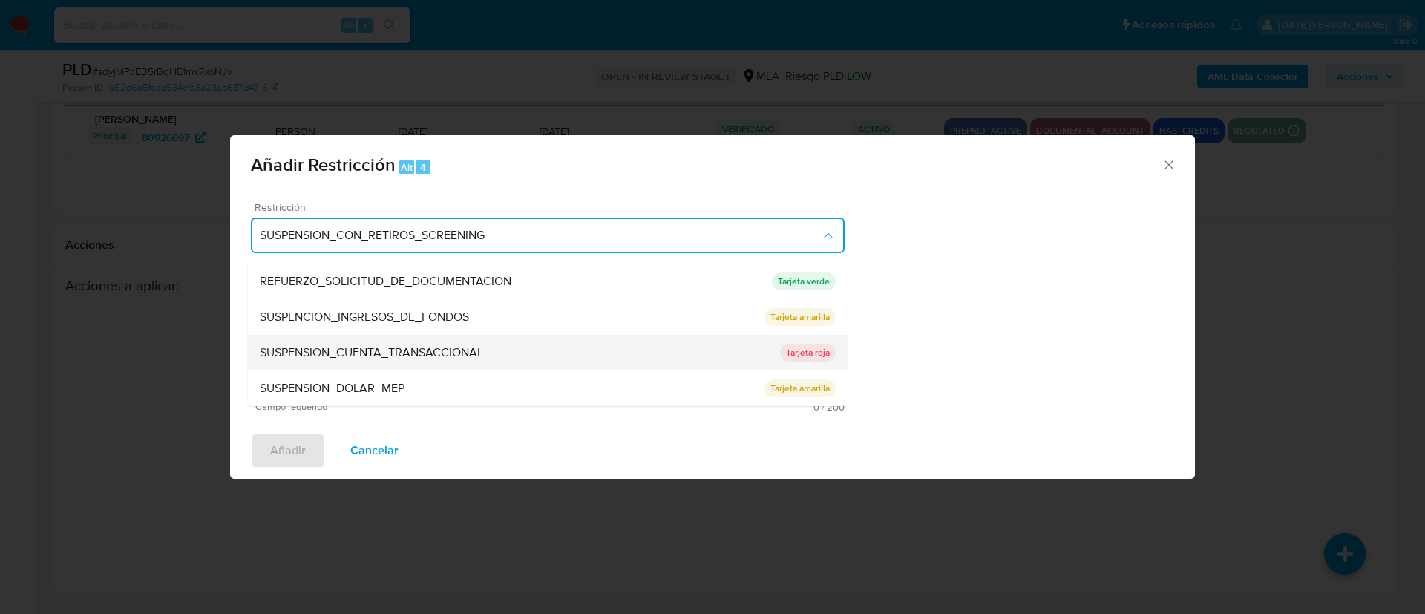
click at [419, 349] on span "SUSPENSION_CUENTA_TRANSACCIONAL" at bounding box center [371, 352] width 223 height 15
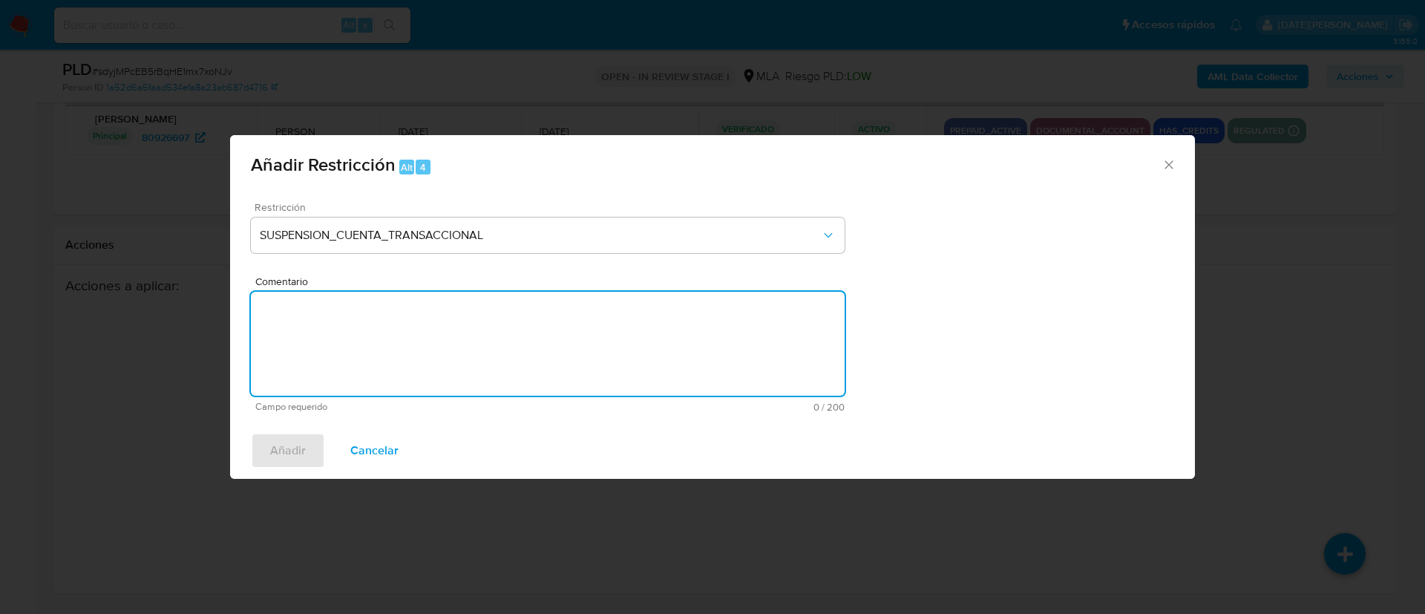
click at [424, 344] on textarea "Comentario" at bounding box center [548, 344] width 594 height 104
type textarea "aml"
click at [277, 463] on span "Añadir" at bounding box center [288, 450] width 36 height 33
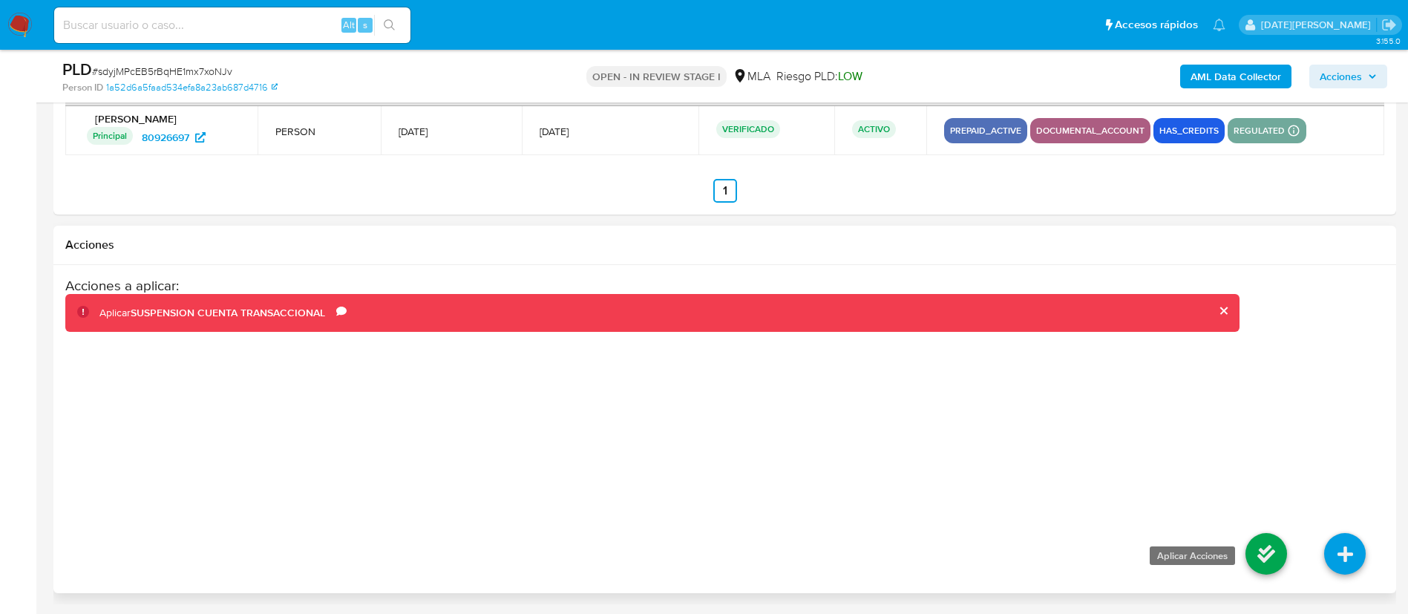
click at [1259, 560] on icon at bounding box center [1266, 554] width 42 height 42
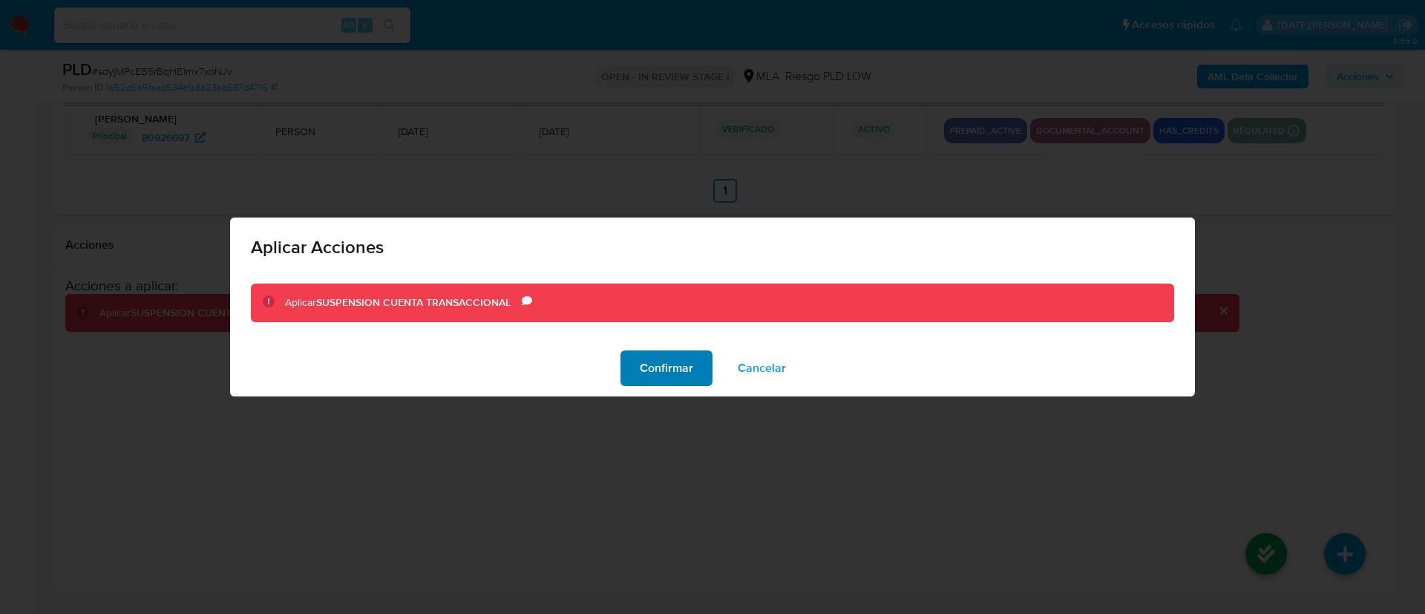
click at [676, 367] on span "Confirmar" at bounding box center [666, 368] width 53 height 33
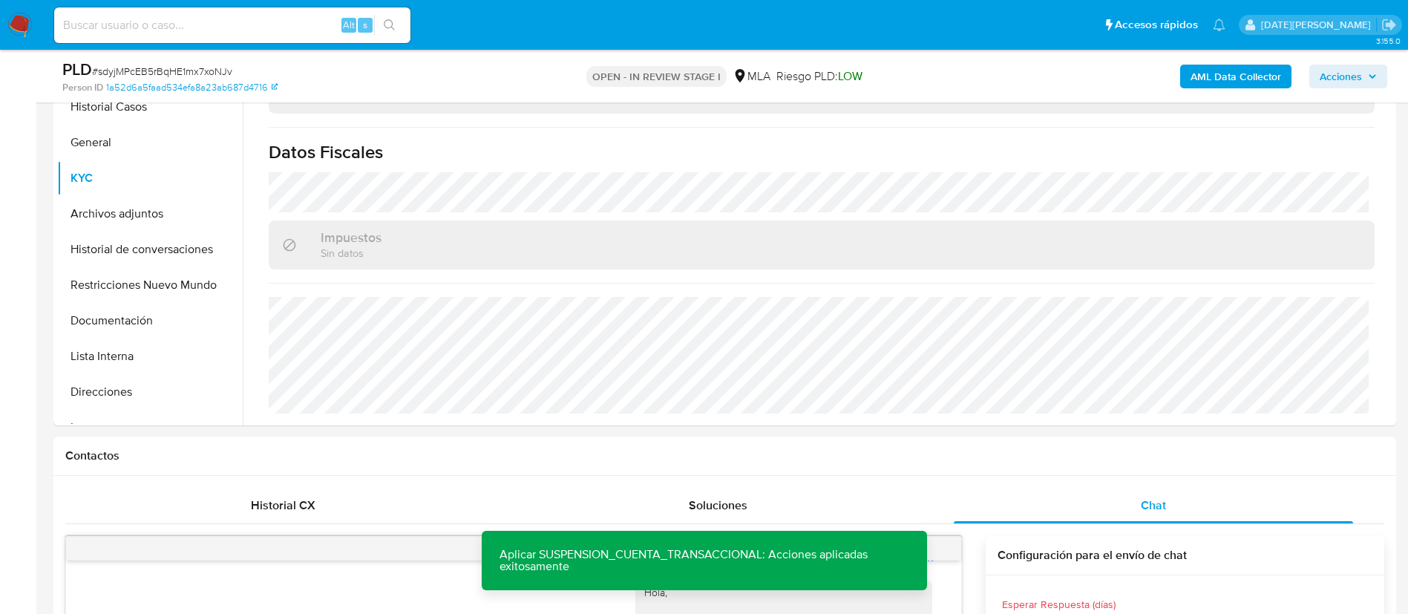
scroll to position [94, 0]
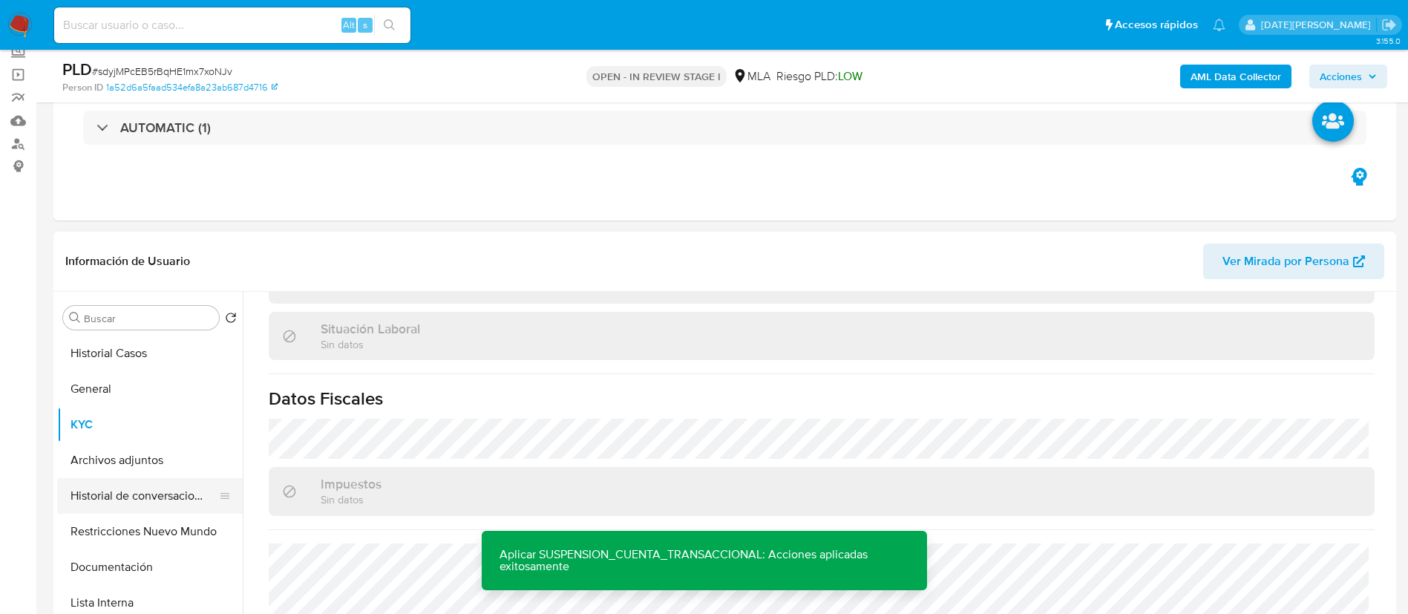
click at [155, 482] on button "Historial de conversaciones" at bounding box center [144, 496] width 174 height 36
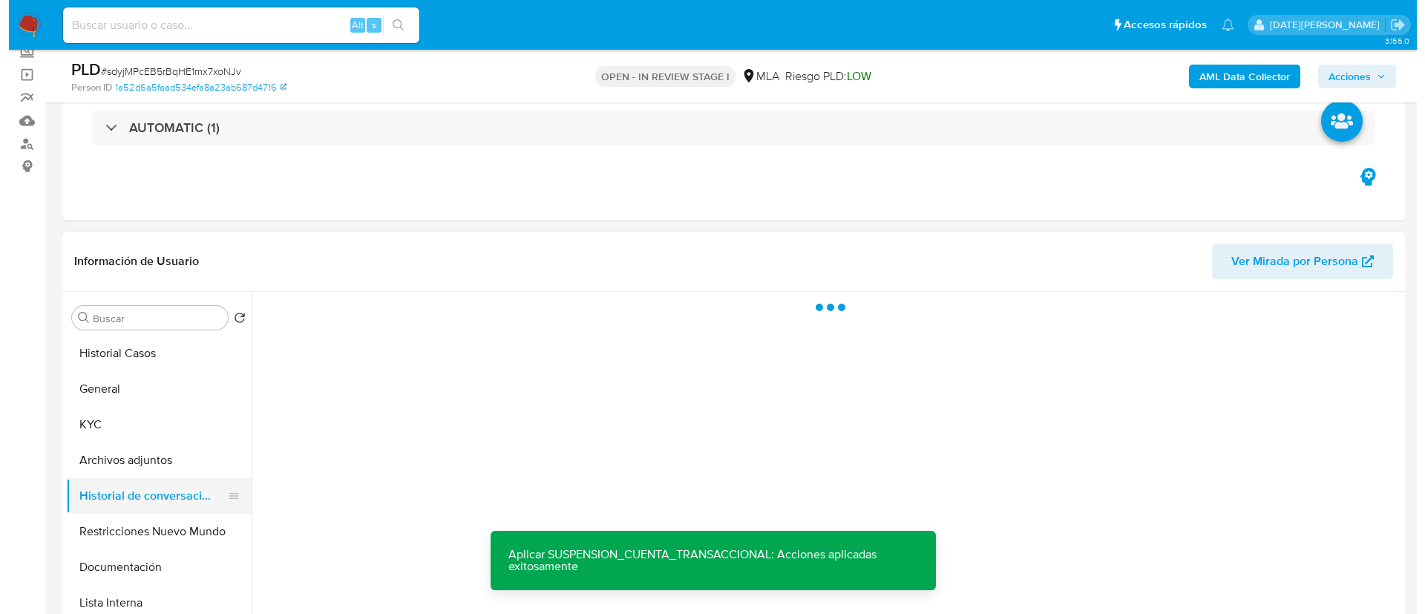
scroll to position [0, 0]
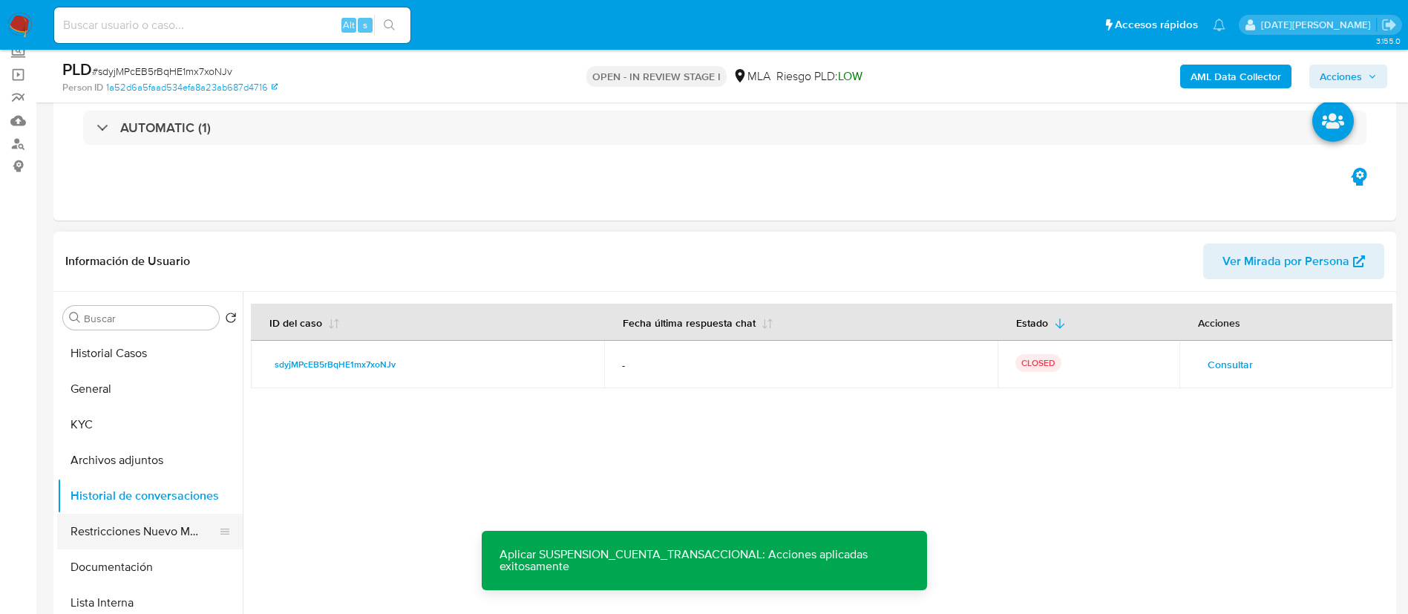
click at [158, 516] on button "Restricciones Nuevo Mundo" at bounding box center [144, 532] width 174 height 36
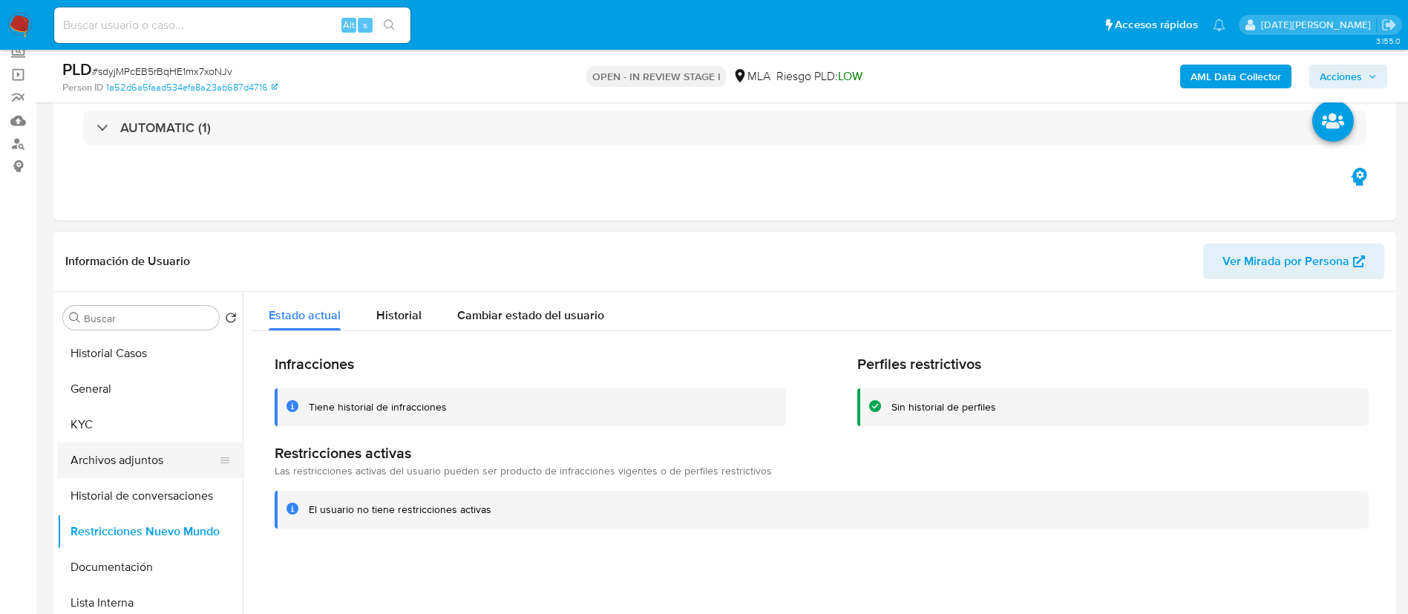
click at [134, 459] on button "Archivos adjuntos" at bounding box center [144, 460] width 174 height 36
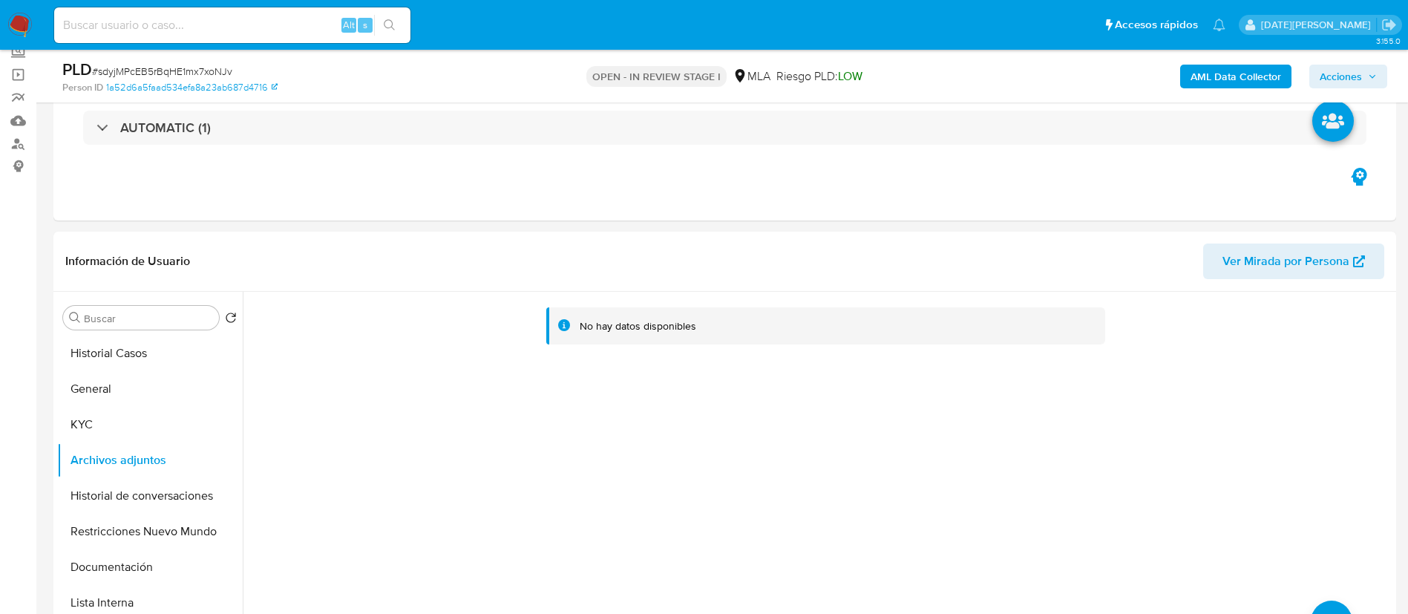
click at [1230, 74] on b "AML Data Collector" at bounding box center [1235, 77] width 91 height 24
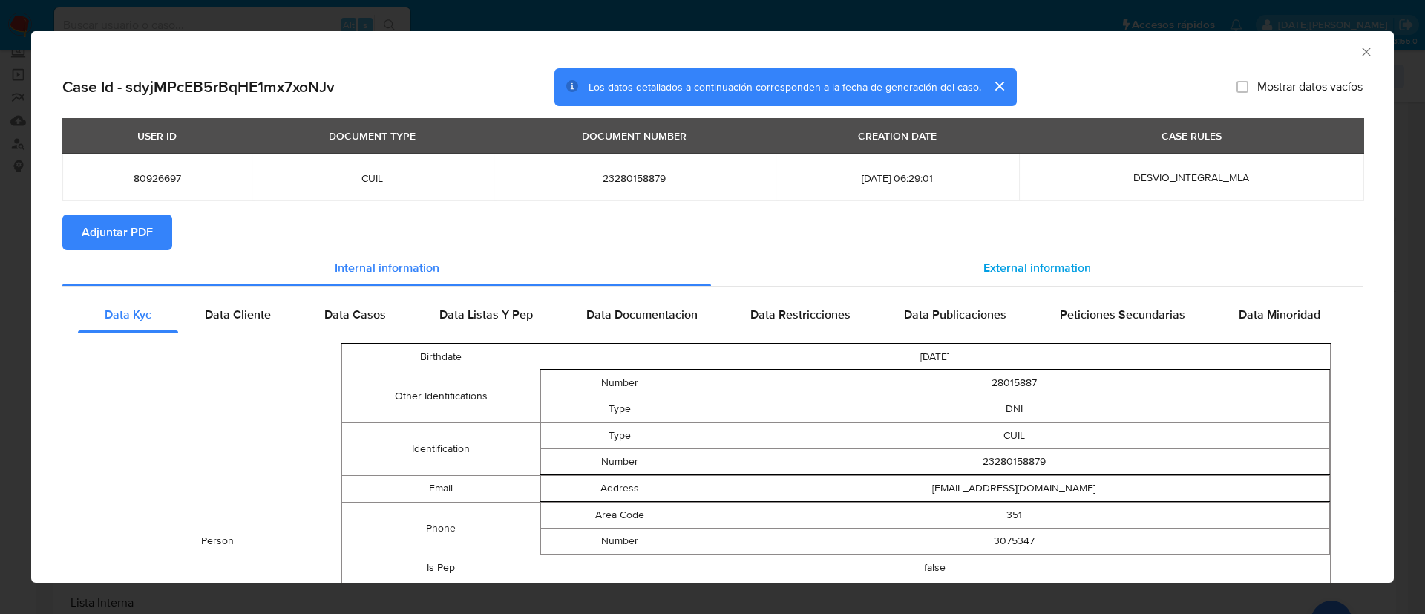
click at [1021, 262] on span "External information" at bounding box center [1037, 267] width 108 height 17
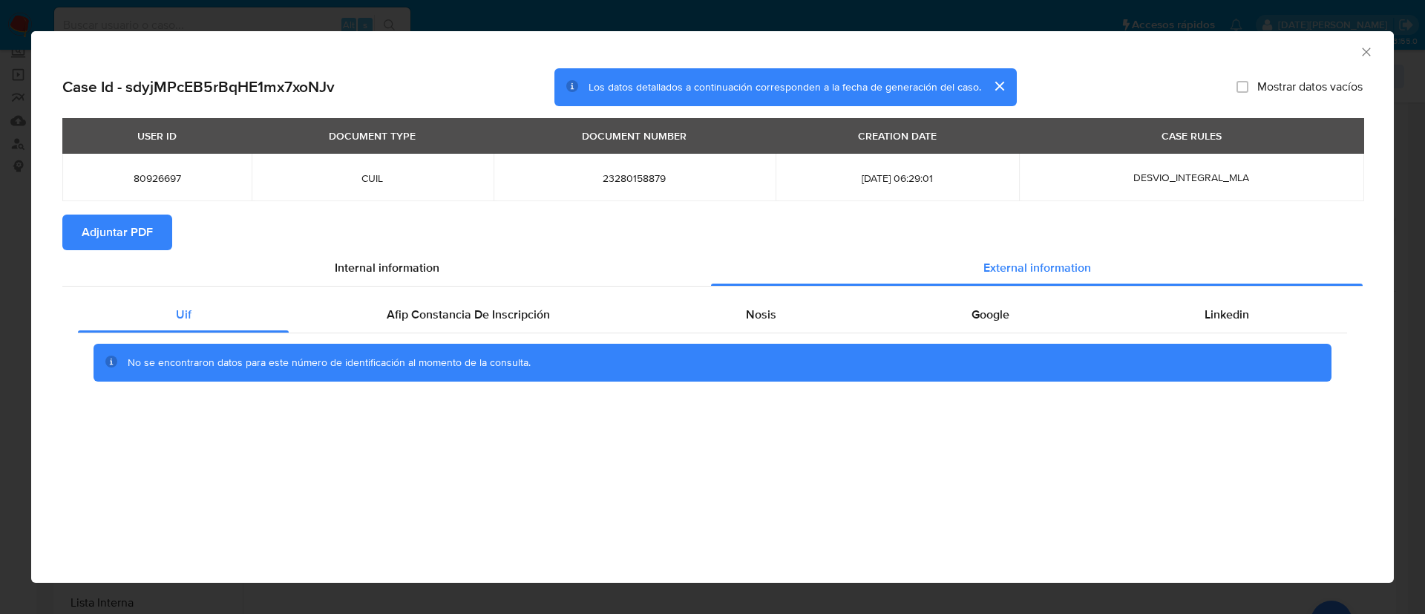
click at [442, 240] on section "Adjuntar PDF" at bounding box center [712, 232] width 1300 height 36
click at [429, 257] on div "Internal information" at bounding box center [386, 268] width 649 height 36
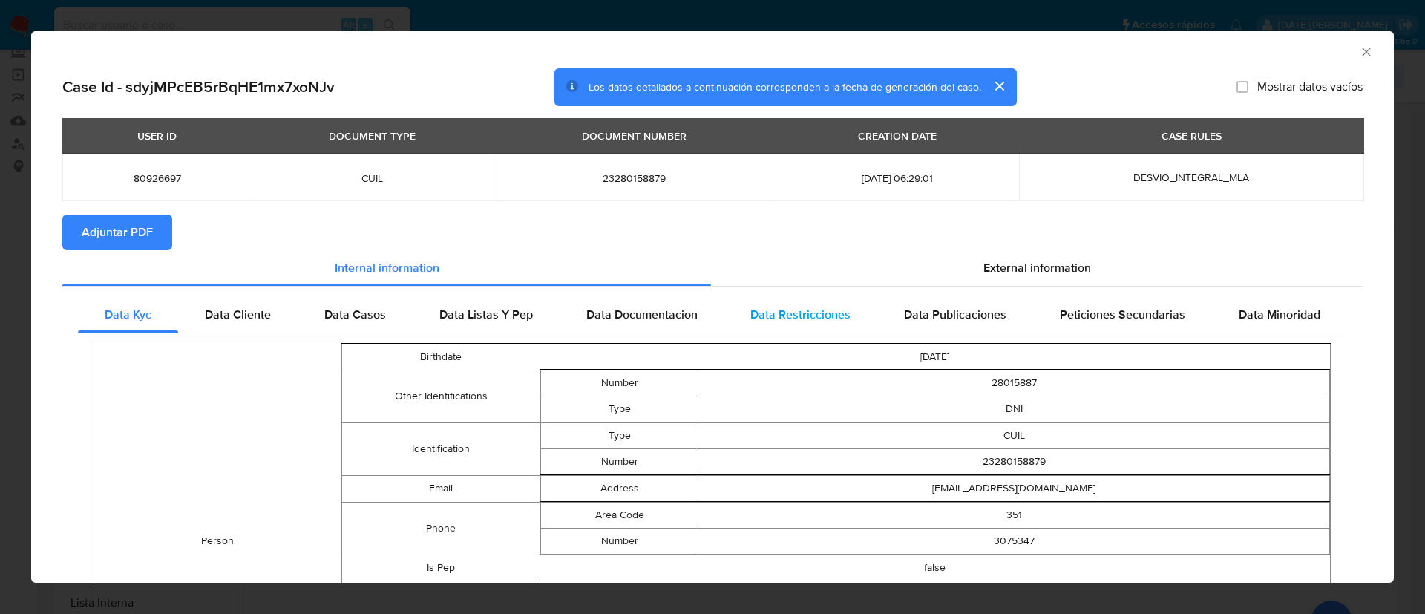
click at [752, 306] on span "Data Restricciones" at bounding box center [800, 314] width 100 height 17
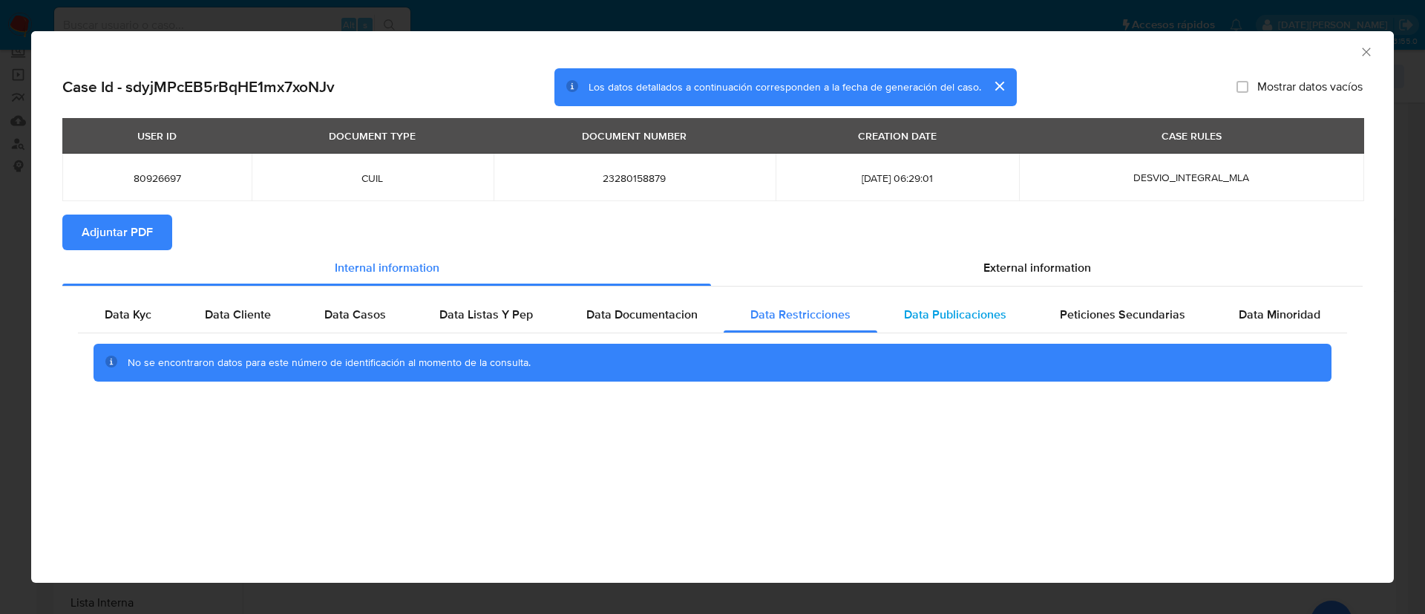
click at [951, 304] on div "Data Publicaciones" at bounding box center [955, 315] width 156 height 36
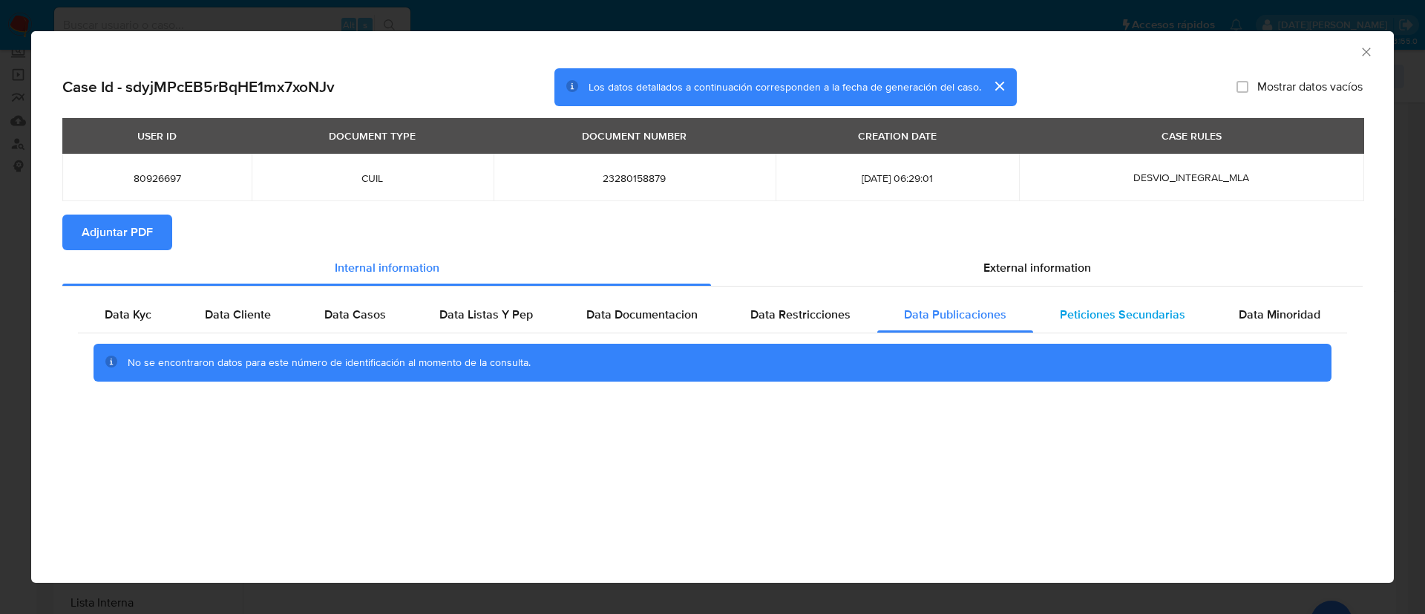
click at [1100, 306] on span "Peticiones Secundarias" at bounding box center [1122, 314] width 125 height 17
click at [1207, 297] on div "Peticiones Secundarias" at bounding box center [1122, 315] width 179 height 36
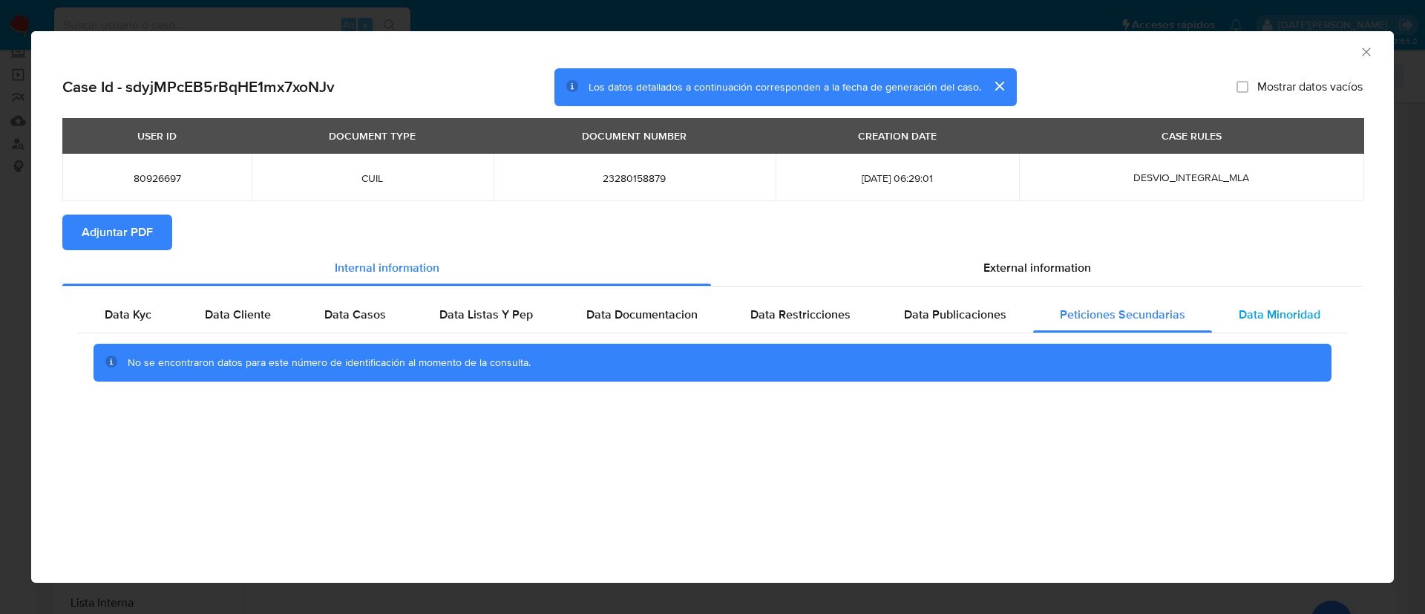
click at [1244, 311] on span "Data Minoridad" at bounding box center [1280, 314] width 82 height 17
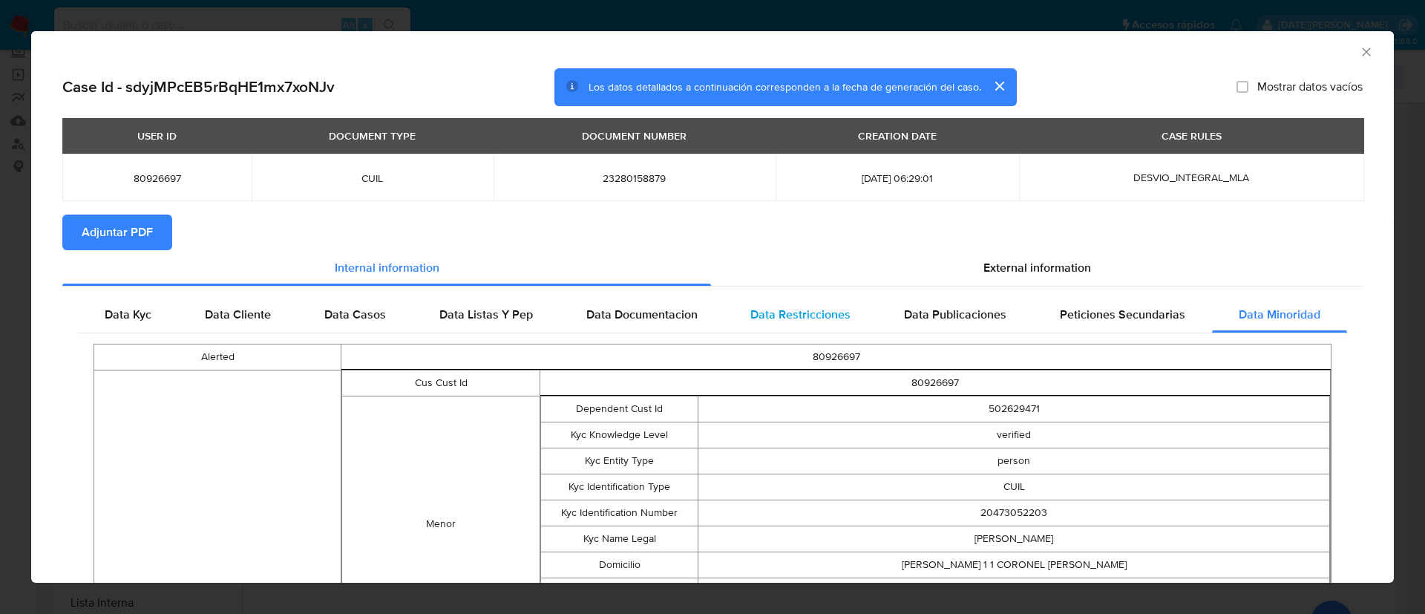
click at [773, 304] on div "Data Restricciones" at bounding box center [801, 315] width 154 height 36
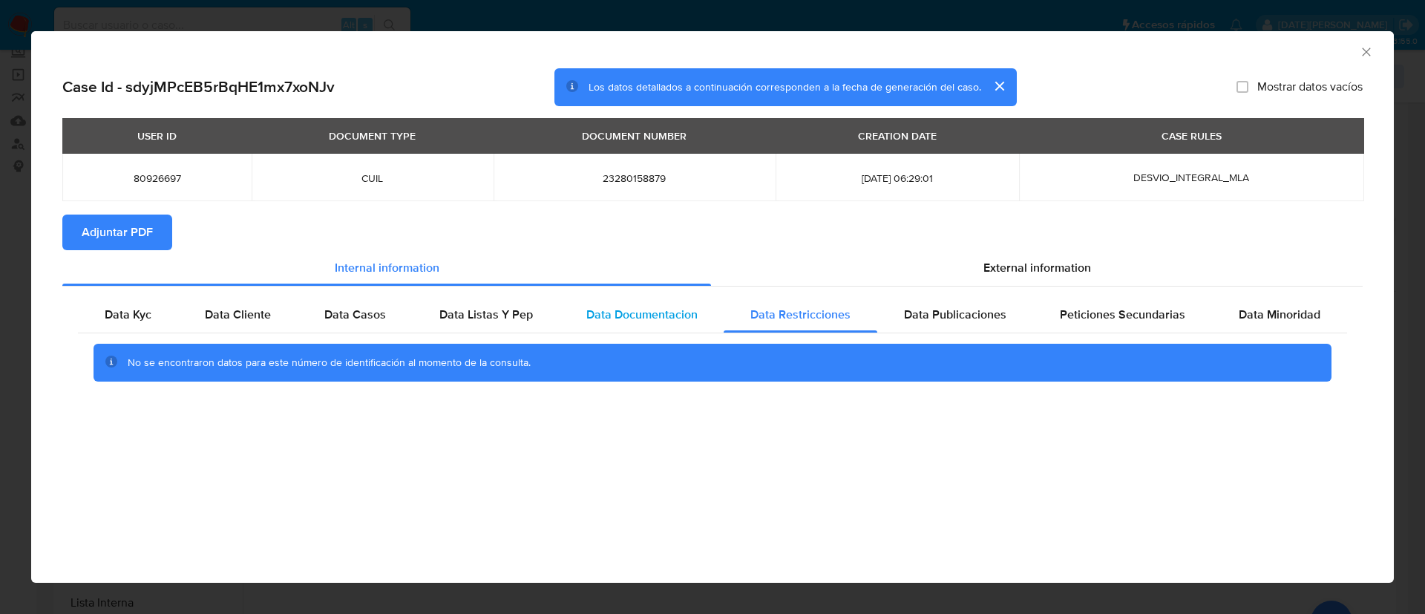
click at [643, 315] on span "Data Documentacion" at bounding box center [641, 314] width 111 height 17
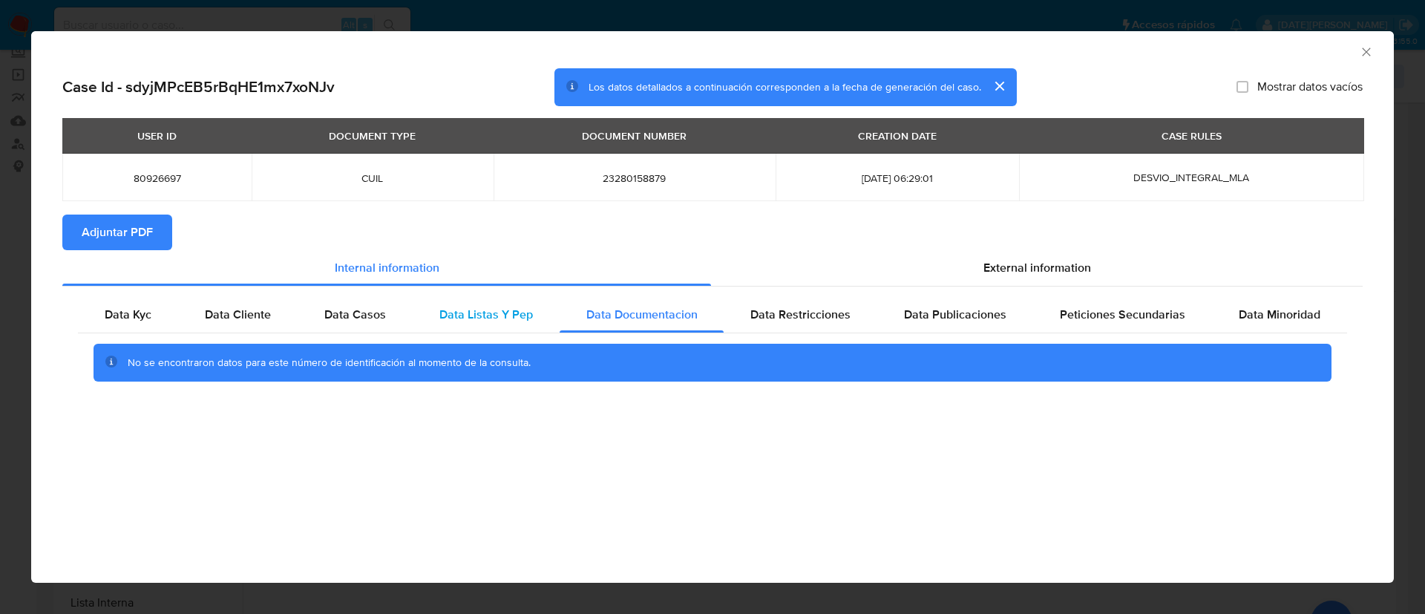
click at [490, 307] on span "Data Listas Y Pep" at bounding box center [486, 314] width 94 height 17
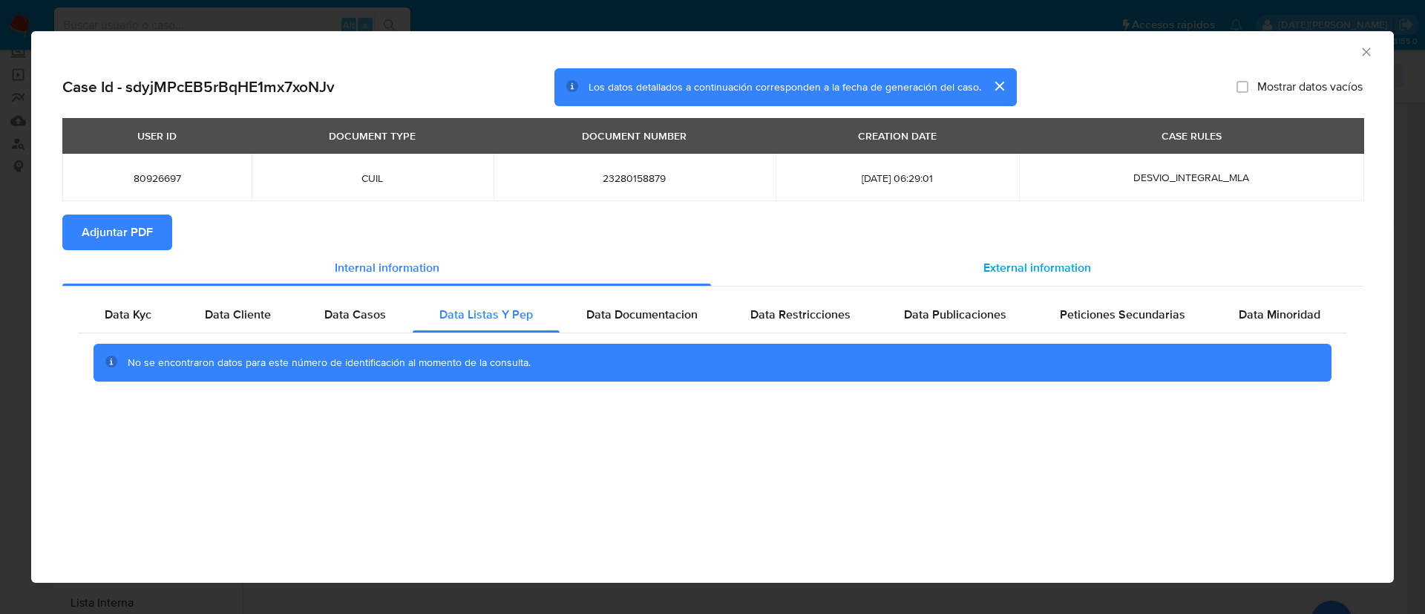
click at [1041, 256] on div "External information" at bounding box center [1037, 268] width 652 height 36
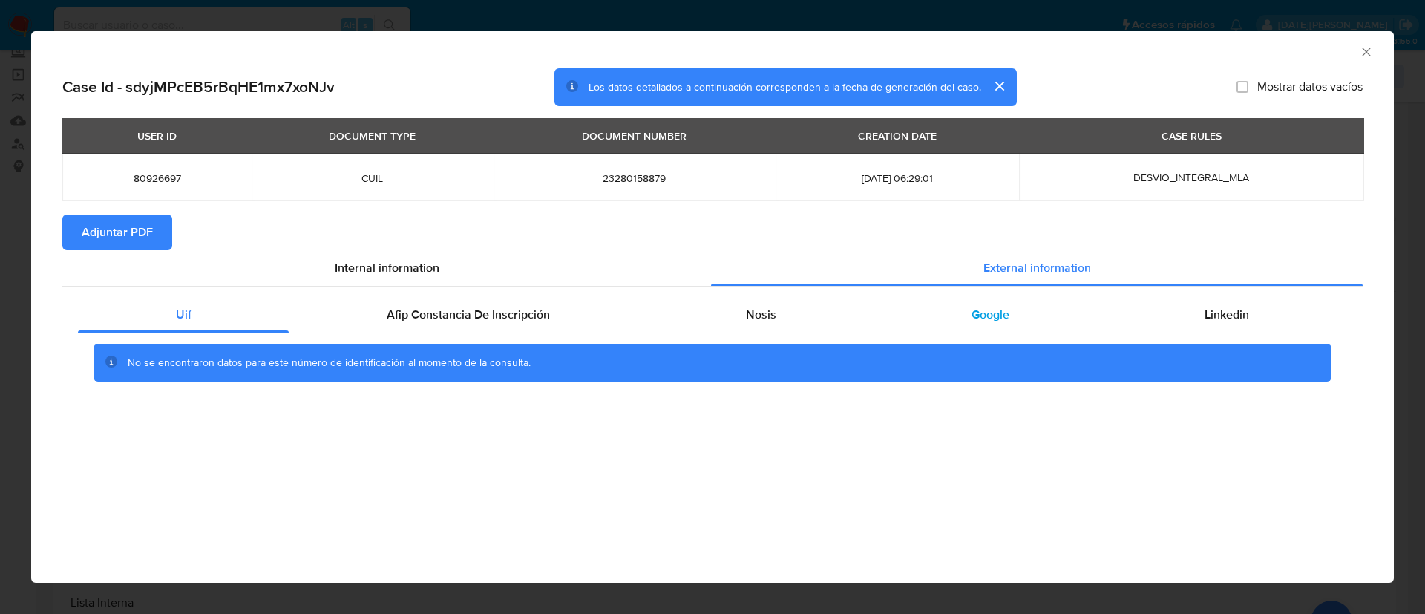
click at [991, 319] on span "Google" at bounding box center [990, 314] width 38 height 17
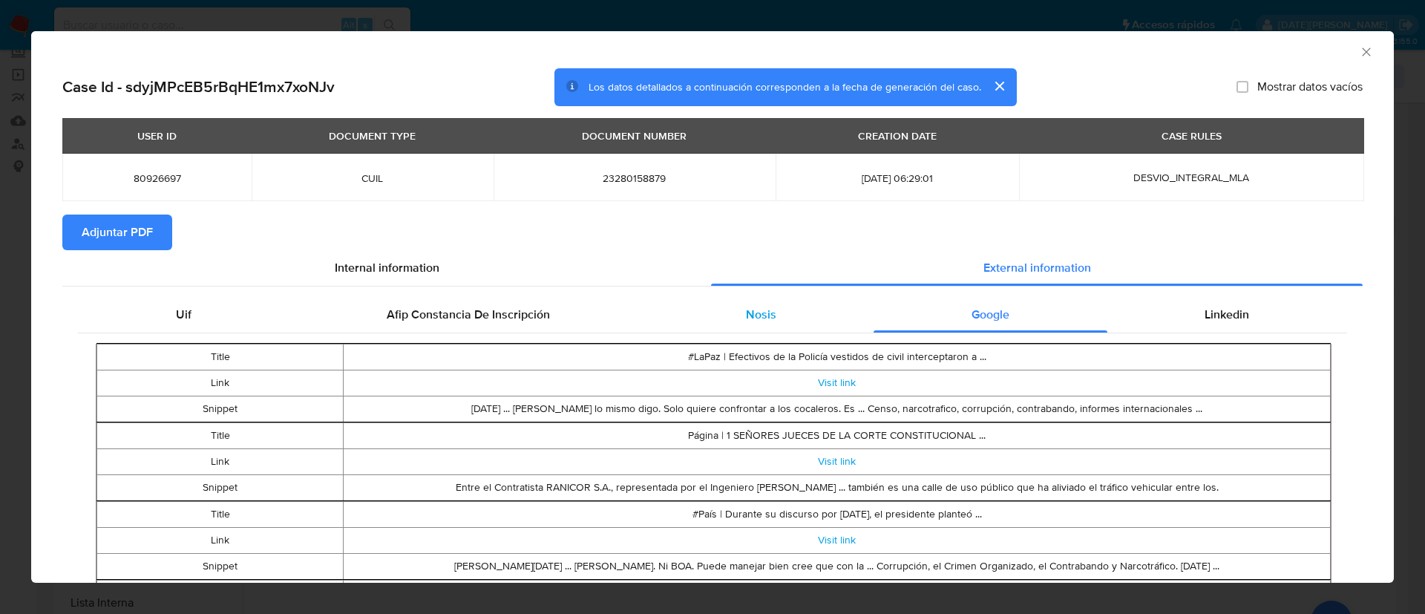
click at [755, 311] on span "Nosis" at bounding box center [761, 314] width 30 height 17
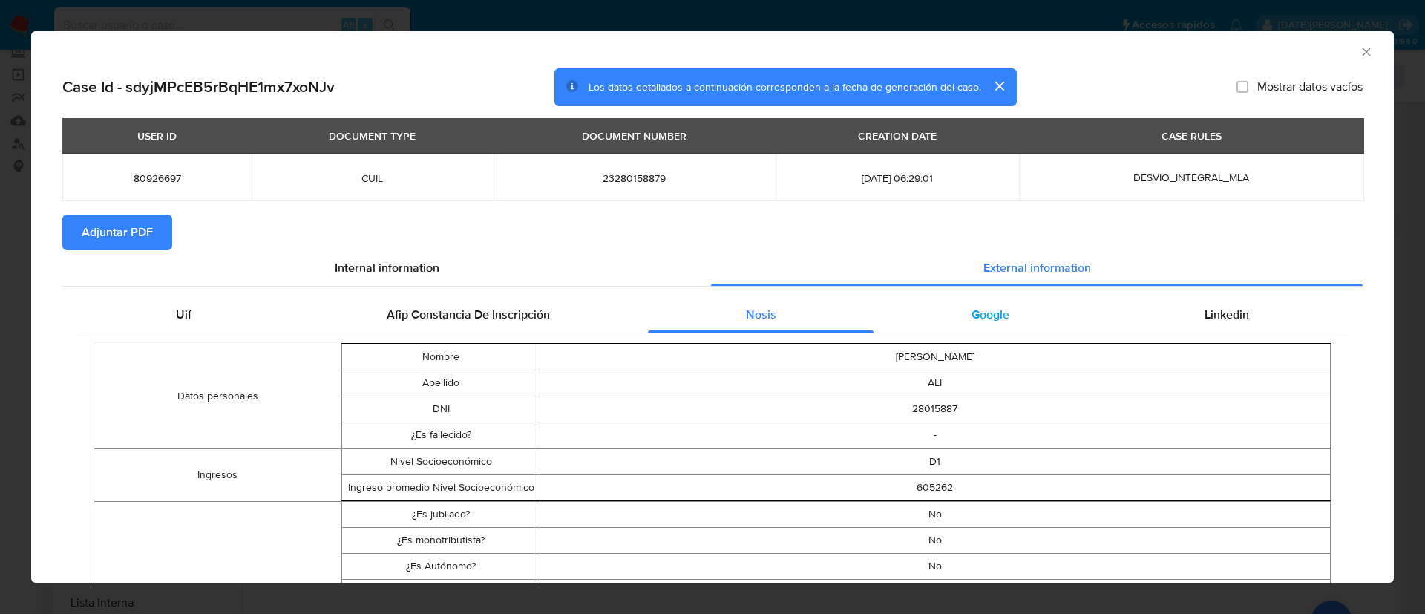
click at [922, 312] on div "Google" at bounding box center [989, 315] width 233 height 36
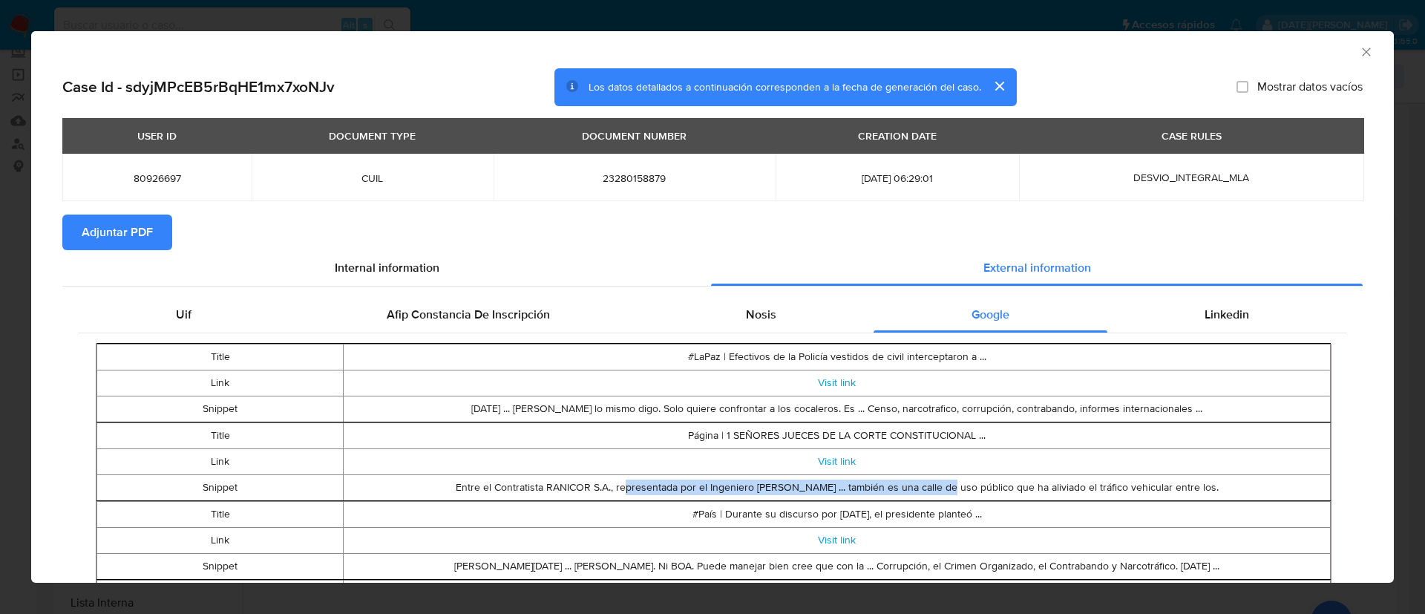
drag, startPoint x: 641, startPoint y: 486, endPoint x: 944, endPoint y: 483, distance: 302.8
click at [944, 483] on td "Entre el Contratista RANICOR S.A., representada por el Ingeniero Tito Alí ... t…" at bounding box center [837, 487] width 987 height 26
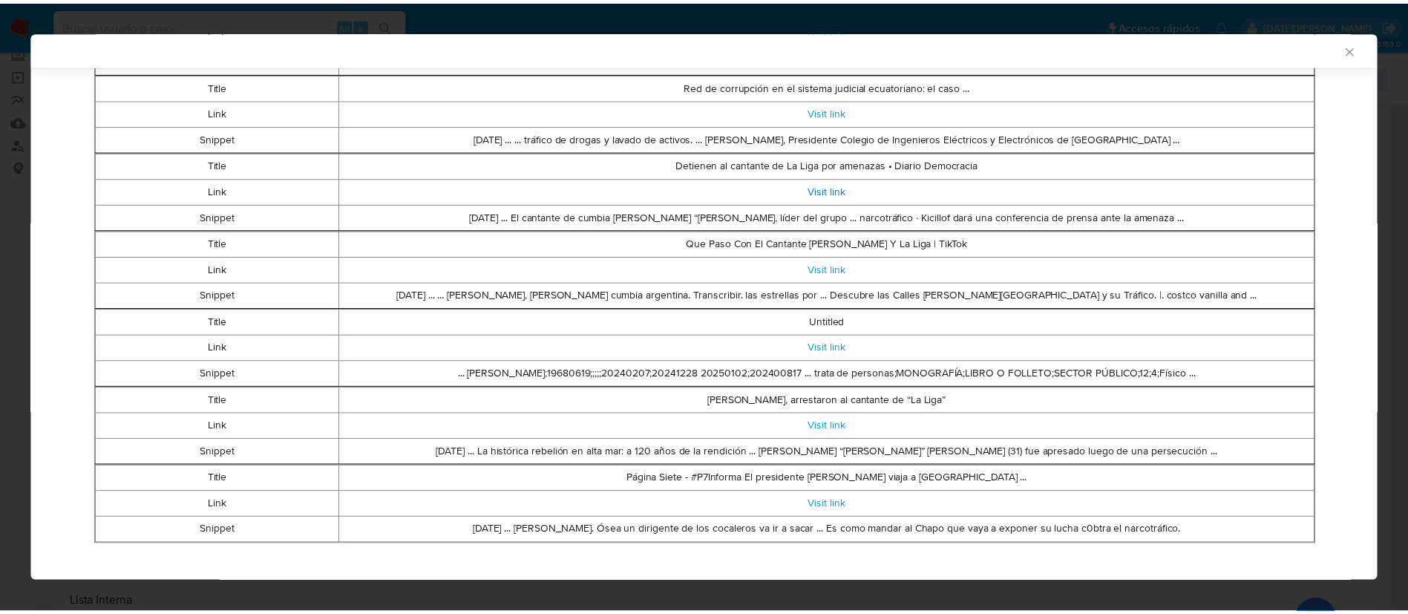
scroll to position [597, 0]
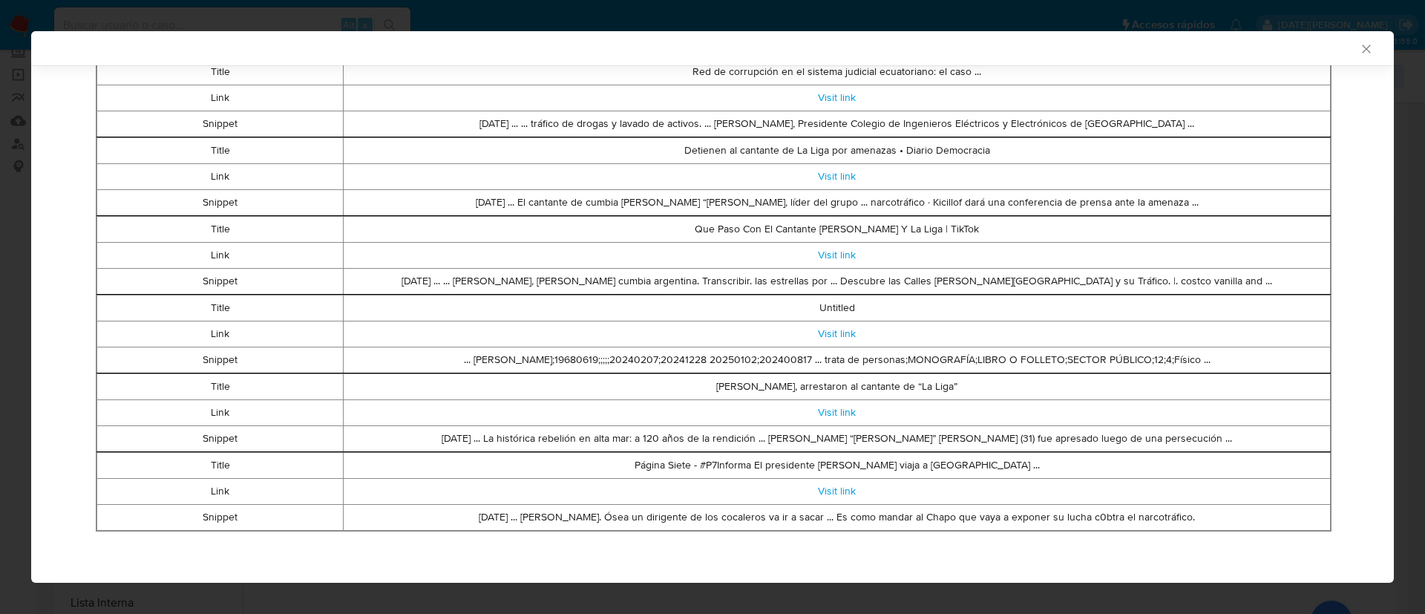
click at [1359, 47] on icon "Cerrar ventana" at bounding box center [1366, 49] width 15 height 15
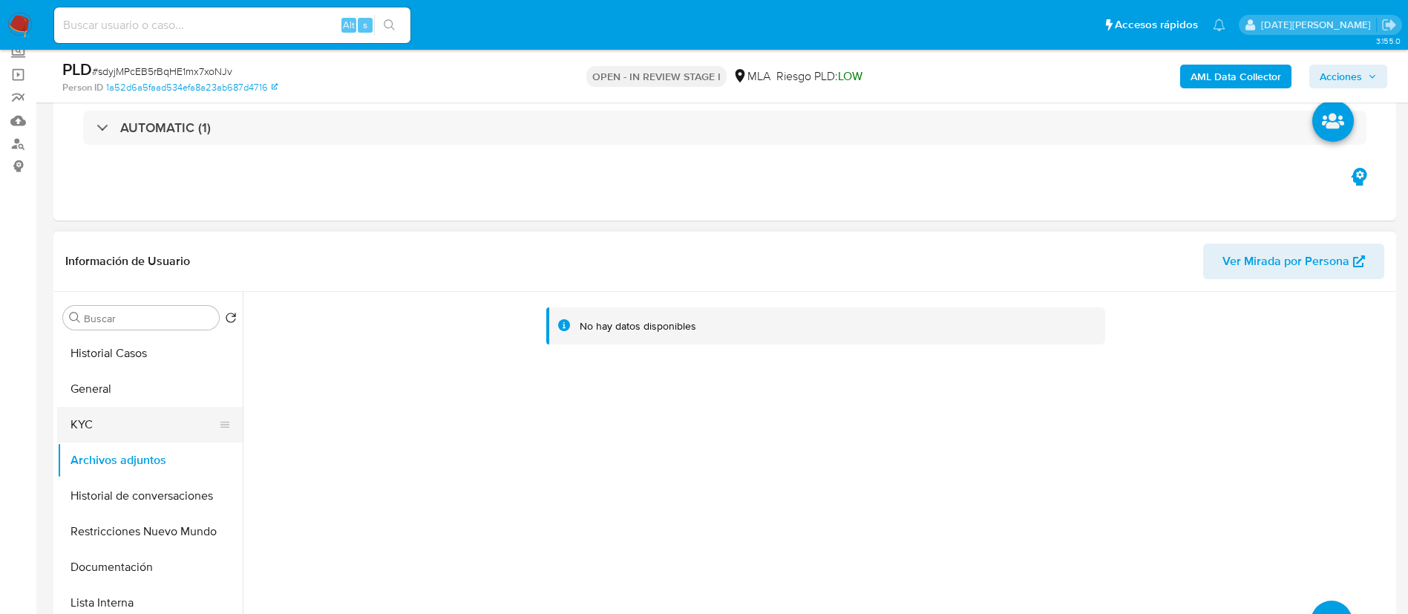
click at [87, 419] on button "KYC" at bounding box center [144, 425] width 174 height 36
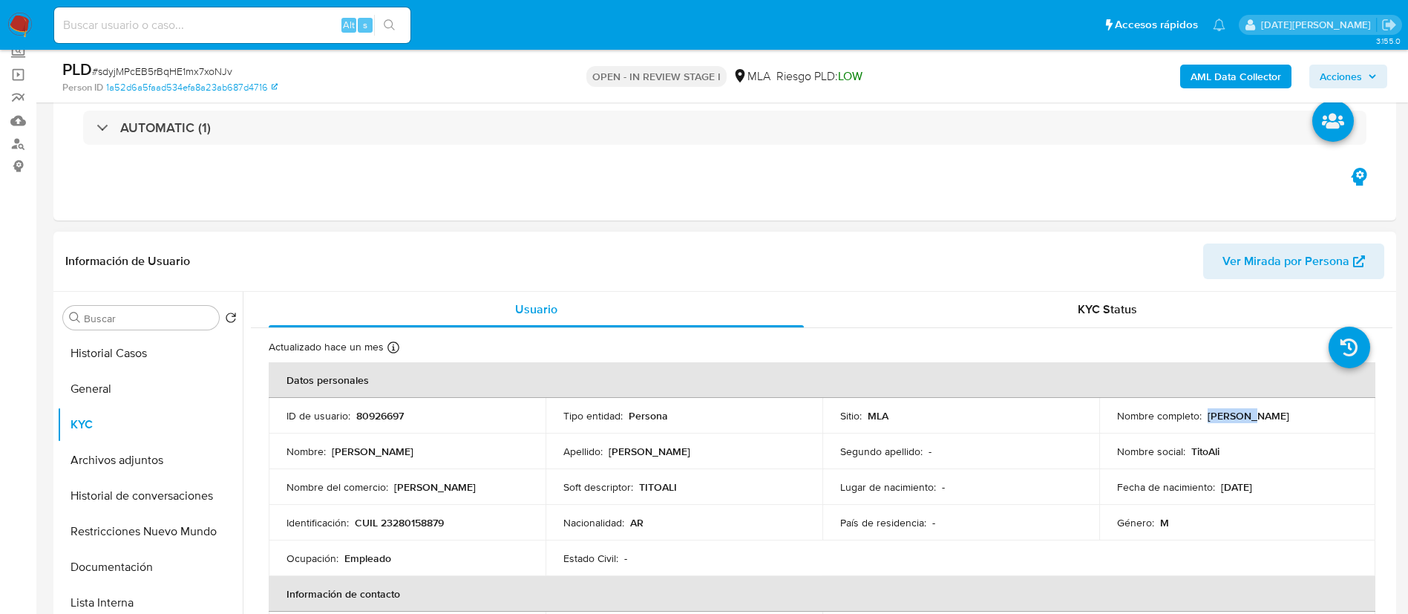
drag, startPoint x: 1201, startPoint y: 414, endPoint x: 1245, endPoint y: 413, distance: 43.8
click at [1245, 413] on div "Nombre completo : Tito Ali" at bounding box center [1237, 415] width 241 height 13
click at [143, 475] on button "Archivos adjuntos" at bounding box center [144, 460] width 174 height 36
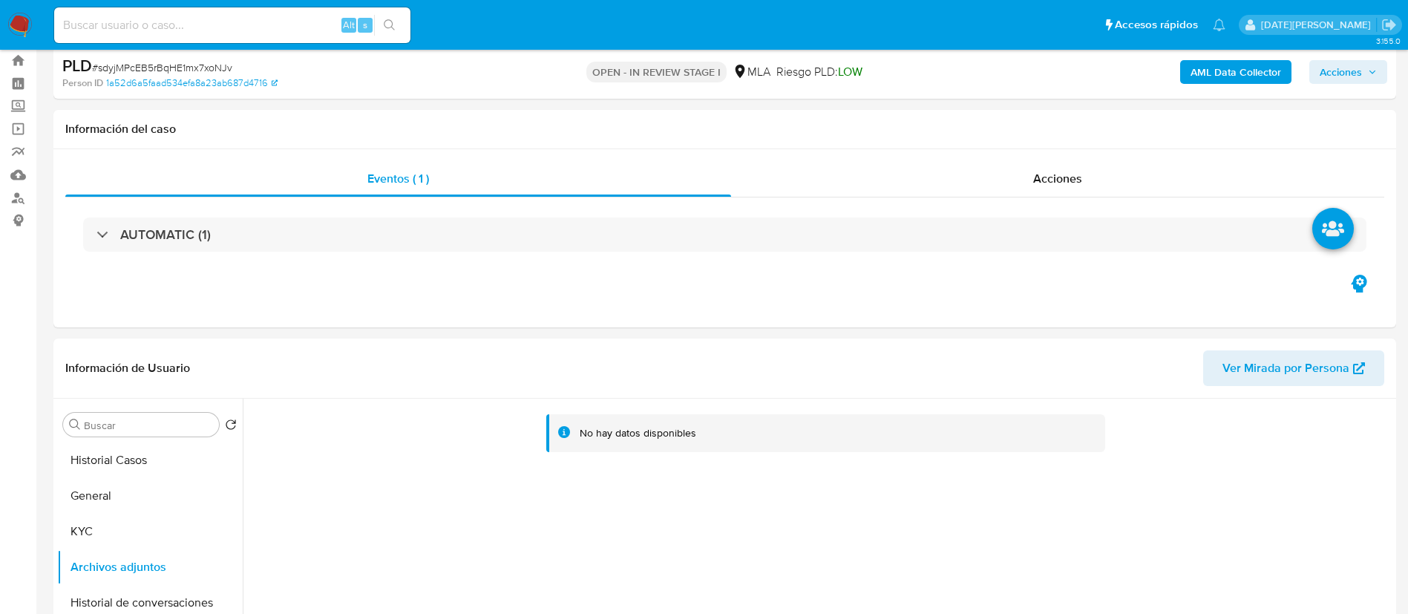
scroll to position [0, 0]
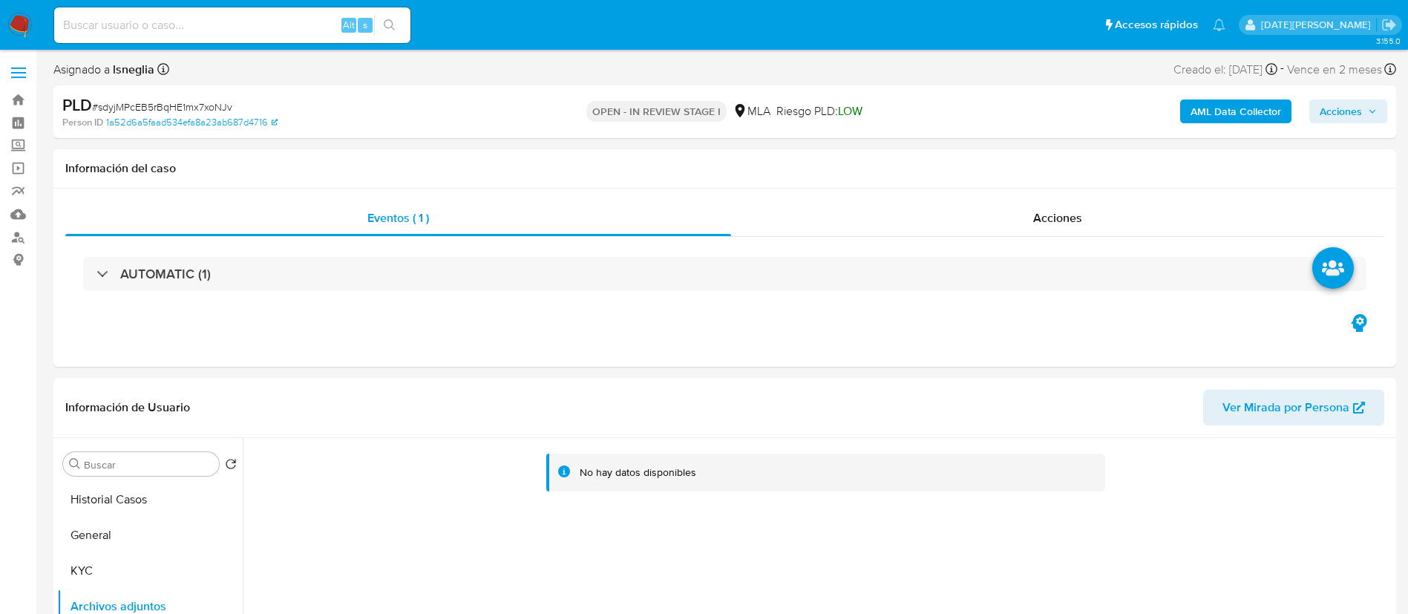
click at [1219, 109] on b "AML Data Collector" at bounding box center [1235, 111] width 91 height 24
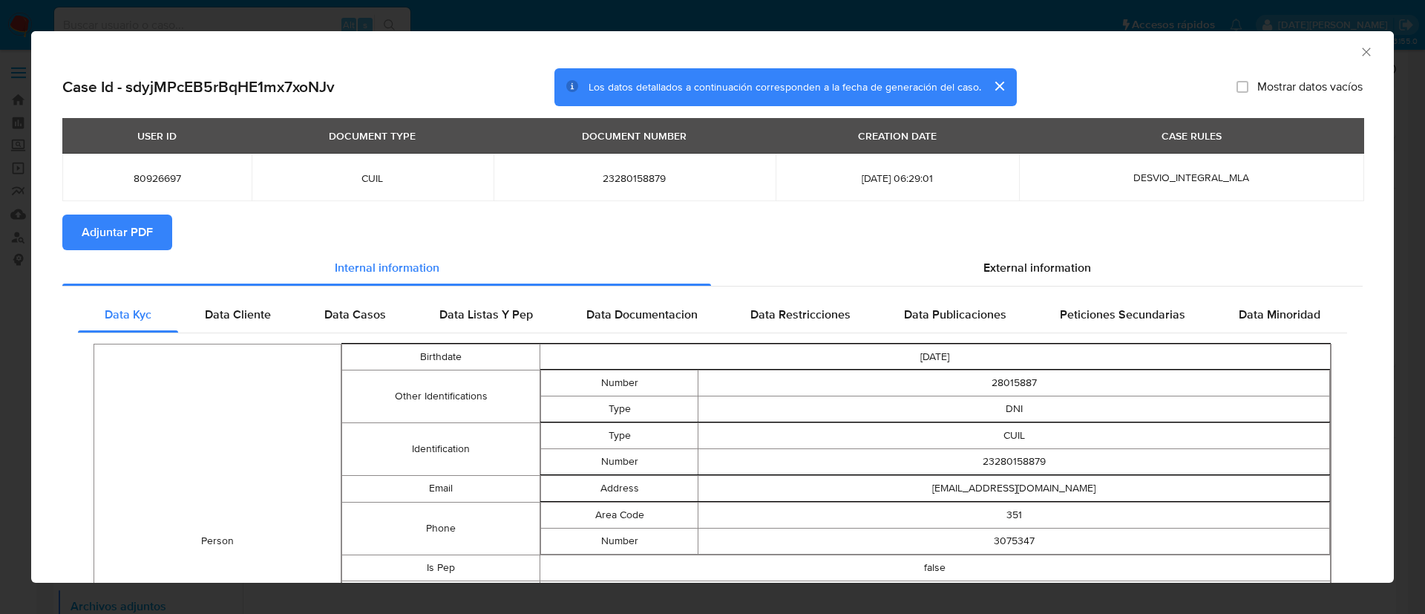
click at [88, 230] on span "Adjuntar PDF" at bounding box center [117, 232] width 71 height 33
click at [1362, 53] on icon "Cerrar ventana" at bounding box center [1366, 51] width 8 height 8
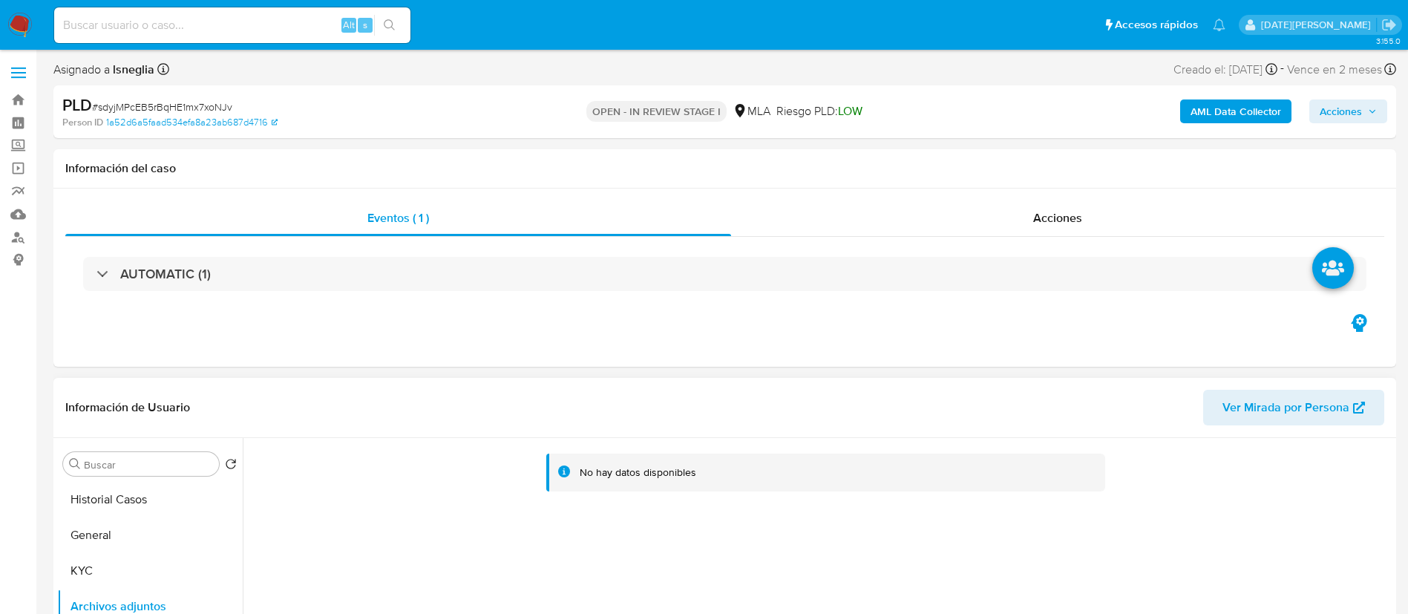
scroll to position [111, 0]
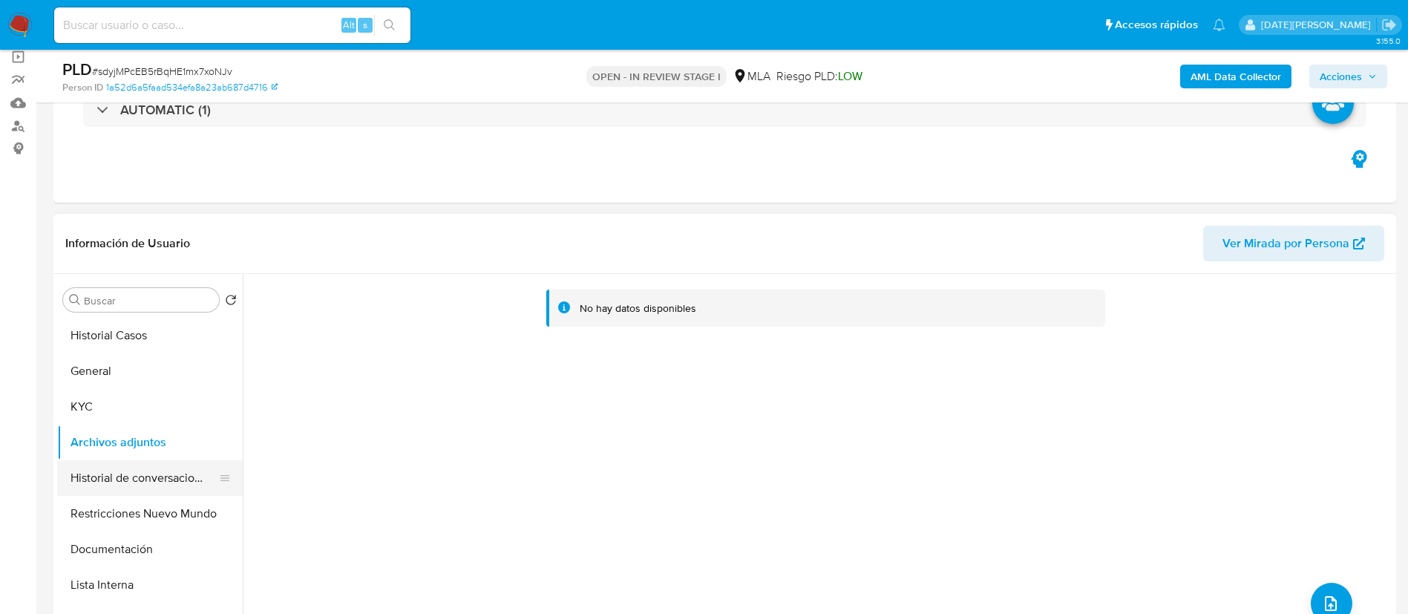
click at [140, 487] on button "Historial de conversaciones" at bounding box center [144, 478] width 174 height 36
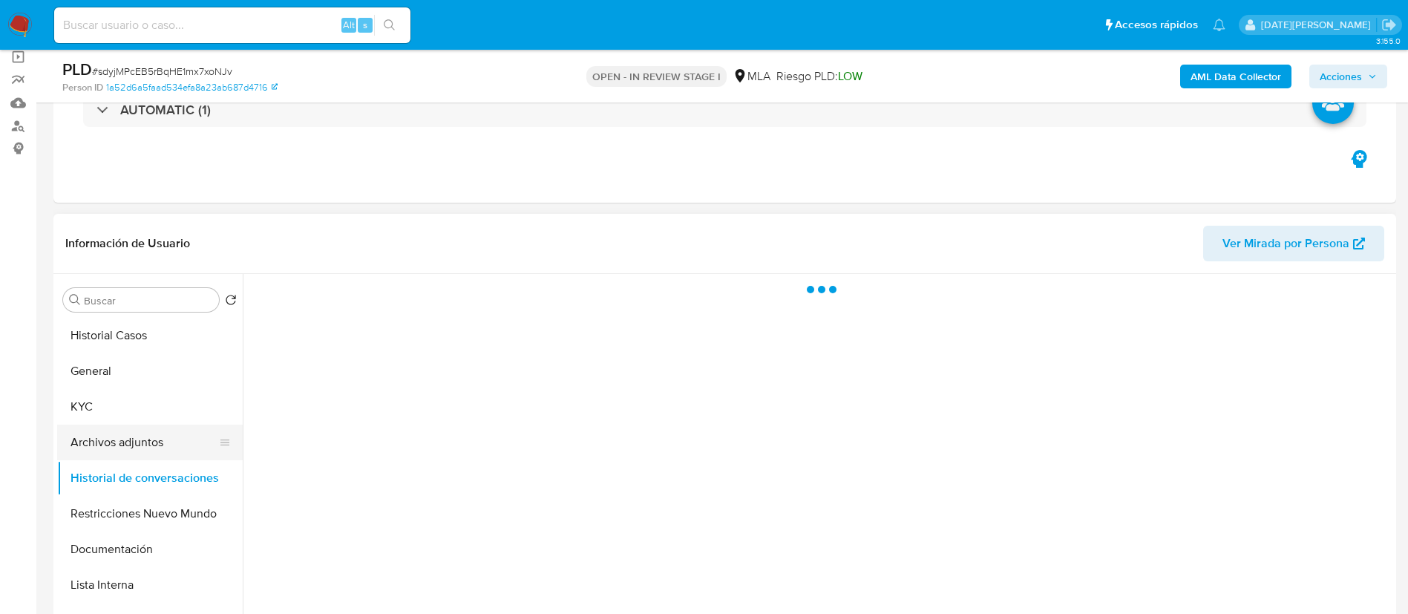
click at [153, 442] on button "Archivos adjuntos" at bounding box center [144, 442] width 174 height 36
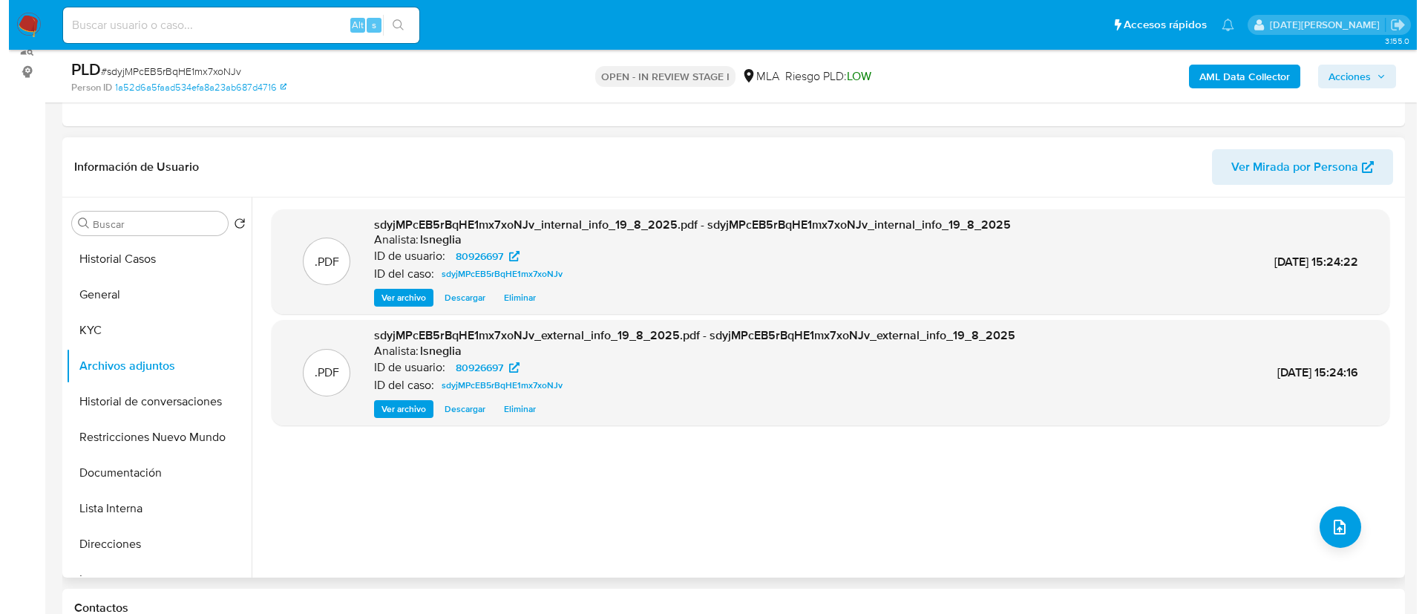
scroll to position [223, 0]
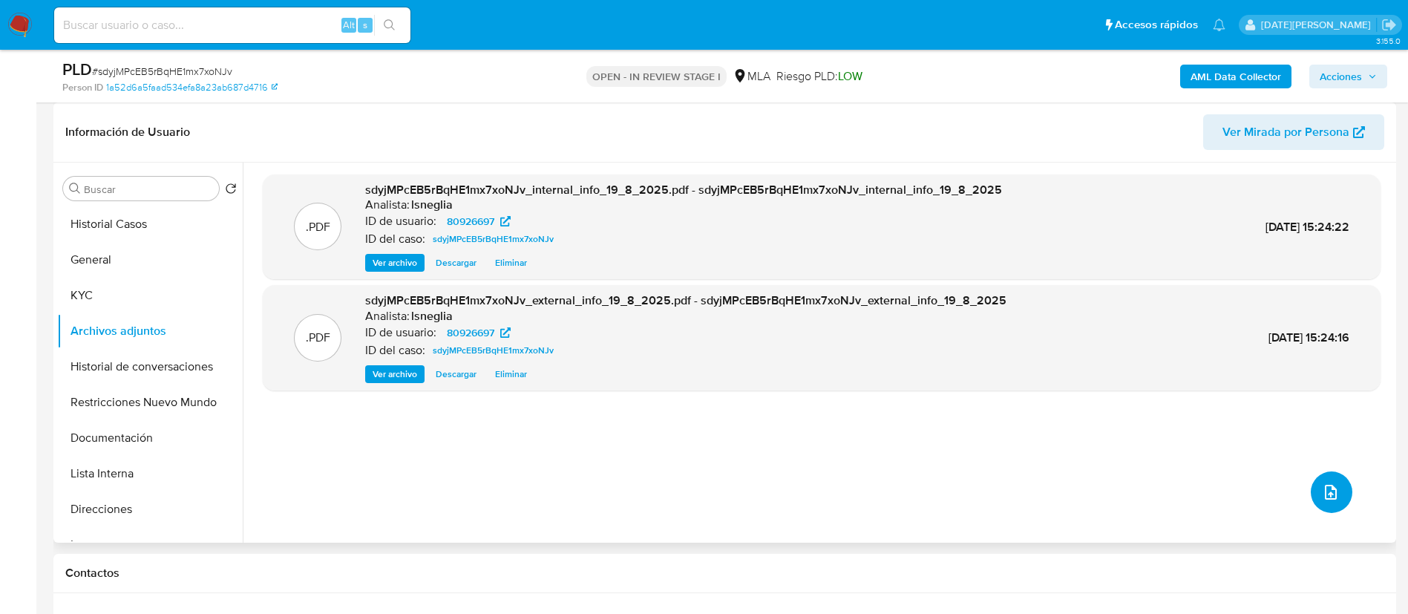
click at [1329, 493] on icon "upload-file" at bounding box center [1331, 492] width 18 height 18
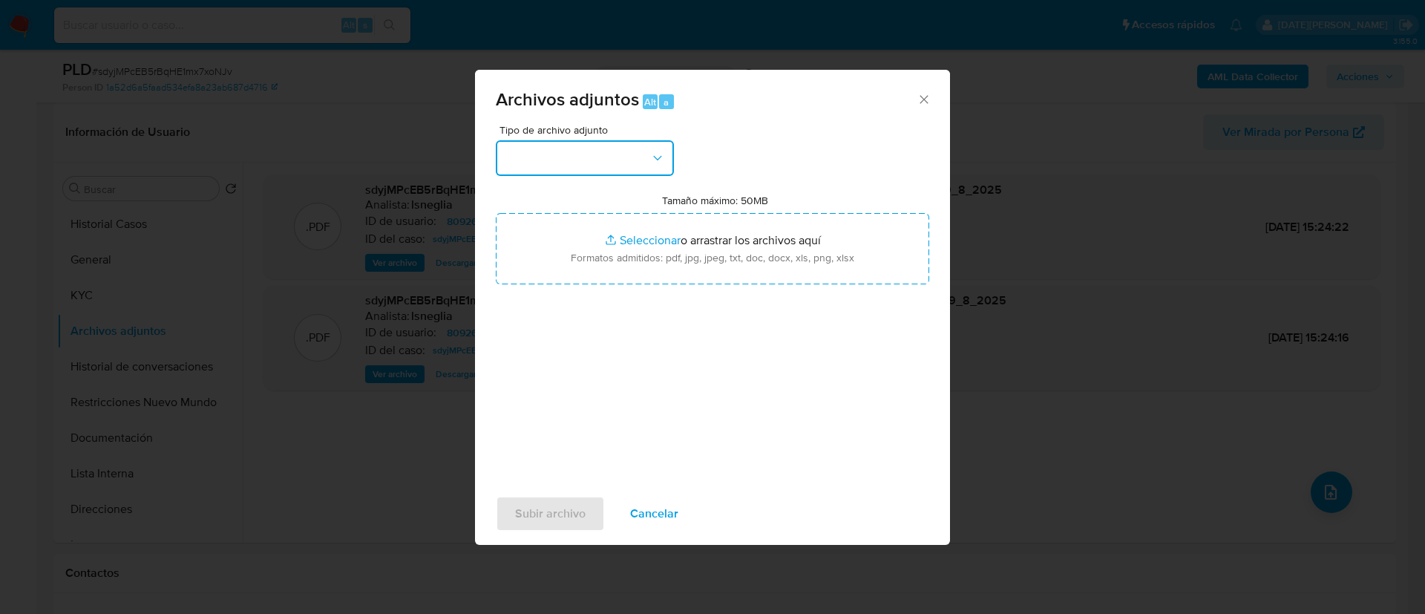
click at [569, 155] on button "button" at bounding box center [585, 158] width 178 height 36
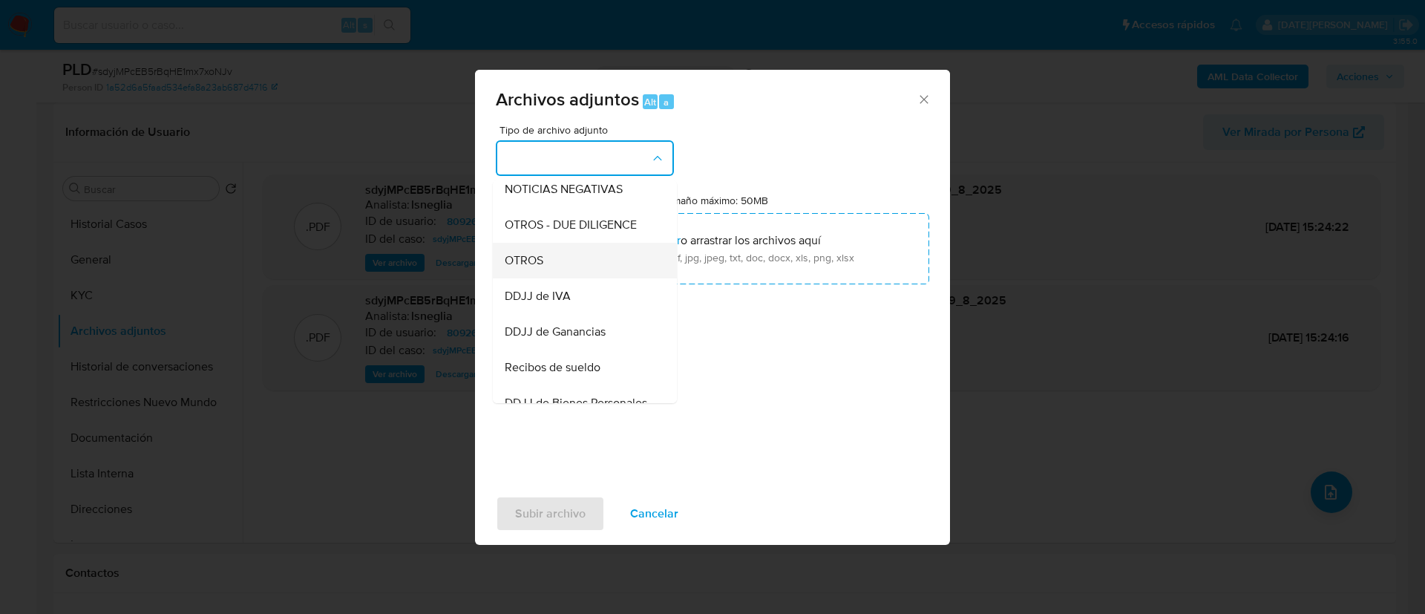
click at [565, 261] on div "OTROS" at bounding box center [580, 261] width 151 height 36
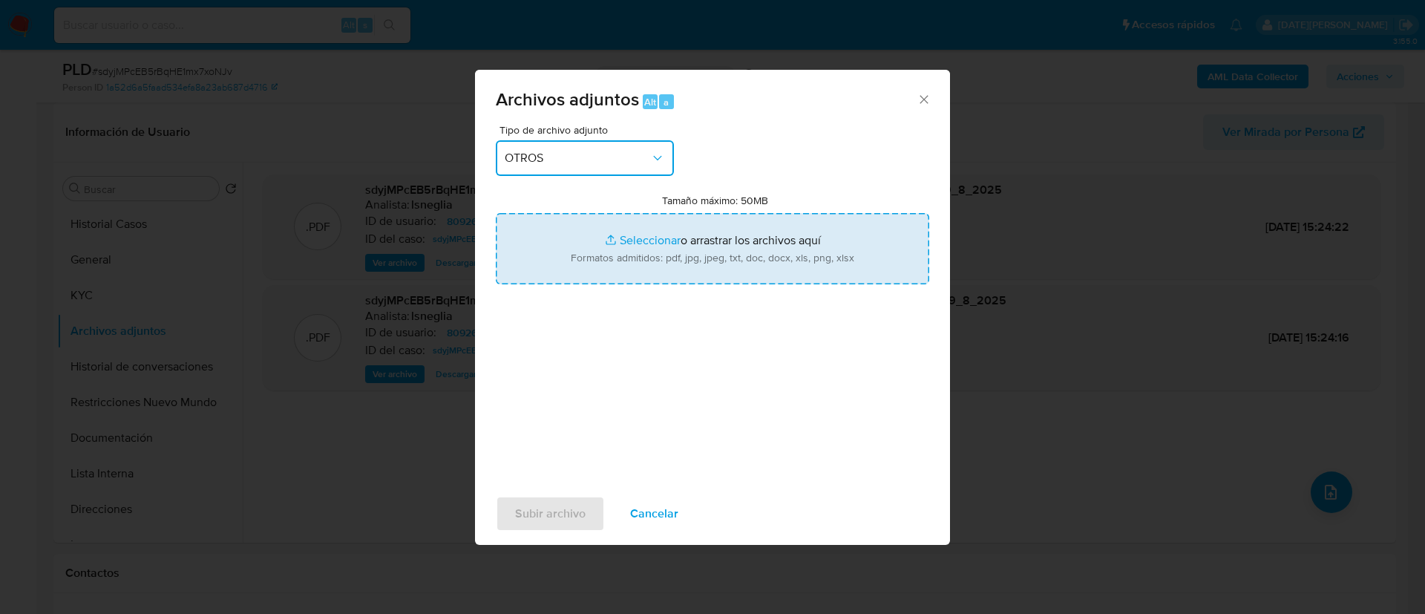
type input "C:\fakepath\Caselog sdyjMPcEB5rBqHE1mx7xoNJv.docx"
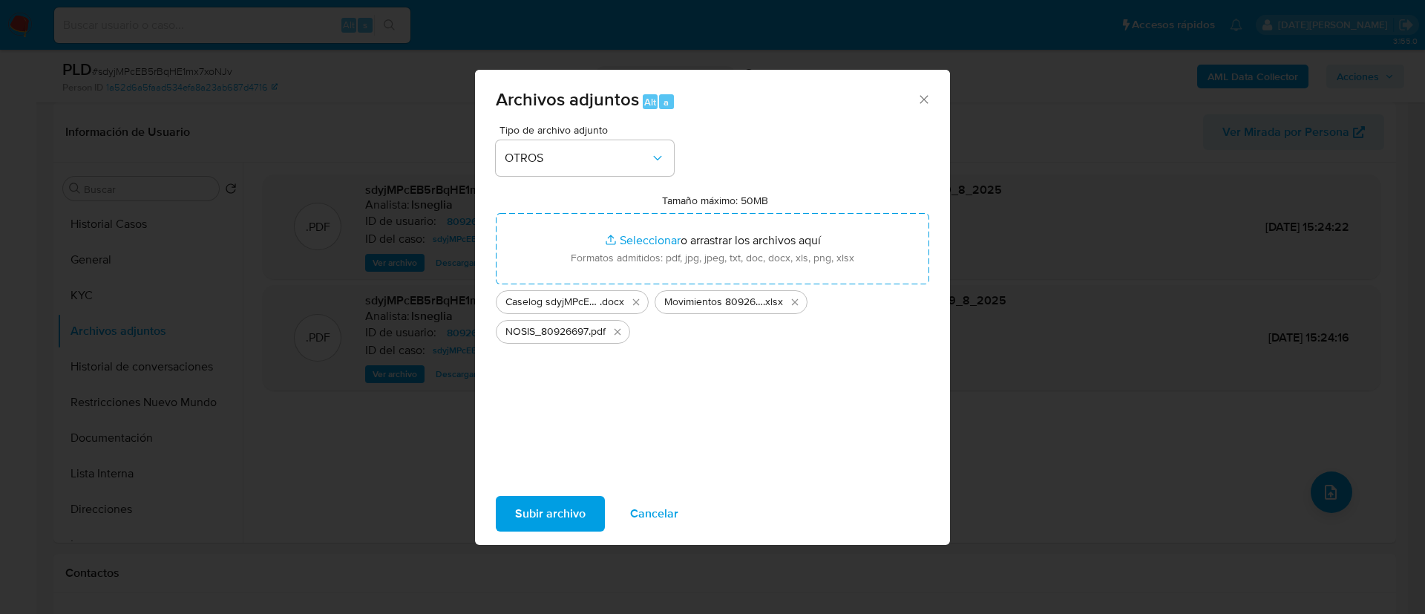
click at [543, 506] on span "Subir archivo" at bounding box center [550, 513] width 70 height 33
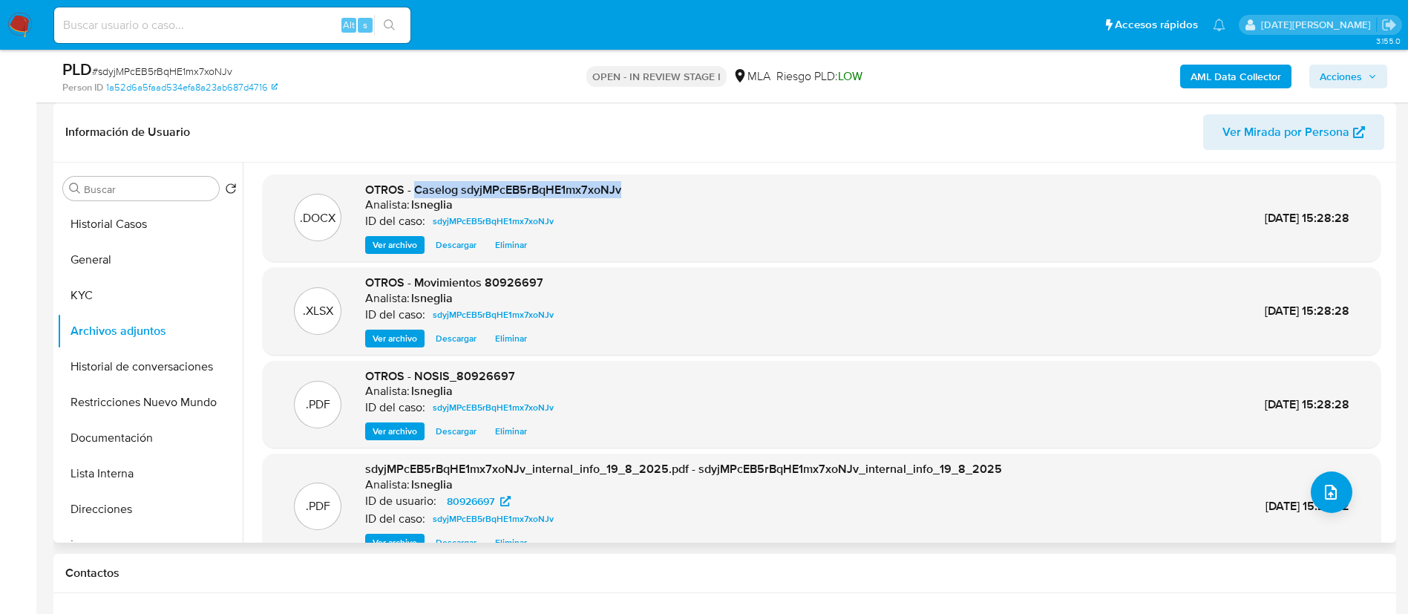
drag, startPoint x: 413, startPoint y: 185, endPoint x: 638, endPoint y: 190, distance: 225.7
click at [638, 190] on div ".DOCX OTROS - Caselog sdyjMPcEB5rBqHE1mx7xoNJv Analista: lsneglia ID del caso: …" at bounding box center [821, 218] width 1103 height 73
click at [121, 373] on button "Historial de conversaciones" at bounding box center [144, 367] width 174 height 36
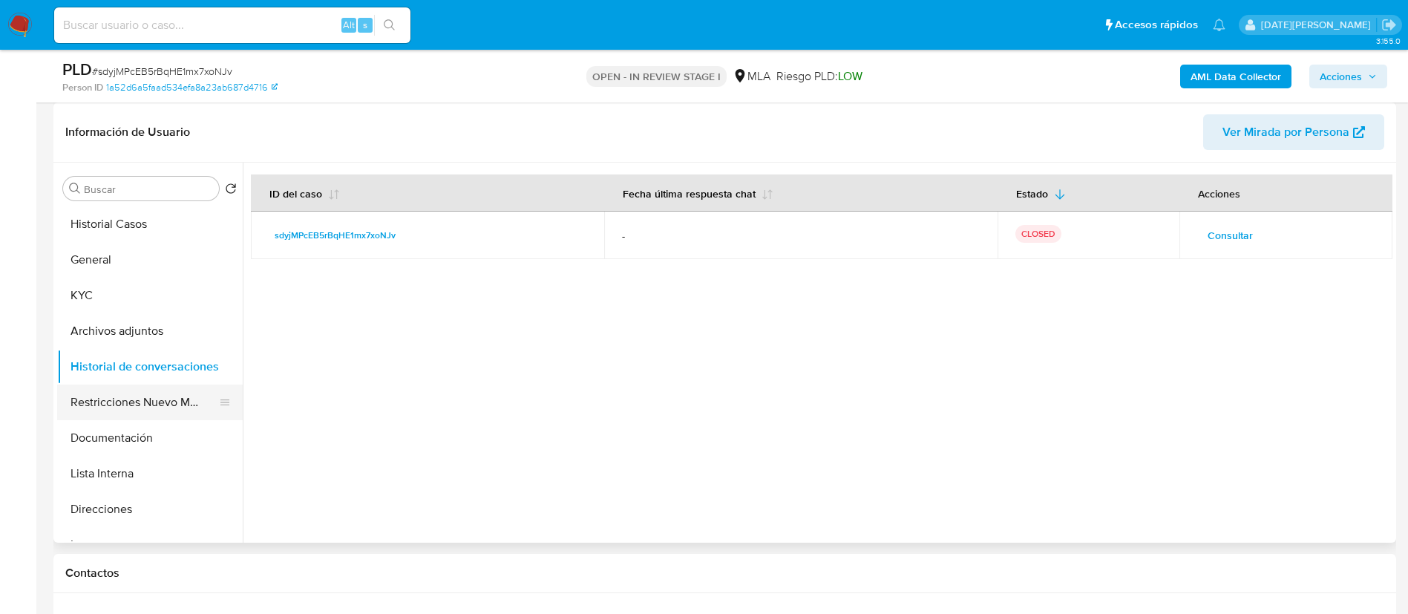
click at [134, 404] on button "Restricciones Nuevo Mundo" at bounding box center [144, 402] width 174 height 36
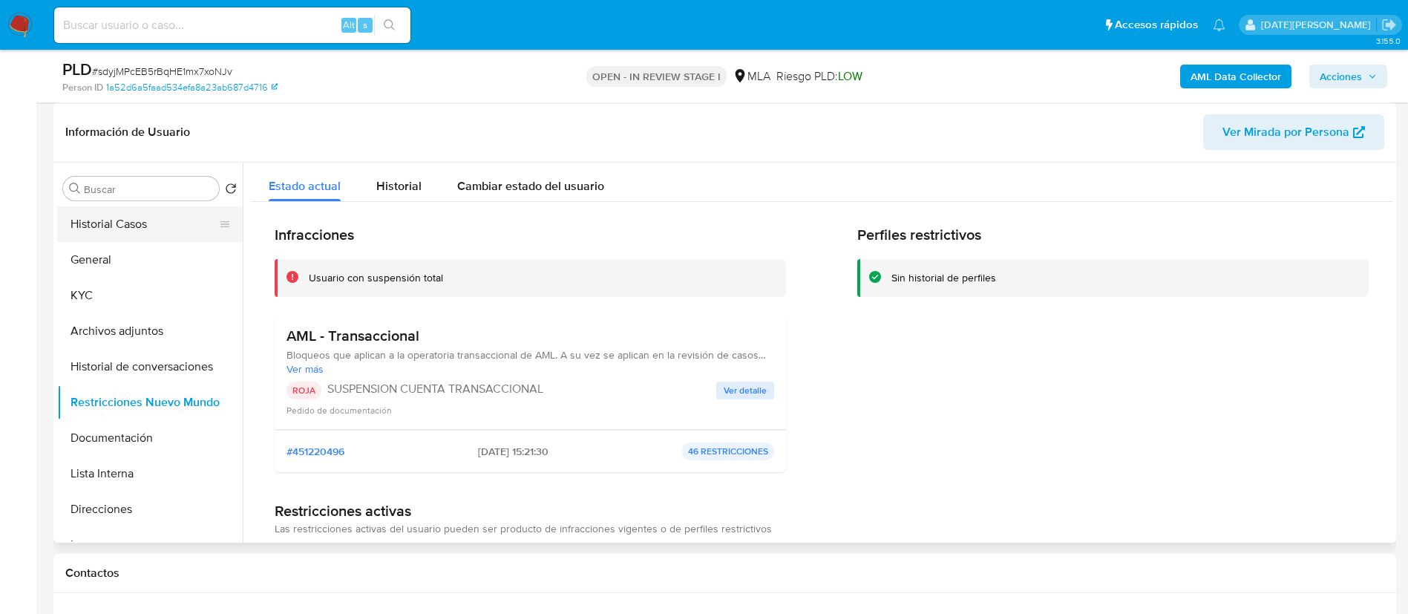
click at [164, 223] on button "Historial Casos" at bounding box center [144, 224] width 174 height 36
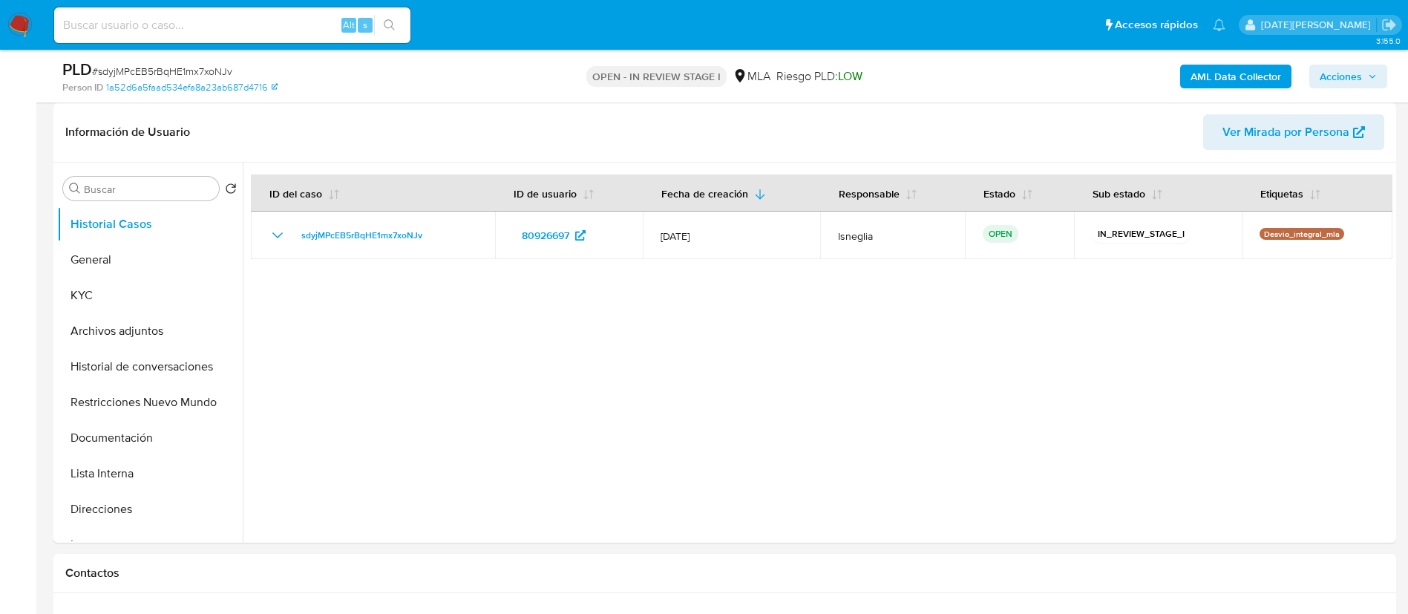
click at [1360, 73] on span "Acciones" at bounding box center [1340, 77] width 42 height 24
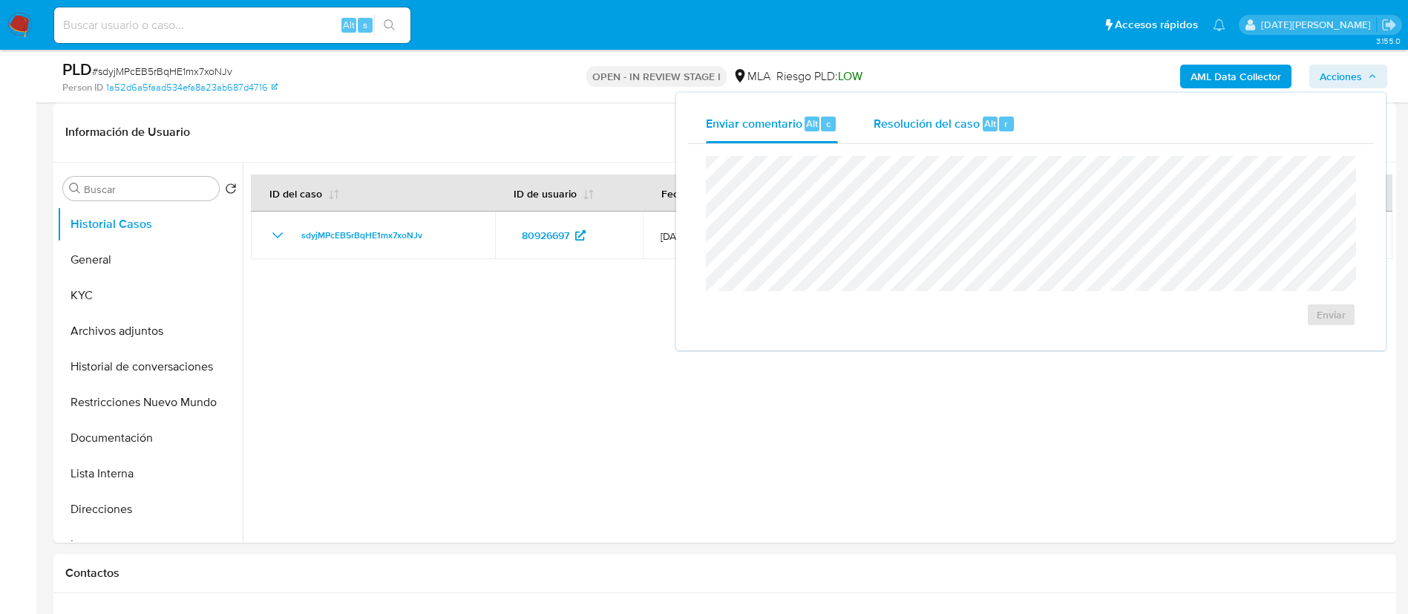
click at [977, 119] on span "Resolución del caso" at bounding box center [926, 122] width 106 height 17
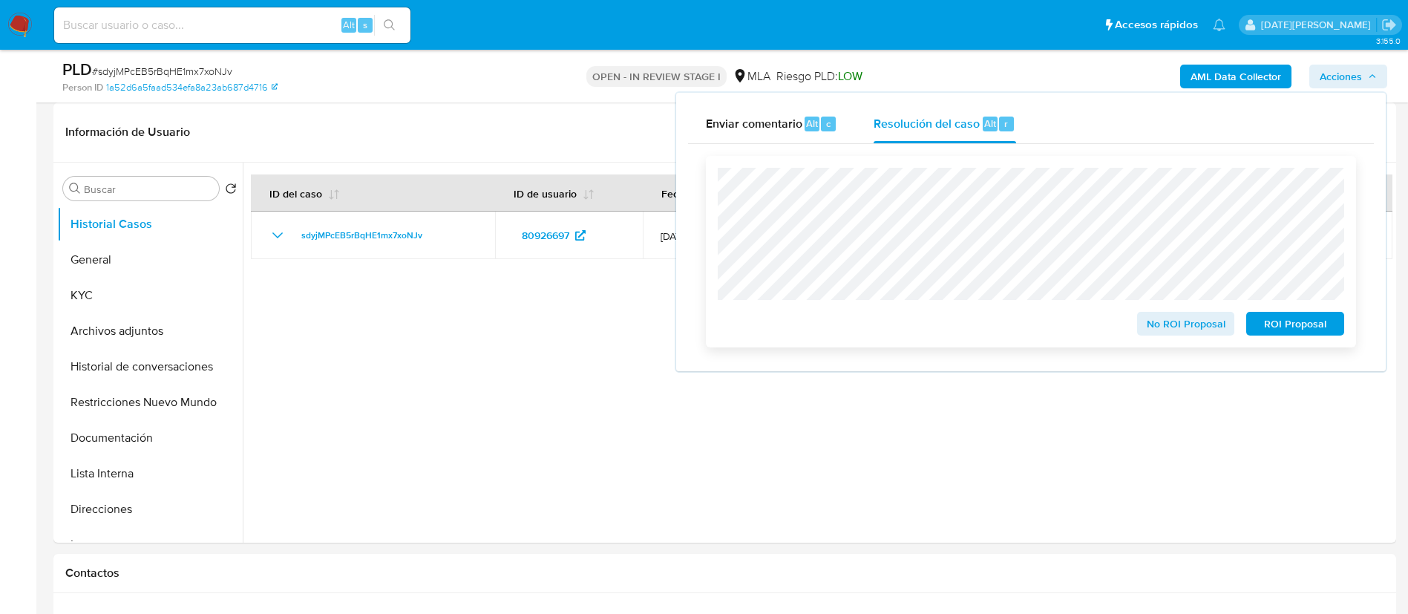
click at [1311, 326] on span "ROI Proposal" at bounding box center [1294, 323] width 77 height 21
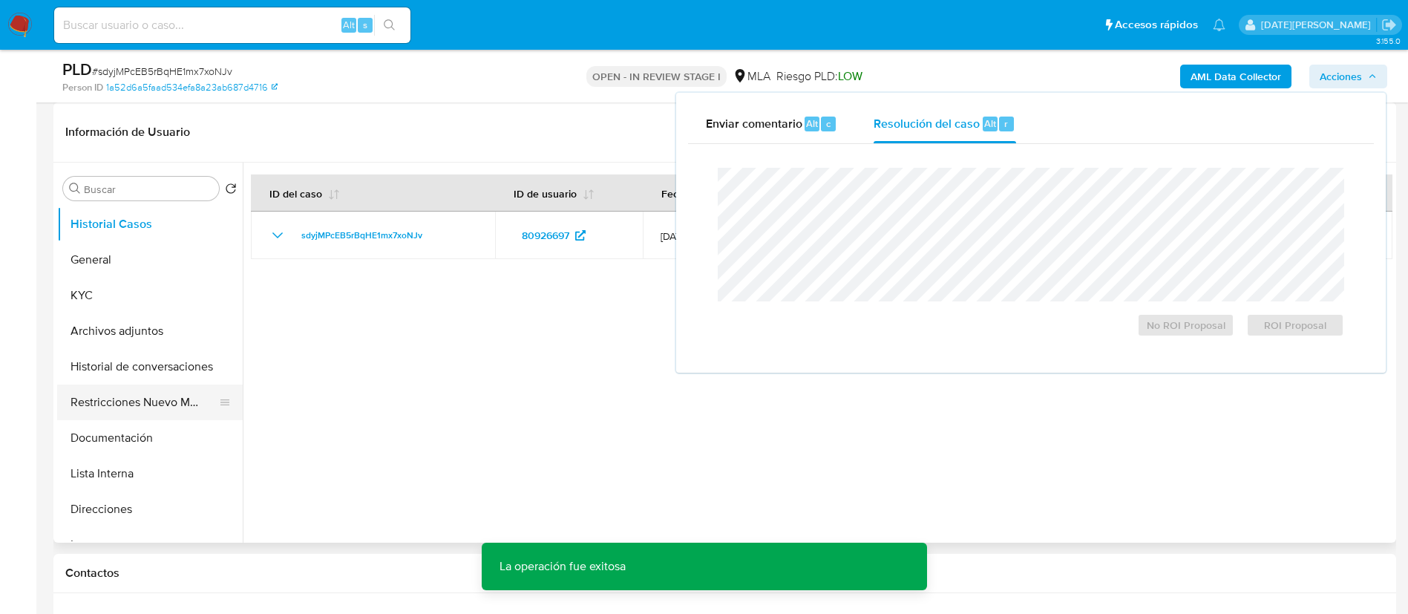
click at [120, 401] on button "Restricciones Nuevo Mundo" at bounding box center [144, 402] width 174 height 36
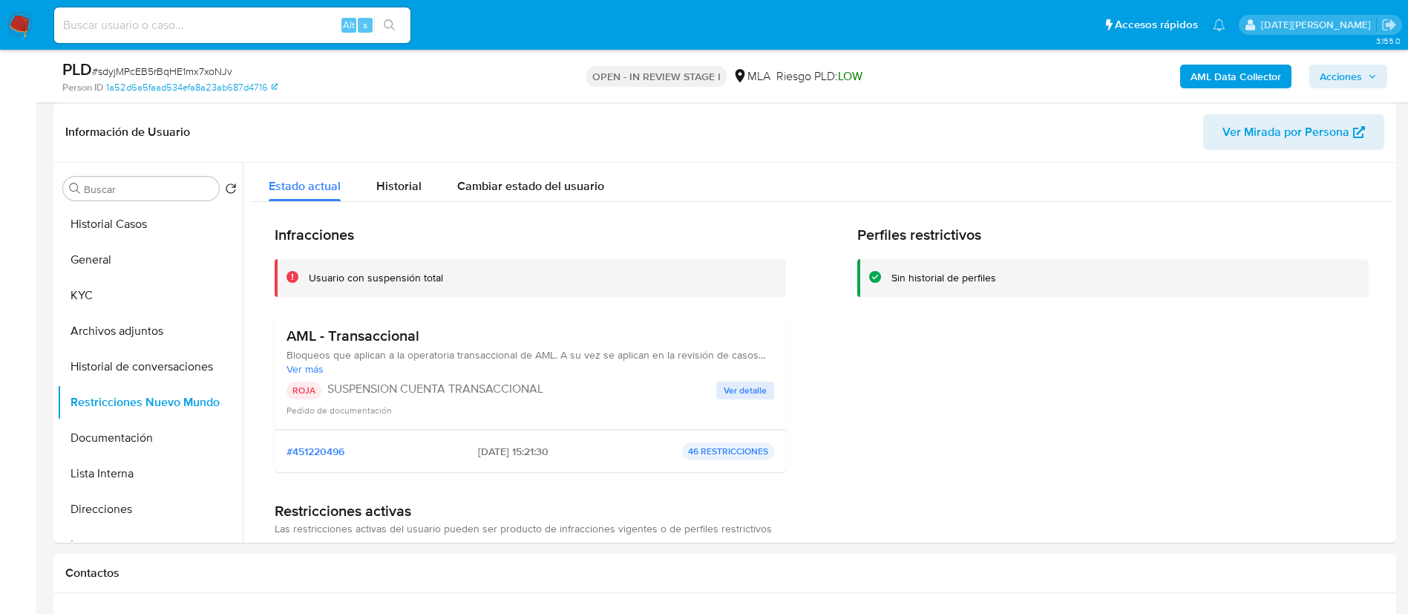
drag, startPoint x: 147, startPoint y: 39, endPoint x: 150, endPoint y: 30, distance: 9.4
click at [148, 39] on div "Alt s" at bounding box center [232, 25] width 356 height 36
click at [151, 30] on input at bounding box center [232, 25] width 356 height 19
paste input "Z4uQSl0mAPcXxyDp5ngfednL"
type input "Z4uQSl0mAPcXxyDp5ngfednL"
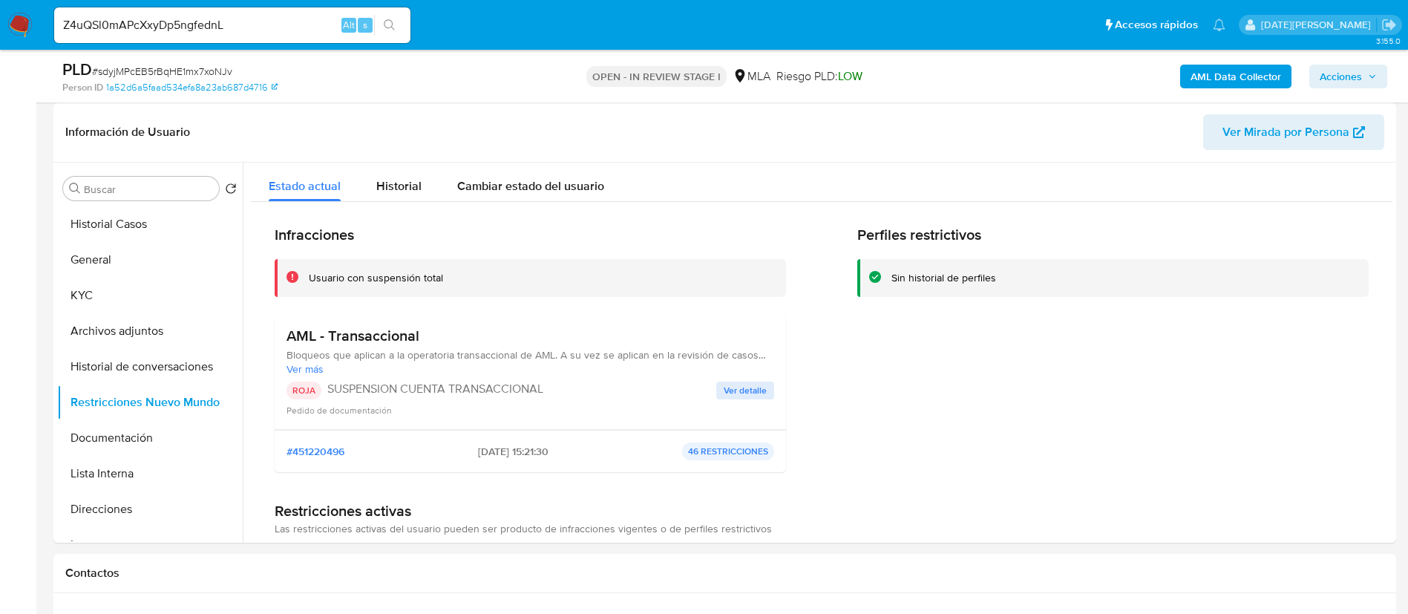
click at [384, 22] on icon "search-icon" at bounding box center [390, 25] width 12 height 12
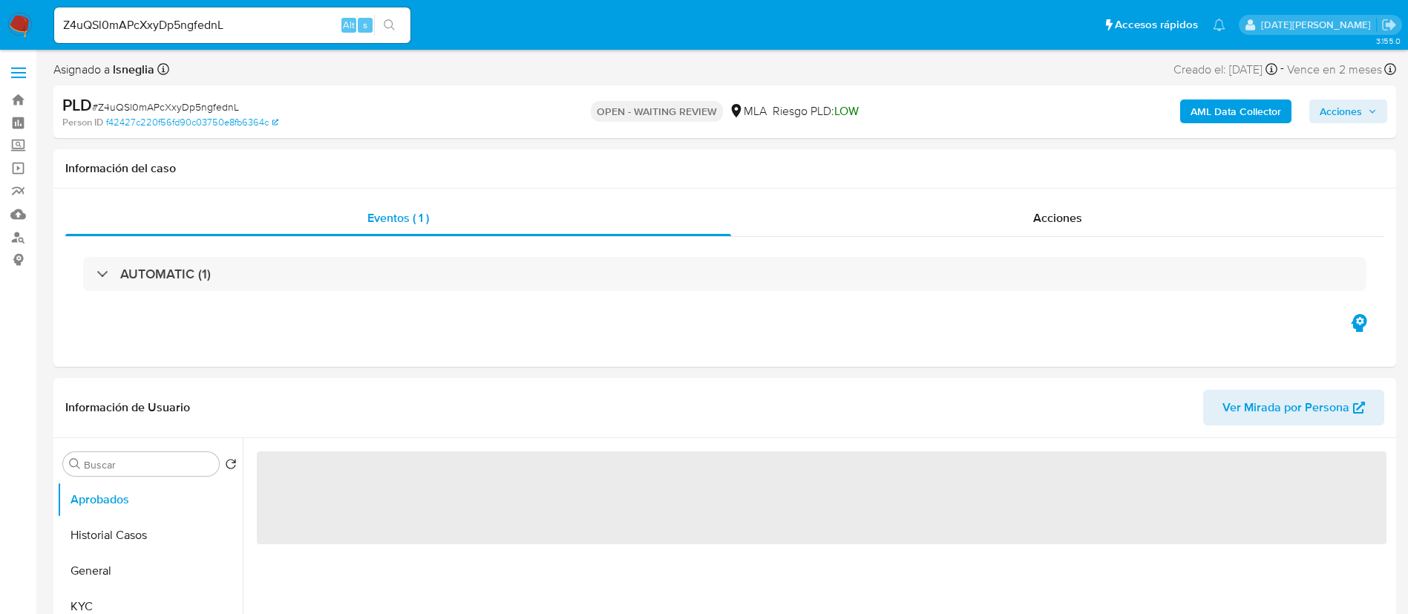
select select "10"
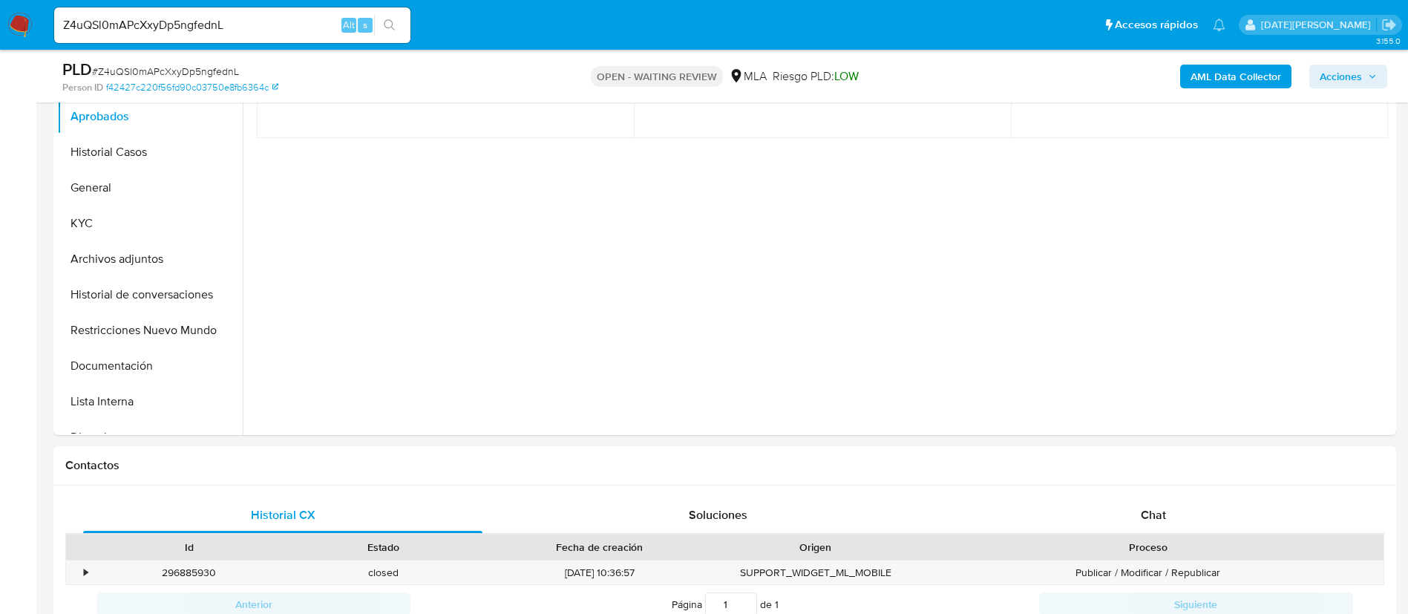
scroll to position [334, 0]
click at [1154, 513] on span "Chat" at bounding box center [1153, 510] width 25 height 17
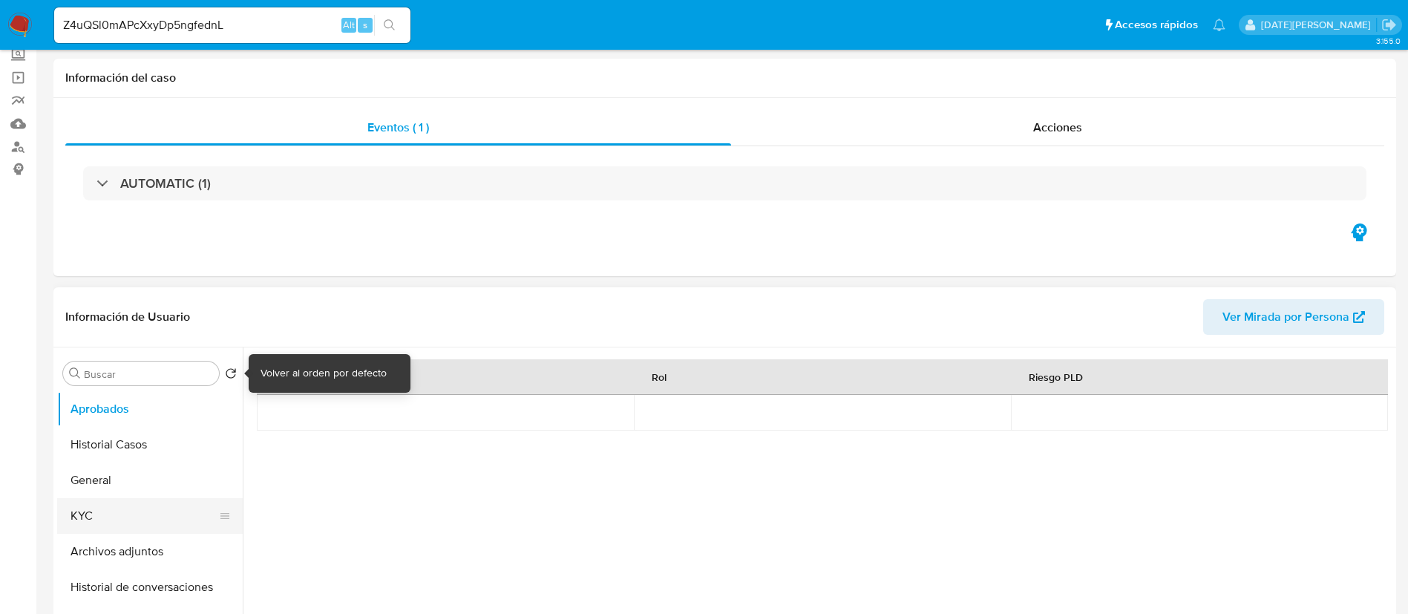
scroll to position [111, 0]
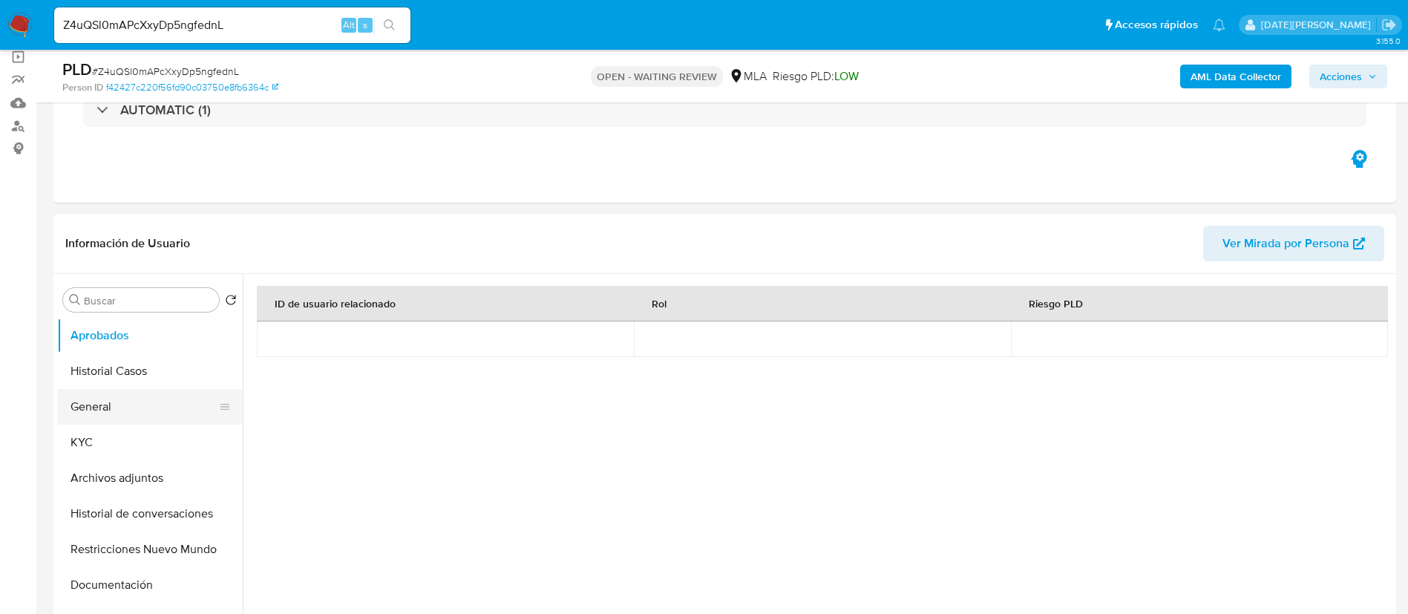
click at [127, 418] on button "General" at bounding box center [144, 407] width 174 height 36
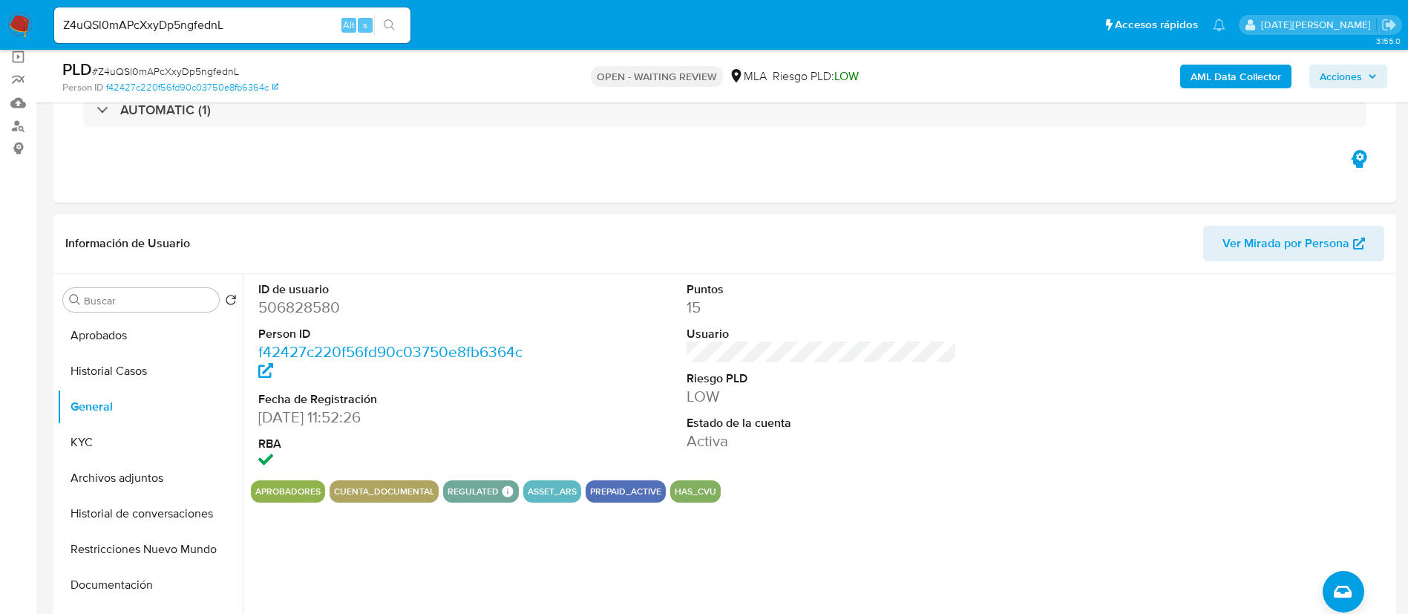
click at [318, 304] on dd "506828580" at bounding box center [393, 307] width 271 height 21
click at [277, 306] on dd "506828580" at bounding box center [393, 307] width 271 height 21
drag, startPoint x: 277, startPoint y: 306, endPoint x: 266, endPoint y: 305, distance: 11.2
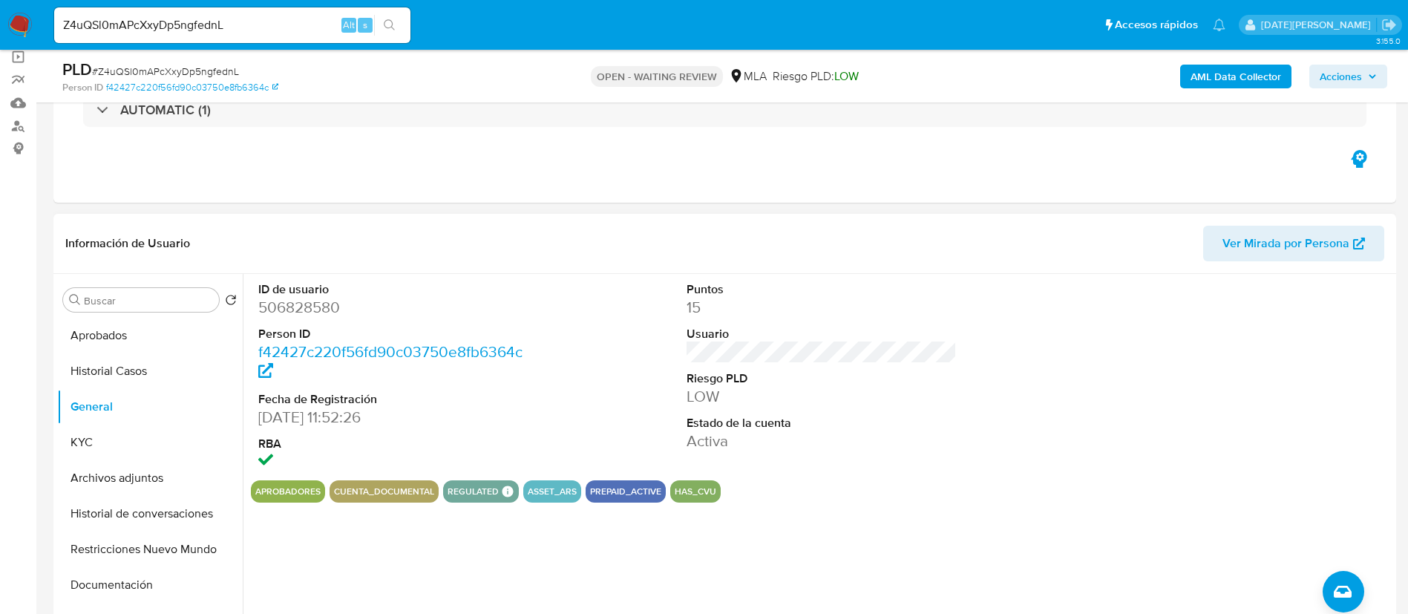
click at [266, 305] on dd "506828580" at bounding box center [393, 307] width 271 height 21
click at [132, 442] on button "KYC" at bounding box center [144, 442] width 174 height 36
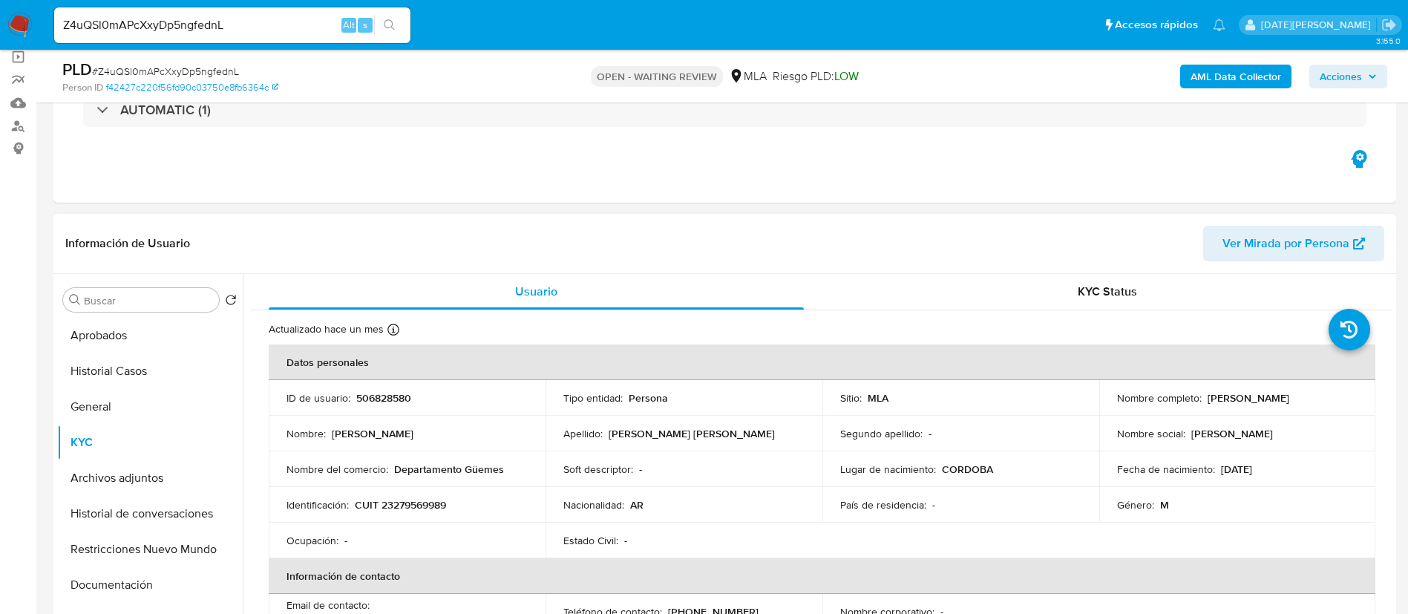
click at [1208, 387] on td "Nombre completo : Jose Luis Machado Zorrilla" at bounding box center [1237, 398] width 277 height 36
drag, startPoint x: 1217, startPoint y: 397, endPoint x: 1347, endPoint y: 392, distance: 130.0
click at [1347, 392] on div "Nombre completo : Jose Luis Machado Zorrilla" at bounding box center [1237, 397] width 241 height 13
click at [1220, 393] on p "Jose Luis Machado Zorrilla" at bounding box center [1248, 397] width 82 height 13
drag, startPoint x: 1204, startPoint y: 400, endPoint x: 1327, endPoint y: 407, distance: 123.4
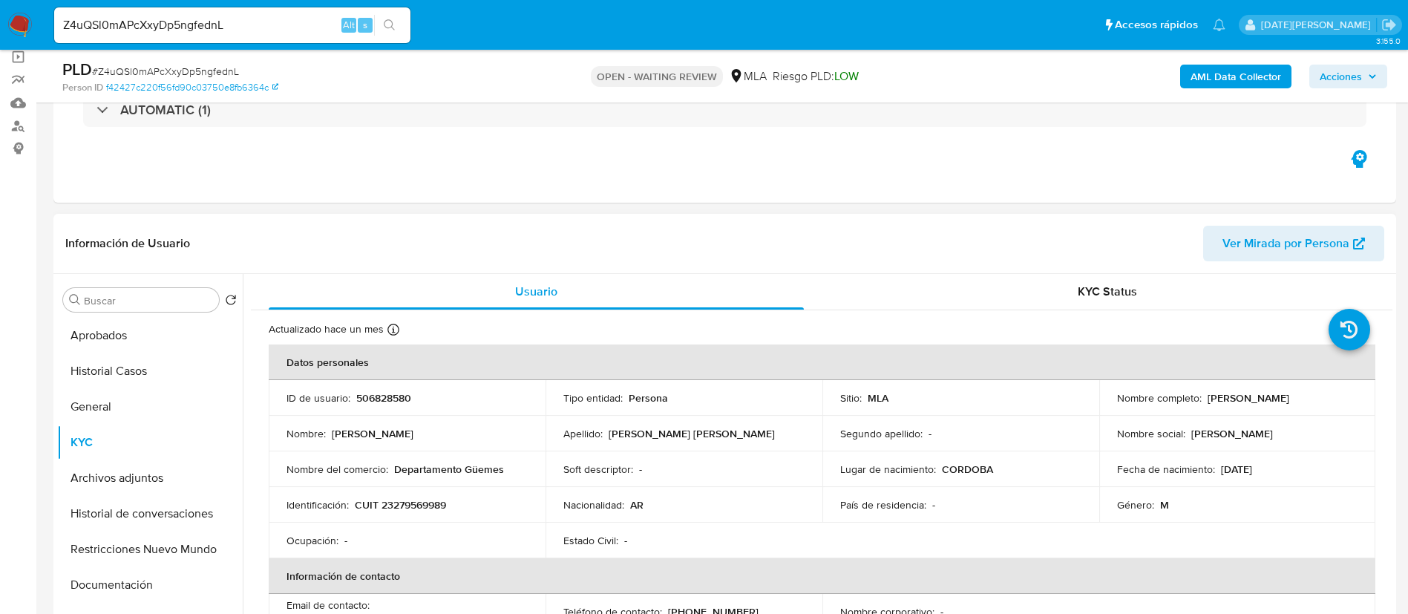
click at [1327, 407] on td "Nombre completo : Jose Luis Machado Zorrilla" at bounding box center [1237, 398] width 277 height 36
drag, startPoint x: 357, startPoint y: 507, endPoint x: 475, endPoint y: 509, distance: 118.0
click at [475, 509] on div "Identificación : CUIT 23279569989" at bounding box center [406, 504] width 241 height 13
click at [424, 503] on p "CUIT 23279569989" at bounding box center [400, 504] width 91 height 13
click at [424, 504] on p "CUIT 23279569989" at bounding box center [400, 504] width 91 height 13
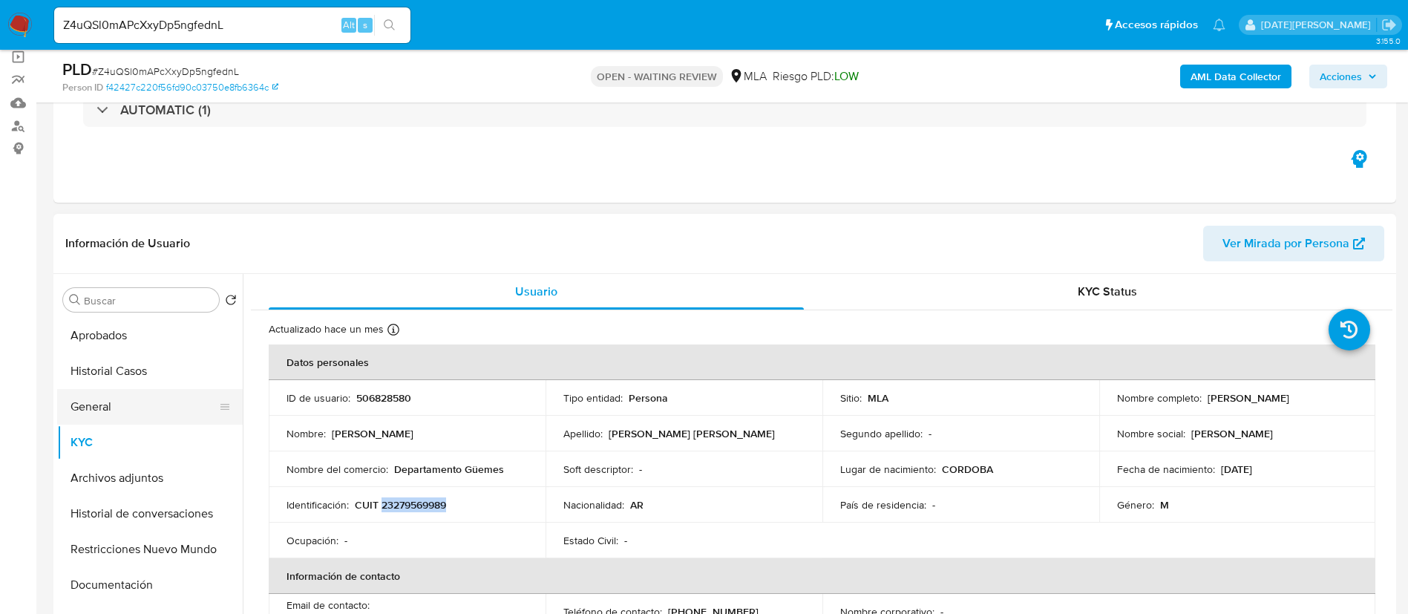
click at [109, 403] on button "General" at bounding box center [144, 407] width 174 height 36
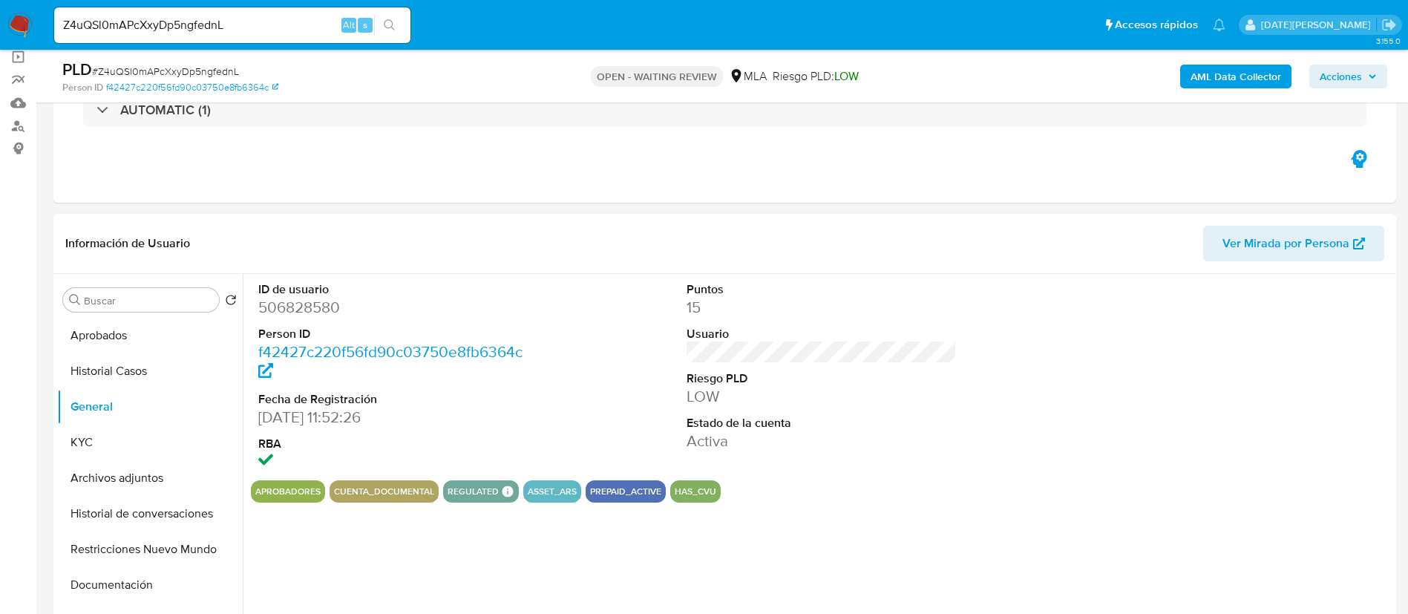
click at [314, 305] on dd "506828580" at bounding box center [393, 307] width 271 height 21
click at [105, 430] on button "KYC" at bounding box center [144, 442] width 174 height 36
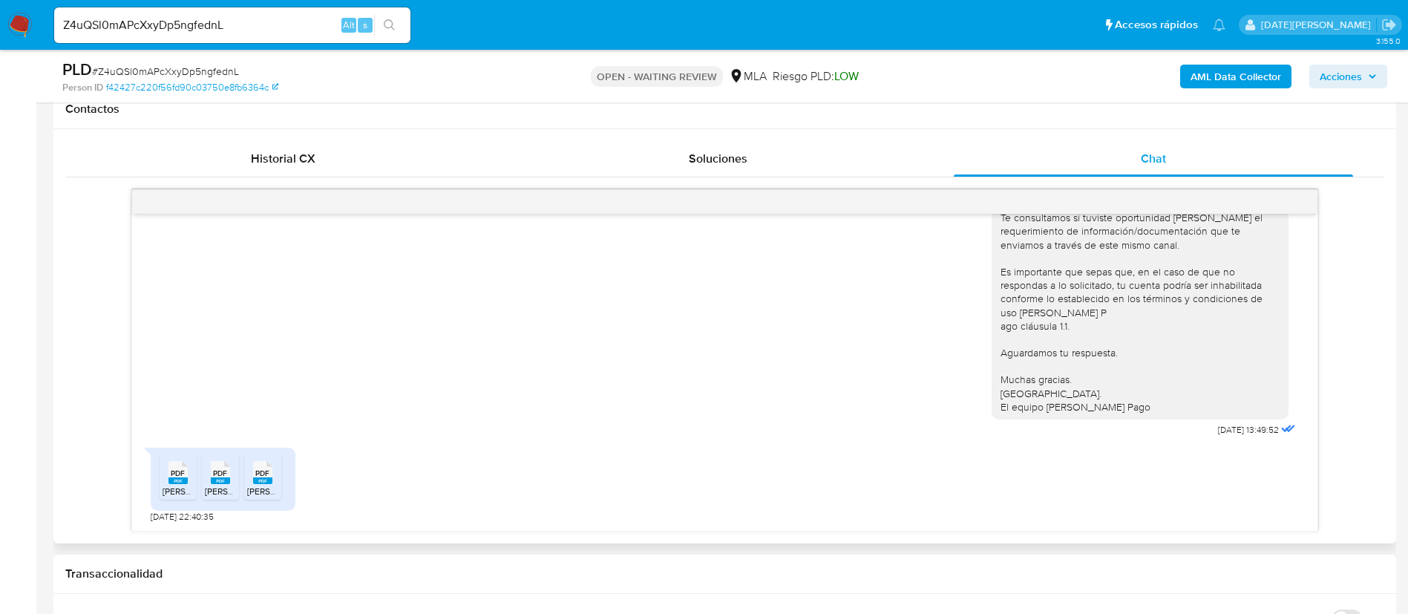
scroll to position [779, 0]
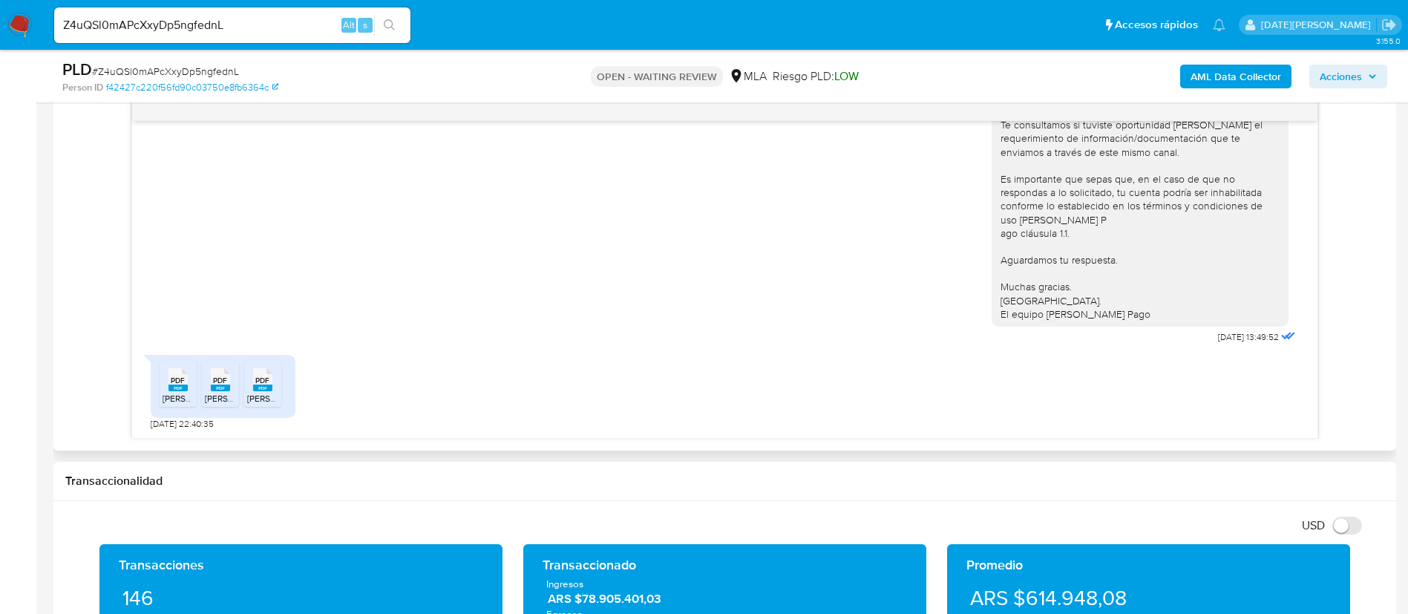
click at [169, 386] on rect at bounding box center [177, 387] width 19 height 7
click at [217, 390] on rect at bounding box center [220, 387] width 19 height 7
click at [257, 393] on icon "PDF" at bounding box center [262, 380] width 19 height 26
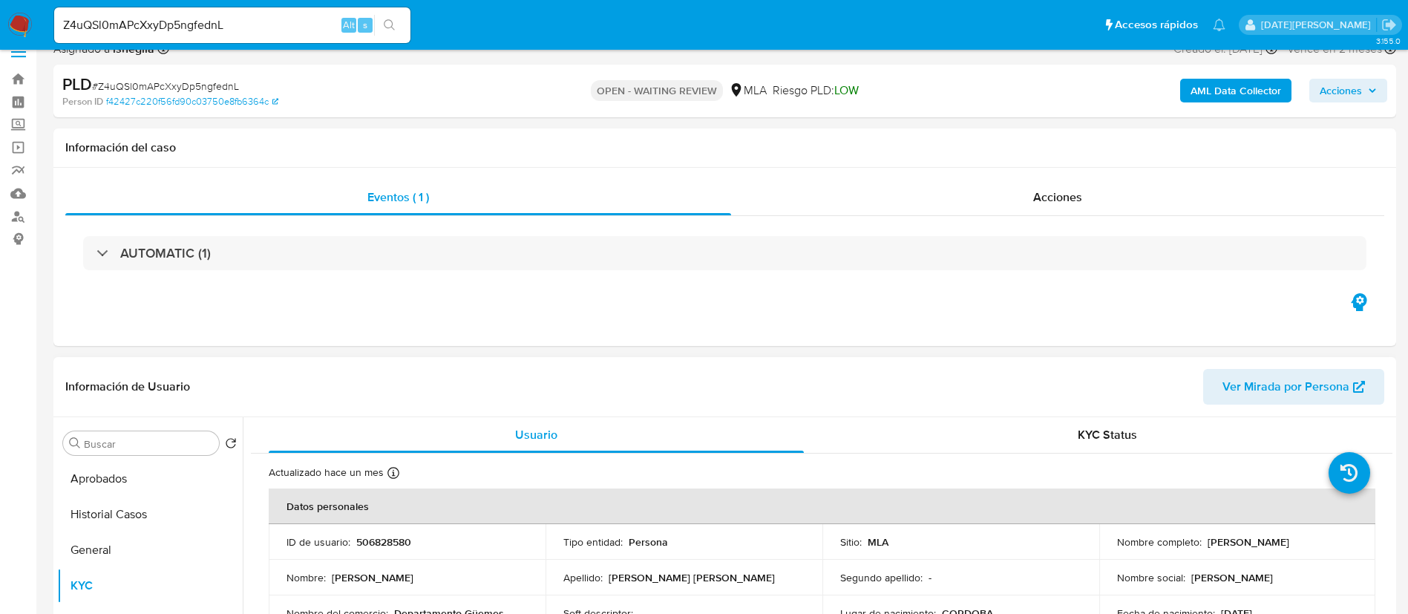
scroll to position [0, 0]
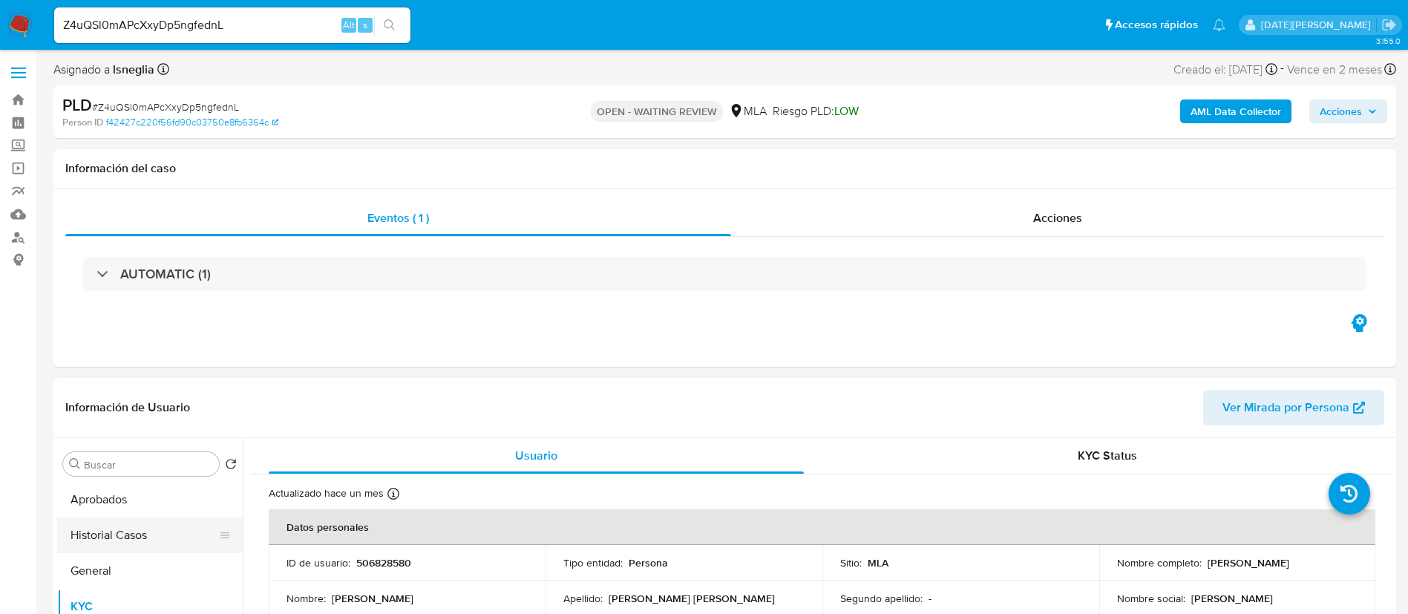
click at [145, 531] on button "Historial Casos" at bounding box center [144, 535] width 174 height 36
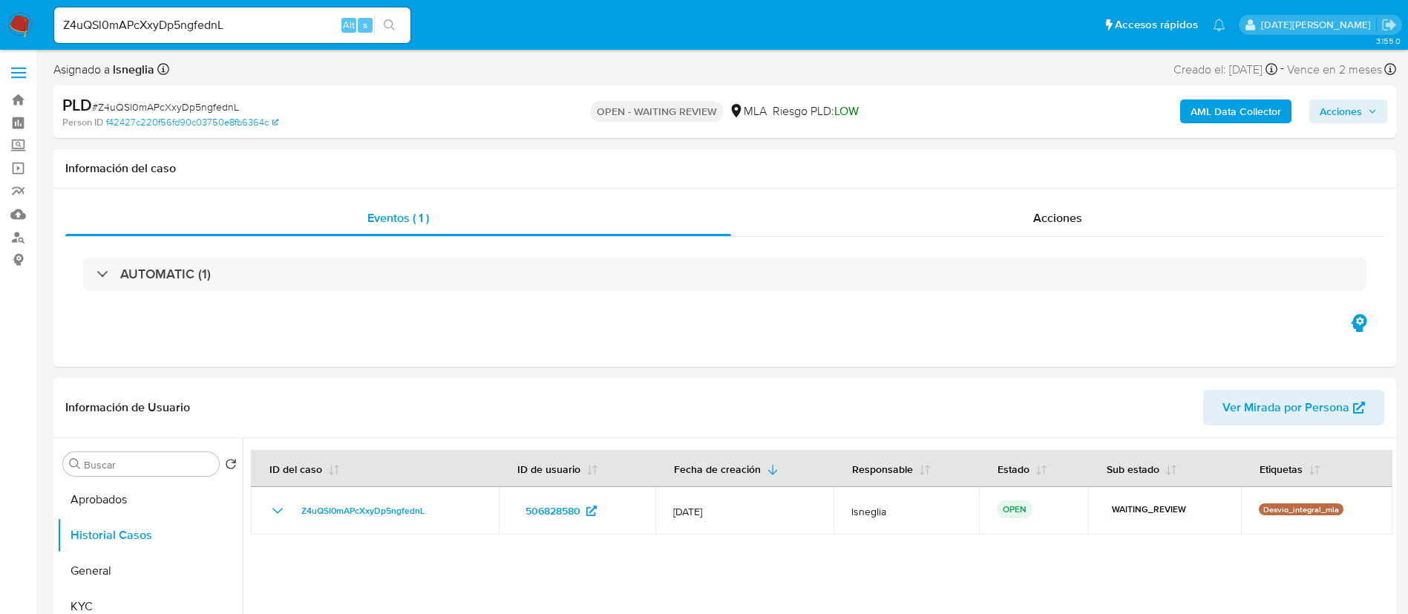
click at [186, 107] on span "# Z4uQSl0mAPcXxyDp5ngfednL" at bounding box center [165, 106] width 147 height 15
click at [22, 22] on img at bounding box center [19, 25] width 25 height 25
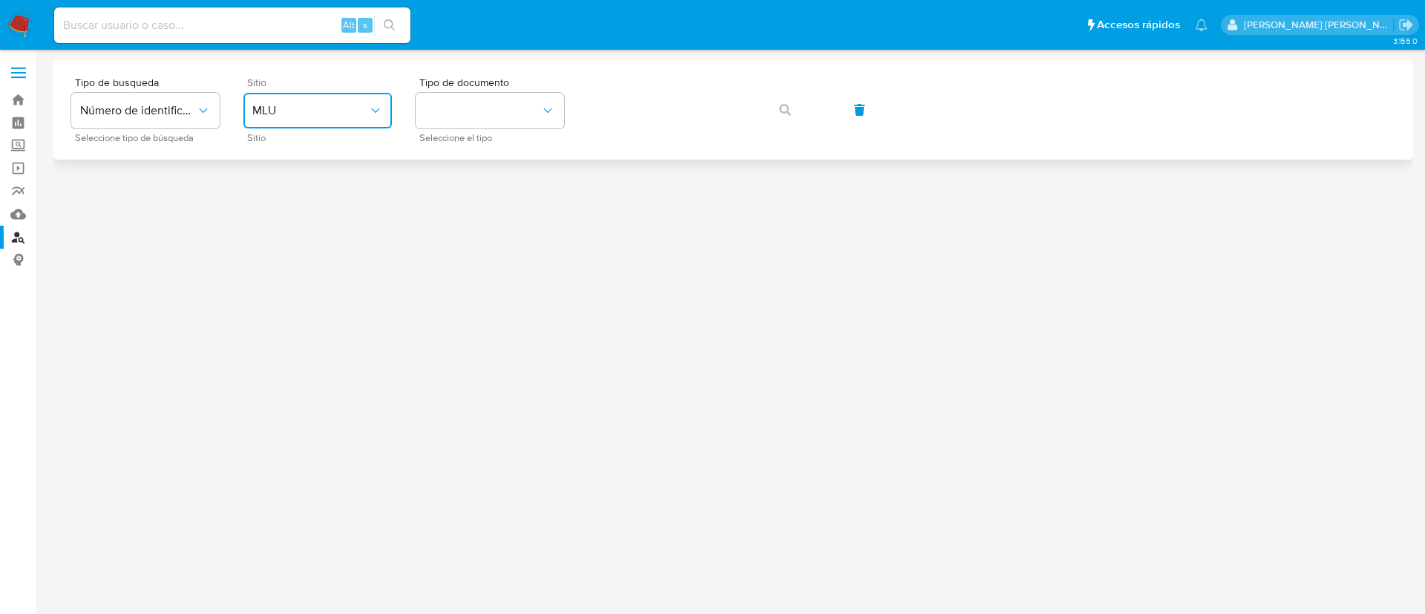
click at [317, 106] on span "MLU" at bounding box center [310, 110] width 116 height 15
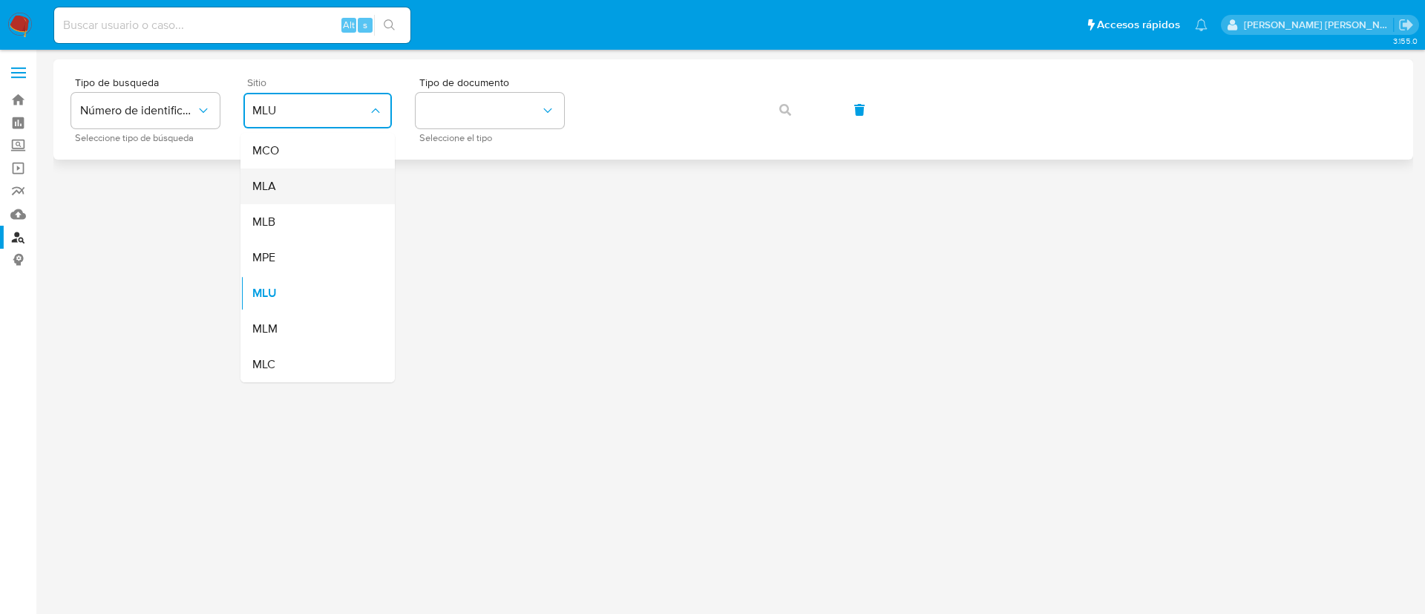
click at [323, 186] on div "MLA" at bounding box center [313, 186] width 122 height 36
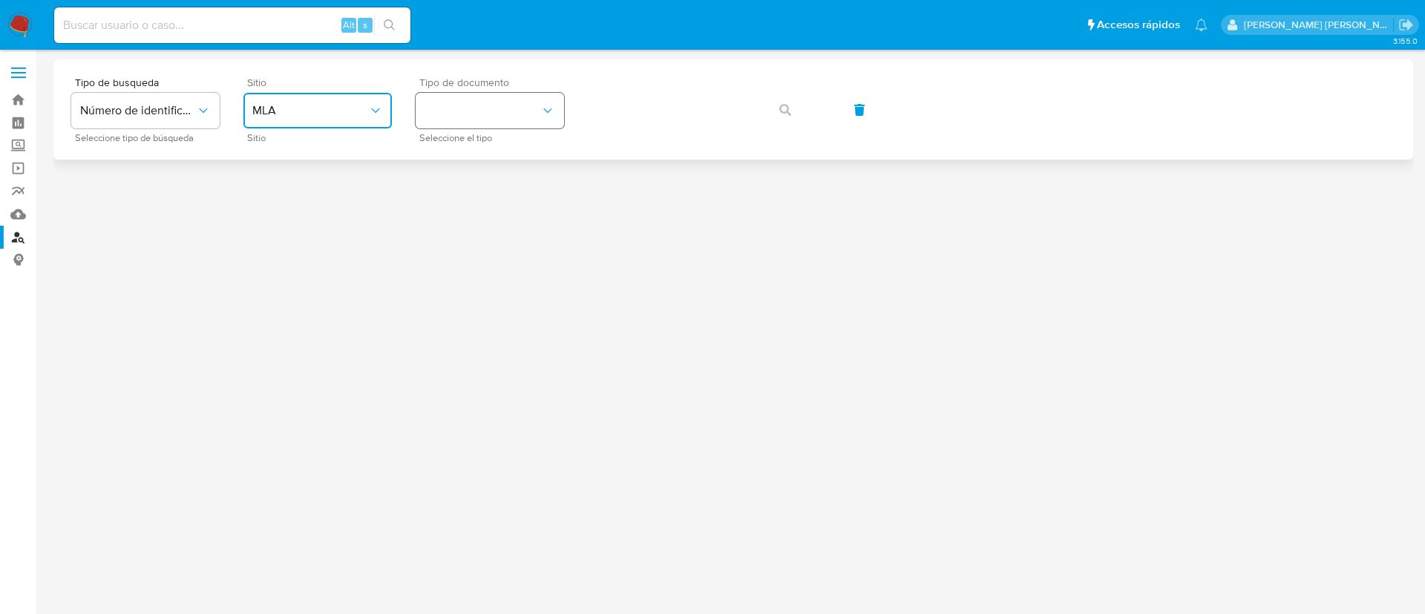
click at [475, 119] on button "identificationType" at bounding box center [490, 111] width 148 height 36
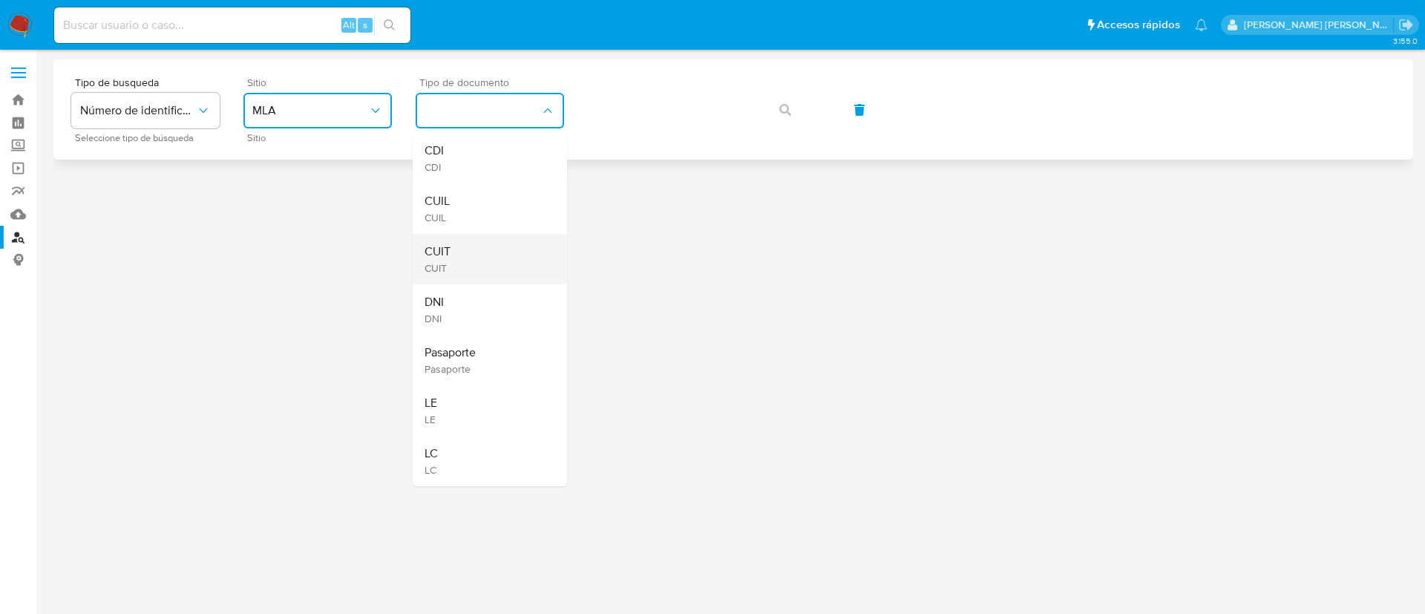
click at [505, 252] on div "CUIT CUIT" at bounding box center [485, 259] width 122 height 50
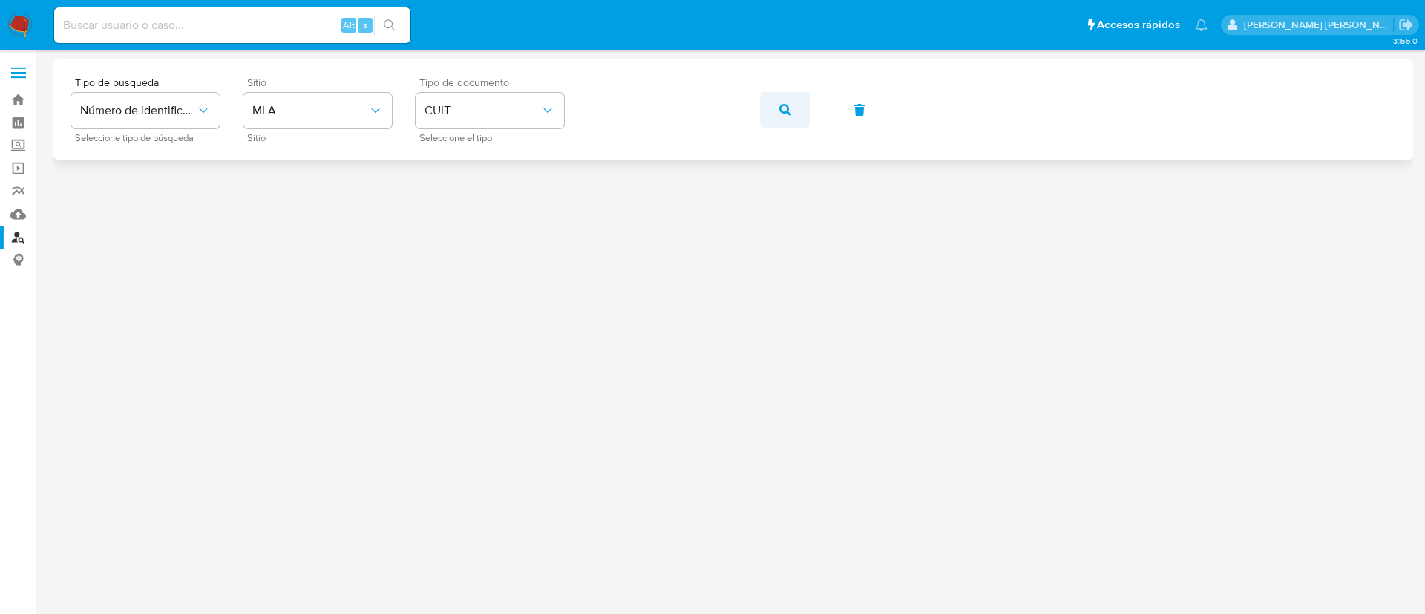
click at [787, 110] on icon "button" at bounding box center [785, 110] width 12 height 12
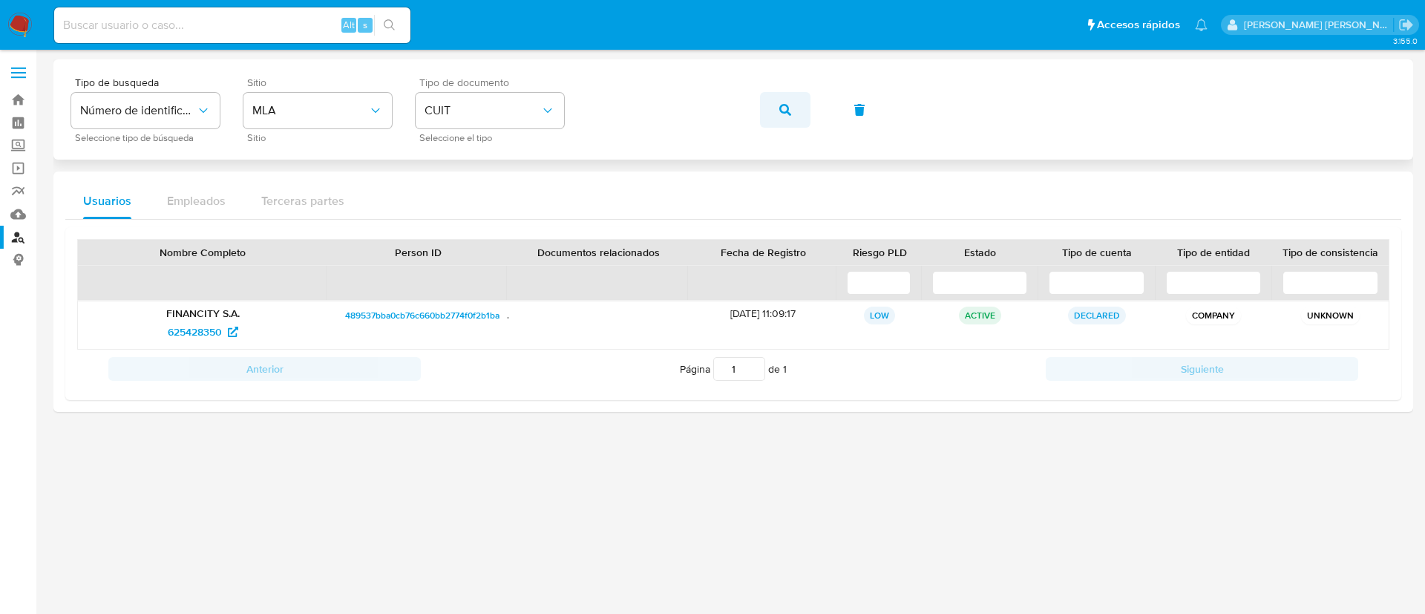
click at [787, 111] on icon "button" at bounding box center [785, 110] width 12 height 12
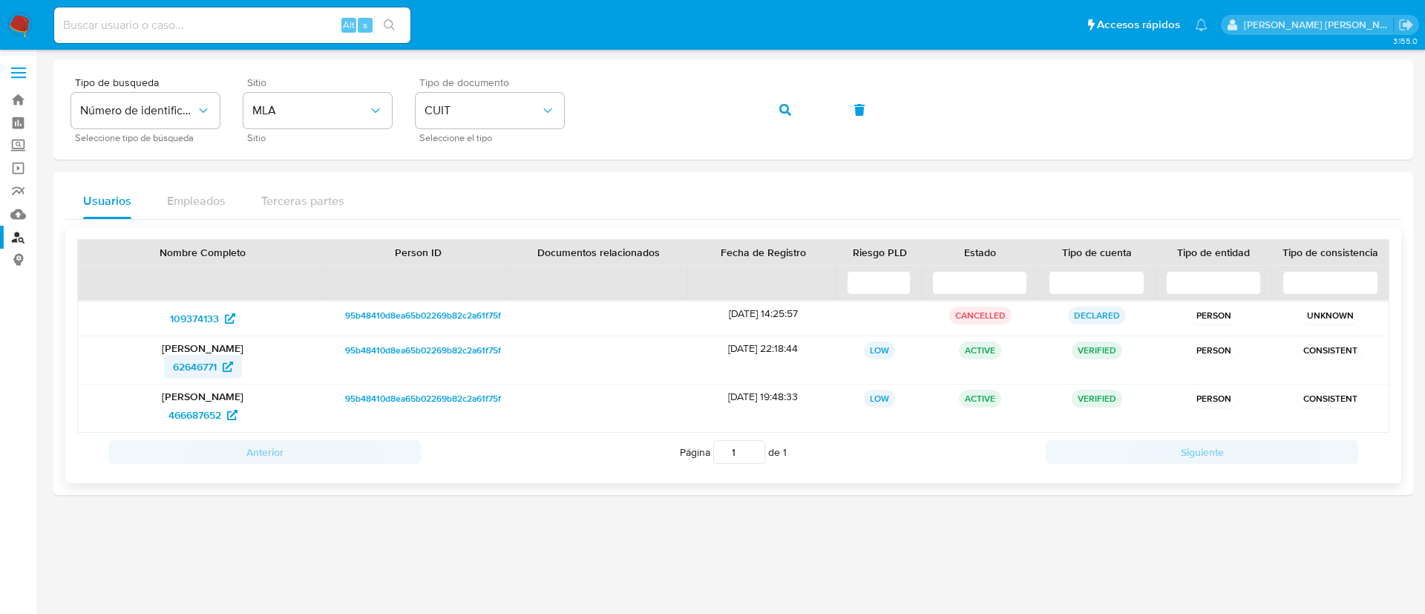
click at [188, 366] on span "62646771" at bounding box center [195, 367] width 44 height 24
click at [788, 111] on icon "button" at bounding box center [785, 110] width 12 height 12
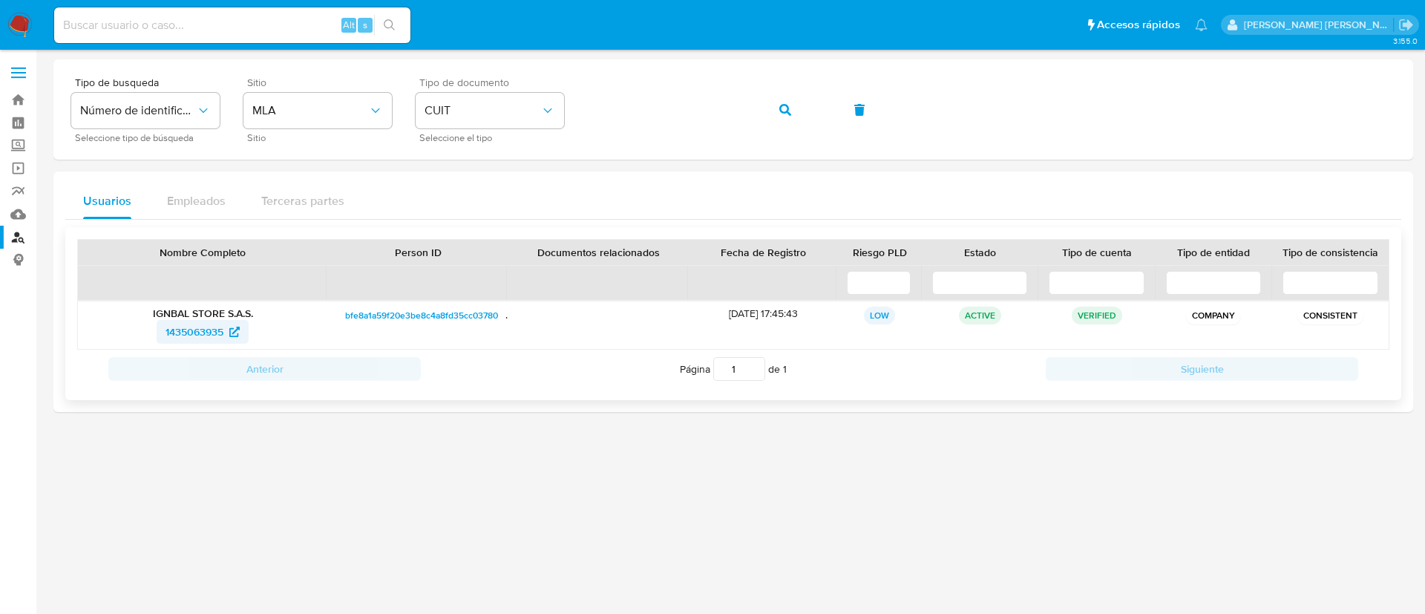
click at [197, 340] on span "1435063935" at bounding box center [194, 332] width 58 height 24
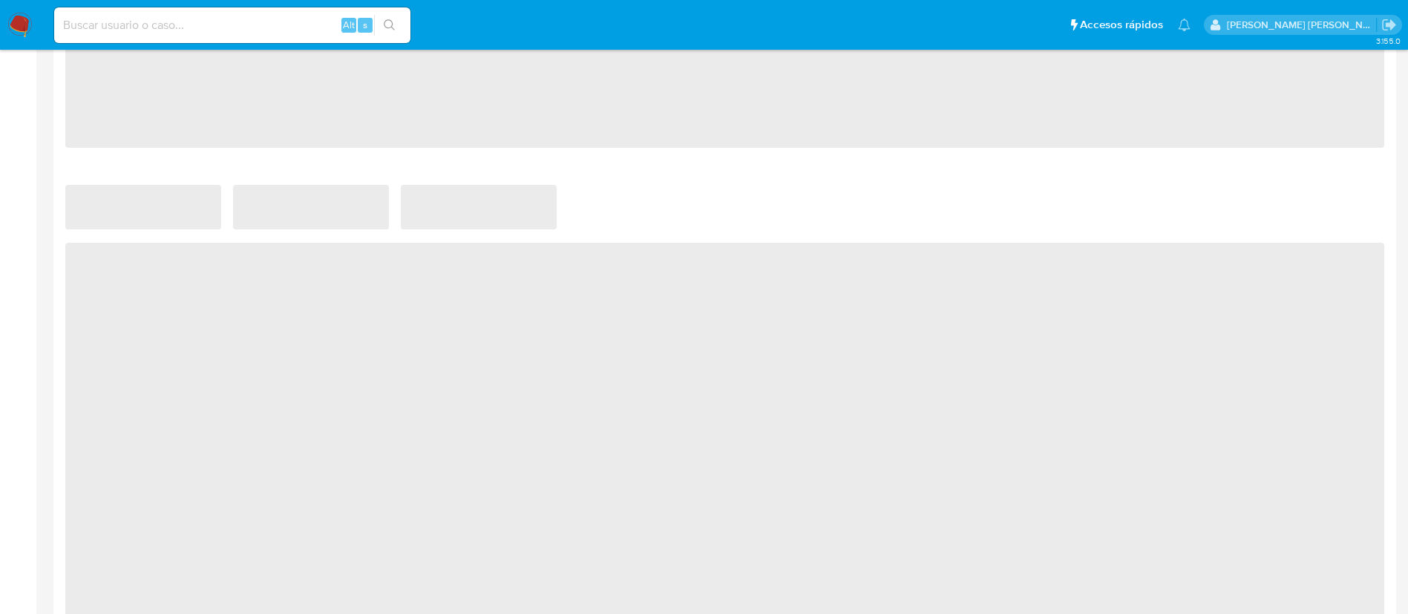
scroll to position [1108, 0]
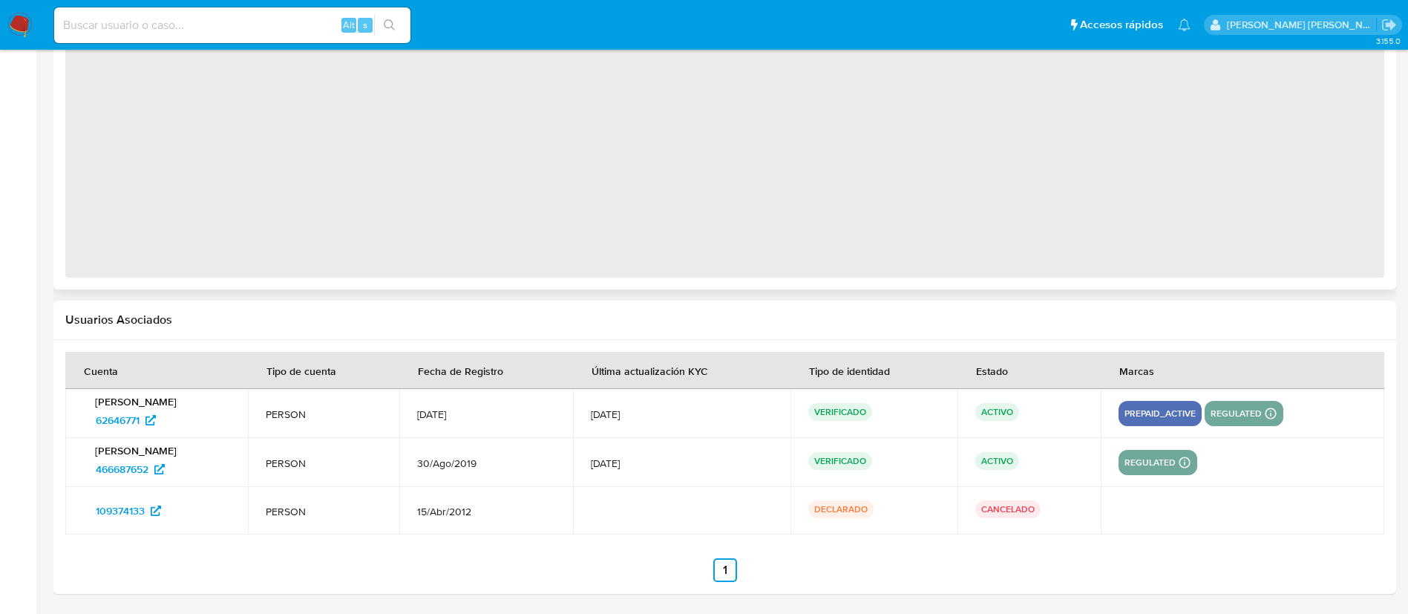
select select "10"
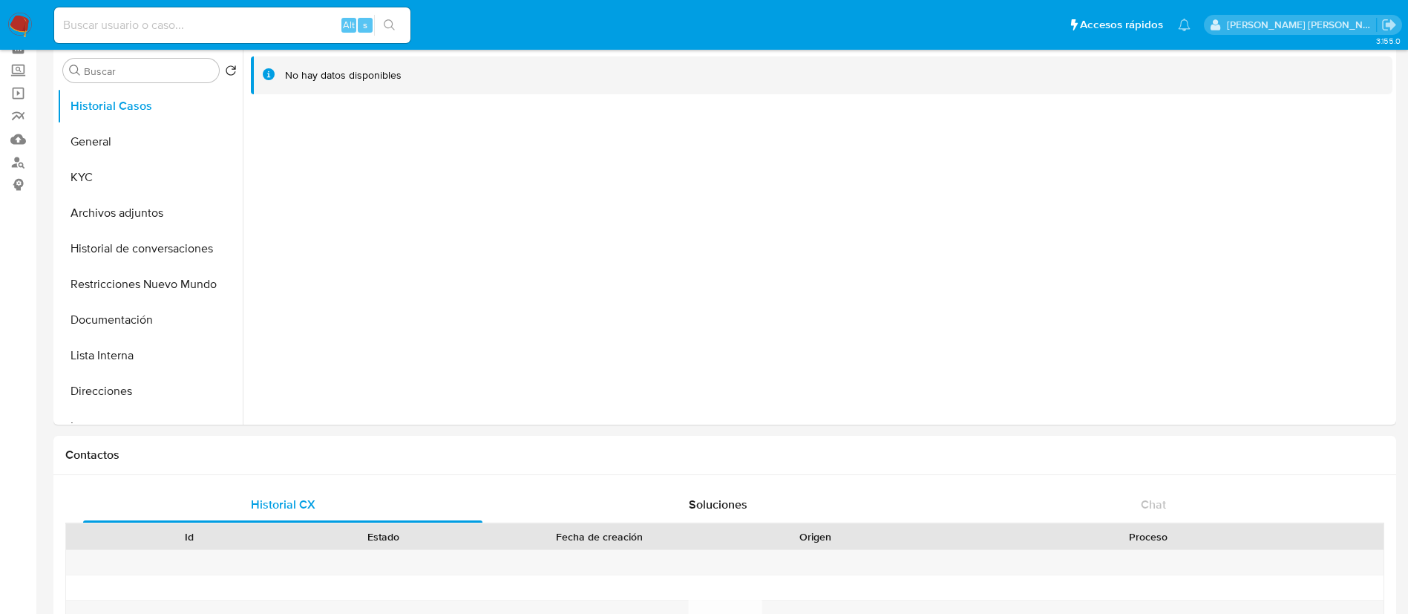
scroll to position [0, 0]
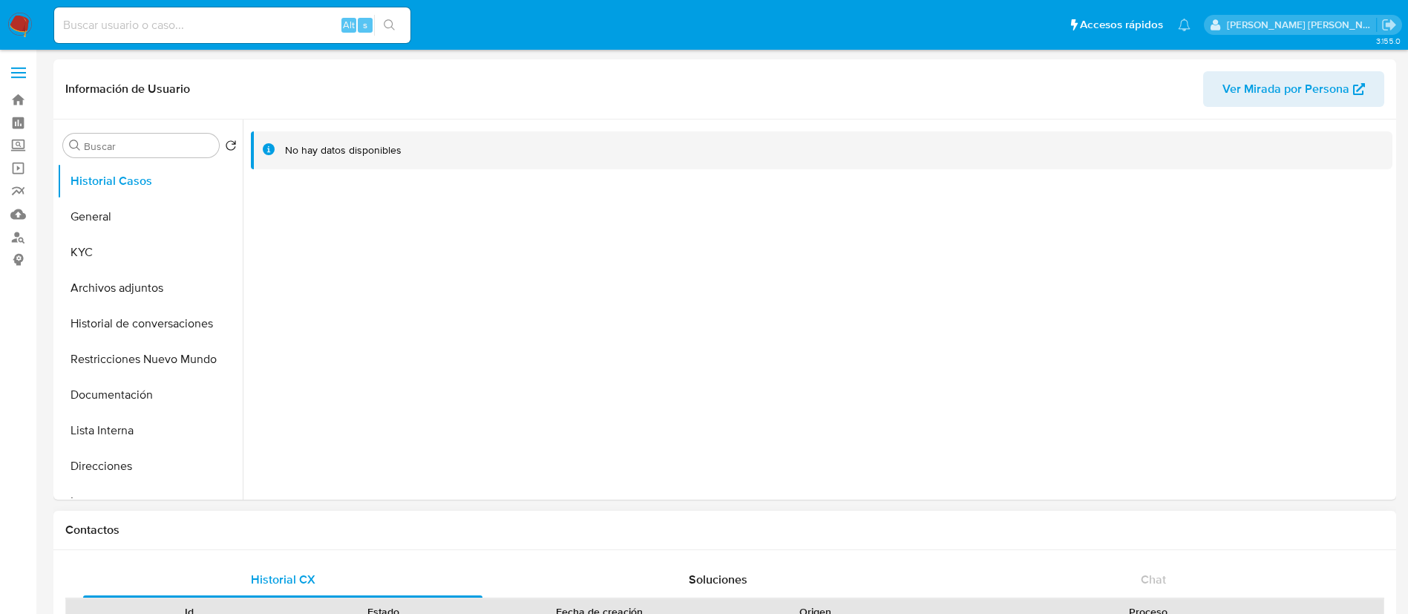
select select "10"
click at [111, 256] on button "KYC" at bounding box center [144, 253] width 174 height 36
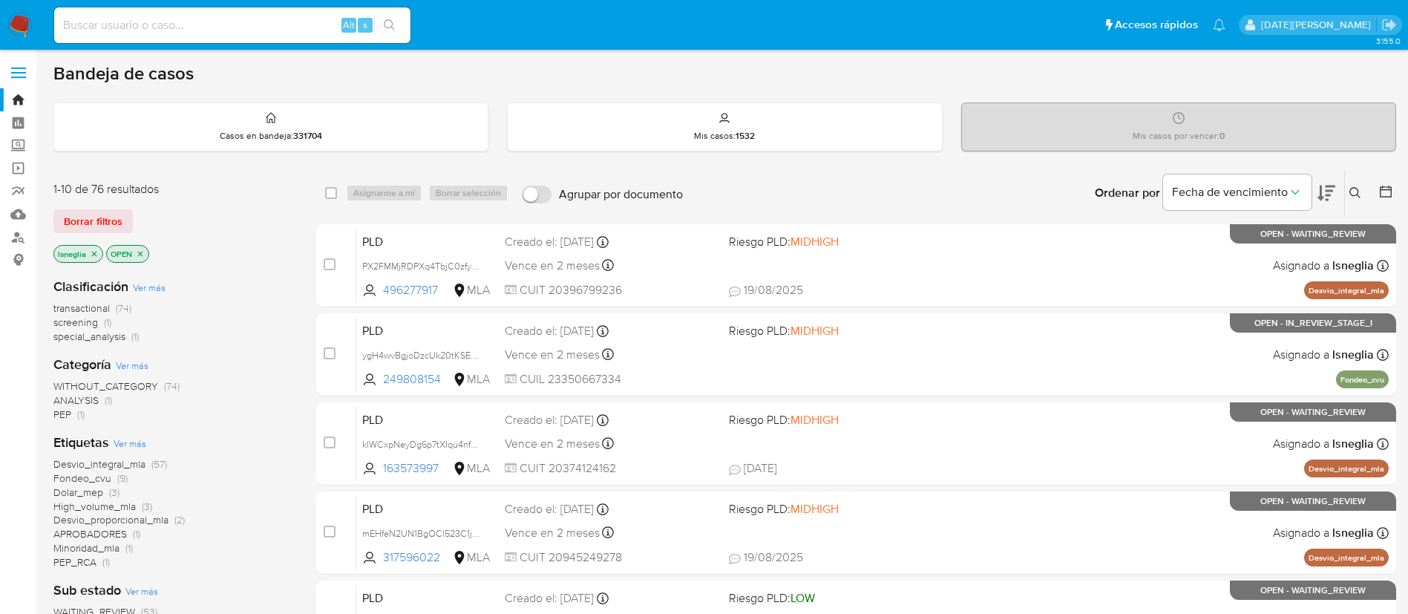
click at [1361, 194] on button at bounding box center [1357, 193] width 24 height 18
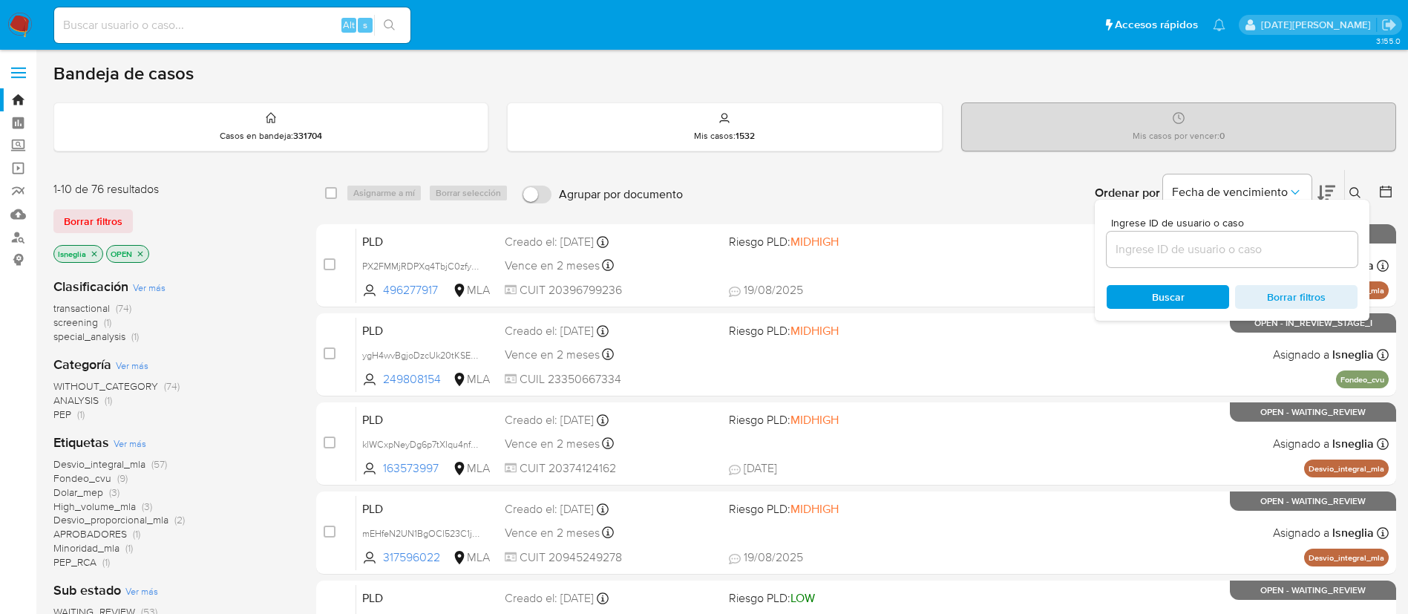
click at [1192, 261] on div at bounding box center [1231, 250] width 251 height 36
click at [1184, 251] on input at bounding box center [1231, 249] width 251 height 19
paste input "Z4uQSl0mAPcXxyDp5ngfednL"
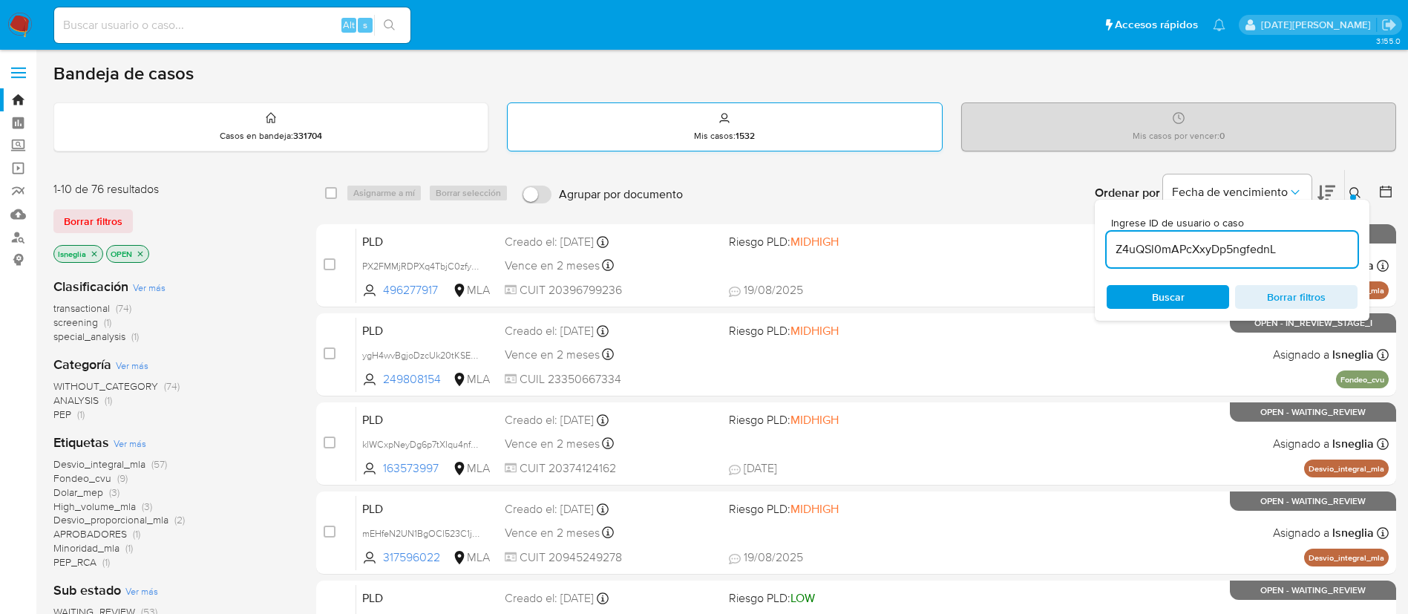
type input "Z4uQSl0mAPcXxyDp5ngfednL"
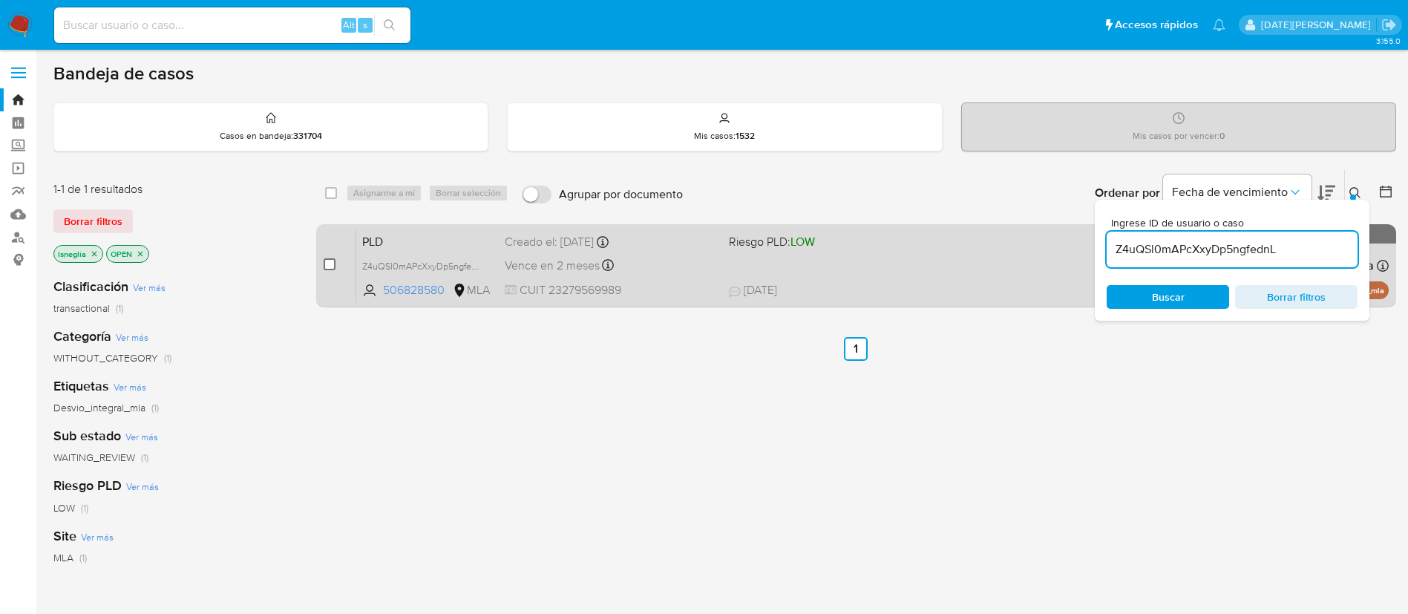
click at [330, 266] on input "checkbox" at bounding box center [330, 264] width 12 height 12
checkbox input "true"
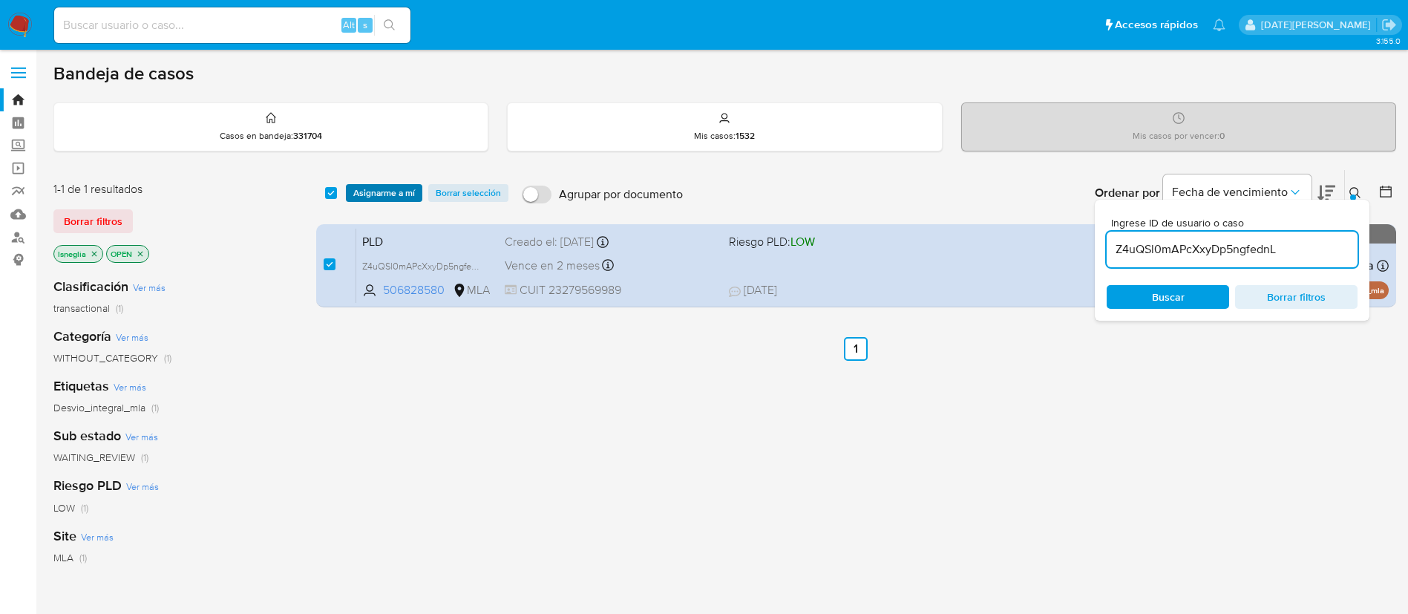
click at [387, 191] on span "Asignarme a mí" at bounding box center [384, 193] width 62 height 15
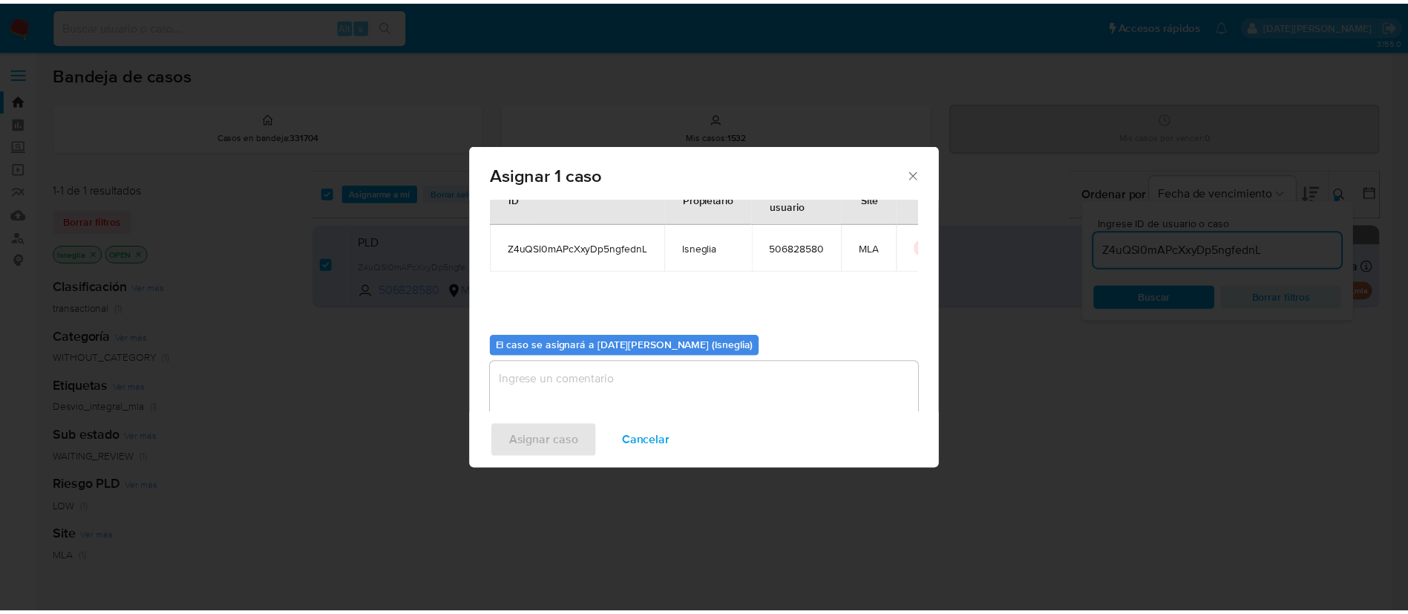
scroll to position [77, 0]
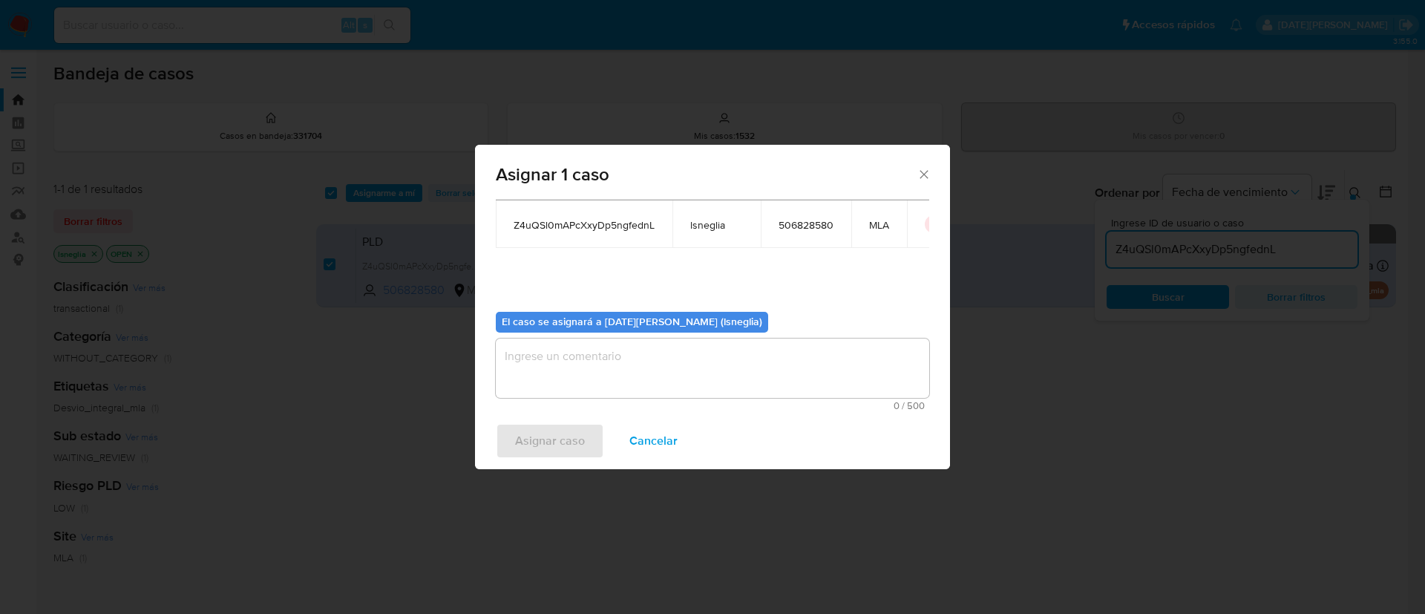
click at [632, 386] on textarea "assign-modal" at bounding box center [712, 367] width 433 height 59
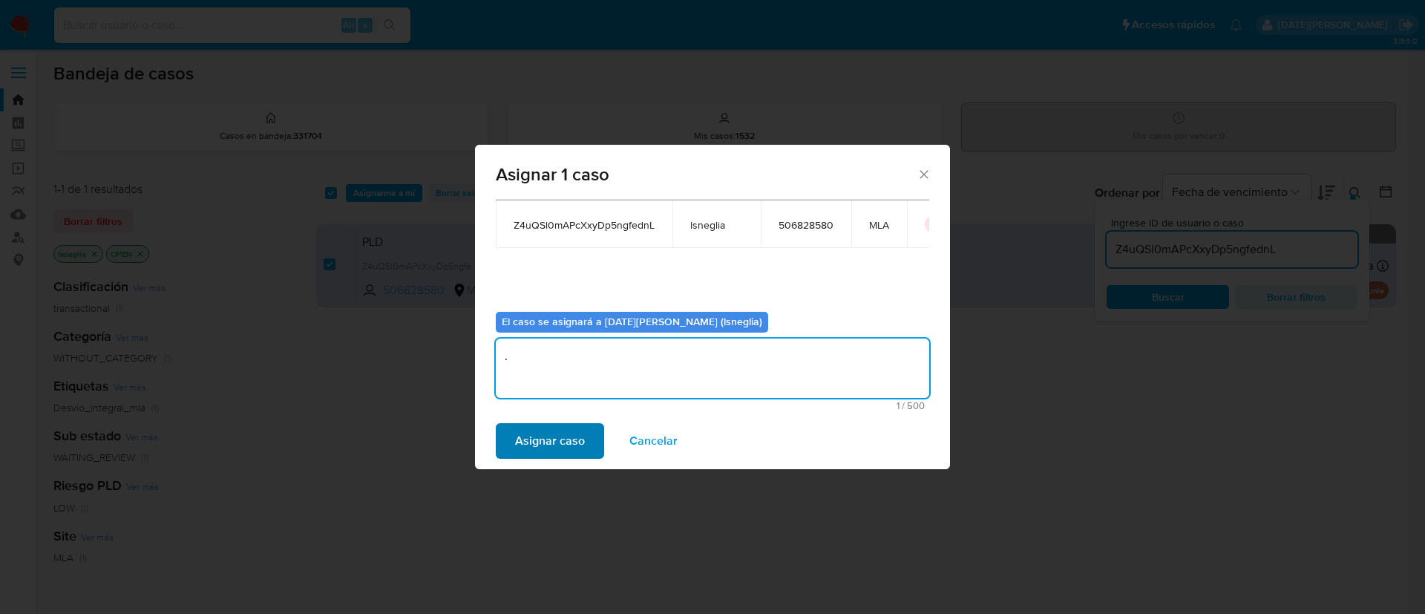
type textarea "."
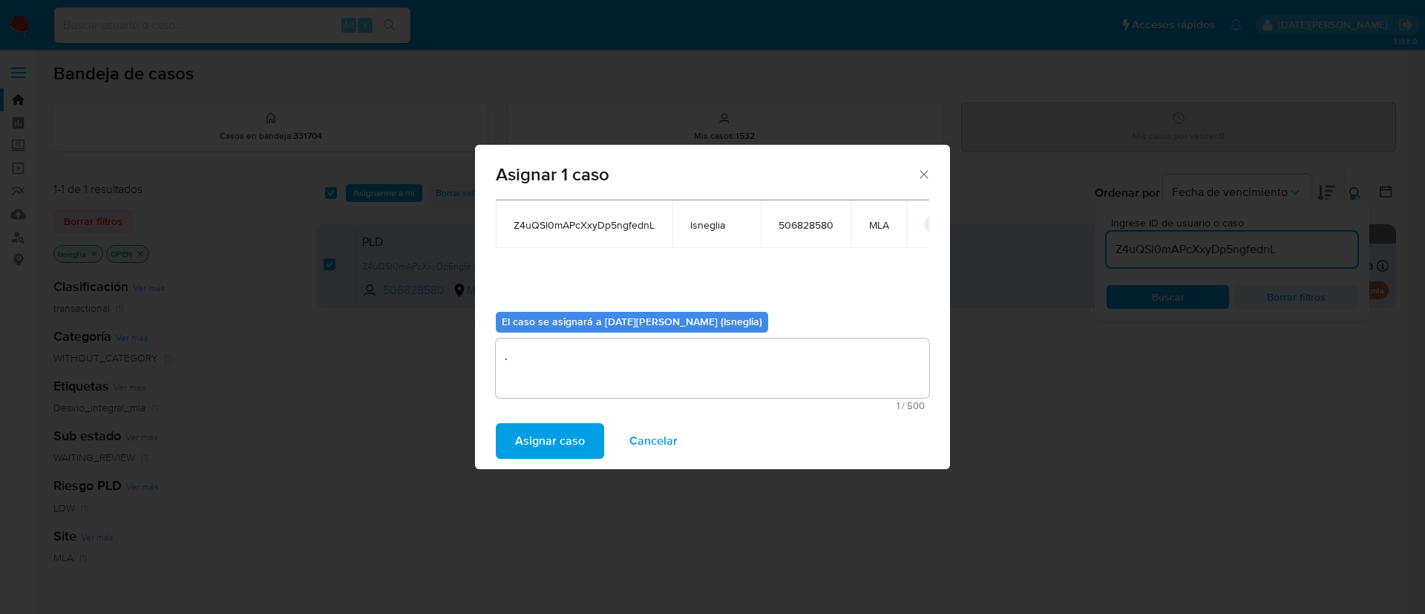
click at [586, 445] on button "Asignar caso" at bounding box center [550, 441] width 108 height 36
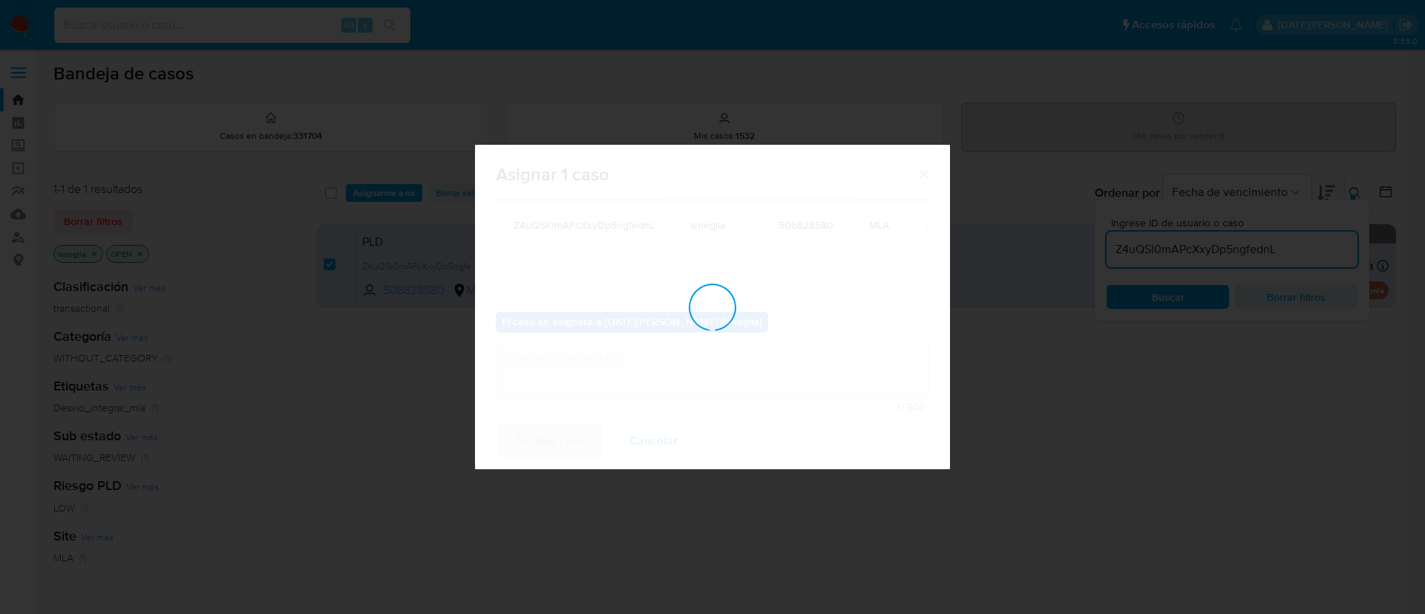
checkbox input "false"
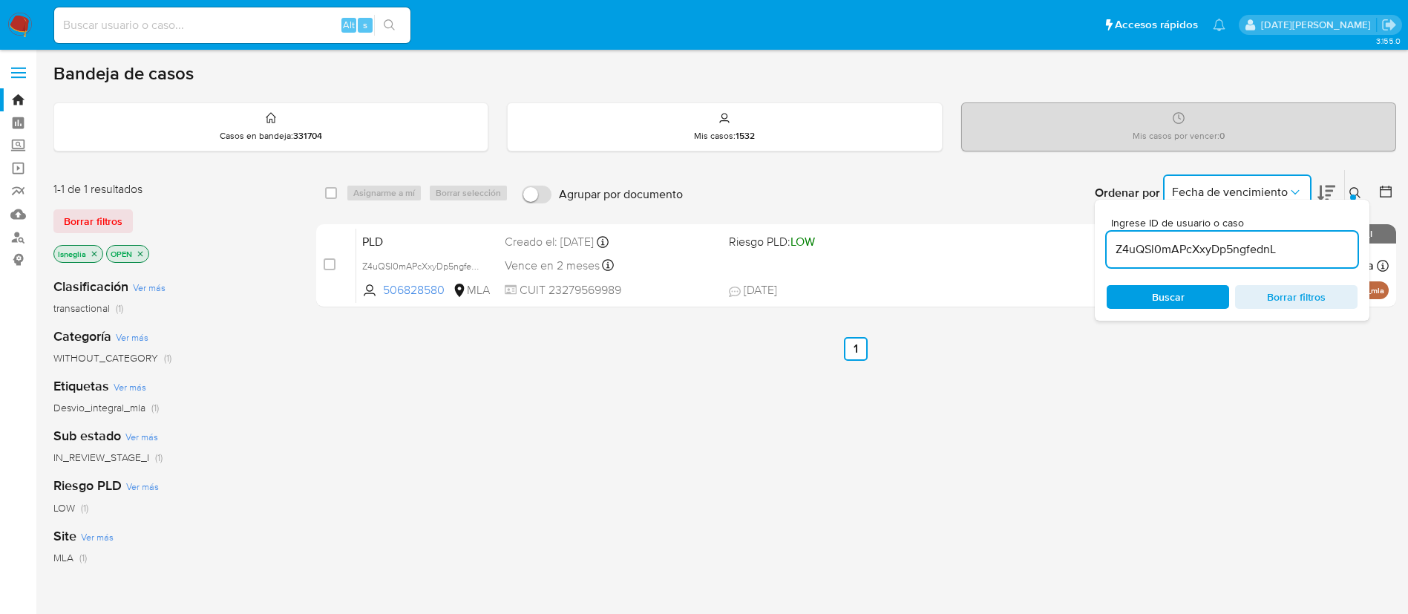
click at [1231, 182] on button "Fecha de vencimiento" at bounding box center [1237, 192] width 148 height 36
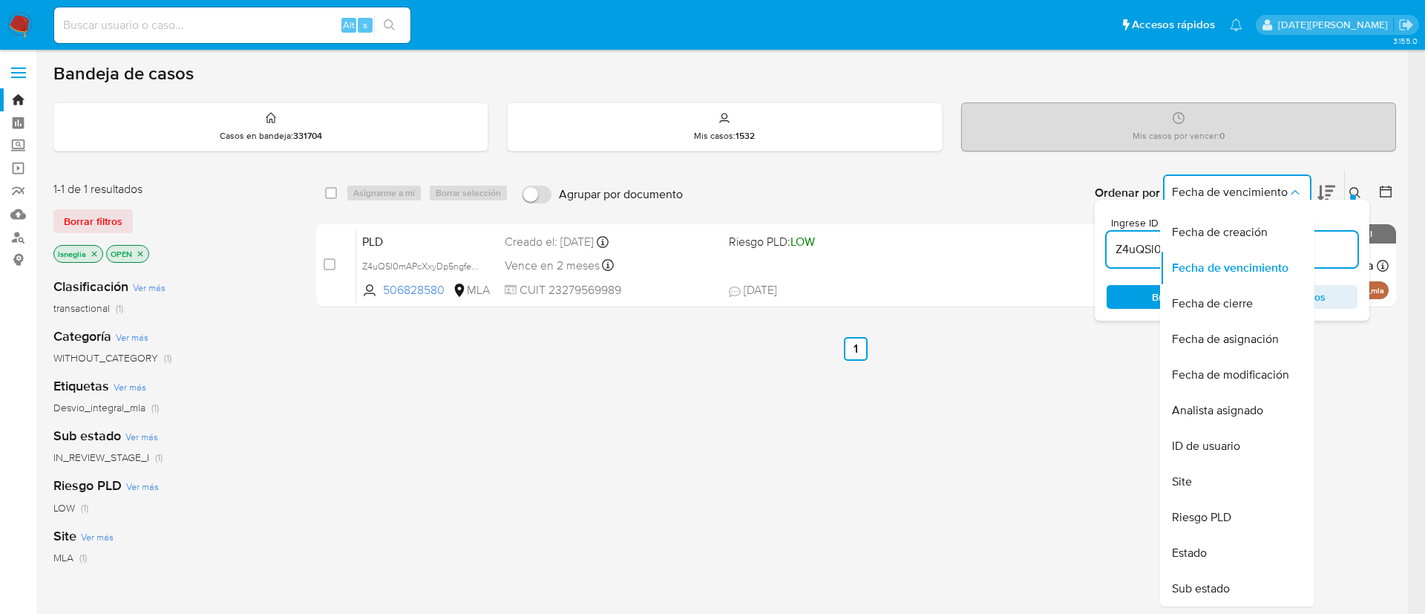
click at [943, 412] on div "select-all-cases-checkbox Asignarme a mí Borrar selección Agrupar por documento…" at bounding box center [856, 505] width 1080 height 672
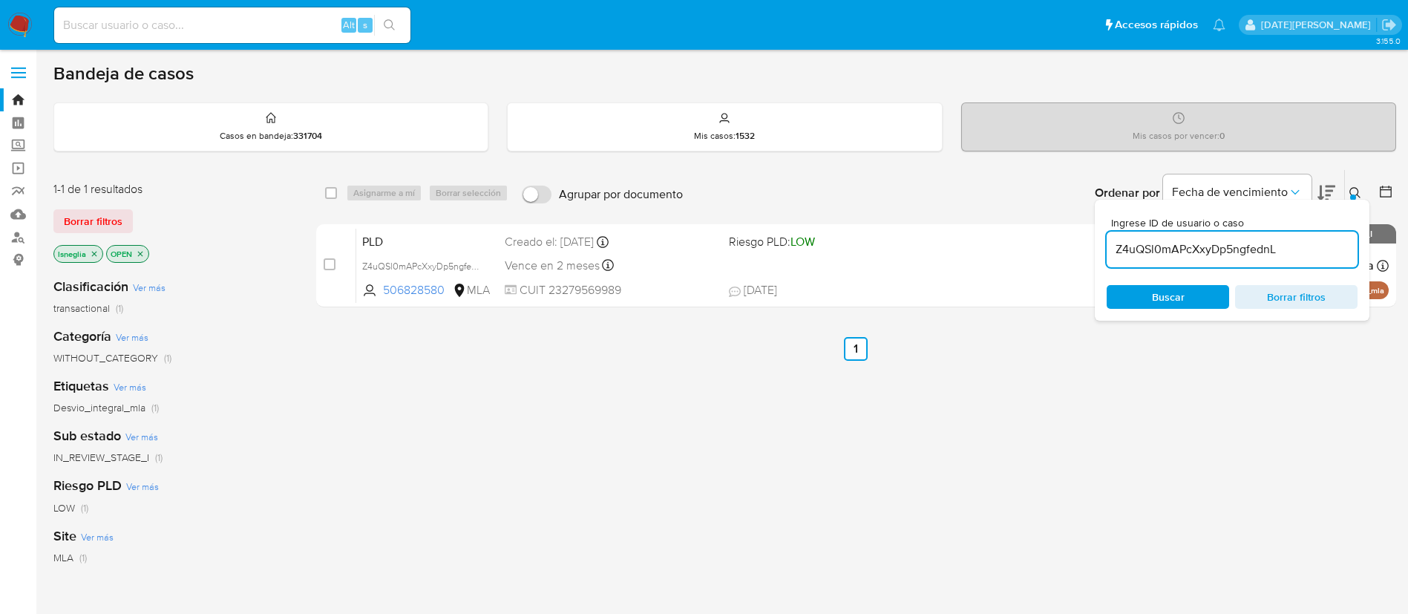
click at [1359, 187] on icon at bounding box center [1355, 193] width 12 height 12
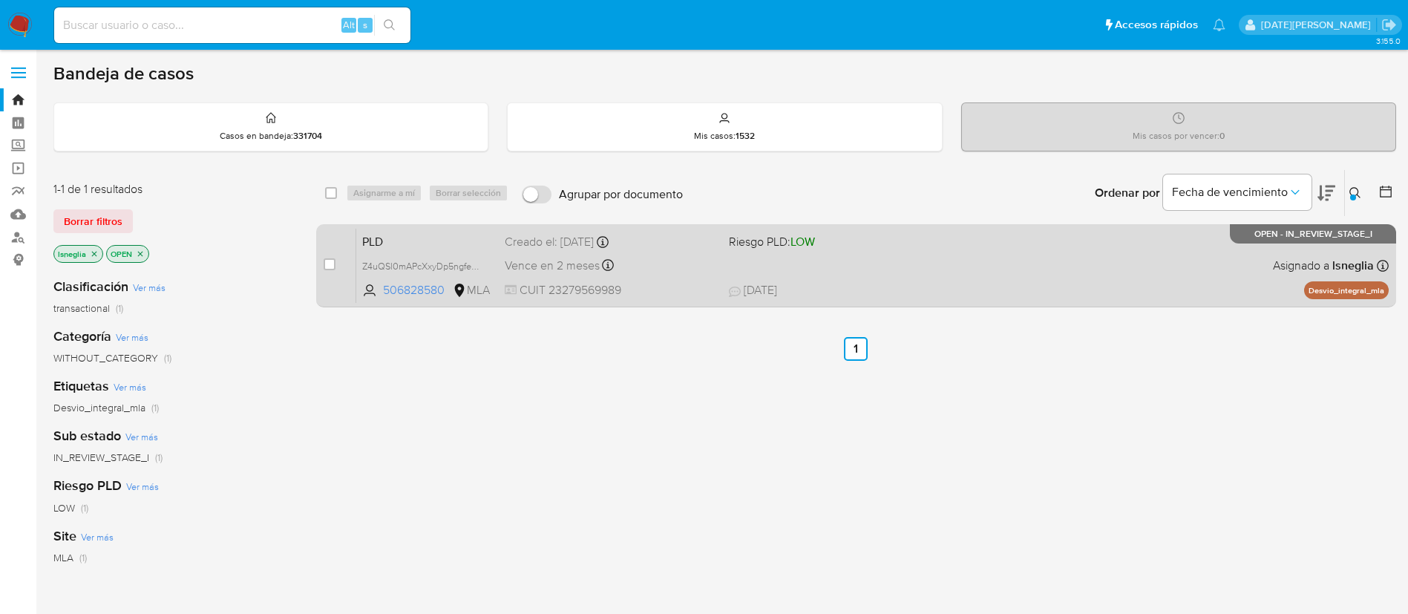
click at [433, 236] on span "PLD" at bounding box center [427, 240] width 131 height 19
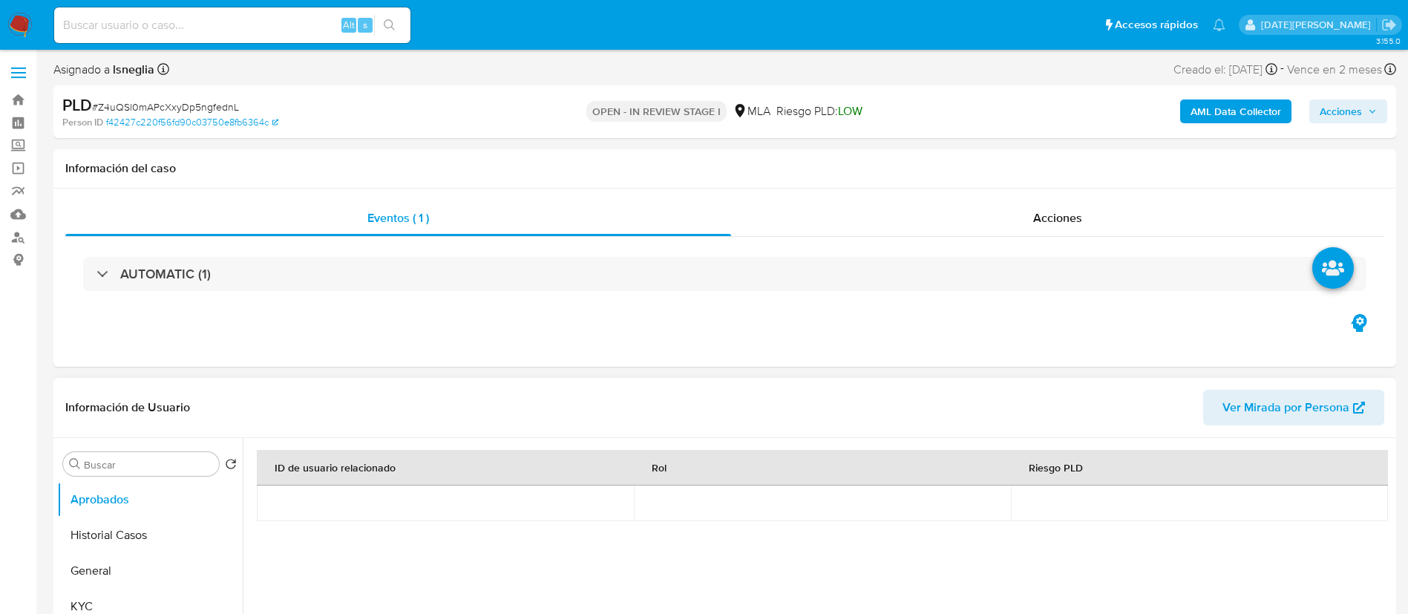
select select "10"
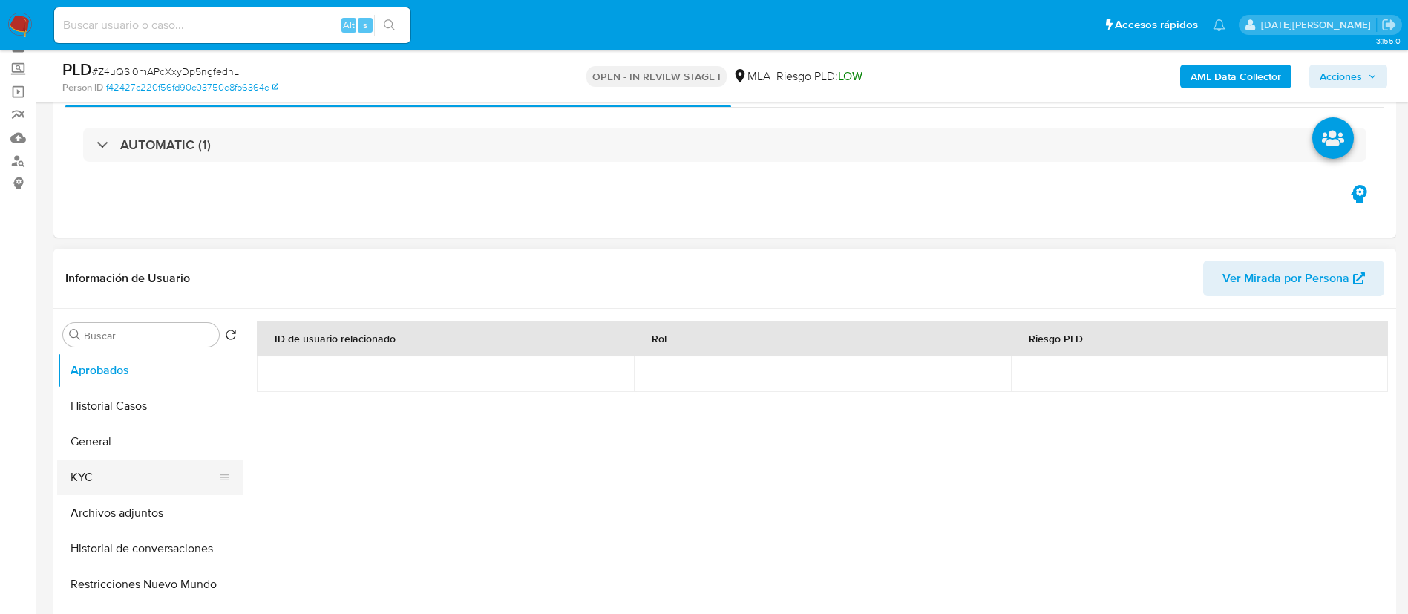
scroll to position [111, 0]
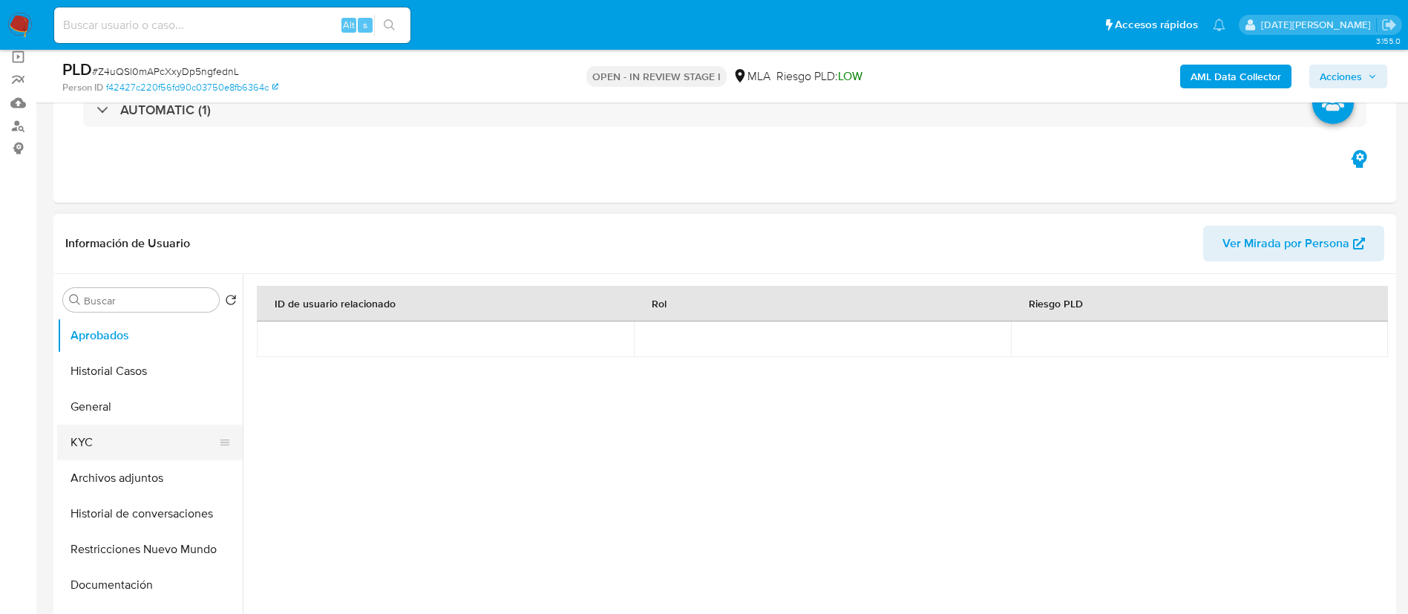
click at [139, 440] on button "KYC" at bounding box center [144, 442] width 174 height 36
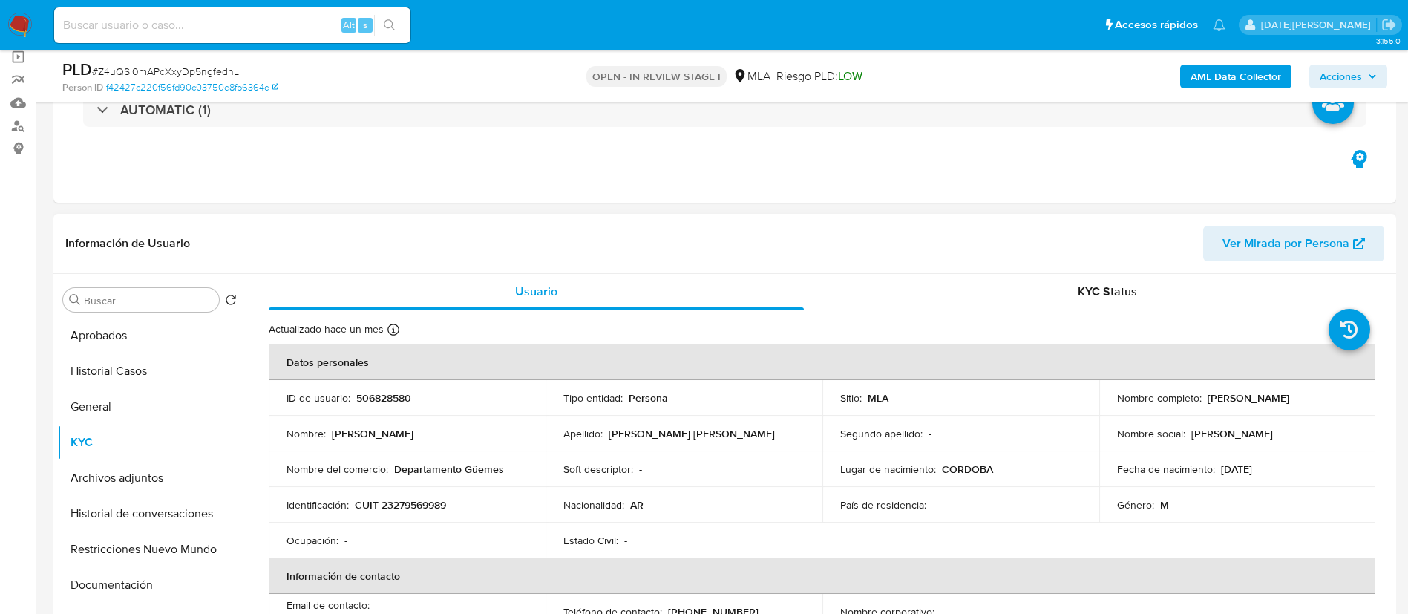
drag, startPoint x: 1203, startPoint y: 395, endPoint x: 1328, endPoint y: 397, distance: 124.7
click at [1328, 397] on div "Nombre completo : [PERSON_NAME]" at bounding box center [1237, 397] width 241 height 13
drag, startPoint x: 1301, startPoint y: 405, endPoint x: 1322, endPoint y: 398, distance: 22.1
click at [1289, 398] on p "[PERSON_NAME]" at bounding box center [1248, 397] width 82 height 13
drag, startPoint x: 1203, startPoint y: 399, endPoint x: 1314, endPoint y: 397, distance: 111.3
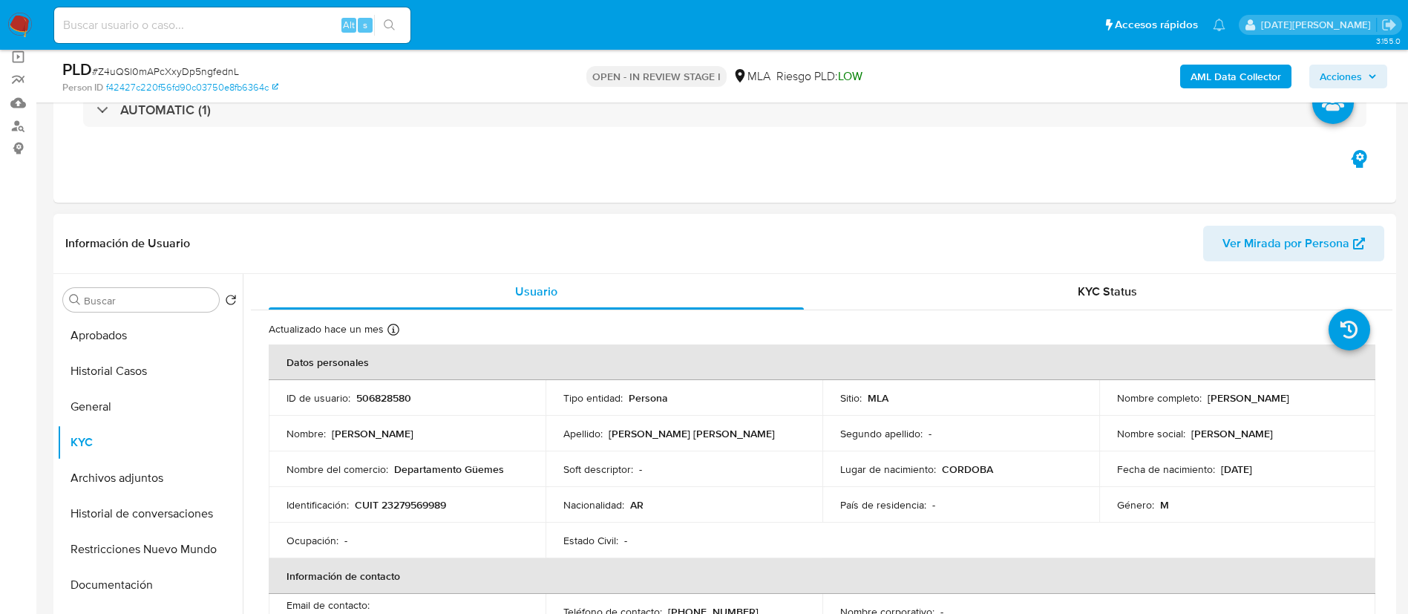
click at [1326, 399] on div "Nombre completo : Jose Luis Machado Zorrilla" at bounding box center [1237, 397] width 241 height 13
copy p "Jose Luis Machado Zorrilla"
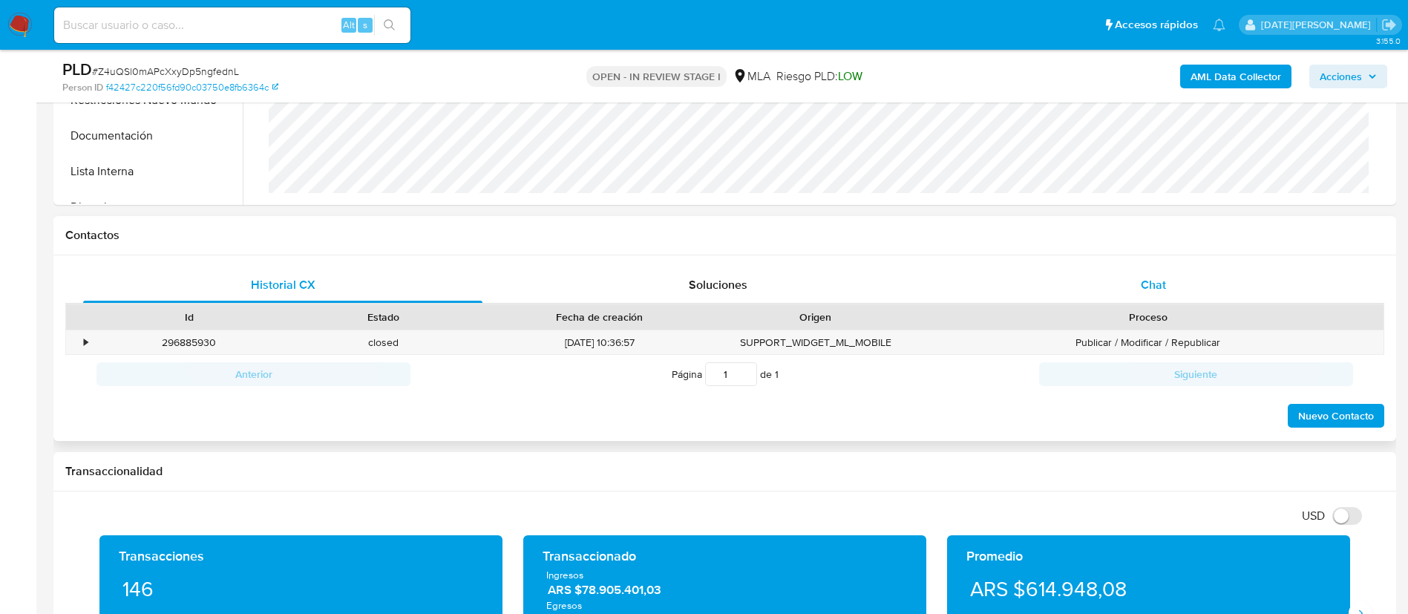
scroll to position [557, 0]
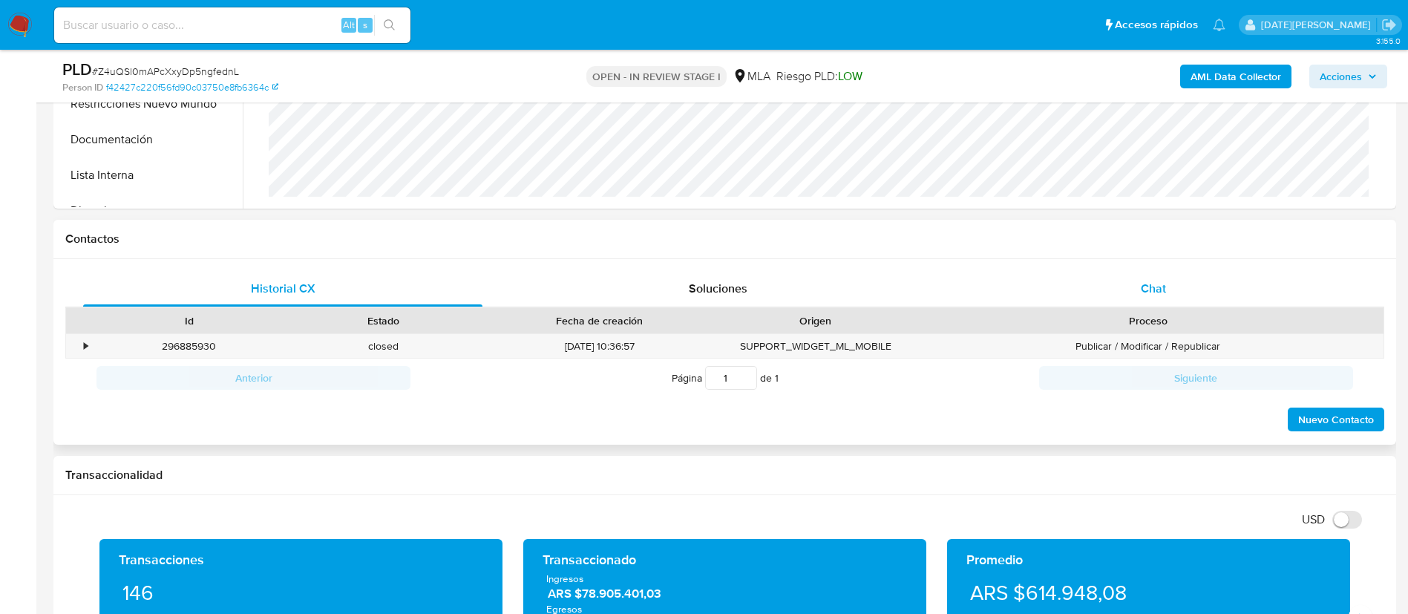
click at [1166, 282] on div "Chat" at bounding box center [1153, 289] width 399 height 36
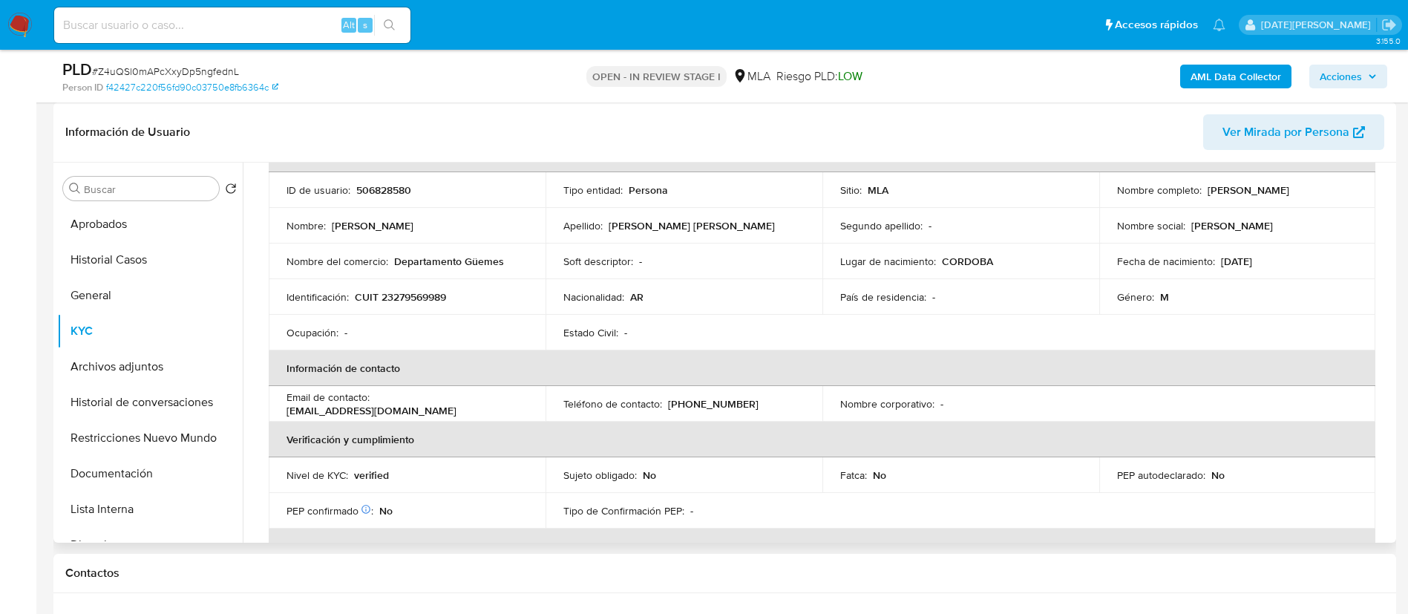
scroll to position [0, 0]
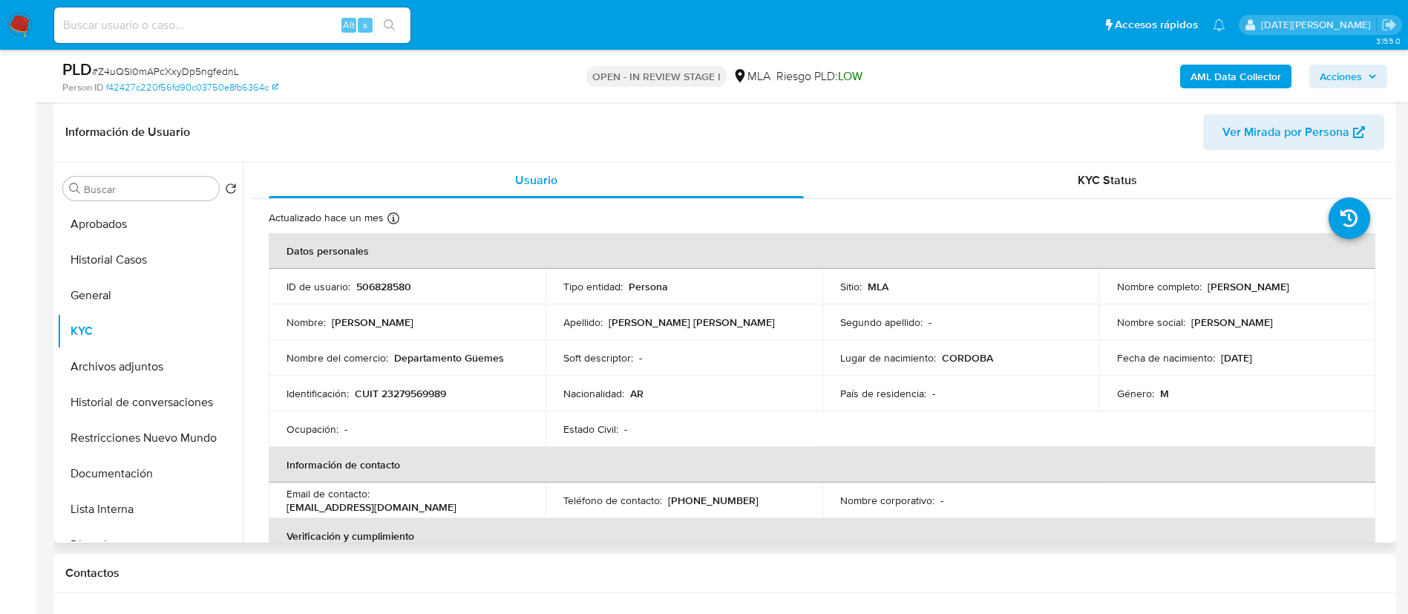
copy p "Jose Luis Machado Zorrilla"
click at [128, 476] on button "Documentación" at bounding box center [144, 474] width 174 height 36
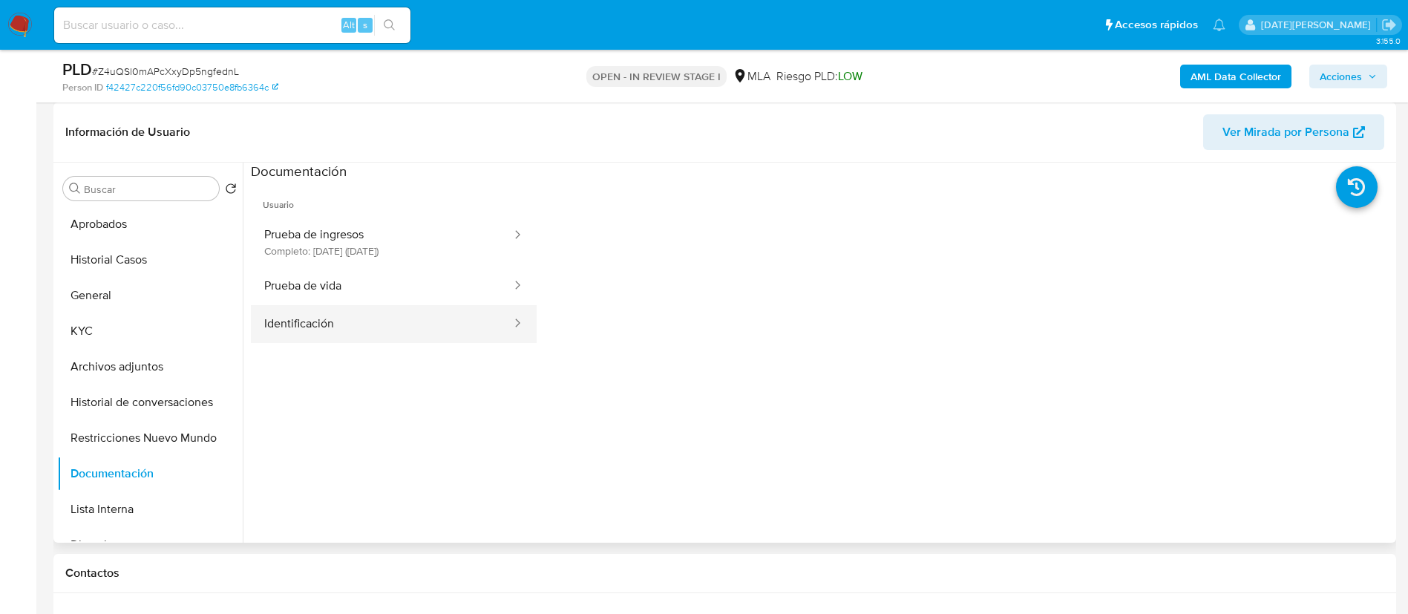
click at [334, 319] on button "Identificación" at bounding box center [382, 324] width 262 height 38
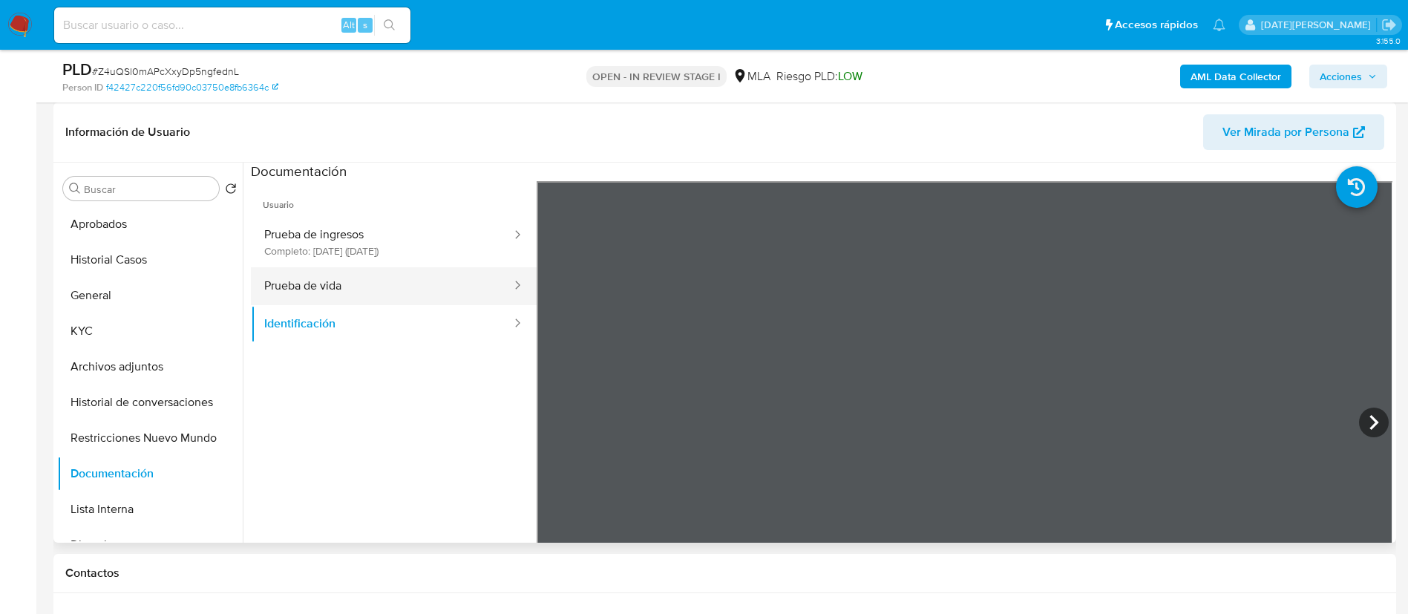
click at [295, 280] on button "Prueba de vida" at bounding box center [382, 286] width 262 height 38
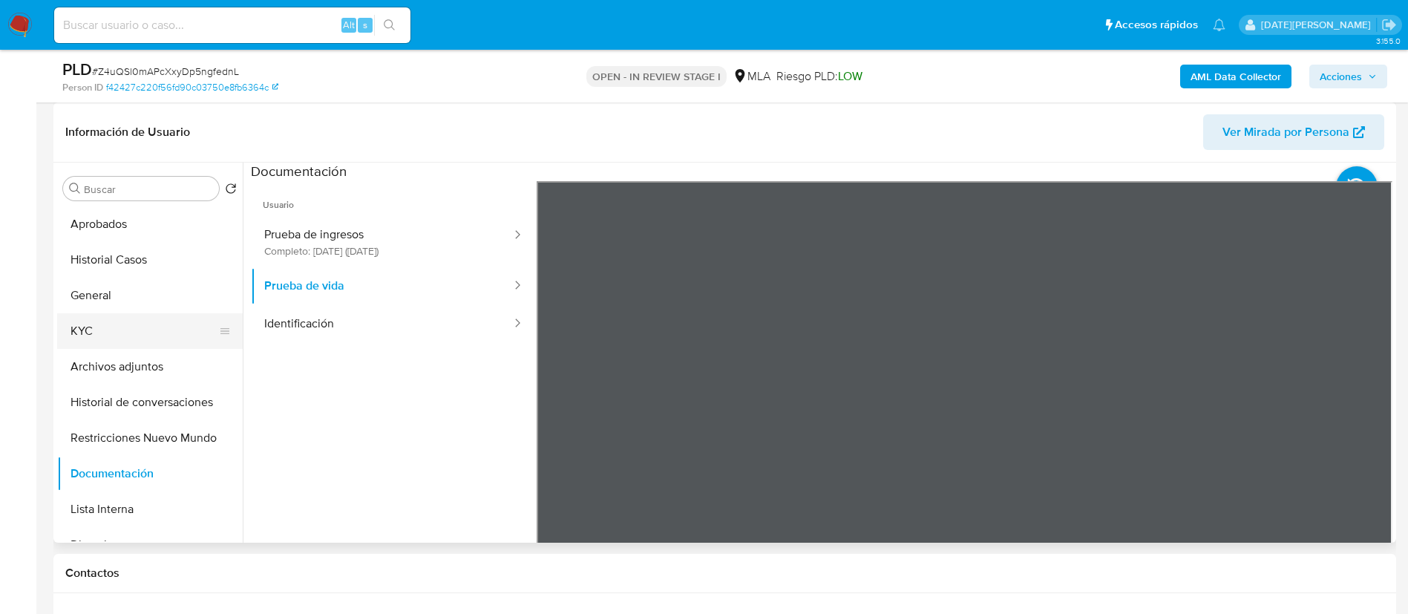
click at [100, 337] on button "KYC" at bounding box center [144, 331] width 174 height 36
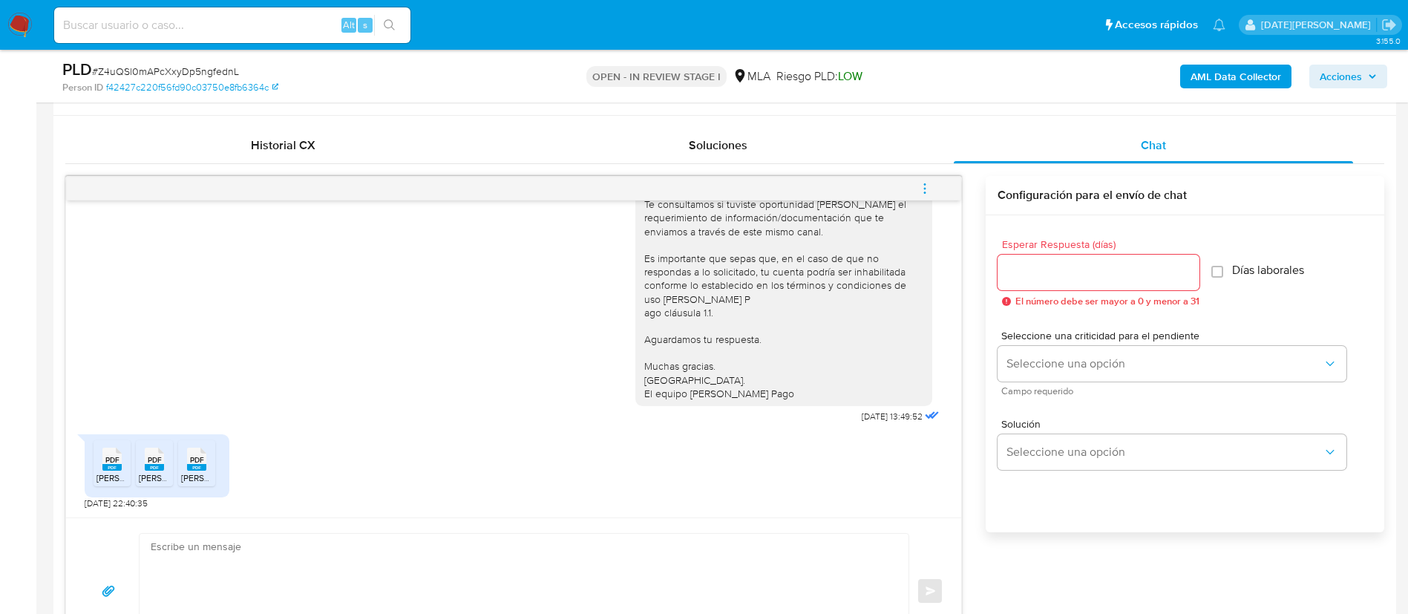
scroll to position [779, 0]
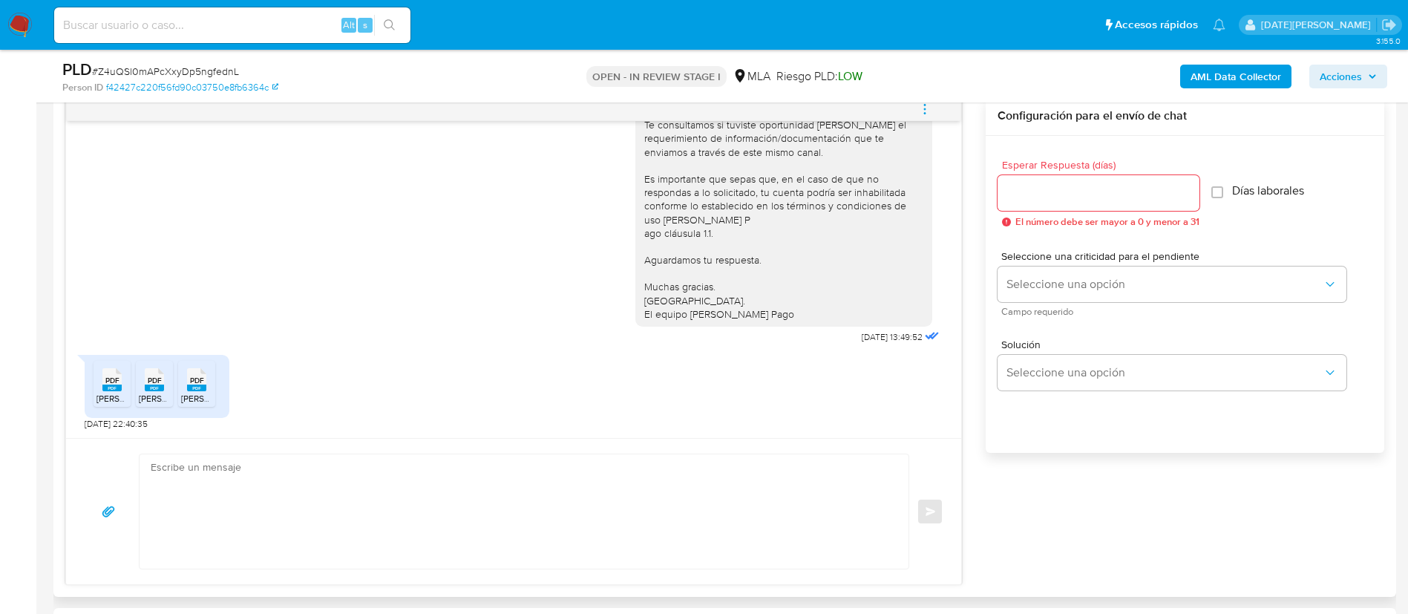
click at [438, 483] on textarea at bounding box center [520, 511] width 739 height 114
paste textarea "Jose Luis Machado Zorrilla"
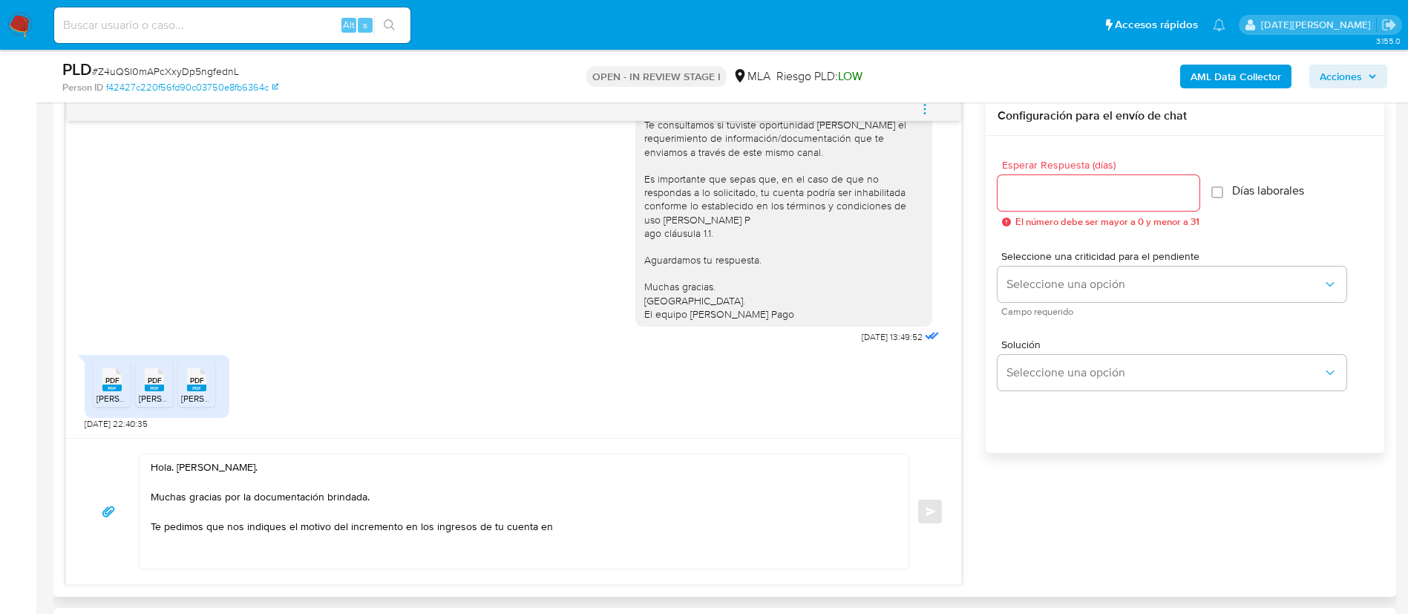
click at [628, 532] on textarea "Hola. Jose Luis Machado Zorrilla. Muchas gracias por la documentación brindada.…" at bounding box center [520, 511] width 739 height 114
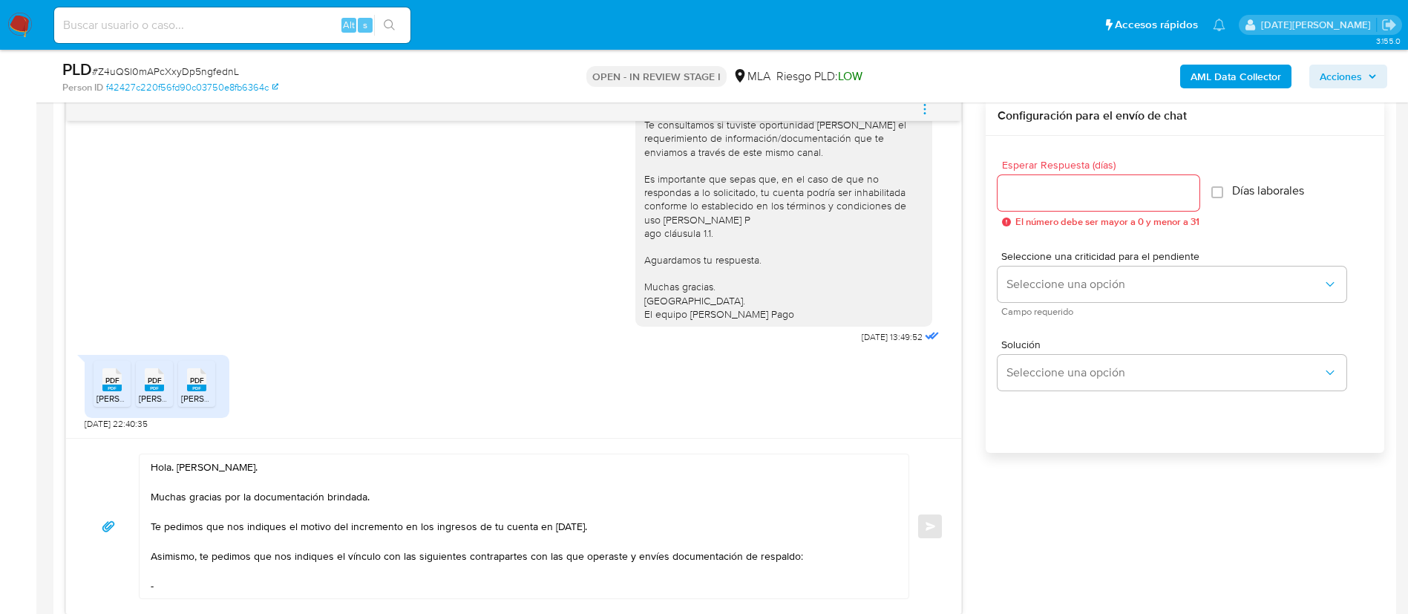
click at [276, 577] on textarea "Hola. Jose Luis Machado Zorrilla. Muchas gracias por la documentación brindada.…" at bounding box center [520, 526] width 739 height 144
click at [250, 591] on textarea "Hola. Jose Luis Machado Zorrilla. Muchas gracias por la documentación brindada.…" at bounding box center [520, 526] width 739 height 144
paste textarea "Car Advice Sas"
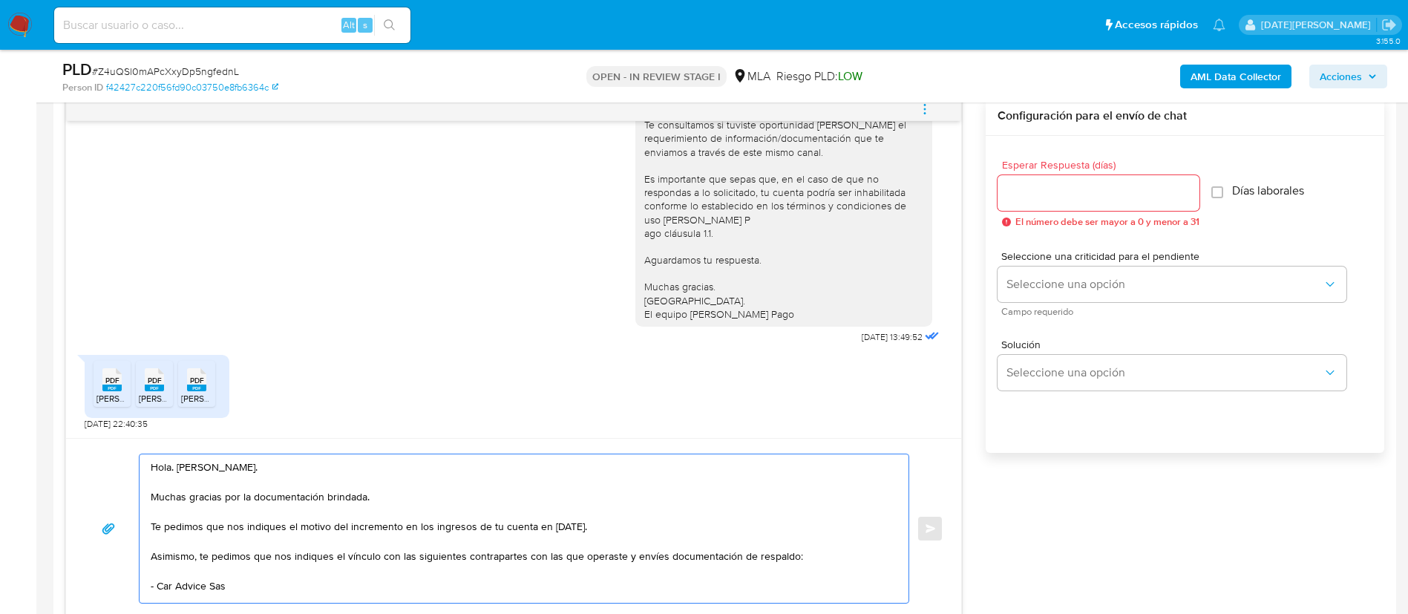
scroll to position [5, 0]
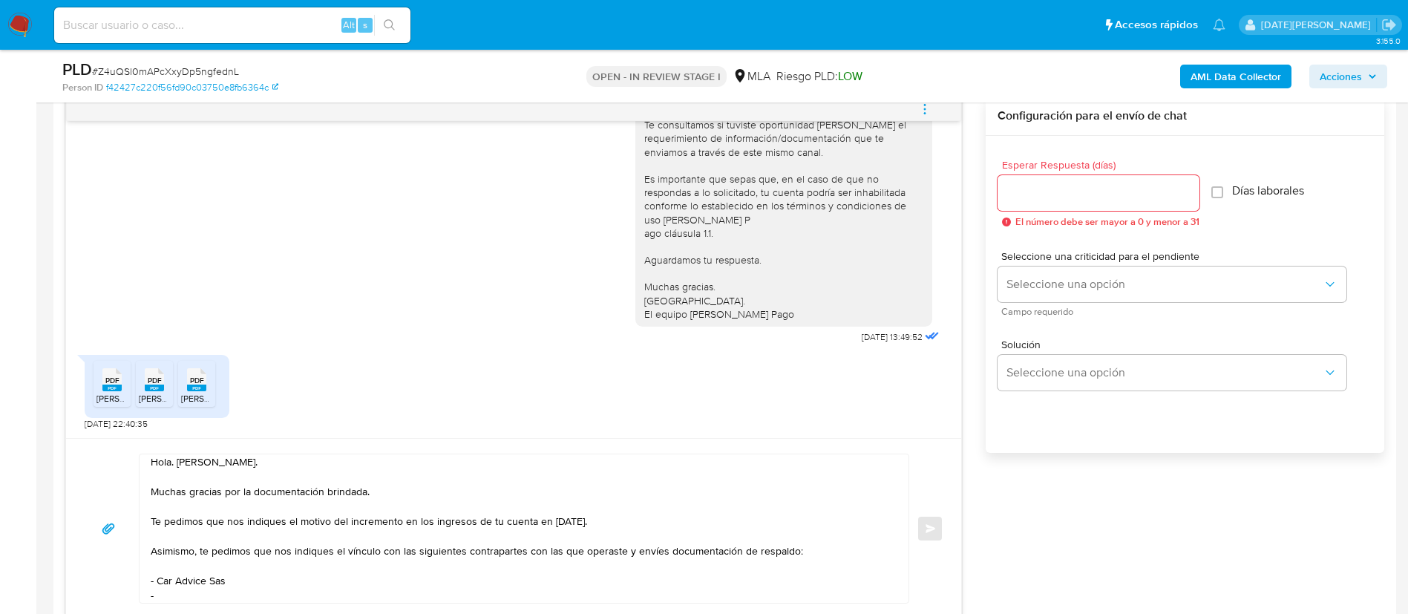
click at [225, 594] on textarea "Hola. Jose Luis Machado Zorrilla. Muchas gracias por la documentación brindada.…" at bounding box center [520, 528] width 739 height 148
paste textarea "Hebelen de Paris"
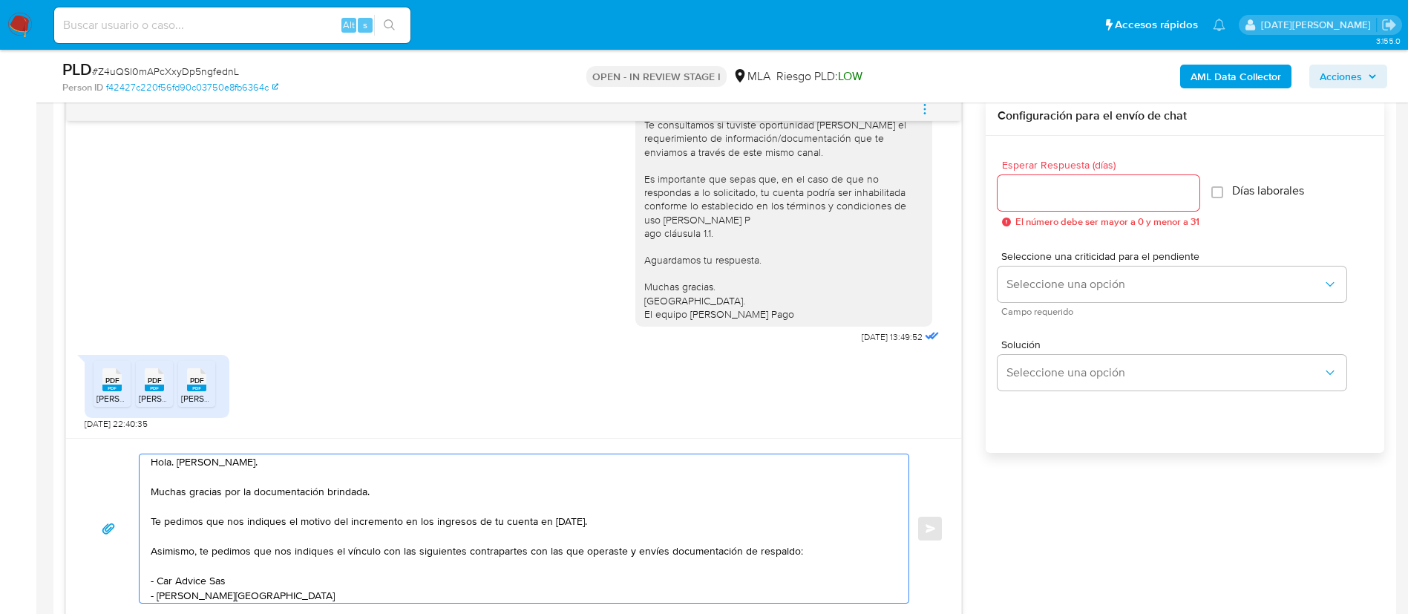
scroll to position [20, 0]
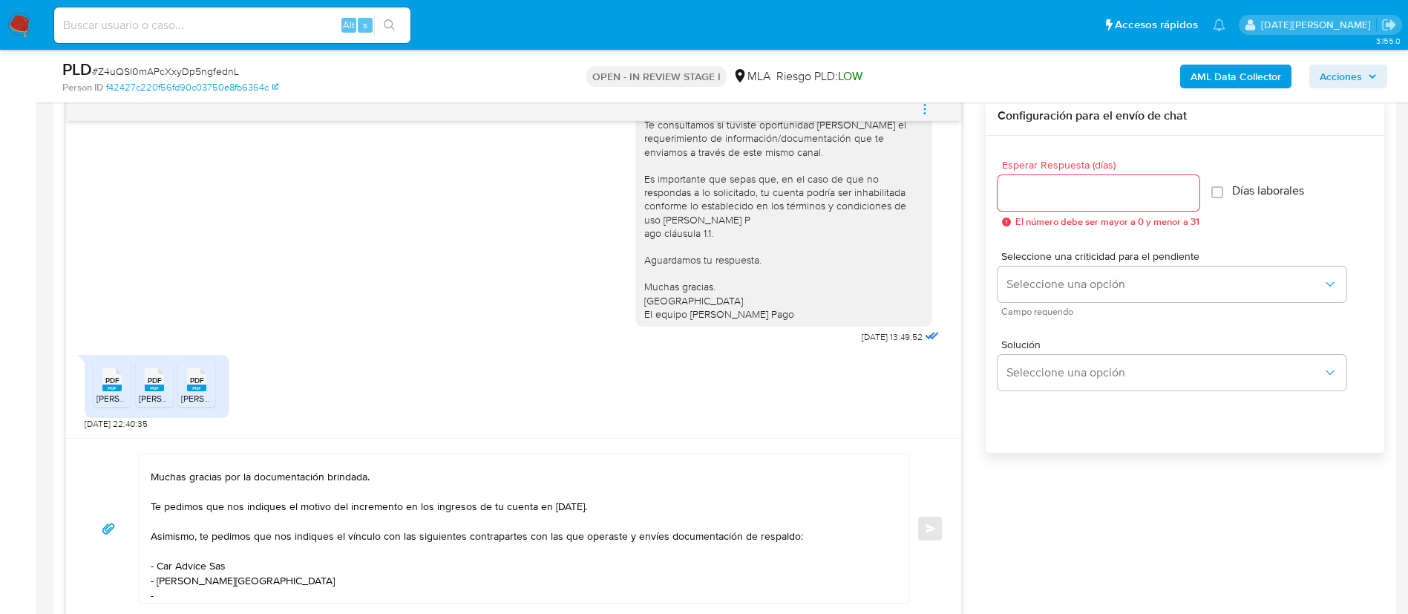
click at [197, 595] on textarea "Hola. Jose Luis Machado Zorrilla. Muchas gracias por la documentación brindada.…" at bounding box center [520, 528] width 739 height 148
paste textarea "Gervasio Guillerno Machado Zorrilla"
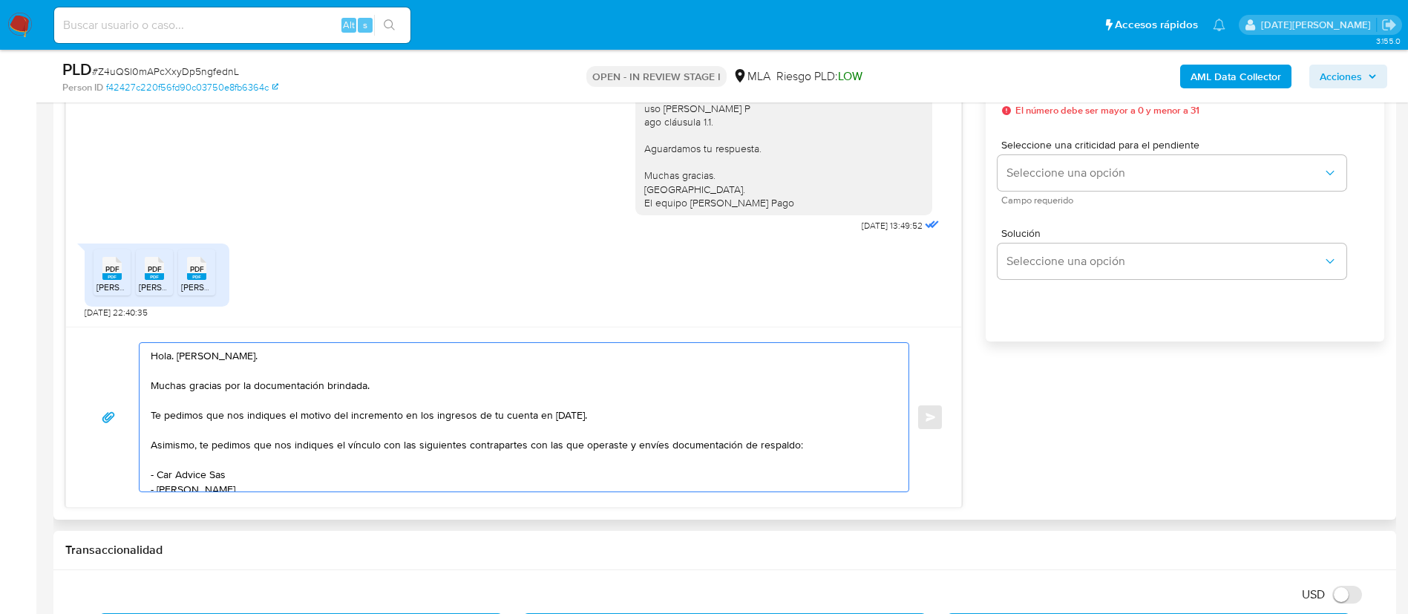
scroll to position [668, 0]
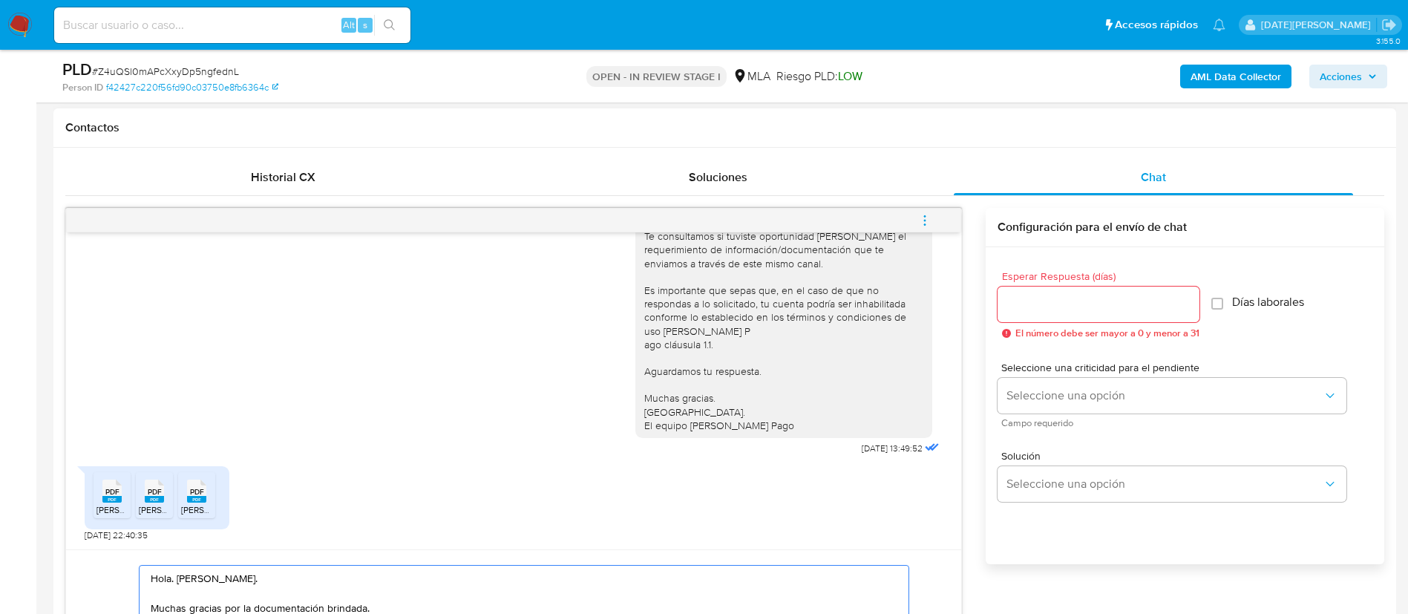
type textarea "Hola. Jose Luis Machado Zorrilla. Muchas gracias por la documentación brindada.…"
click at [1066, 305] on input "Esperar Respuesta (días)" at bounding box center [1098, 304] width 202 height 19
type input "3"
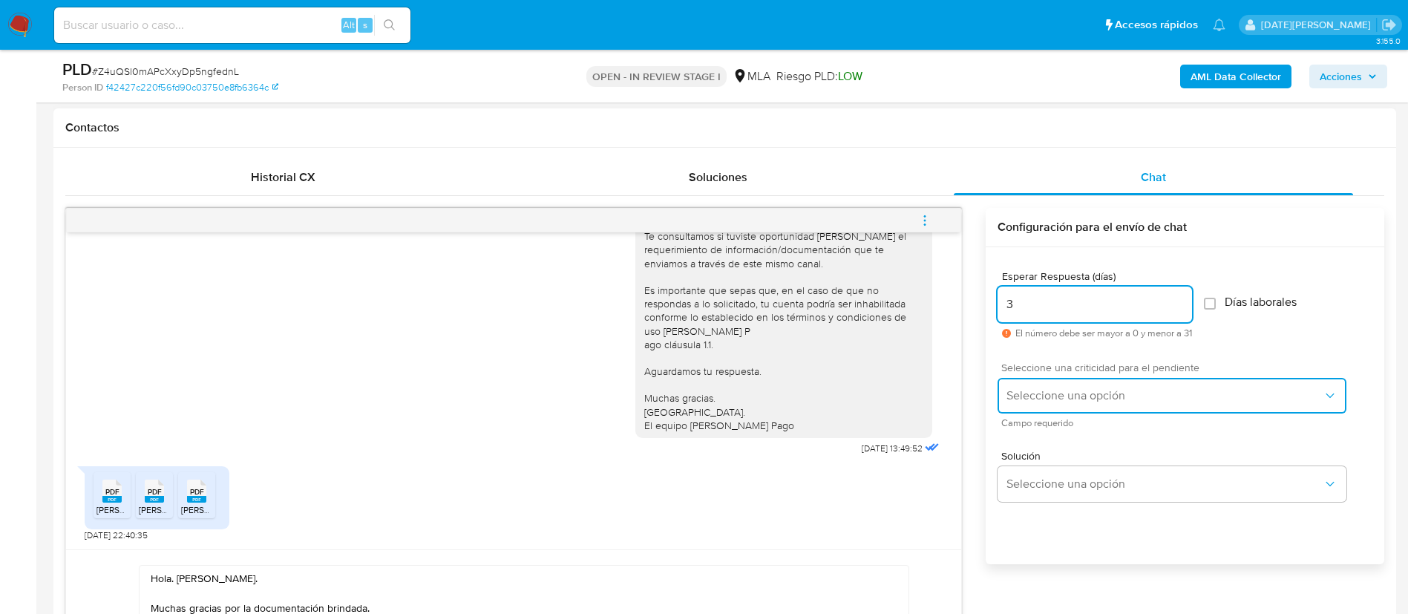
click at [1077, 397] on span "Seleccione una opción" at bounding box center [1164, 395] width 316 height 15
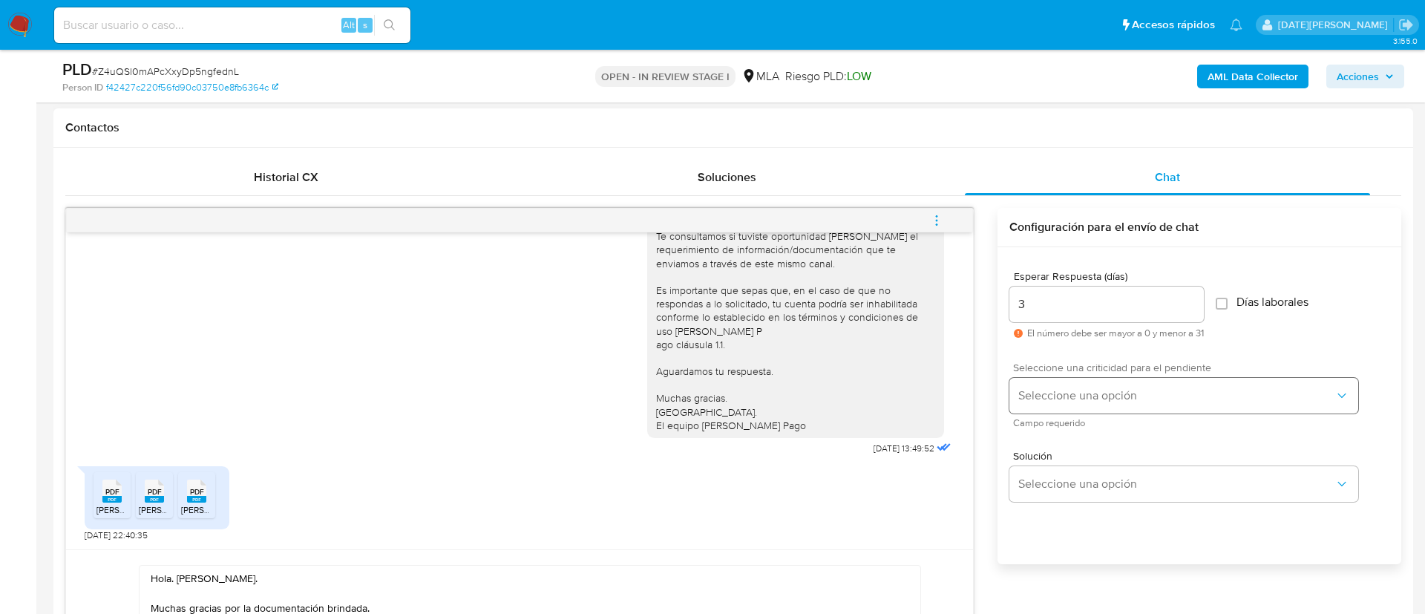
click at [1087, 395] on div "Seleccione una opción" at bounding box center [1183, 396] width 349 height 36
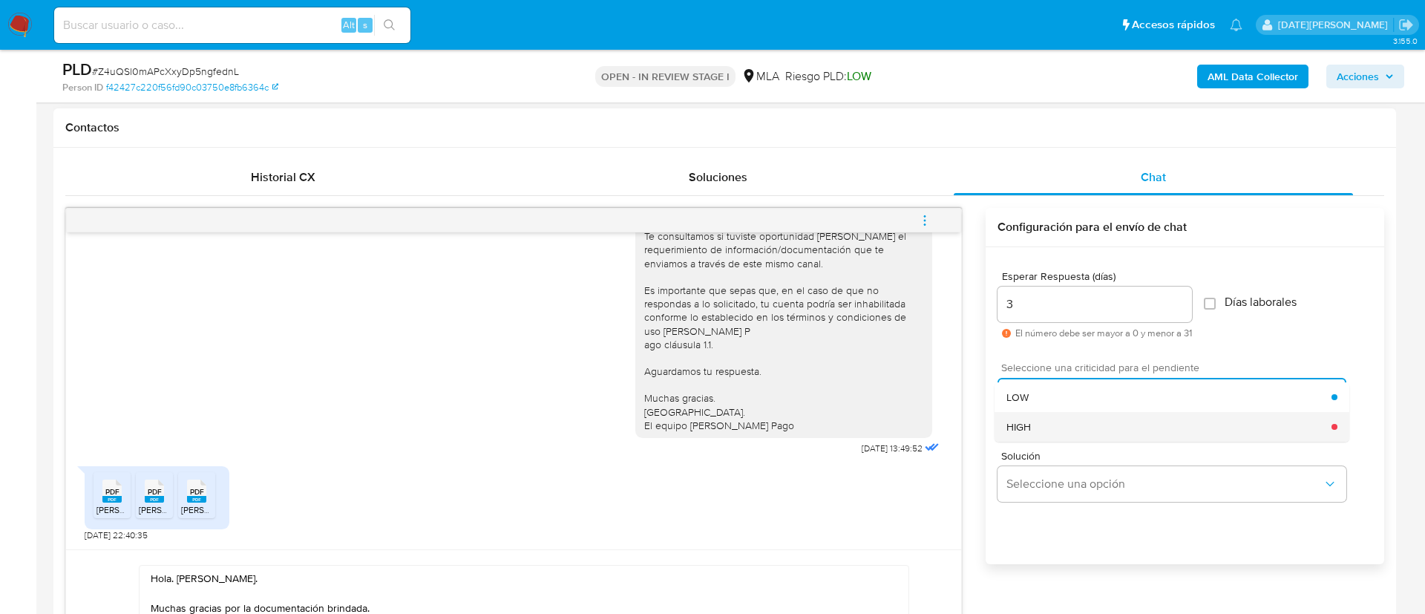
click at [1066, 416] on div "HIGH" at bounding box center [1168, 427] width 325 height 30
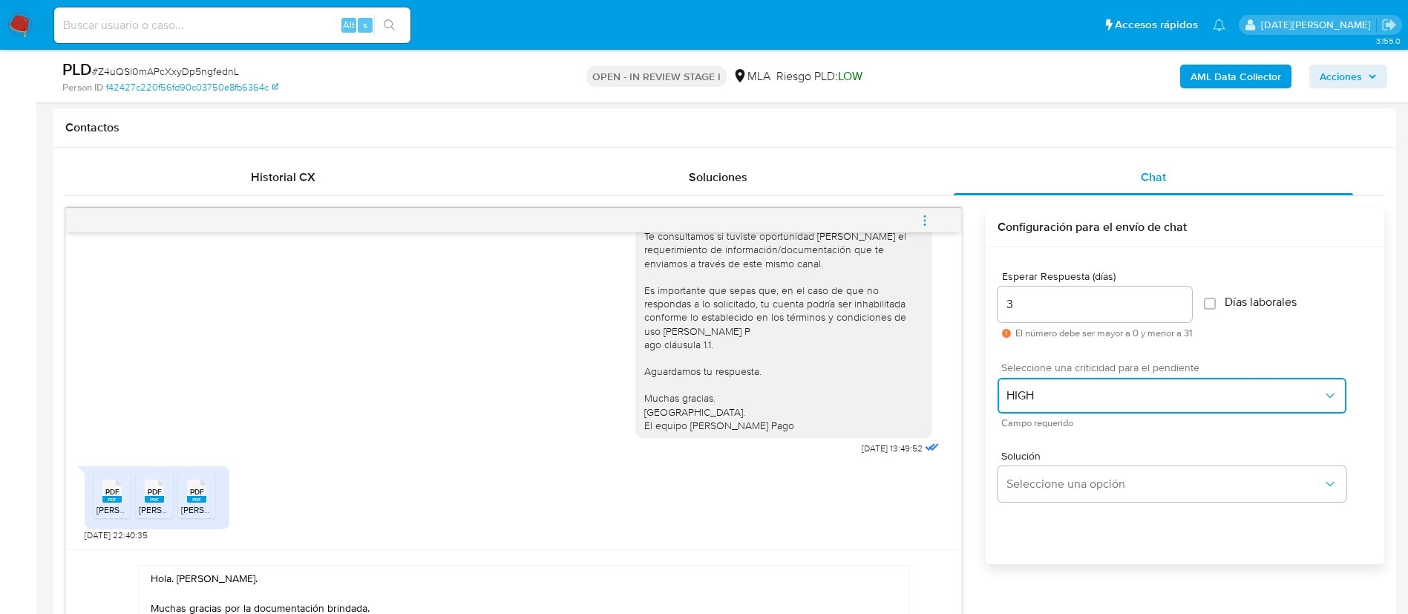
scroll to position [779, 0]
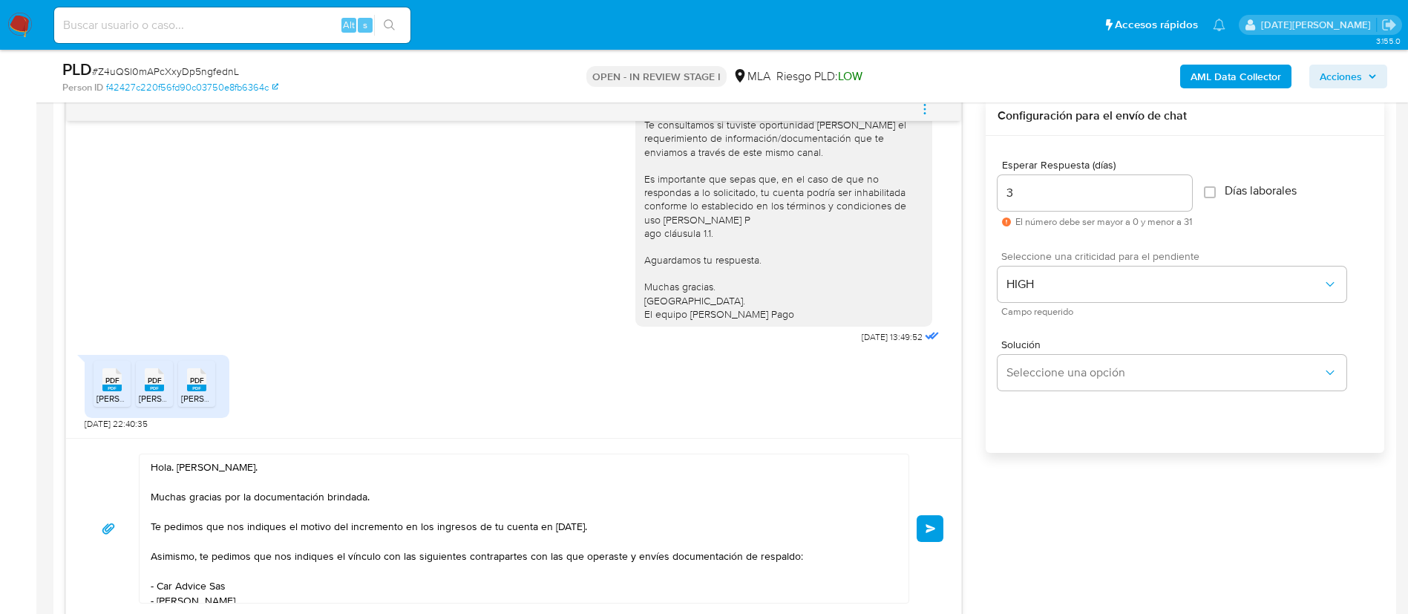
click at [596, 564] on textarea "Hola. Jose Luis Machado Zorrilla. Muchas gracias por la documentación brindada.…" at bounding box center [520, 528] width 739 height 148
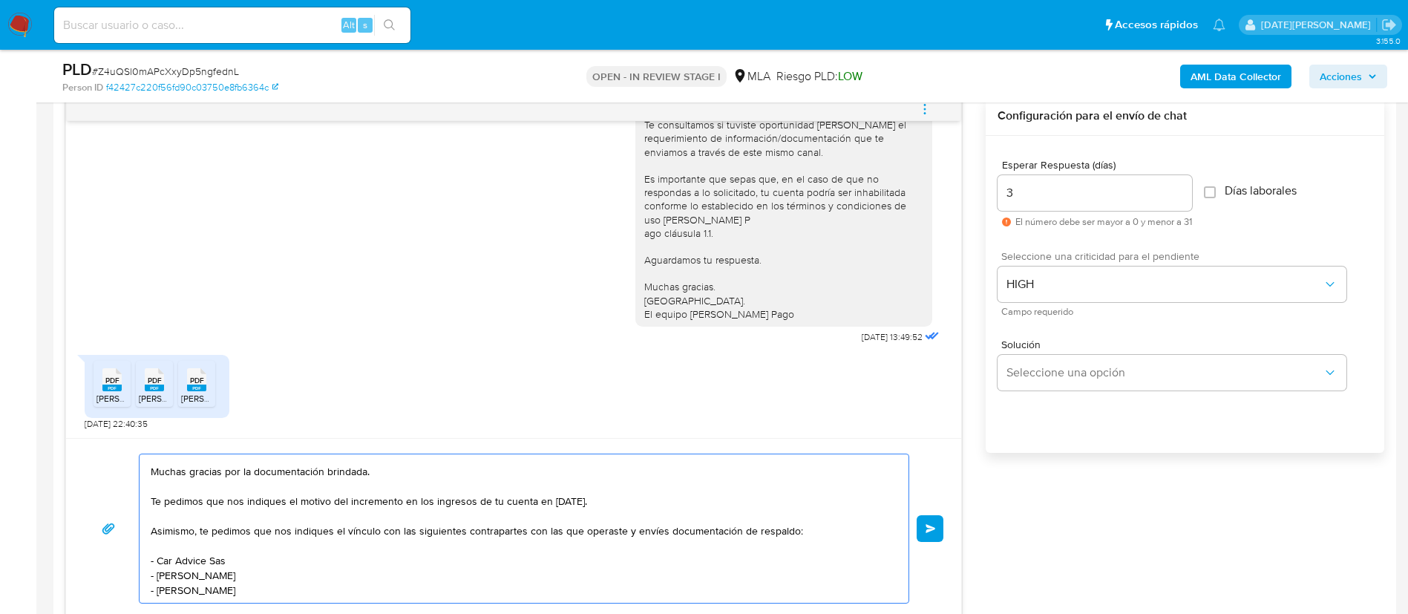
click at [557, 566] on textarea "Hola. Jose Luis Machado Zorrilla. Muchas gracias por la documentación brindada.…" at bounding box center [520, 528] width 739 height 148
click at [556, 570] on textarea "Hola. Jose Luis Machado Zorrilla. Muchas gracias por la documentación brindada.…" at bounding box center [520, 528] width 739 height 148
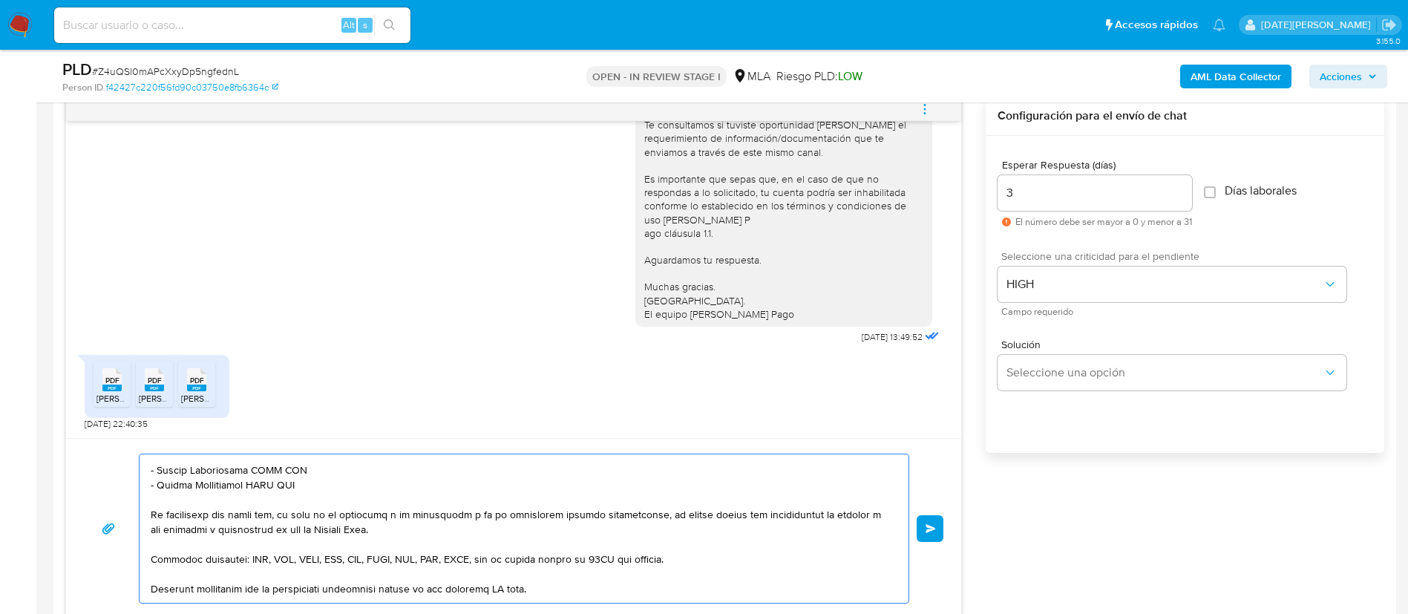
scroll to position [445, 0]
drag, startPoint x: 151, startPoint y: 534, endPoint x: 412, endPoint y: 491, distance: 264.6
click at [412, 491] on textarea at bounding box center [520, 528] width 739 height 148
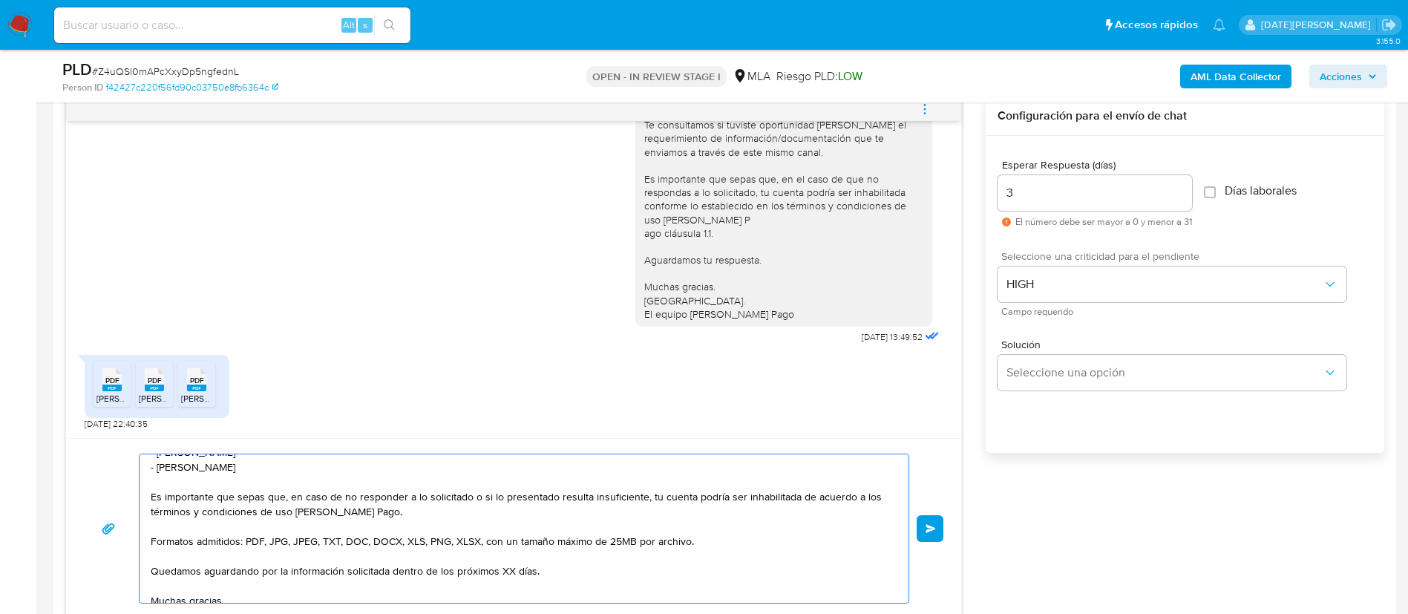
scroll to position [134, 0]
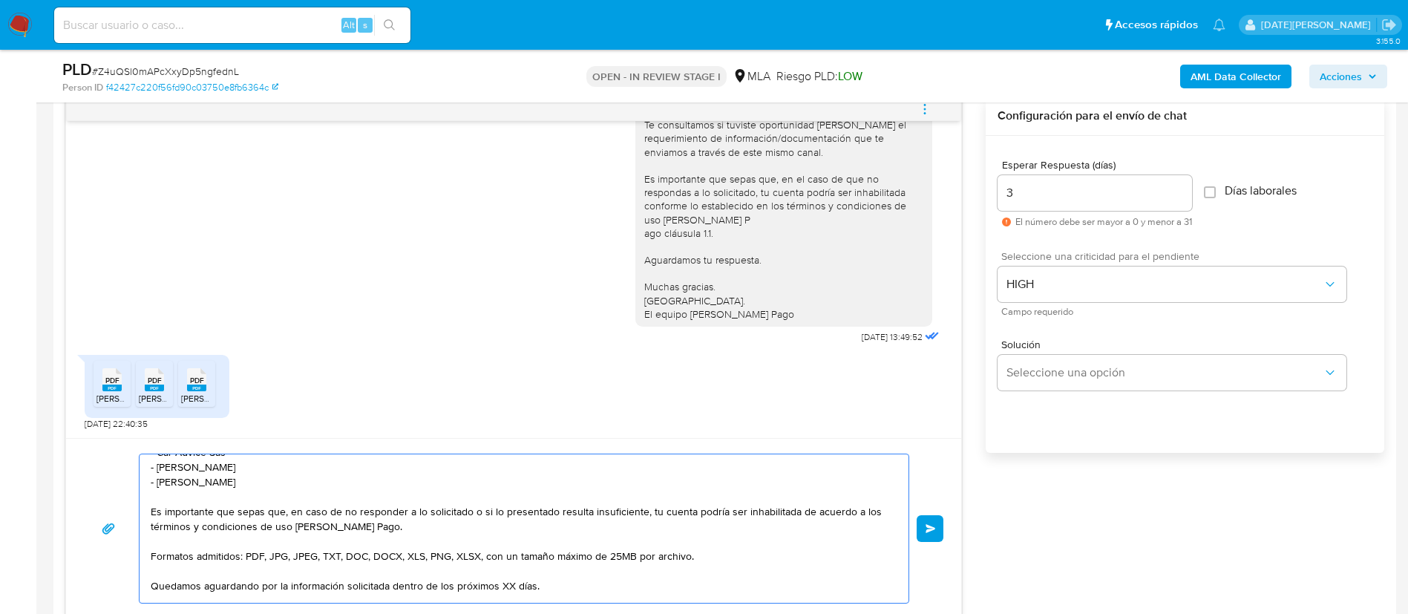
click at [507, 580] on textarea "Hola. Jose Luis Machado Zorrilla. Muchas gracias por la documentación brindada.…" at bounding box center [520, 528] width 739 height 148
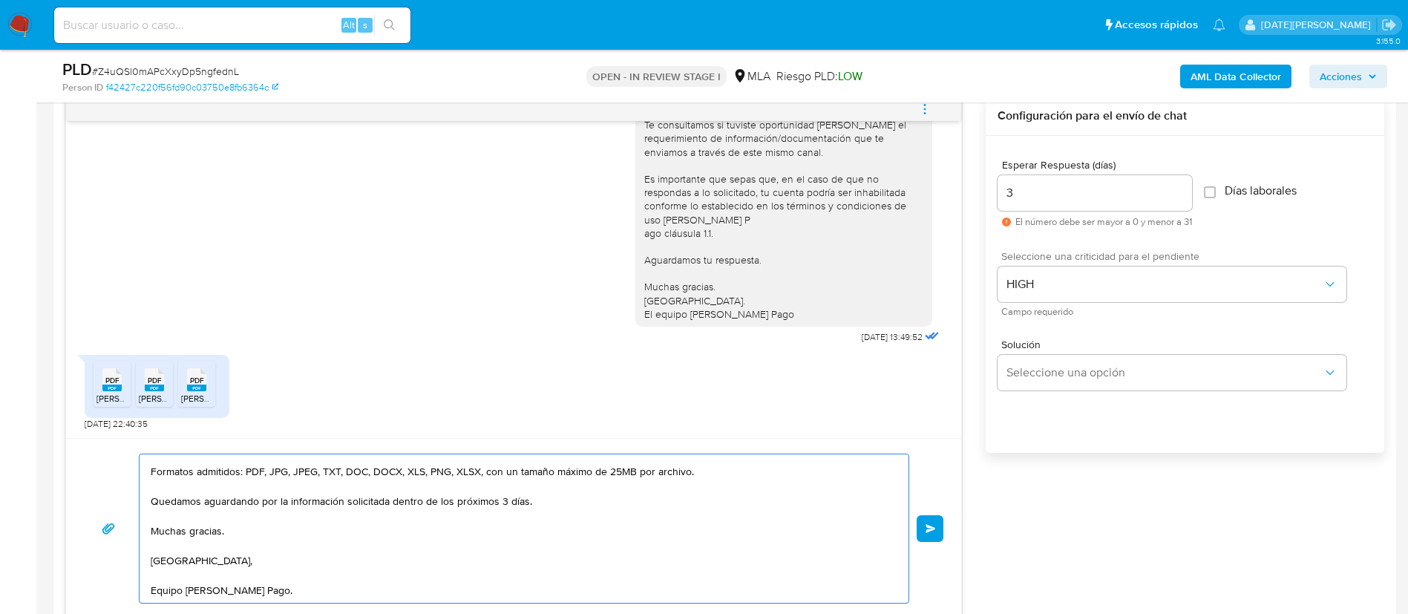
scroll to position [292, 0]
type textarea "Hola. Jose Luis Machado Zorrilla. Muchas gracias por la documentación brindada.…"
click at [934, 530] on span "Enviar" at bounding box center [930, 528] width 10 height 9
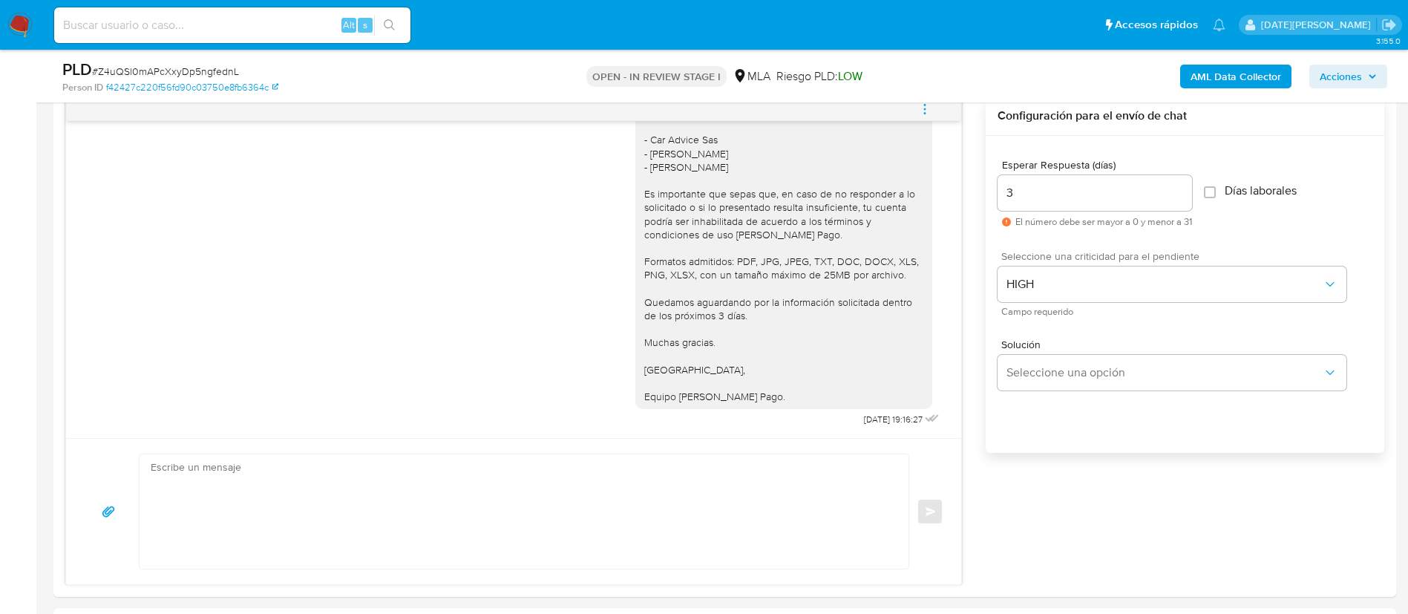
scroll to position [0, 0]
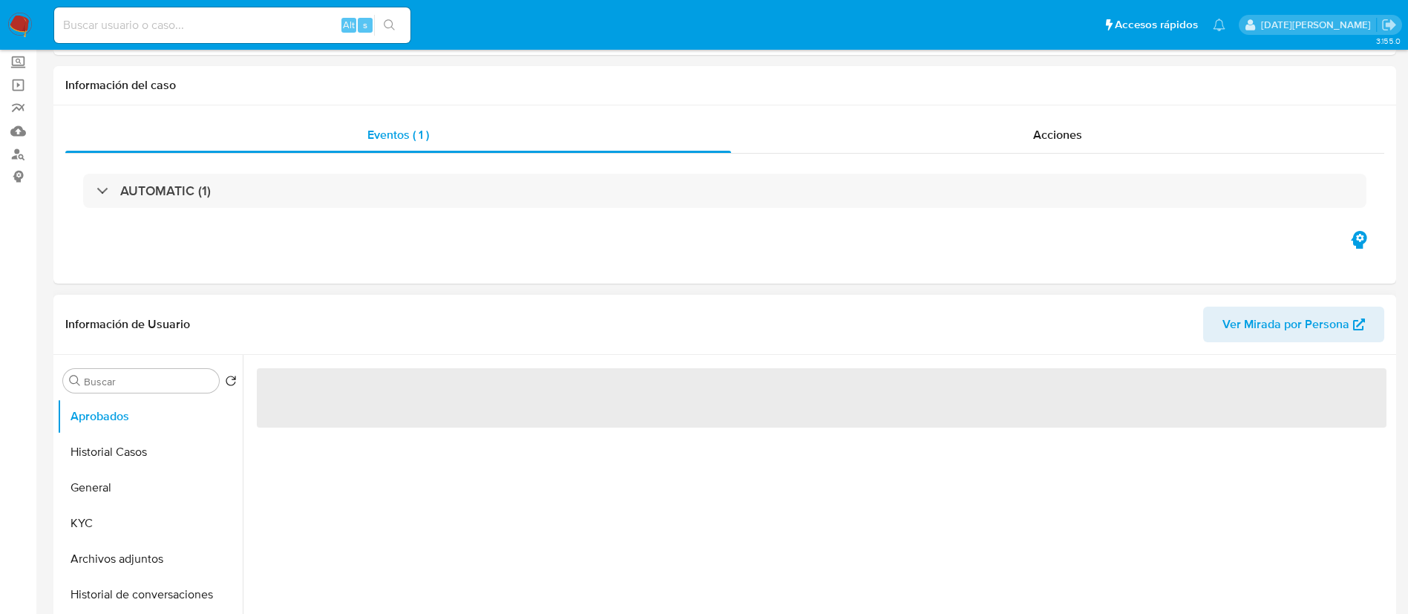
scroll to position [111, 0]
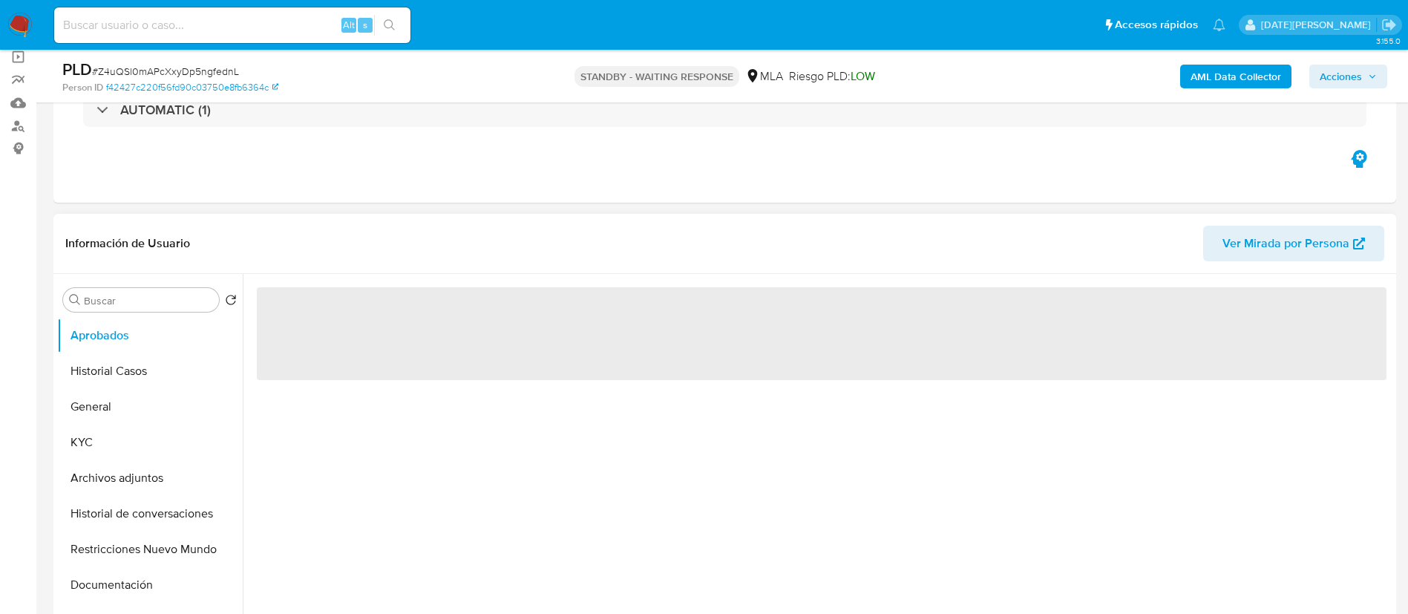
select select "10"
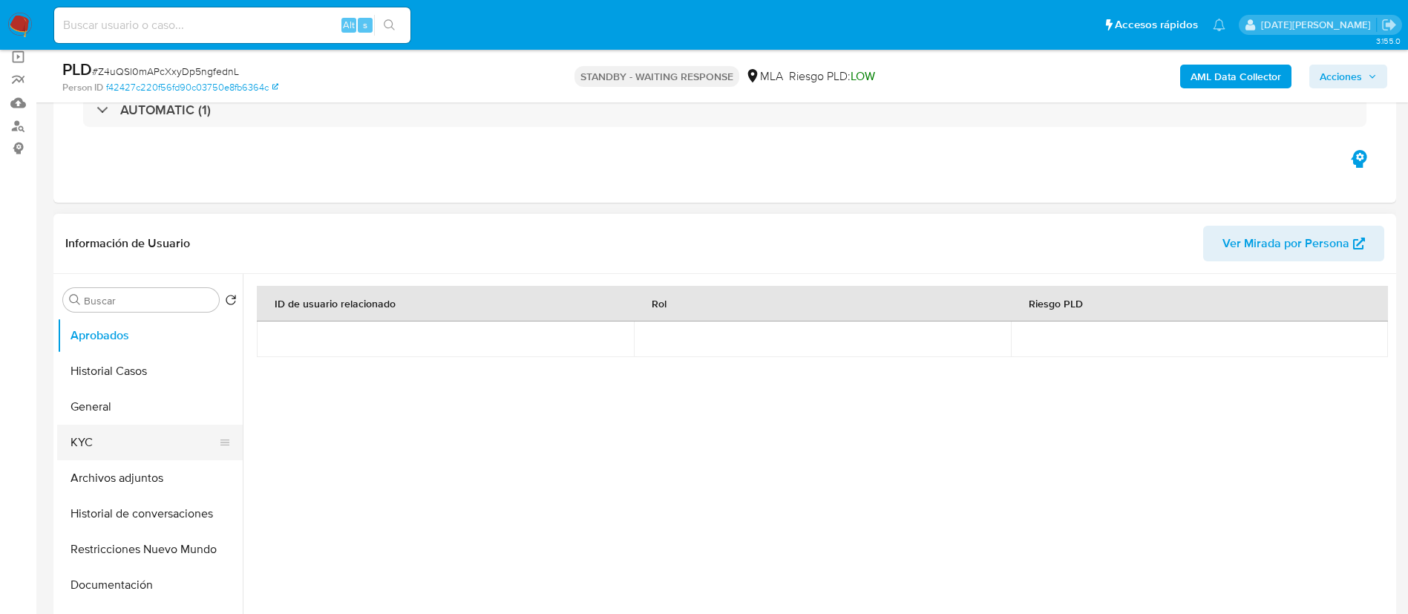
click at [98, 436] on button "KYC" at bounding box center [144, 442] width 174 height 36
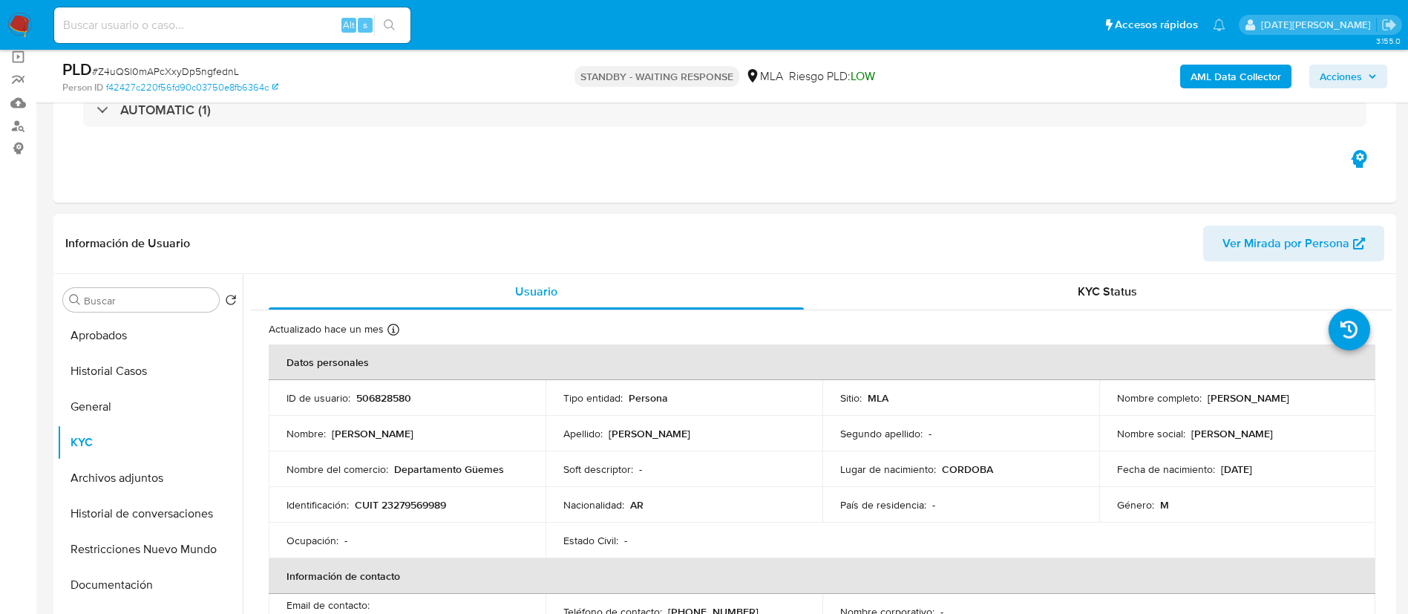
drag, startPoint x: 1204, startPoint y: 401, endPoint x: 1329, endPoint y: 395, distance: 125.6
click at [1329, 395] on div "Nombre completo : [PERSON_NAME]" at bounding box center [1237, 397] width 241 height 13
copy p "[PERSON_NAME]"
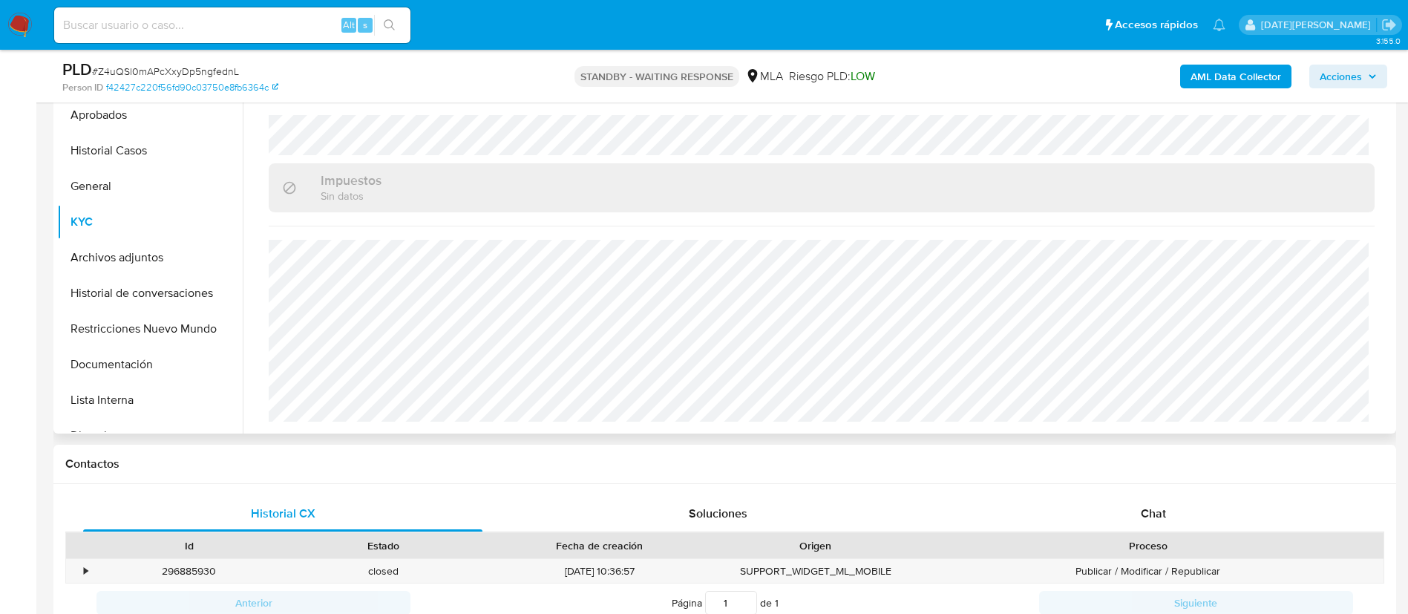
scroll to position [334, 0]
click at [1251, 65] on b "AML Data Collector" at bounding box center [1235, 77] width 91 height 24
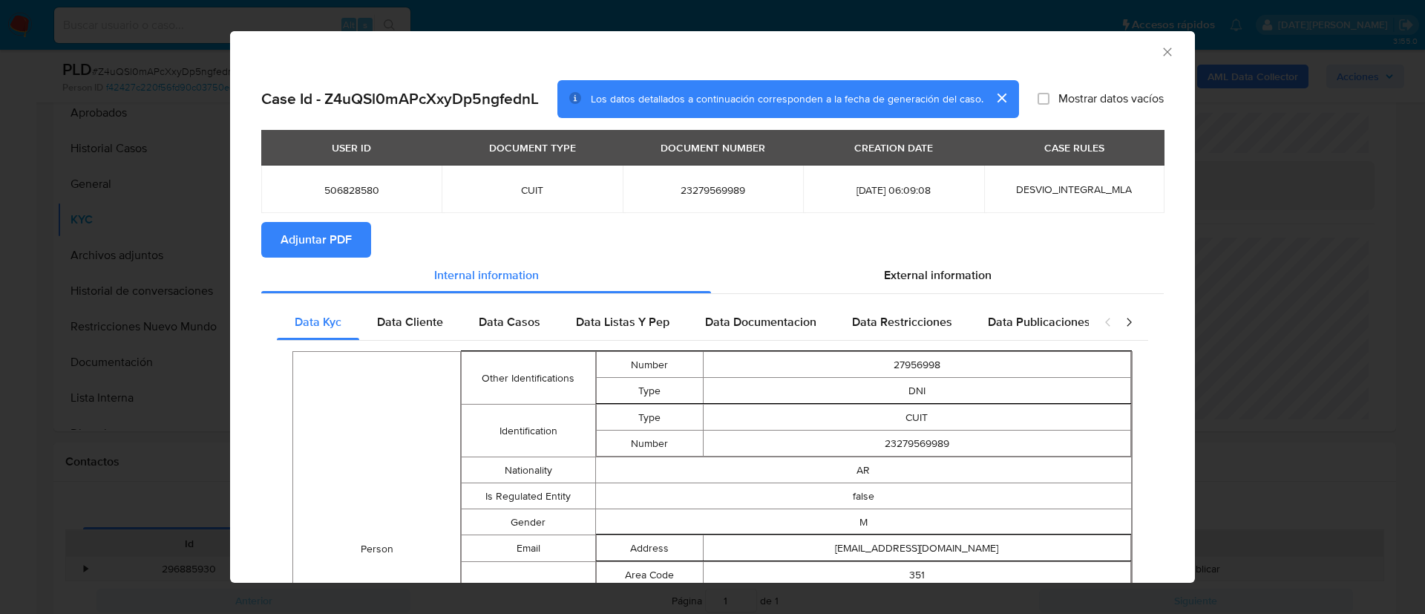
click at [324, 230] on span "Adjuntar PDF" at bounding box center [316, 239] width 71 height 33
click at [1160, 48] on icon "Cerrar ventana" at bounding box center [1167, 52] width 15 height 15
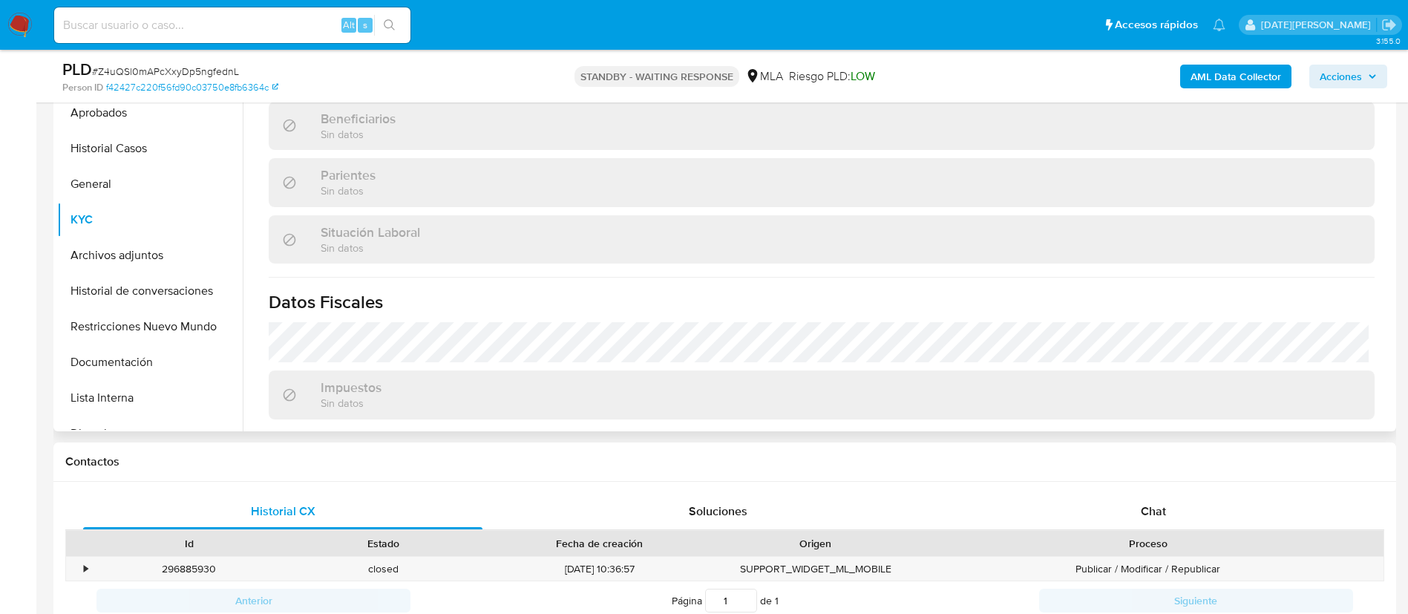
scroll to position [596, 0]
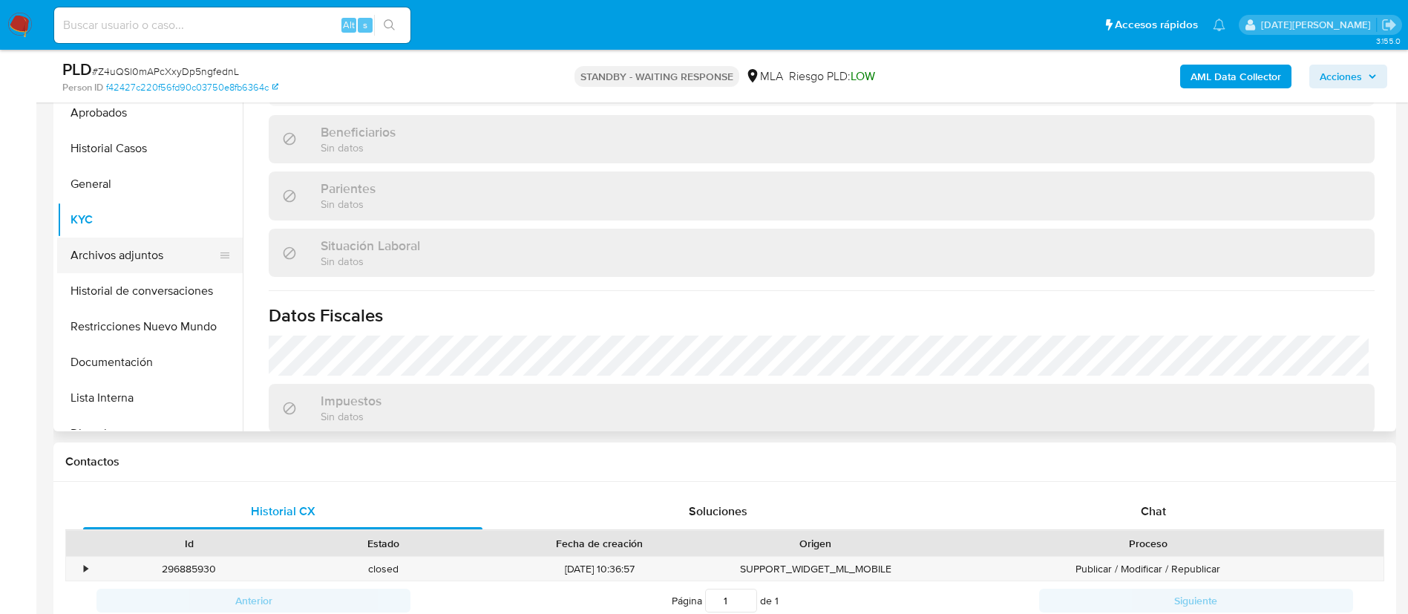
click at [154, 248] on button "Archivos adjuntos" at bounding box center [144, 255] width 174 height 36
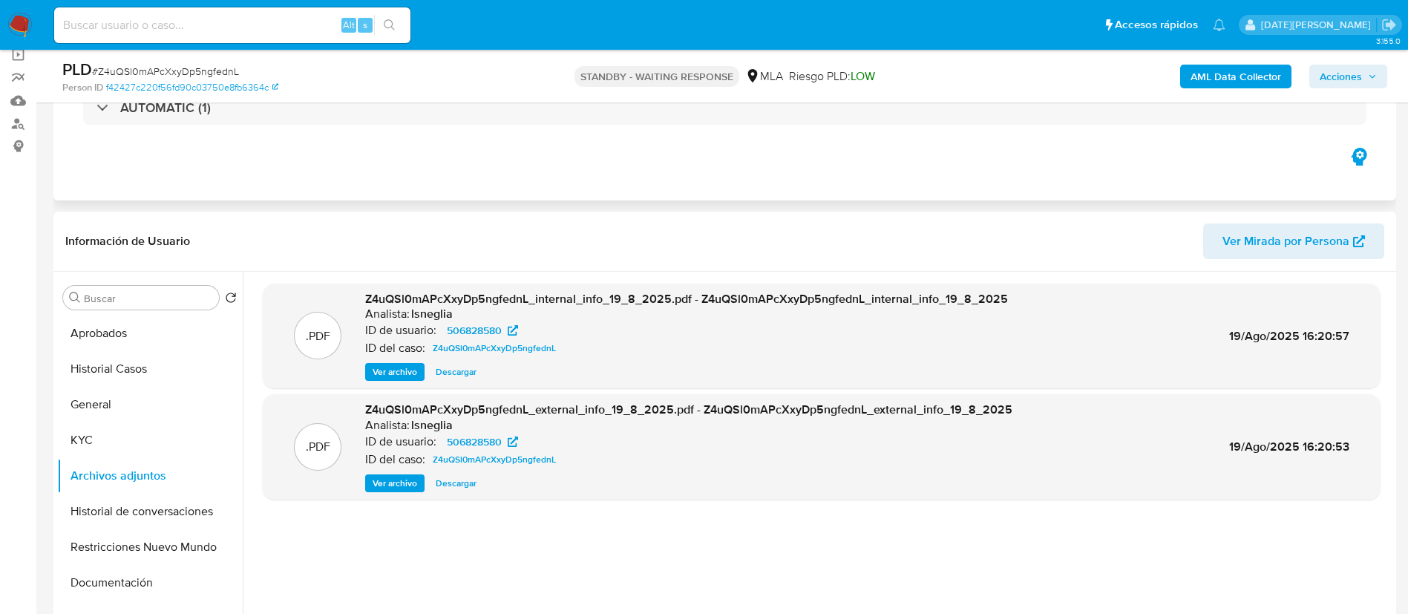
scroll to position [111, 0]
click at [125, 25] on input at bounding box center [232, 25] width 356 height 19
paste input "TWj37BQsdc6Cwb0ilNvY3B4f"
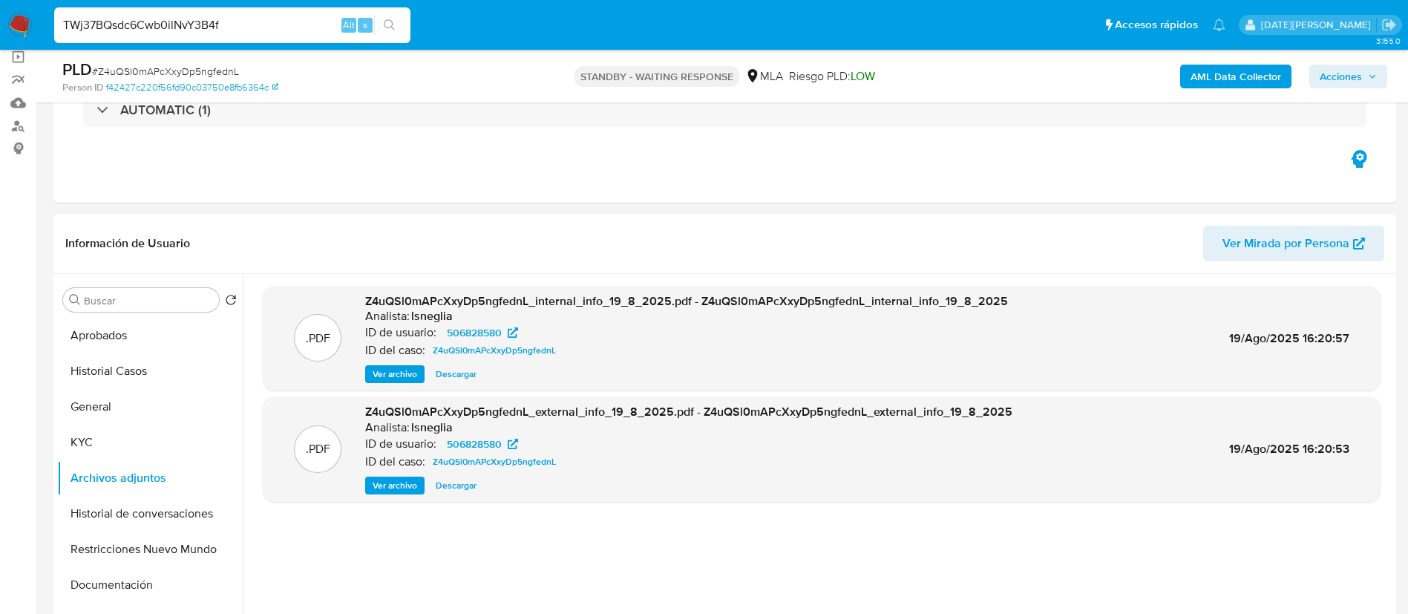
type input "TWj37BQsdc6Cwb0ilNvY3B4f"
click at [389, 24] on icon "search-icon" at bounding box center [390, 25] width 12 height 12
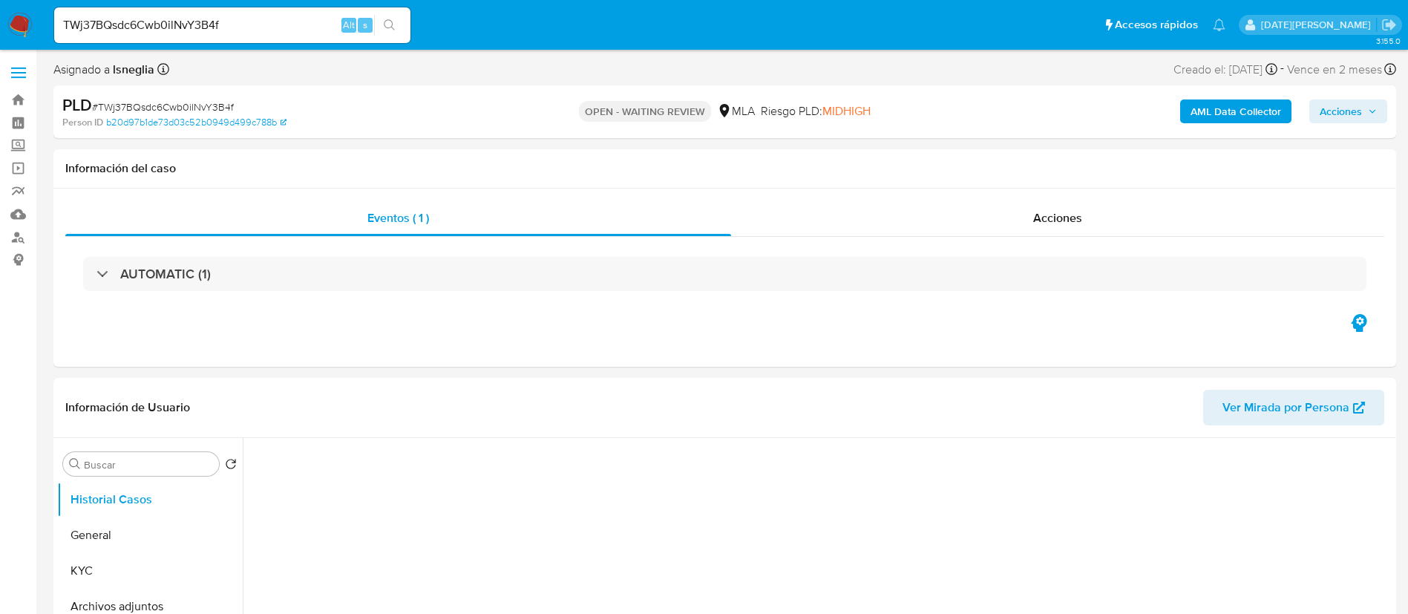
select select "10"
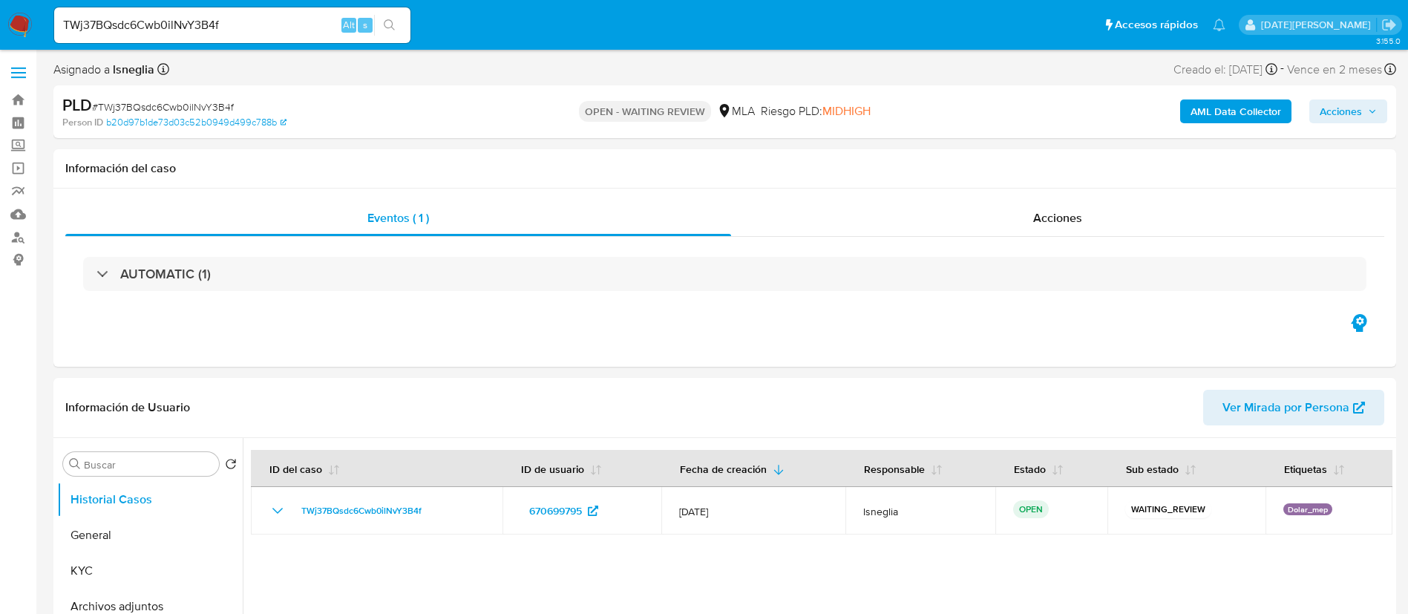
click at [176, 102] on span "# TWj37BQsdc6Cwb0ilNvY3B4f" at bounding box center [163, 106] width 142 height 15
copy span "TWj37BQsdc6Cwb0ilNvY3B4f"
drag, startPoint x: 211, startPoint y: 98, endPoint x: 192, endPoint y: 108, distance: 20.9
copy span "TWj37BQsdc6Cwb0ilNvY3B4f"
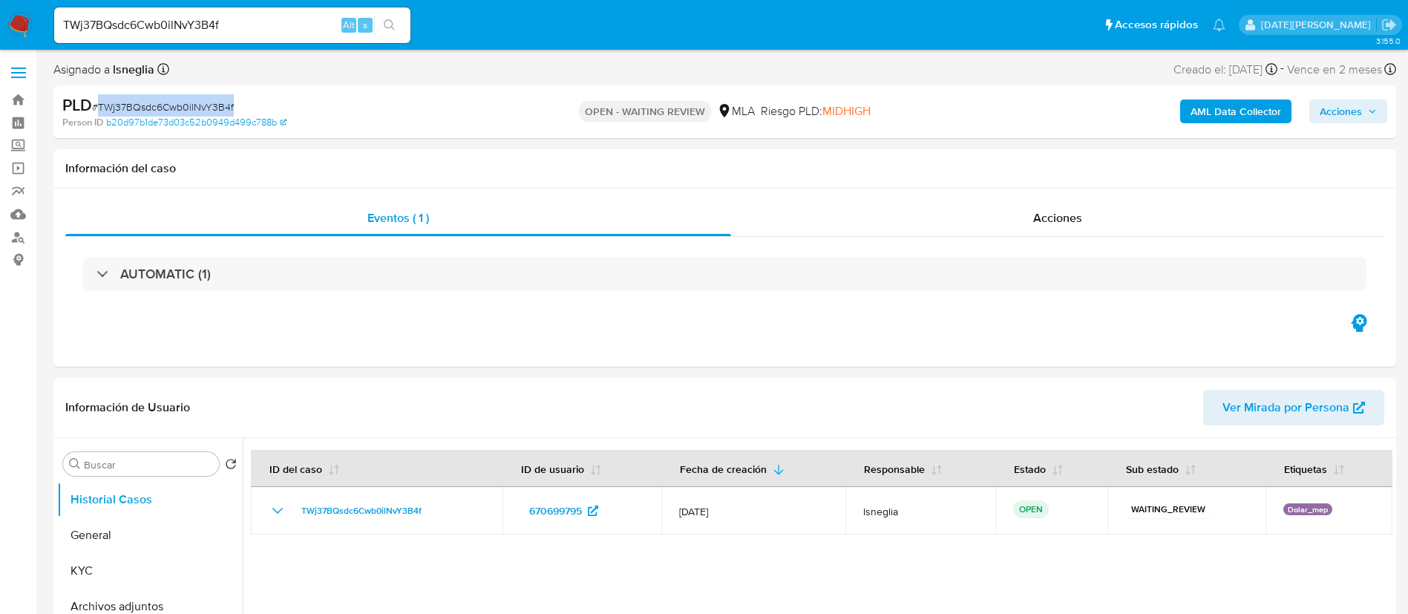
click at [23, 24] on img at bounding box center [19, 25] width 25 height 25
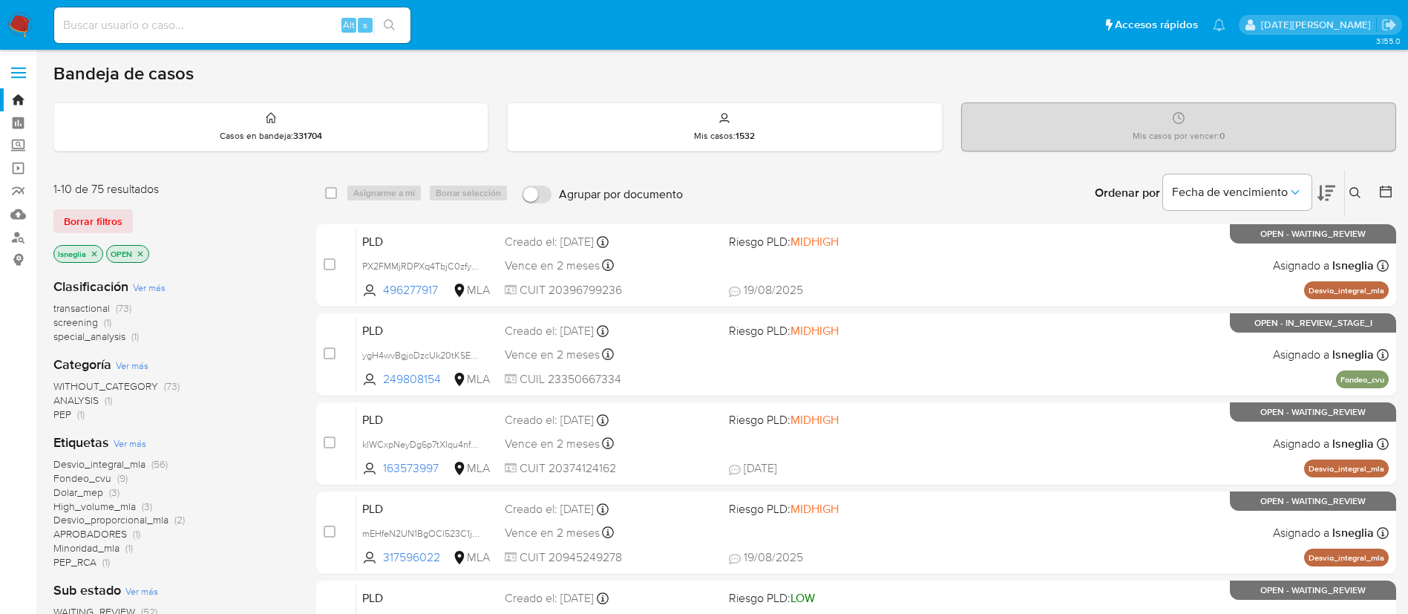
click at [1346, 188] on button at bounding box center [1357, 193] width 24 height 18
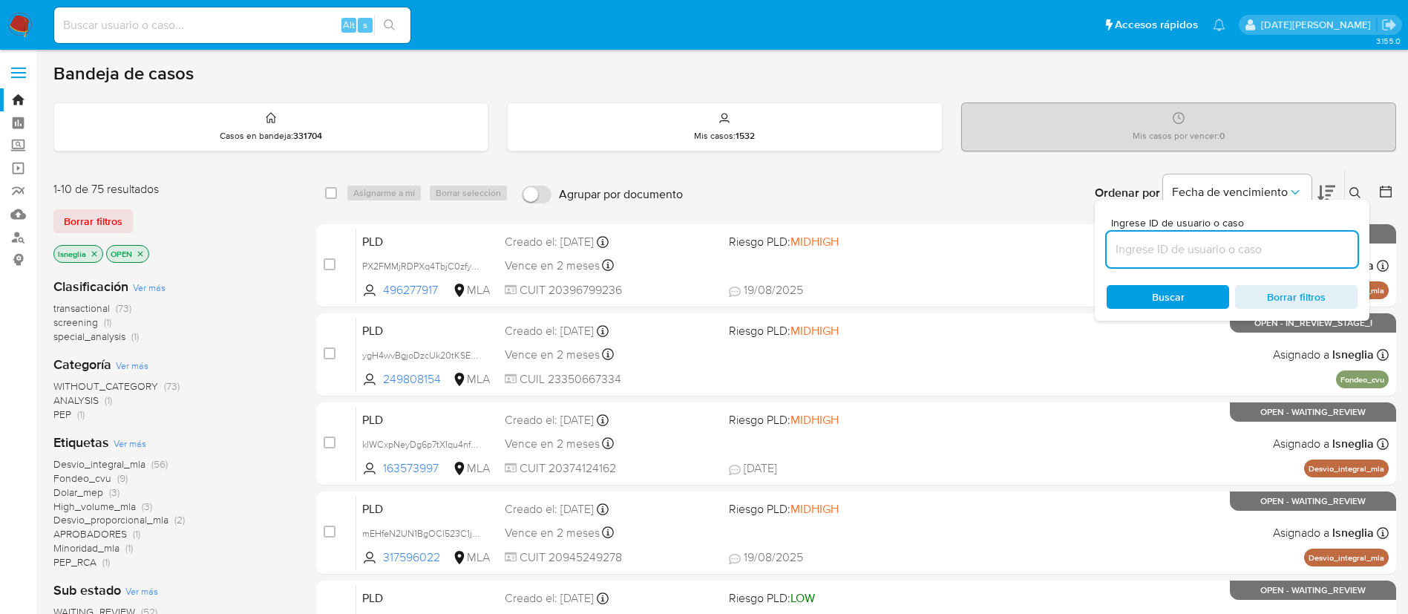
click at [1219, 254] on input at bounding box center [1231, 249] width 251 height 19
type input "TWj37BQsdc6Cwb0ilNvY3B4f"
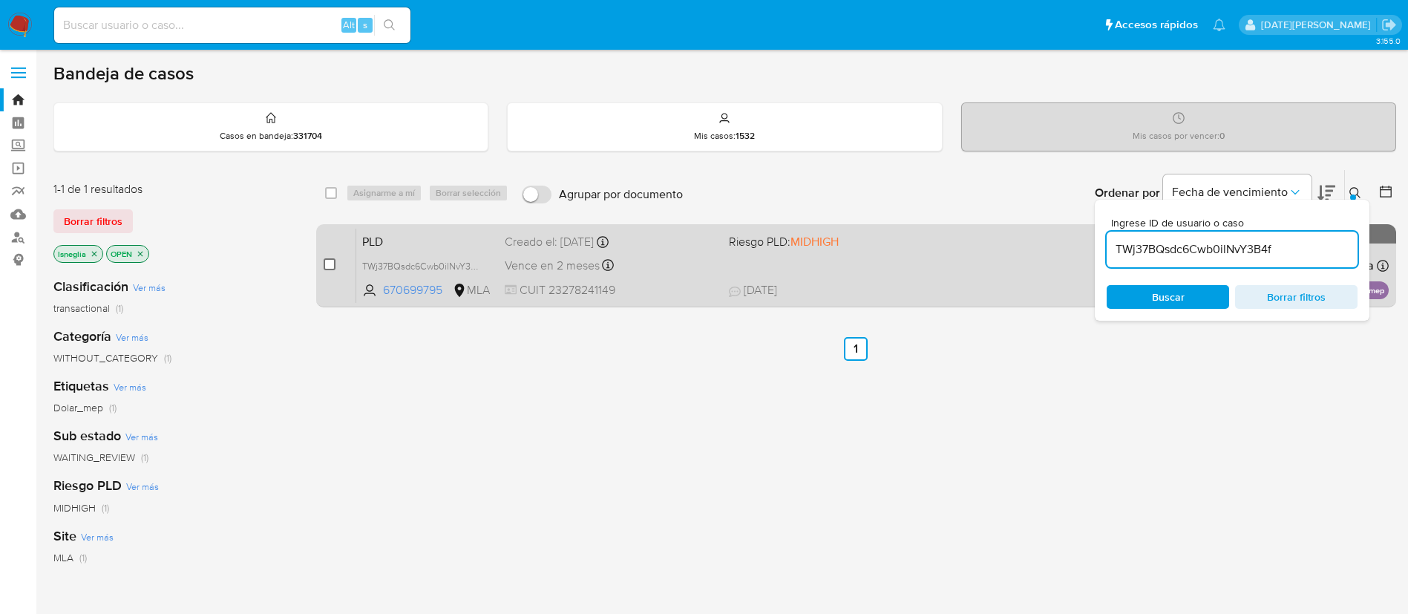
click at [331, 261] on input "checkbox" at bounding box center [330, 264] width 12 height 12
checkbox input "true"
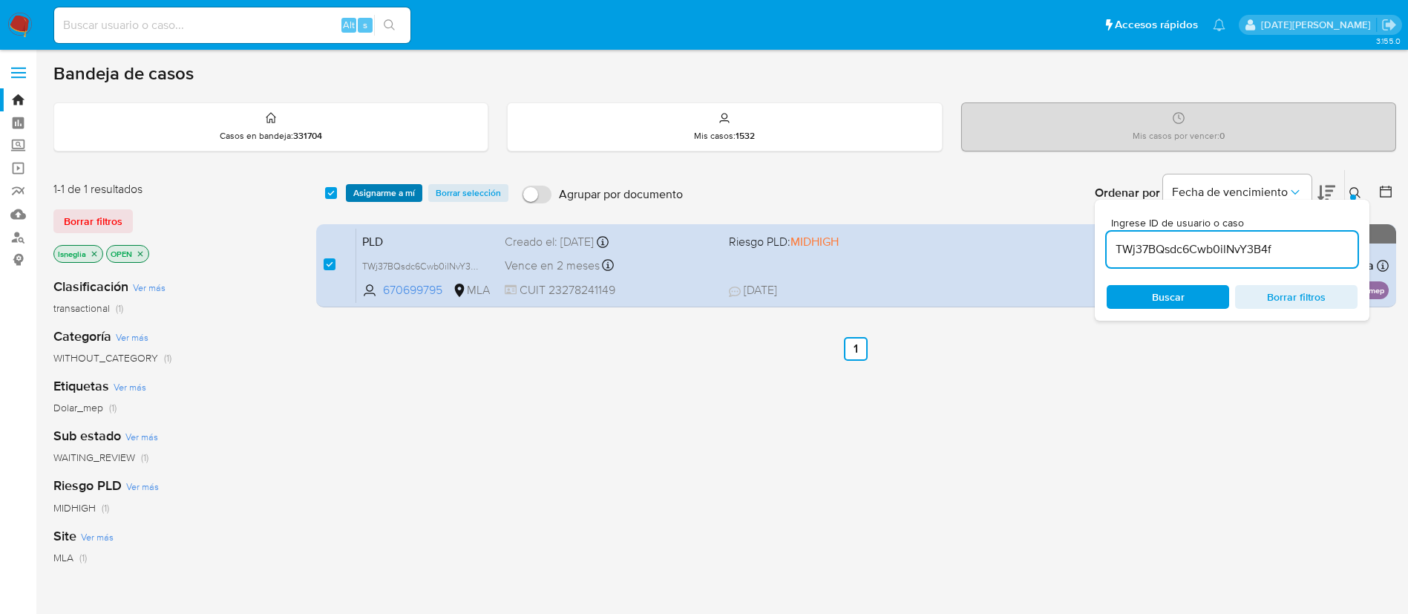
click at [393, 186] on span "Asignarme a mí" at bounding box center [384, 193] width 62 height 15
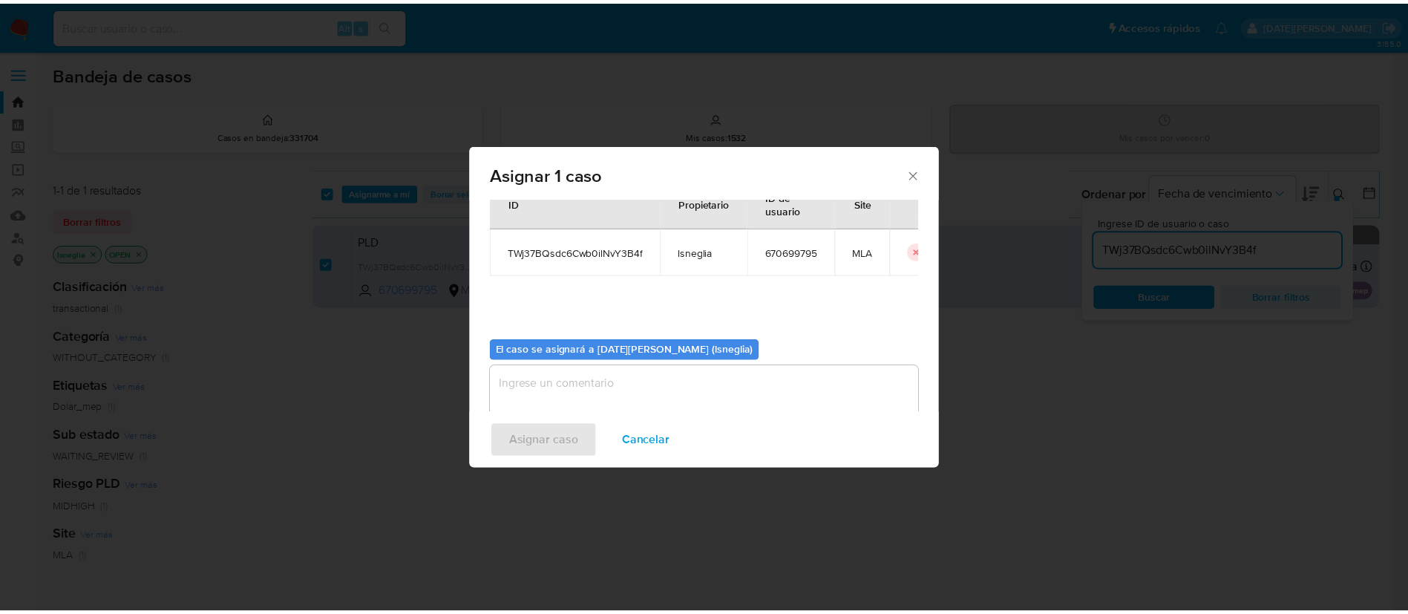
scroll to position [77, 0]
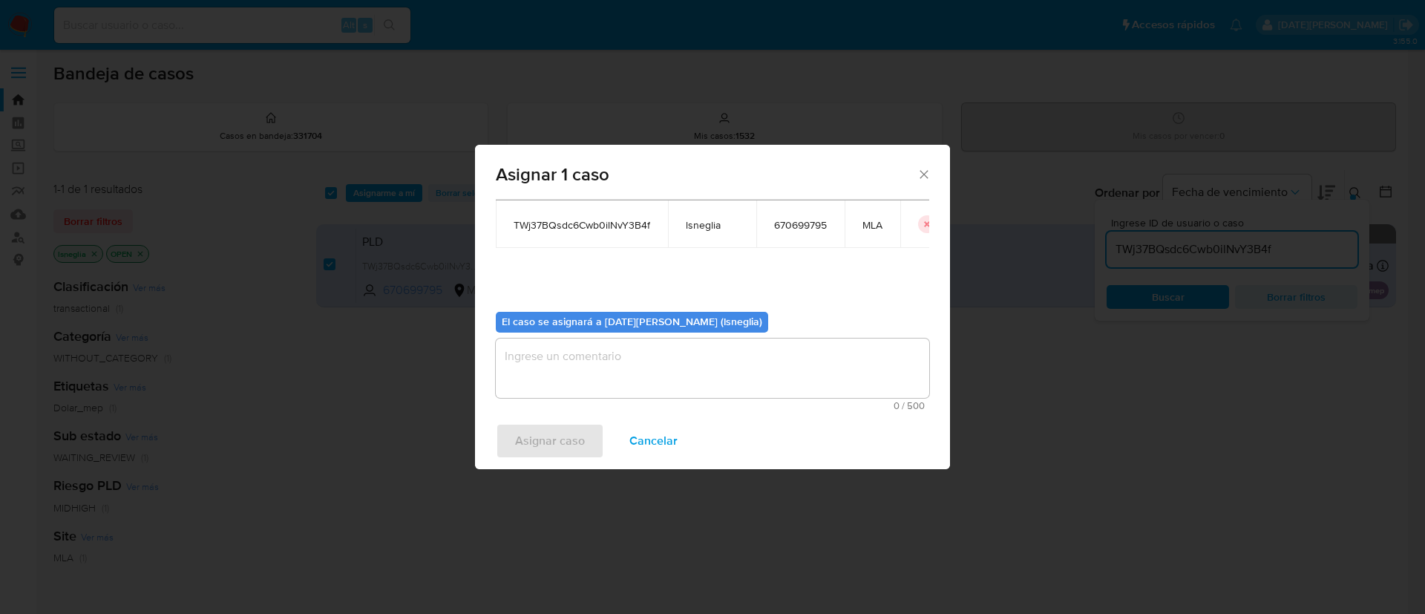
click at [660, 352] on textarea "assign-modal" at bounding box center [712, 367] width 433 height 59
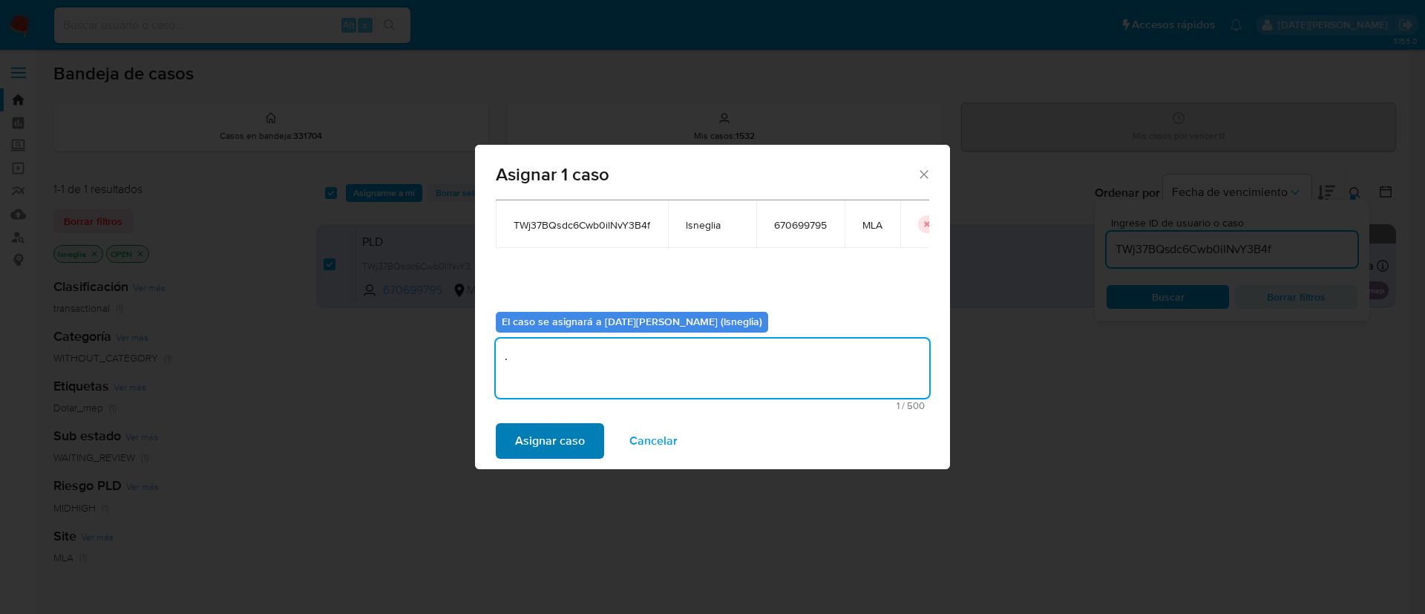
type textarea "."
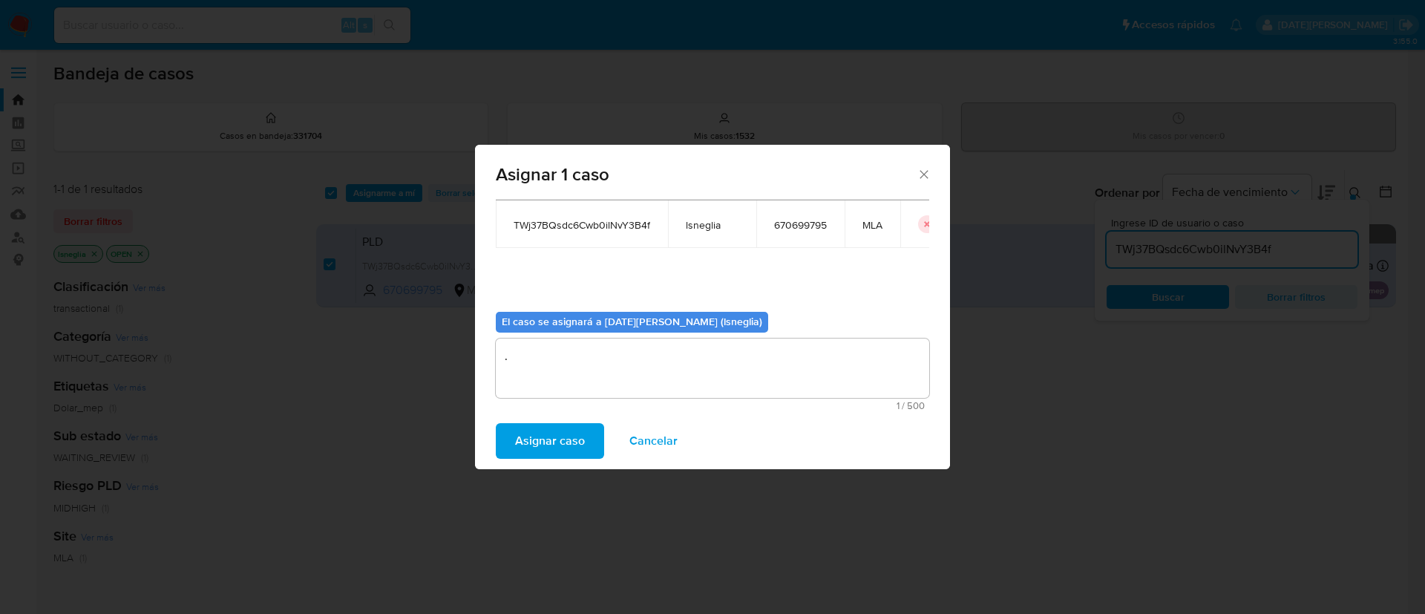
click at [554, 447] on span "Asignar caso" at bounding box center [550, 440] width 70 height 33
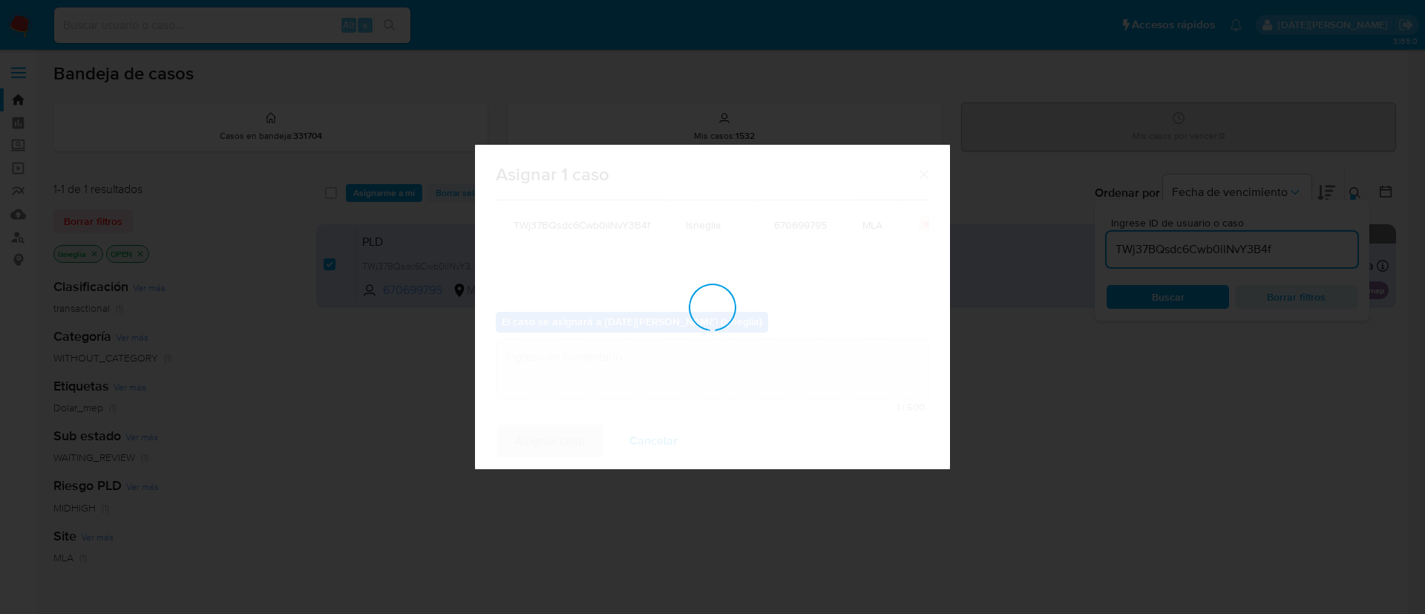
checkbox input "false"
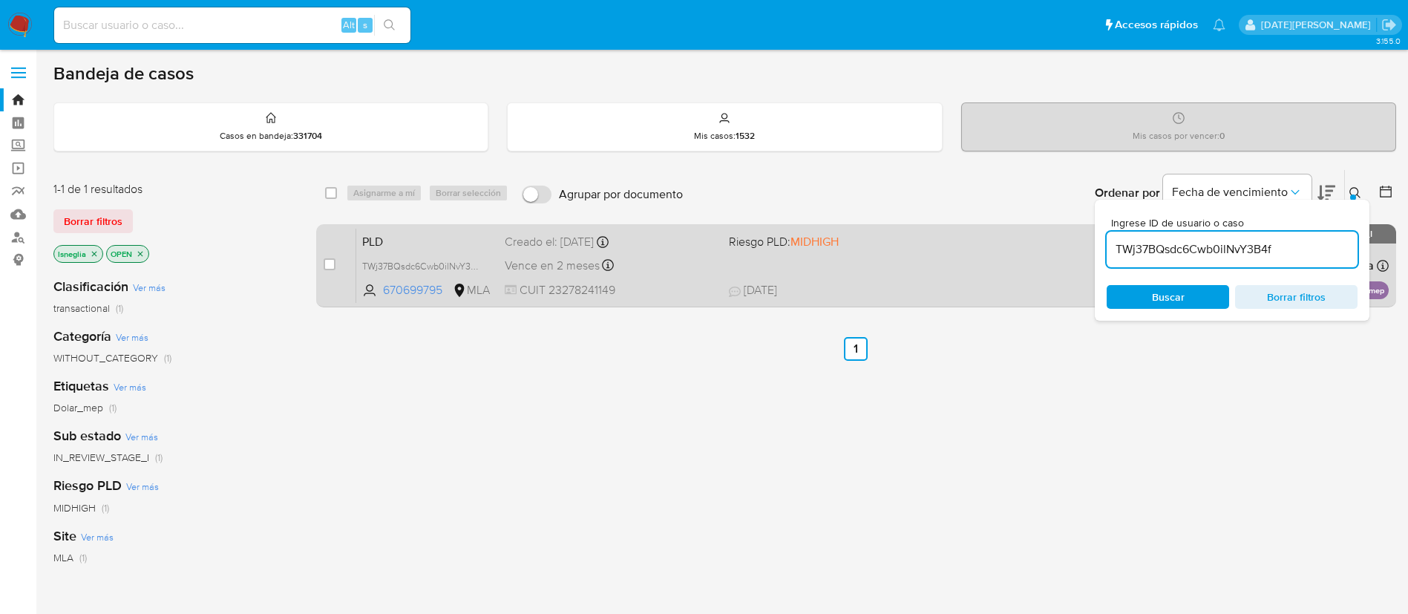
click at [416, 243] on span "PLD" at bounding box center [427, 240] width 131 height 19
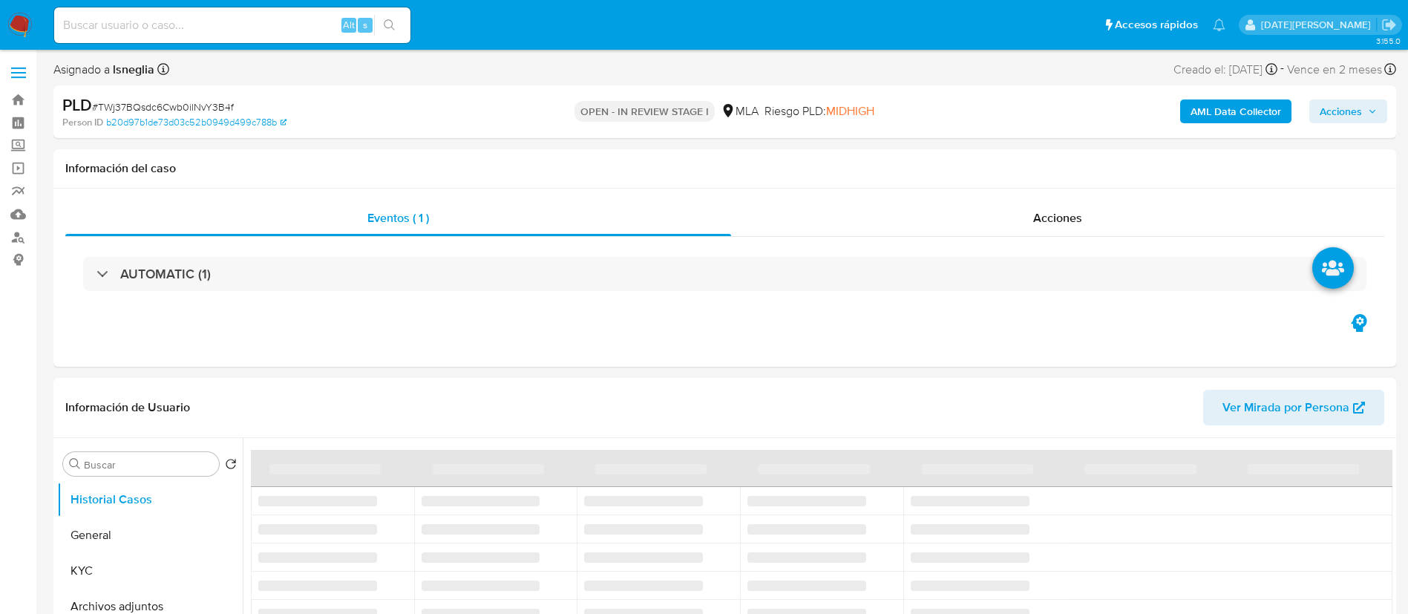
select select "10"
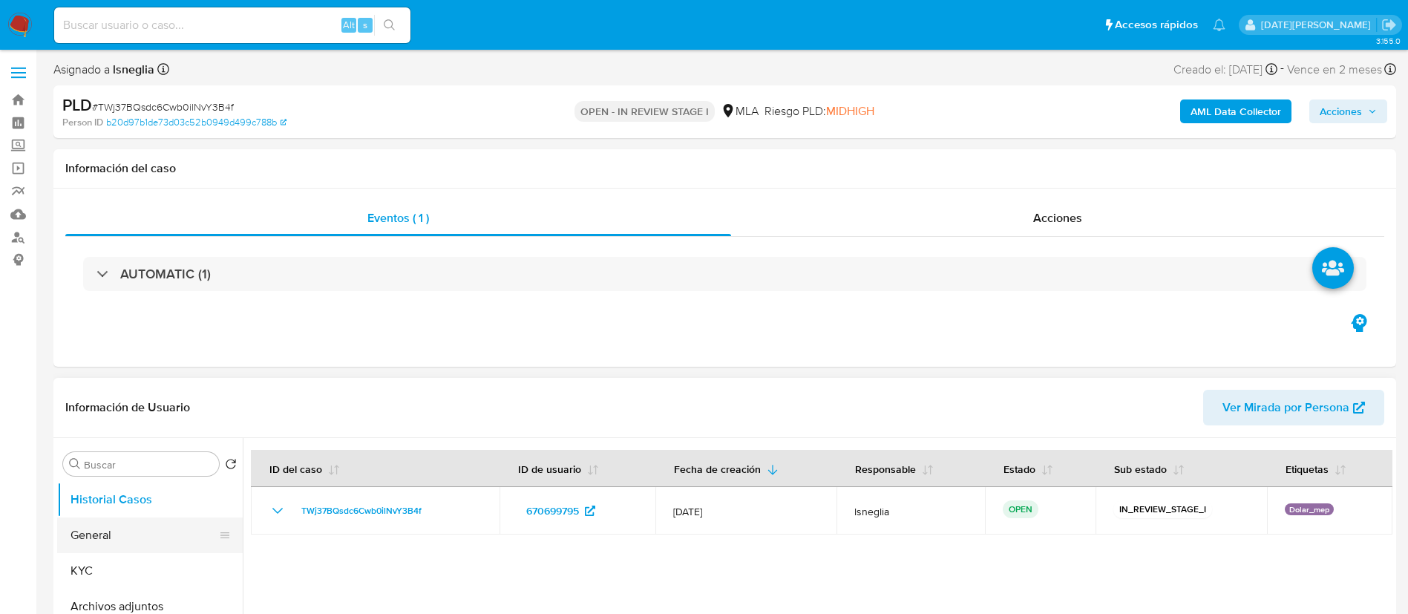
click at [158, 523] on button "General" at bounding box center [144, 535] width 174 height 36
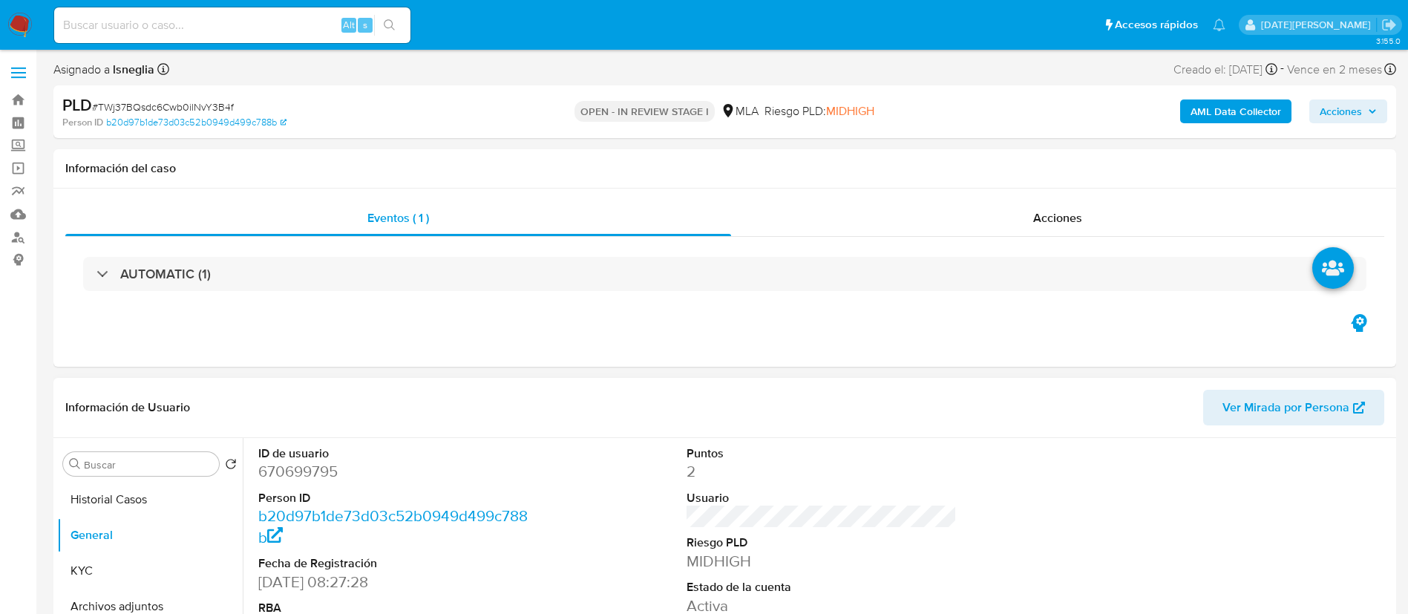
click at [319, 479] on dd "670699795" at bounding box center [393, 471] width 271 height 21
click at [318, 479] on dd "670699795" at bounding box center [393, 471] width 271 height 21
copy dd "670699795"
click at [311, 473] on dd "670699795" at bounding box center [393, 471] width 271 height 21
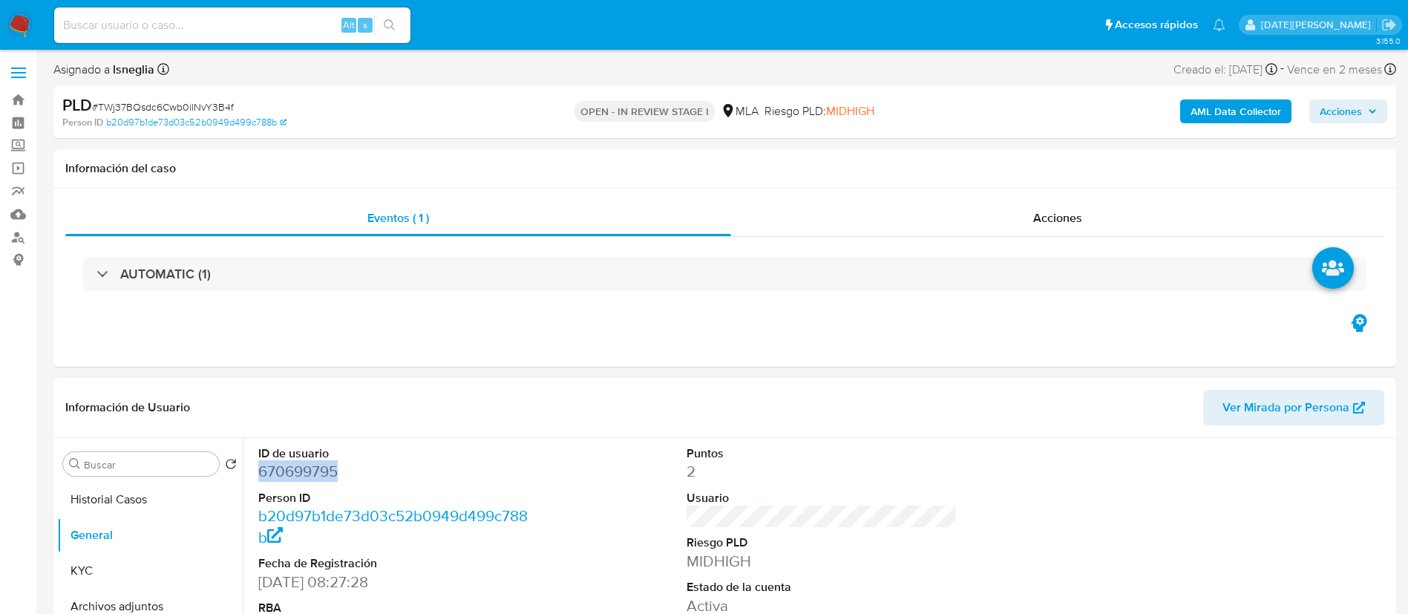
copy dd "670699795"
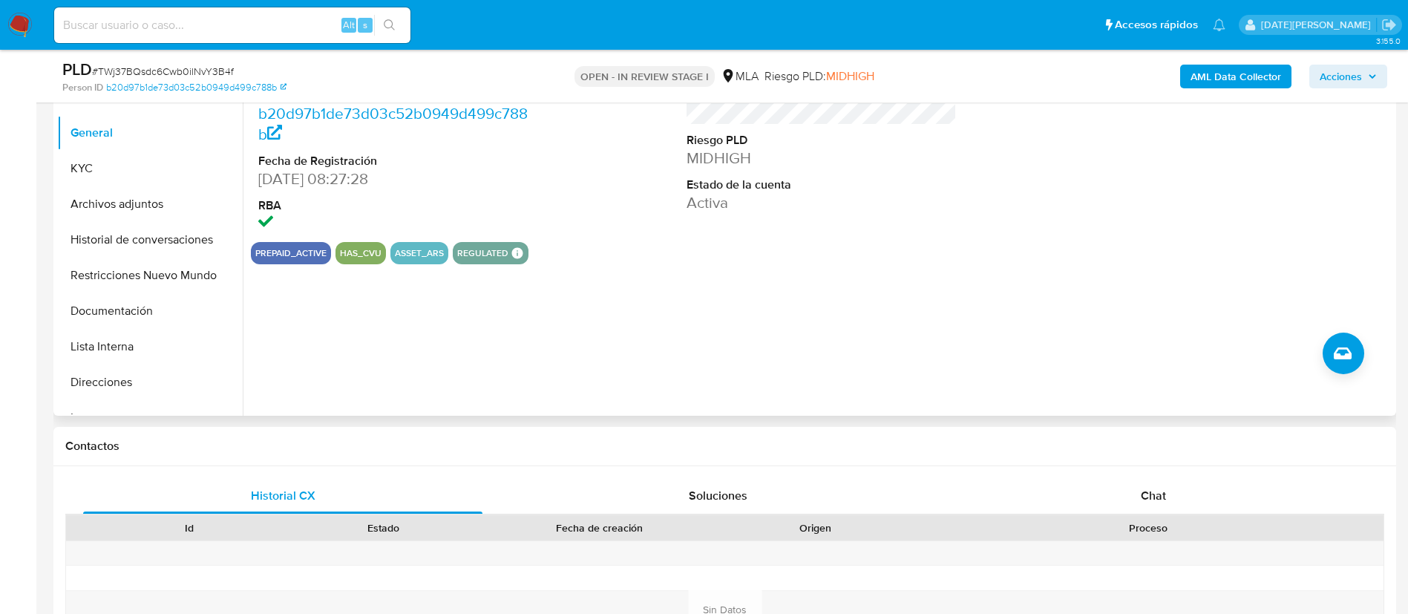
scroll to position [223, 0]
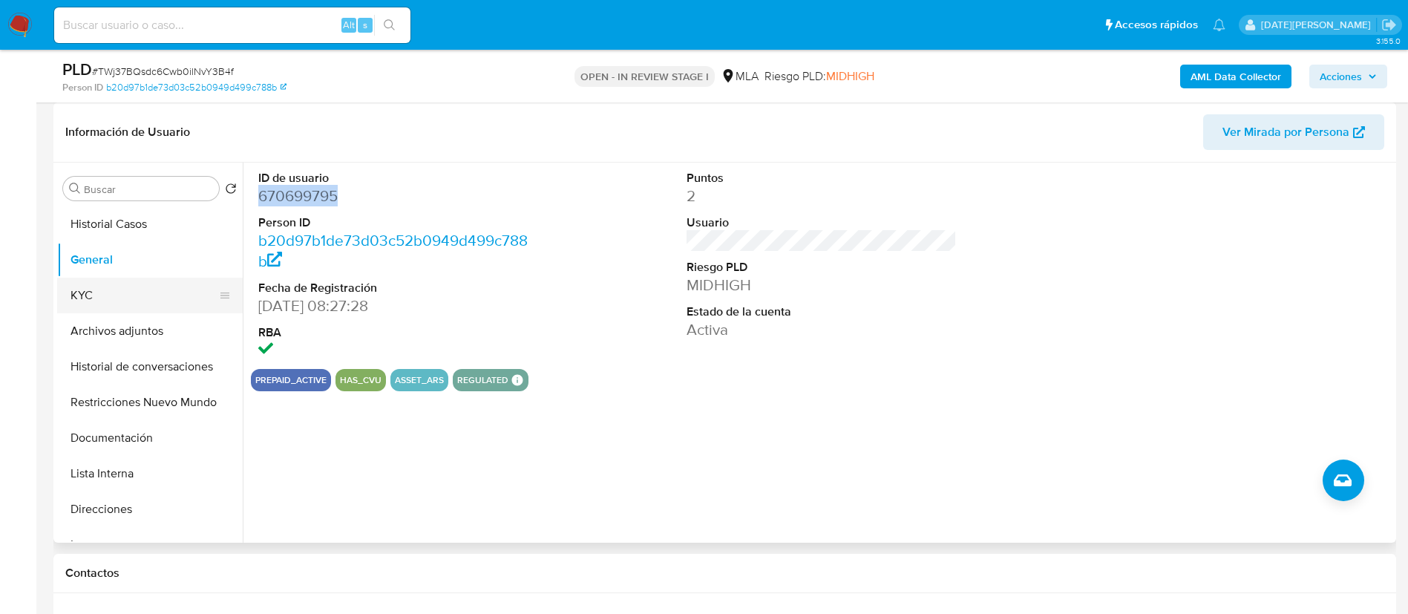
click at [106, 283] on button "KYC" at bounding box center [144, 296] width 174 height 36
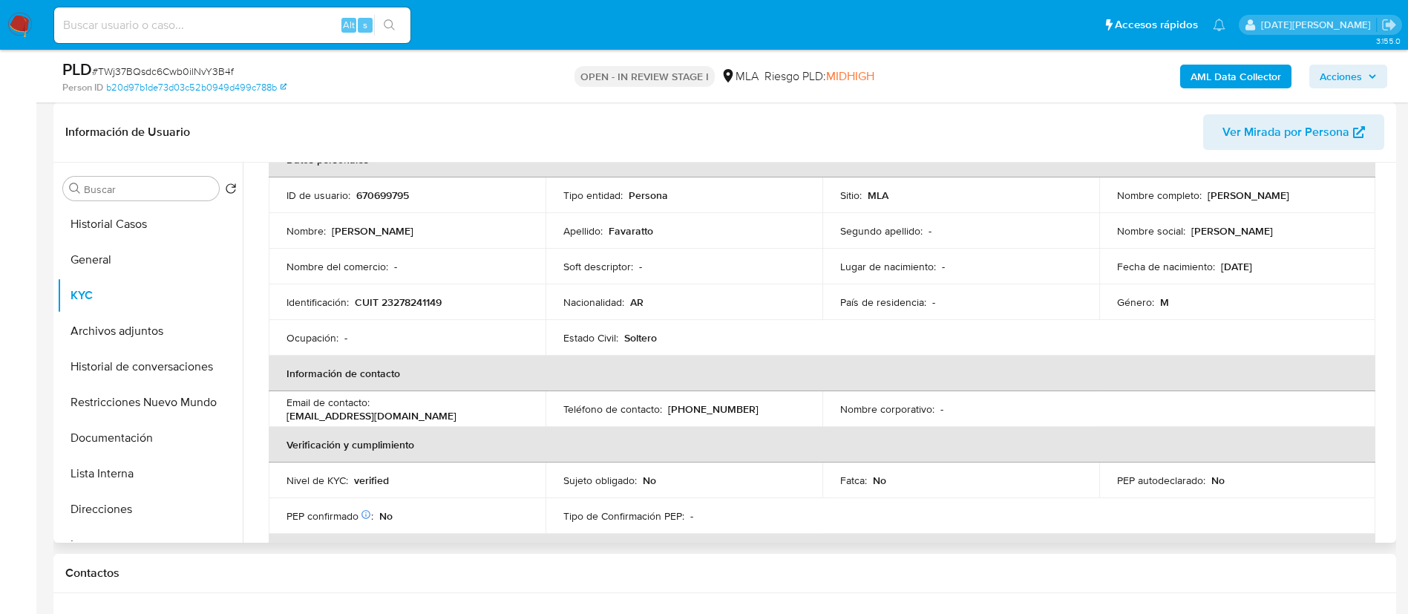
scroll to position [111, 0]
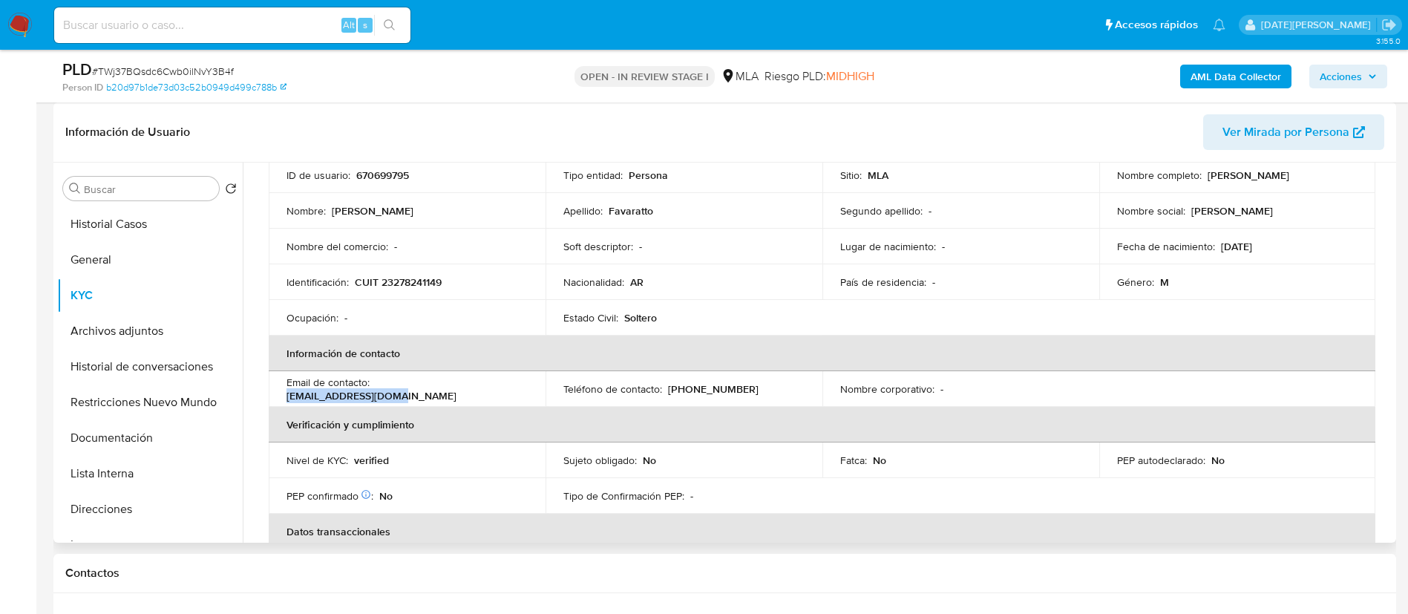
drag, startPoint x: 376, startPoint y: 387, endPoint x: 486, endPoint y: 384, distance: 109.9
click at [486, 384] on div "Email de contacto : afavaratto@gmail.com" at bounding box center [406, 389] width 241 height 27
copy p "afavaratto@gmail.com"
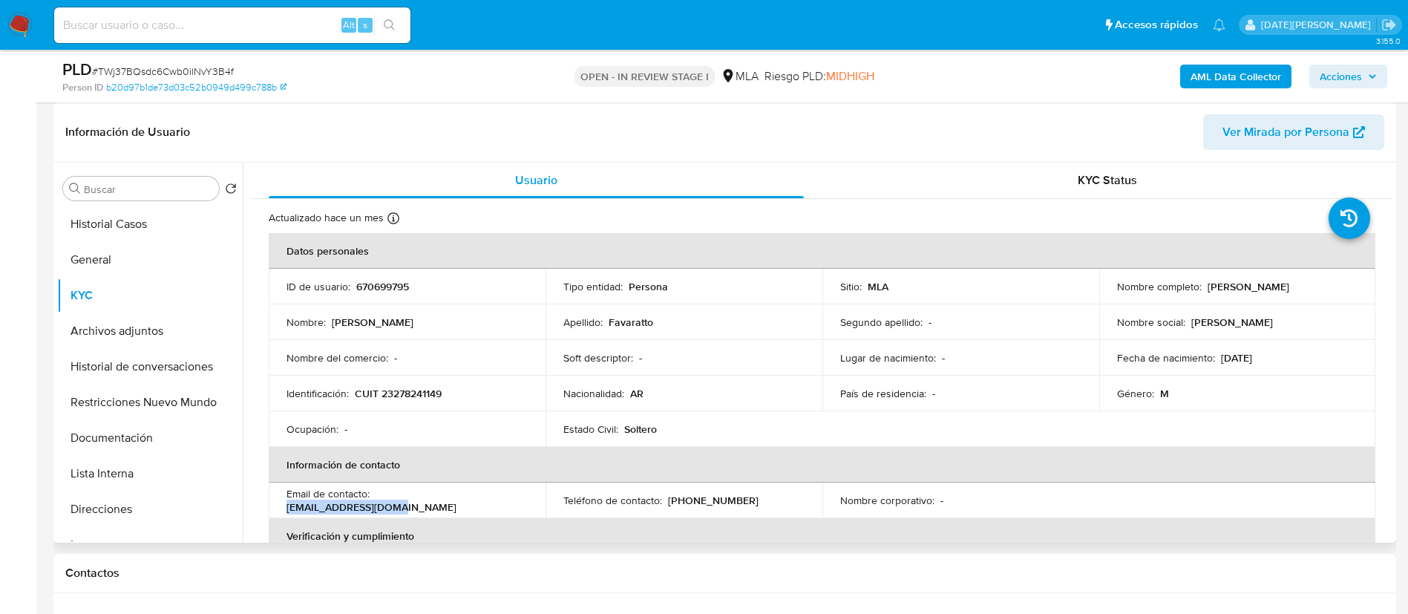
drag, startPoint x: 1203, startPoint y: 289, endPoint x: 1331, endPoint y: 281, distance: 127.9
click at [1331, 281] on div "Nombre completo : Alejandro Luis Favaratto" at bounding box center [1237, 286] width 241 height 13
copy p "[PERSON_NAME]"
click at [476, 360] on div "Nombre del comercio : -" at bounding box center [406, 357] width 241 height 13
drag, startPoint x: 355, startPoint y: 393, endPoint x: 451, endPoint y: 396, distance: 96.5
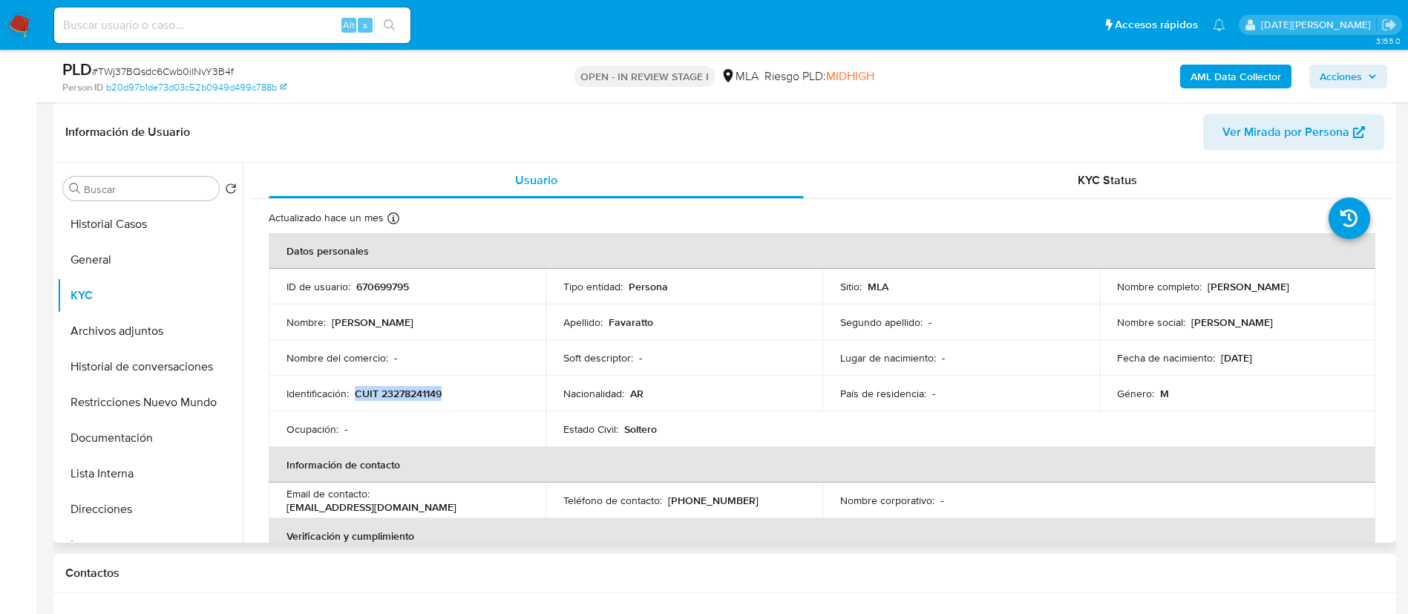
click at [451, 396] on div "Identificación : CUIT 23278241149" at bounding box center [406, 393] width 241 height 13
copy p "CUIT 23278241149"
click at [403, 390] on p "CUIT 23278241149" at bounding box center [398, 393] width 87 height 13
click at [117, 238] on button "Historial Casos" at bounding box center [144, 224] width 174 height 36
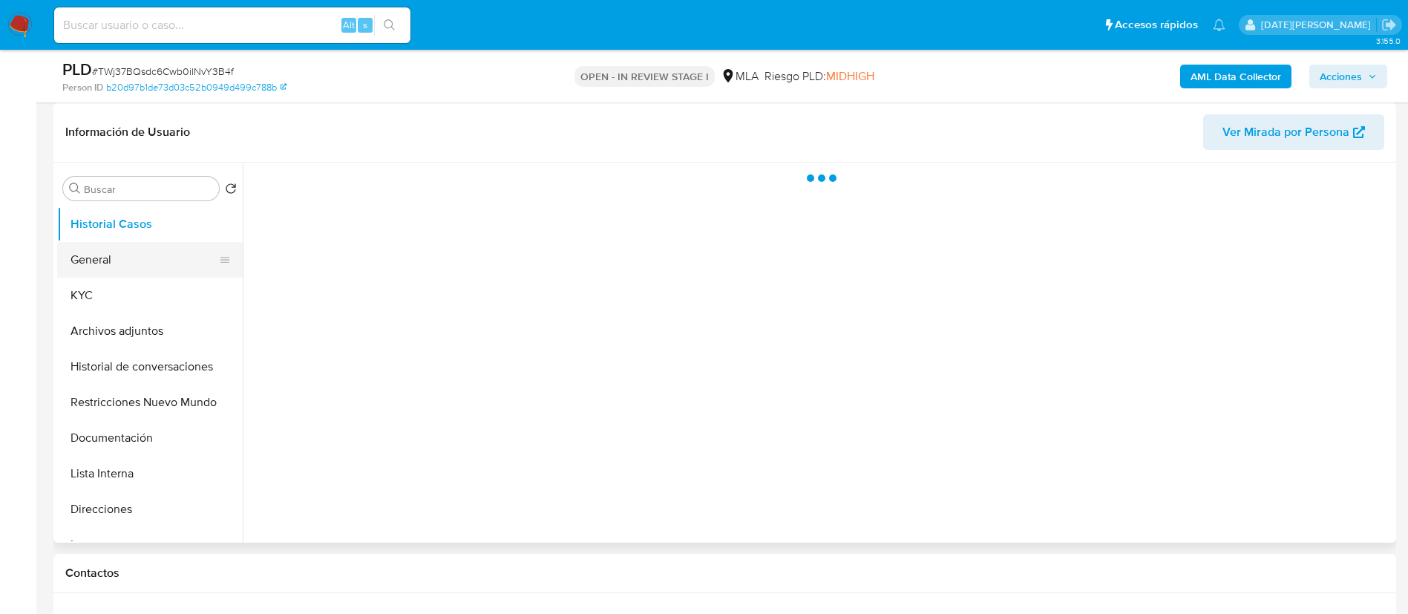
click at [118, 253] on button "General" at bounding box center [144, 260] width 174 height 36
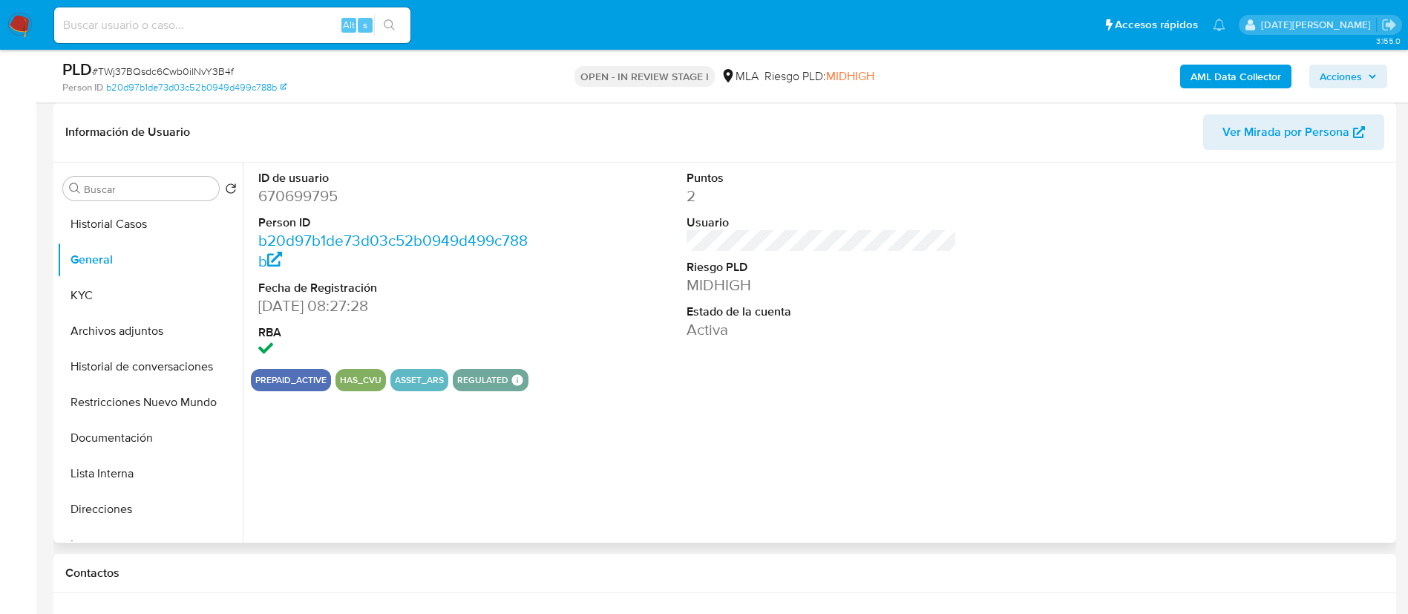
click at [313, 186] on dd "670699795" at bounding box center [393, 196] width 271 height 21
copy dd "670699795"
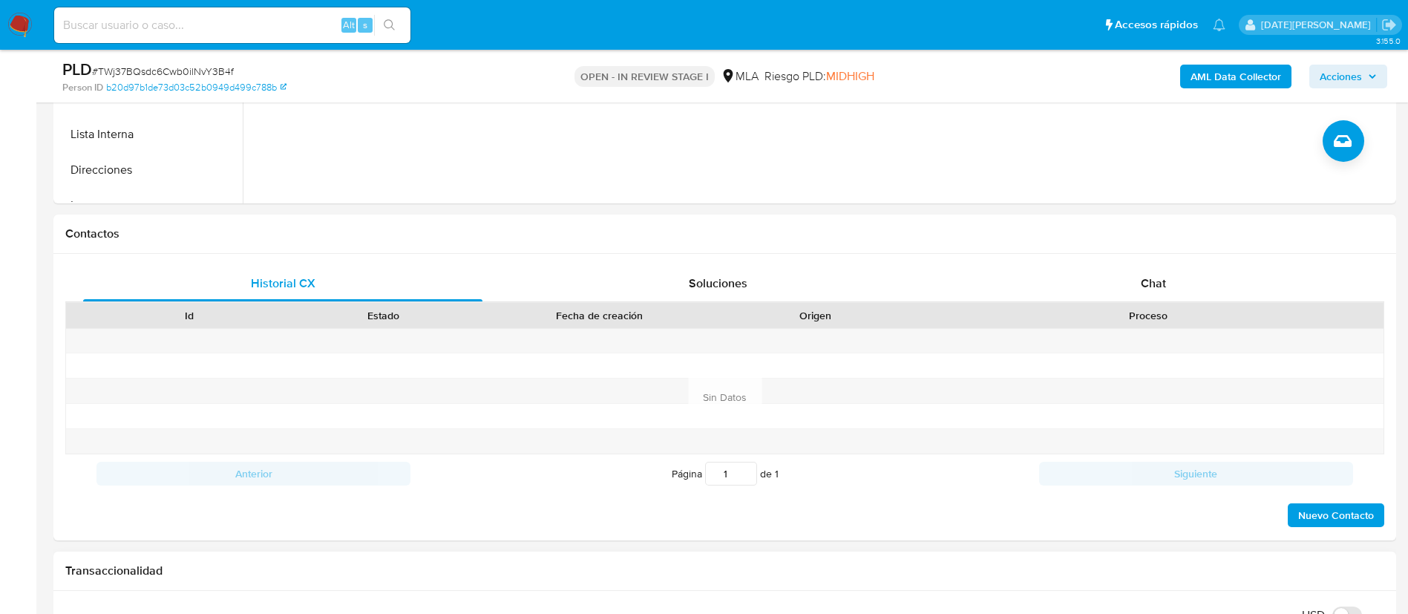
scroll to position [668, 0]
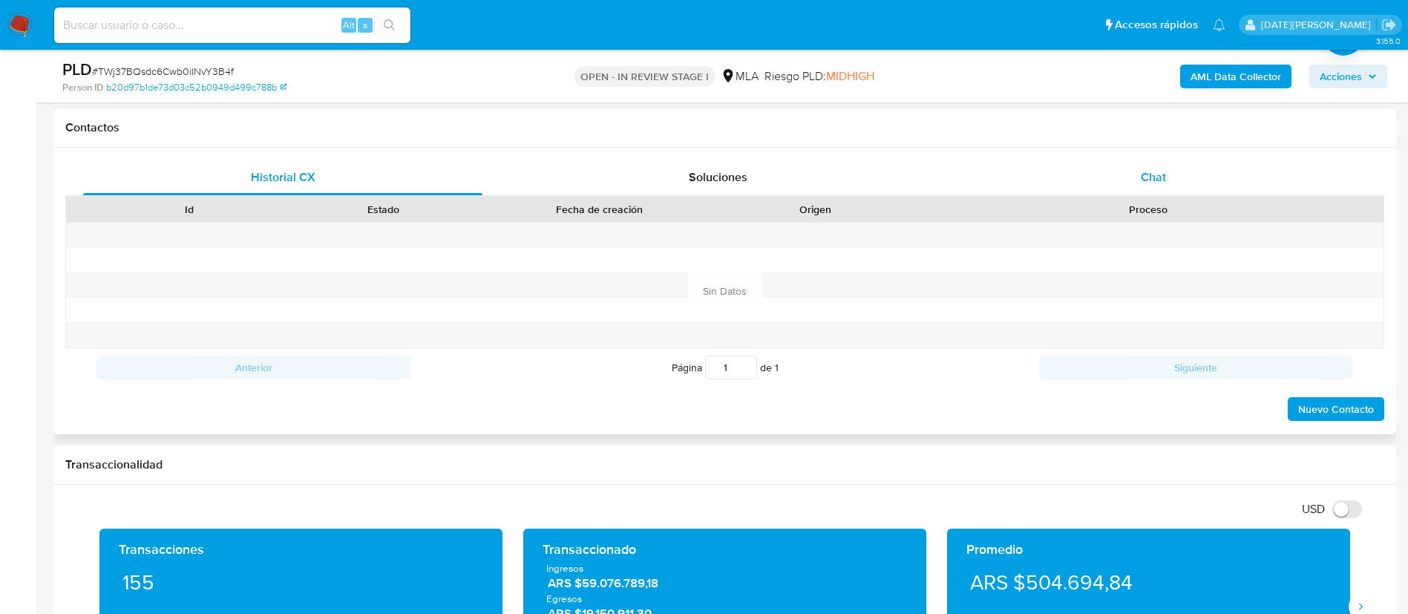
click at [1108, 166] on div "Chat" at bounding box center [1153, 178] width 399 height 36
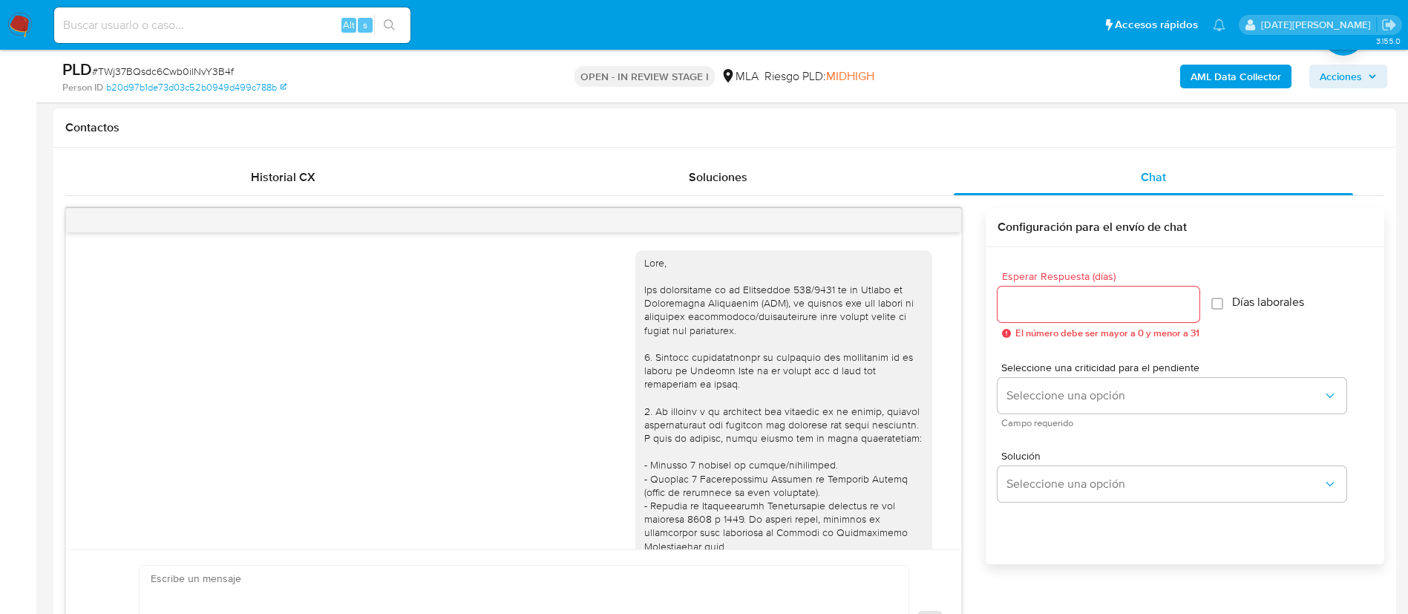
scroll to position [774, 0]
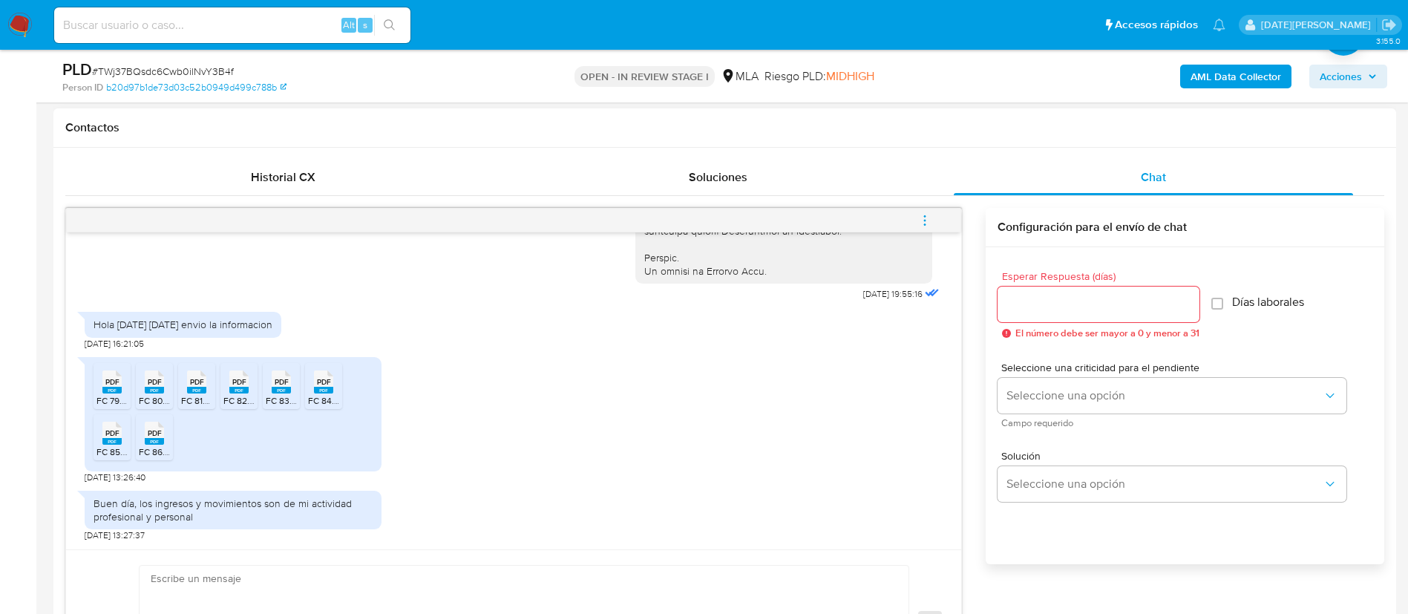
click at [113, 376] on icon at bounding box center [111, 381] width 19 height 23
click at [151, 384] on span "PDF" at bounding box center [155, 382] width 14 height 10
click at [200, 383] on span "PDF" at bounding box center [197, 382] width 14 height 10
drag, startPoint x: 234, startPoint y: 389, endPoint x: 272, endPoint y: 389, distance: 37.8
click at [236, 389] on rect at bounding box center [238, 390] width 19 height 7
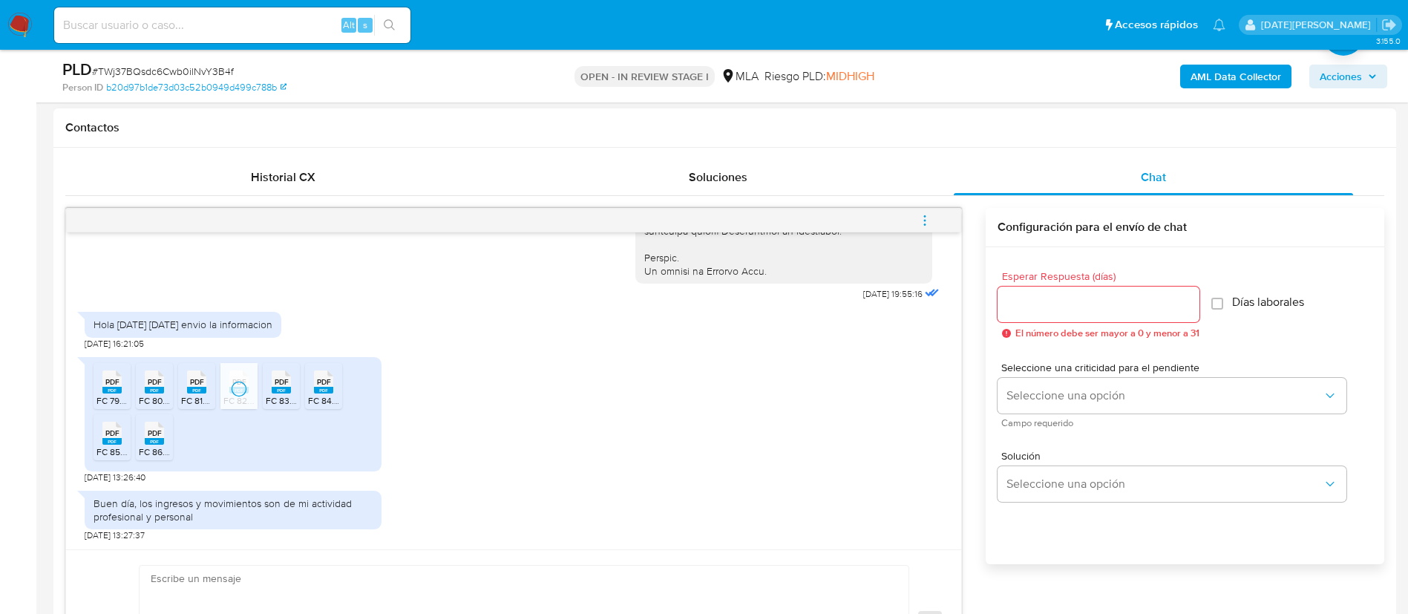
click at [278, 386] on span "PDF" at bounding box center [282, 382] width 14 height 10
click at [327, 386] on span "PDF" at bounding box center [324, 382] width 14 height 10
click at [111, 438] on span "PDF" at bounding box center [112, 433] width 14 height 10
drag, startPoint x: 157, startPoint y: 439, endPoint x: 286, endPoint y: 404, distance: 134.5
click at [157, 438] on span "PDF" at bounding box center [155, 433] width 14 height 10
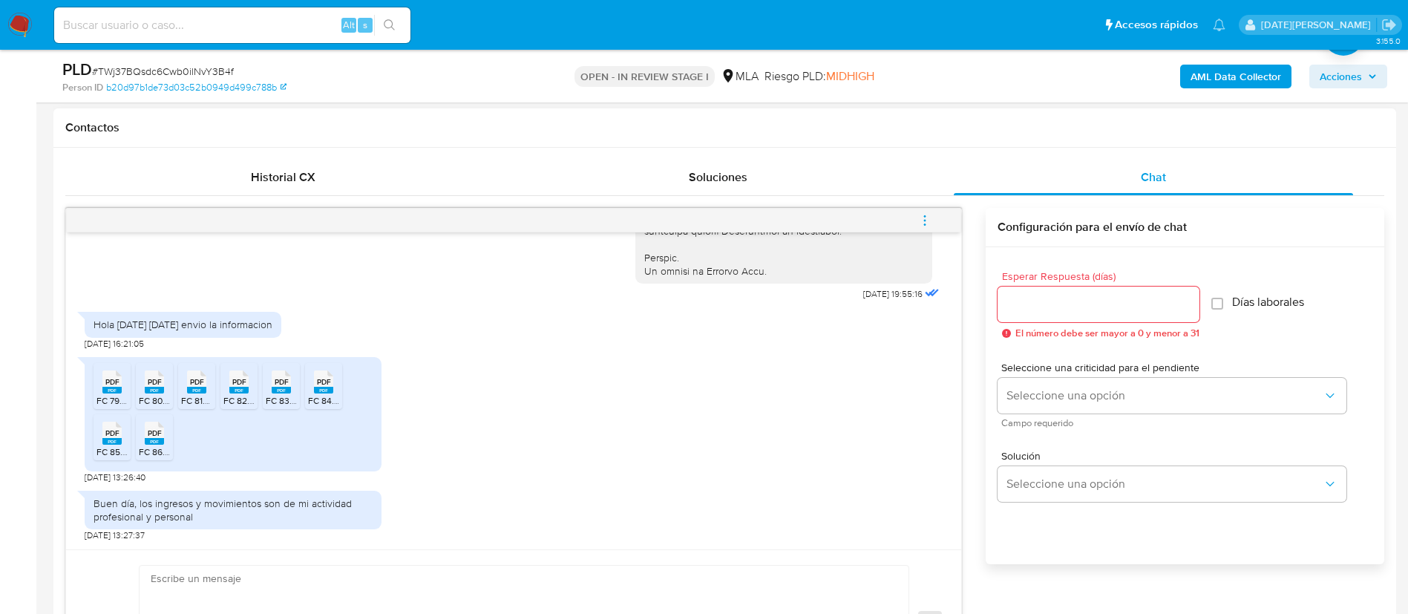
scroll to position [891, 0]
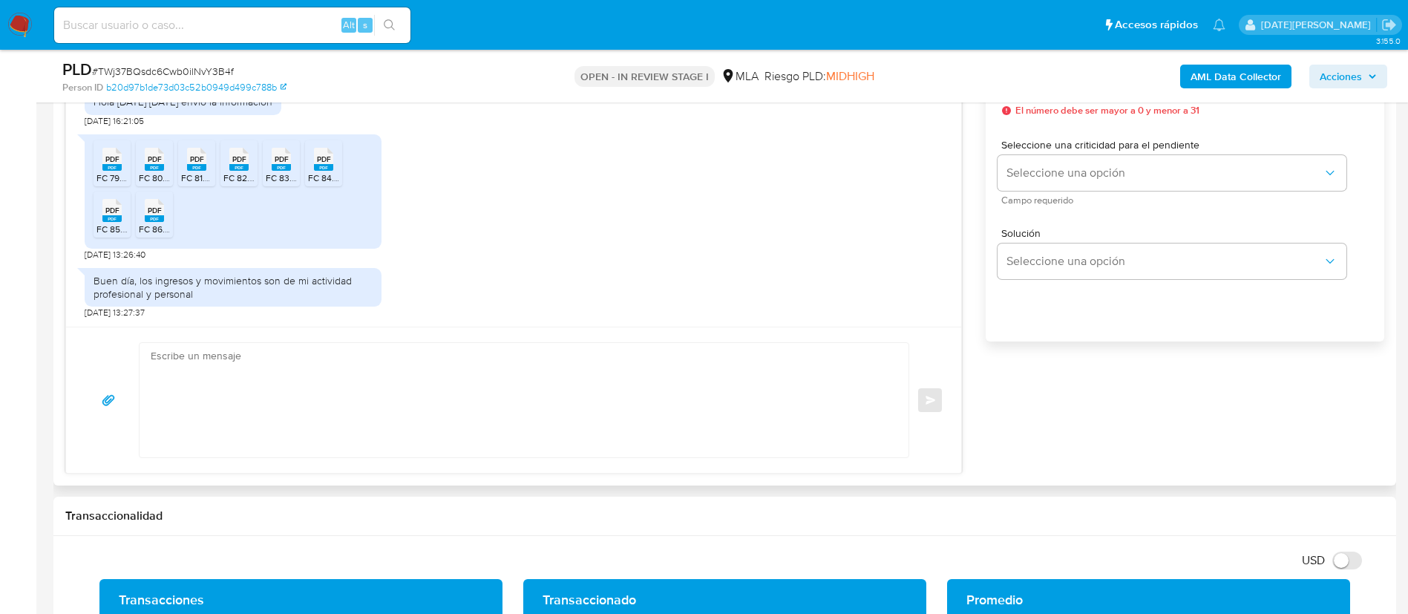
click at [484, 439] on textarea at bounding box center [520, 400] width 739 height 114
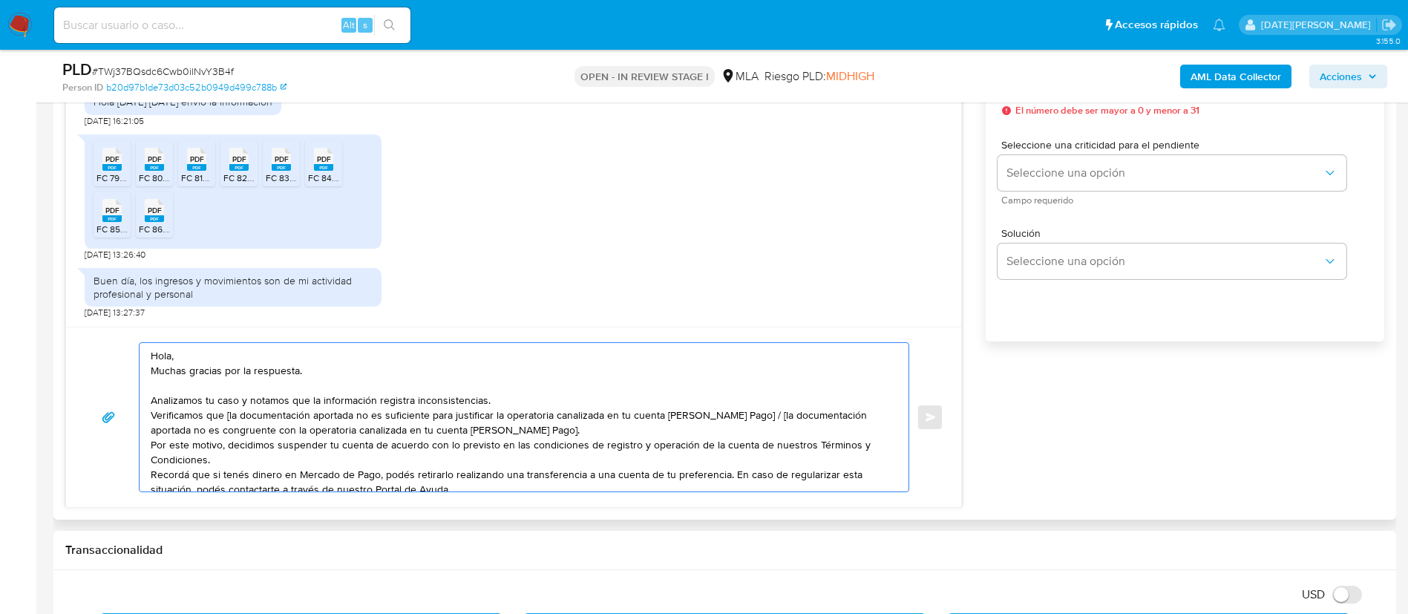
click at [269, 344] on textarea "Hola, Muchas gracias por la respuesta. Analizamos tu caso y notamos que la info…" at bounding box center [520, 417] width 739 height 148
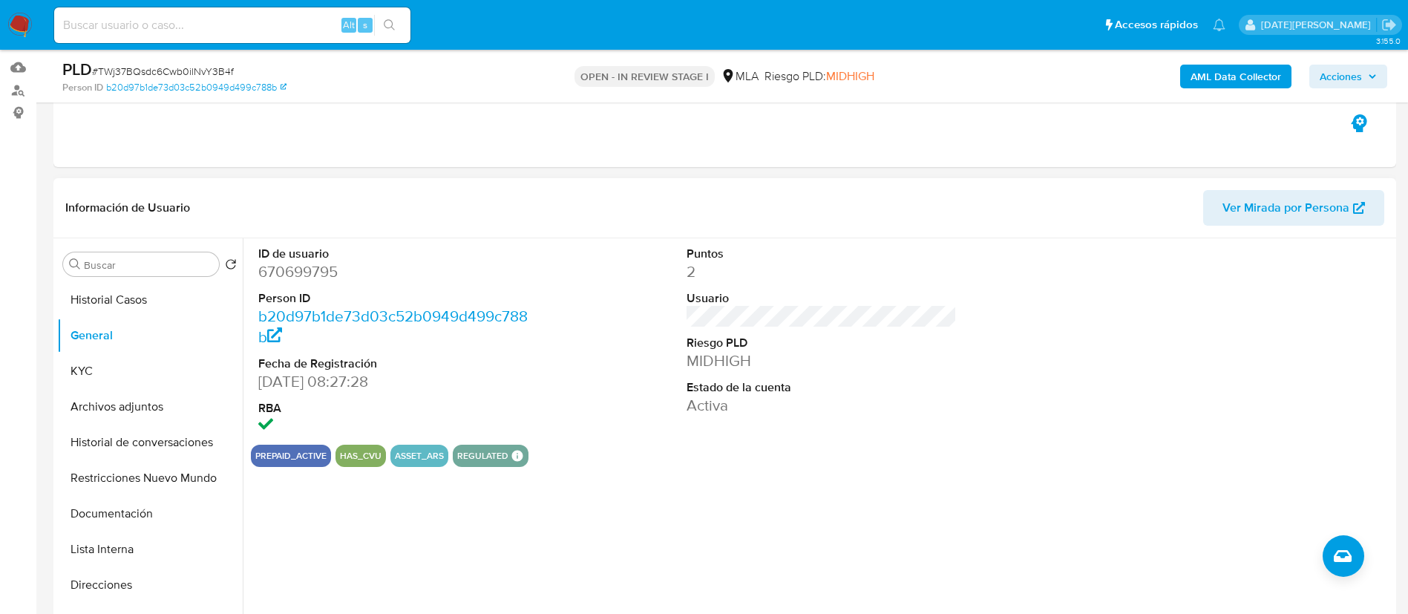
scroll to position [223, 0]
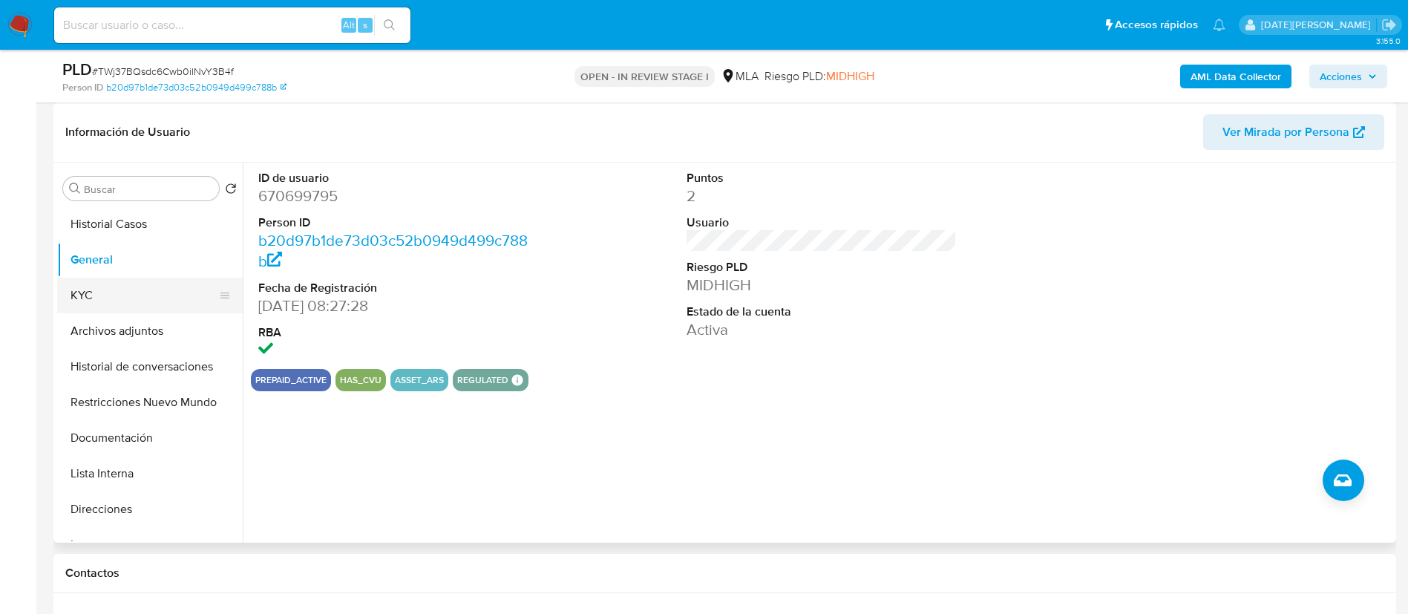
click at [99, 297] on button "KYC" at bounding box center [144, 296] width 174 height 36
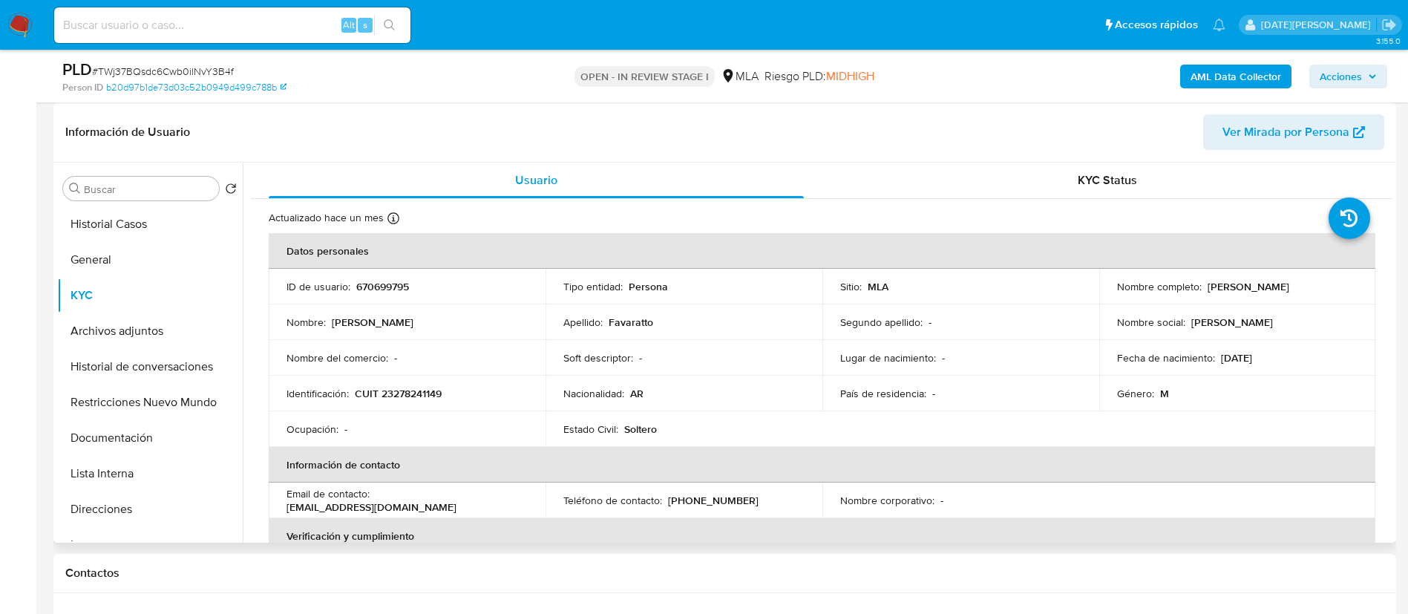
drag, startPoint x: 1204, startPoint y: 284, endPoint x: 1314, endPoint y: 283, distance: 109.8
click at [1289, 283] on p "[PERSON_NAME]" at bounding box center [1248, 286] width 82 height 13
copy p "[PERSON_NAME]"
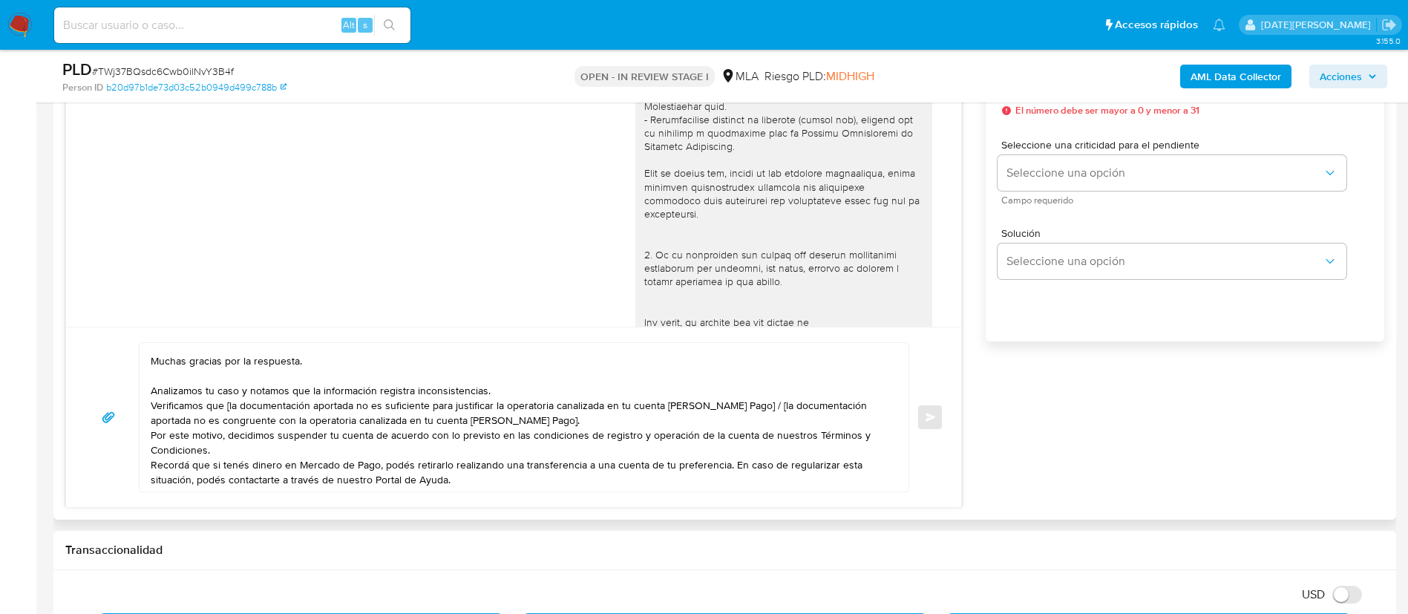
scroll to position [0, 0]
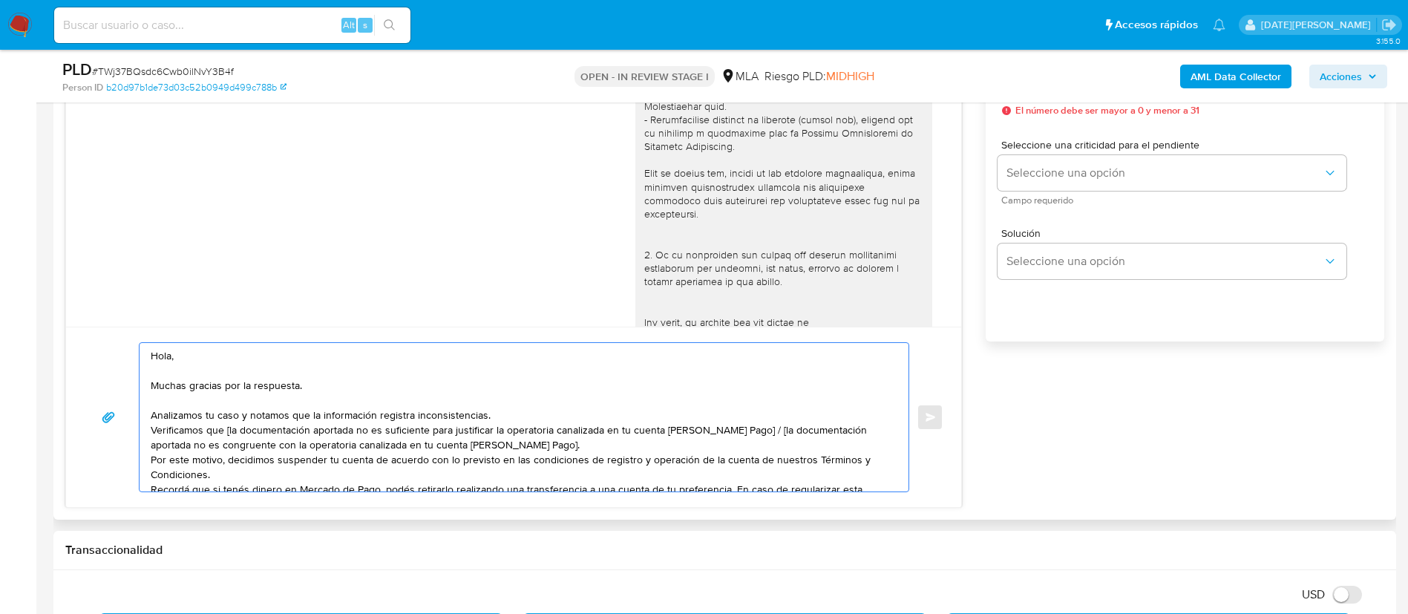
click at [311, 347] on textarea "Hola, Muchas gracias por la respuesta. Analizamos tu caso y notamos que la info…" at bounding box center [520, 417] width 739 height 148
paste textarea "[PERSON_NAME]"
click at [501, 411] on textarea "Hola, Alejandro Luis Favaratto. Muchas gracias por la respuesta. Analizamos tu …" at bounding box center [520, 417] width 739 height 148
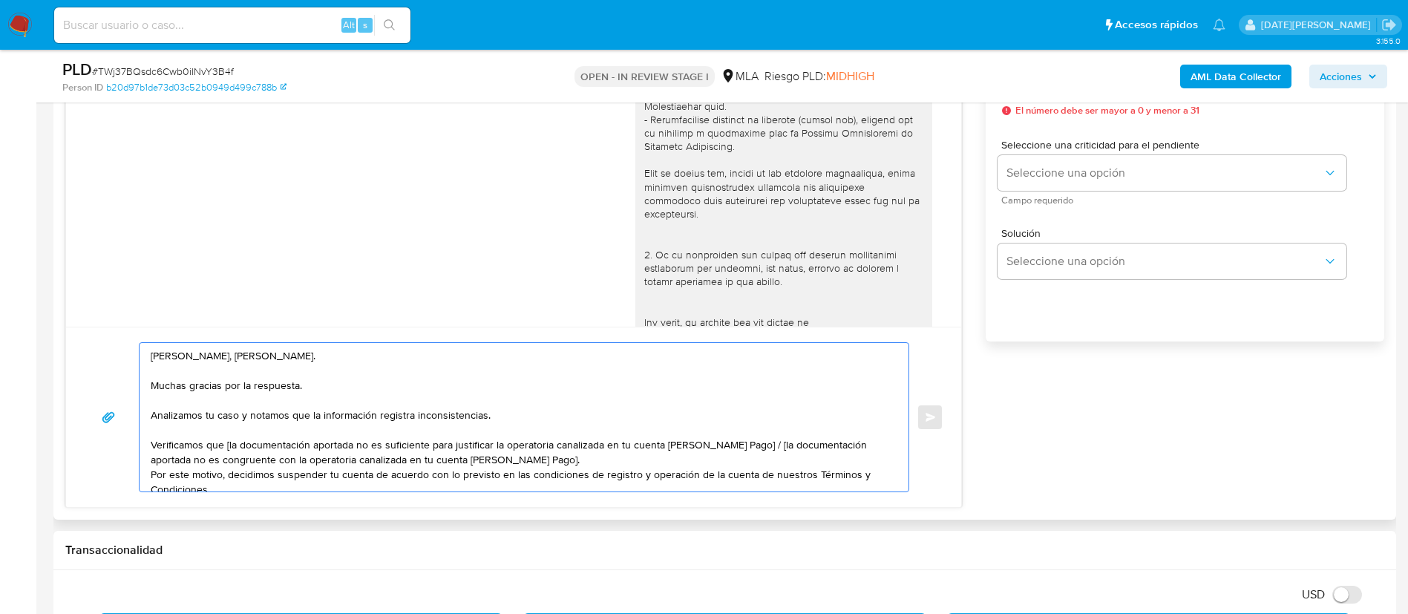
click at [230, 442] on textarea "Hola, Alejandro Luis Favaratto. Muchas gracias por la respuesta. Analizamos tu …" at bounding box center [520, 417] width 739 height 148
drag, startPoint x: 752, startPoint y: 447, endPoint x: 766, endPoint y: 458, distance: 17.5
click at [766, 458] on textarea "Hola, Alejandro Luis Favaratto. Muchas gracias por la respuesta. Analizamos tu …" at bounding box center [520, 417] width 739 height 148
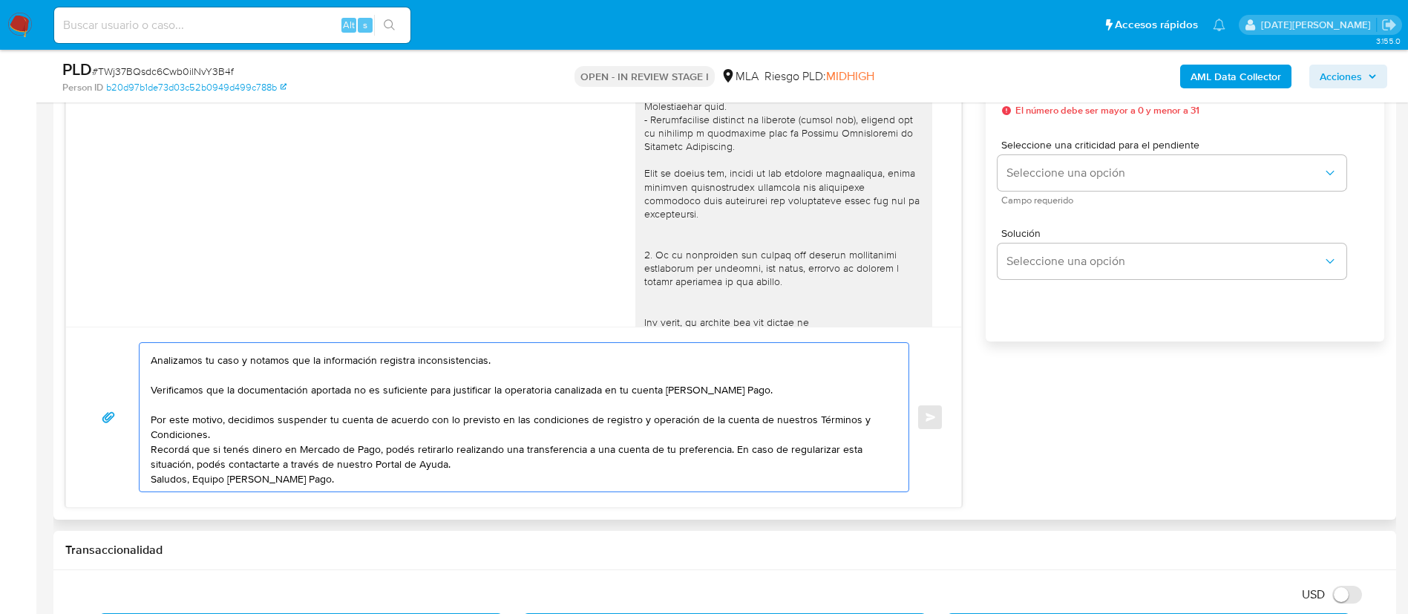
drag, startPoint x: 153, startPoint y: 373, endPoint x: 364, endPoint y: 436, distance: 220.5
click at [369, 436] on textarea "Hola, Alejandro Luis Favaratto. Muchas gracias por la respuesta. Analizamos tu …" at bounding box center [520, 417] width 739 height 148
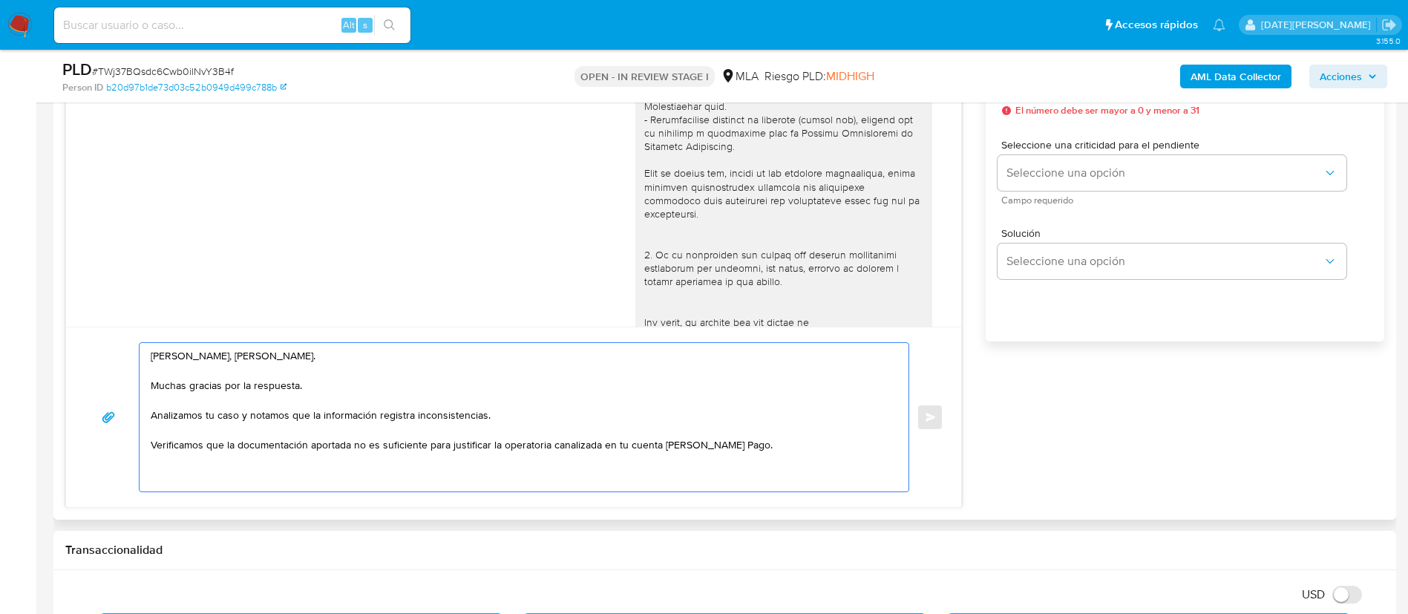
scroll to position [40, 0]
drag, startPoint x: 161, startPoint y: 436, endPoint x: 178, endPoint y: 424, distance: 20.4
click at [163, 435] on textarea "Hola, Alejandro Luis Favaratto. Muchas gracias por la respuesta. Analizamos tu …" at bounding box center [520, 417] width 739 height 148
paste textarea "Por tal motivo, le solicitamos si puede enviarnos información adicional o la do…"
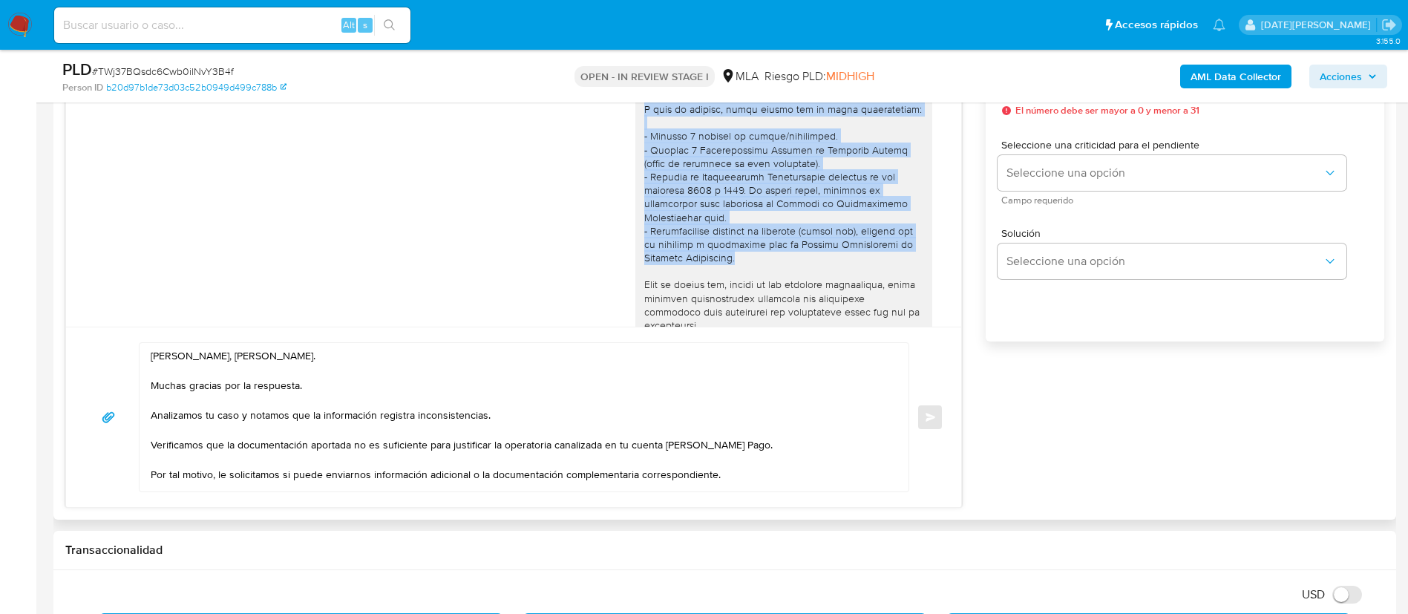
drag, startPoint x: 674, startPoint y: 105, endPoint x: 737, endPoint y: 269, distance: 176.4
click at [737, 269] on div at bounding box center [783, 312] width 279 height 770
copy div "A modo de ejemplo, podés enviar uno de estos comprobantes: - Últimos 3 recibos …"
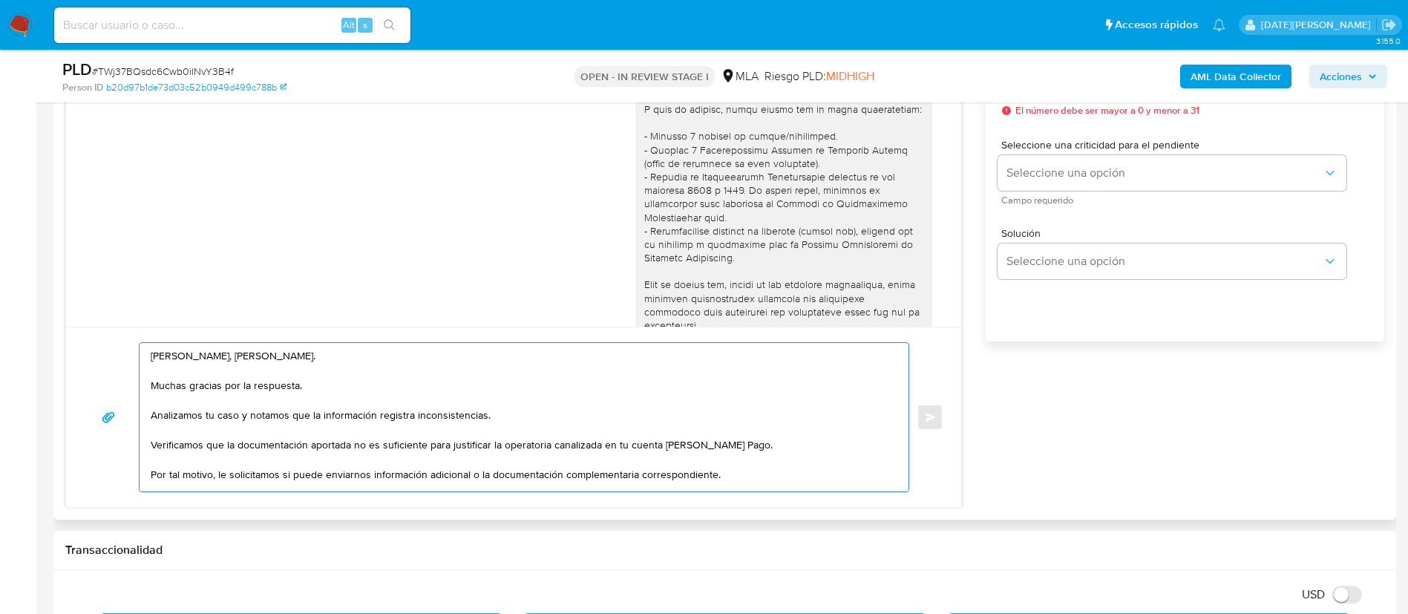
click at [762, 437] on textarea "Hola, Alejandro Luis Favaratto. Muchas gracias por la respuesta. Analizamos tu …" at bounding box center [520, 417] width 739 height 148
paste textarea "A modo de ejemplo, podés enviar uno de estos comprobantes: - Últimos 3 recibos …"
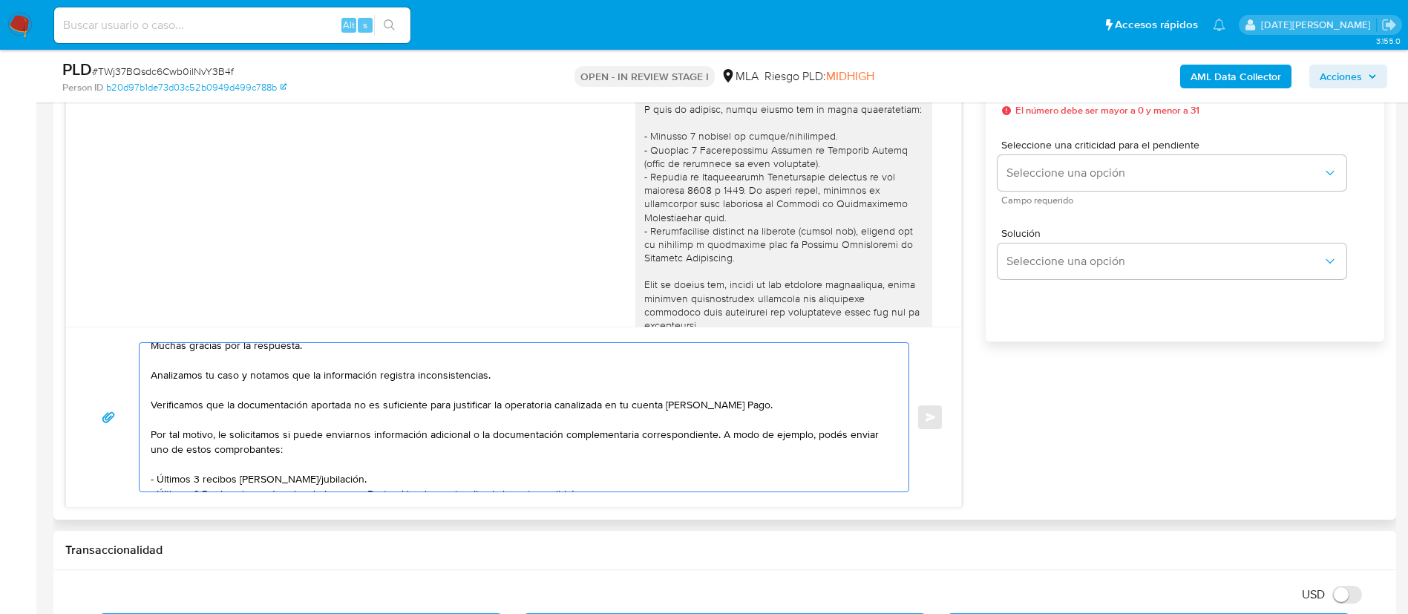
scroll to position [94, 0]
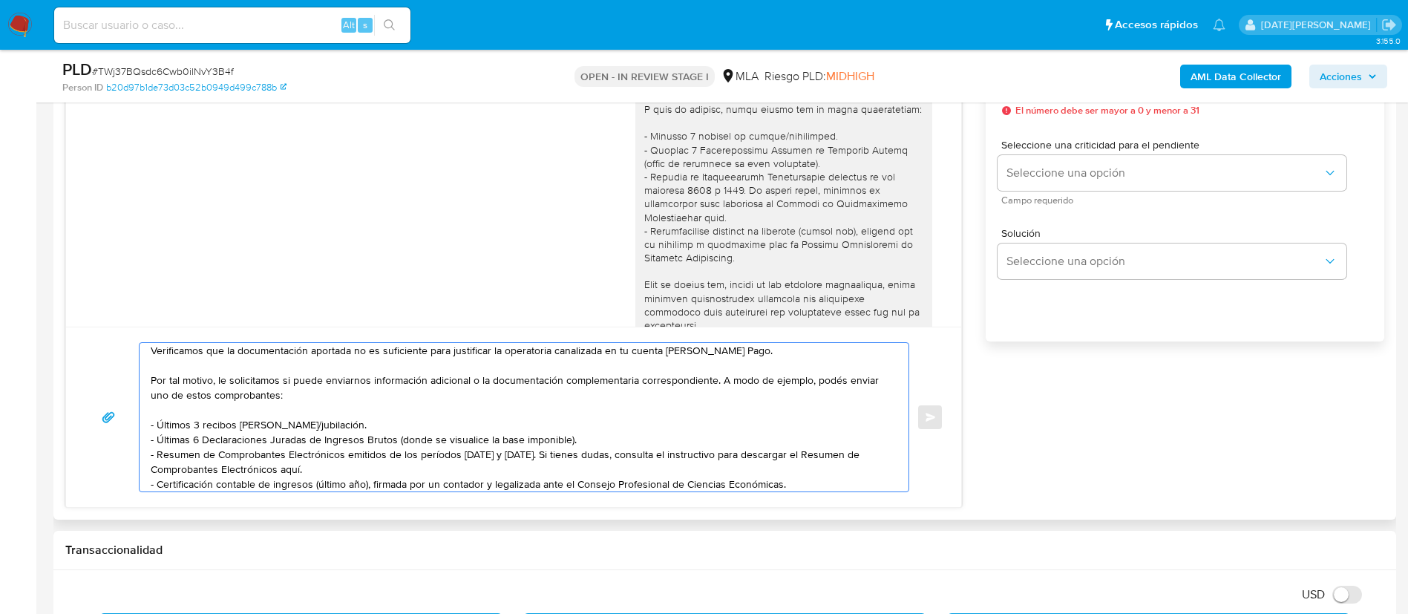
click at [826, 380] on textarea "Hola, Alejandro Luis Favaratto. Muchas gracias por la respuesta. Analizamos tu …" at bounding box center [520, 417] width 739 height 148
click at [695, 404] on textarea "Hola, Alejandro Luis Favaratto. Muchas gracias por la respuesta. Analizamos tu …" at bounding box center [520, 417] width 739 height 148
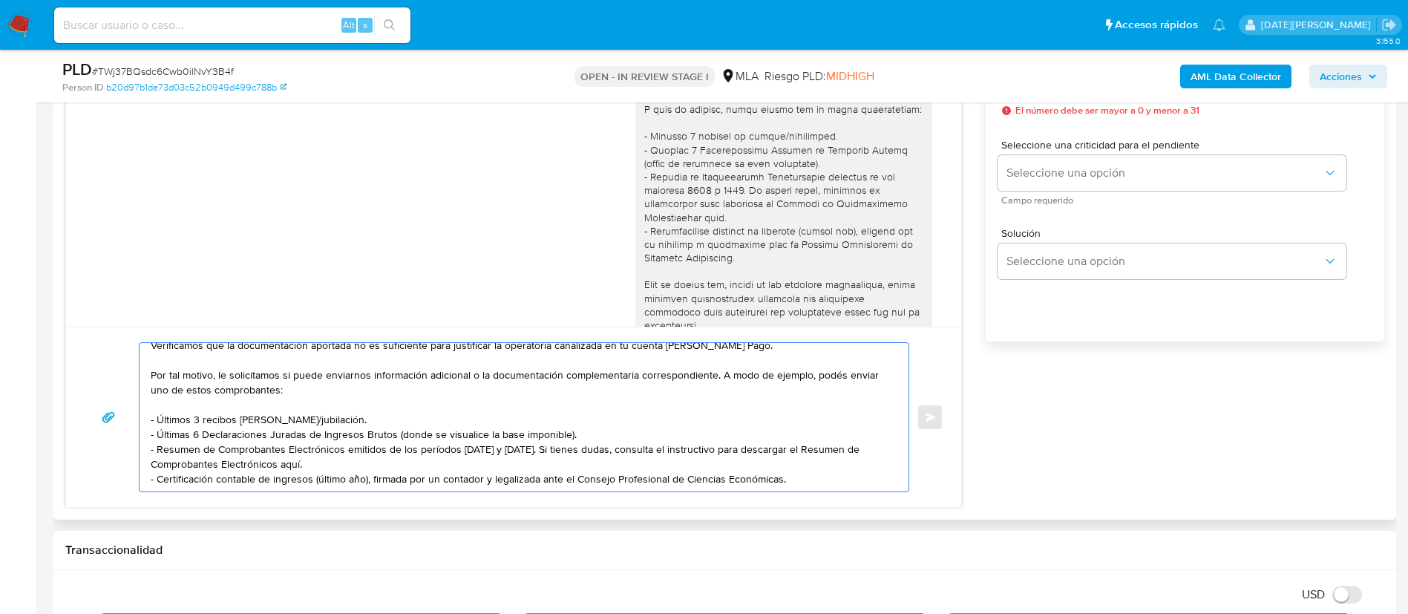
scroll to position [144, 0]
click at [804, 439] on textarea "Hola, Alejandro Luis Favaratto. Muchas gracias por la respuesta. Analizamos tu …" at bounding box center [520, 417] width 739 height 148
click at [574, 449] on textarea "Hola, Alejandro Luis Favaratto. Muchas gracias por la respuesta. Analizamos tu …" at bounding box center [520, 417] width 739 height 148
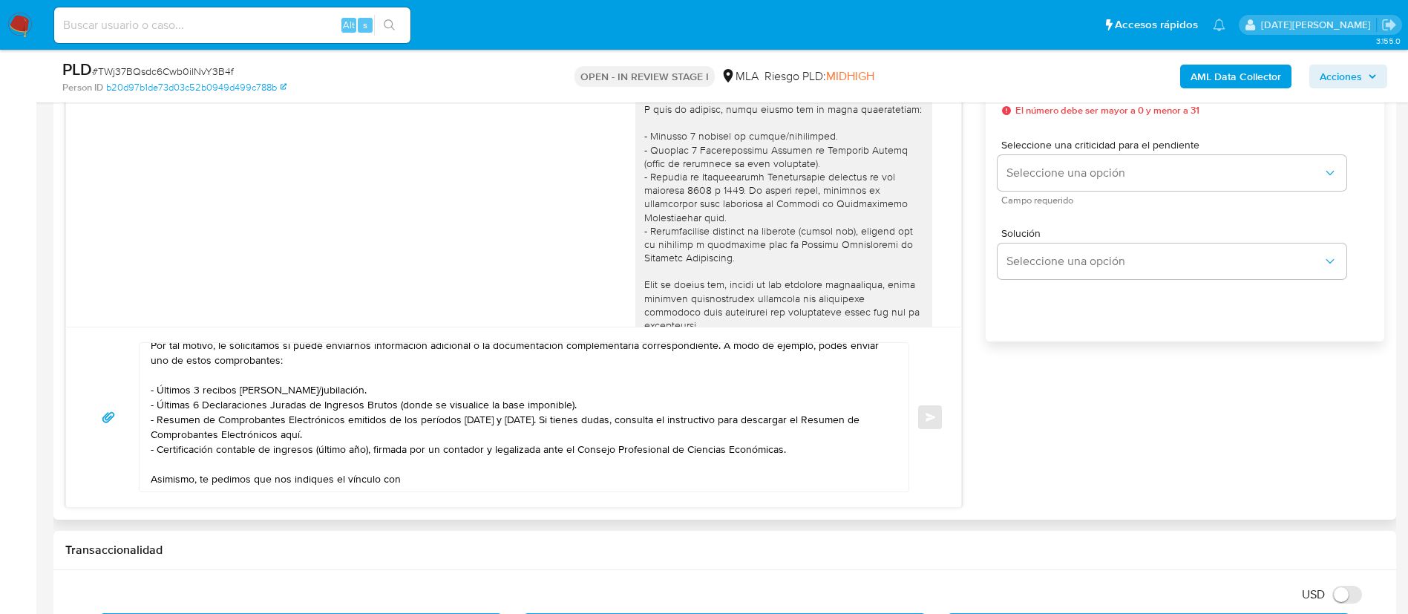
click at [412, 466] on textarea "Hola, Alejandro Luis Favaratto. Muchas gracias por la respuesta. Analizamos tu …" at bounding box center [520, 417] width 739 height 148
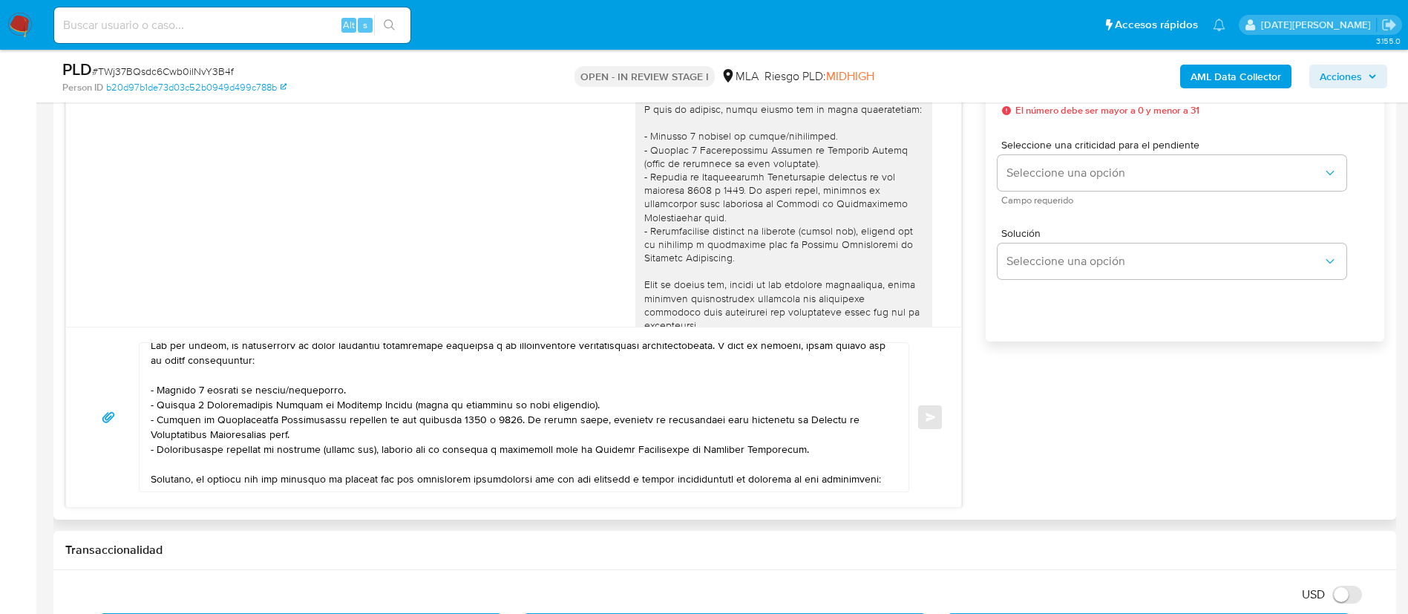
scroll to position [203, 0]
click at [236, 458] on textarea at bounding box center [520, 417] width 739 height 148
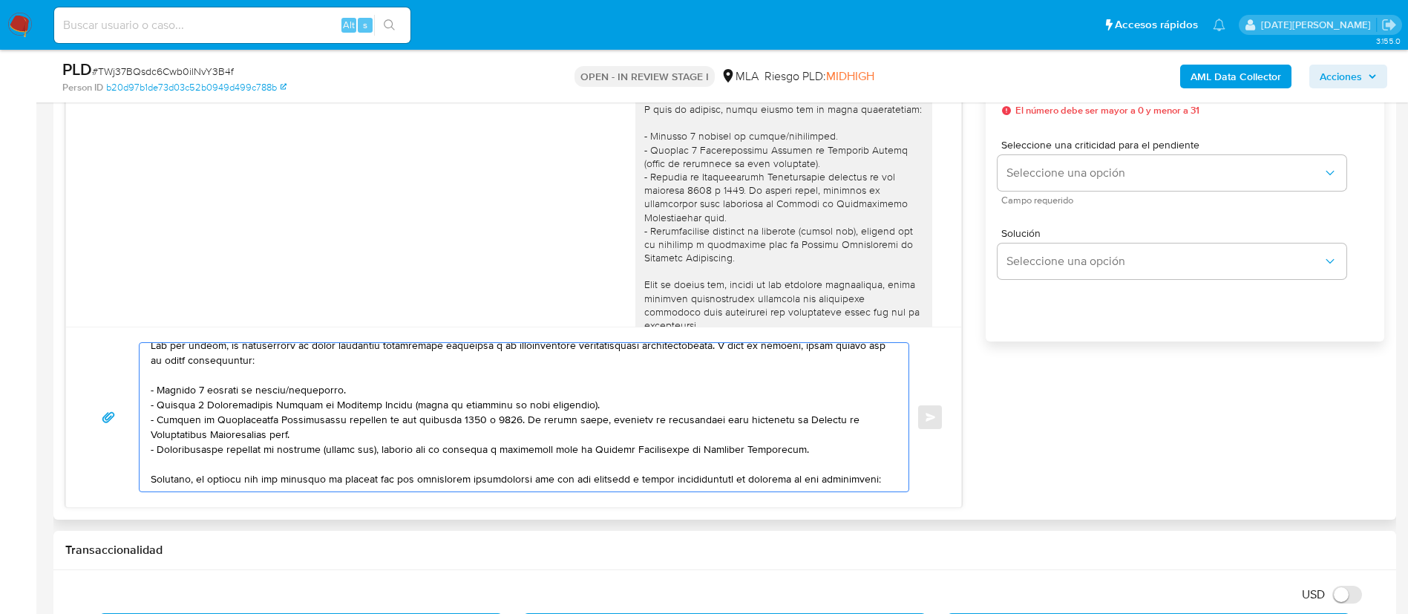
click at [206, 452] on textarea at bounding box center [520, 417] width 739 height 148
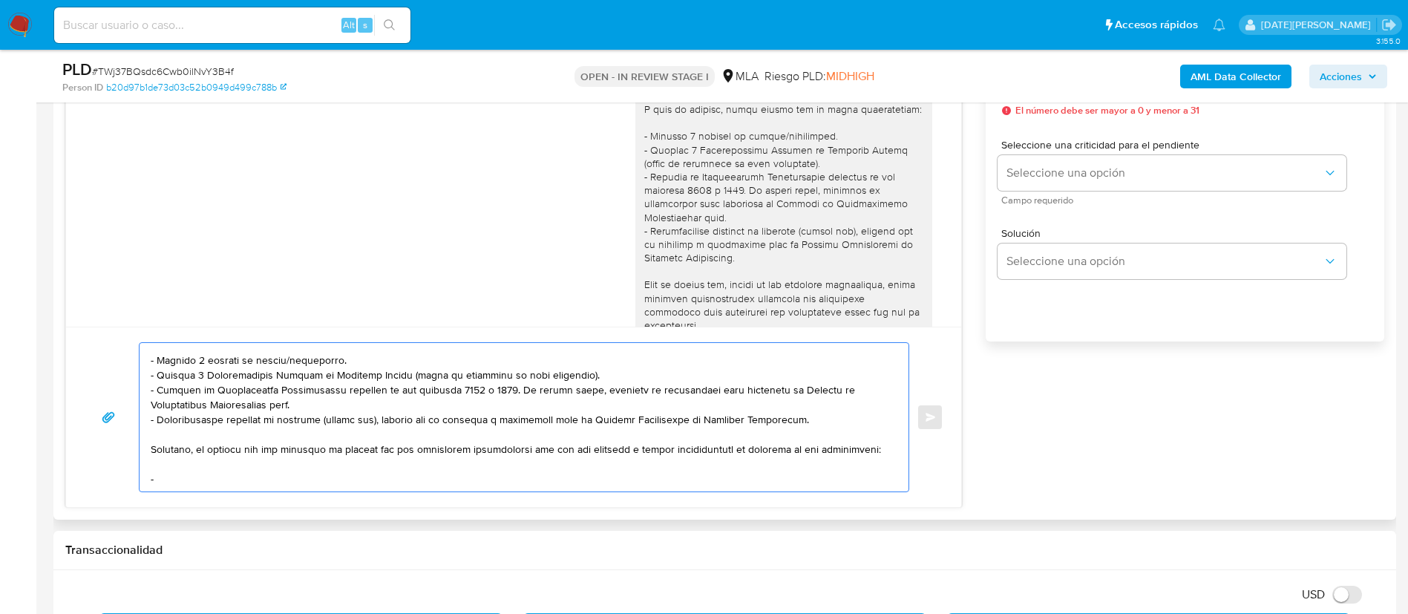
paste textarea "Martin Snóébohm"
click at [163, 460] on textarea at bounding box center [520, 417] width 739 height 148
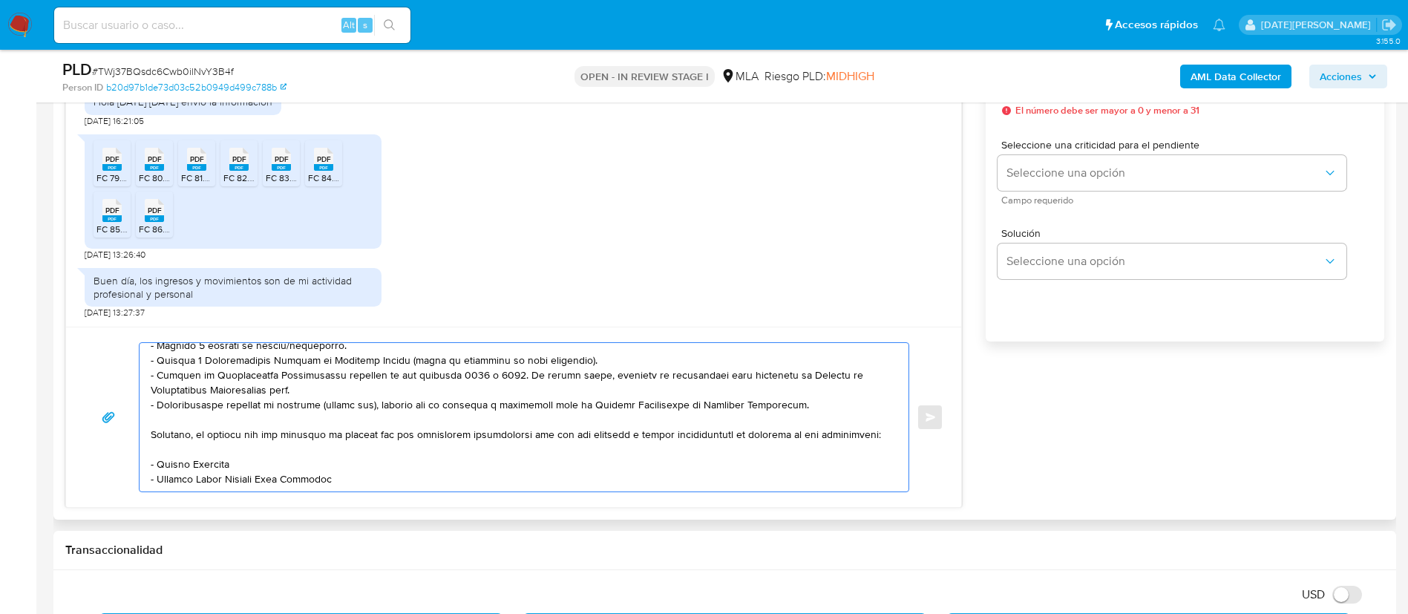
scroll to position [218, 0]
click at [352, 445] on textarea at bounding box center [520, 417] width 739 height 148
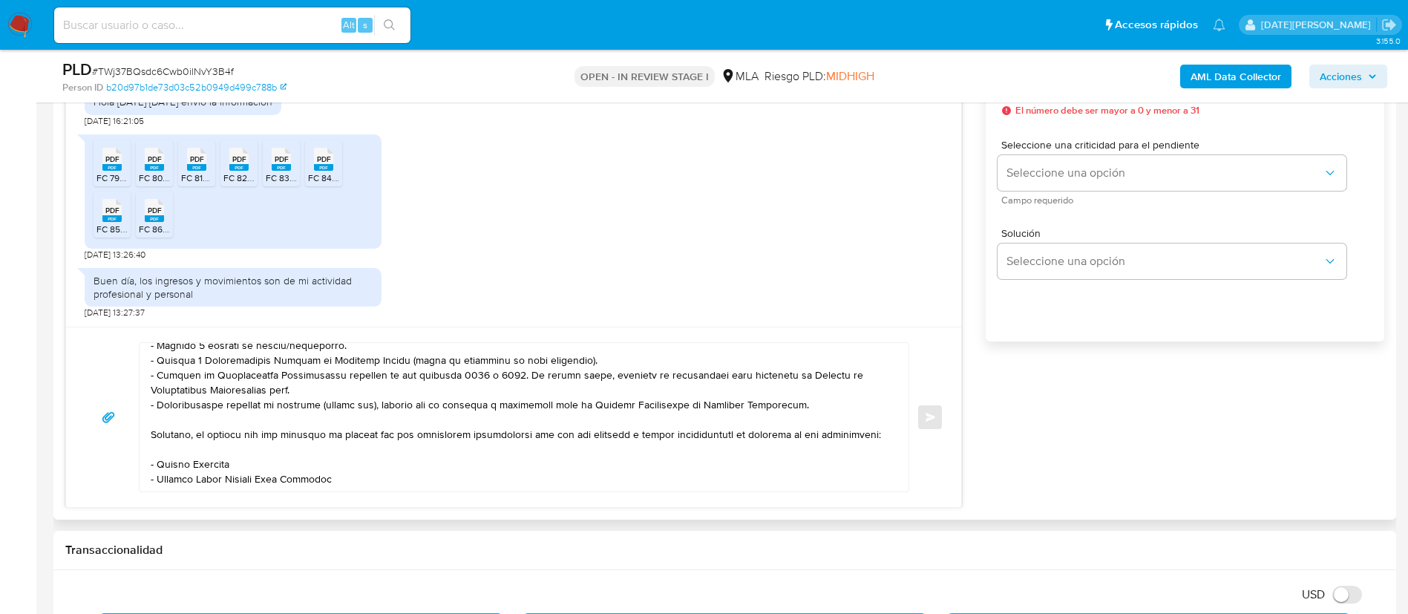
drag, startPoint x: 168, startPoint y: 469, endPoint x: 180, endPoint y: 463, distance: 13.3
click at [168, 469] on textarea at bounding box center [520, 417] width 739 height 148
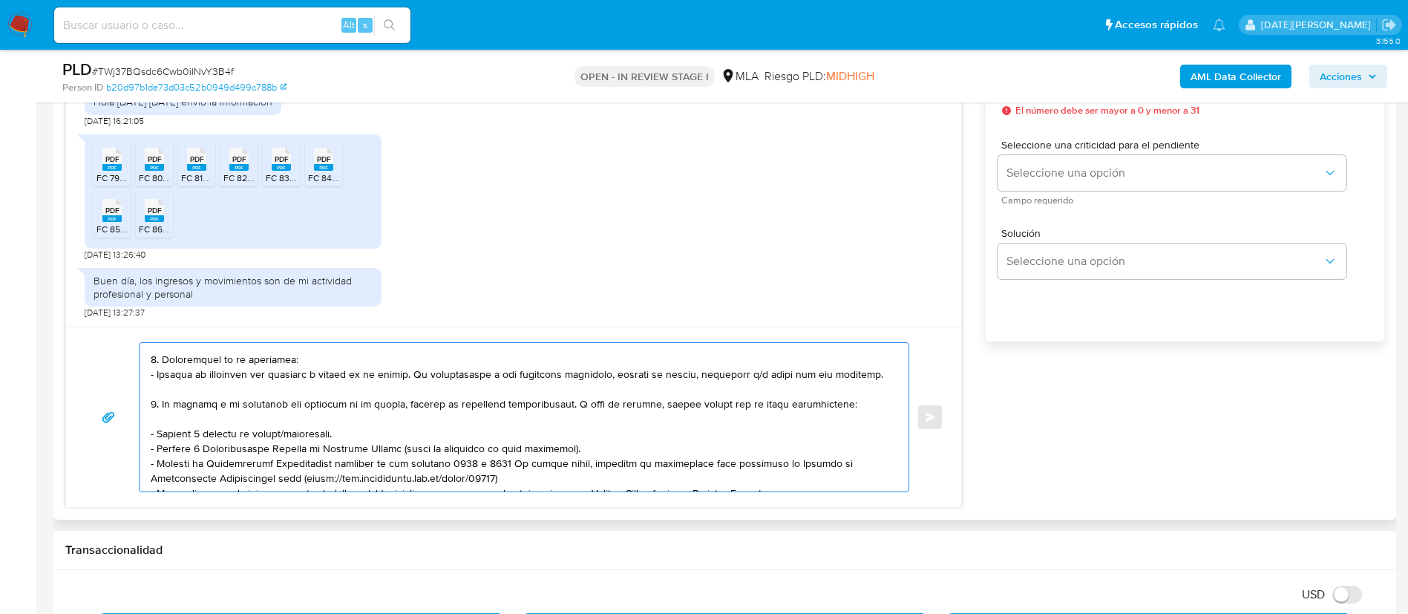
scroll to position [369, 0]
drag, startPoint x: 151, startPoint y: 485, endPoint x: 335, endPoint y: 443, distance: 189.4
click at [338, 470] on textarea at bounding box center [520, 417] width 739 height 148
click at [342, 395] on textarea at bounding box center [520, 417] width 739 height 148
click at [275, 387] on textarea at bounding box center [520, 417] width 739 height 148
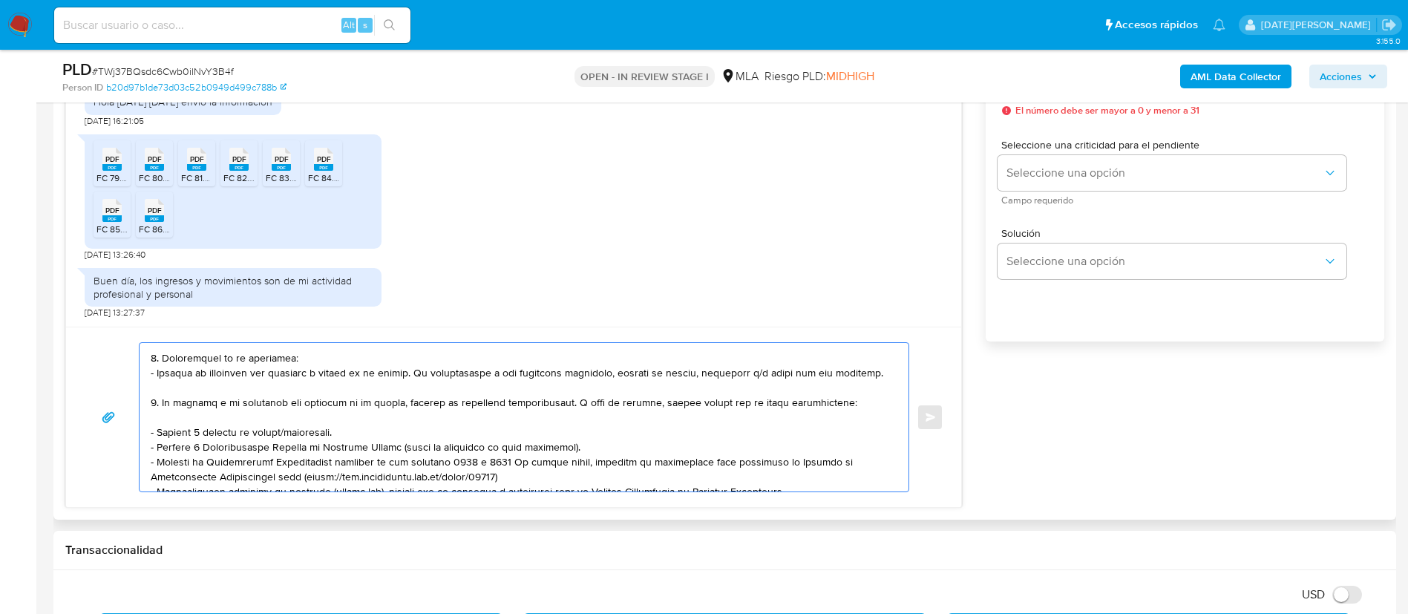
click at [275, 387] on textarea at bounding box center [520, 417] width 739 height 148
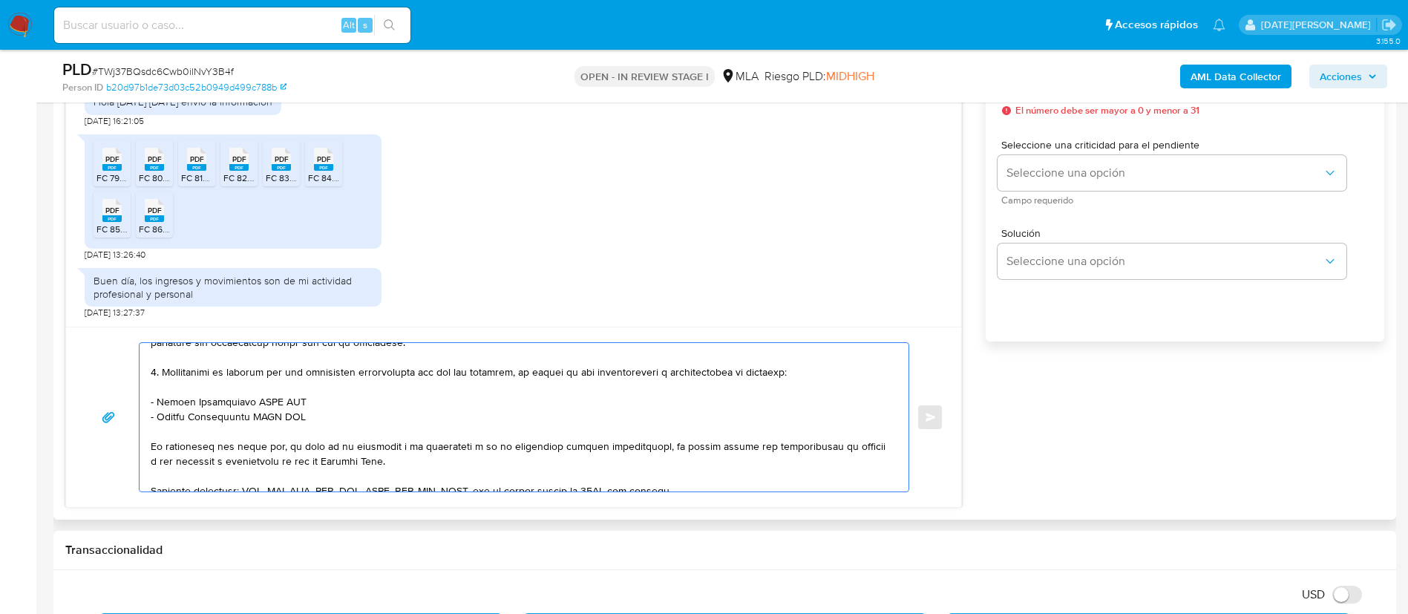
scroll to position [591, 0]
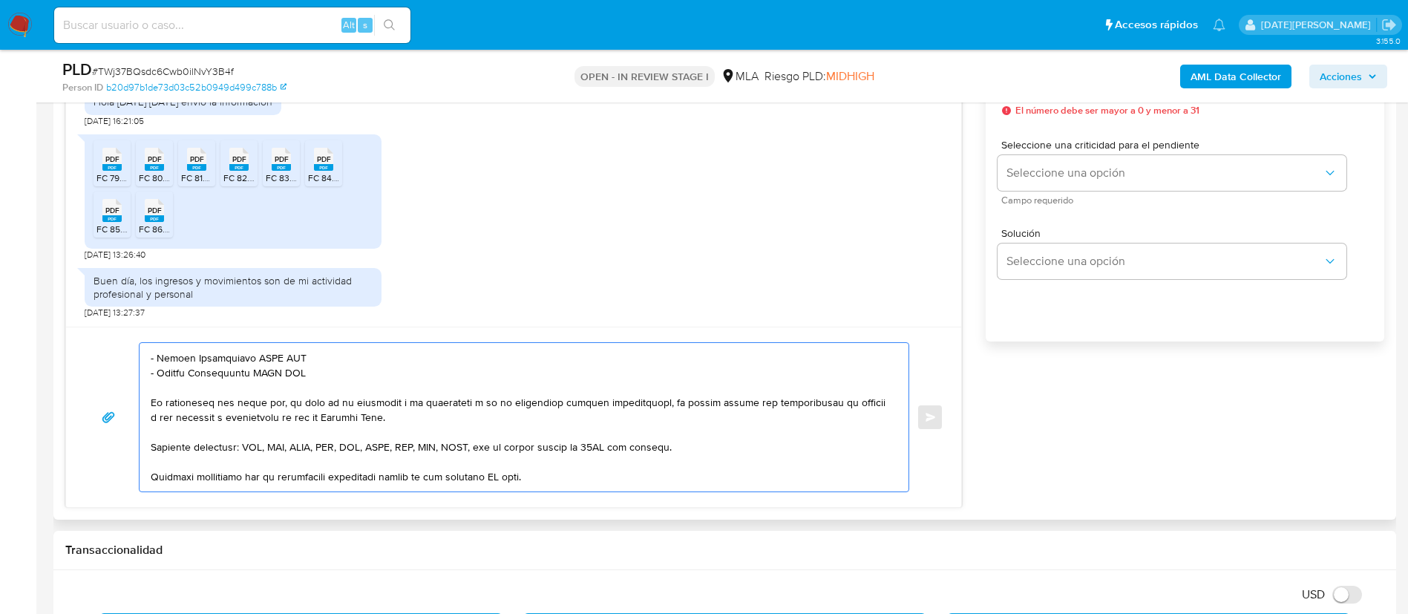
drag, startPoint x: 151, startPoint y: 456, endPoint x: 493, endPoint y: 405, distance: 346.5
click at [493, 405] on textarea at bounding box center [520, 417] width 739 height 148
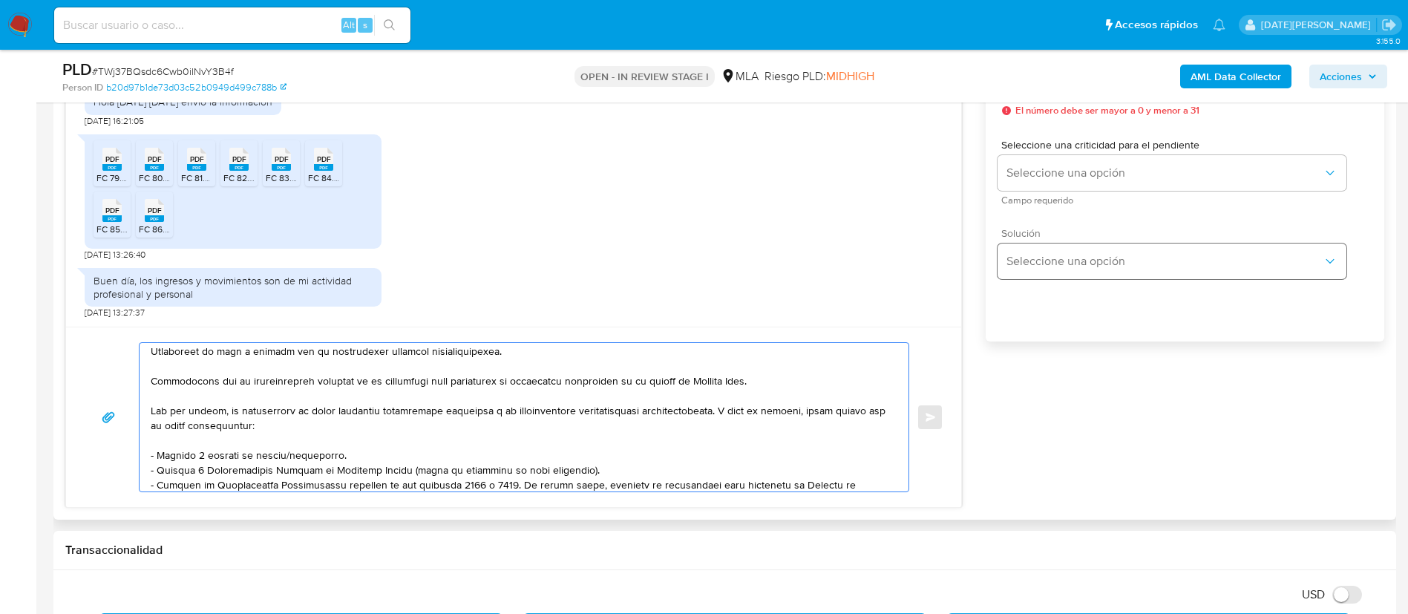
scroll to position [779, 0]
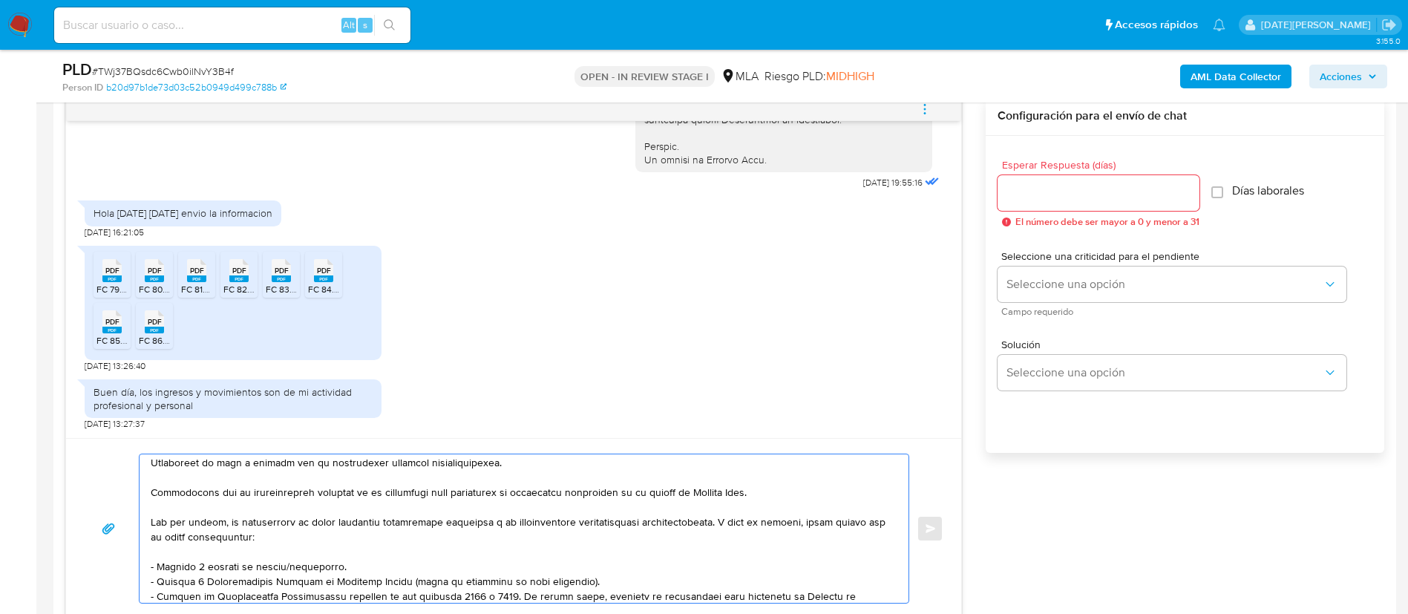
type textarea "Hola, Alejandro Luis Favaratto. Muchas gracias por la respuesta. Analizamos tu …"
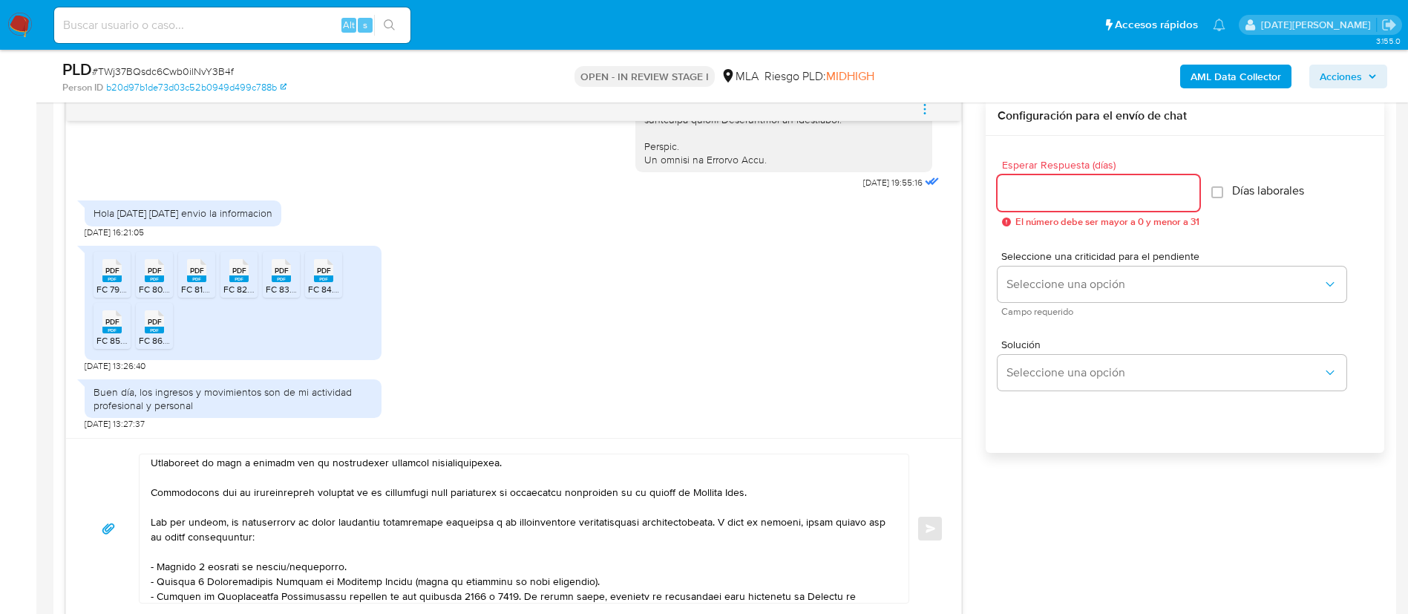
click at [1060, 191] on input "Esperar Respuesta (días)" at bounding box center [1098, 192] width 202 height 19
type input "3"
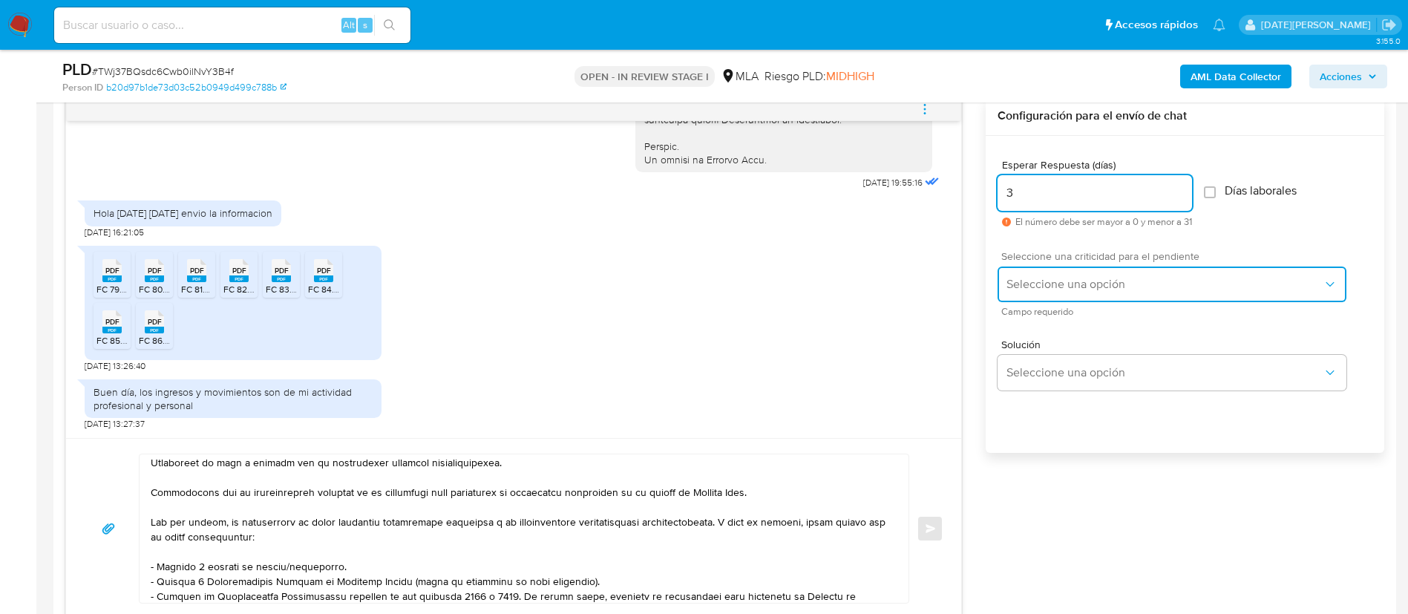
click at [1043, 281] on span "Seleccione una opción" at bounding box center [1164, 284] width 316 height 15
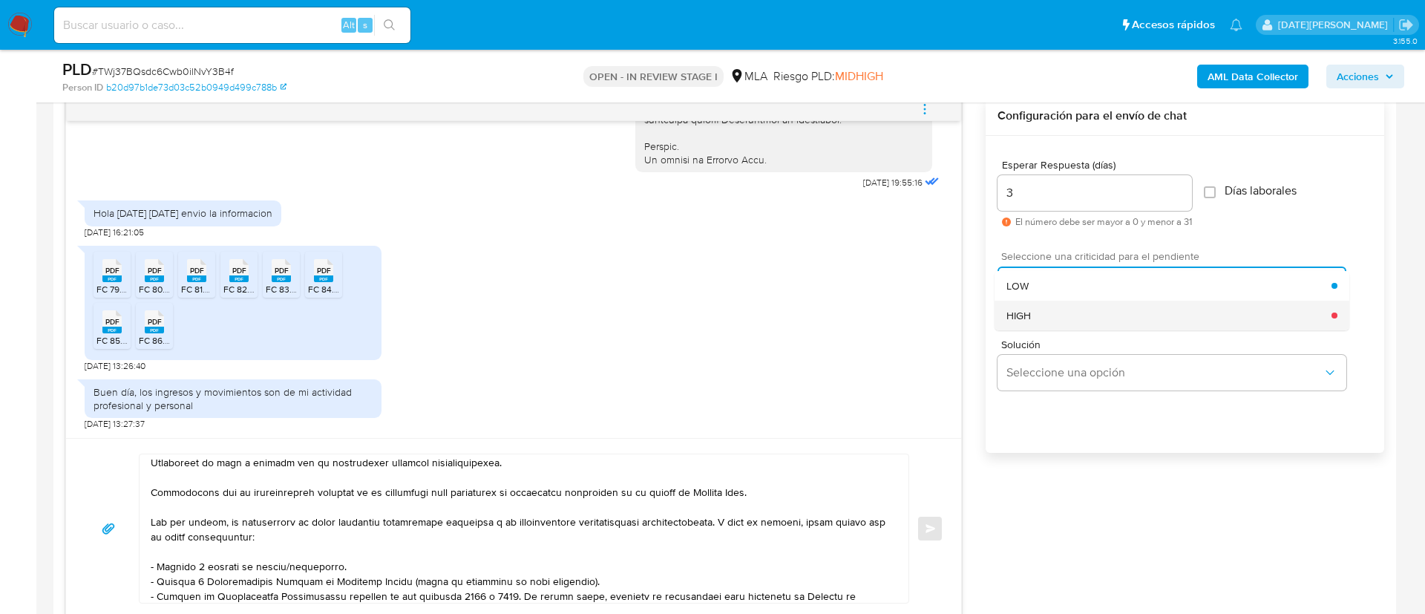
click at [1045, 315] on div "HIGH" at bounding box center [1168, 316] width 325 height 30
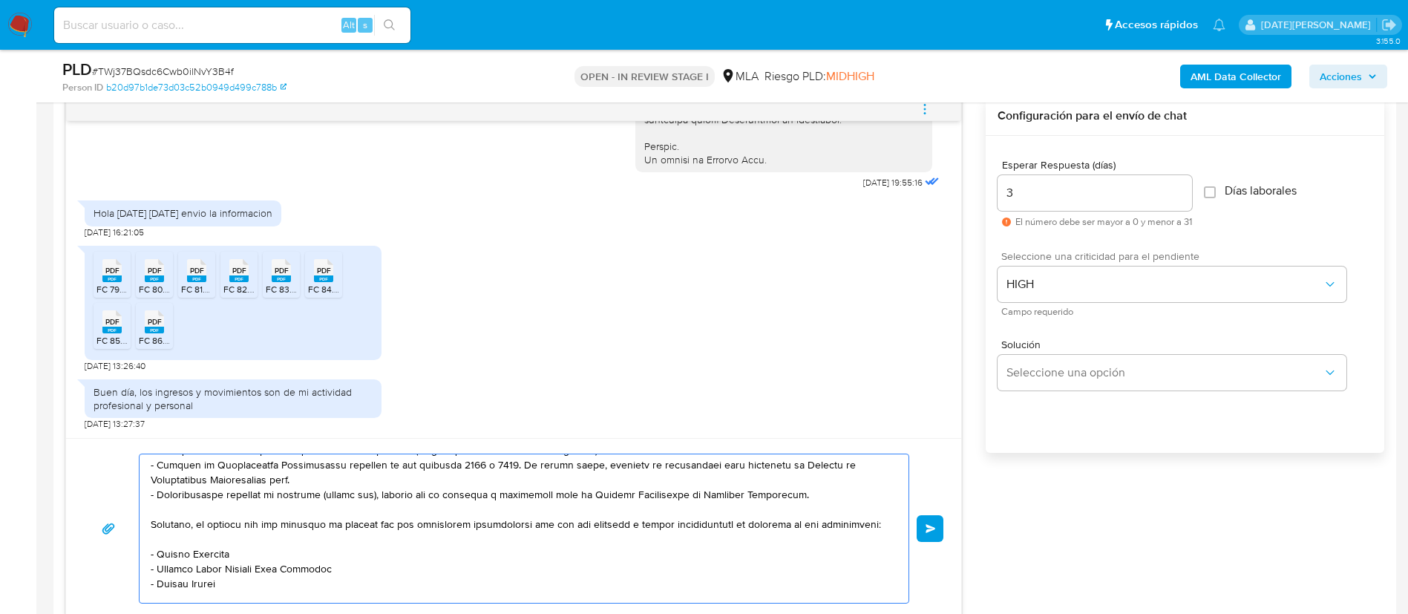
scroll to position [200, 0]
click at [827, 496] on textarea at bounding box center [520, 528] width 739 height 148
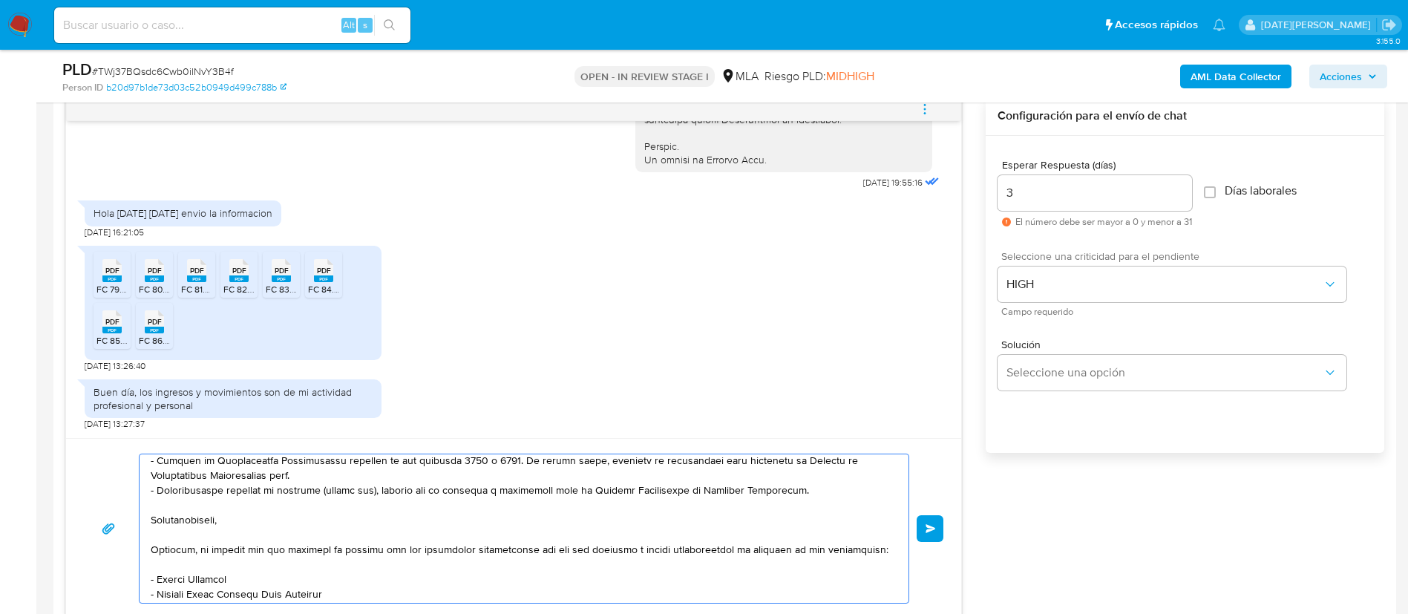
paste textarea "- Detalla la actividad que realizas a través de tu cuenta. De corresponder a un…"
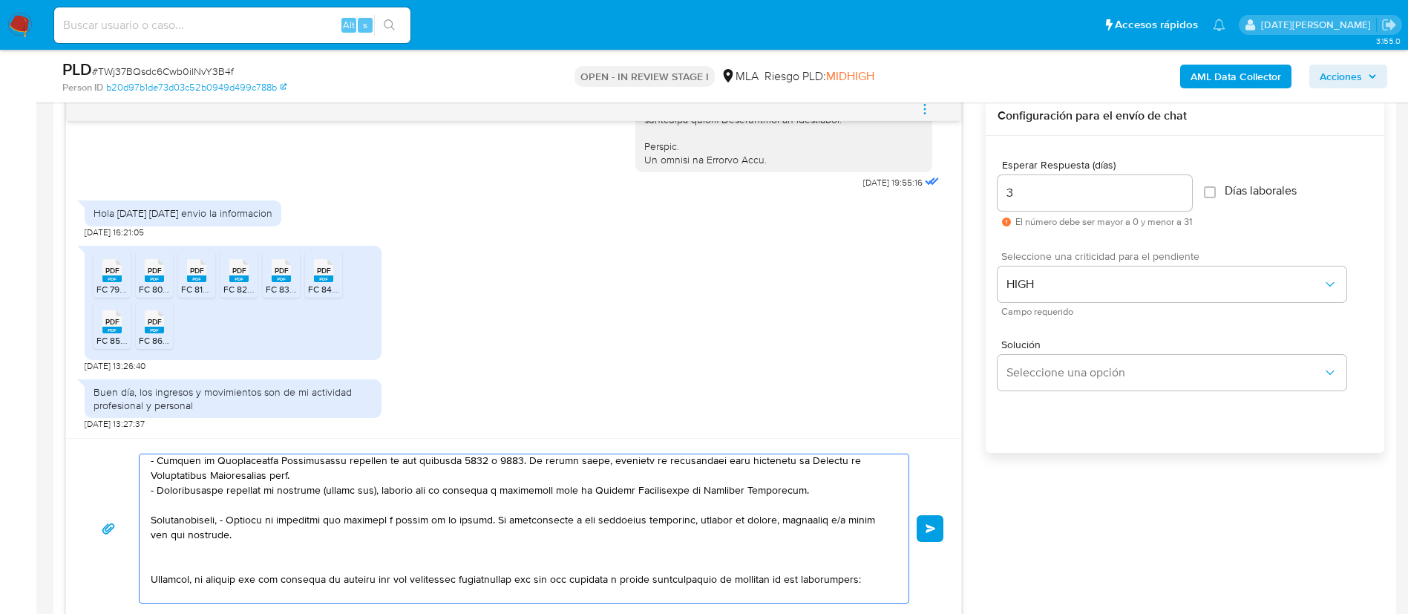
click at [246, 518] on textarea at bounding box center [520, 528] width 739 height 148
click at [505, 571] on textarea at bounding box center [520, 528] width 739 height 148
click at [414, 559] on textarea at bounding box center [520, 528] width 739 height 148
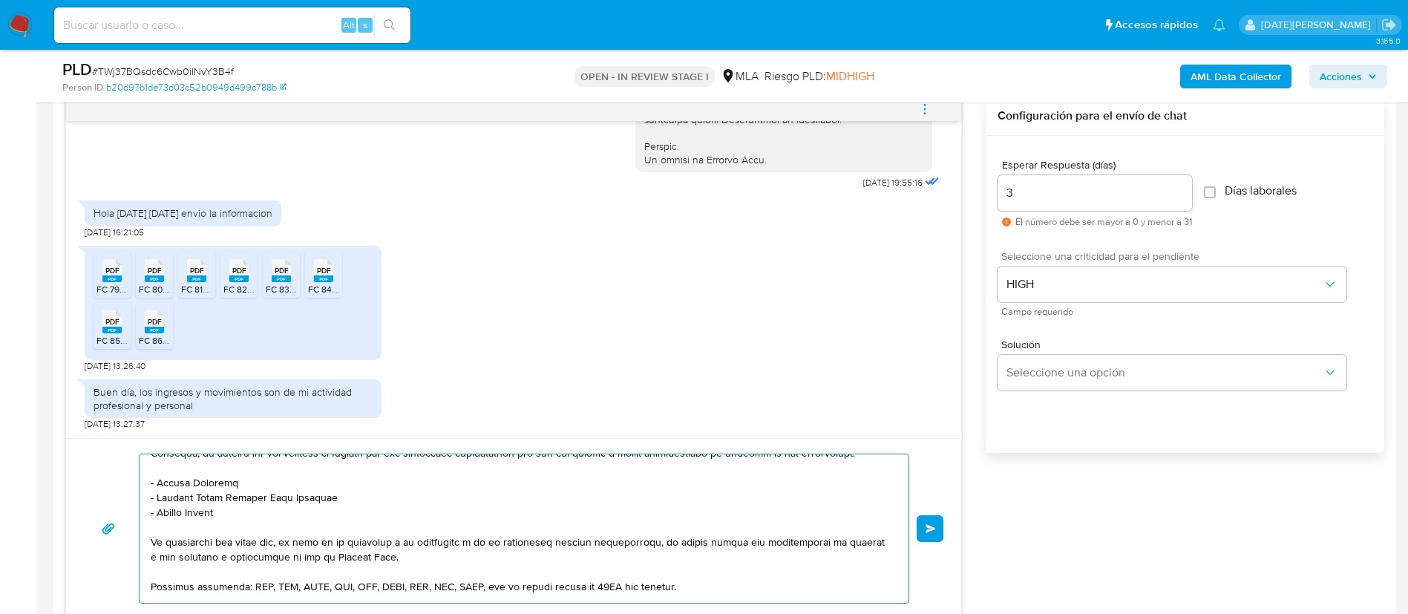
scroll to position [422, 0]
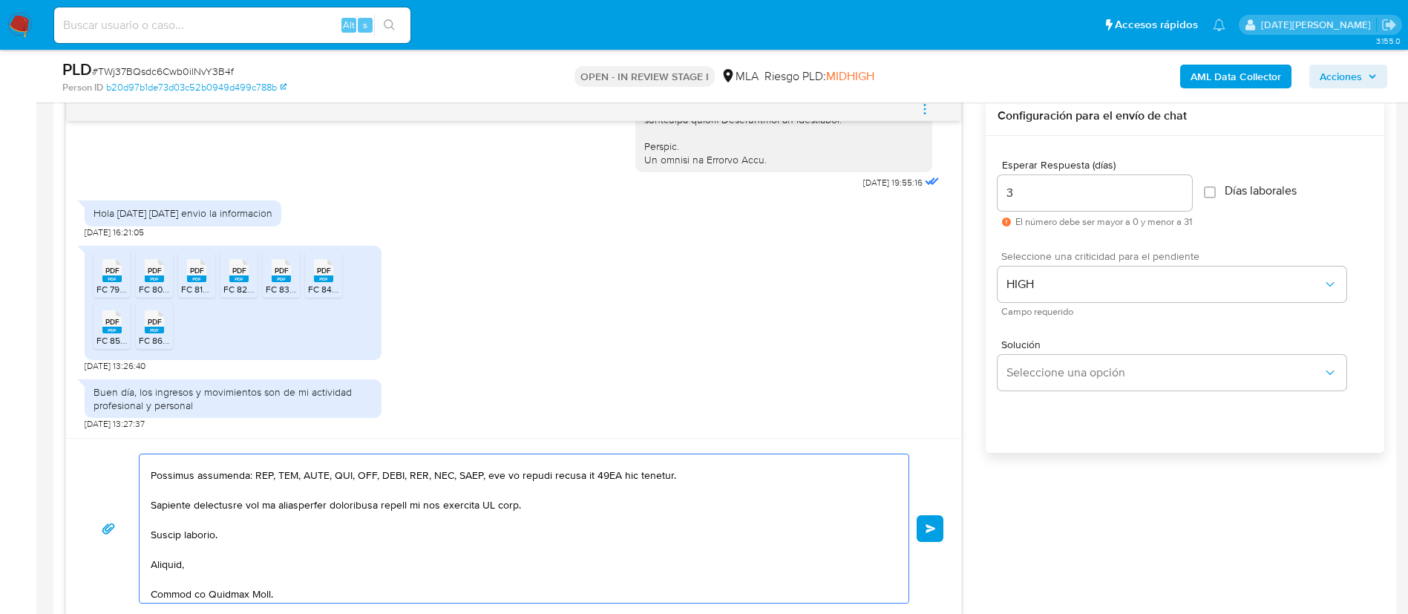
click at [505, 510] on textarea at bounding box center [520, 528] width 739 height 148
click at [505, 522] on textarea at bounding box center [520, 528] width 739 height 148
type textarea "Hola, Alejandro Luis Favaratto. Muchas gracias por la respuesta. Analizamos tu …"
click at [928, 524] on span "Enviar" at bounding box center [930, 528] width 10 height 9
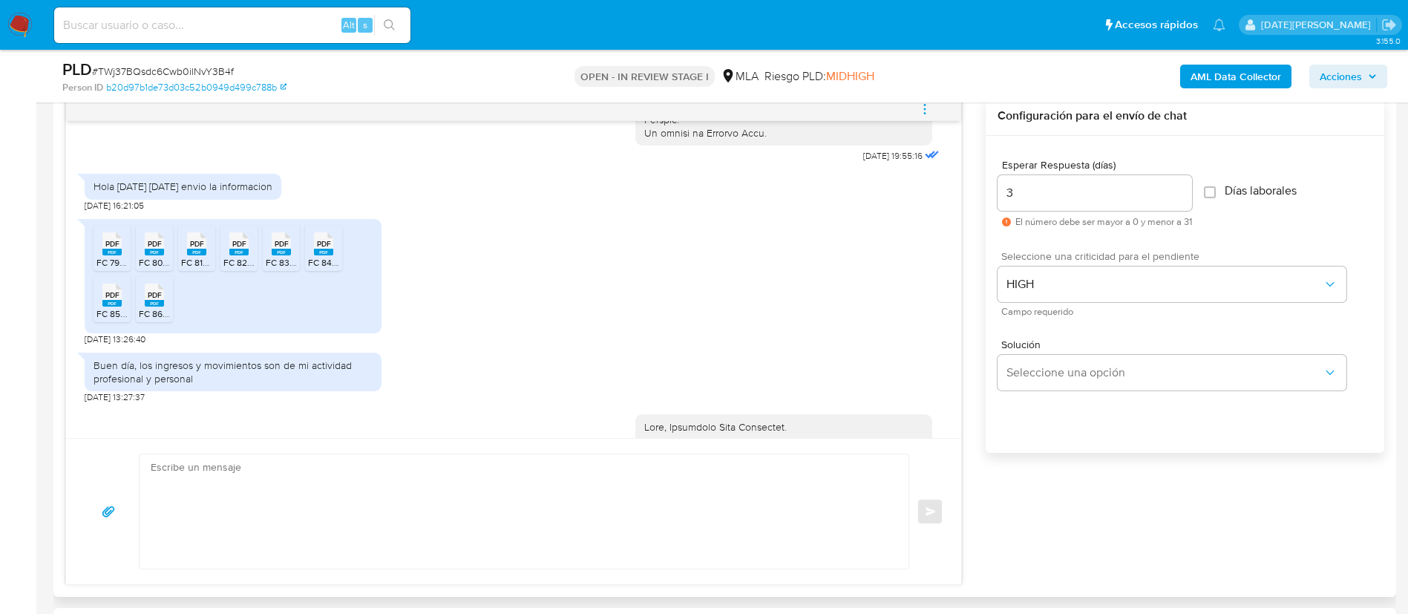
scroll to position [1627, 0]
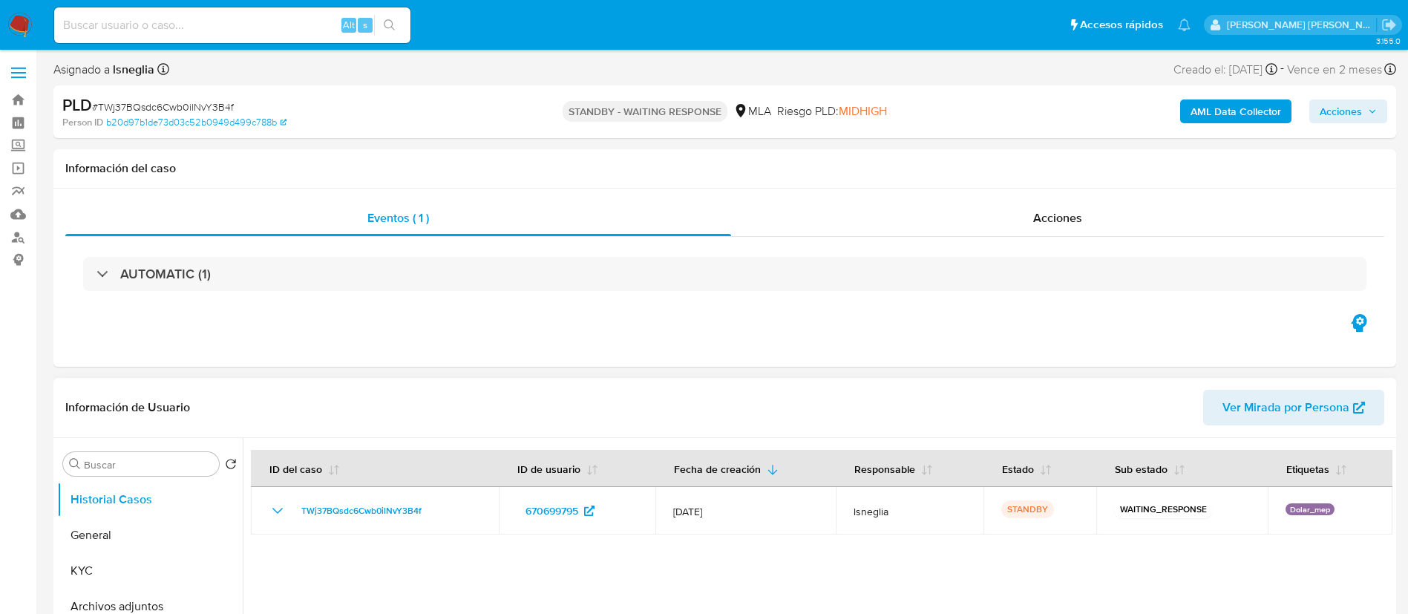
select select "10"
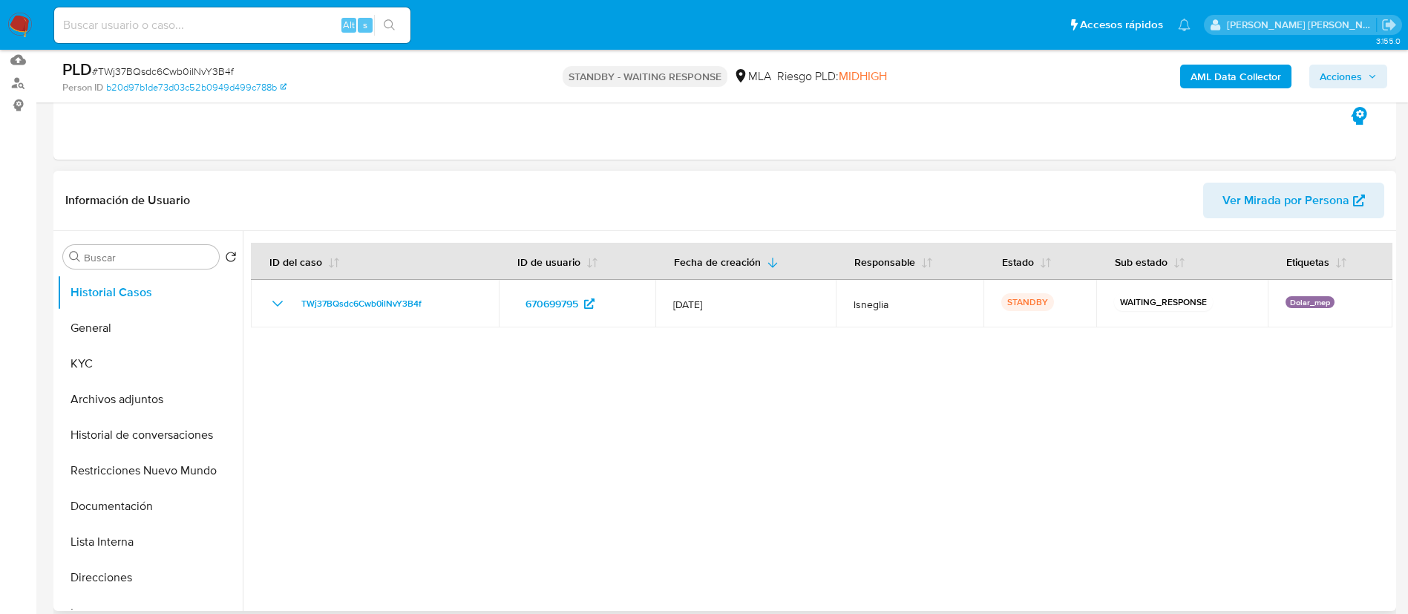
scroll to position [223, 0]
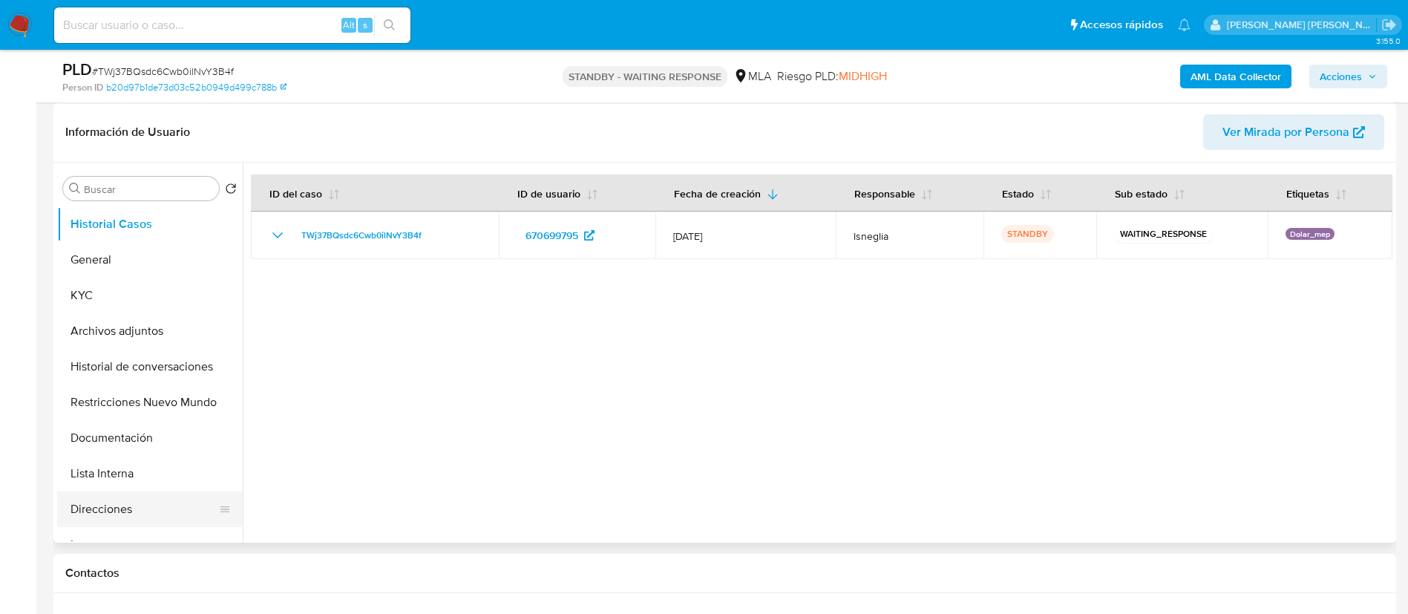
click at [108, 503] on button "Direcciones" at bounding box center [144, 509] width 174 height 36
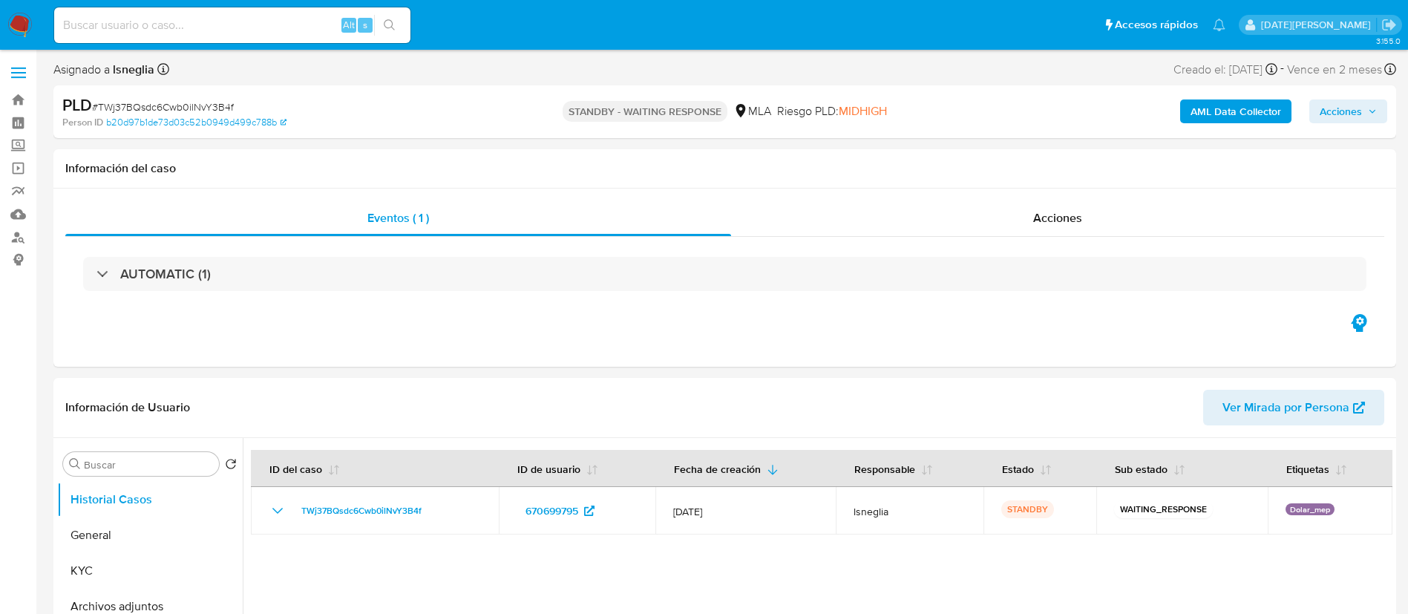
select select "10"
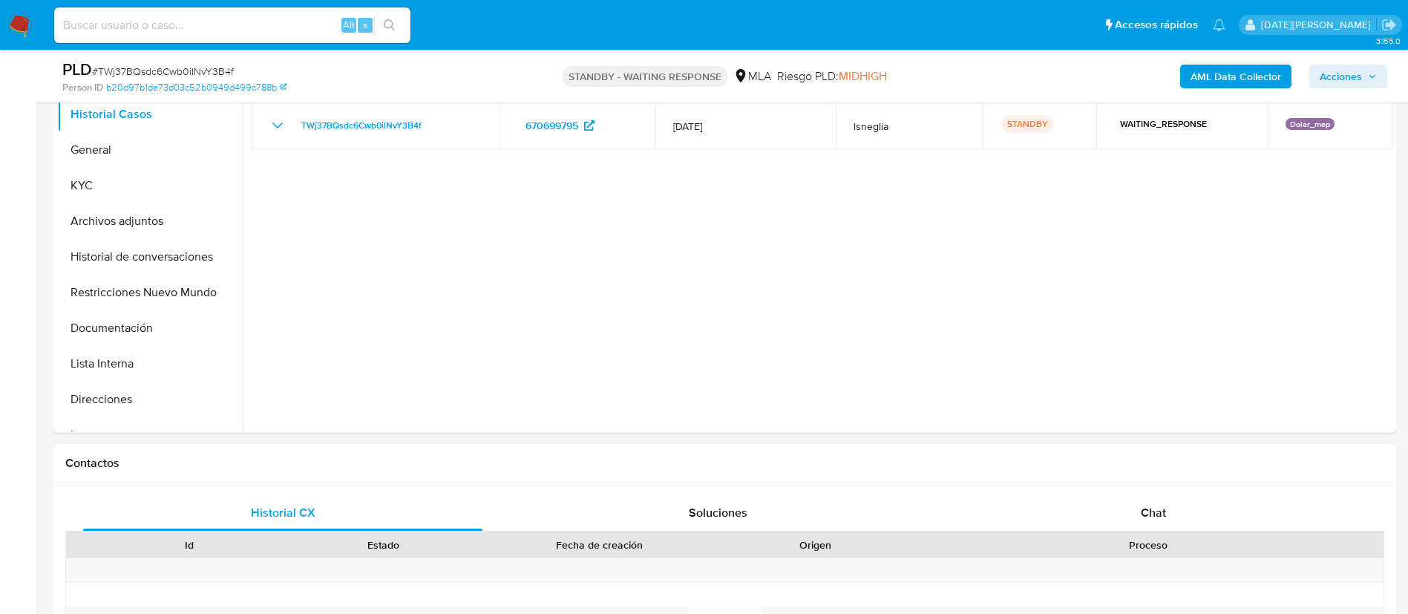
scroll to position [334, 0]
click at [121, 364] on button "Lista Interna" at bounding box center [144, 362] width 174 height 36
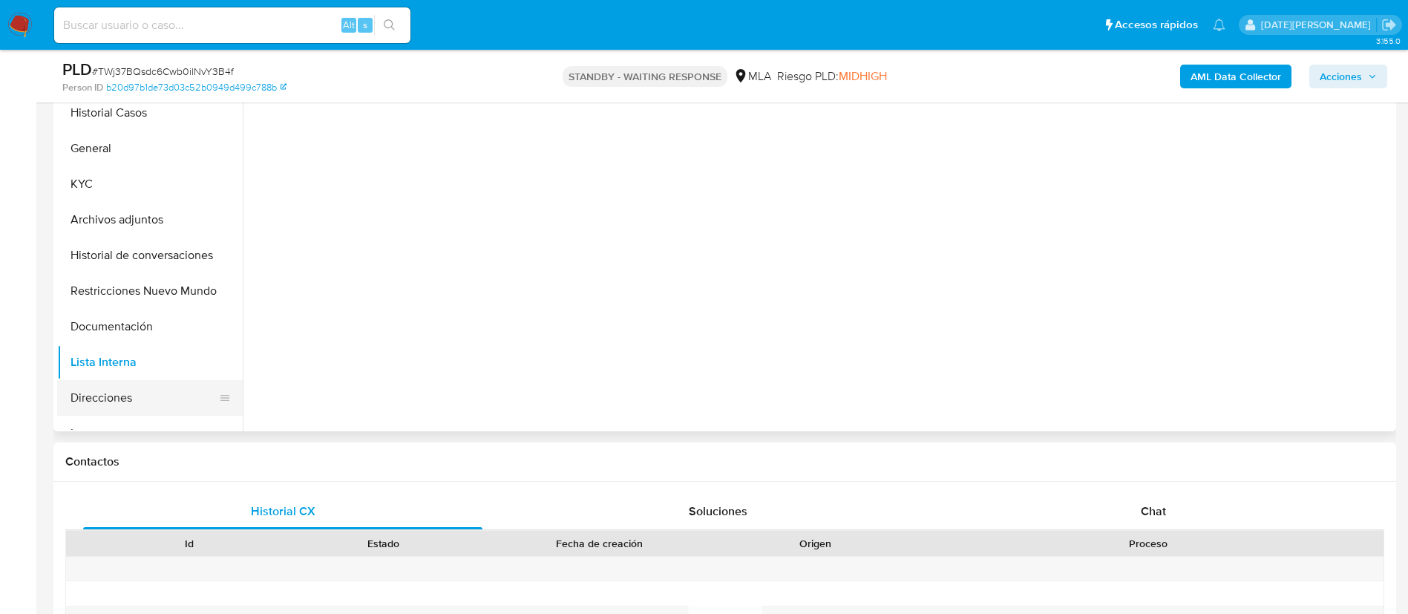
click at [100, 390] on button "Direcciones" at bounding box center [144, 398] width 174 height 36
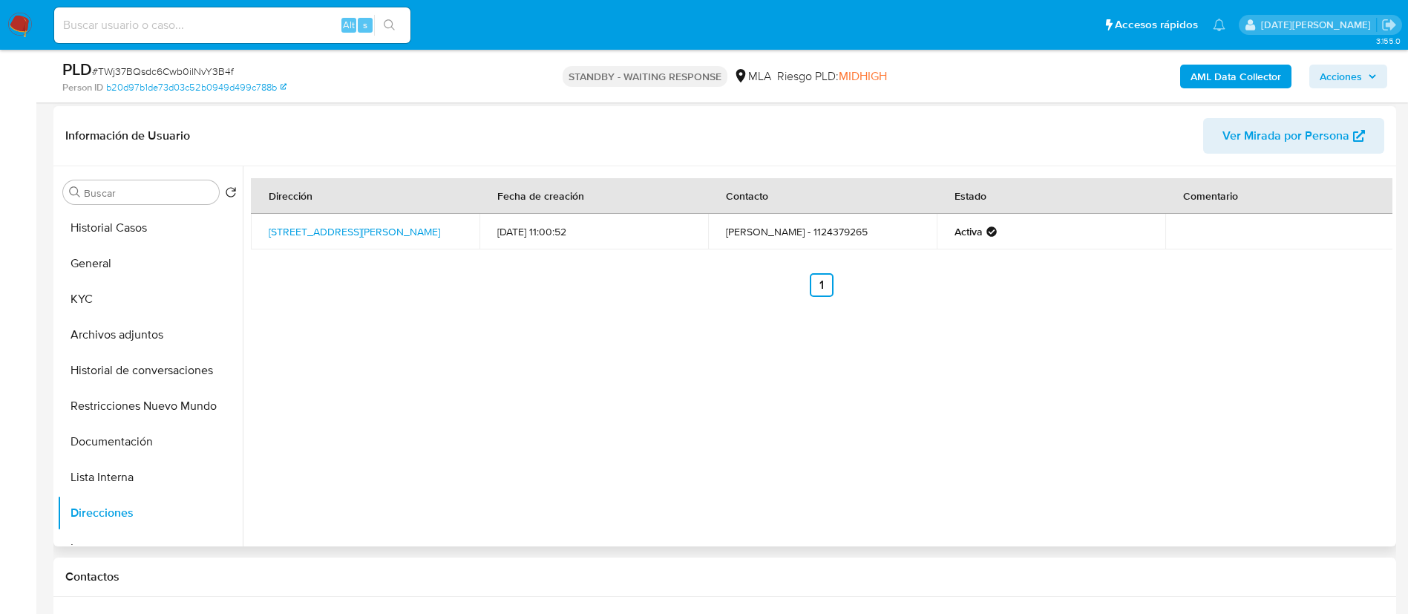
scroll to position [111, 0]
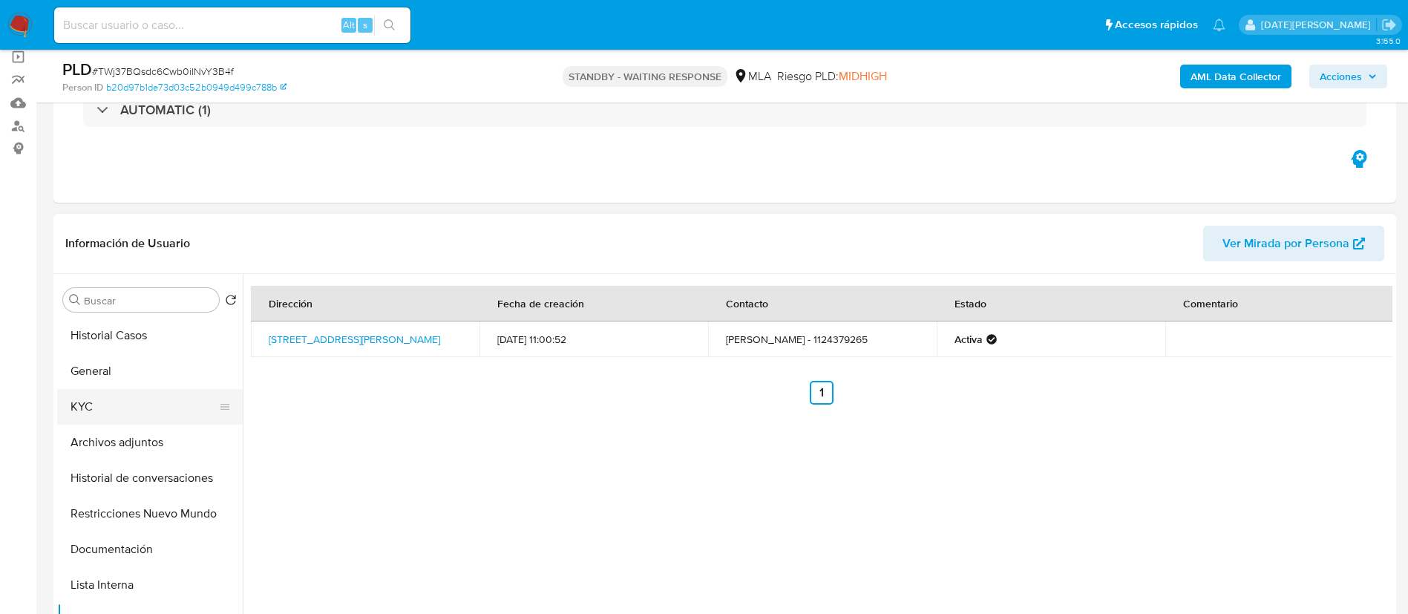
click at [119, 403] on button "KYC" at bounding box center [144, 407] width 174 height 36
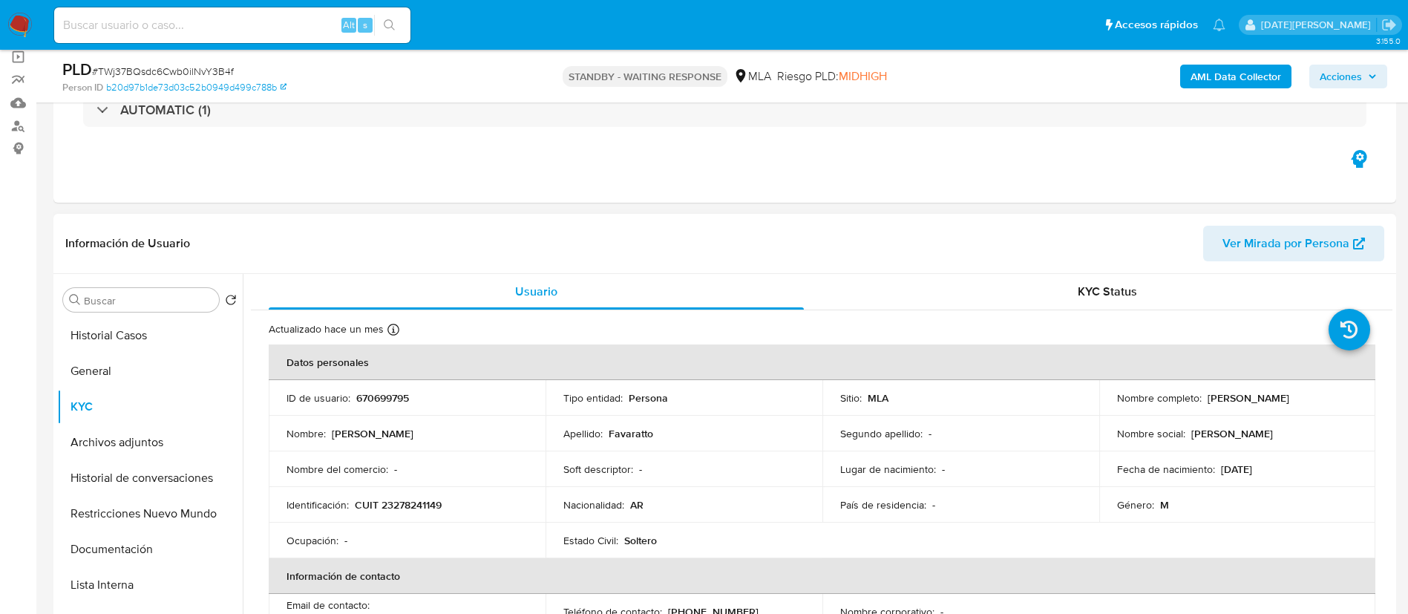
drag, startPoint x: 1201, startPoint y: 396, endPoint x: 1322, endPoint y: 397, distance: 120.2
click at [1322, 397] on div "Nombre completo : [PERSON_NAME]" at bounding box center [1237, 397] width 241 height 13
copy p "[PERSON_NAME]"
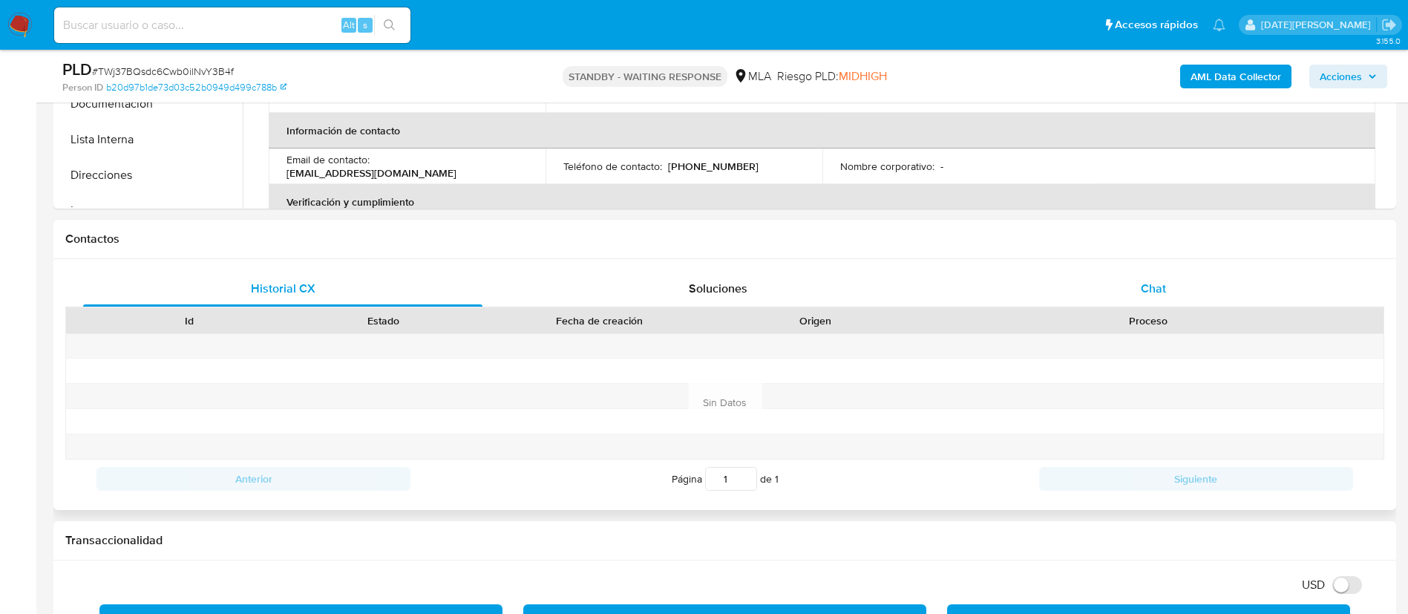
click at [1169, 288] on div "Chat" at bounding box center [1153, 289] width 399 height 36
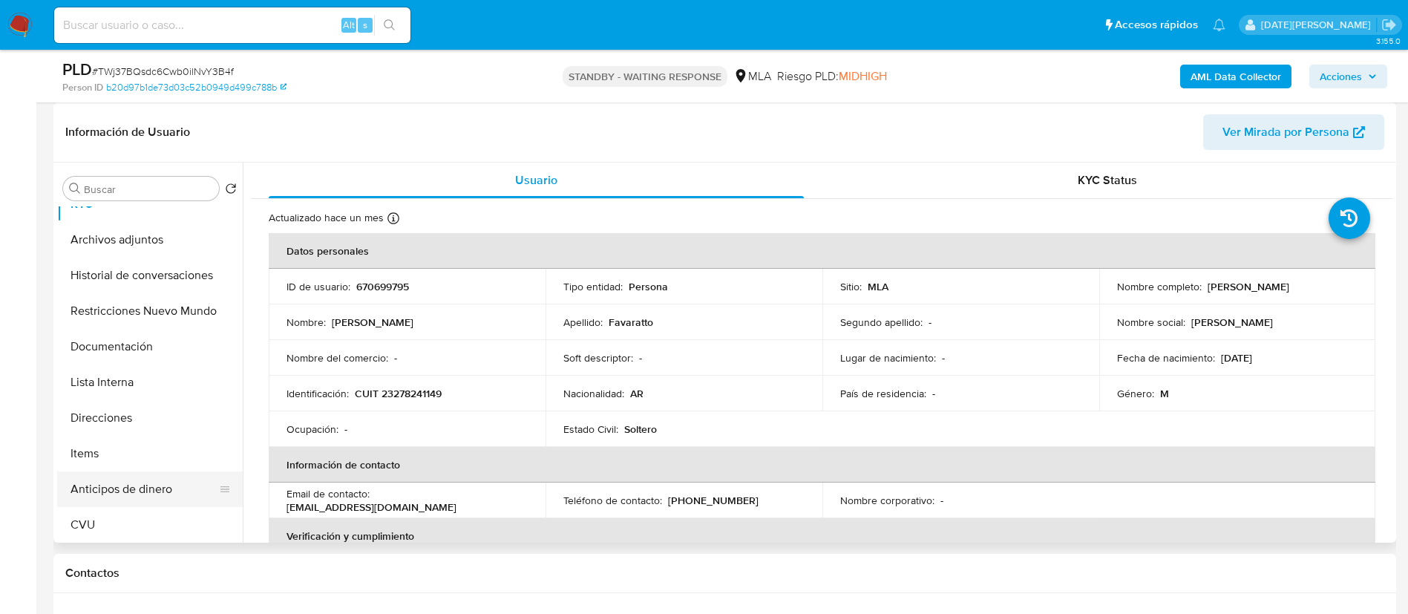
scroll to position [111, 0]
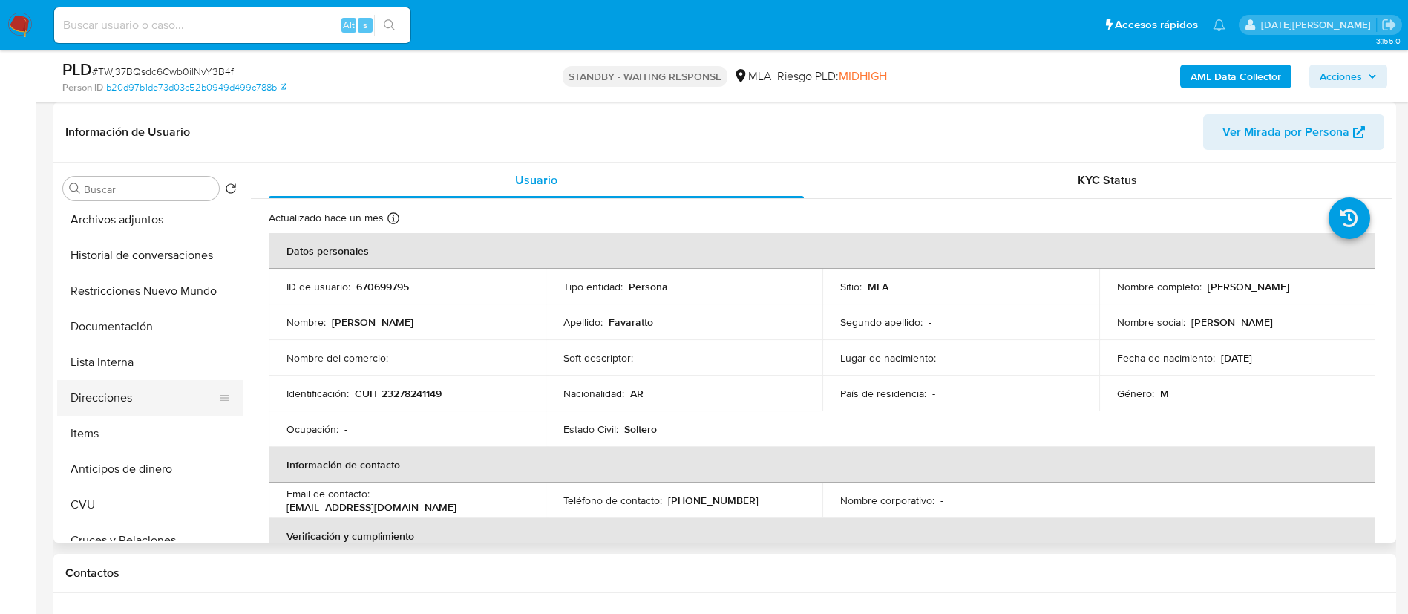
click at [143, 398] on button "Direcciones" at bounding box center [144, 398] width 174 height 36
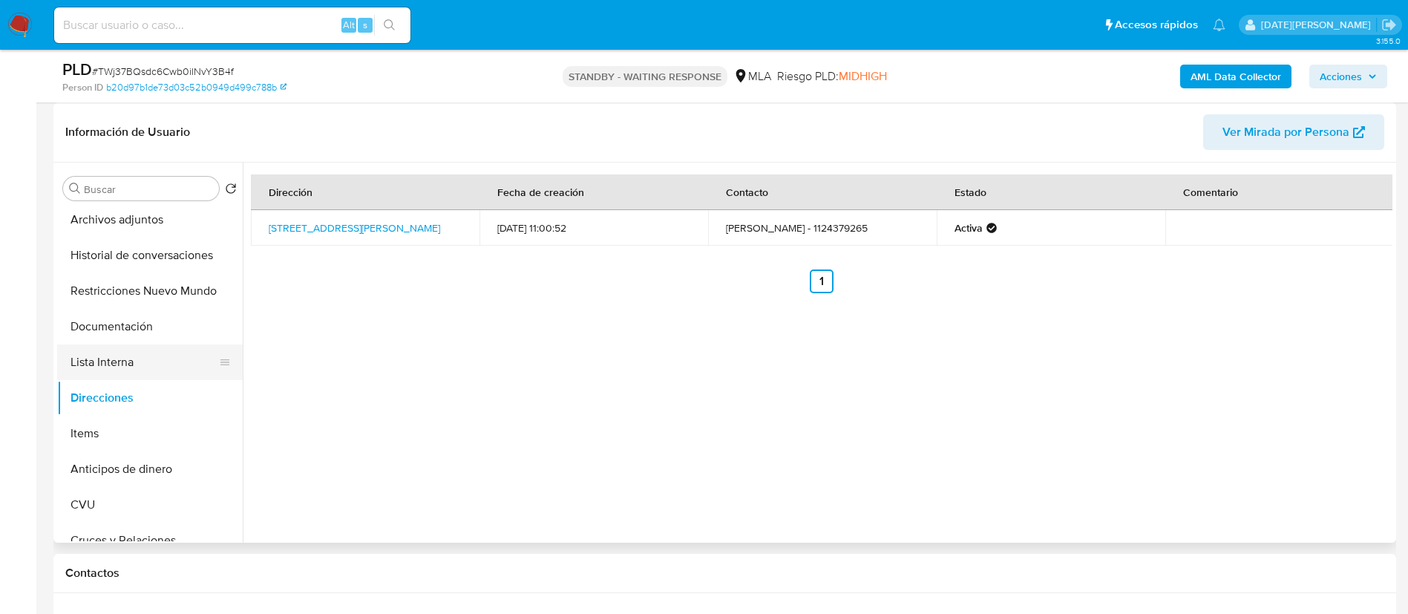
click at [122, 357] on button "Lista Interna" at bounding box center [144, 362] width 174 height 36
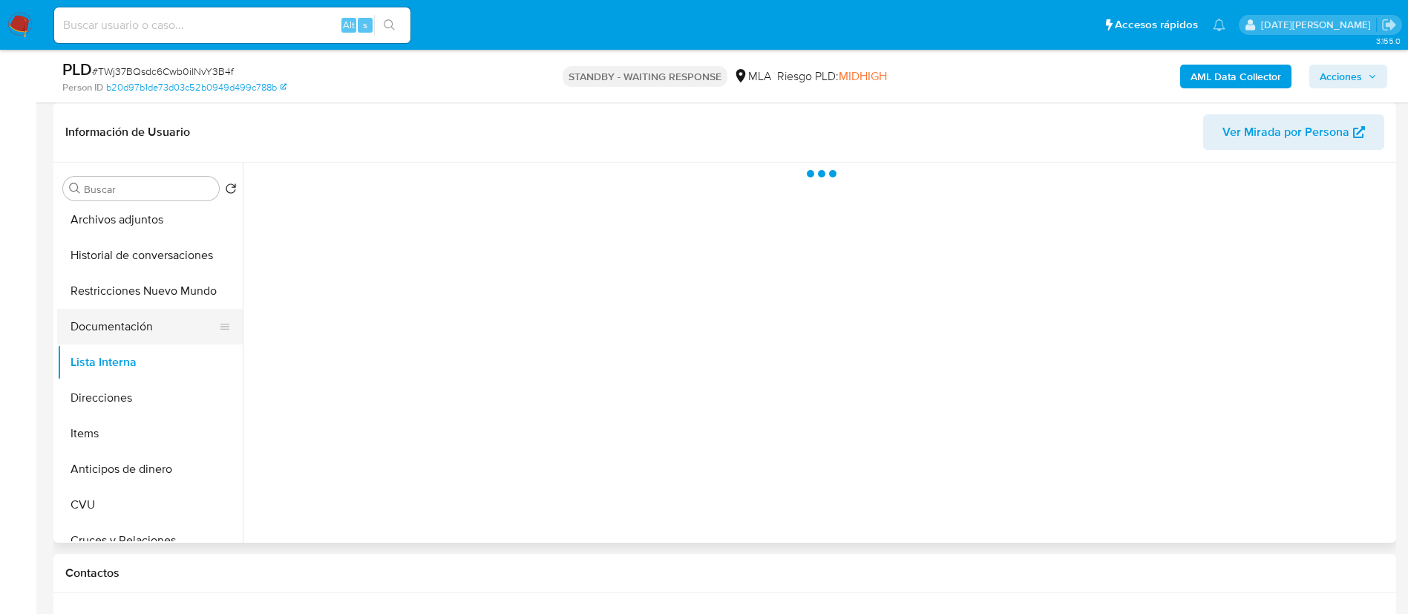
click at [121, 328] on button "Documentación" at bounding box center [144, 327] width 174 height 36
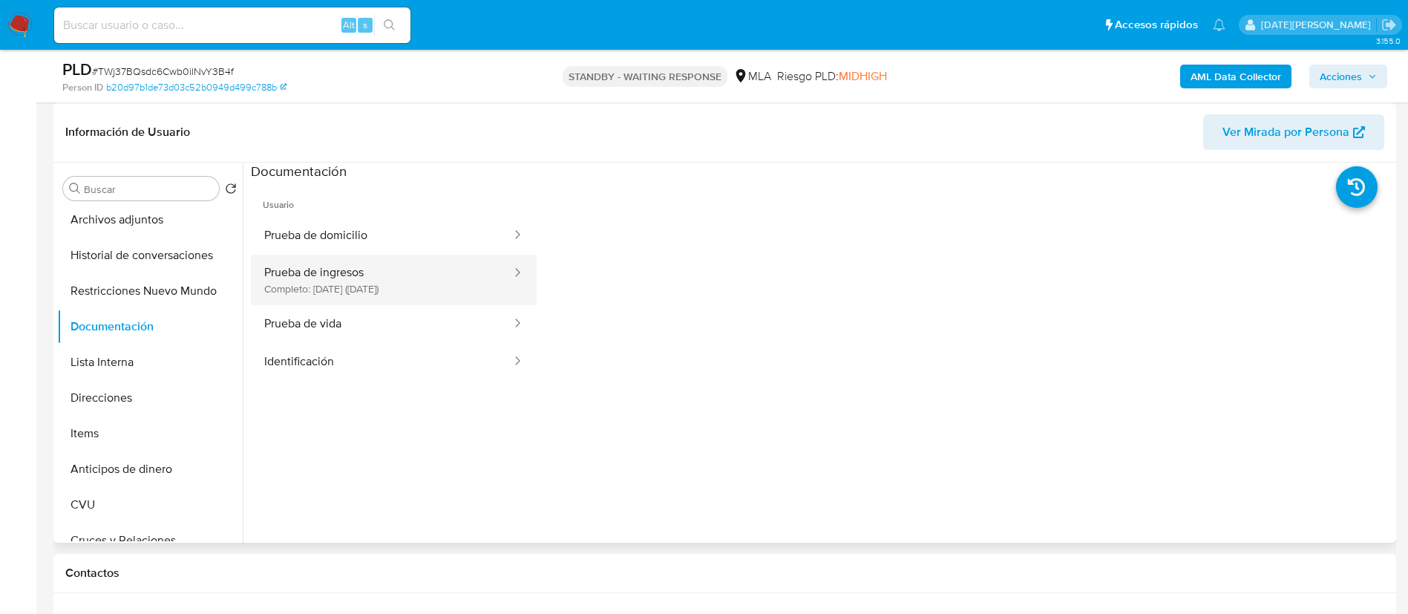
click at [429, 269] on button "Prueba de ingresos Completo: [DATE] ([DATE])" at bounding box center [382, 280] width 262 height 50
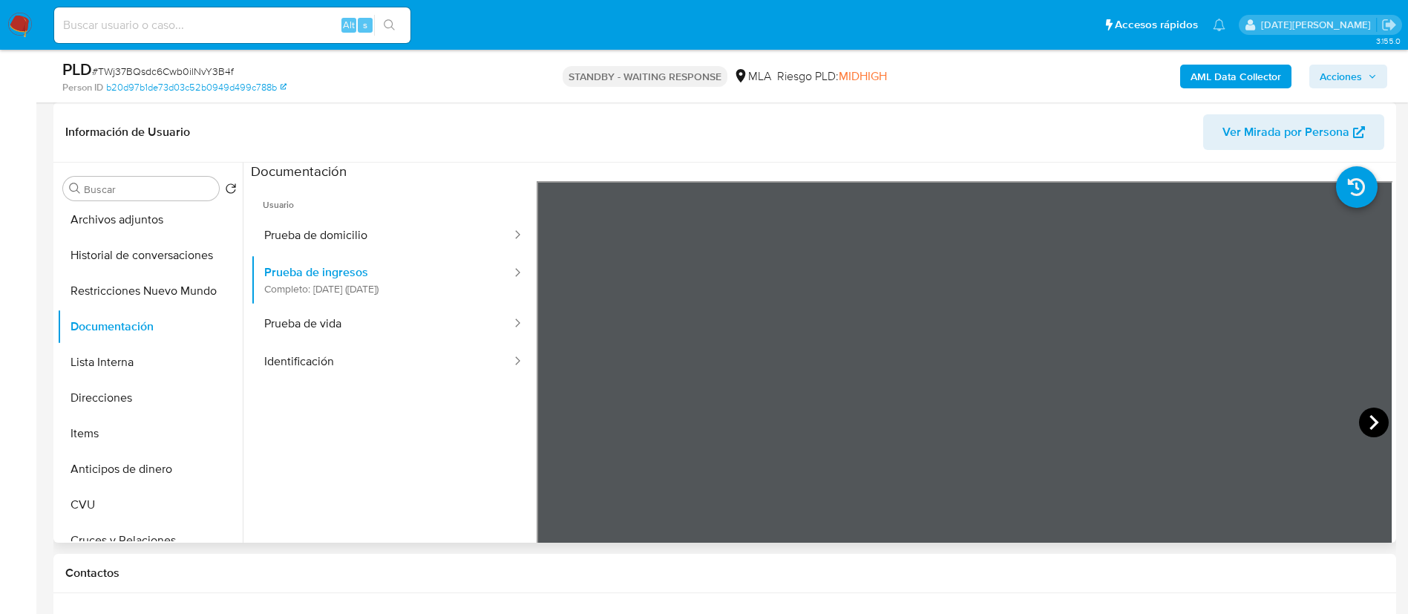
click at [1370, 422] on icon at bounding box center [1373, 422] width 9 height 15
click at [1373, 422] on icon at bounding box center [1374, 422] width 30 height 30
click at [558, 426] on icon at bounding box center [555, 422] width 30 height 30
click at [1371, 418] on icon at bounding box center [1374, 422] width 30 height 30
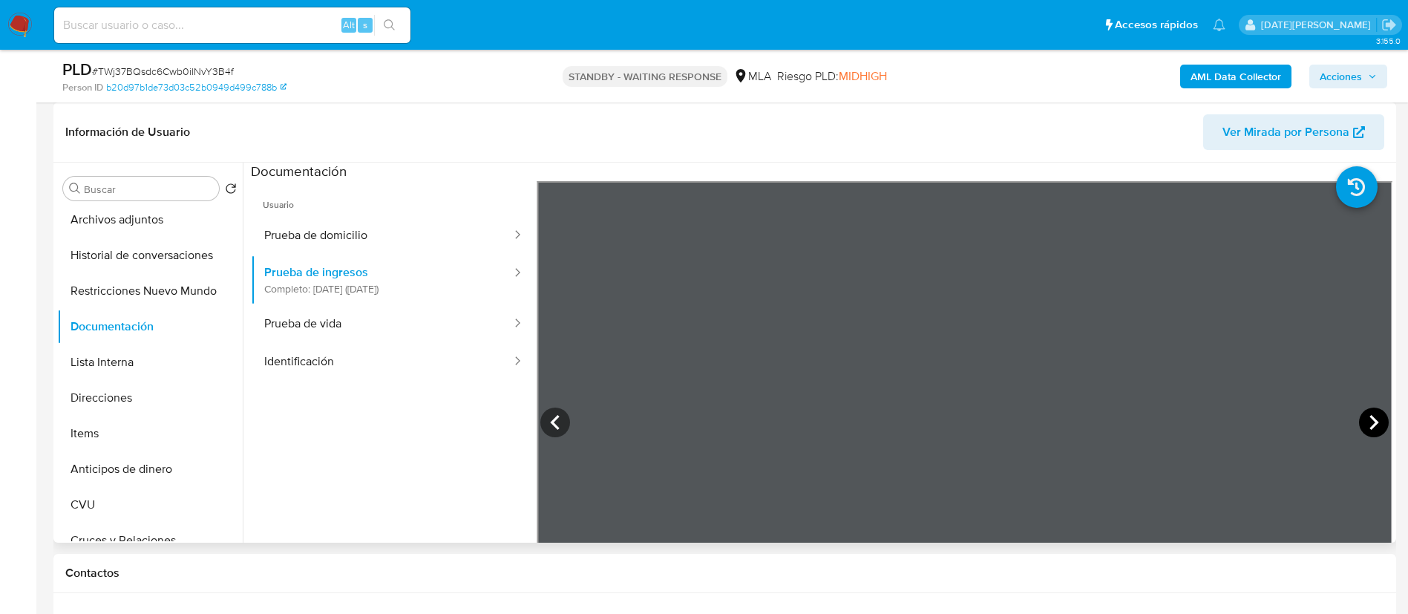
click at [1359, 414] on icon at bounding box center [1374, 422] width 30 height 30
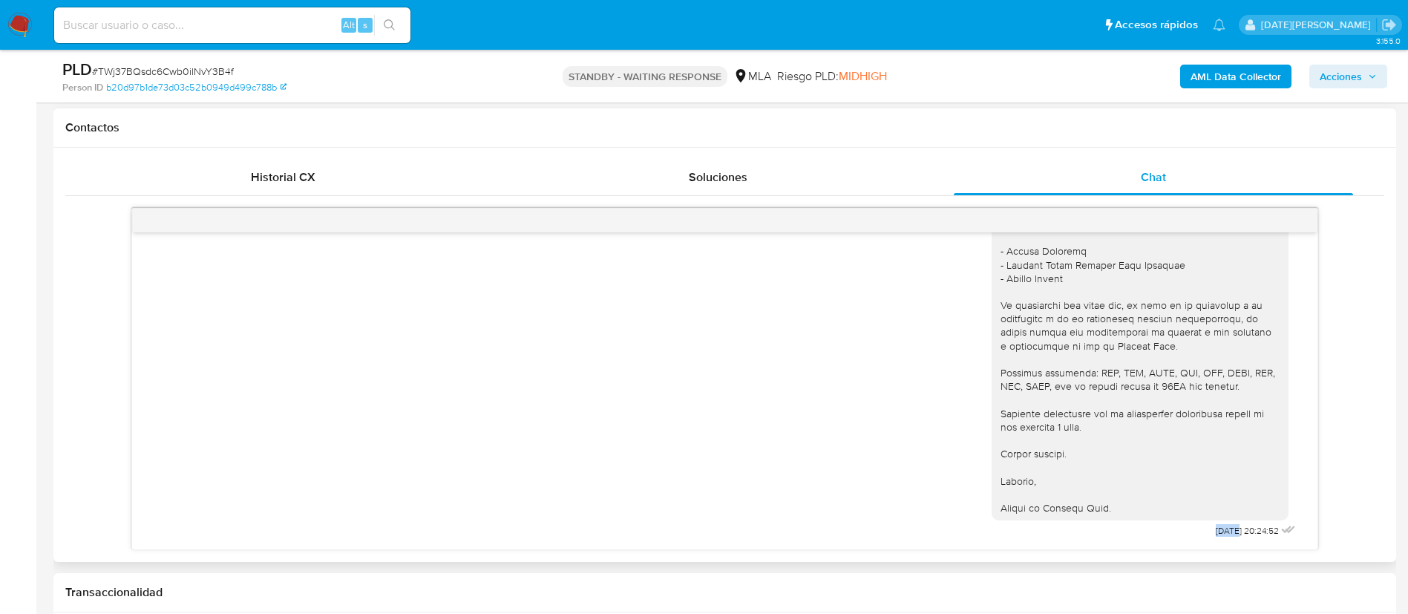
scroll to position [1627, 0]
drag, startPoint x: 1178, startPoint y: 530, endPoint x: 1225, endPoint y: 537, distance: 48.0
click at [1225, 537] on div "[DATE] 20:24:52" at bounding box center [1144, 141] width 307 height 799
copy span "19/08/2025"
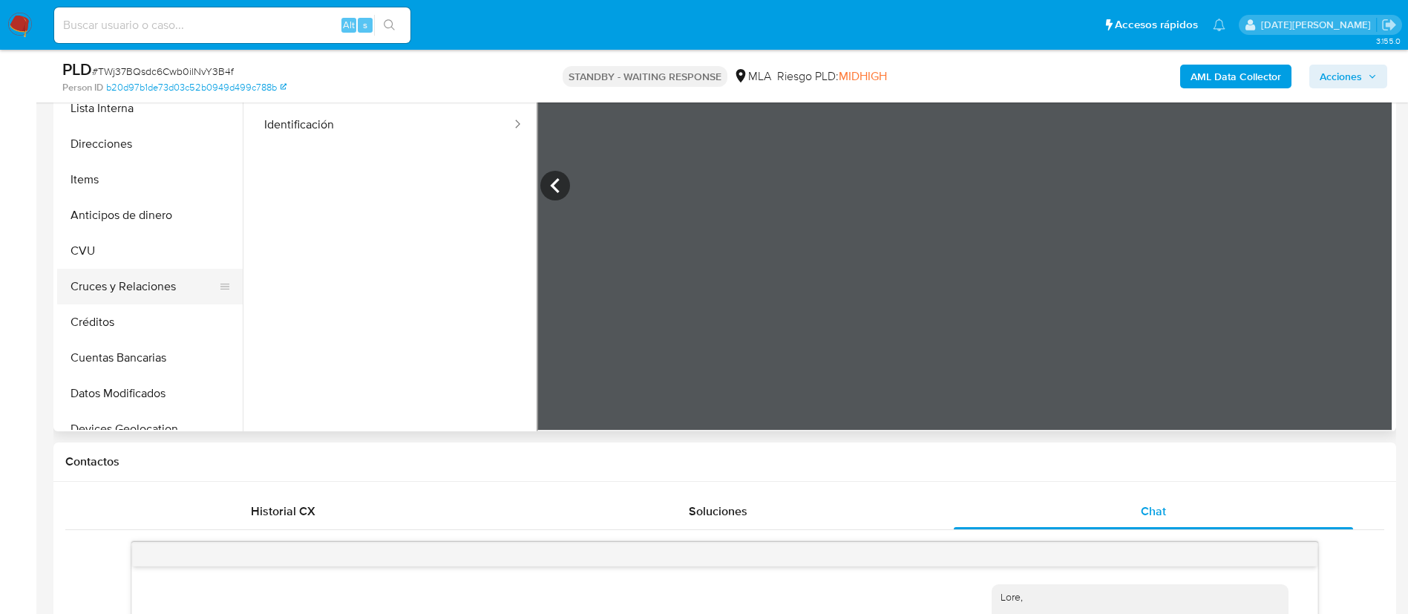
scroll to position [223, 0]
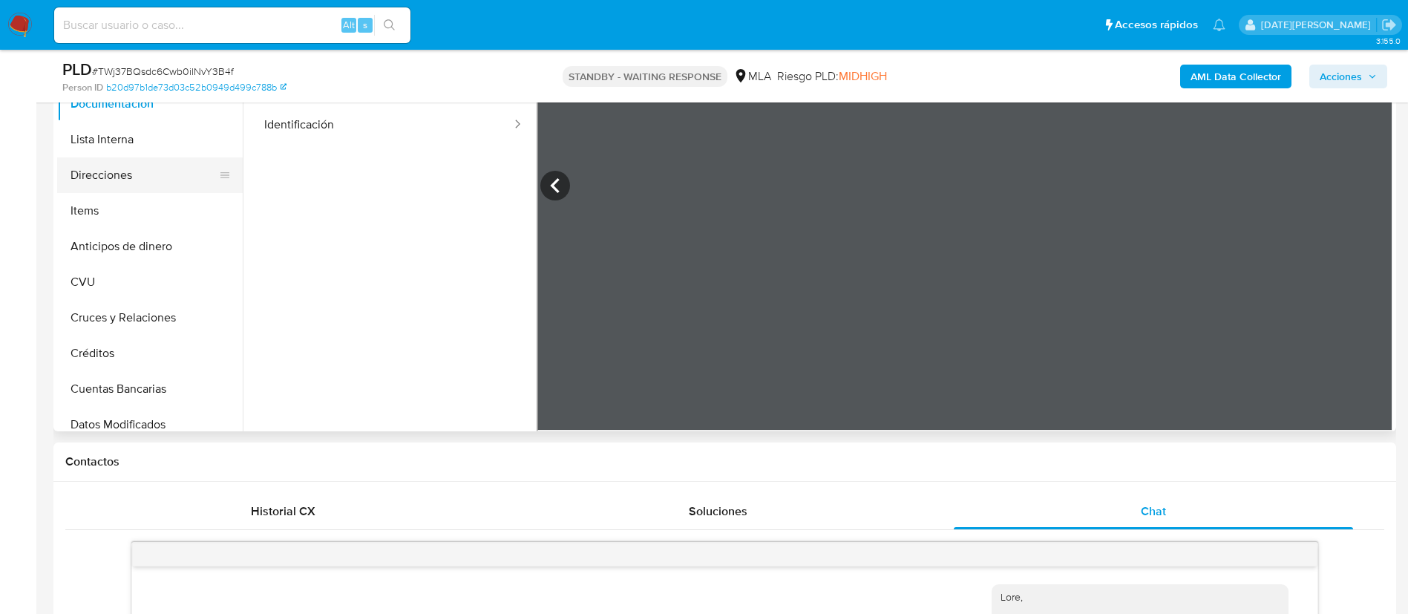
click at [150, 179] on button "Direcciones" at bounding box center [144, 175] width 174 height 36
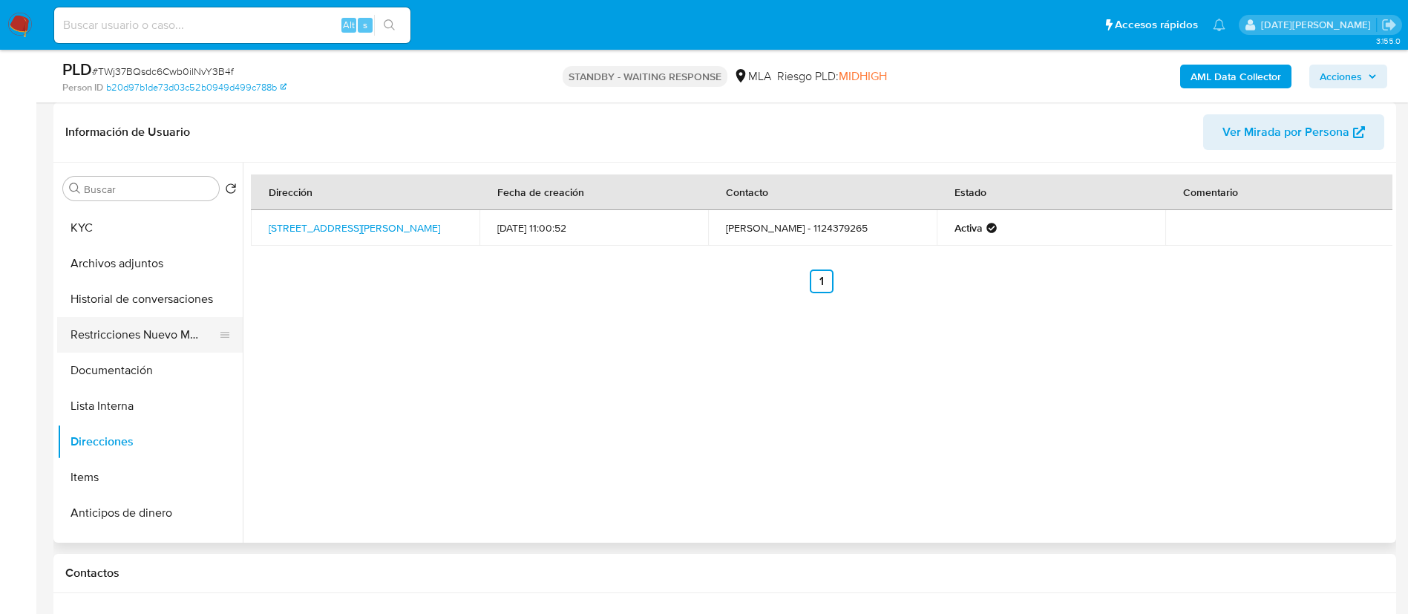
scroll to position [0, 0]
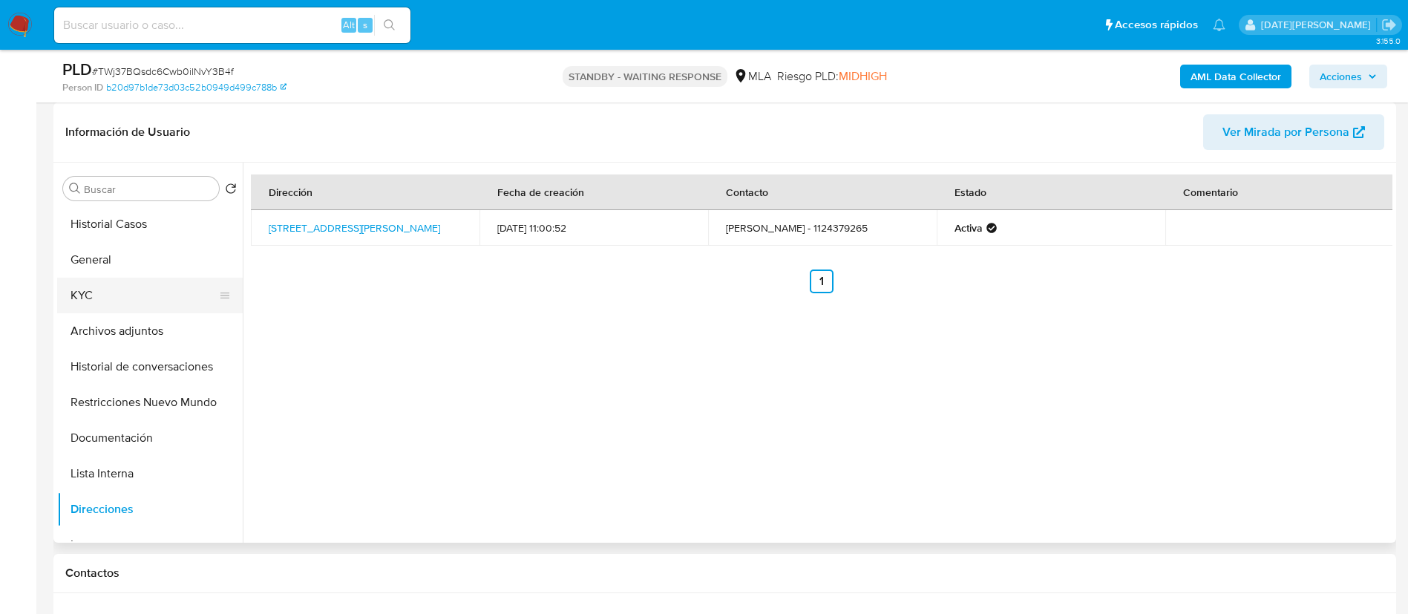
click at [132, 298] on button "KYC" at bounding box center [144, 296] width 174 height 36
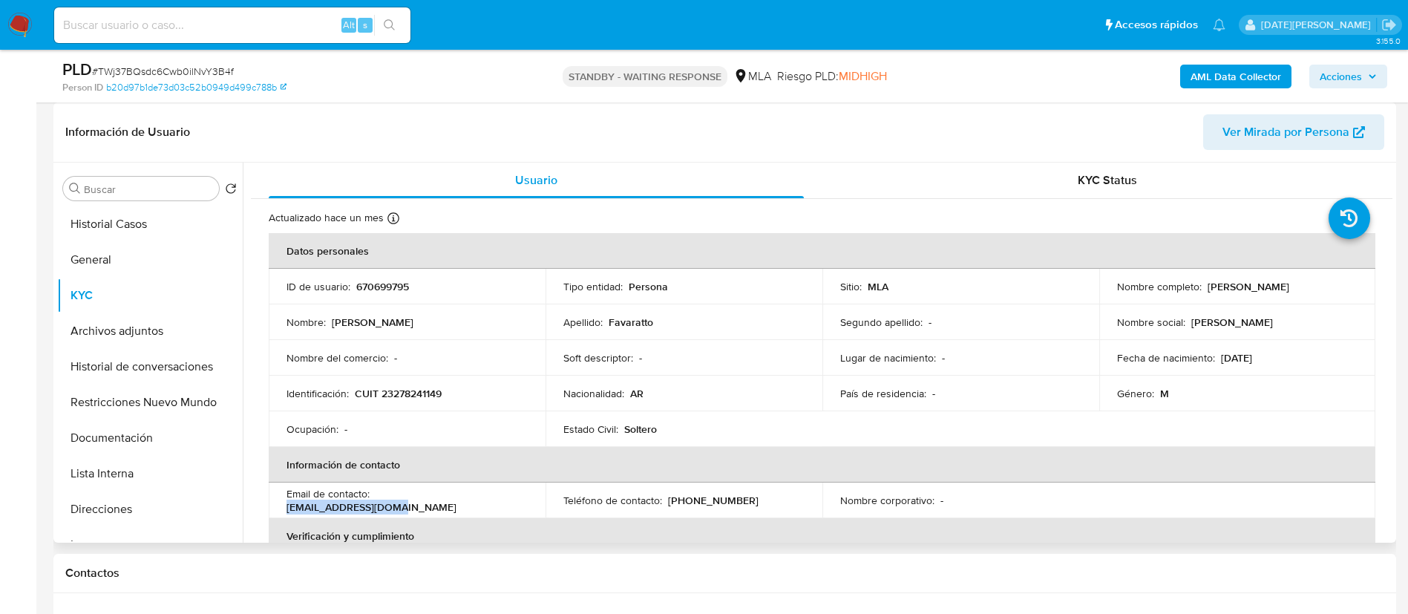
drag, startPoint x: 376, startPoint y: 500, endPoint x: 497, endPoint y: 499, distance: 121.7
click at [497, 499] on div "Email de contacto : [EMAIL_ADDRESS][DOMAIN_NAME]" at bounding box center [406, 500] width 241 height 27
copy p "[EMAIL_ADDRESS][DOMAIN_NAME]"
